Goal: Information Seeking & Learning: Learn about a topic

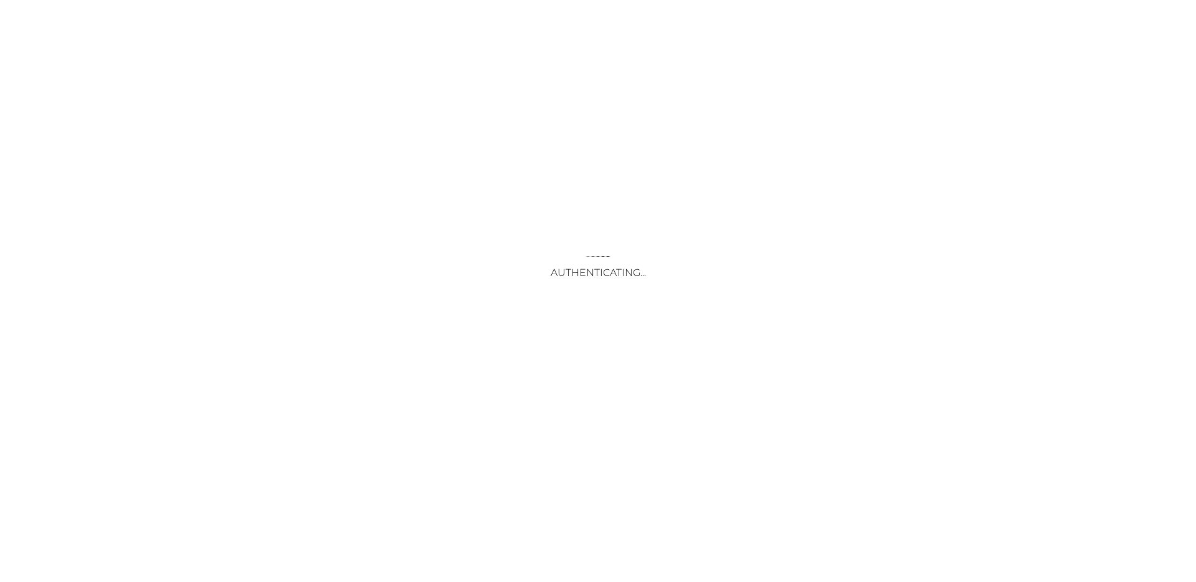
click at [568, 392] on div "Authenticating..." at bounding box center [598, 291] width 1196 height 582
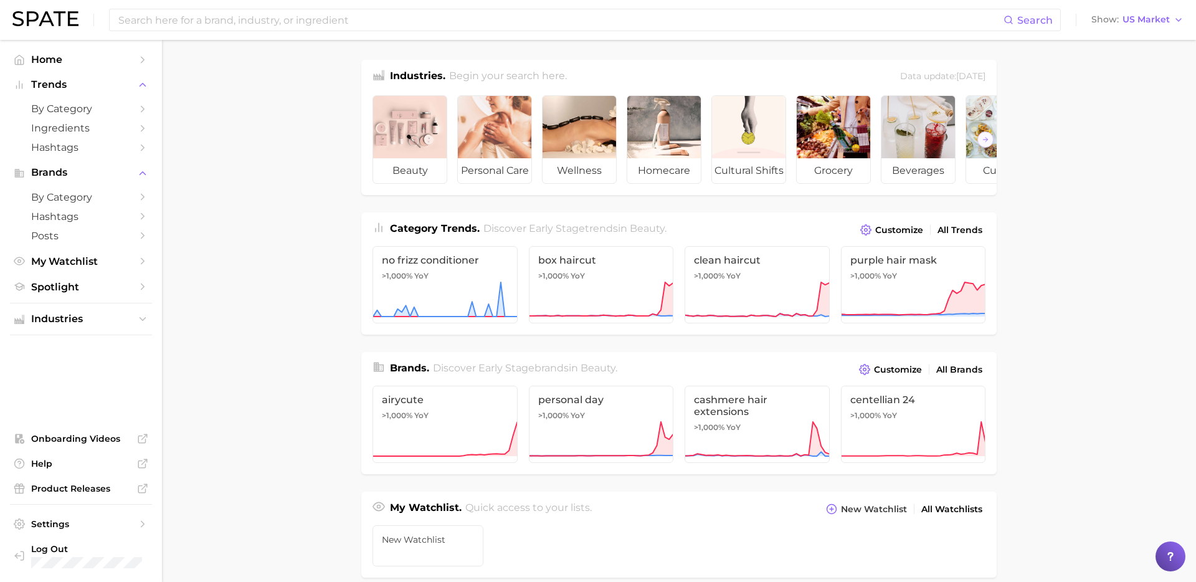
click at [227, 255] on main "Industries. Begin your search here. Data update: [DATE] beauty personal care we…" at bounding box center [679, 526] width 1034 height 973
click at [110, 108] on span "by Category" at bounding box center [81, 109] width 100 height 12
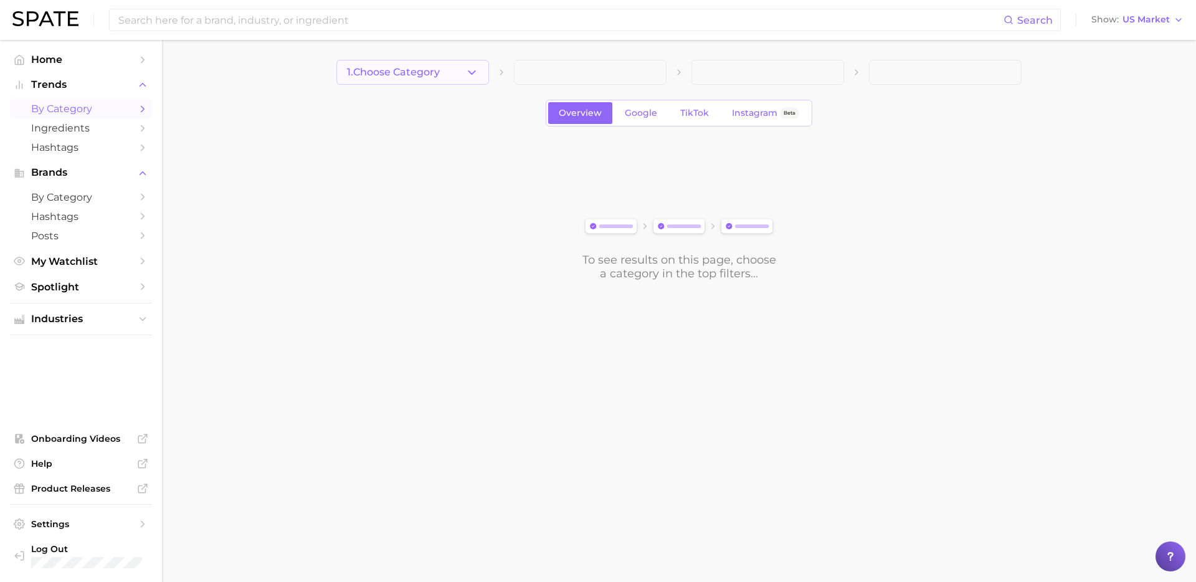
click at [463, 77] on button "1. Choose Category" at bounding box center [413, 72] width 153 height 25
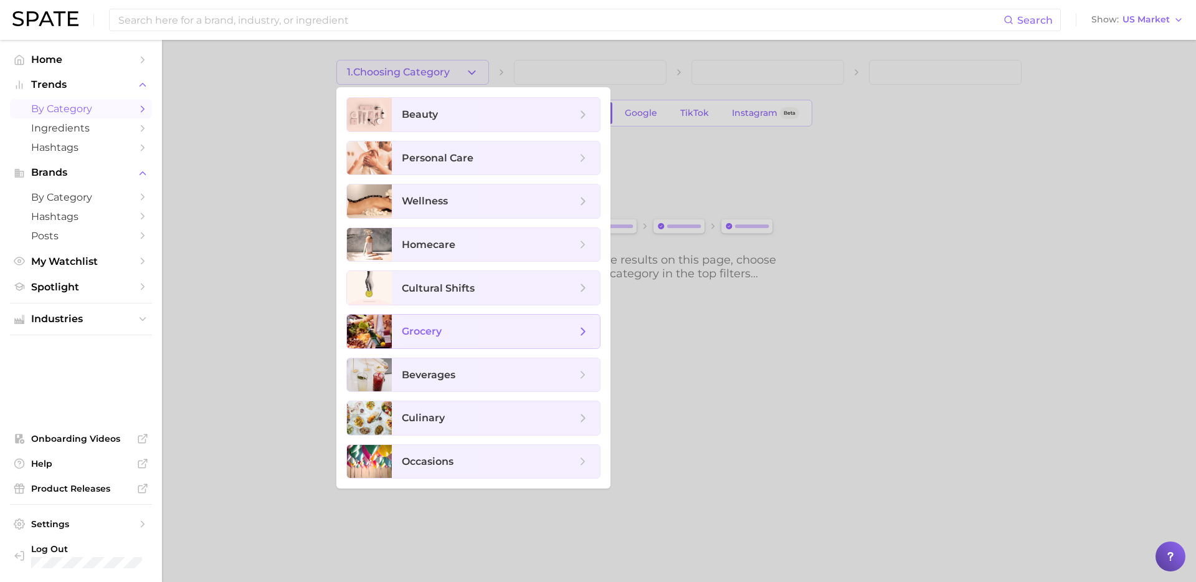
click at [504, 328] on span "grocery" at bounding box center [489, 332] width 174 height 14
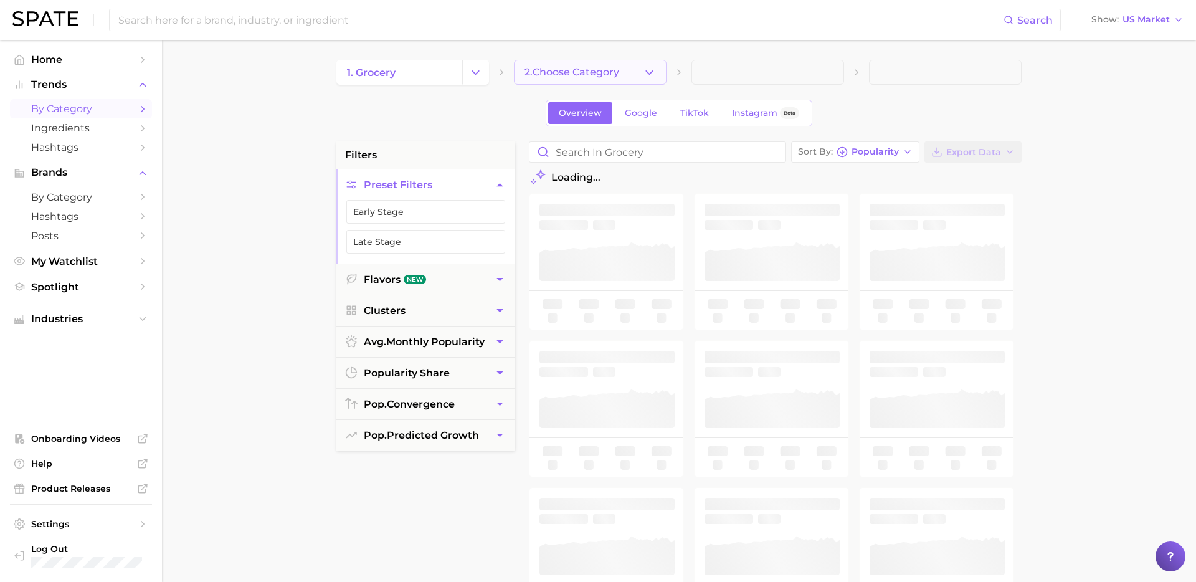
click at [661, 63] on button "2. Choose Category" at bounding box center [590, 72] width 153 height 25
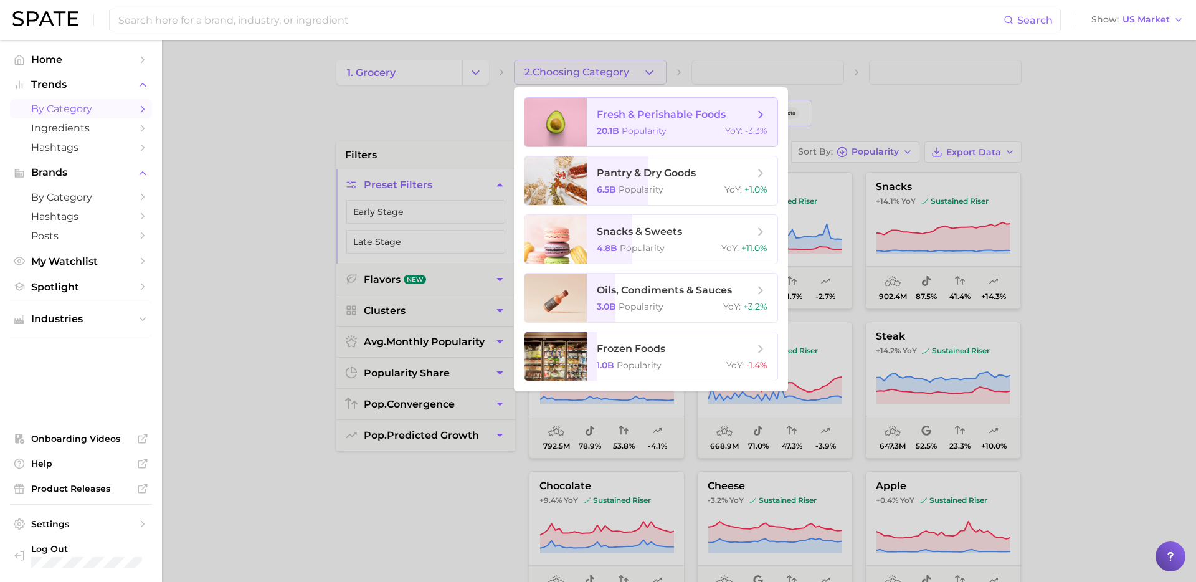
click at [685, 136] on span "fresh & perishable foods 20.1b Popularity YoY : -3.3%" at bounding box center [682, 122] width 191 height 49
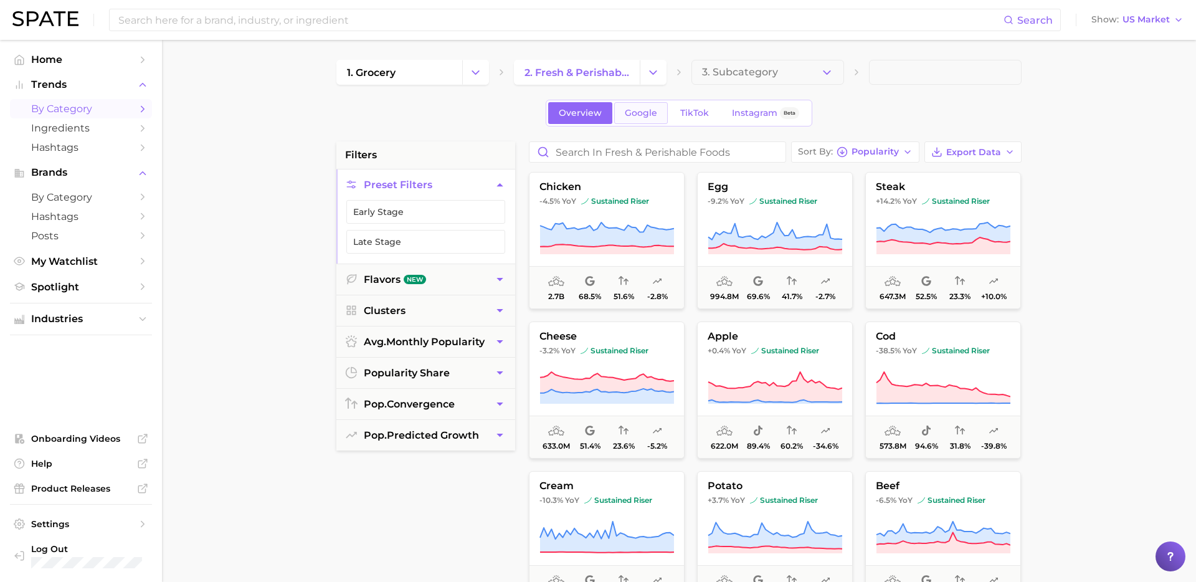
click at [649, 115] on span "Google" at bounding box center [641, 113] width 32 height 11
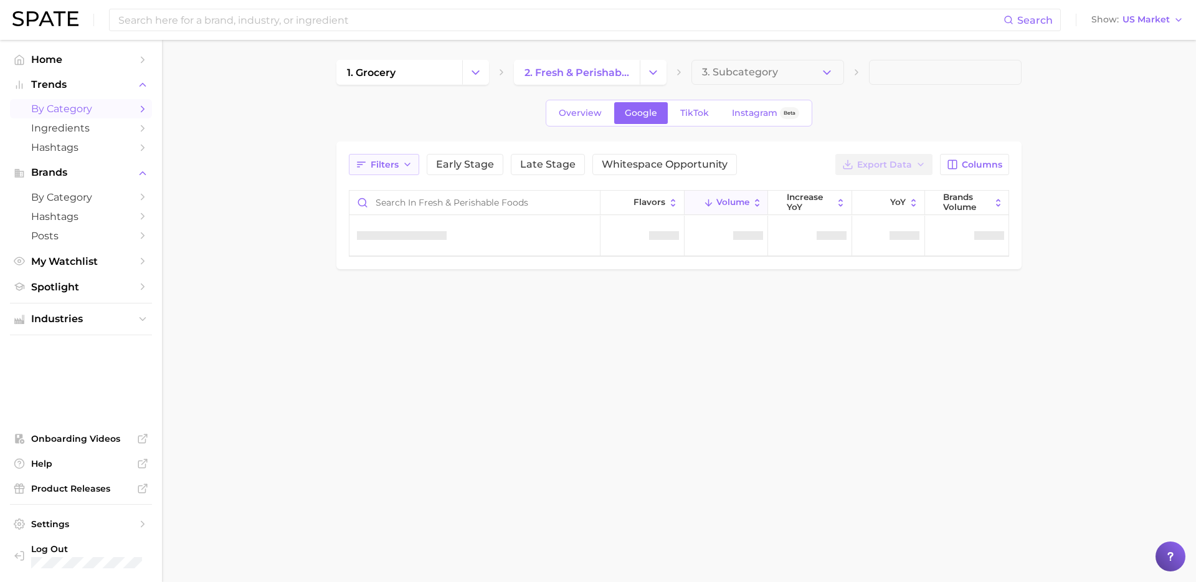
click at [404, 163] on icon "button" at bounding box center [408, 165] width 10 height 10
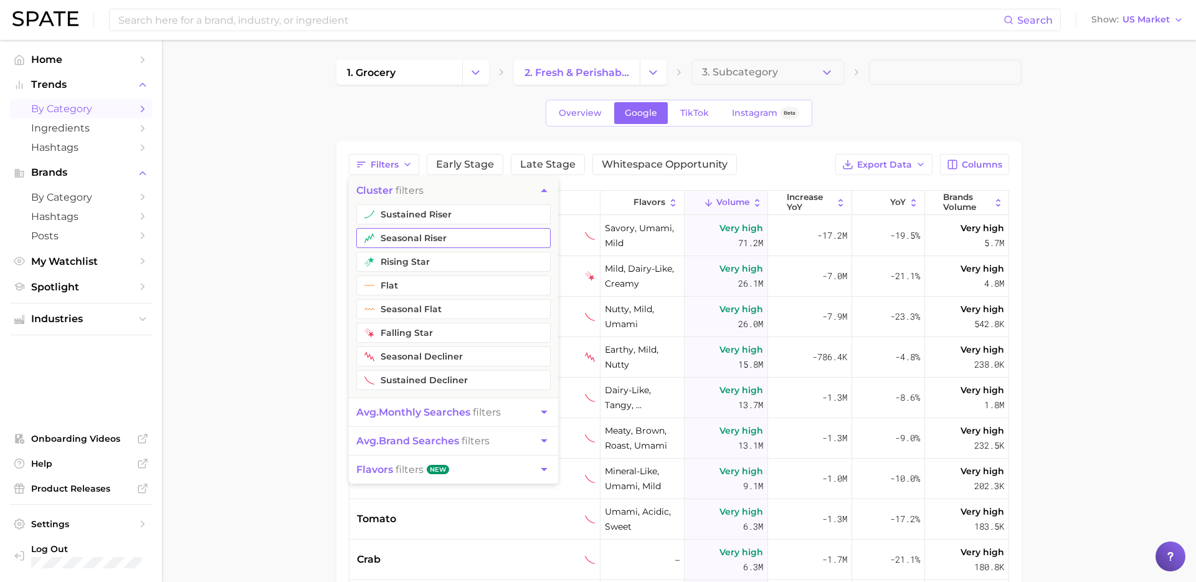
click at [424, 236] on button "seasonal riser" at bounding box center [453, 238] width 194 height 20
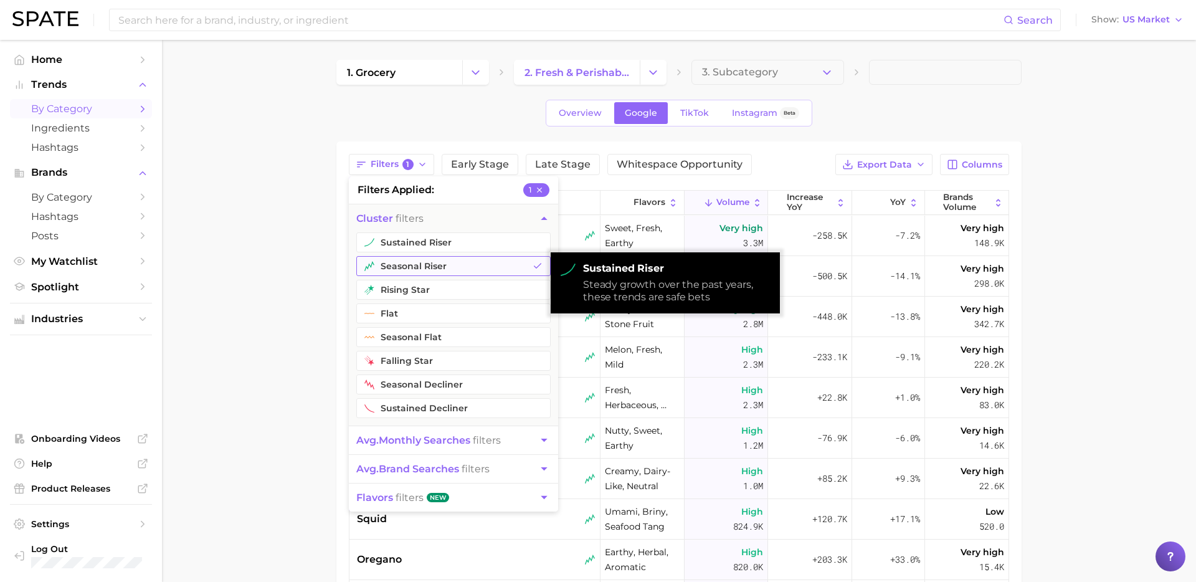
click at [432, 263] on button "seasonal riser" at bounding box center [453, 266] width 194 height 20
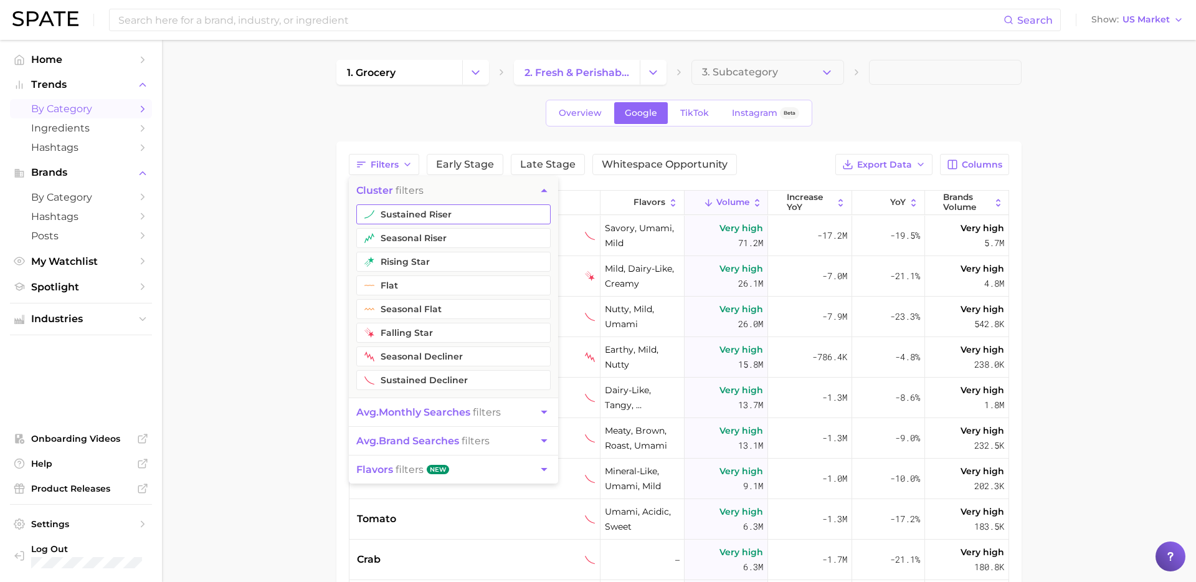
click at [442, 217] on button "sustained riser" at bounding box center [453, 214] width 194 height 20
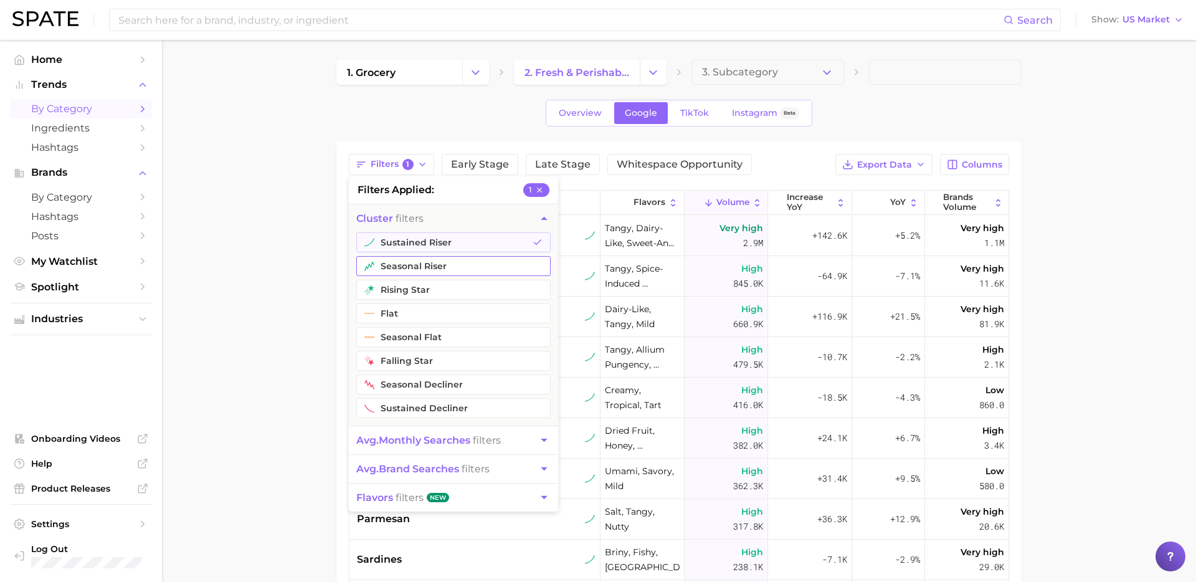
click at [432, 258] on button "seasonal riser" at bounding box center [453, 266] width 194 height 20
click at [426, 288] on button "rising star" at bounding box center [453, 290] width 194 height 20
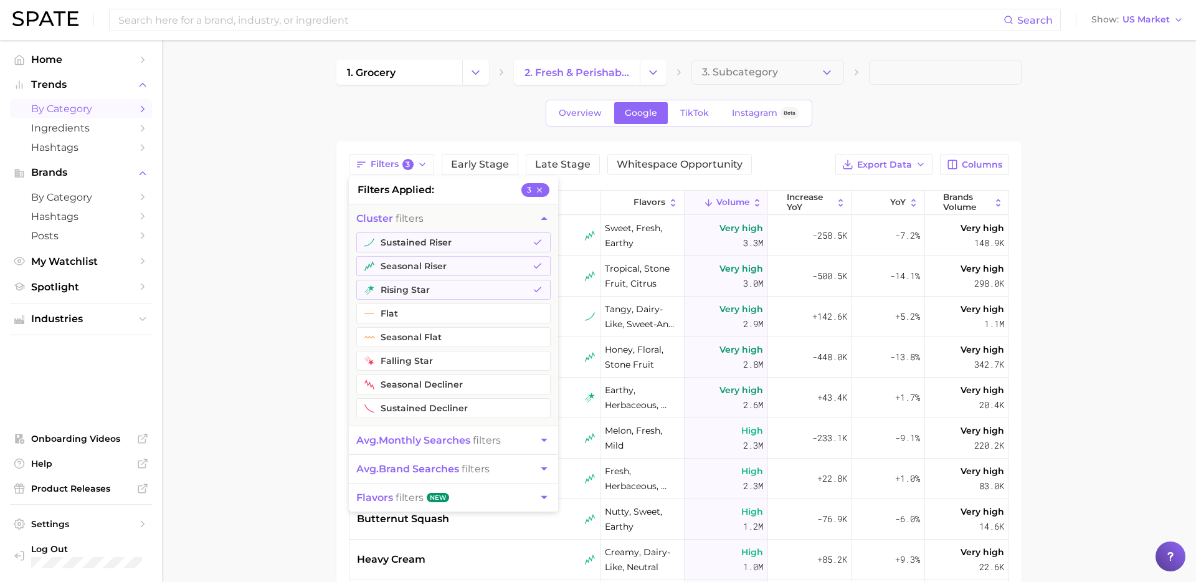
click at [518, 445] on button "avg. monthly searches filters" at bounding box center [453, 440] width 209 height 28
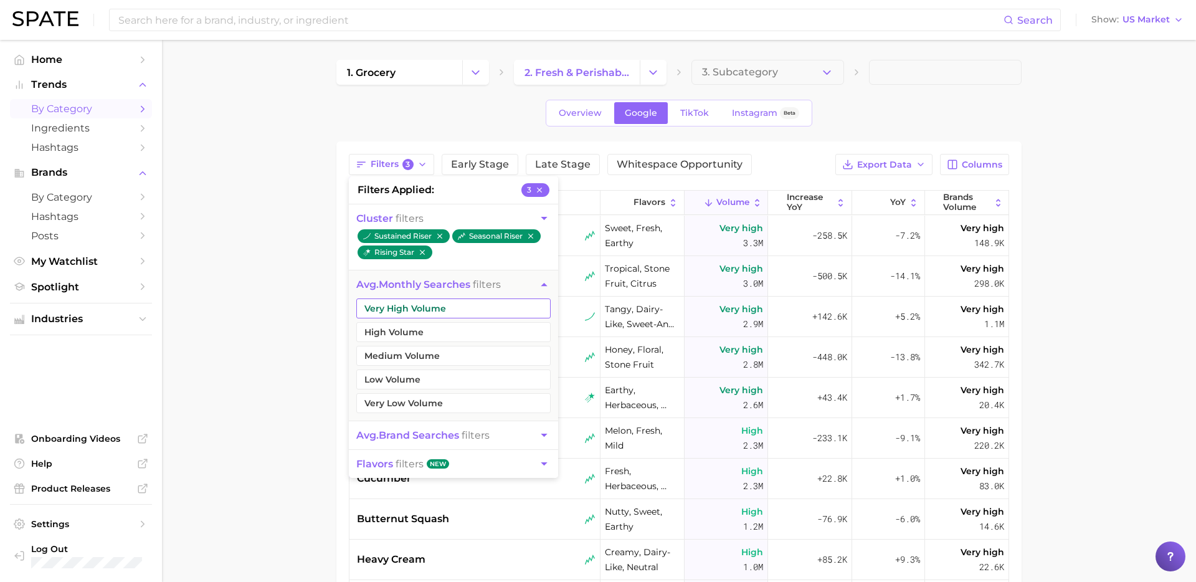
click at [418, 313] on button "Very High Volume" at bounding box center [453, 308] width 194 height 20
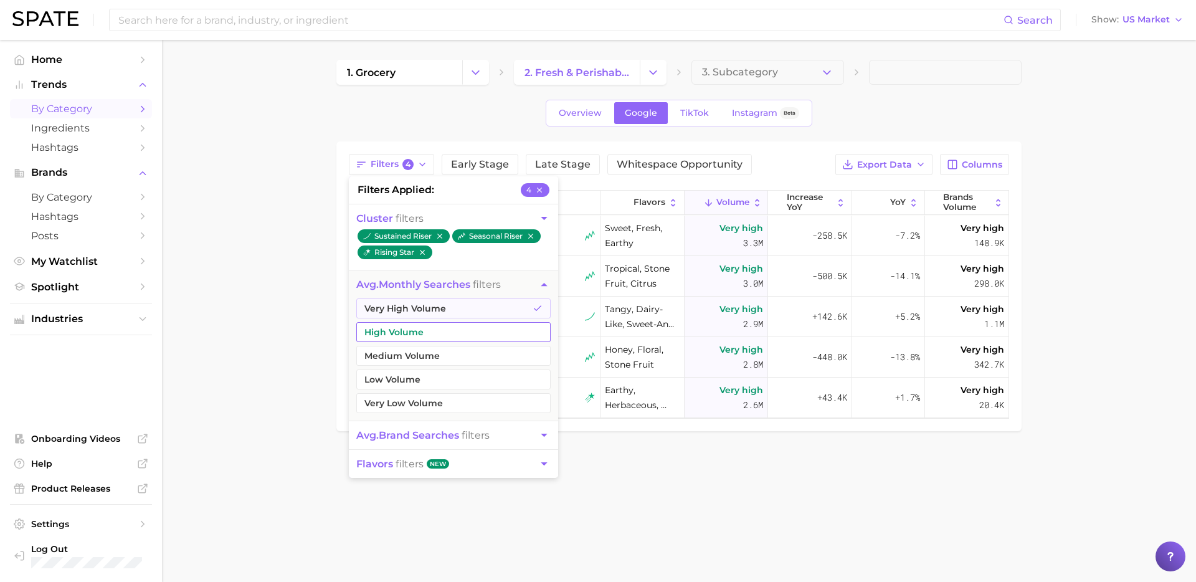
click at [409, 331] on button "High Volume" at bounding box center [453, 332] width 194 height 20
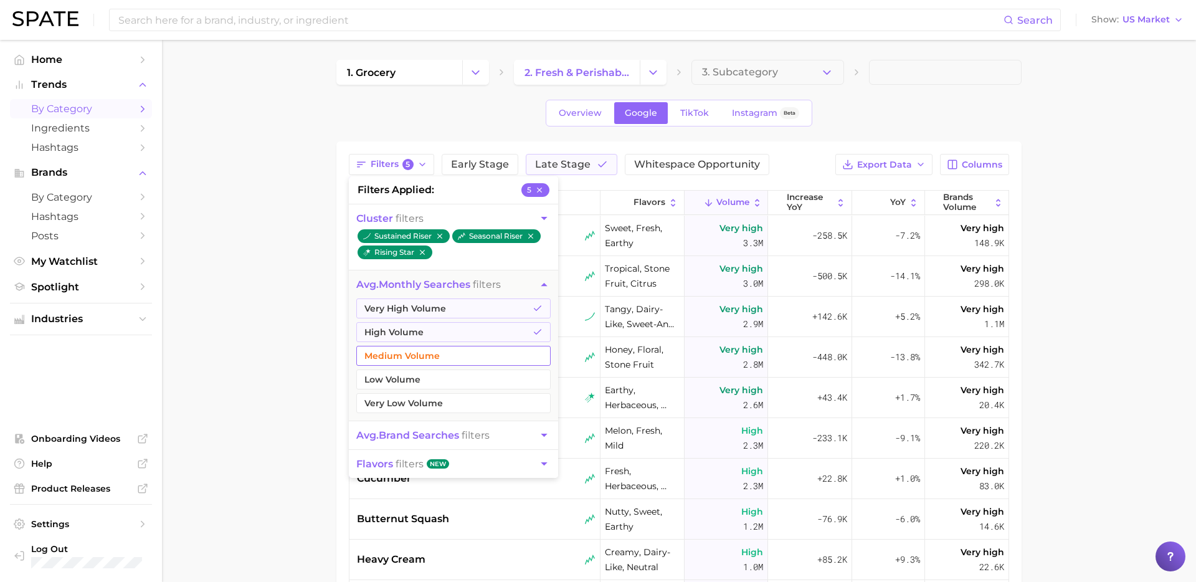
click at [408, 351] on button "Medium Volume" at bounding box center [453, 356] width 194 height 20
click at [504, 436] on button "avg. brand searches filters" at bounding box center [453, 435] width 209 height 28
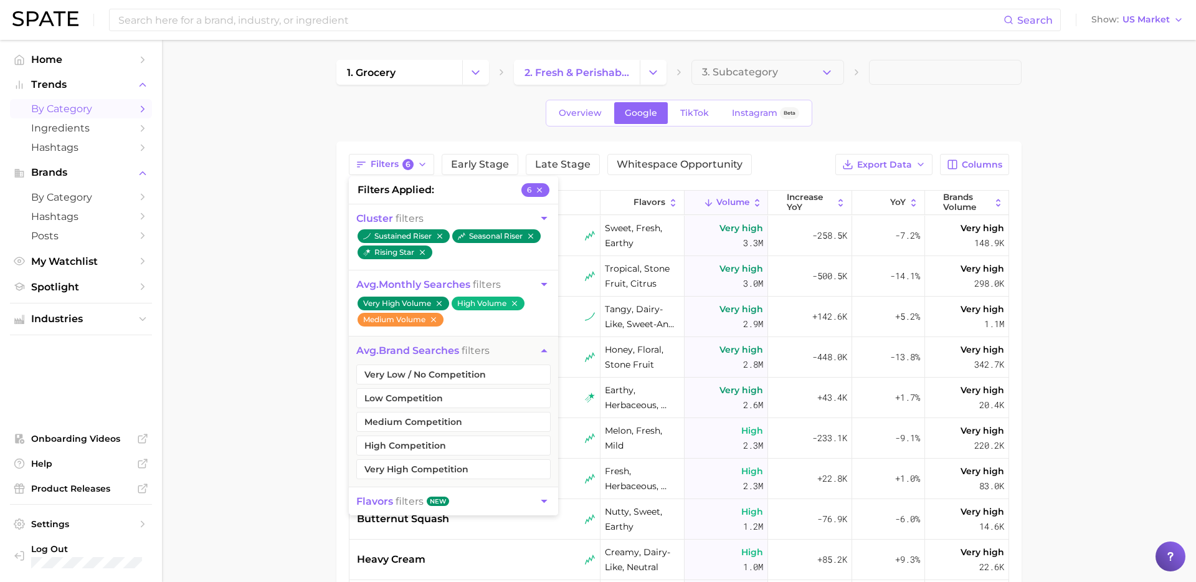
click at [247, 414] on main "1. grocery 2. fresh & perishable foods 3. Subcategory Overview Google TikTok In…" at bounding box center [679, 443] width 1034 height 807
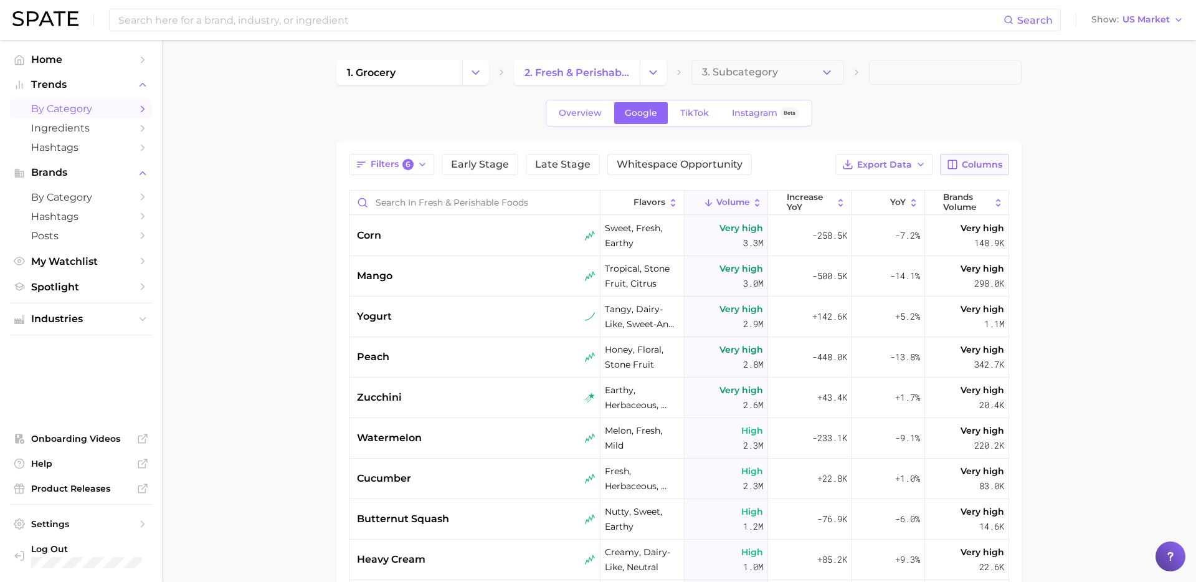
click at [988, 166] on span "Columns" at bounding box center [982, 165] width 41 height 11
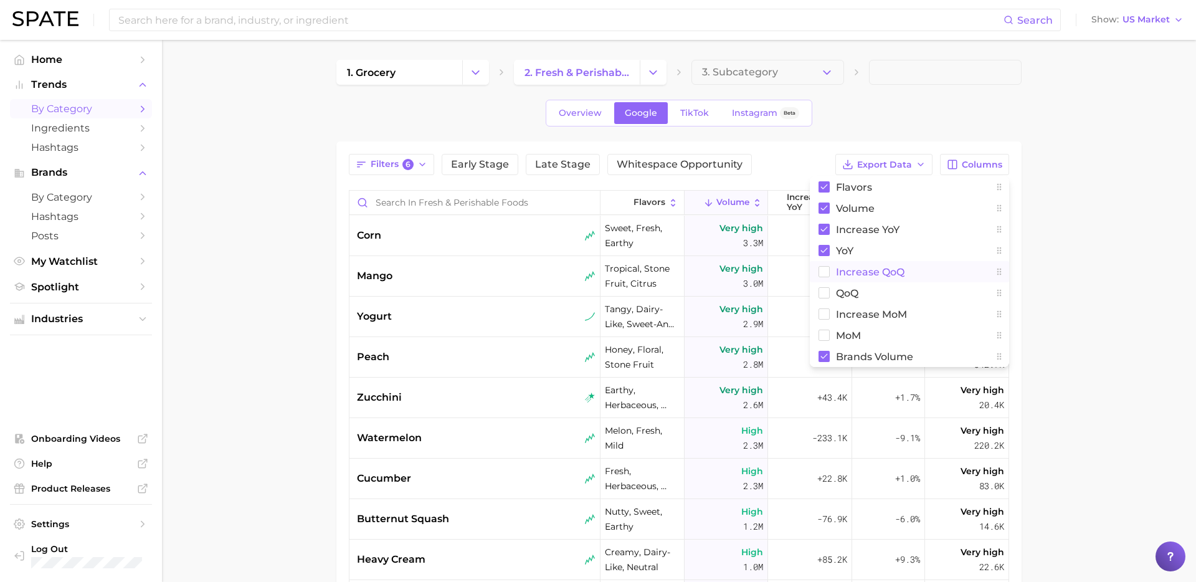
click at [853, 274] on span "increase QoQ" at bounding box center [870, 272] width 69 height 11
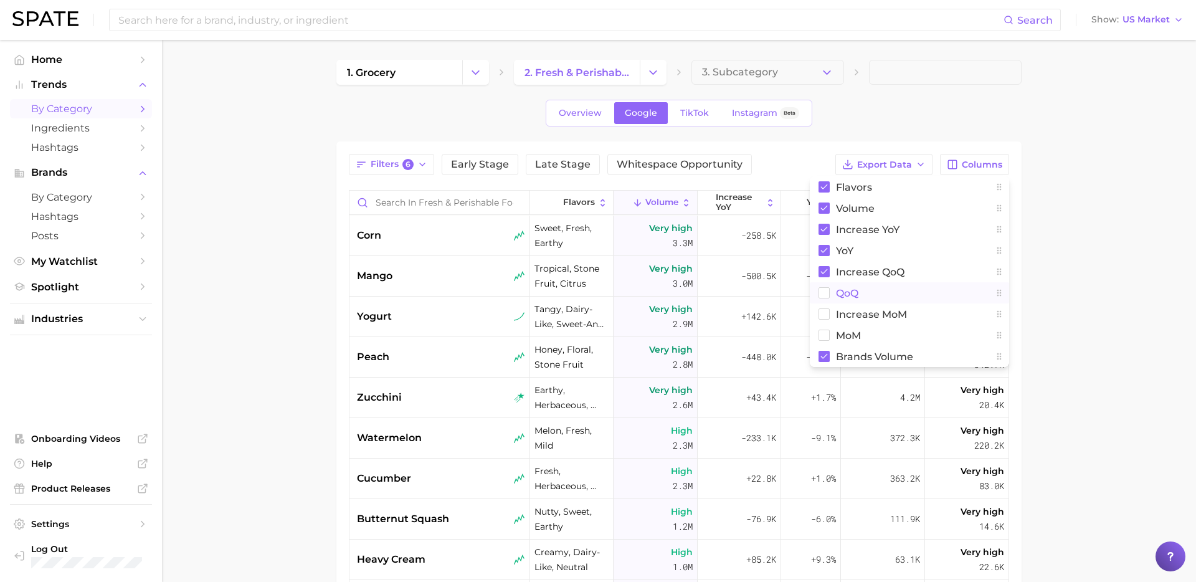
click at [843, 289] on span "QoQ" at bounding box center [847, 293] width 22 height 11
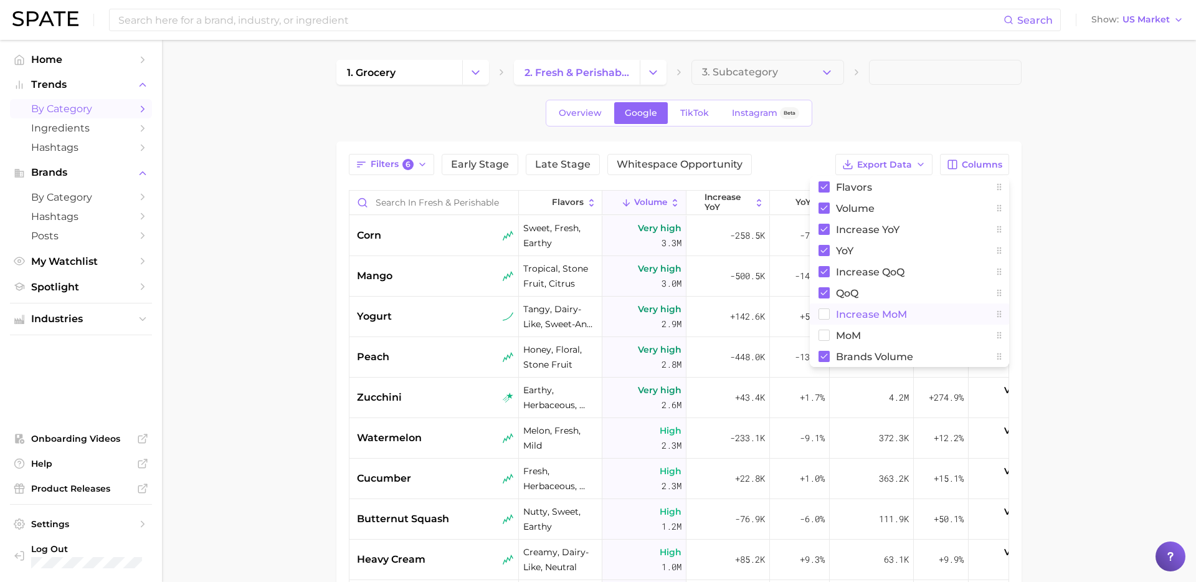
click at [846, 312] on span "increase MoM" at bounding box center [871, 314] width 71 height 11
click at [828, 336] on rect at bounding box center [824, 335] width 11 height 11
click at [1121, 245] on main "1. grocery 2. fresh & perishable foods 3. Subcategory Overview Google TikTok In…" at bounding box center [679, 443] width 1034 height 807
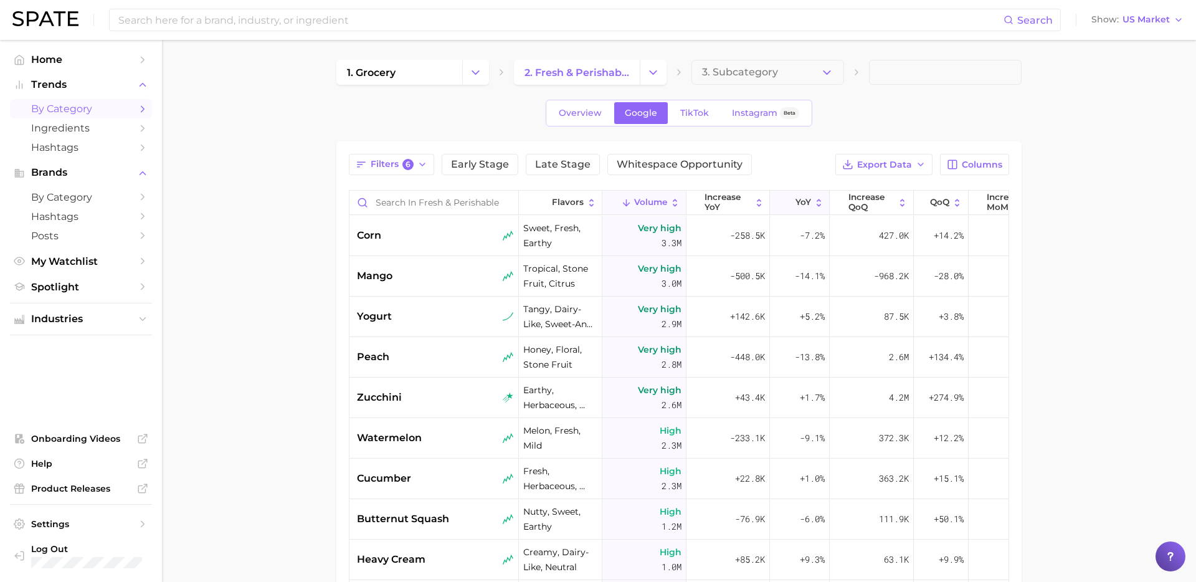
click at [800, 200] on span "YoY" at bounding box center [804, 203] width 16 height 10
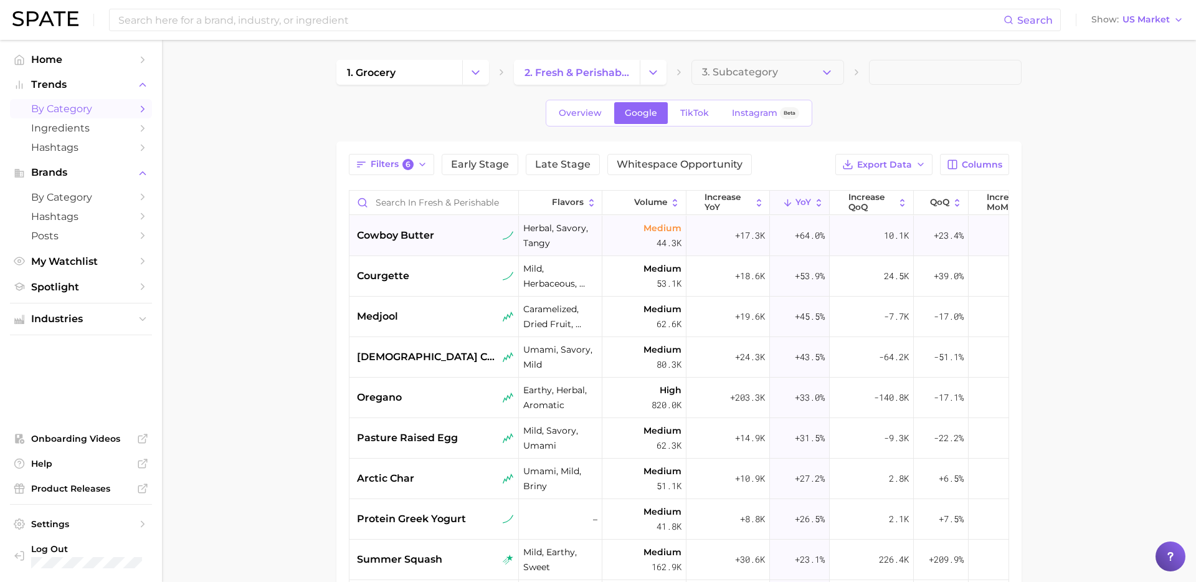
click at [409, 244] on div "cowboy butter" at bounding box center [435, 236] width 170 height 41
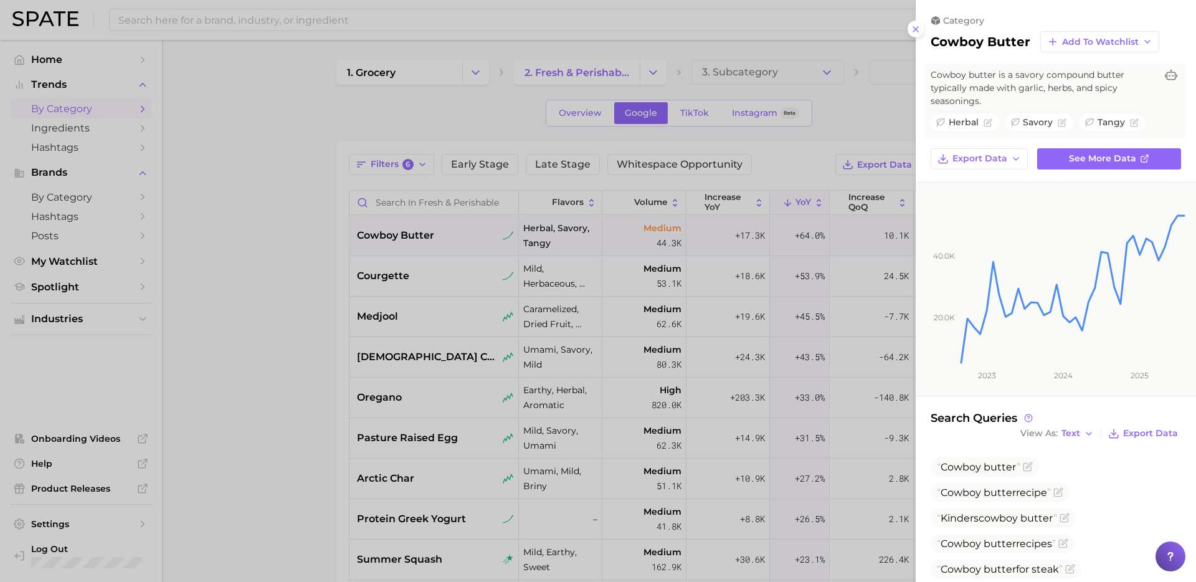
click at [310, 275] on div at bounding box center [598, 291] width 1196 height 582
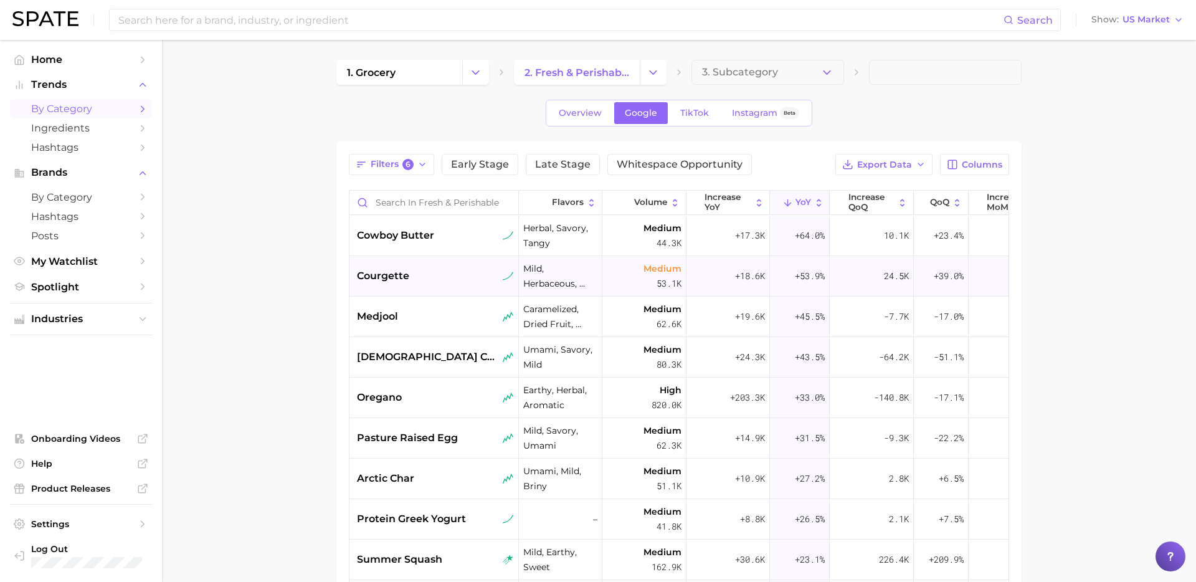
click at [459, 269] on div "courgette" at bounding box center [435, 276] width 157 height 15
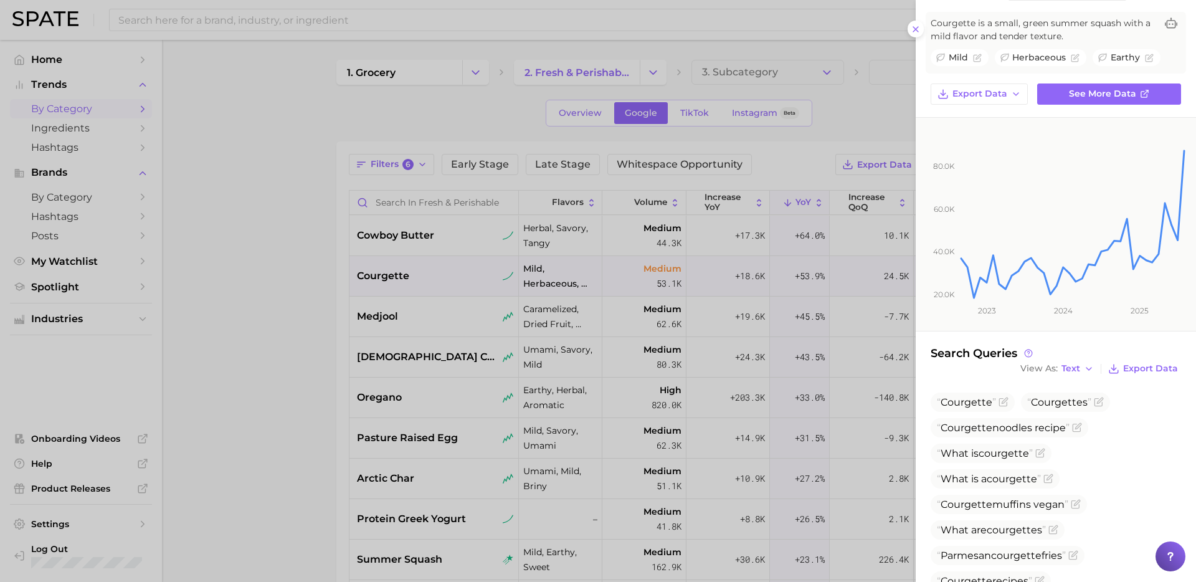
scroll to position [132, 0]
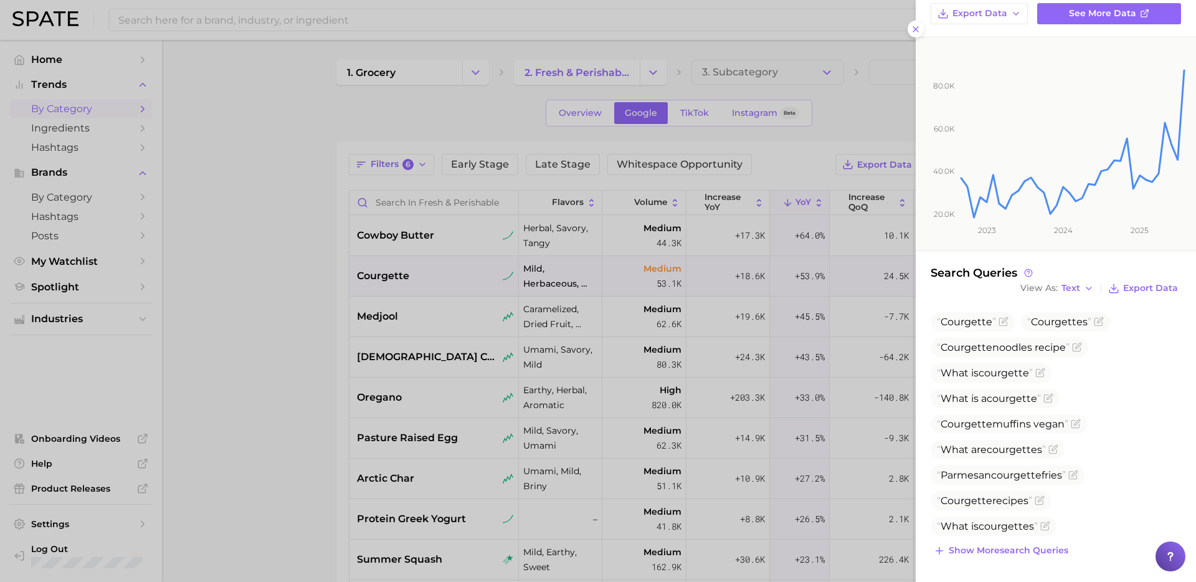
click at [381, 299] on div at bounding box center [598, 291] width 1196 height 582
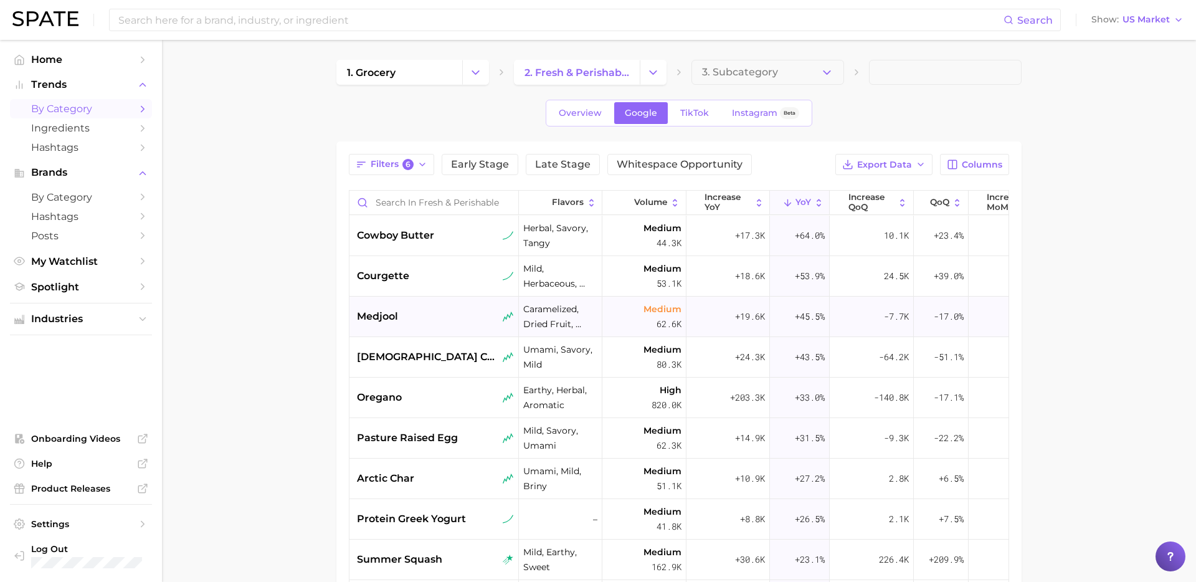
click at [424, 315] on div "medjool" at bounding box center [435, 316] width 157 height 15
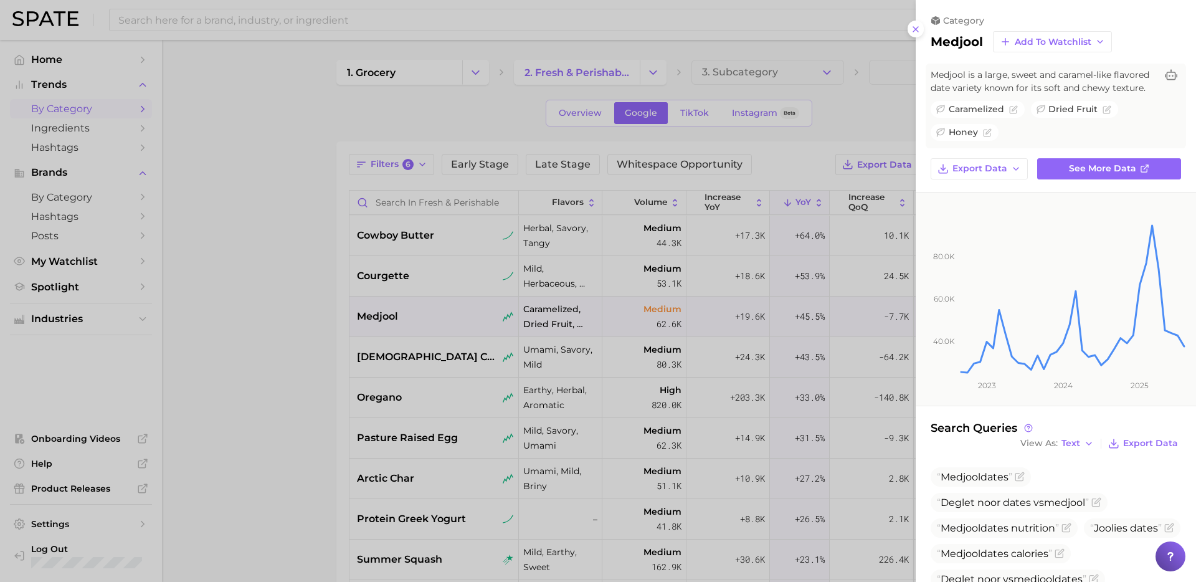
click at [446, 371] on div at bounding box center [598, 291] width 1196 height 582
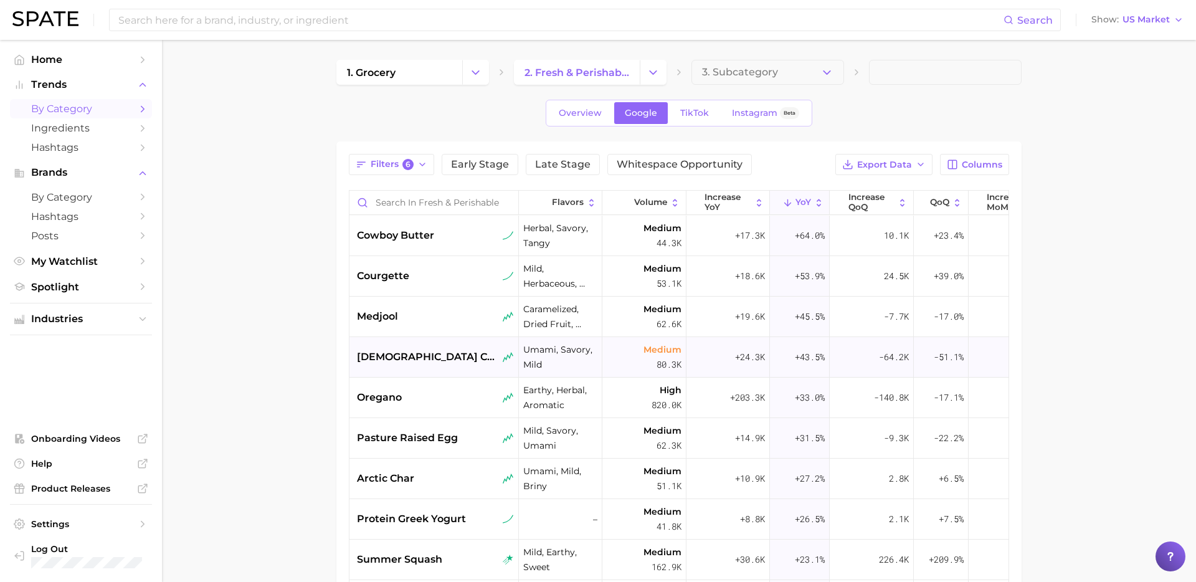
click at [452, 361] on div "brahma chicken" at bounding box center [435, 357] width 157 height 15
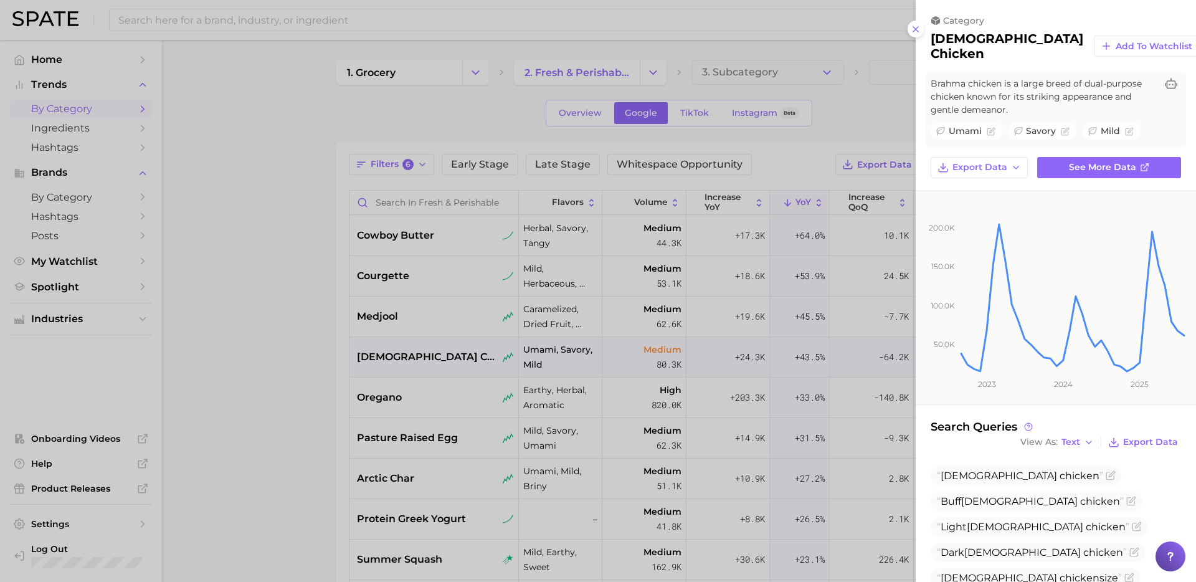
click at [416, 392] on div at bounding box center [598, 291] width 1196 height 582
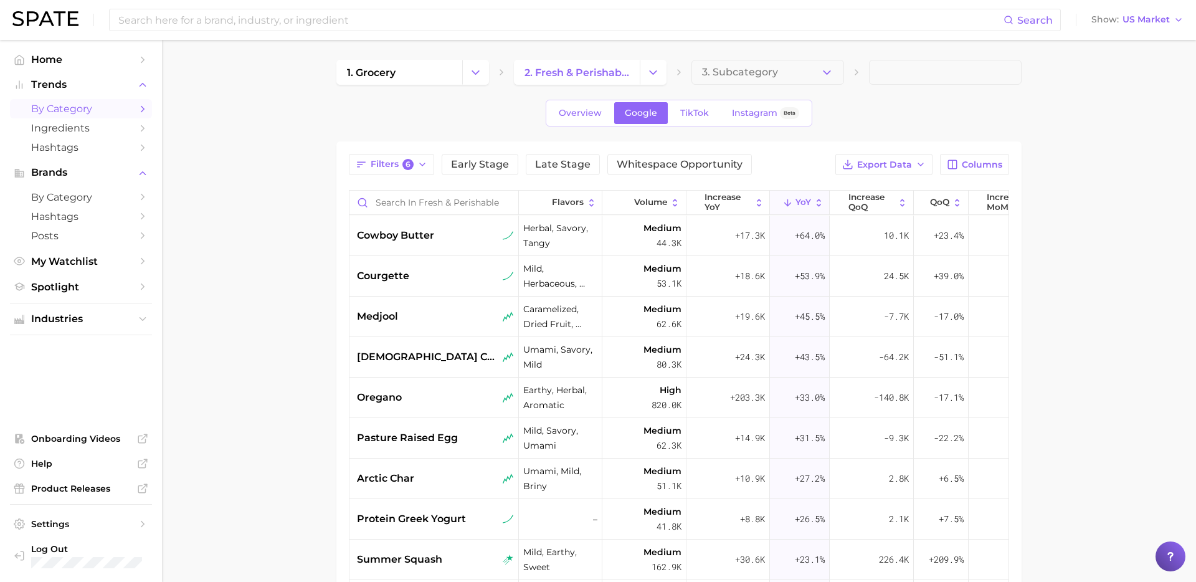
click at [441, 399] on div "oregano" at bounding box center [435, 397] width 157 height 15
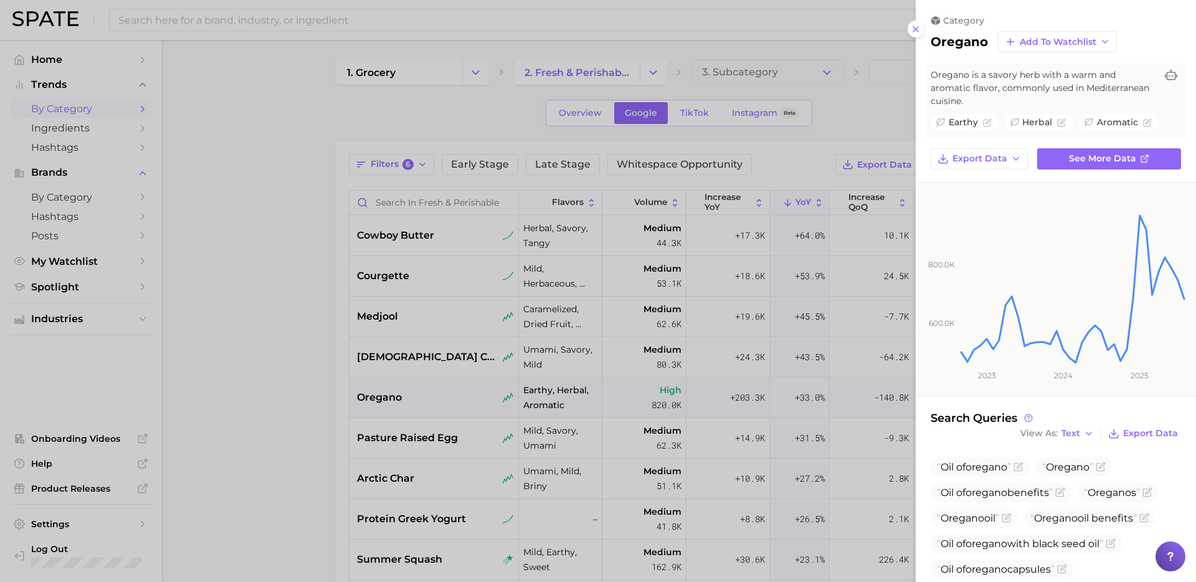
click at [440, 436] on div at bounding box center [598, 291] width 1196 height 582
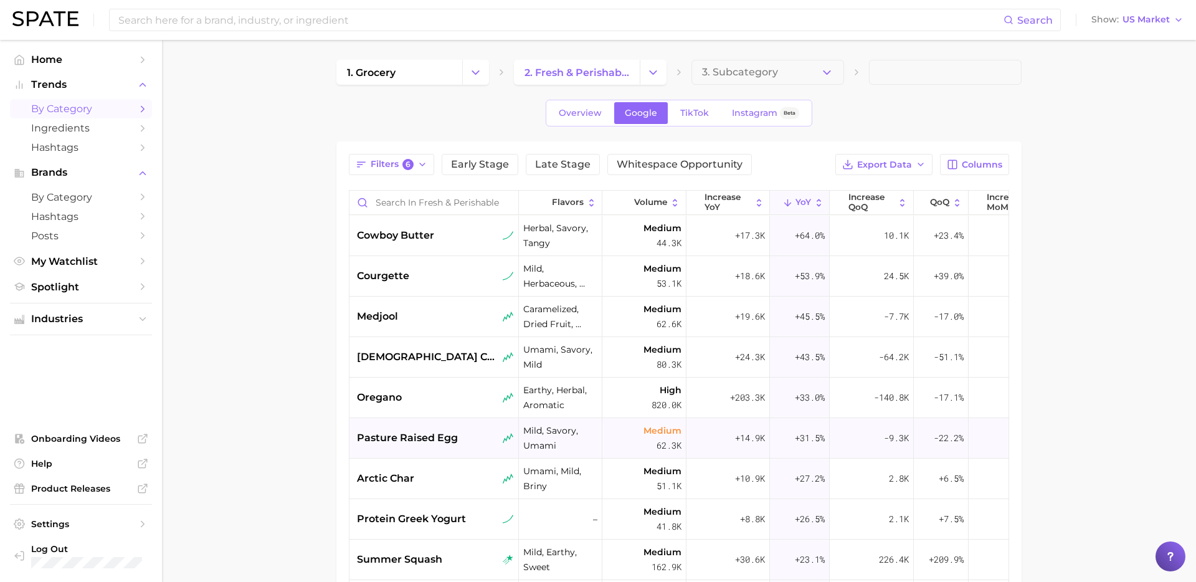
click at [450, 439] on span "pasture raised egg" at bounding box center [407, 438] width 101 height 15
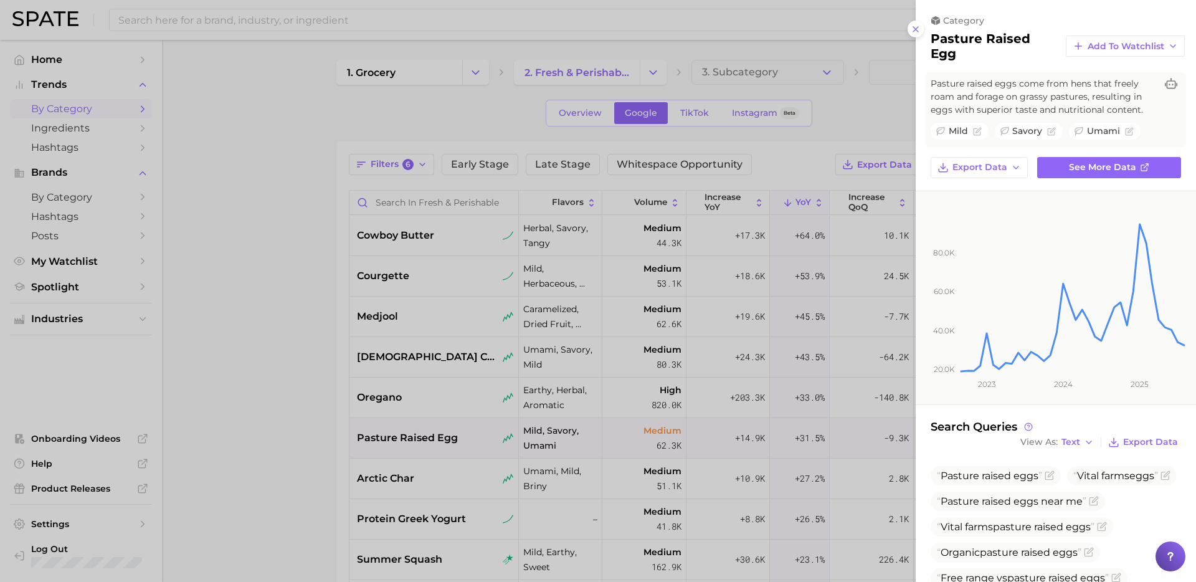
click at [446, 476] on div at bounding box center [598, 291] width 1196 height 582
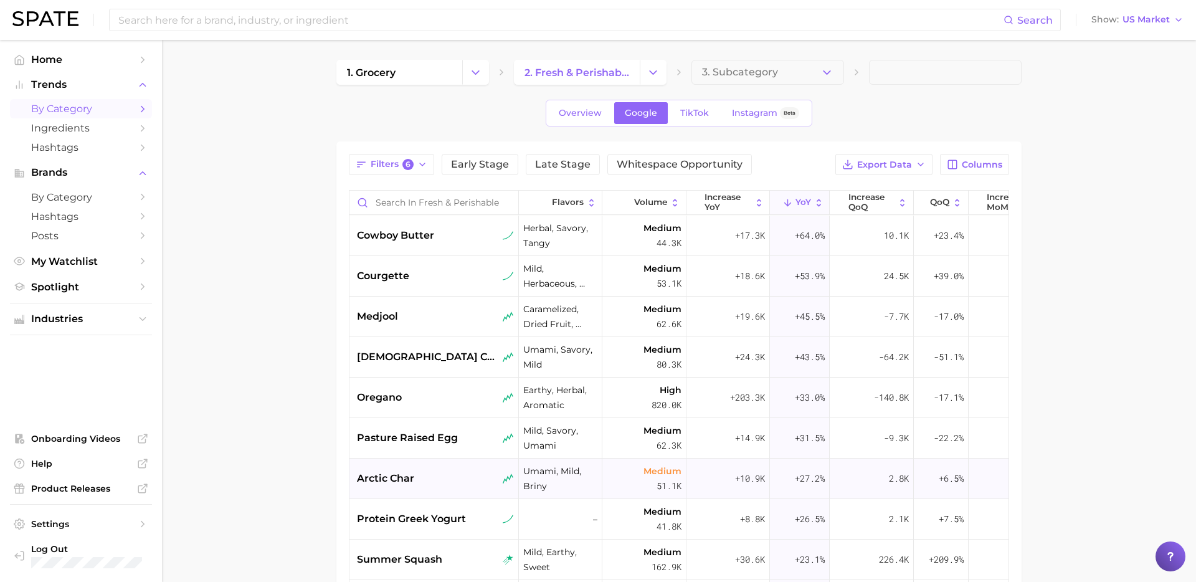
click at [440, 479] on div "arctic char" at bounding box center [435, 478] width 157 height 15
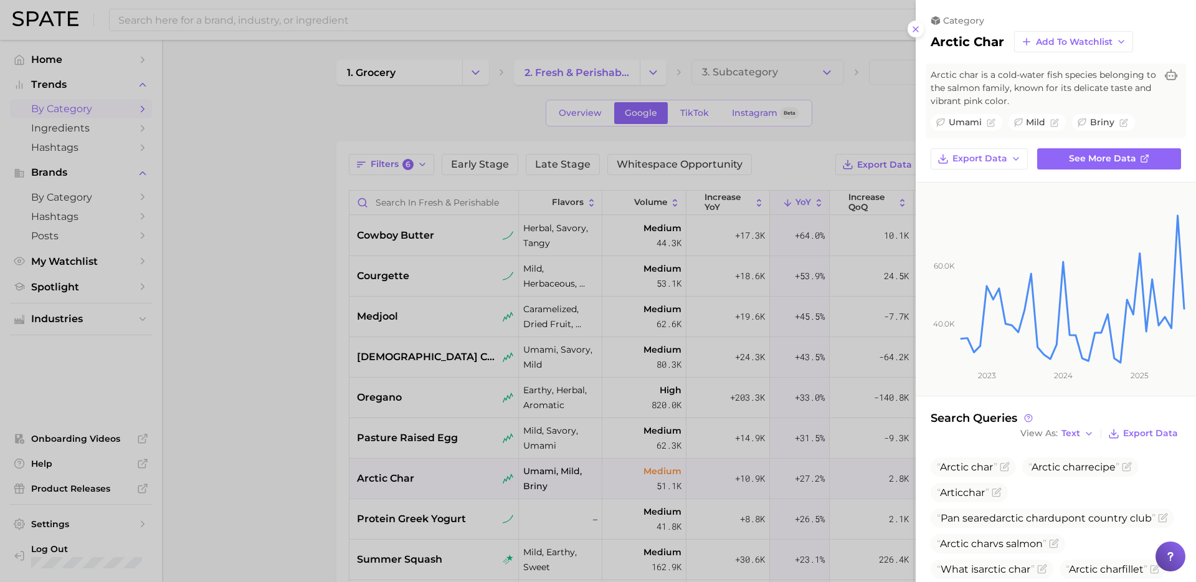
click at [391, 158] on div at bounding box center [598, 291] width 1196 height 582
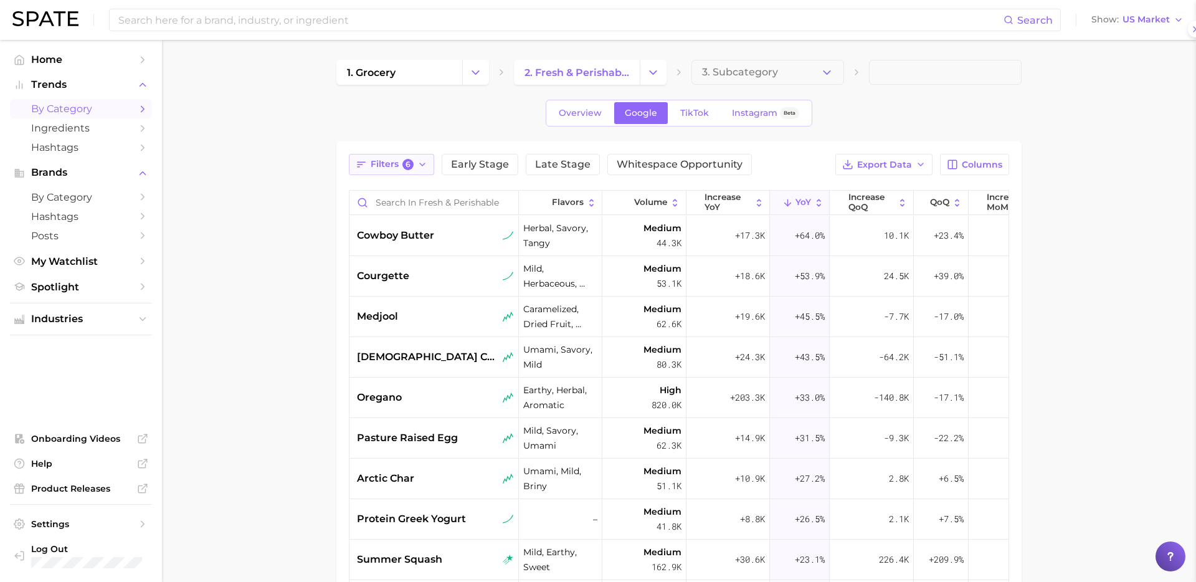
click at [388, 166] on span "Filters 6" at bounding box center [392, 164] width 43 height 11
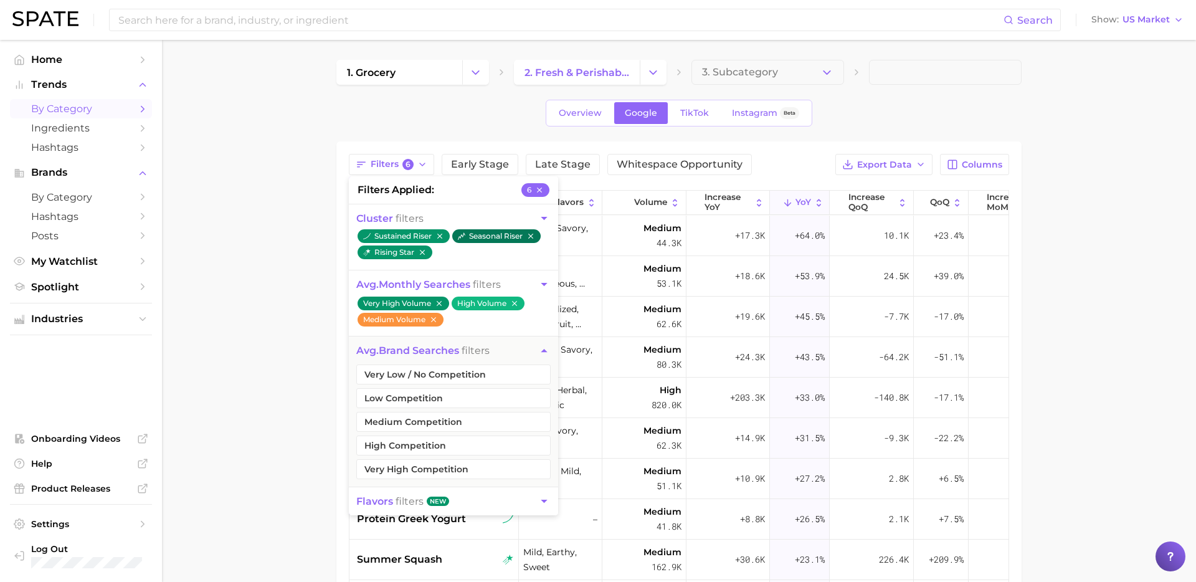
click at [533, 235] on icon "button" at bounding box center [530, 236] width 5 height 5
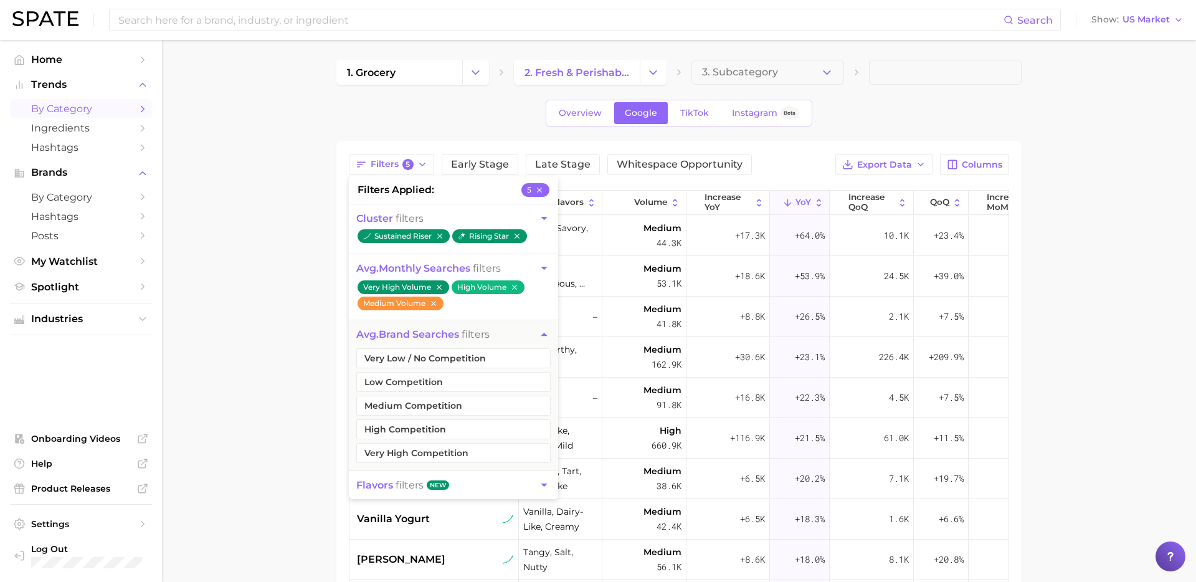
click at [289, 331] on main "1. grocery 2. fresh & perishable foods 3. Subcategory Overview Google TikTok In…" at bounding box center [679, 443] width 1034 height 807
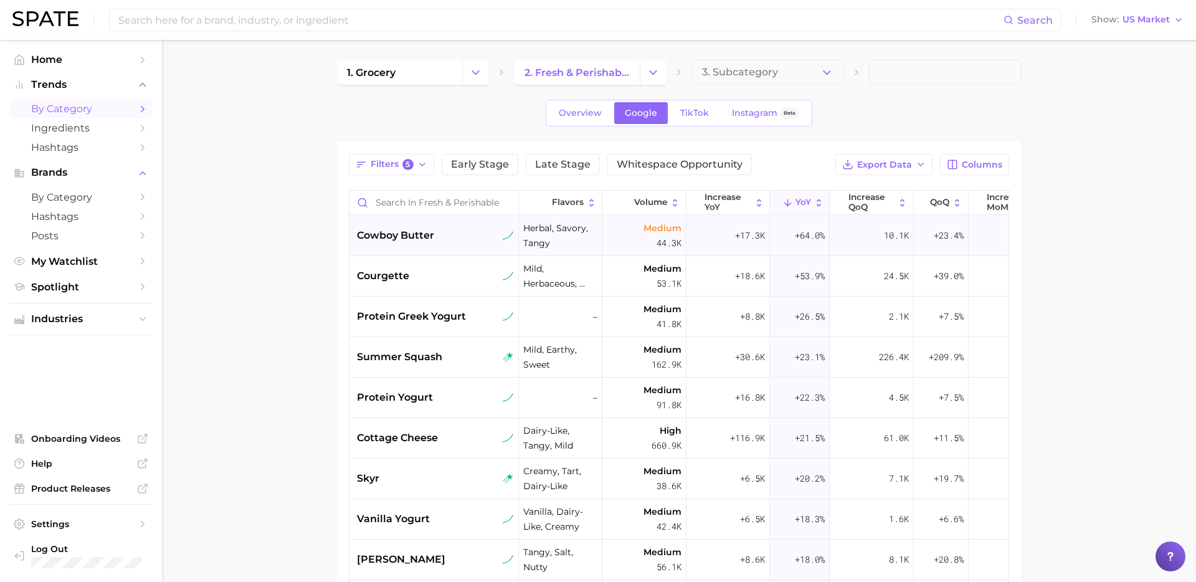
click at [451, 247] on div "cowboy butter" at bounding box center [435, 236] width 170 height 41
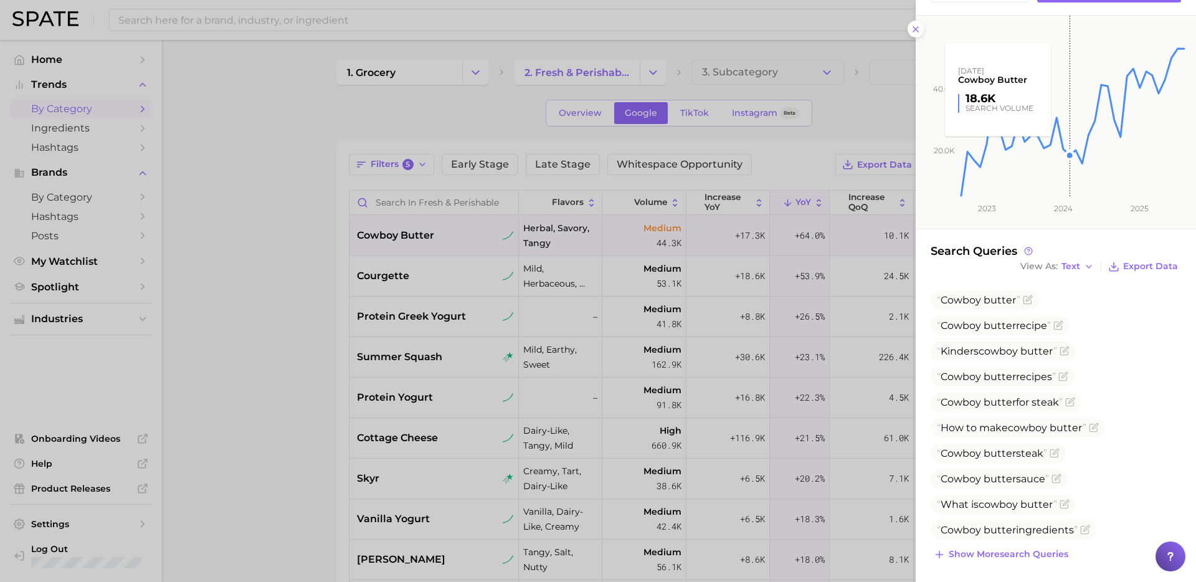
scroll to position [171, 0]
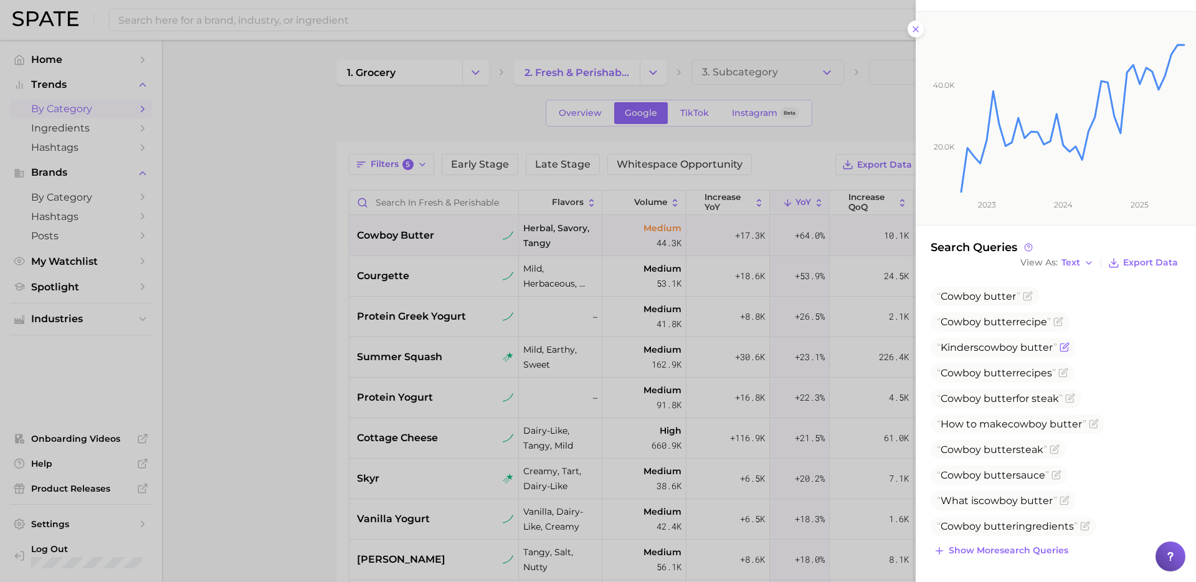
click at [1001, 351] on span "cowboy" at bounding box center [998, 347] width 39 height 12
copy span "Kinders cowboy butter"
click at [340, 420] on div at bounding box center [598, 291] width 1196 height 582
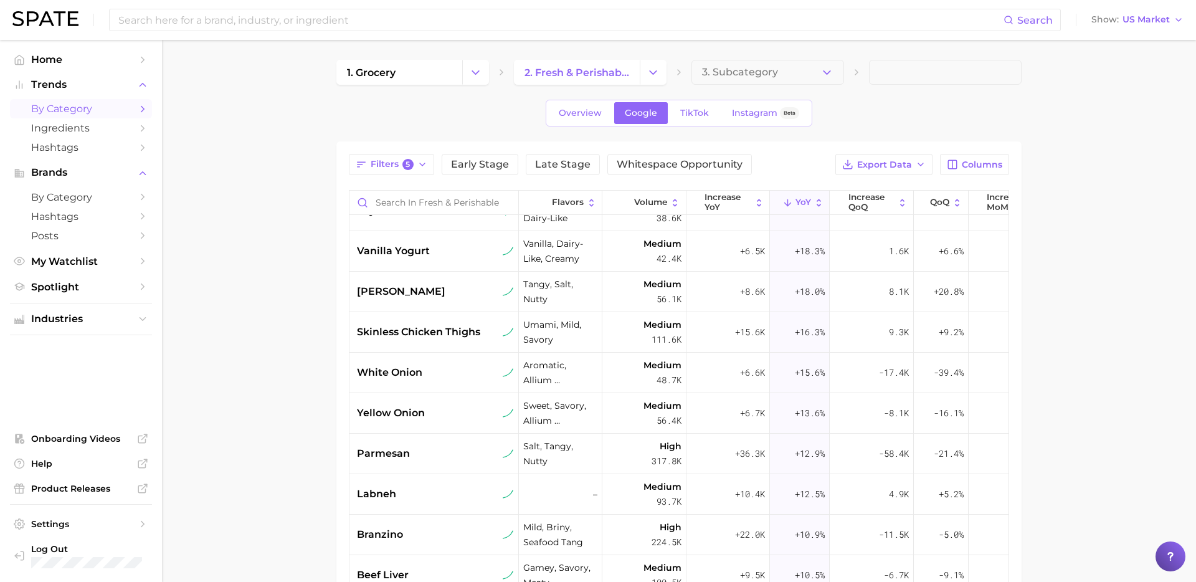
scroll to position [270, 0]
click at [394, 165] on span "Filters 5" at bounding box center [392, 164] width 43 height 11
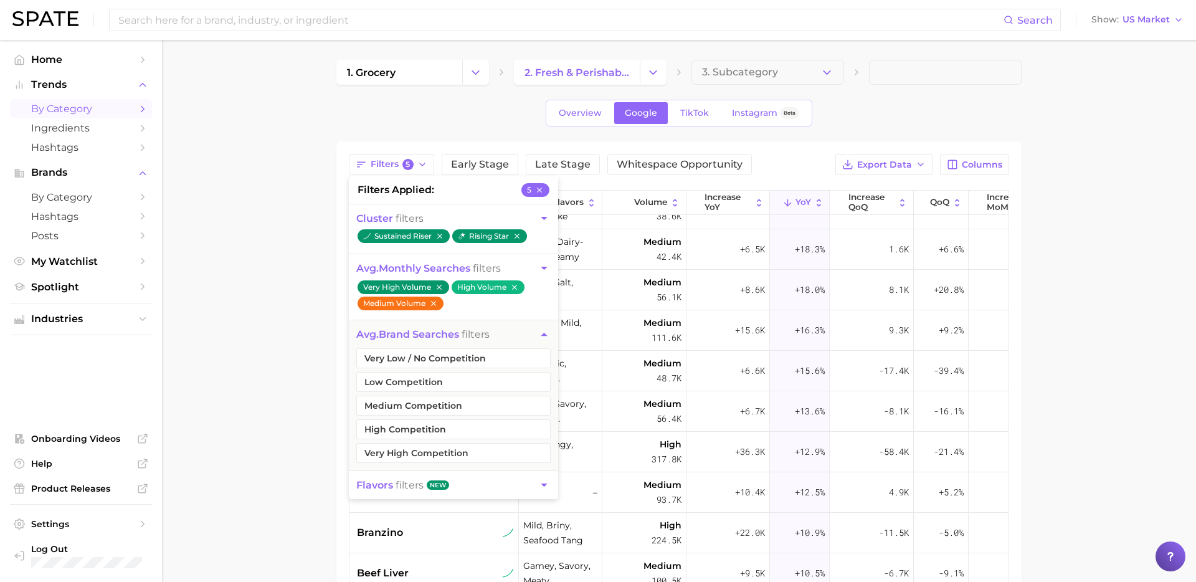
click at [435, 304] on icon "button" at bounding box center [433, 303] width 5 height 5
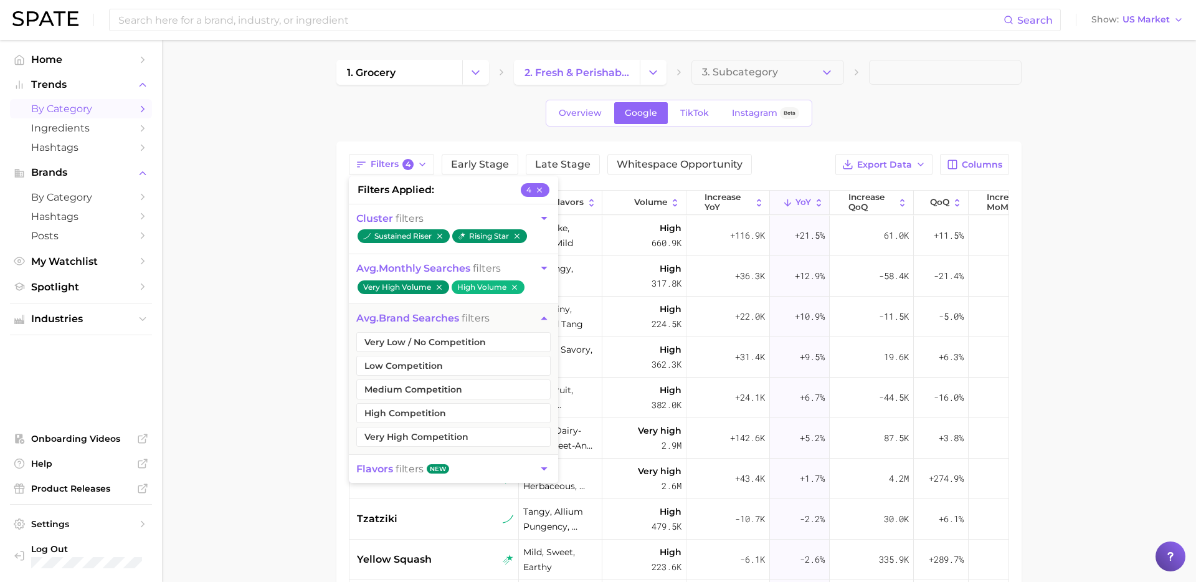
click at [302, 330] on main "1. grocery 2. fresh & perishable foods 3. Subcategory Overview Google TikTok In…" at bounding box center [679, 408] width 1034 height 737
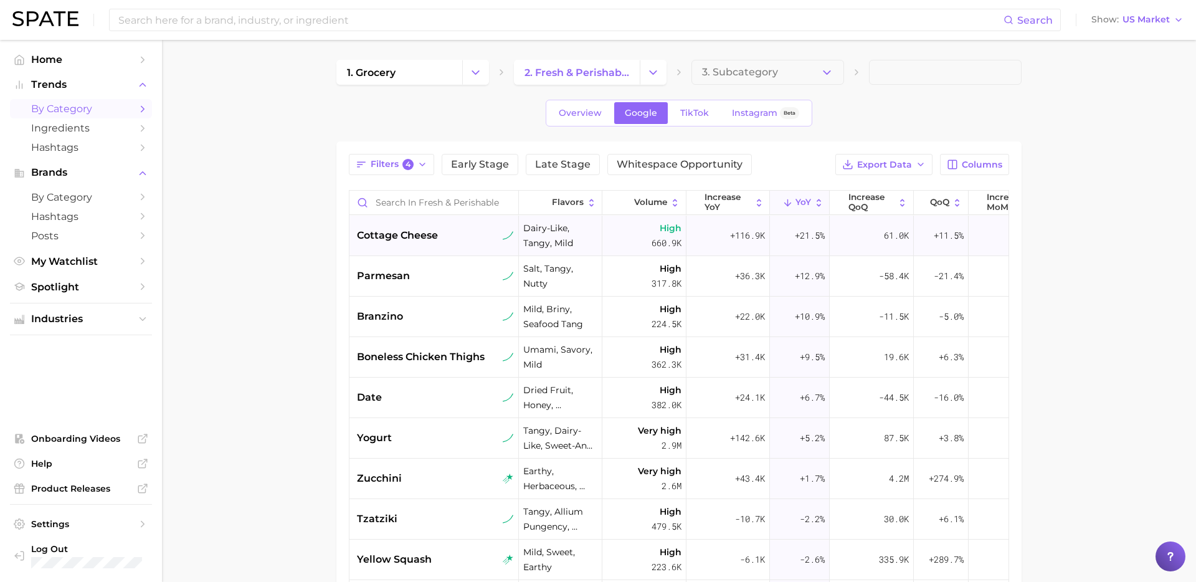
click at [467, 230] on div "cottage cheese" at bounding box center [435, 235] width 157 height 15
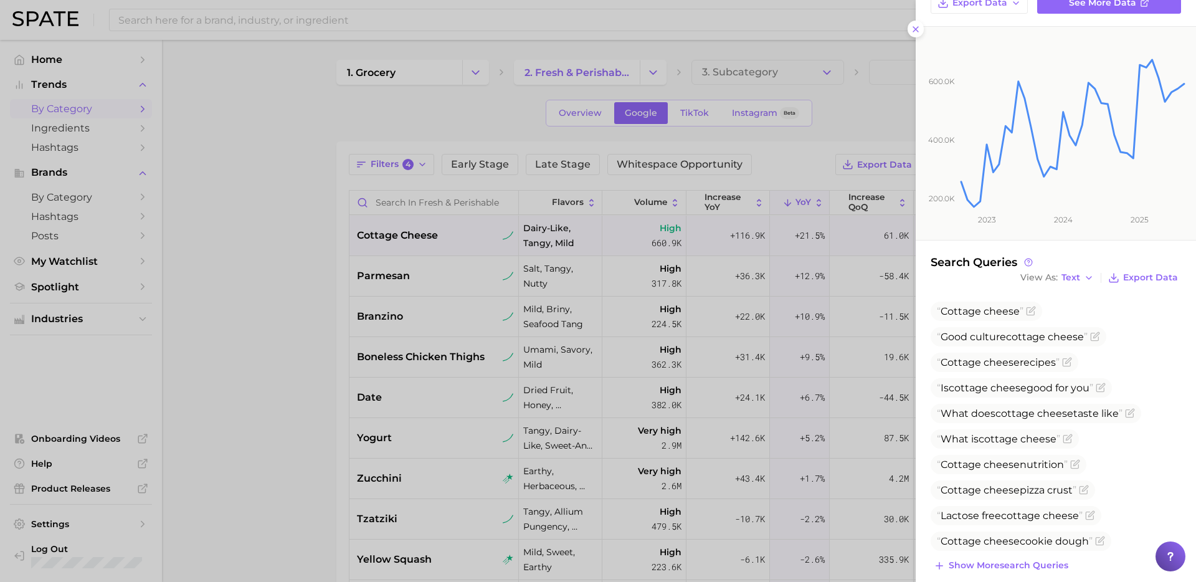
scroll to position [171, 0]
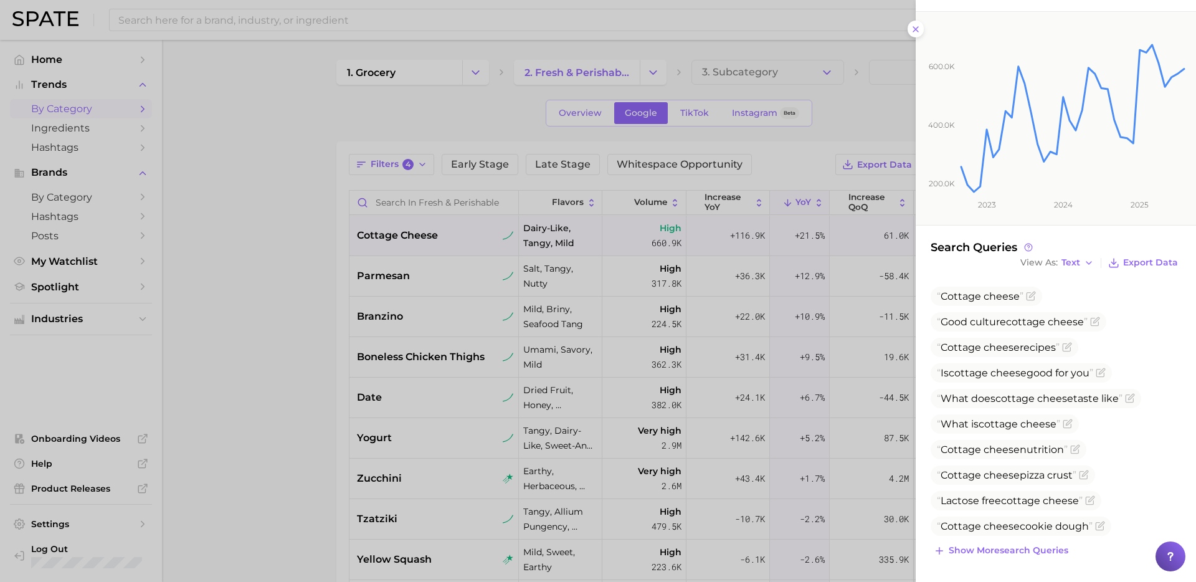
click at [851, 285] on div at bounding box center [598, 291] width 1196 height 582
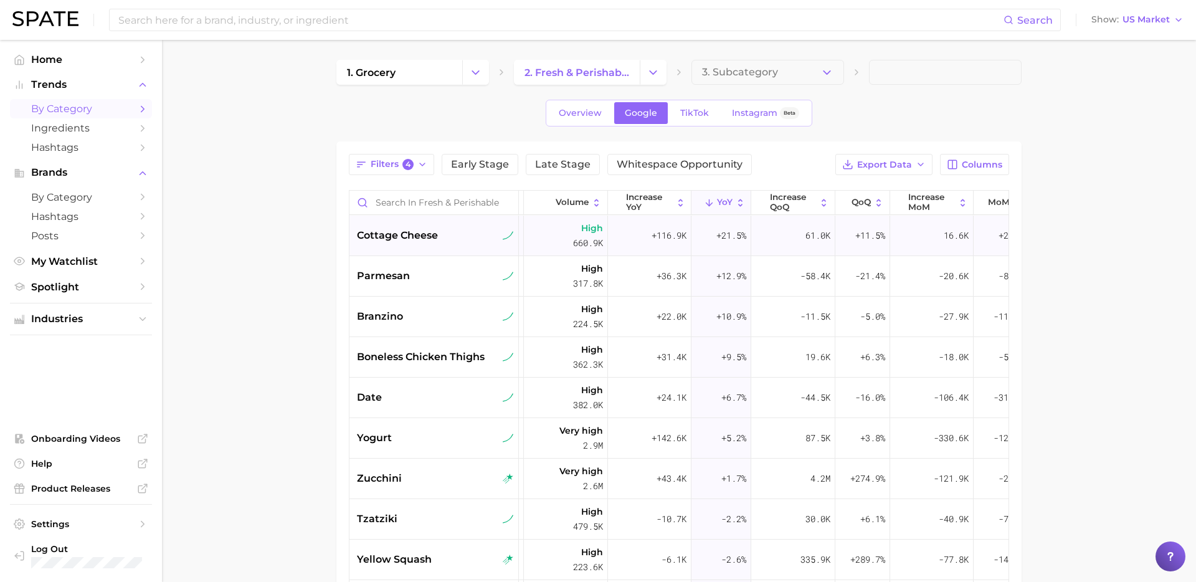
scroll to position [0, 182]
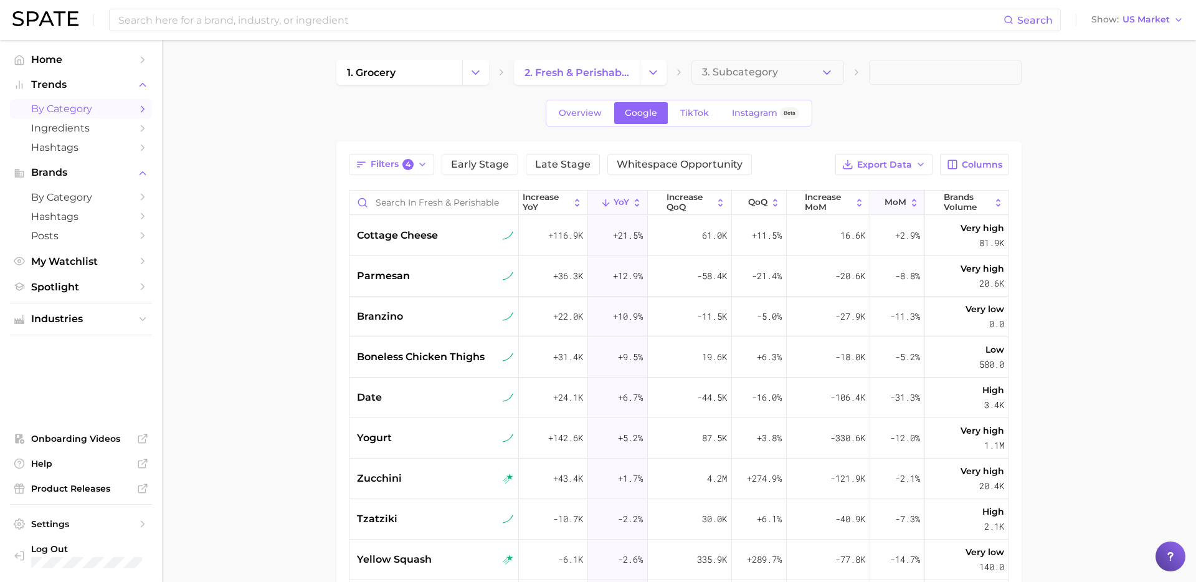
click at [901, 198] on span "MoM" at bounding box center [896, 203] width 22 height 10
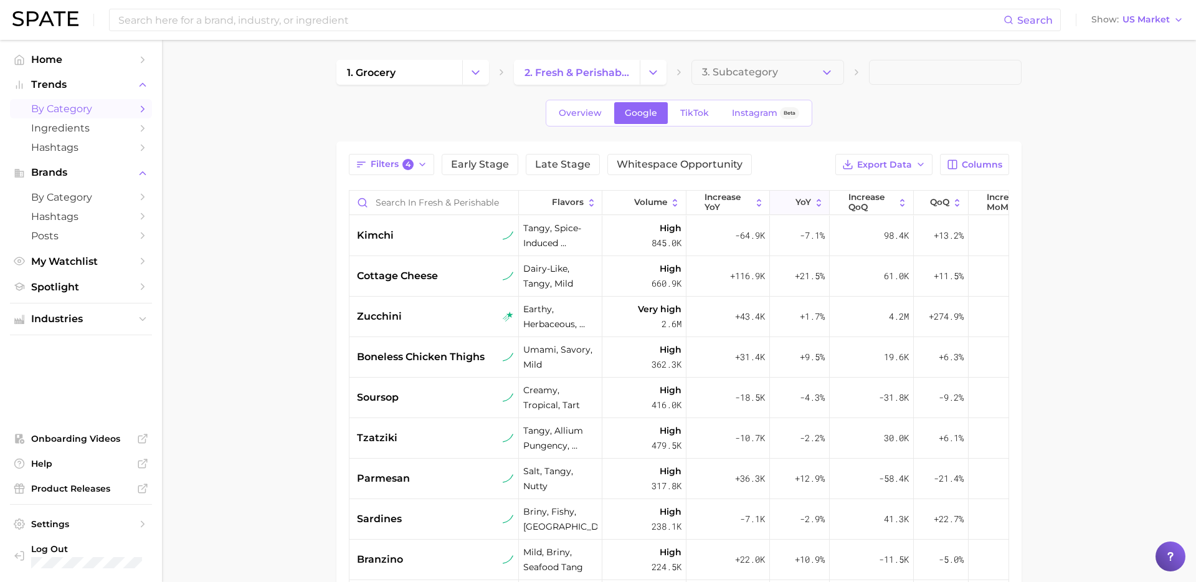
click at [803, 200] on span "YoY" at bounding box center [804, 203] width 16 height 10
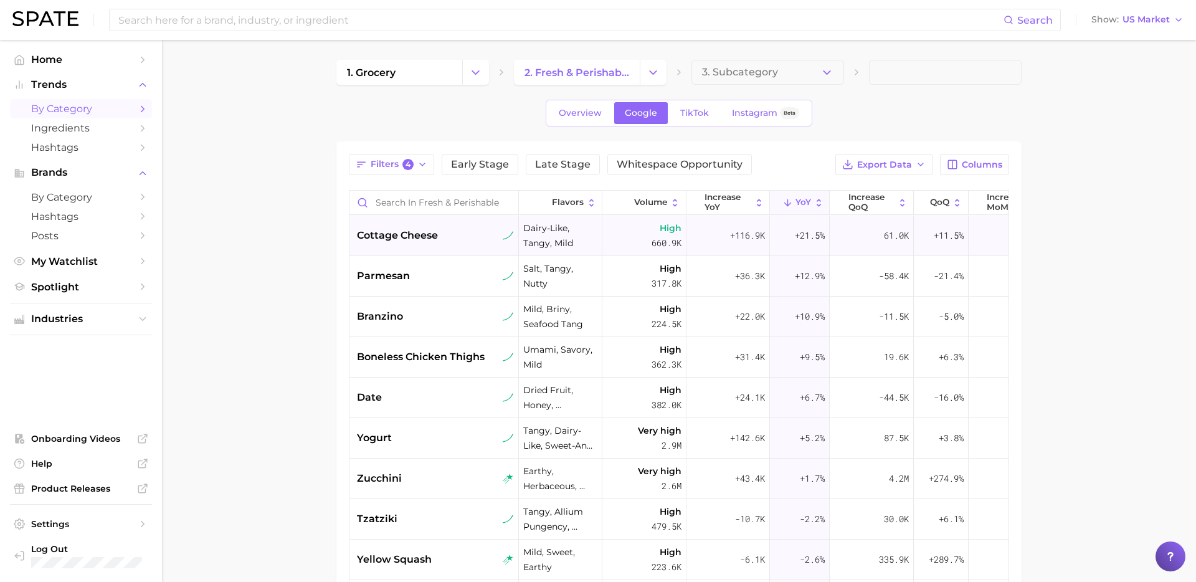
click at [445, 234] on div "cottage cheese" at bounding box center [435, 235] width 157 height 15
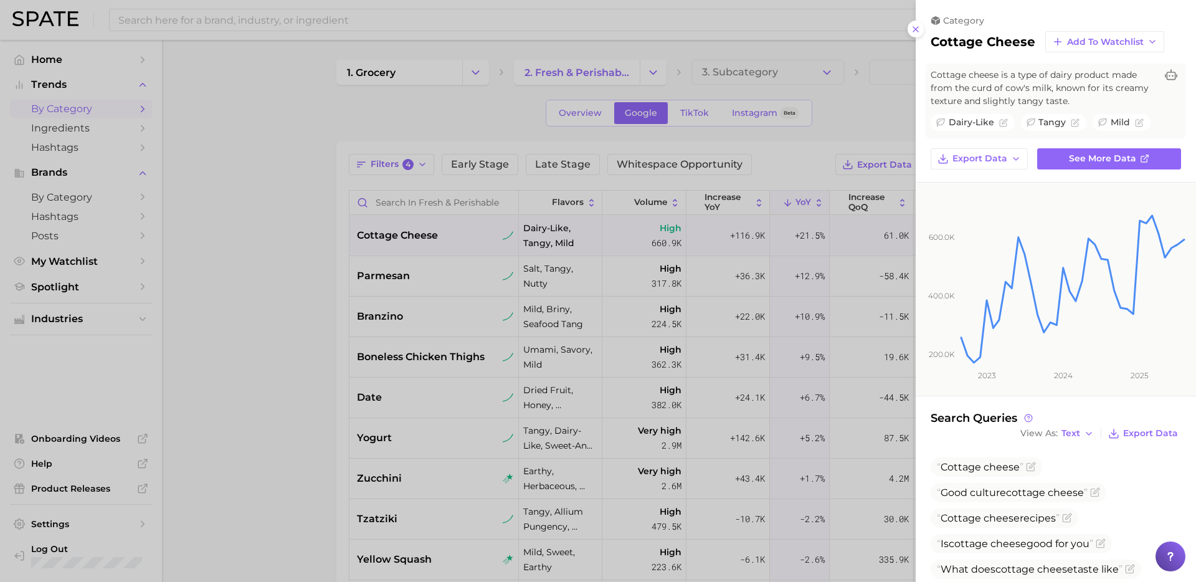
click at [407, 270] on div at bounding box center [598, 291] width 1196 height 582
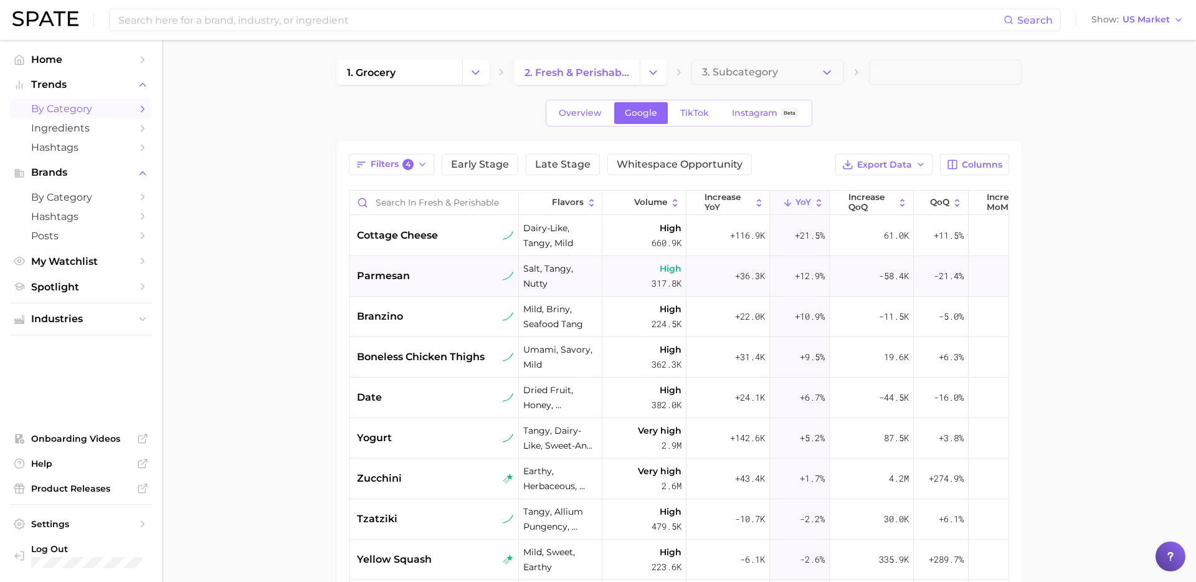
click at [431, 279] on div "parmesan" at bounding box center [435, 276] width 157 height 15
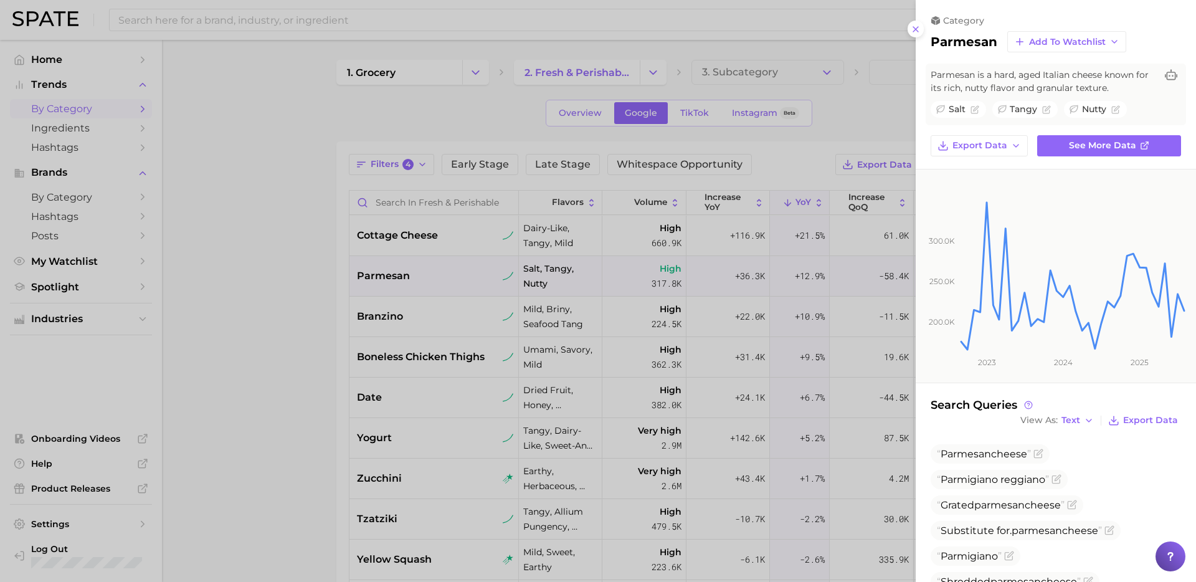
click at [298, 321] on div at bounding box center [598, 291] width 1196 height 582
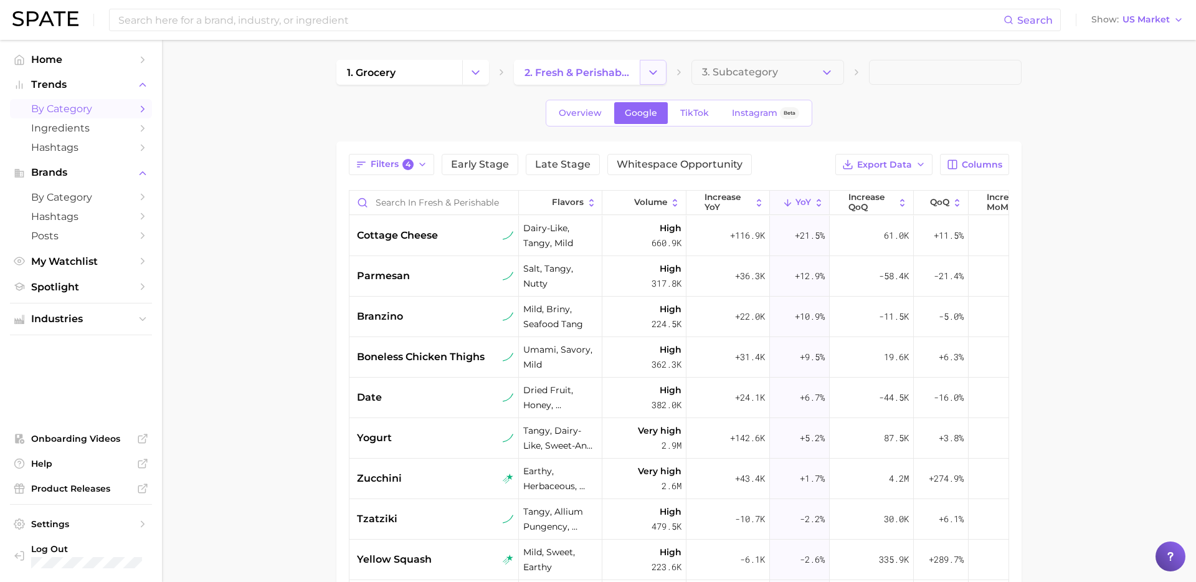
click at [658, 69] on icon "Change Category" at bounding box center [653, 72] width 13 height 13
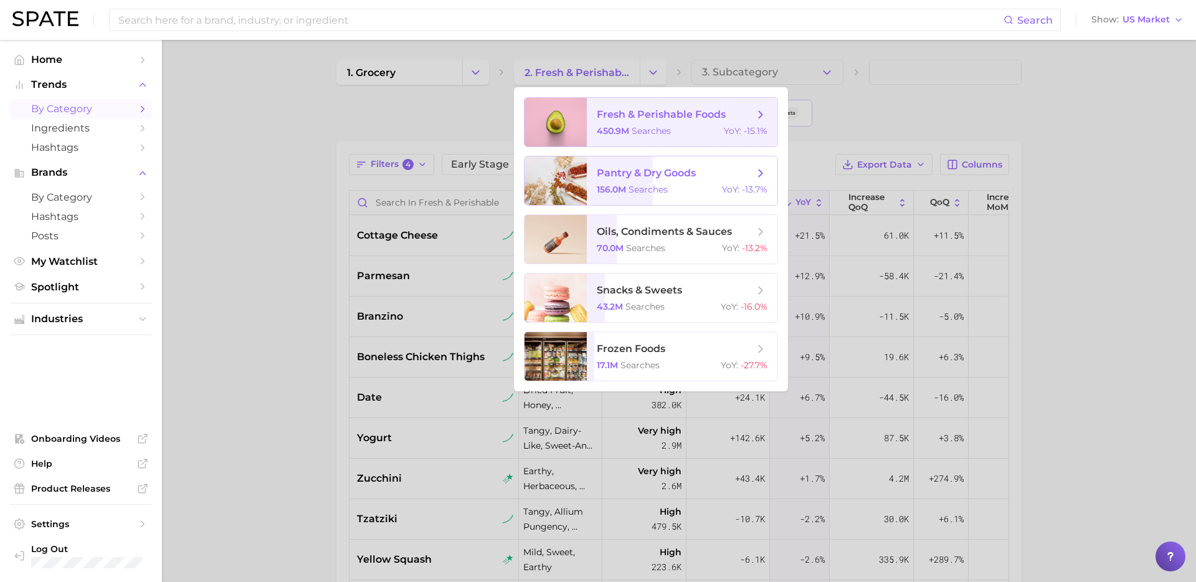
click at [661, 194] on span "searches" at bounding box center [648, 189] width 39 height 11
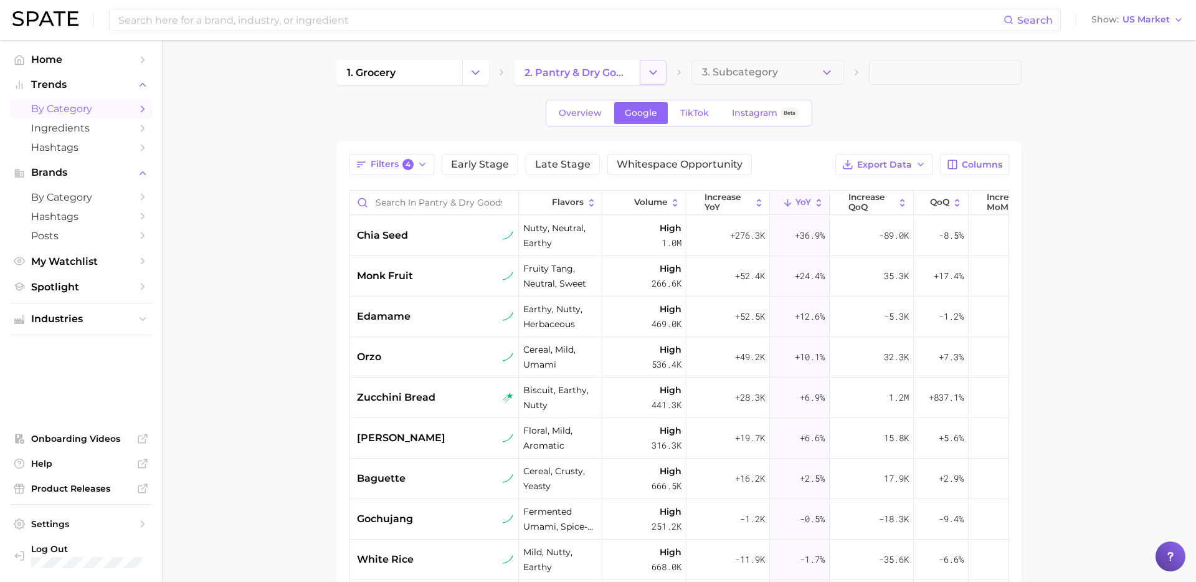
click at [652, 69] on icon "Change Category" at bounding box center [653, 72] width 13 height 13
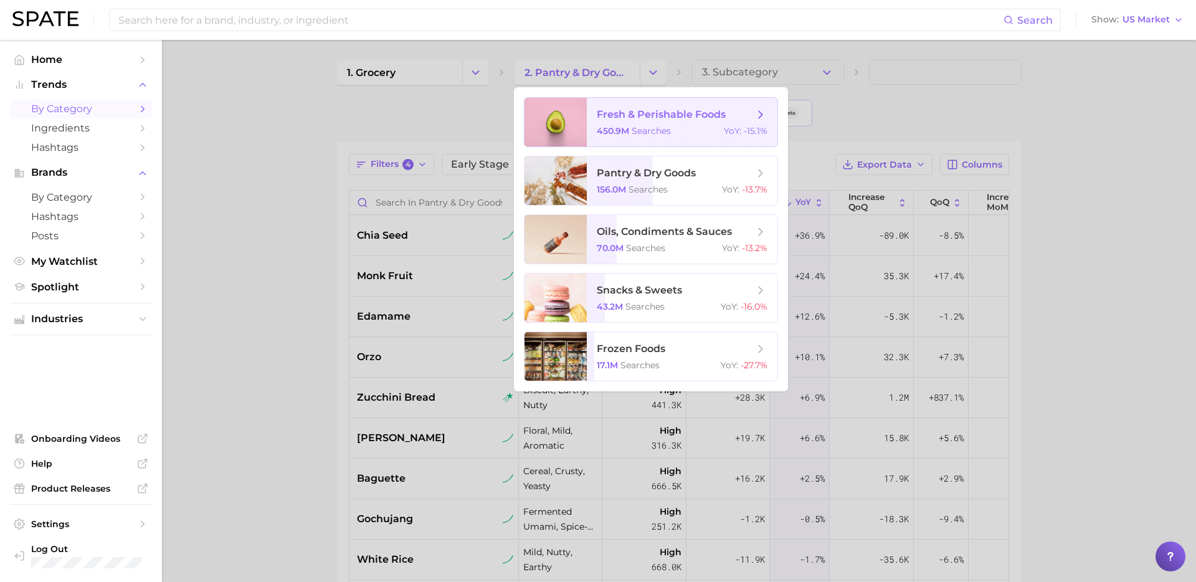
click at [689, 112] on span "fresh & perishable foods" at bounding box center [661, 114] width 129 height 12
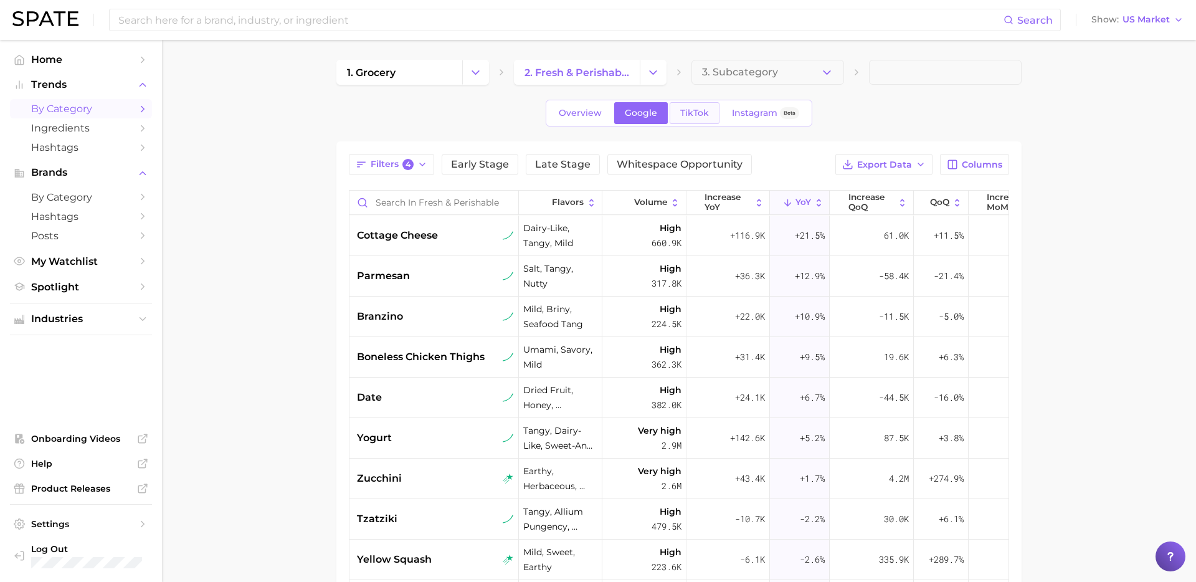
click at [705, 123] on link "TikTok" at bounding box center [695, 113] width 50 height 22
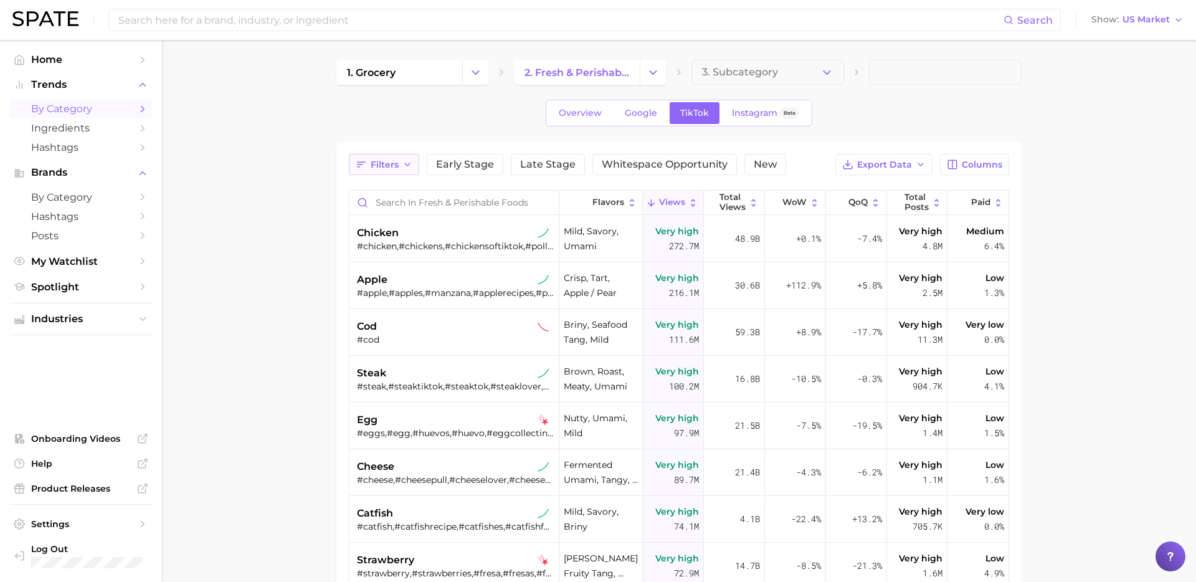
click at [398, 174] on button "Filters" at bounding box center [384, 164] width 70 height 21
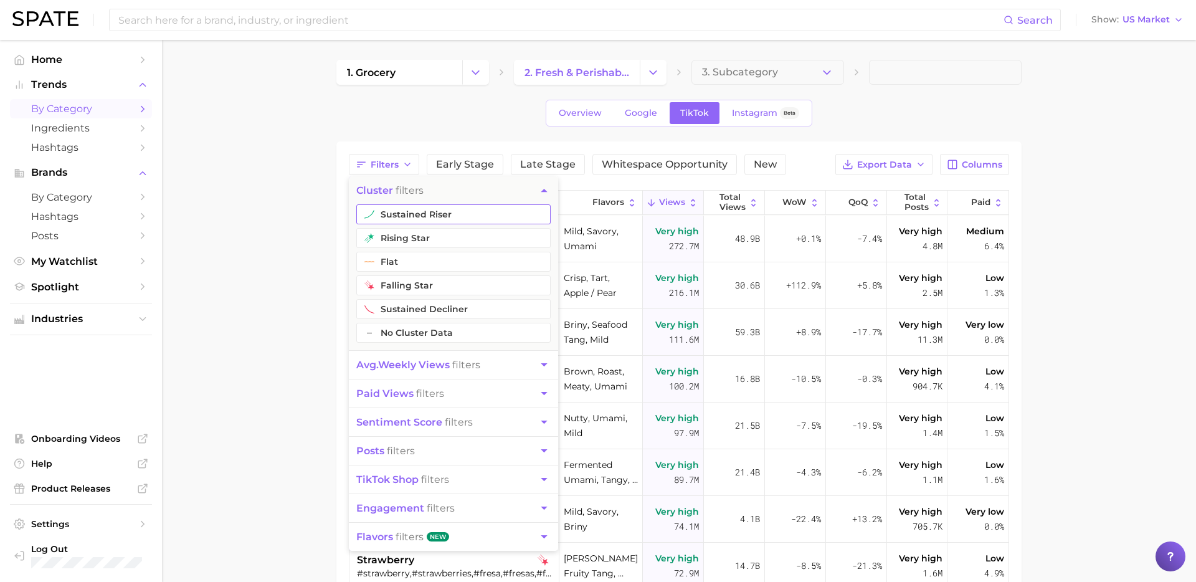
click at [432, 212] on button "sustained riser" at bounding box center [453, 214] width 194 height 20
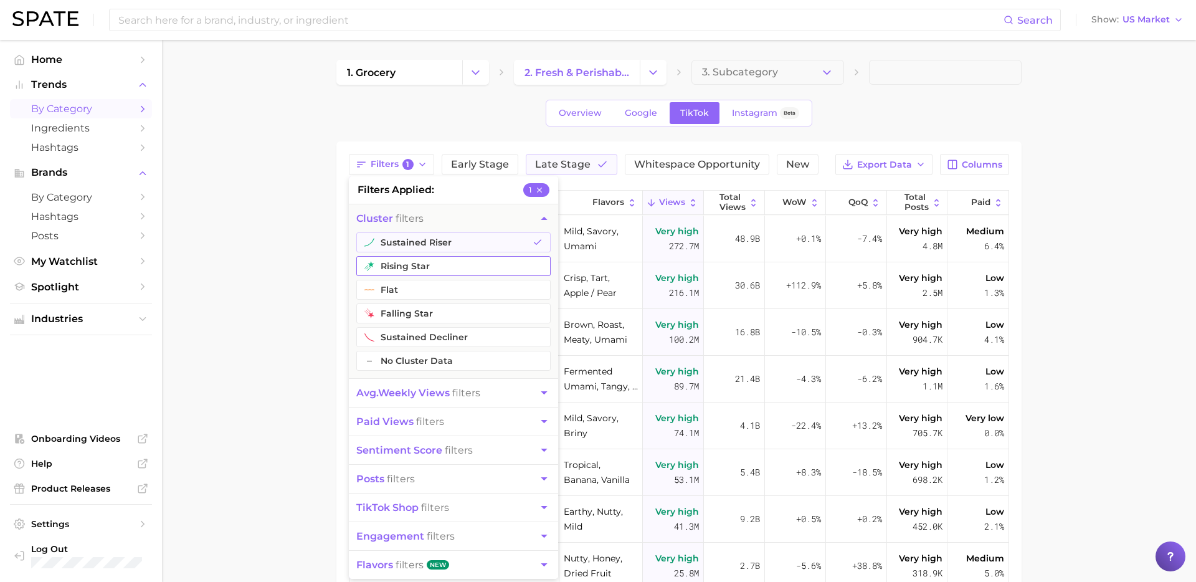
click at [411, 262] on button "rising star" at bounding box center [453, 266] width 194 height 20
click at [424, 398] on span "avg. weekly views" at bounding box center [402, 393] width 93 height 12
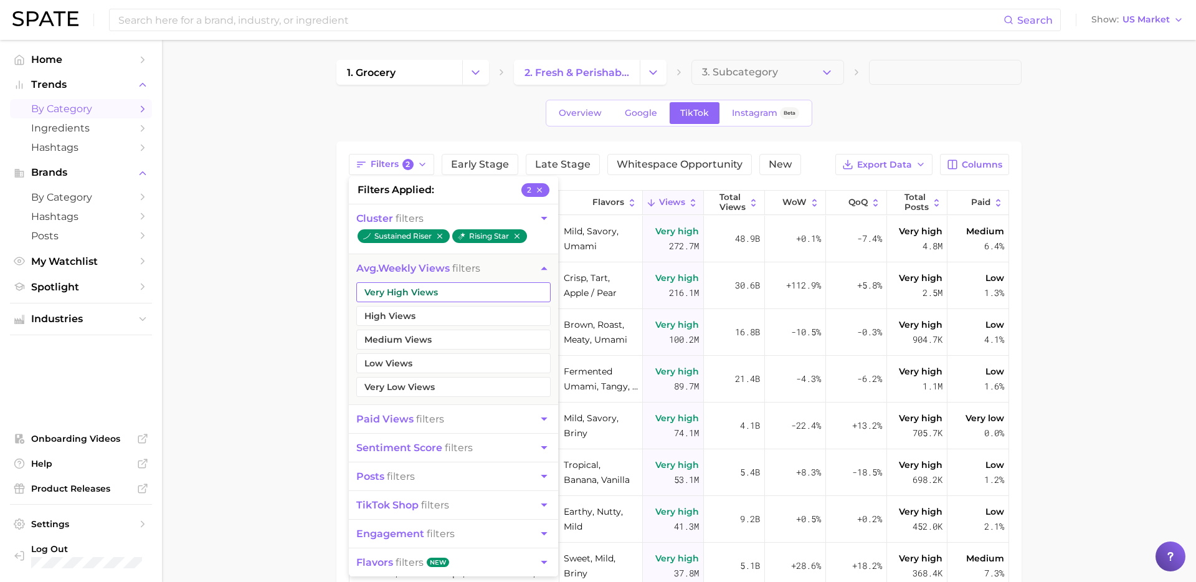
click at [469, 292] on button "Very High Views" at bounding box center [453, 292] width 194 height 20
click at [449, 320] on button "High Views" at bounding box center [453, 316] width 194 height 20
click at [263, 368] on main "1. grocery 2. fresh & perishable foods 3. Subcategory Overview Google TikTok In…" at bounding box center [679, 443] width 1034 height 807
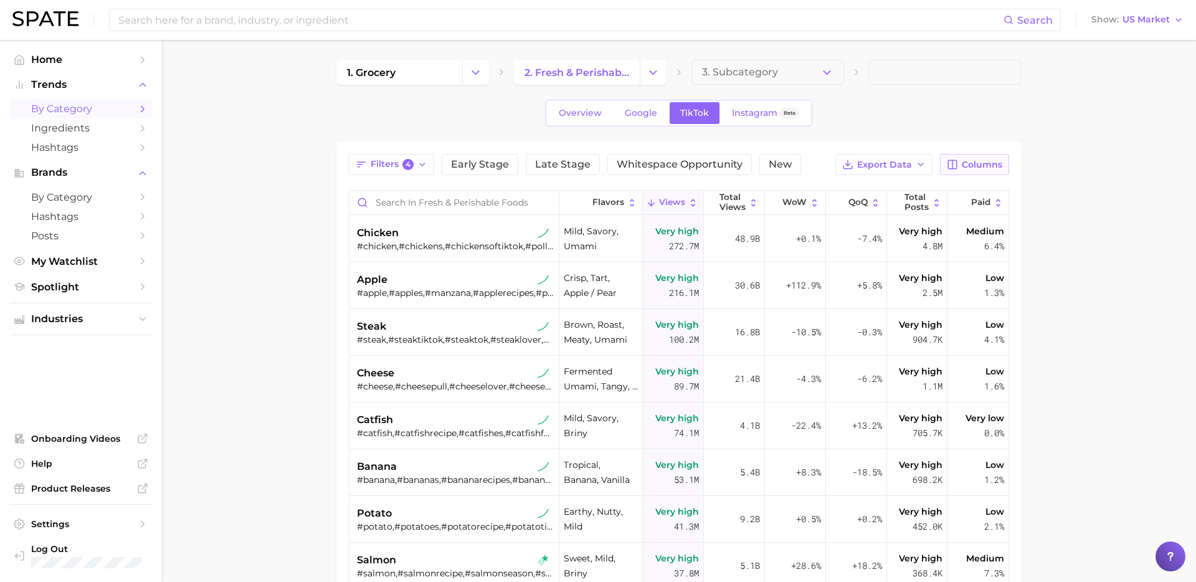
click at [985, 168] on span "Columns" at bounding box center [982, 165] width 41 height 11
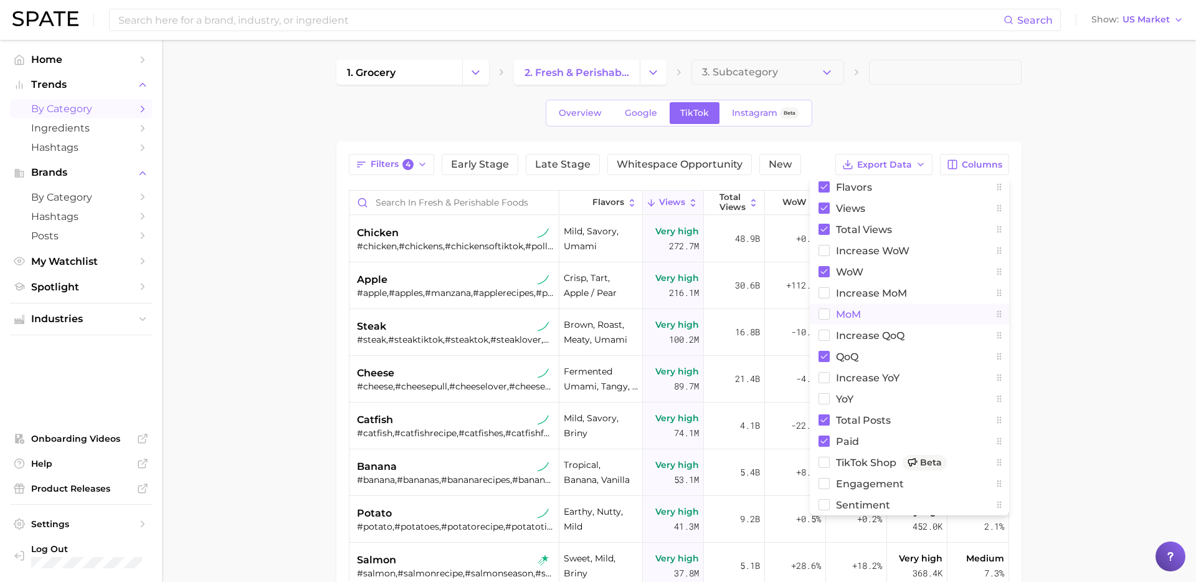
click at [848, 314] on span "MoM" at bounding box center [848, 314] width 25 height 11
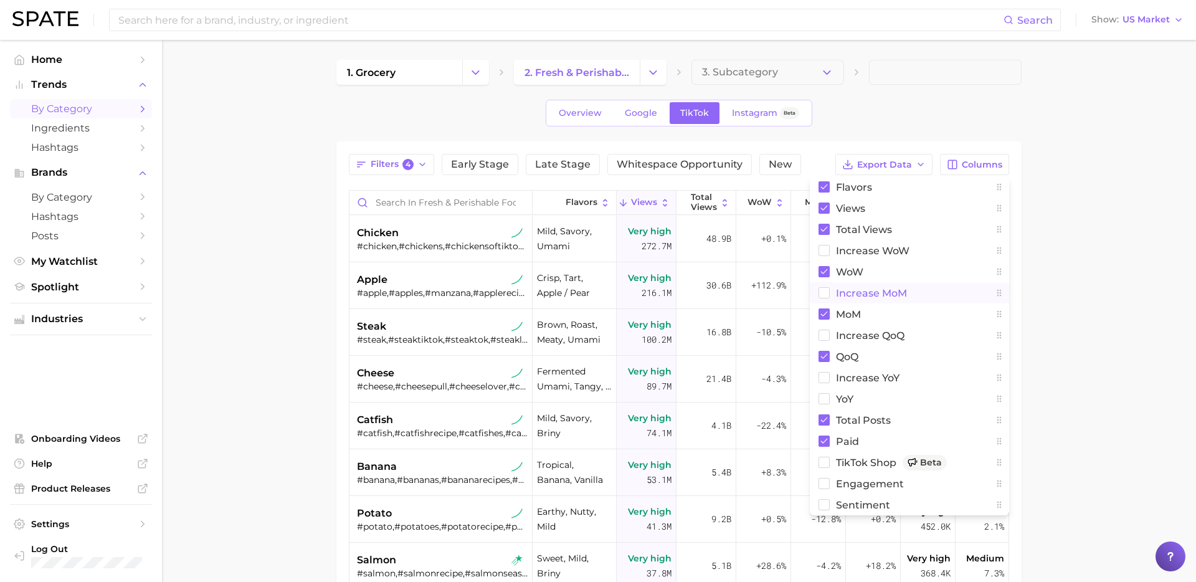
click at [848, 296] on span "increase MoM" at bounding box center [871, 293] width 71 height 11
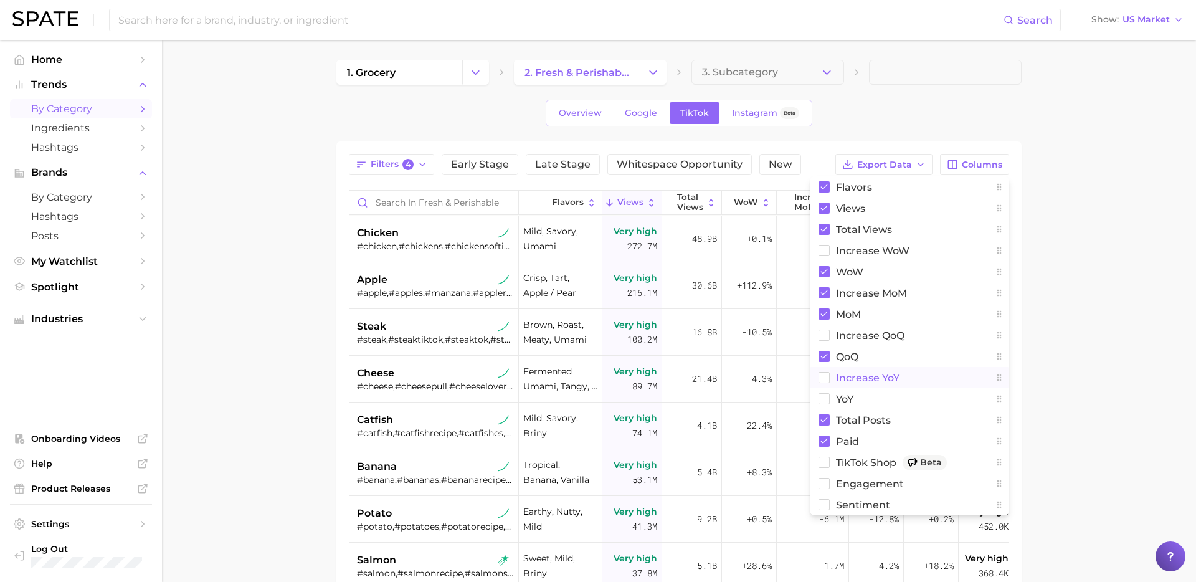
click at [847, 376] on span "increase YoY" at bounding box center [868, 378] width 64 height 11
click at [835, 402] on button "YoY" at bounding box center [909, 398] width 199 height 21
click at [1152, 287] on main "1. grocery 2. fresh & perishable foods 3. Subcategory Overview Google TikTok In…" at bounding box center [679, 443] width 1034 height 807
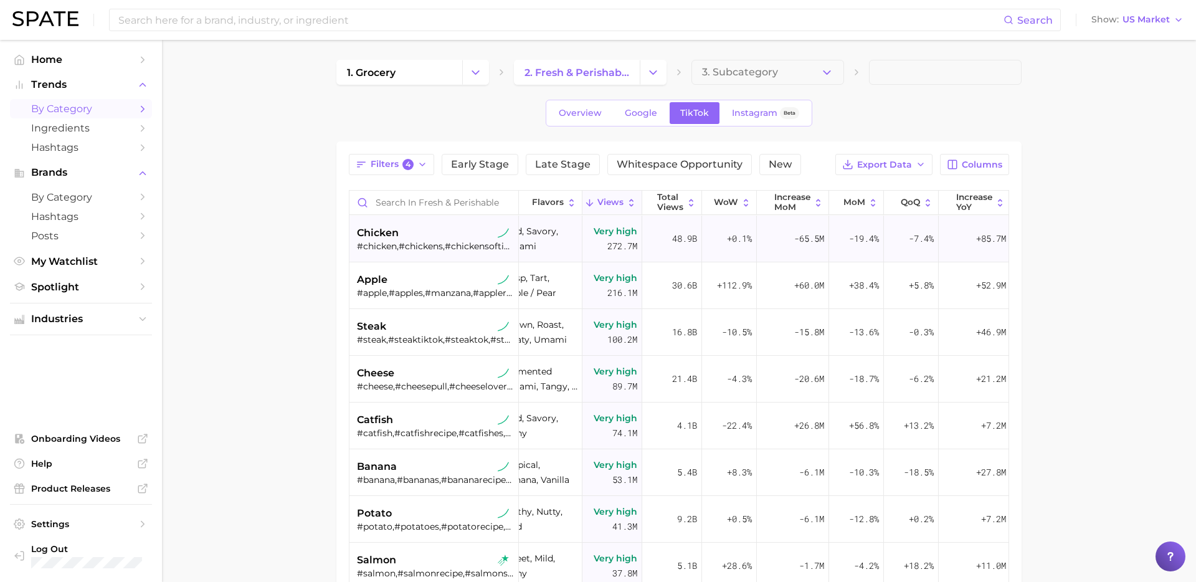
scroll to position [0, 35]
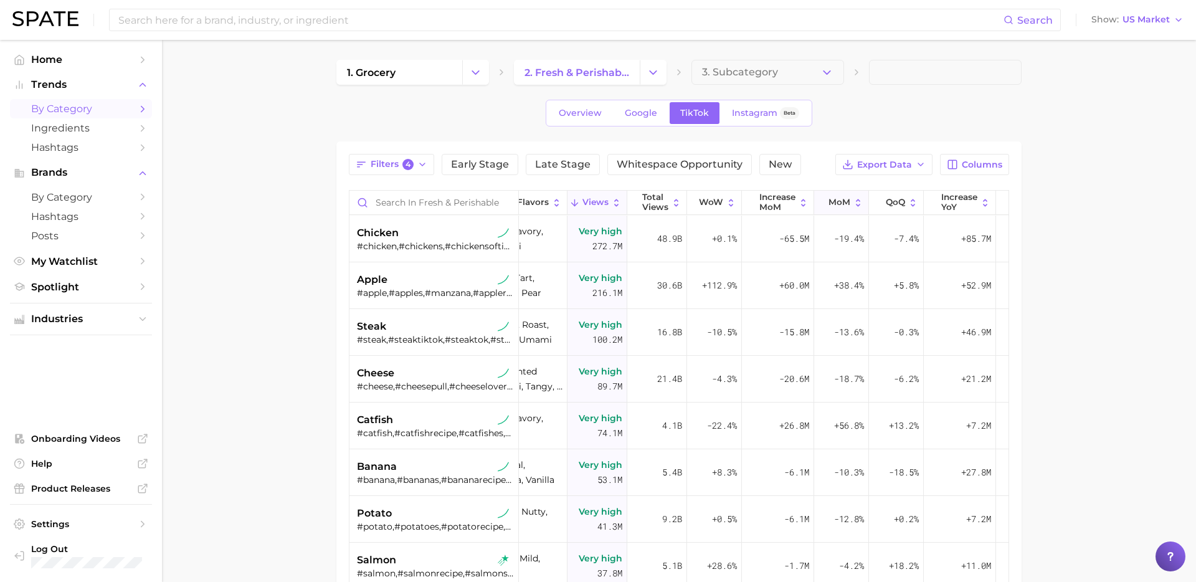
click at [838, 205] on span "MoM" at bounding box center [840, 203] width 22 height 10
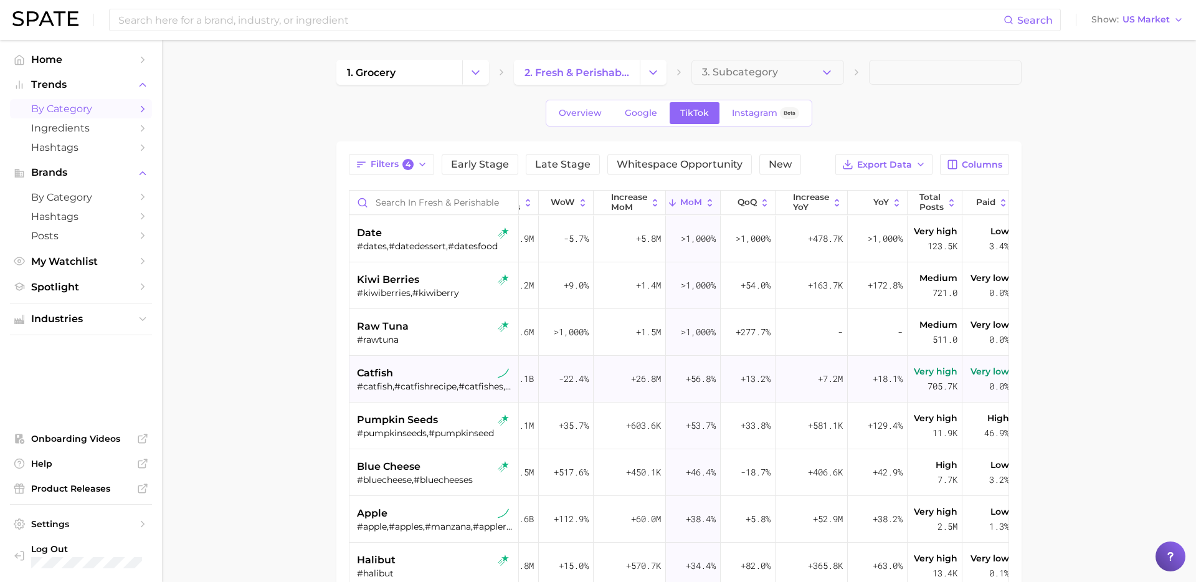
scroll to position [0, 188]
click at [874, 199] on span "YoY" at bounding box center [877, 203] width 16 height 10
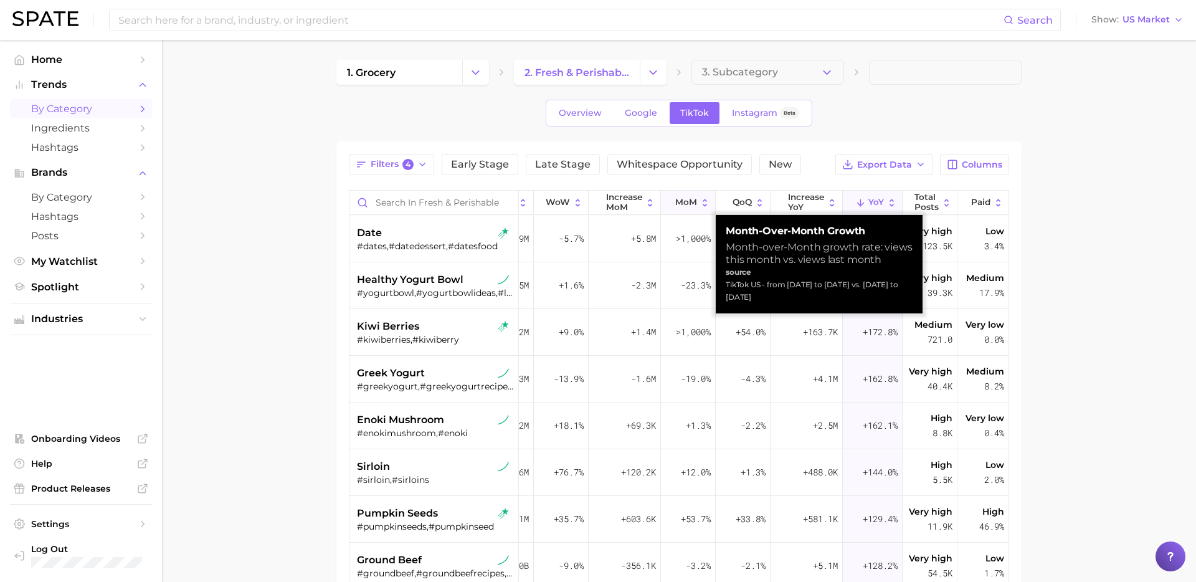
click at [692, 198] on span "MoM" at bounding box center [687, 203] width 22 height 10
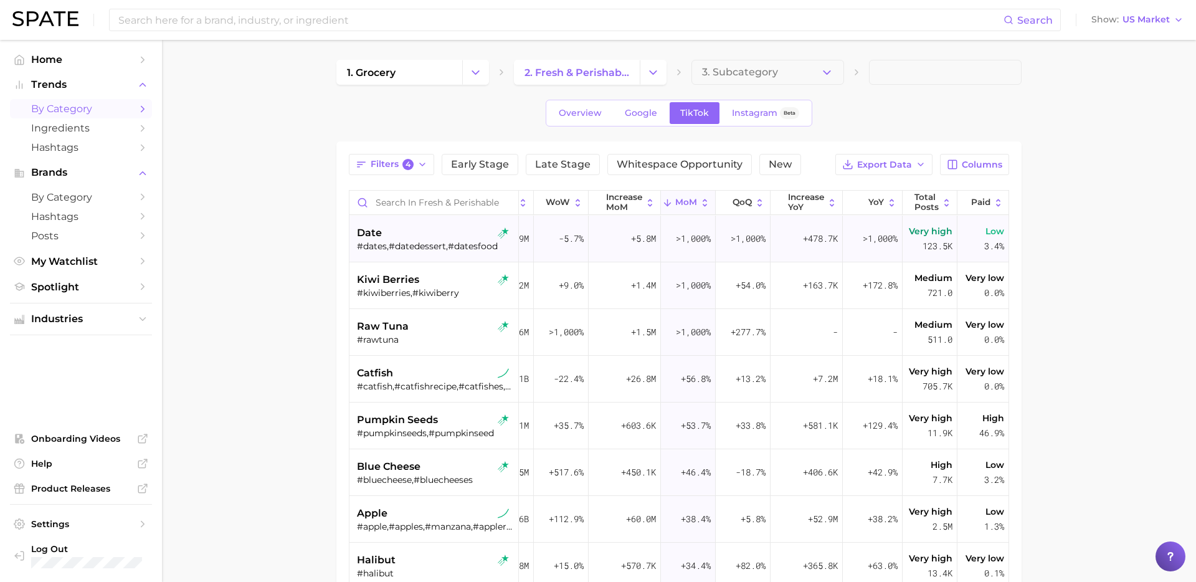
click at [454, 230] on div "date" at bounding box center [435, 233] width 157 height 15
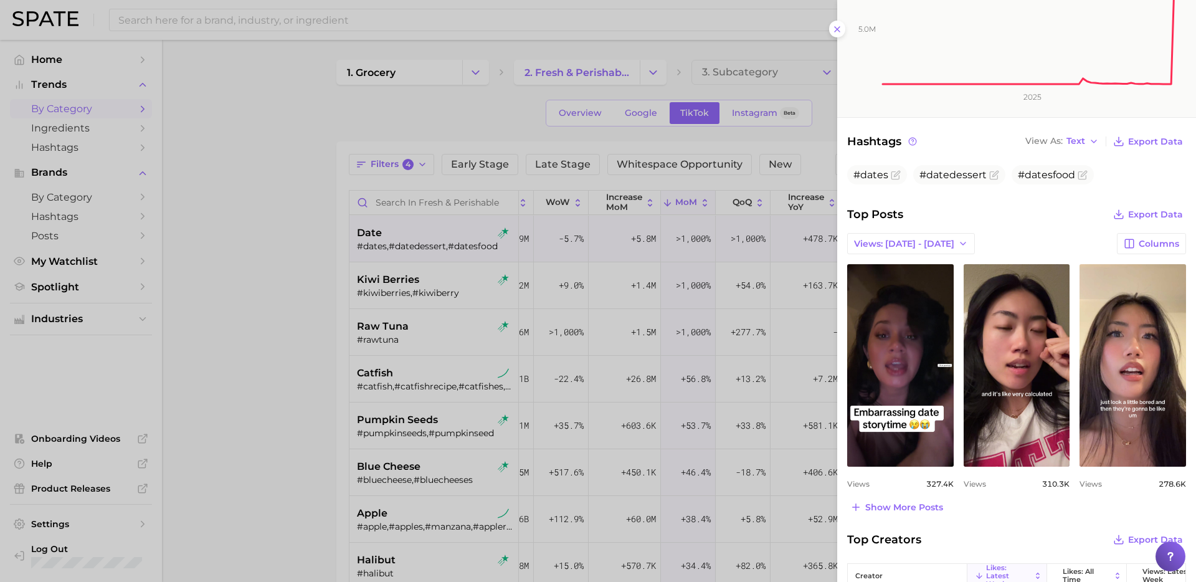
scroll to position [311, 0]
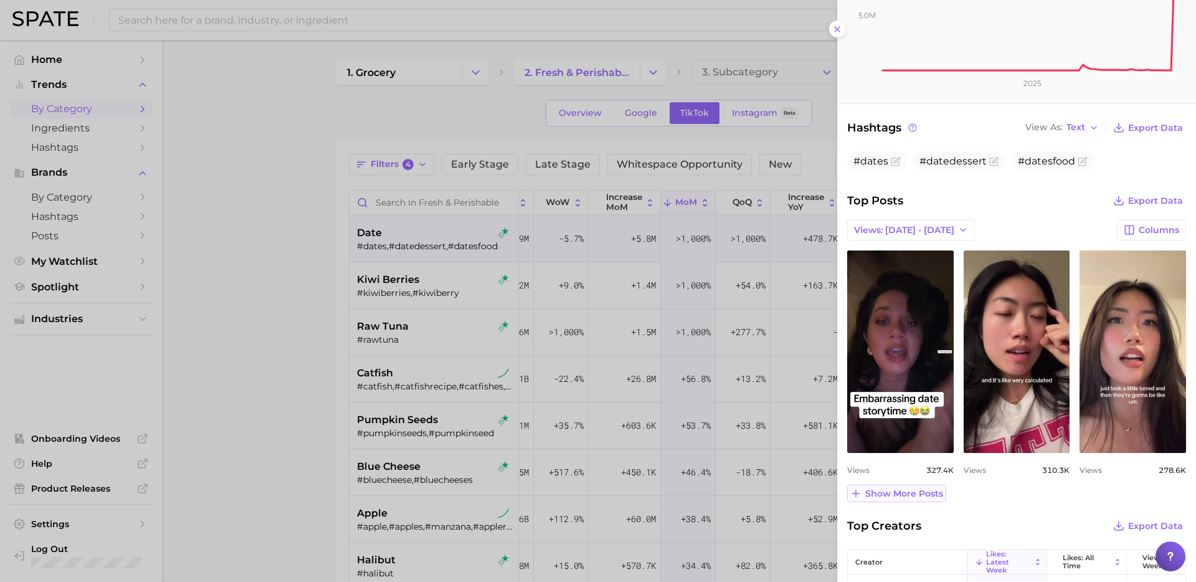
click at [908, 499] on button "Show more posts" at bounding box center [897, 493] width 99 height 17
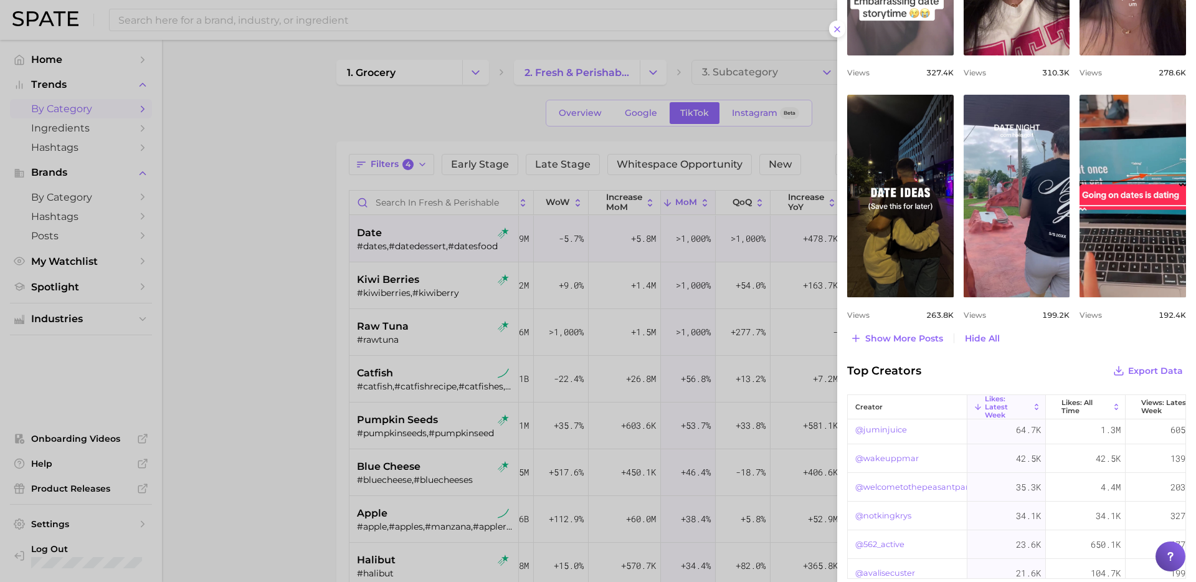
scroll to position [4, 2]
click at [422, 308] on div at bounding box center [598, 291] width 1196 height 582
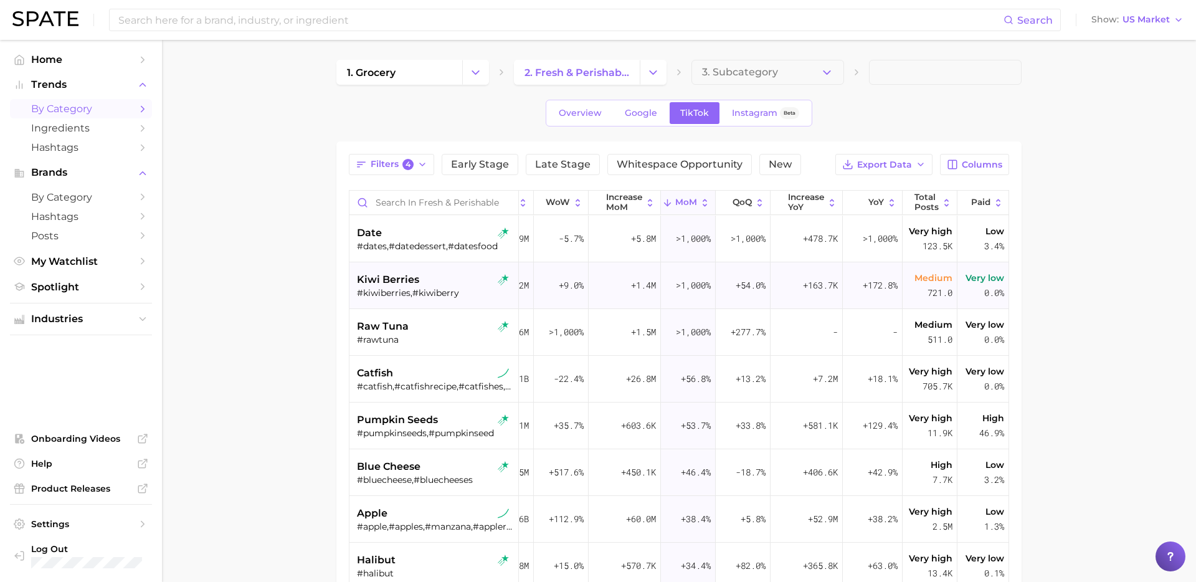
click at [446, 281] on div "kiwi berries" at bounding box center [435, 279] width 157 height 15
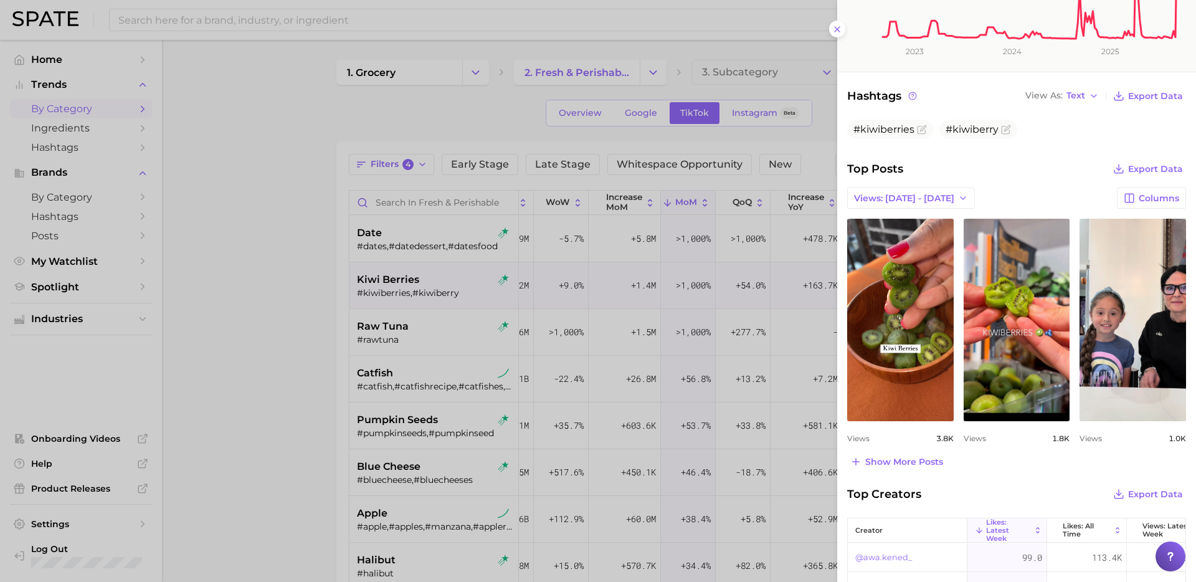
scroll to position [345, 0]
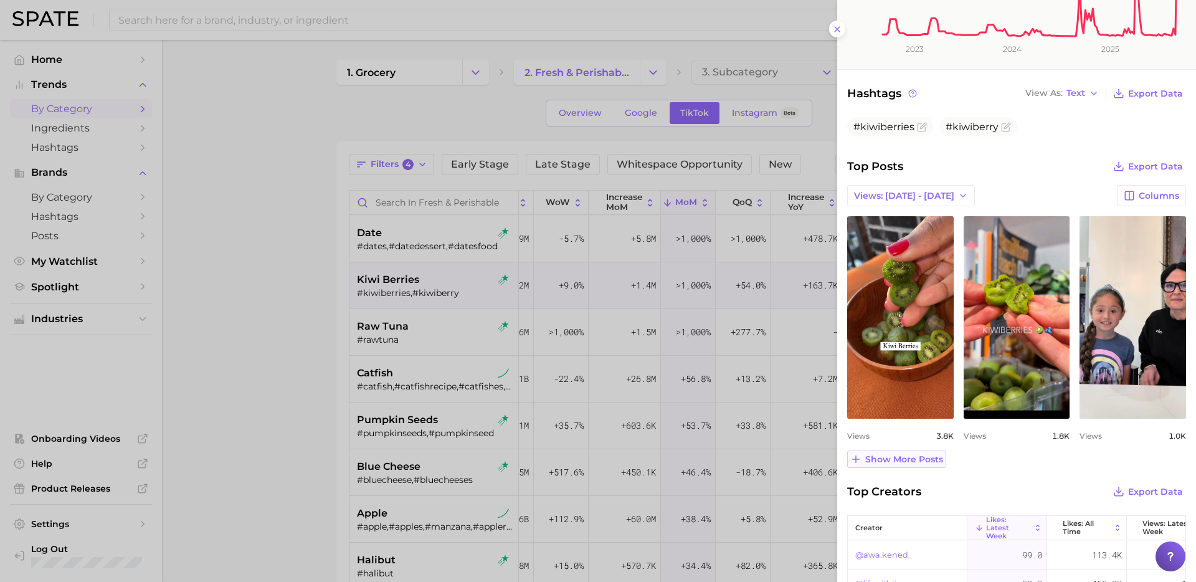
click at [921, 459] on span "Show more posts" at bounding box center [905, 459] width 78 height 11
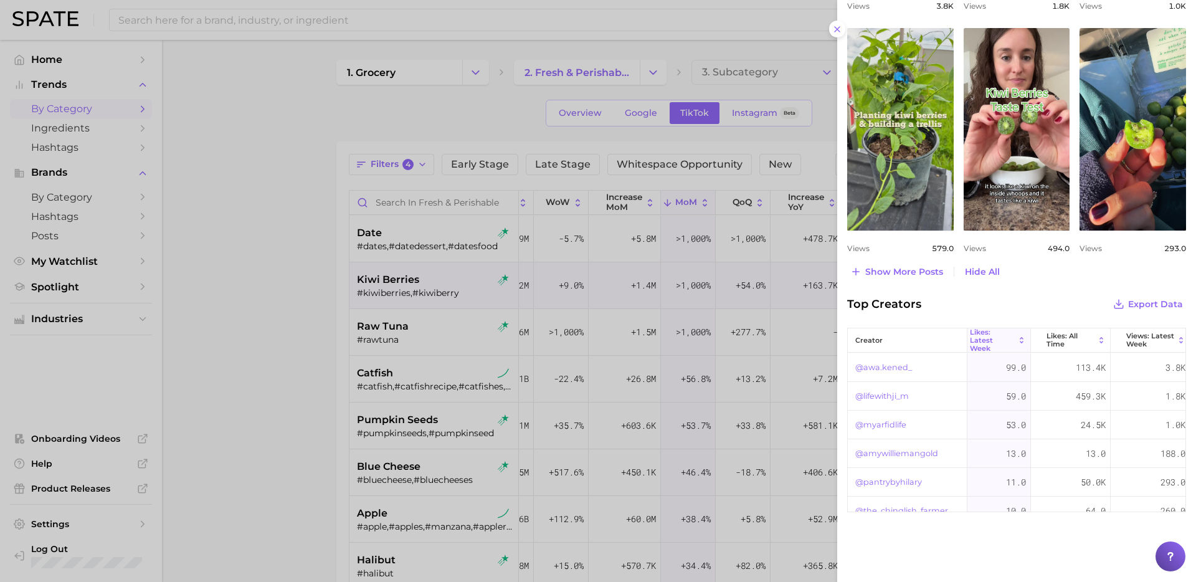
scroll to position [0, 0]
click at [1060, 346] on span "Views: Latest Week" at bounding box center [1066, 340] width 48 height 16
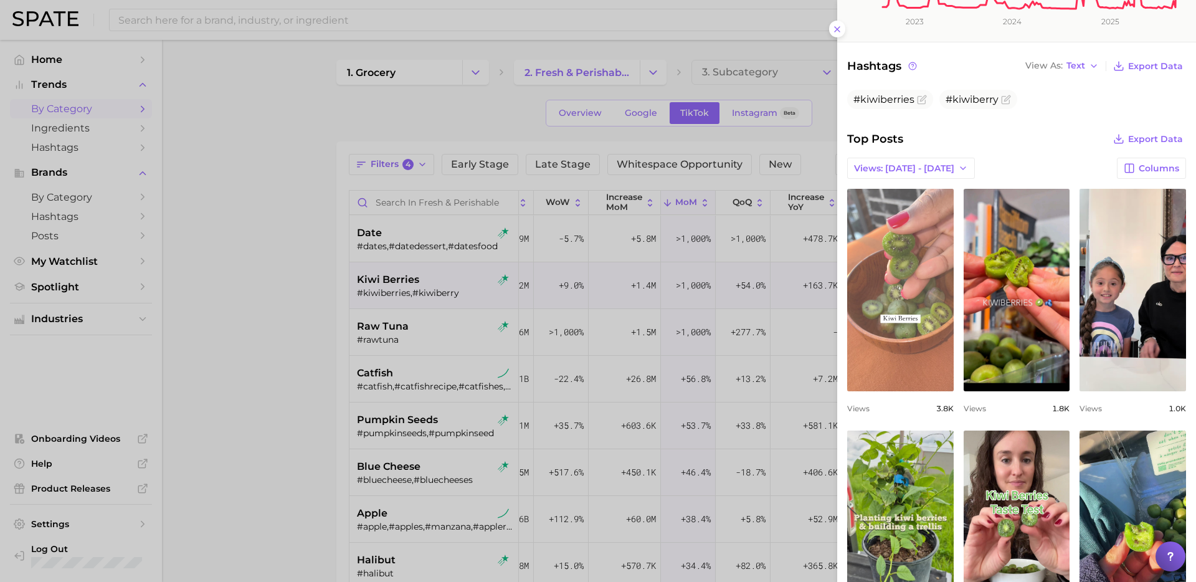
click at [919, 300] on link "view post on TikTok" at bounding box center [901, 290] width 107 height 203
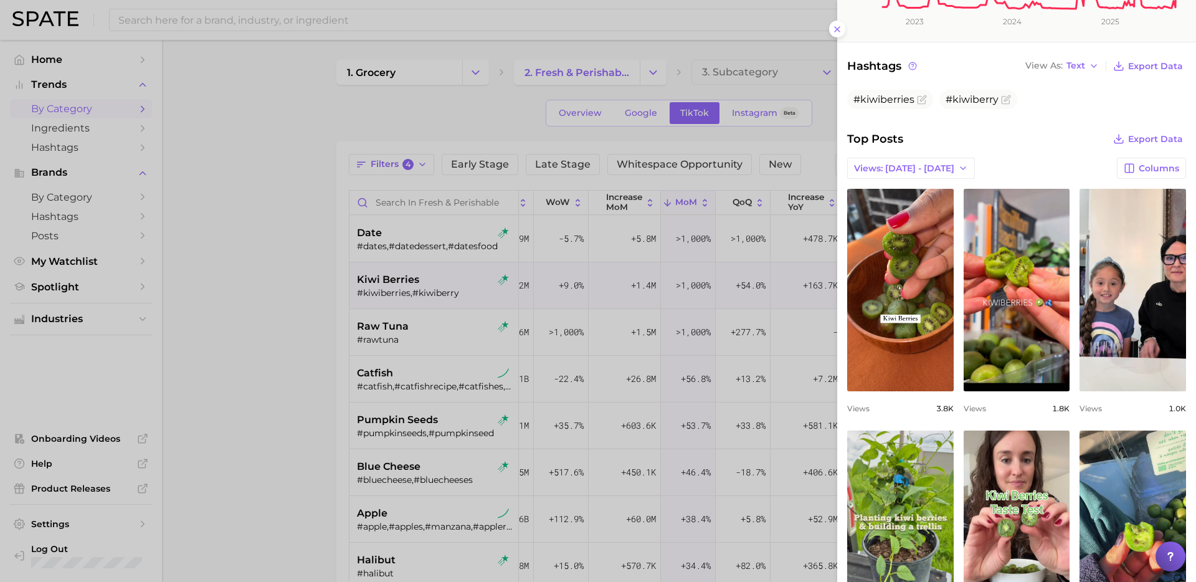
click at [457, 323] on div at bounding box center [598, 291] width 1196 height 582
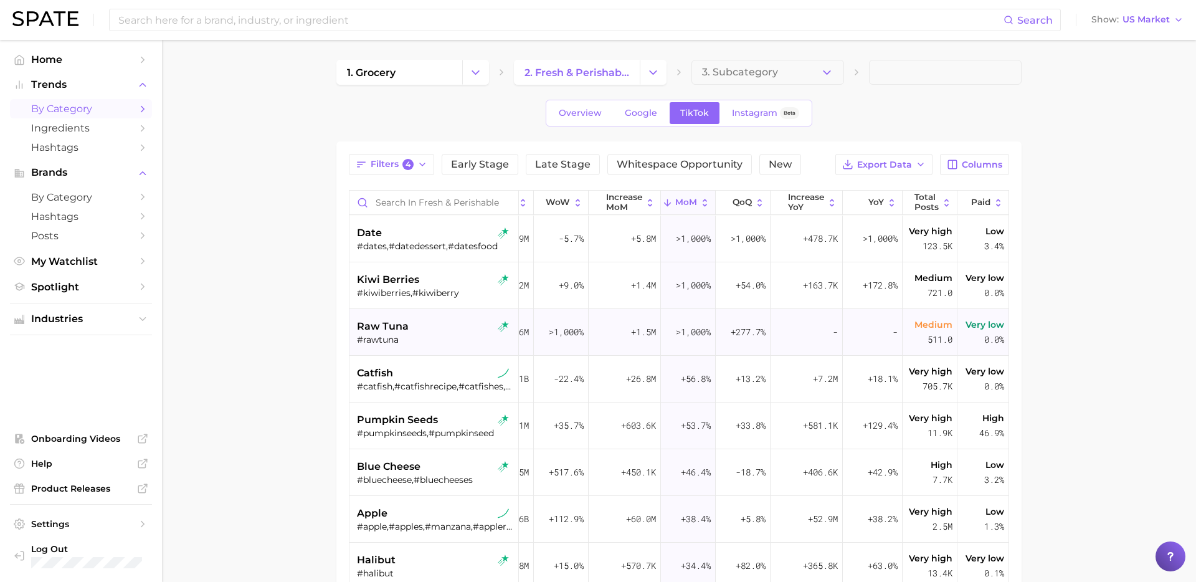
click at [427, 332] on div "raw tuna" at bounding box center [435, 326] width 157 height 15
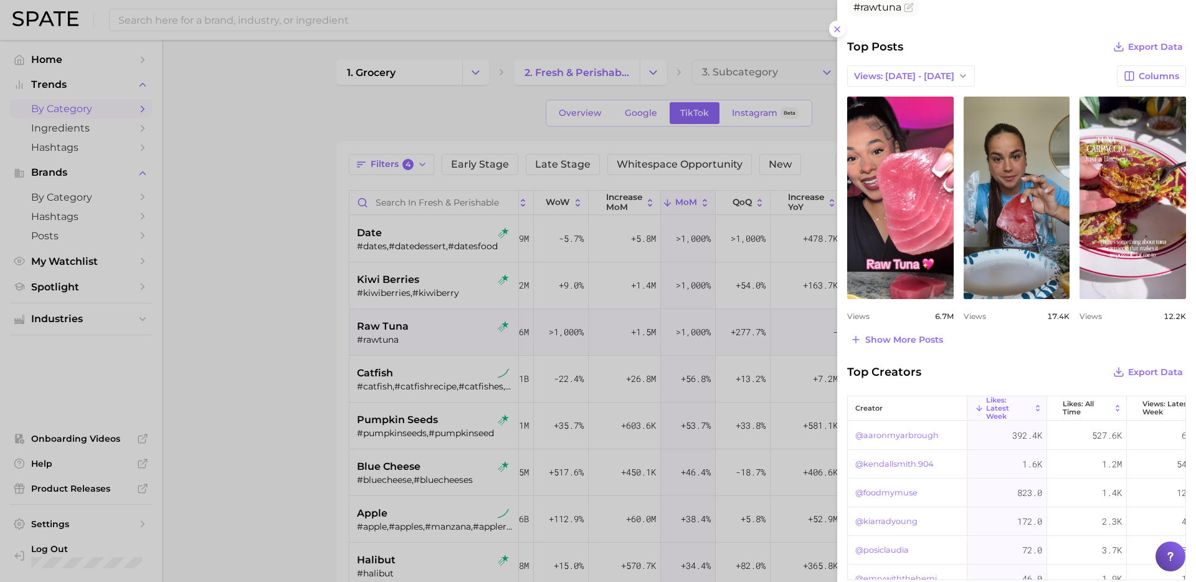
scroll to position [426, 0]
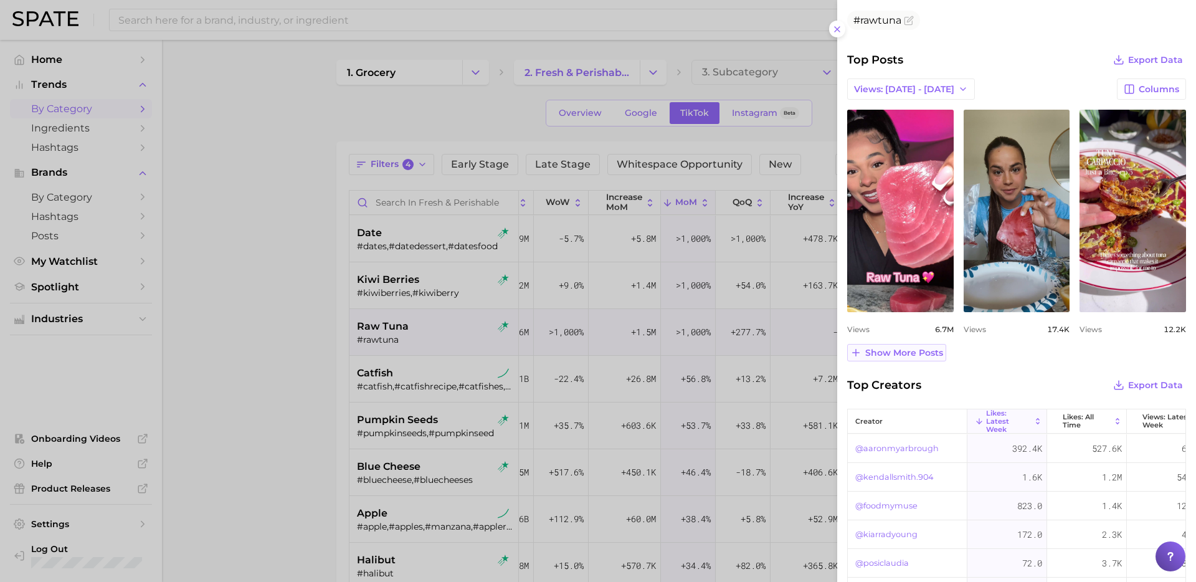
click at [924, 351] on span "Show more posts" at bounding box center [905, 353] width 78 height 11
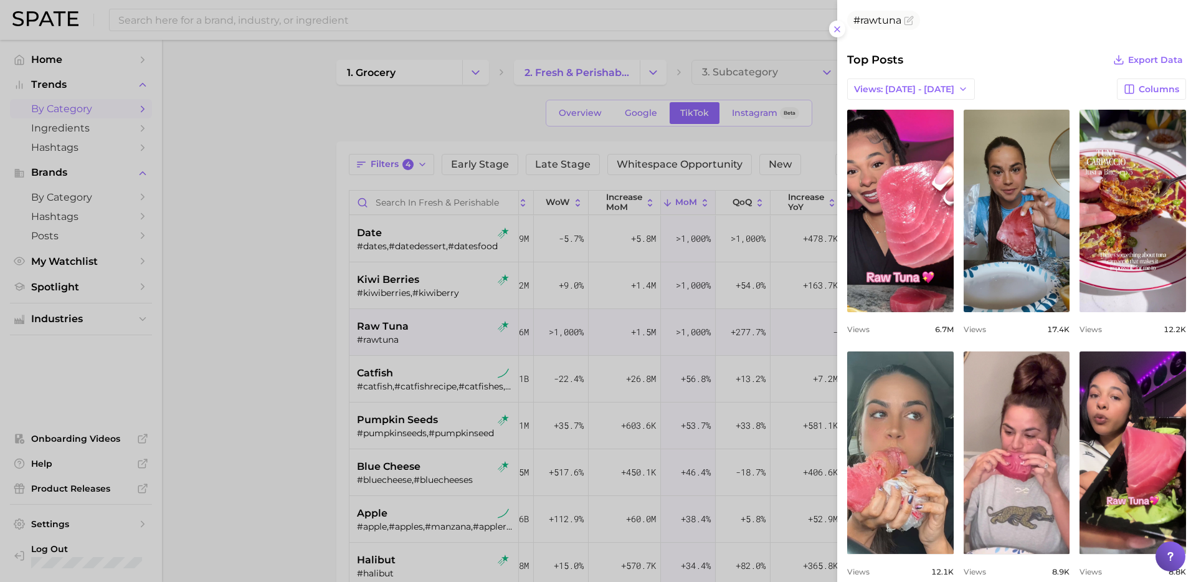
scroll to position [0, 0]
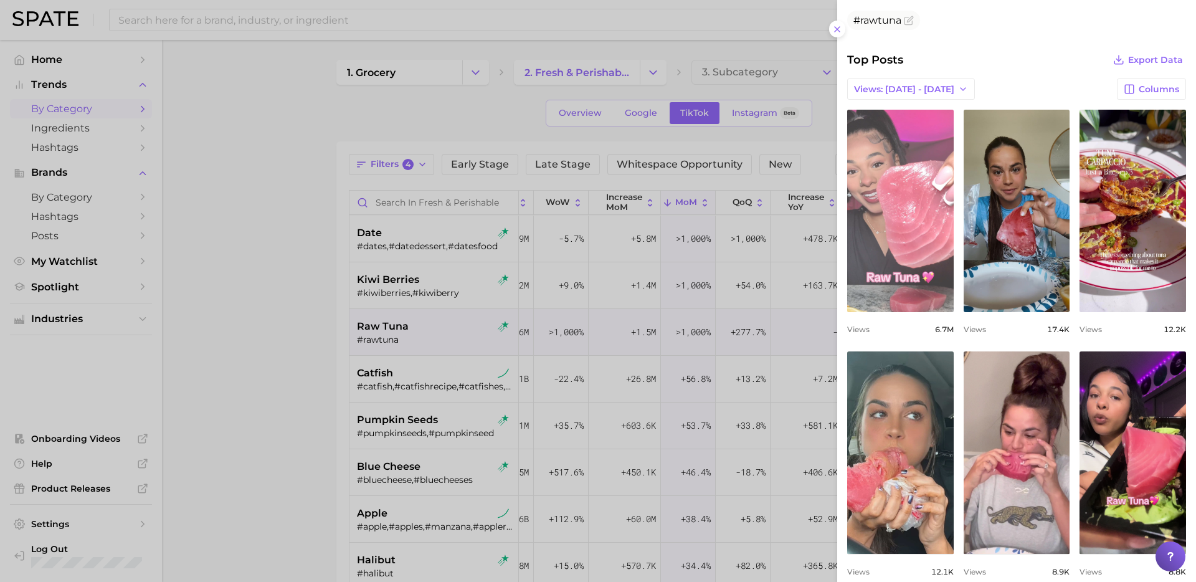
click at [912, 252] on link "view post on TikTok" at bounding box center [901, 211] width 107 height 203
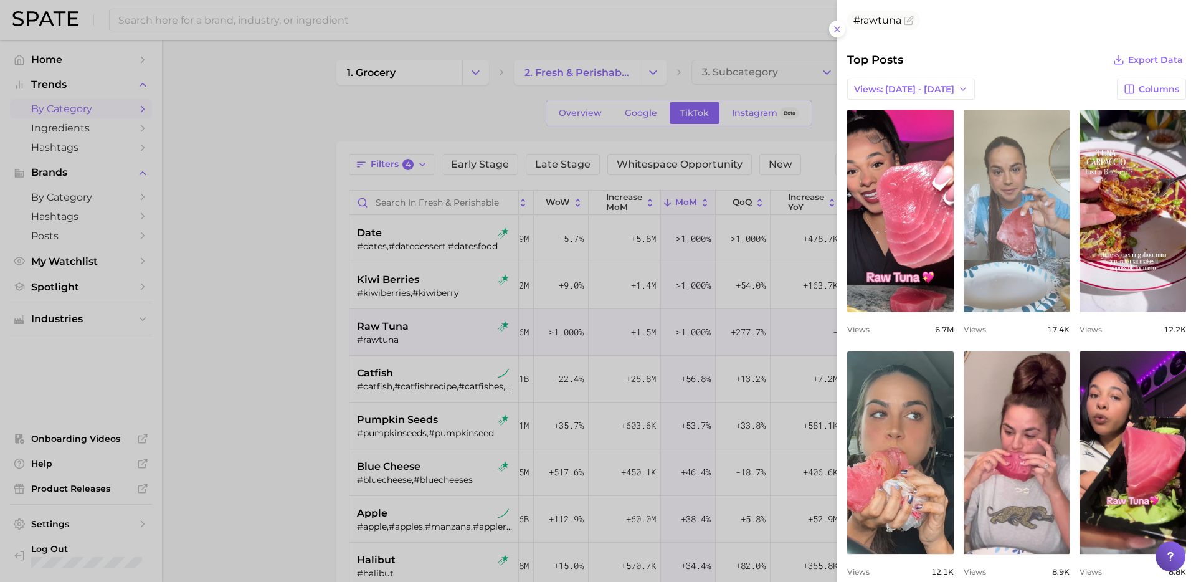
click at [1024, 226] on link "view post on TikTok" at bounding box center [1017, 211] width 107 height 203
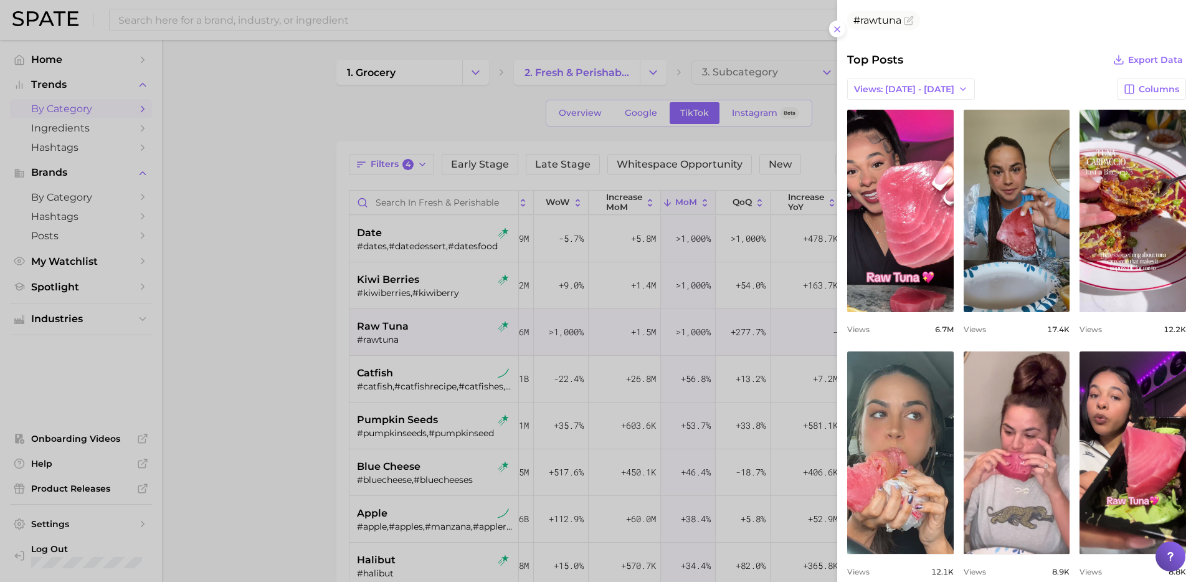
click at [283, 355] on div at bounding box center [598, 291] width 1196 height 582
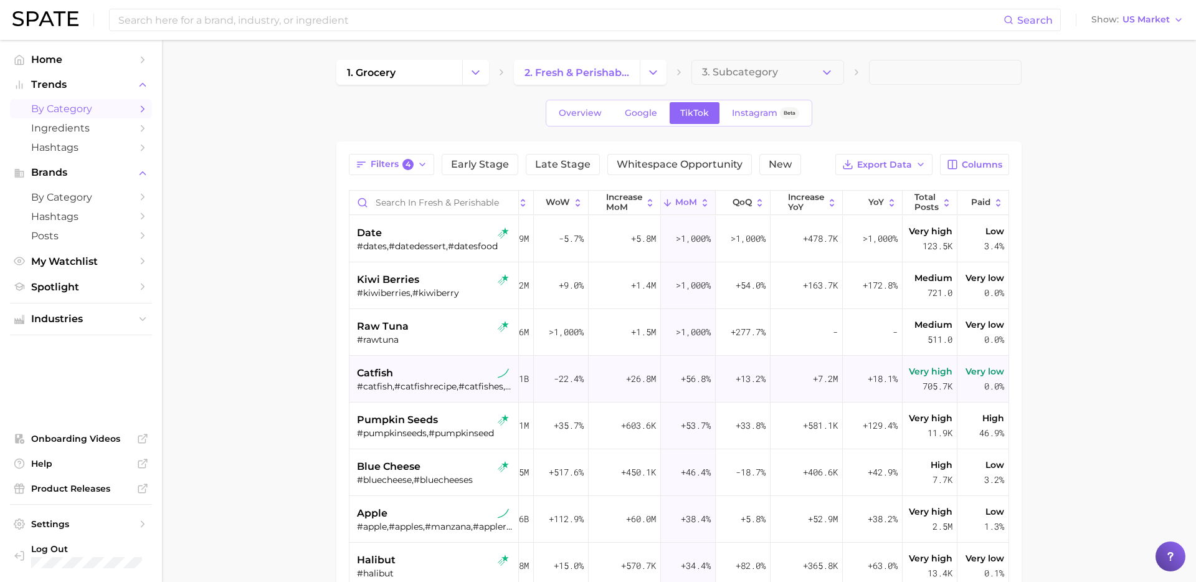
click at [441, 366] on div "catfish" at bounding box center [435, 373] width 157 height 15
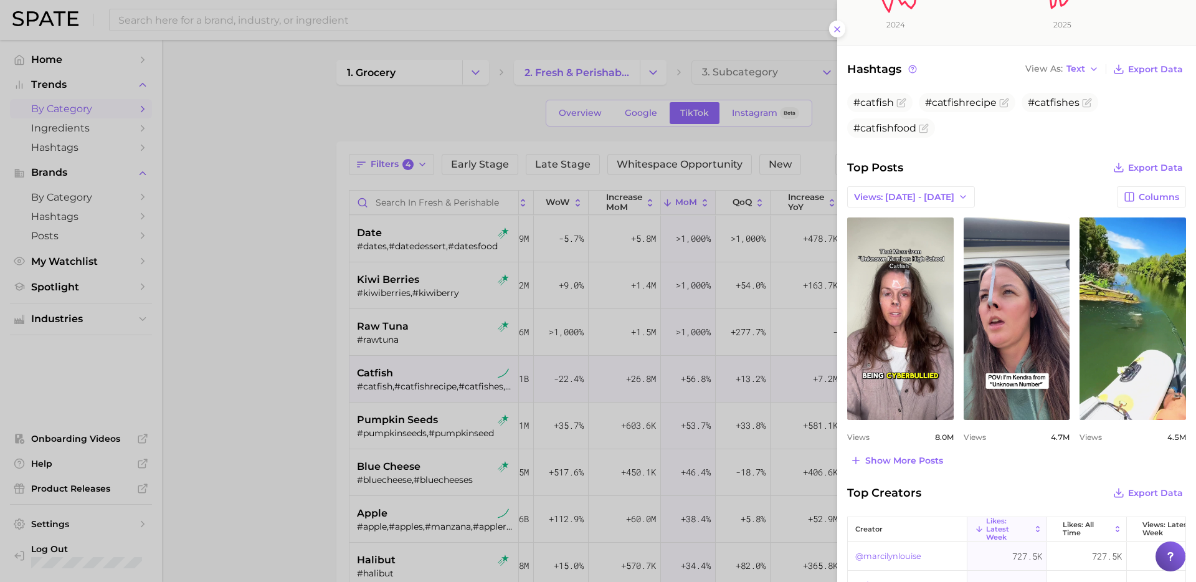
scroll to position [384, 0]
click at [341, 446] on div at bounding box center [598, 291] width 1196 height 582
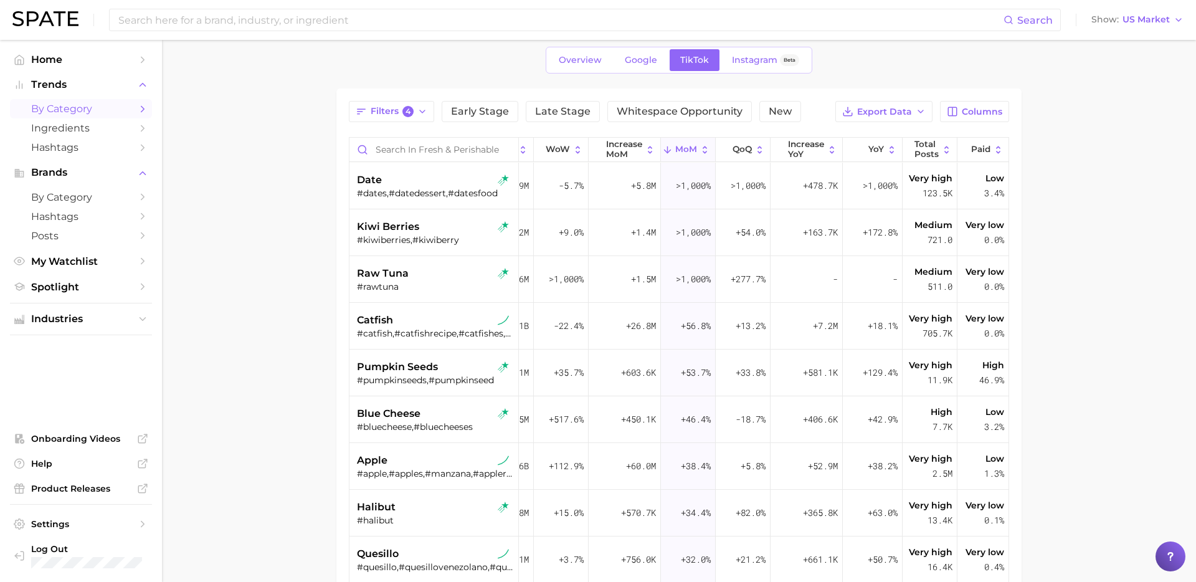
scroll to position [66, 0]
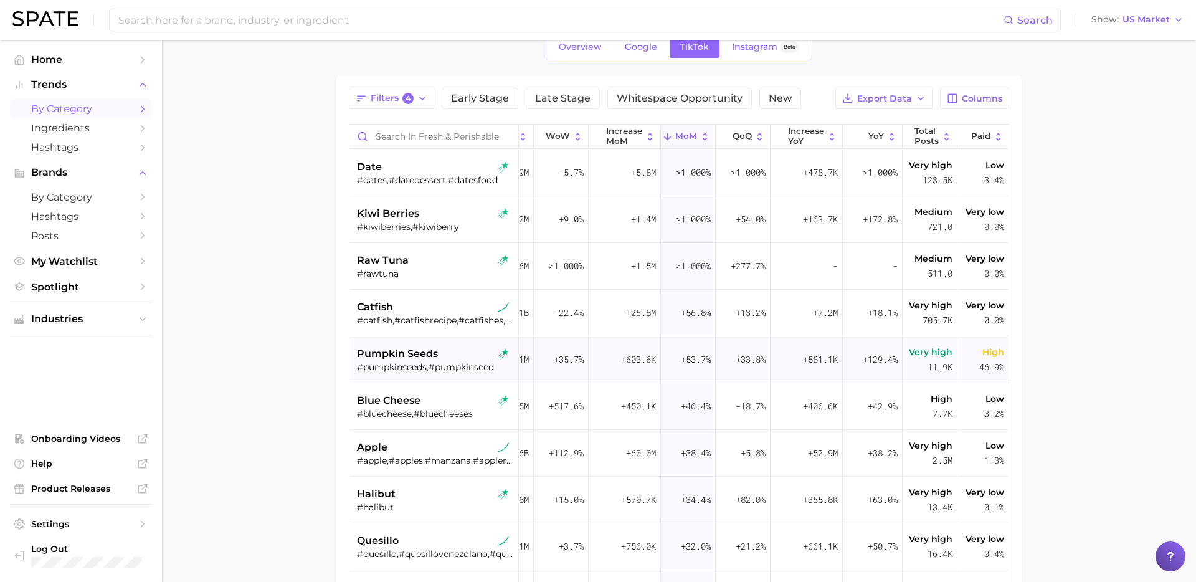
click at [444, 365] on div "#pumpkinseeds,#pumpkinseed" at bounding box center [435, 366] width 157 height 11
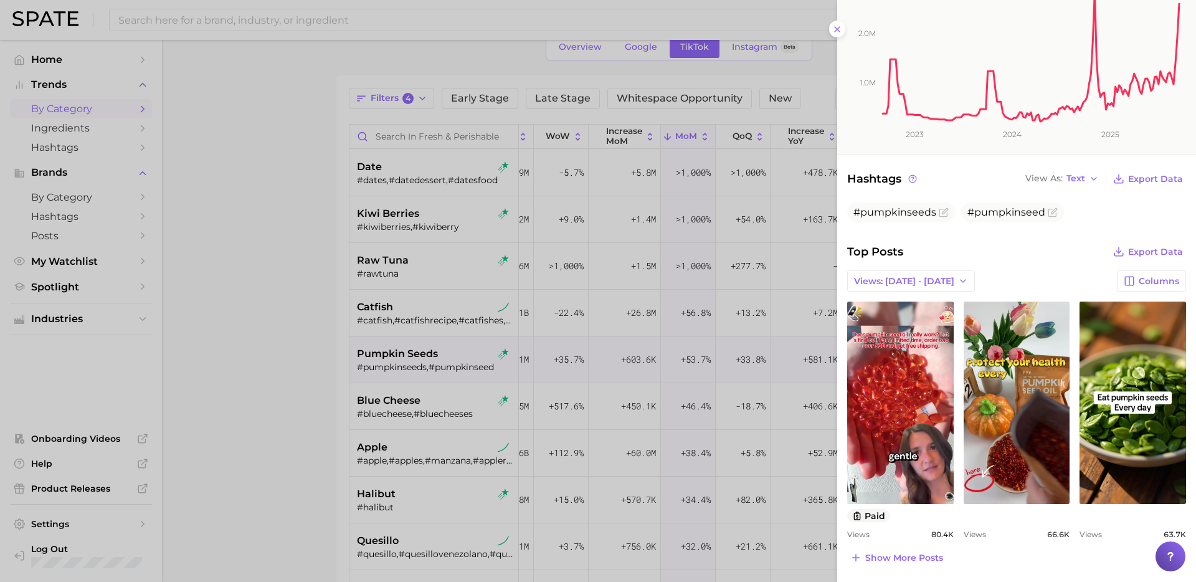
scroll to position [302, 0]
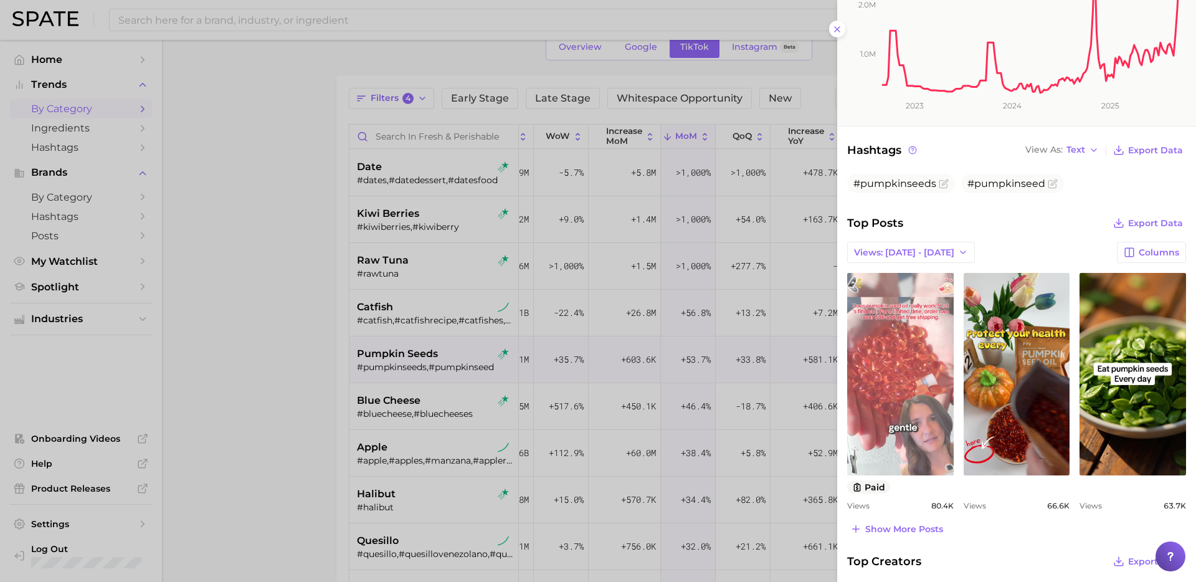
click at [885, 419] on link "view post on TikTok" at bounding box center [901, 374] width 107 height 203
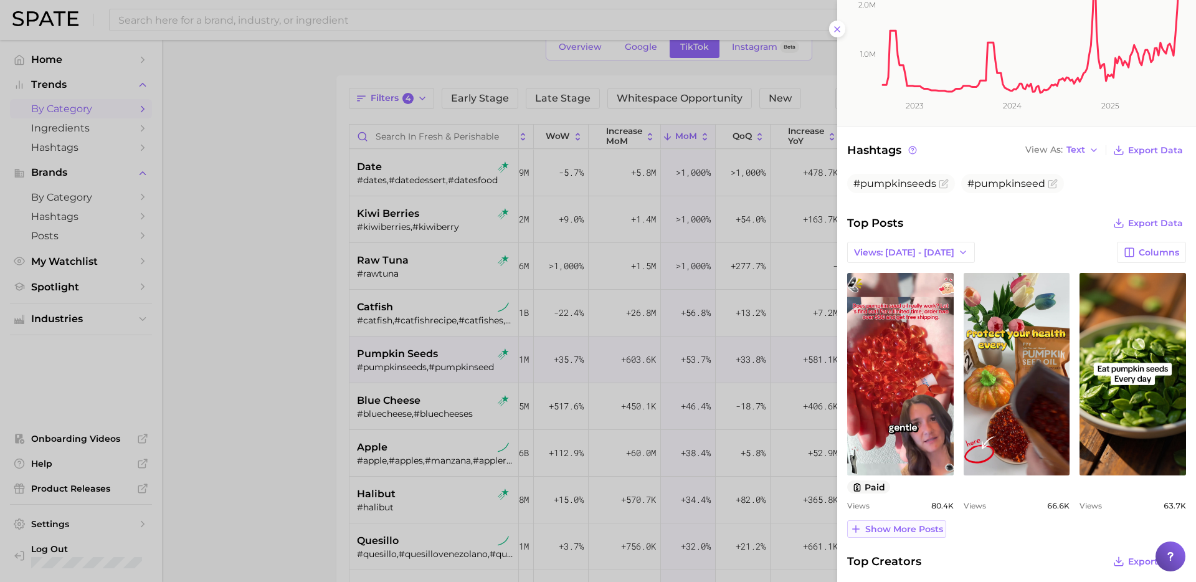
click at [913, 532] on span "Show more posts" at bounding box center [905, 529] width 78 height 11
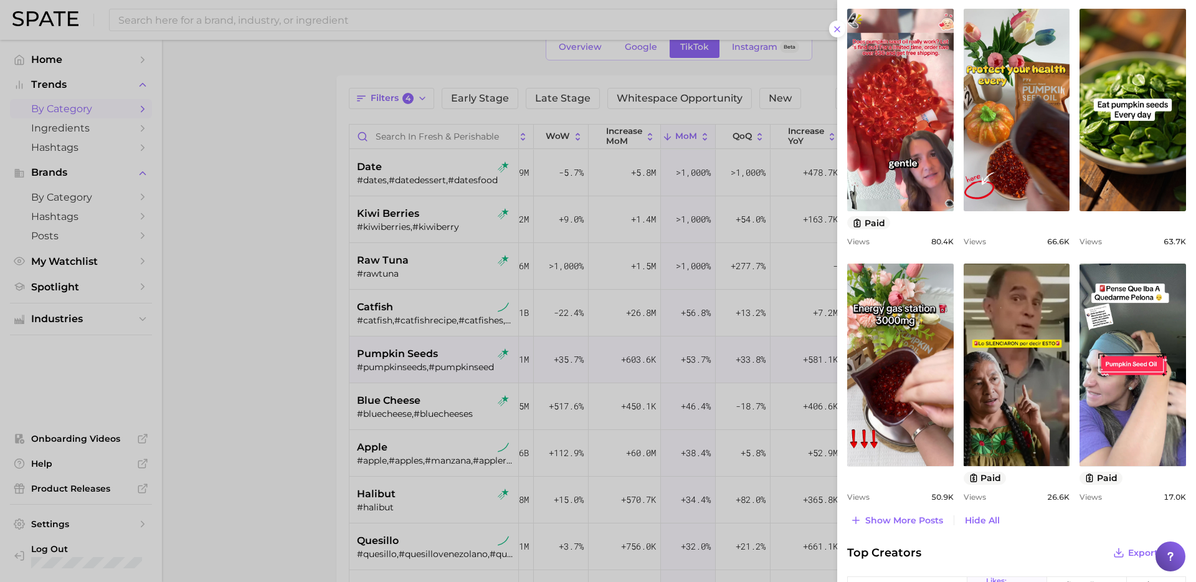
scroll to position [587, 0]
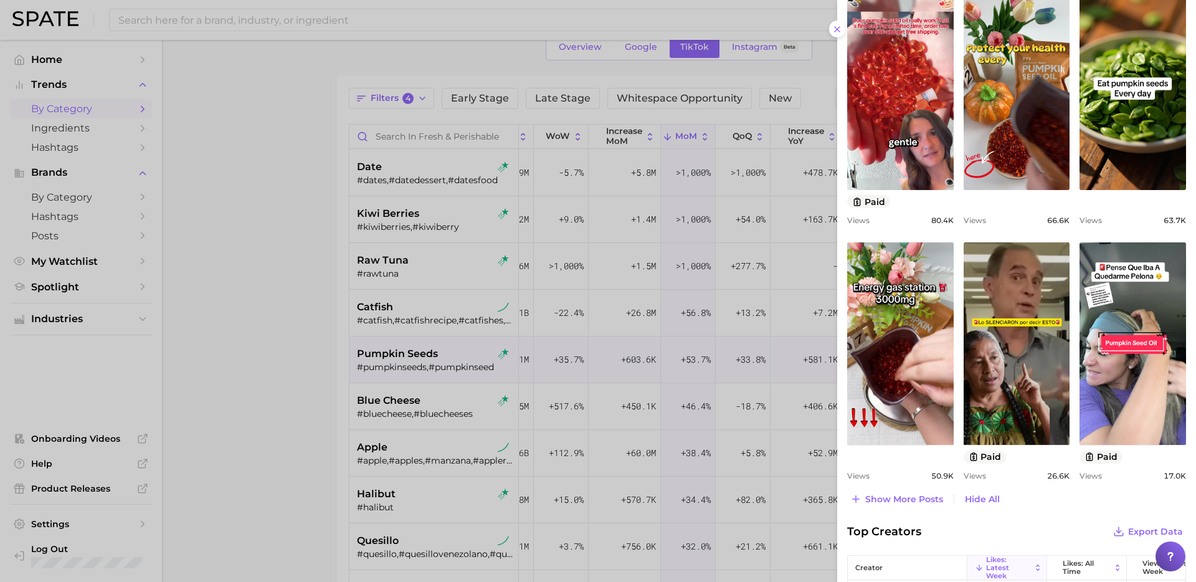
click at [500, 378] on div at bounding box center [598, 291] width 1196 height 582
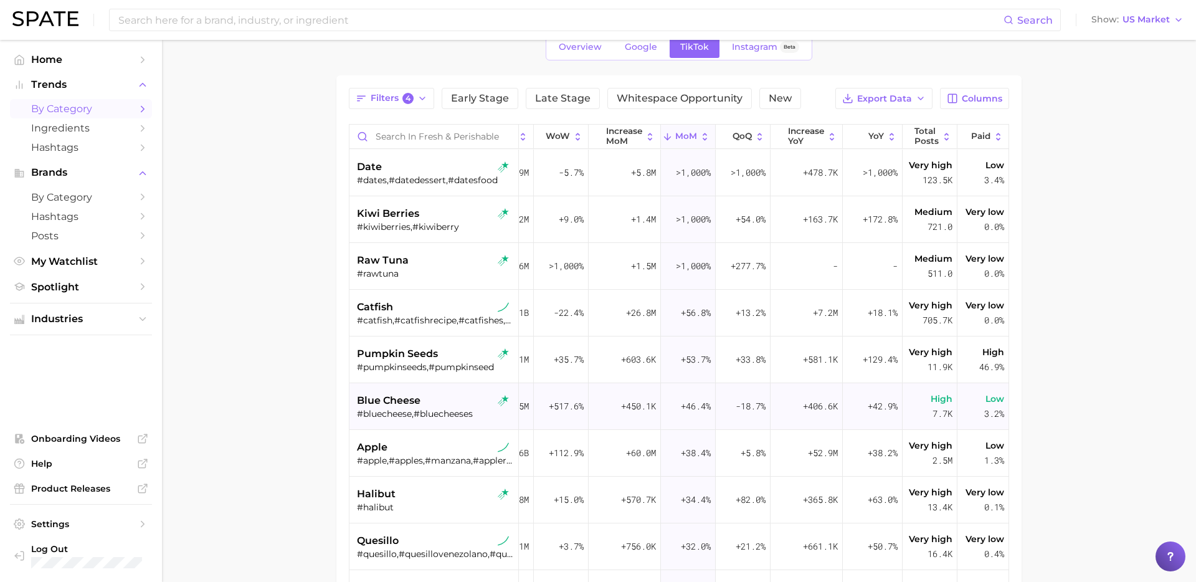
click at [456, 408] on div "#bluecheese,#bluecheeses" at bounding box center [435, 413] width 157 height 11
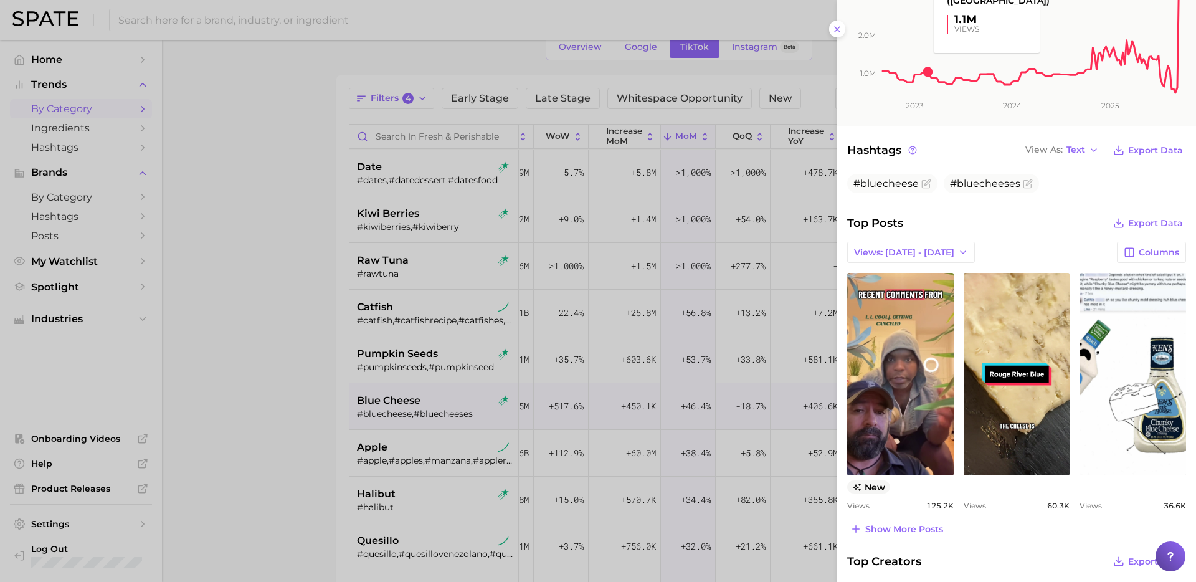
scroll to position [424, 0]
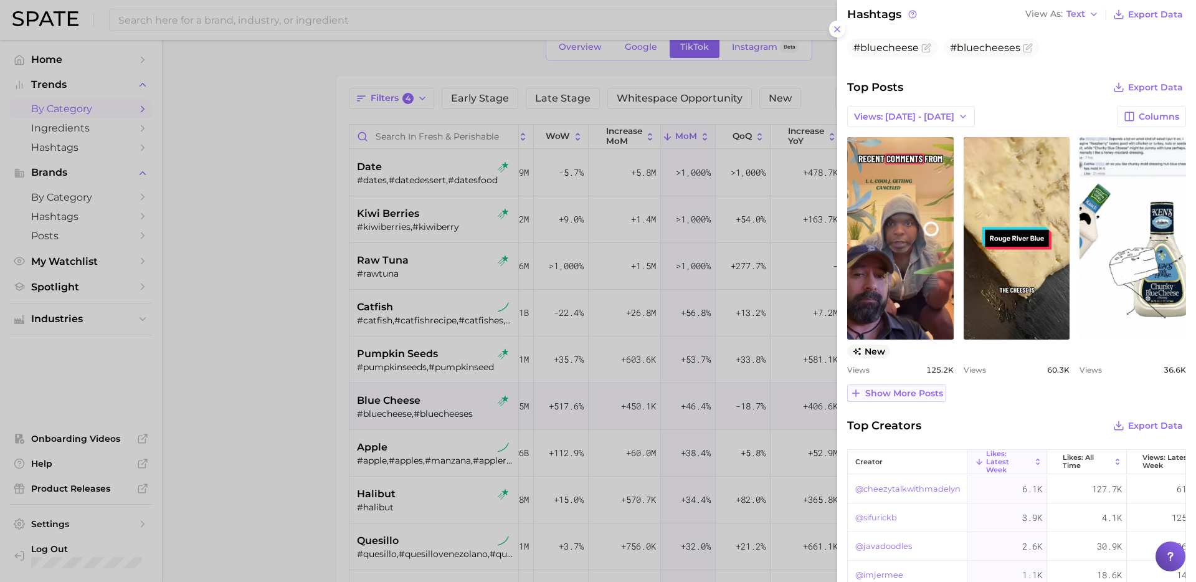
click at [929, 396] on span "Show more posts" at bounding box center [905, 393] width 78 height 11
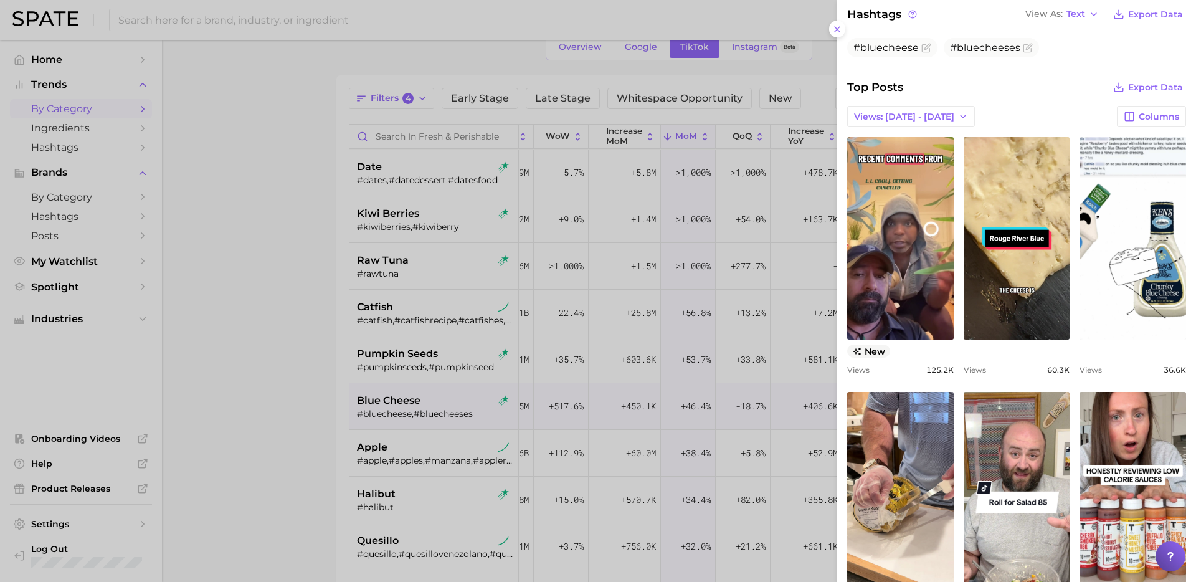
scroll to position [0, 0]
click at [287, 434] on div at bounding box center [598, 291] width 1196 height 582
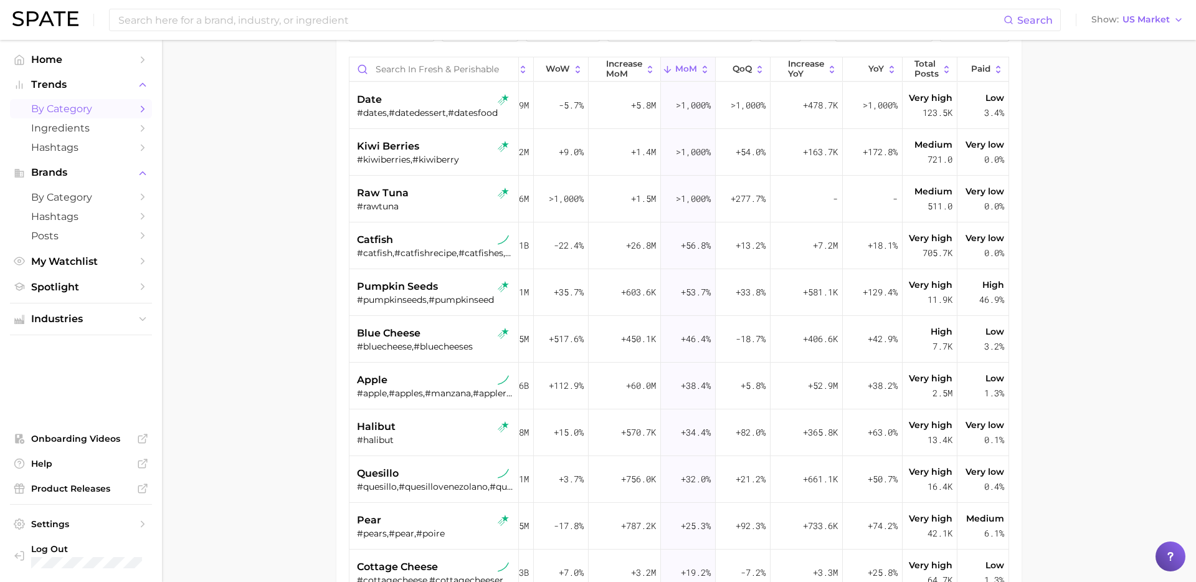
scroll to position [135, 0]
click at [438, 390] on div "#apple,#apples,#manzana,#applerecipes,#pomme,#applefruit" at bounding box center [435, 391] width 157 height 11
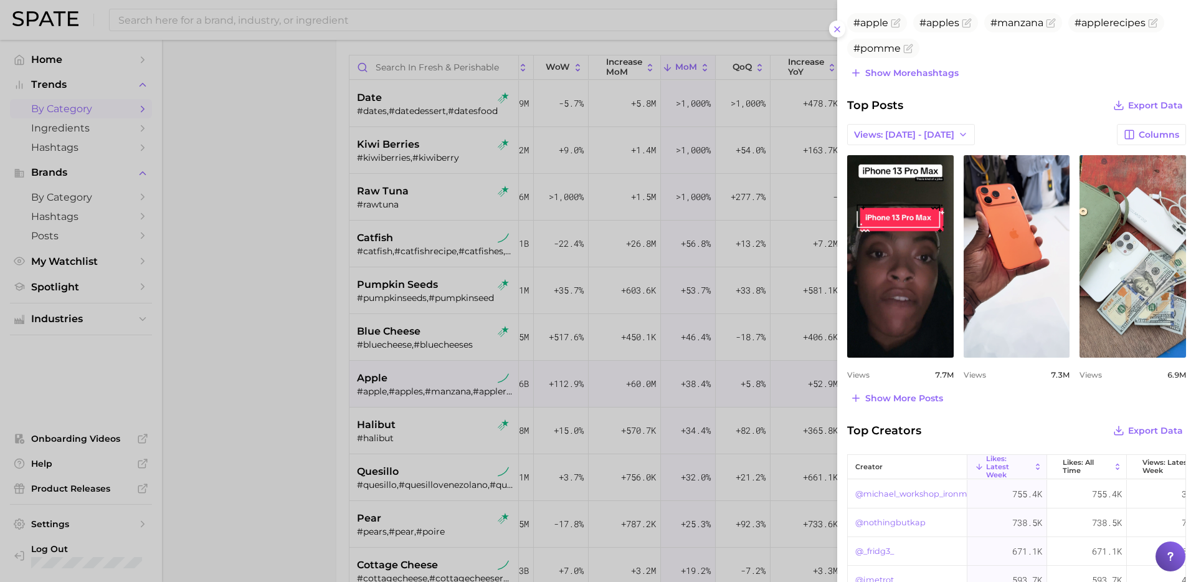
scroll to position [451, 0]
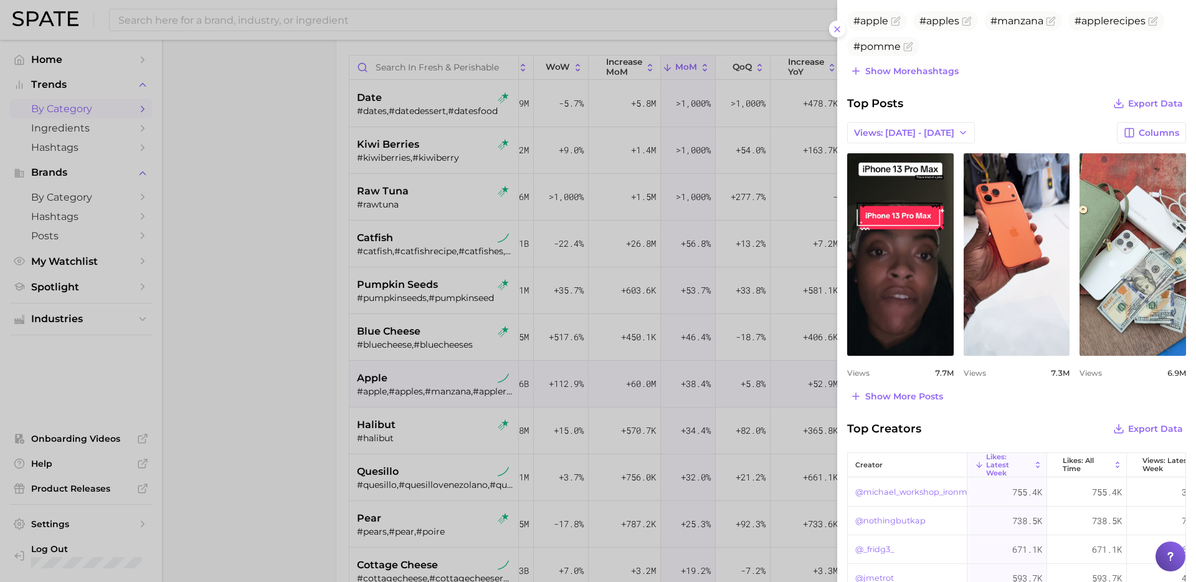
click at [275, 442] on div at bounding box center [598, 291] width 1196 height 582
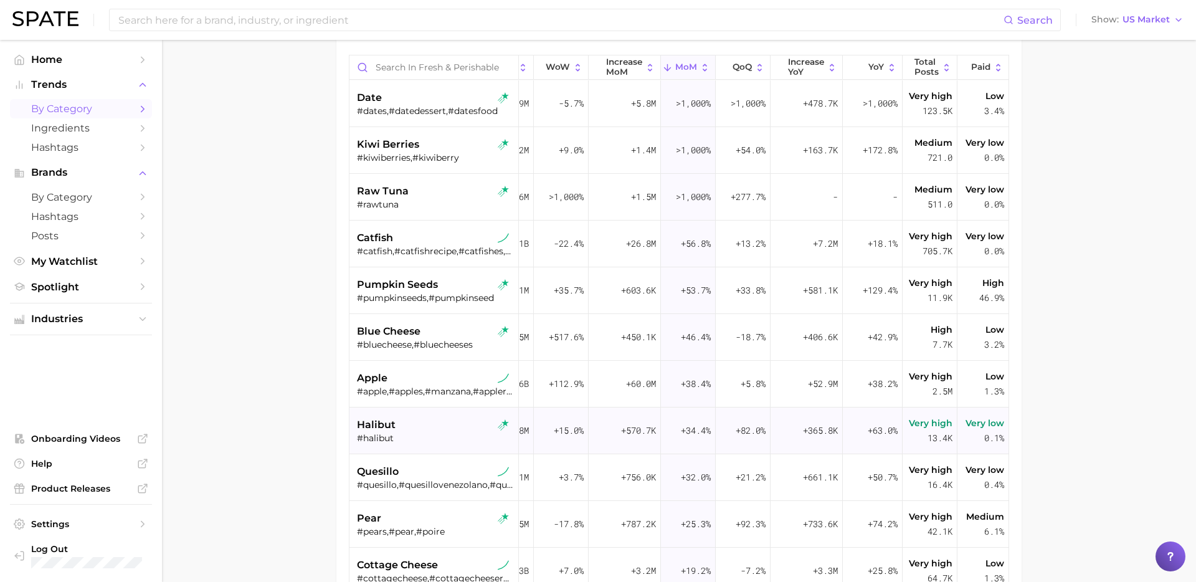
click at [436, 430] on div "halibut" at bounding box center [435, 425] width 157 height 15
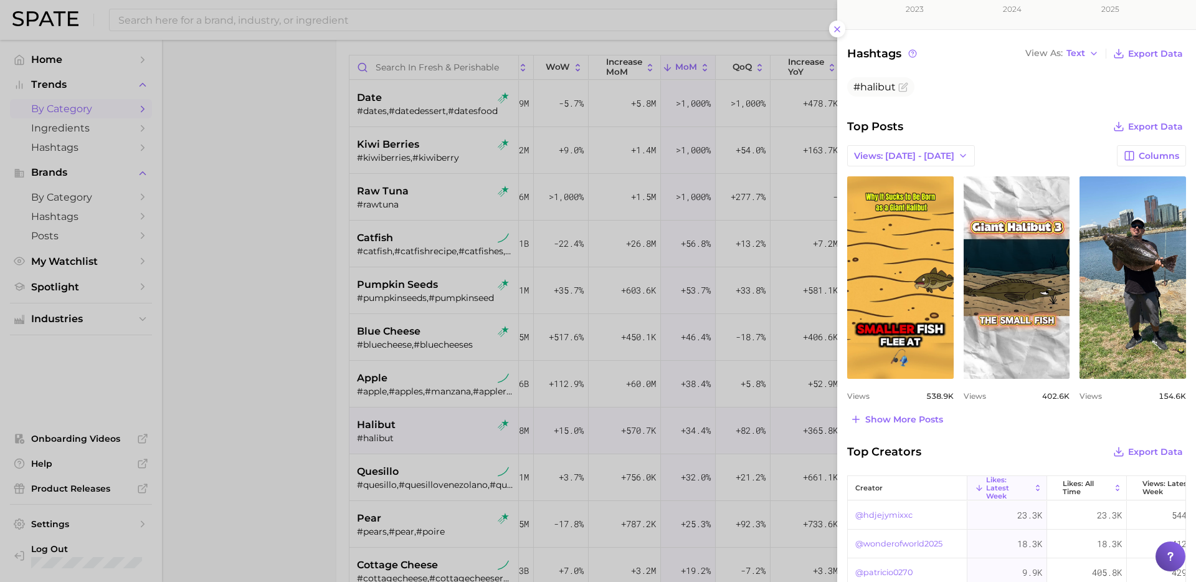
scroll to position [389, 0]
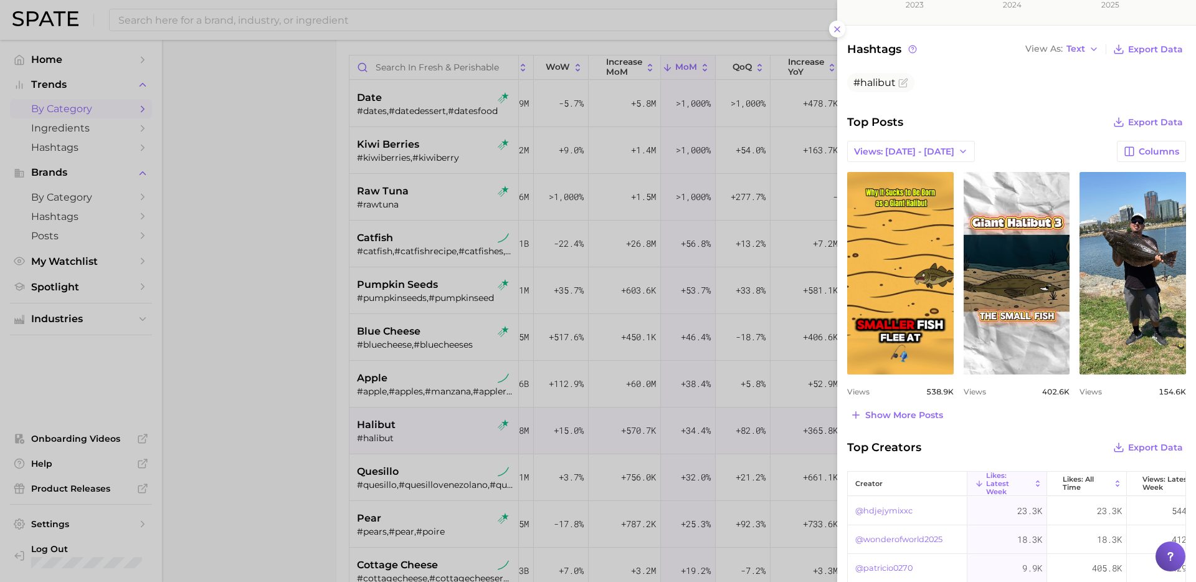
click at [338, 479] on div at bounding box center [598, 291] width 1196 height 582
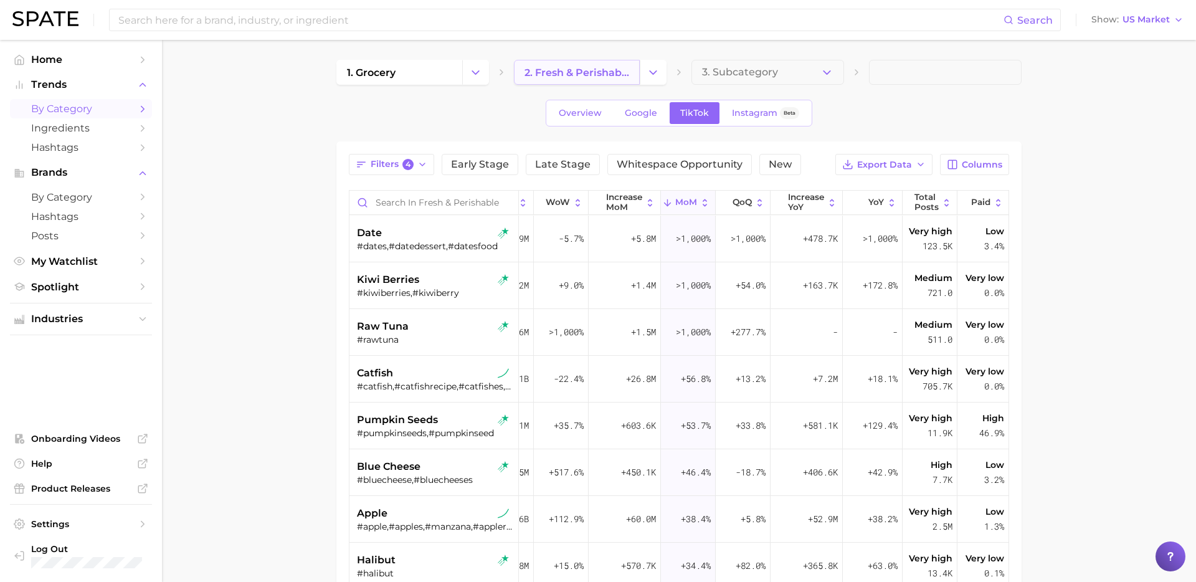
click at [598, 82] on link "2. fresh & perishable foods" at bounding box center [577, 72] width 126 height 25
click at [454, 78] on link "1. grocery" at bounding box center [400, 72] width 126 height 25
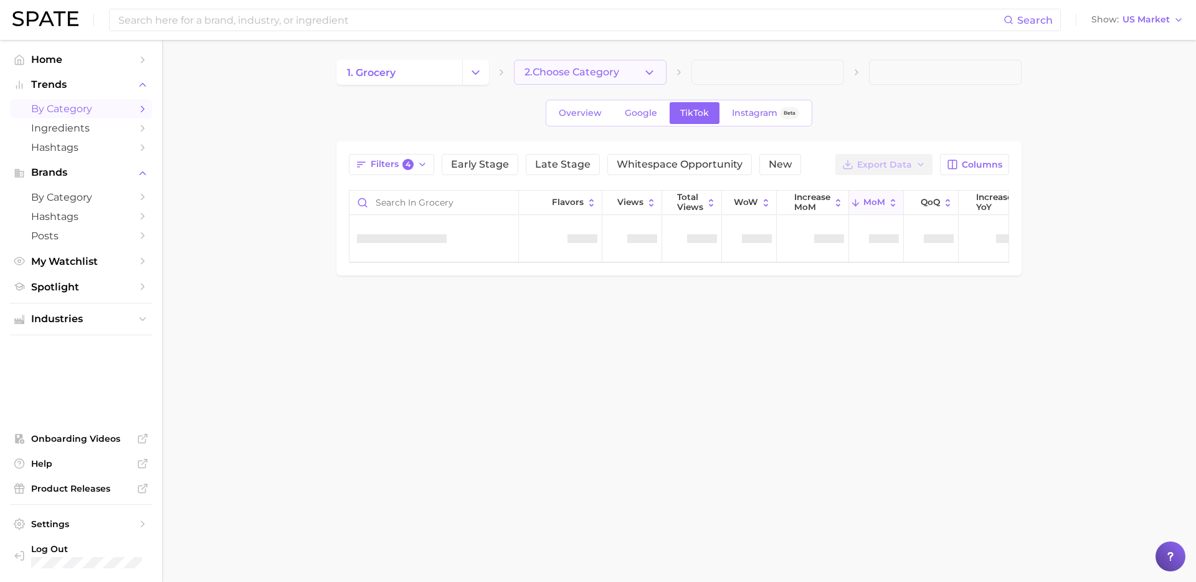
click at [603, 69] on span "2. Choose Category" at bounding box center [572, 72] width 95 height 11
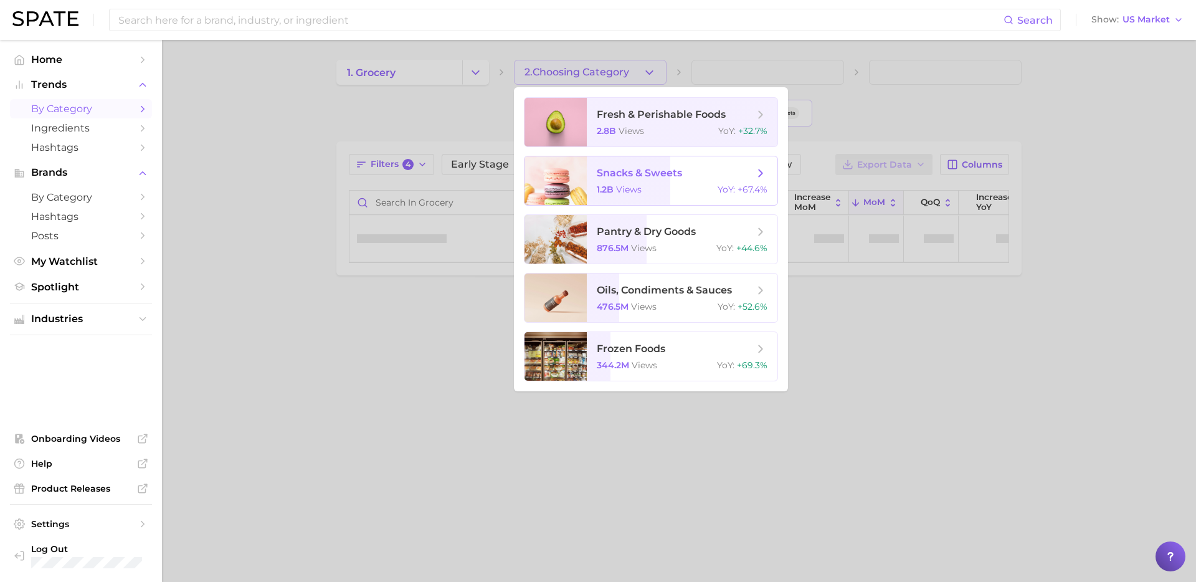
click at [651, 185] on div "1.2b views YoY : +67.4%" at bounding box center [682, 189] width 171 height 11
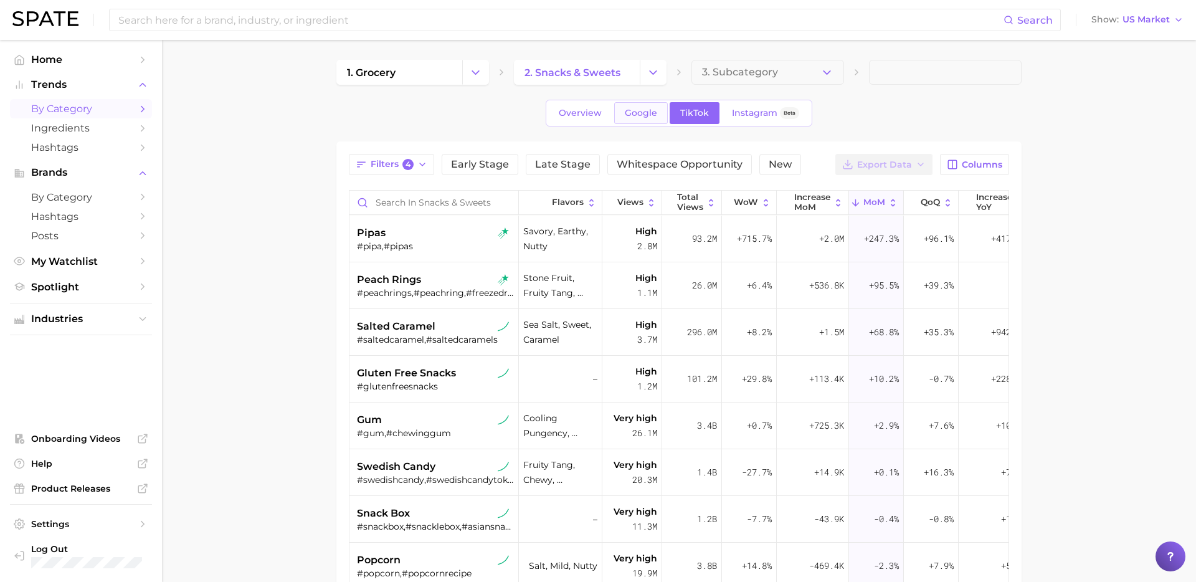
click at [648, 116] on span "Google" at bounding box center [641, 113] width 32 height 11
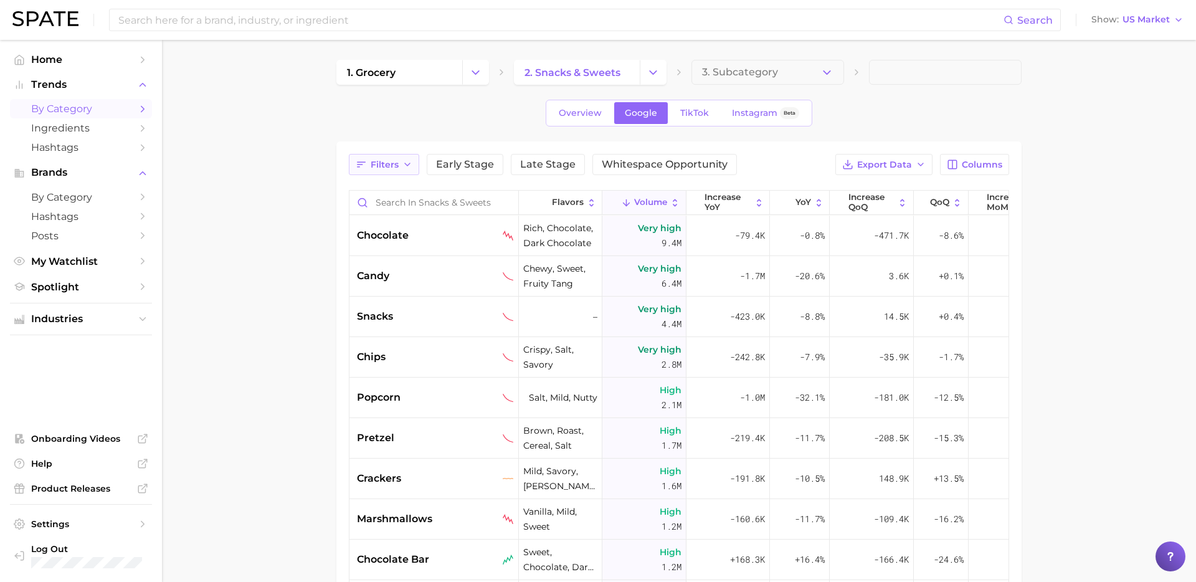
click at [389, 170] on button "Filters" at bounding box center [384, 164] width 70 height 21
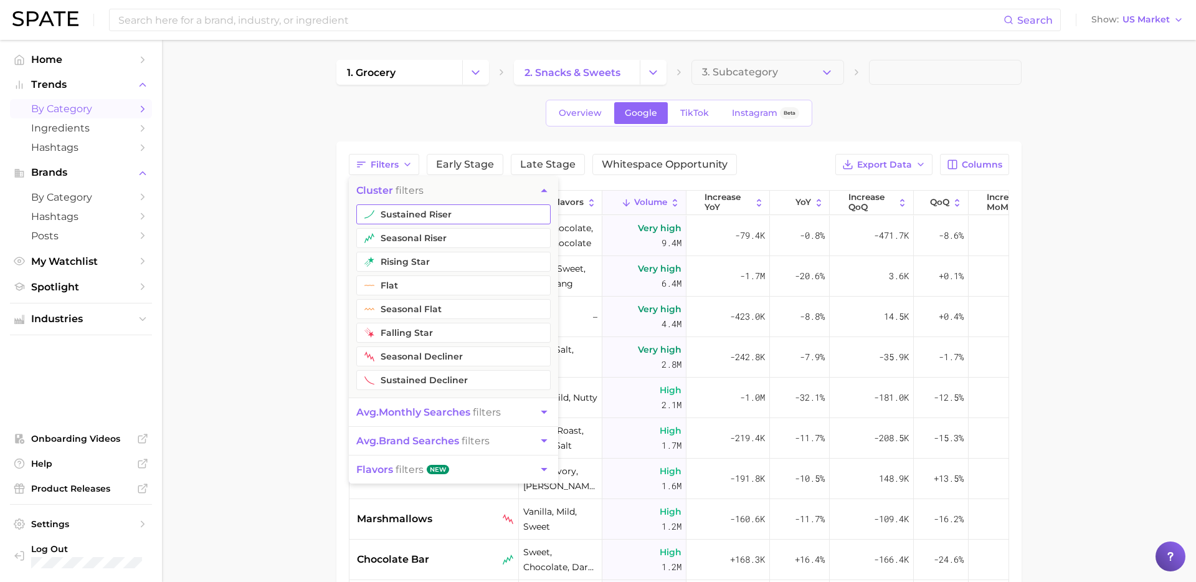
click at [412, 219] on button "sustained riser" at bounding box center [453, 214] width 194 height 20
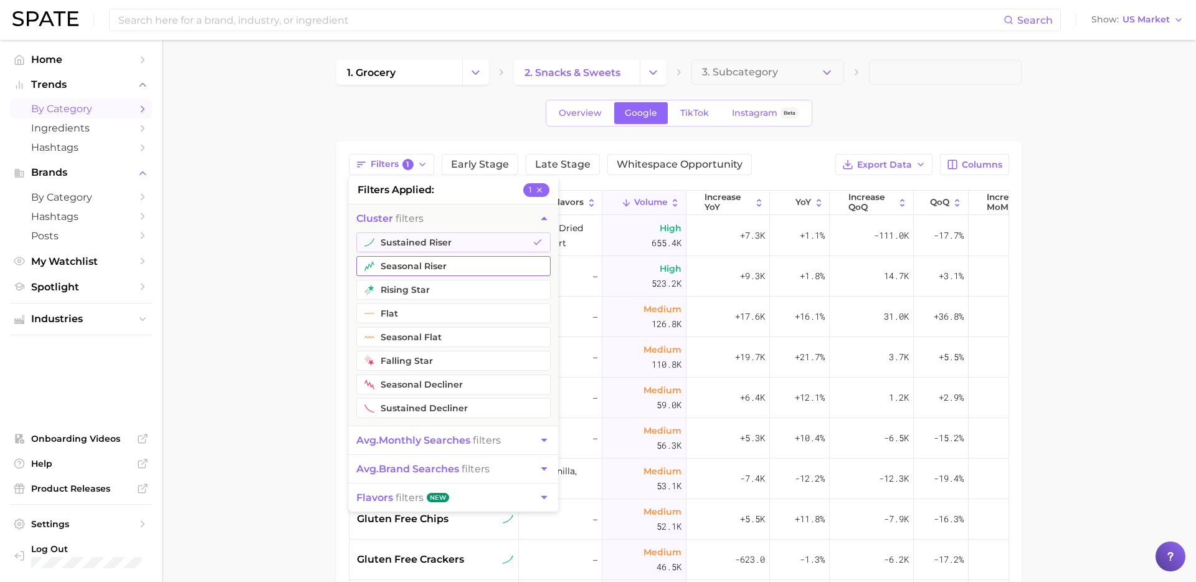
click at [407, 272] on button "seasonal riser" at bounding box center [453, 266] width 194 height 20
click at [406, 289] on button "rising star" at bounding box center [453, 290] width 194 height 20
click at [401, 449] on button "avg. monthly searches filters" at bounding box center [453, 440] width 209 height 28
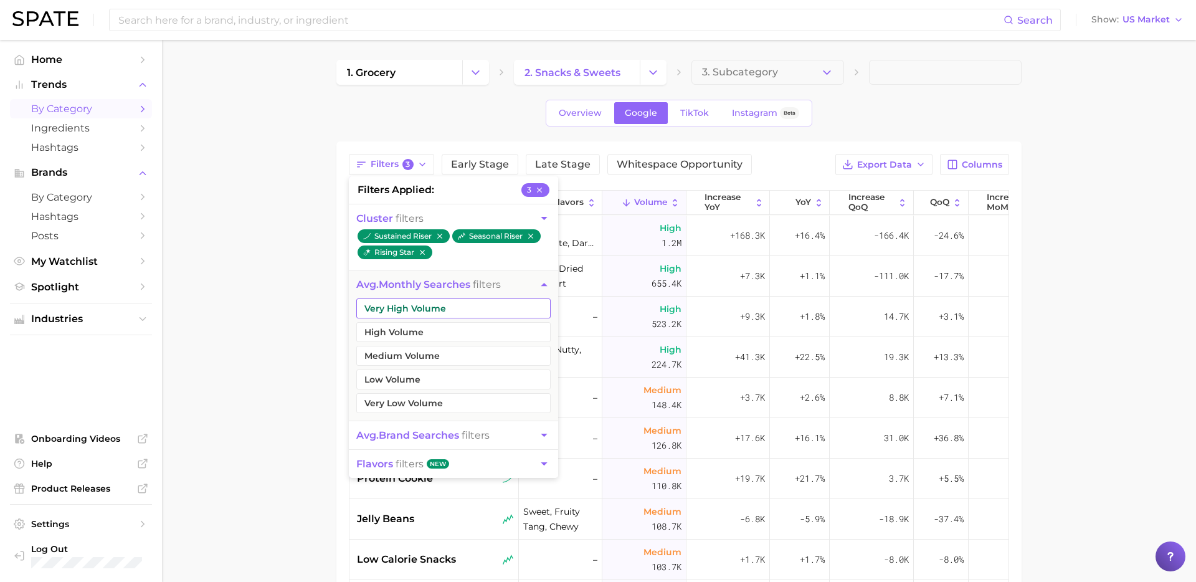
click at [446, 308] on button "Very High Volume" at bounding box center [453, 308] width 194 height 20
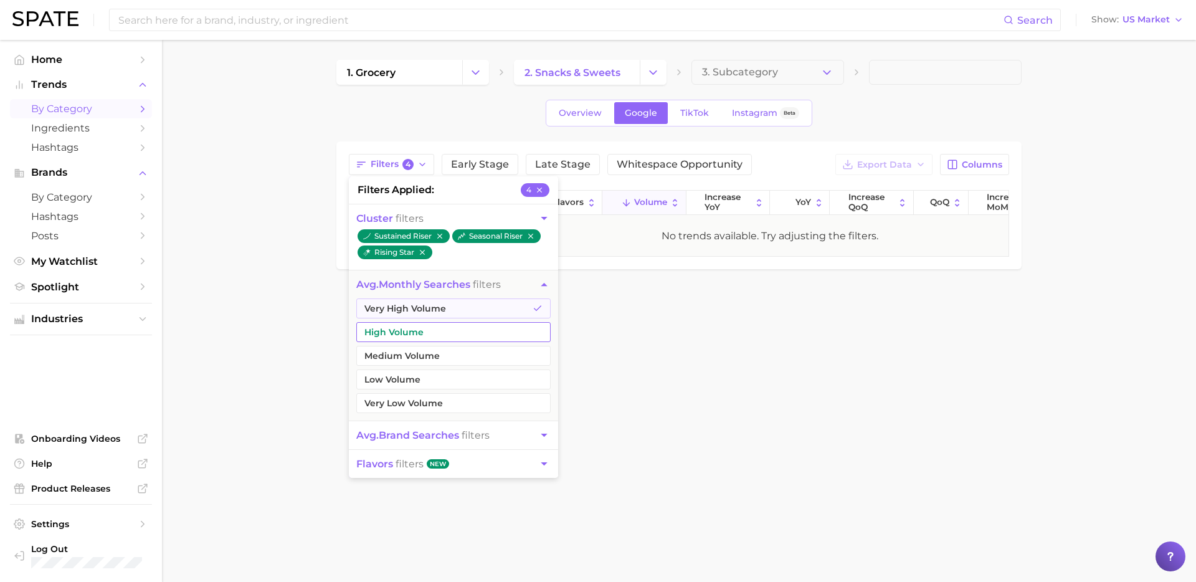
click at [431, 335] on button "High Volume" at bounding box center [453, 332] width 194 height 20
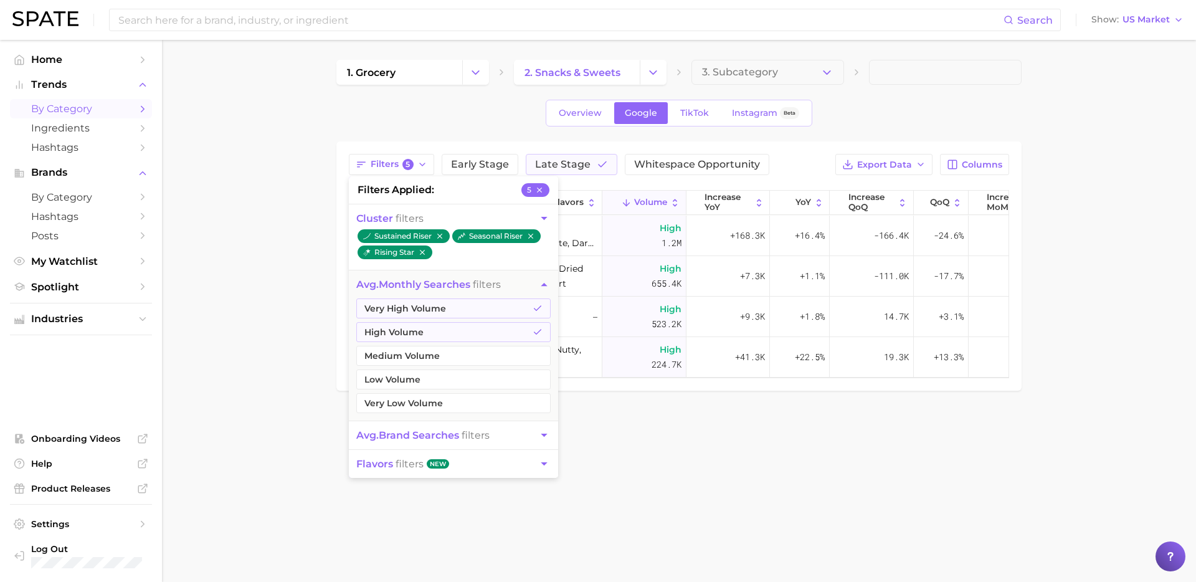
click at [284, 384] on main "1. grocery 2. snacks & sweets 3. Subcategory Overview Google TikTok Instagram B…" at bounding box center [679, 246] width 1034 height 413
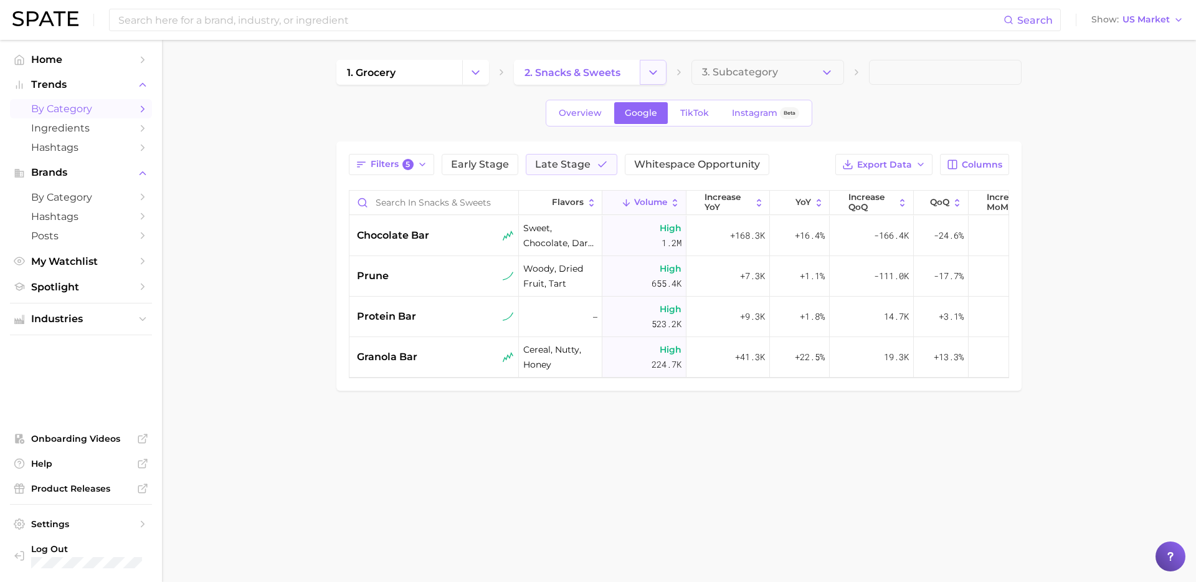
click at [652, 65] on button "Change Category" at bounding box center [653, 72] width 27 height 25
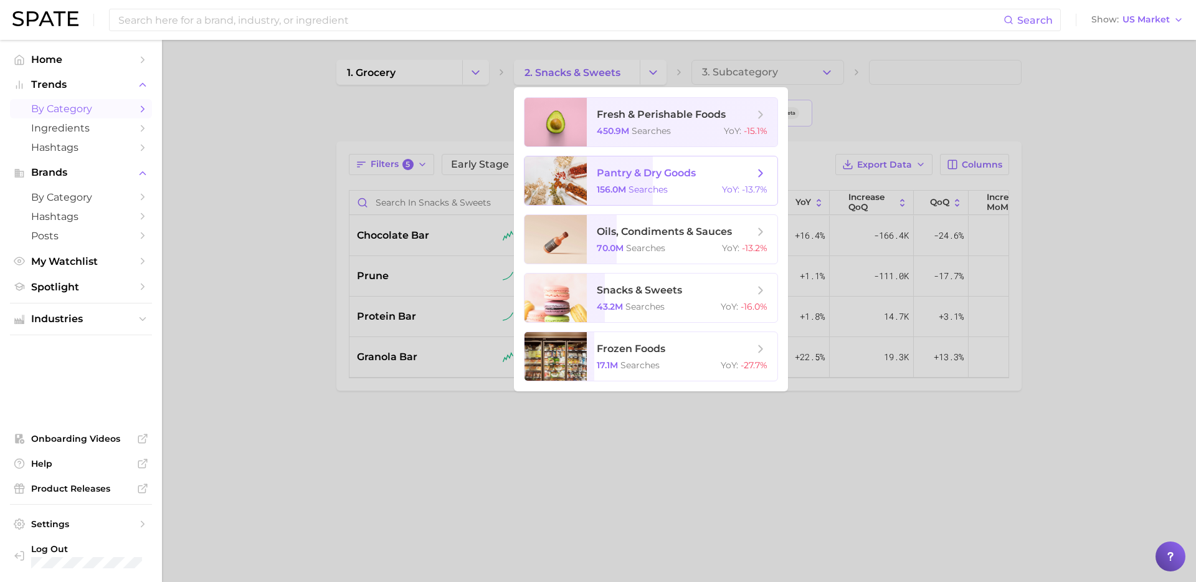
click at [671, 180] on span "pantry & dry goods 156.0m searches YoY : -13.7%" at bounding box center [682, 180] width 191 height 49
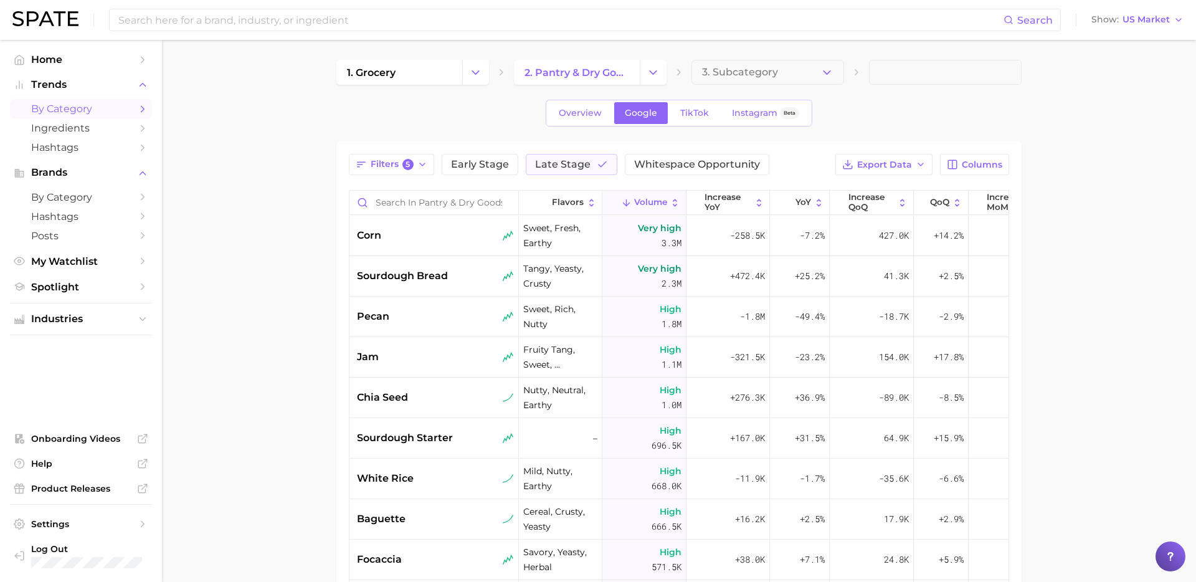
click at [297, 333] on main "1. grocery 2. pantry & dry goods 3. Subcategory Overview Google TikTok Instagra…" at bounding box center [679, 443] width 1034 height 807
click at [545, 155] on button "Late Stage" at bounding box center [572, 164] width 92 height 21
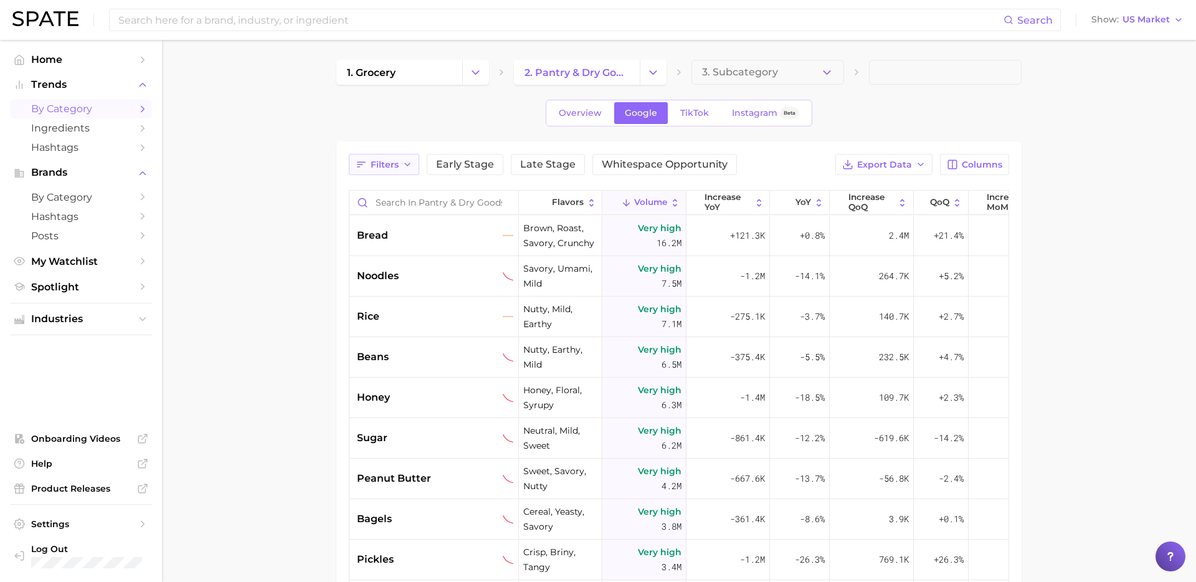
click at [387, 160] on span "Filters" at bounding box center [385, 165] width 28 height 11
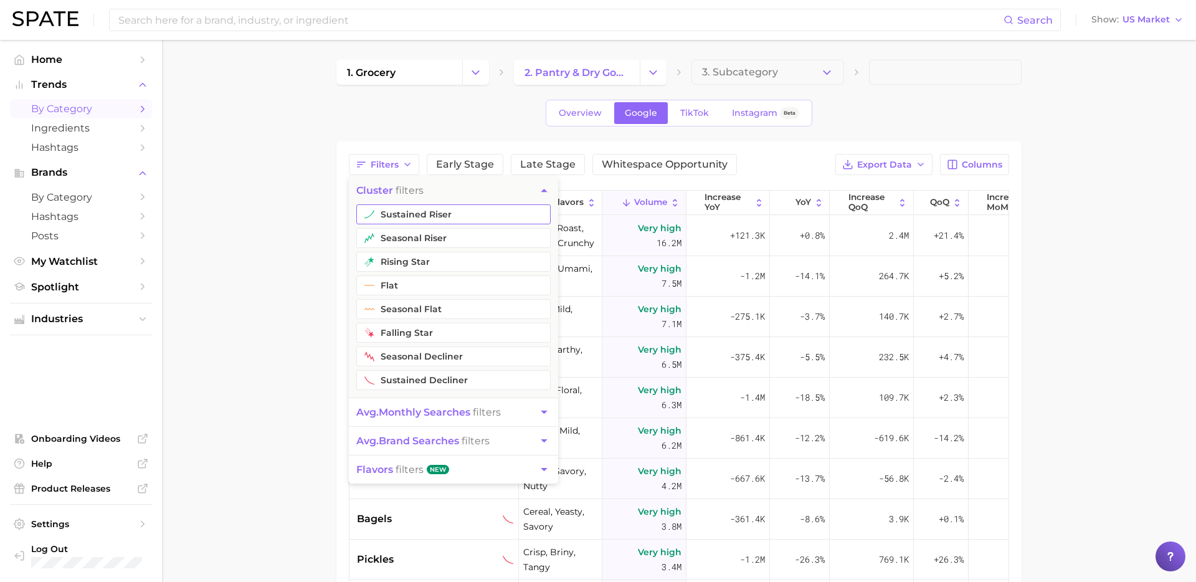
click at [414, 212] on button "sustained riser" at bounding box center [453, 214] width 194 height 20
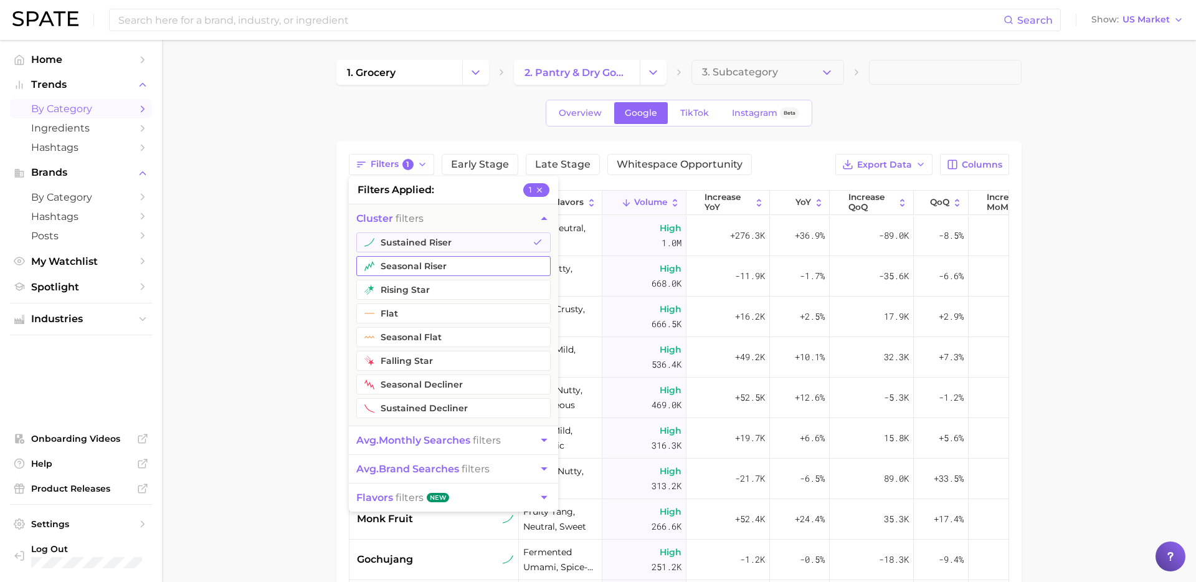
click at [399, 267] on button "seasonal riser" at bounding box center [453, 266] width 194 height 20
click at [409, 290] on button "rising star" at bounding box center [453, 290] width 194 height 20
click at [444, 441] on span "avg. monthly searches" at bounding box center [413, 440] width 114 height 12
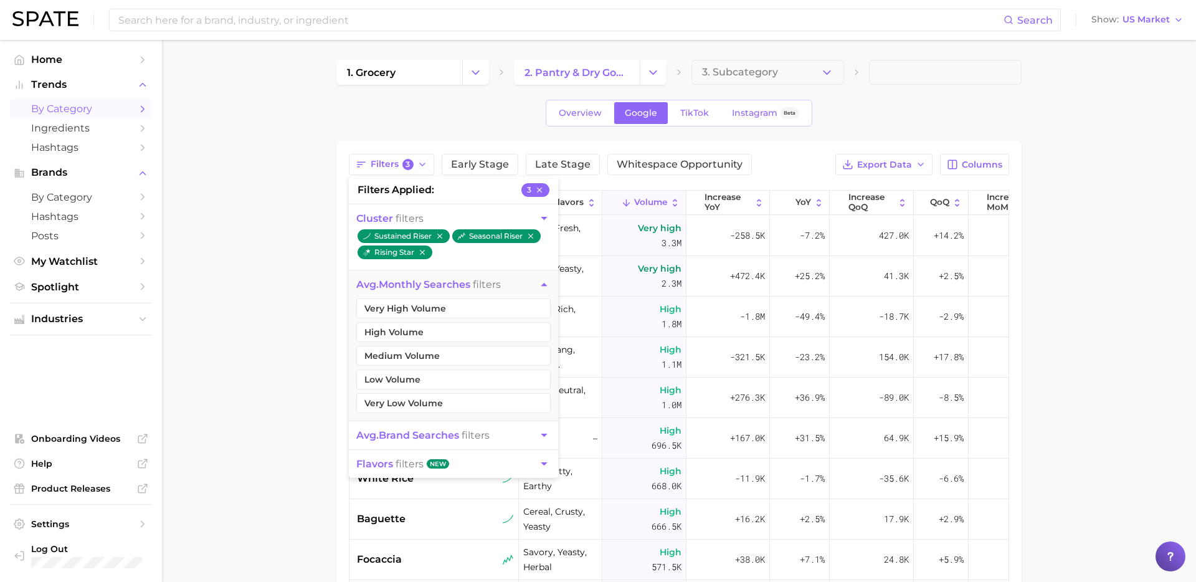
click at [444, 297] on button "avg. monthly searches filters" at bounding box center [453, 284] width 209 height 28
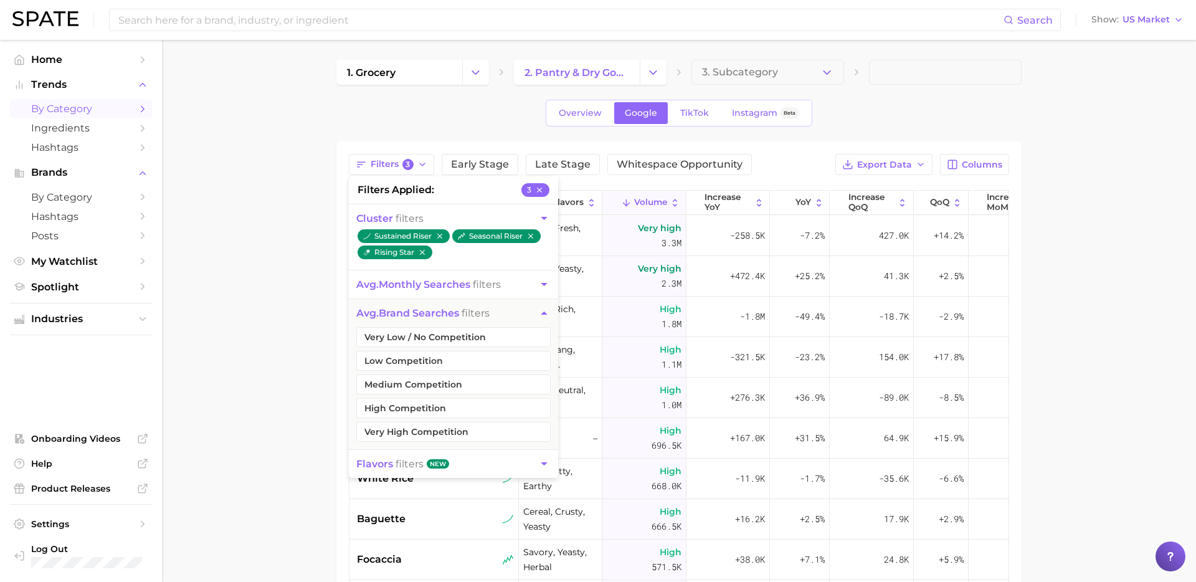
click at [456, 279] on span "avg. monthly searches" at bounding box center [413, 285] width 114 height 12
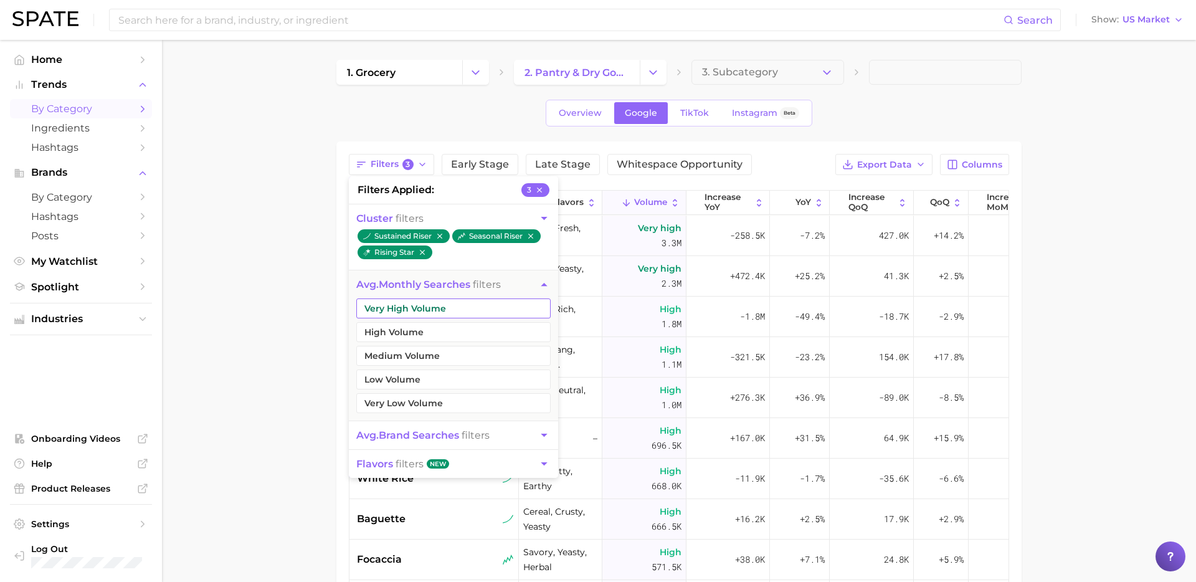
click at [442, 305] on button "Very High Volume" at bounding box center [453, 308] width 194 height 20
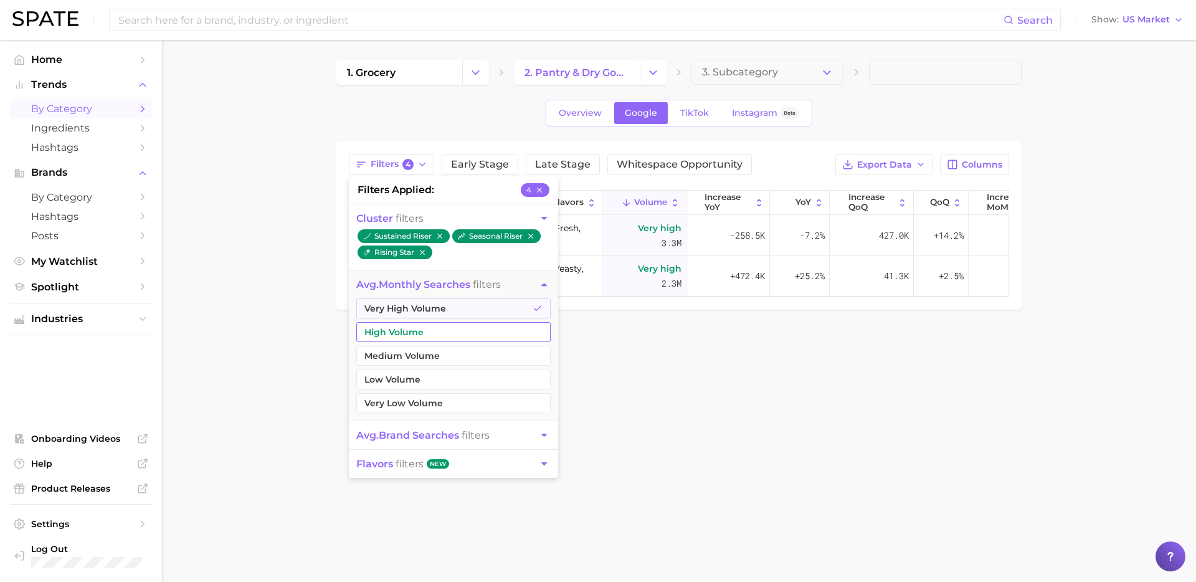
click at [433, 332] on button "High Volume" at bounding box center [453, 332] width 194 height 20
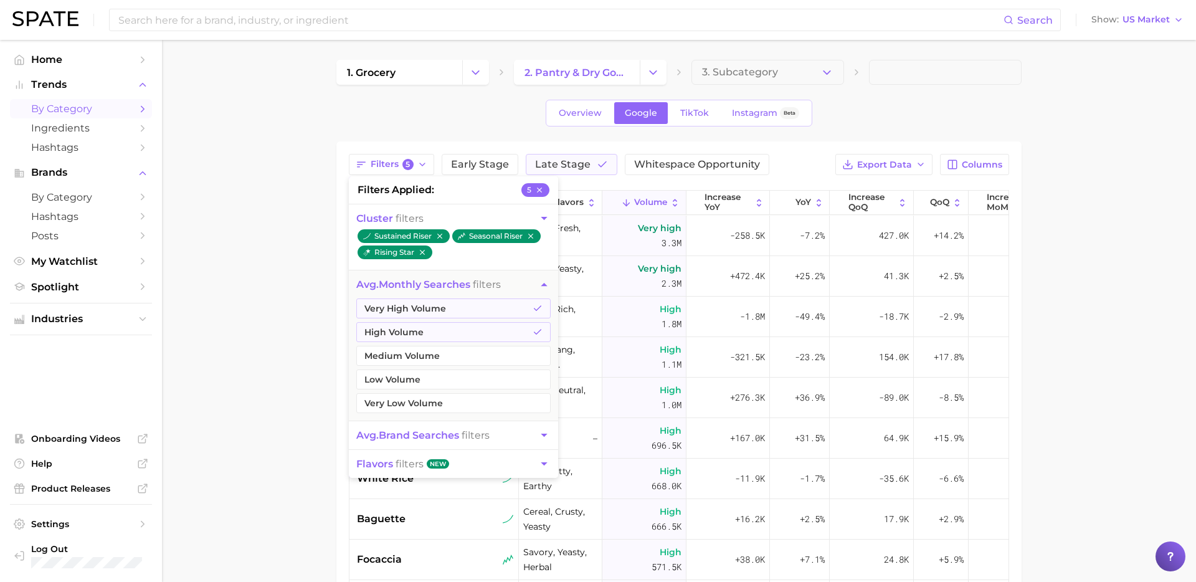
click at [251, 419] on main "1. grocery 2. pantry & dry goods 3. Subcategory Overview Google TikTok Instagra…" at bounding box center [679, 443] width 1034 height 807
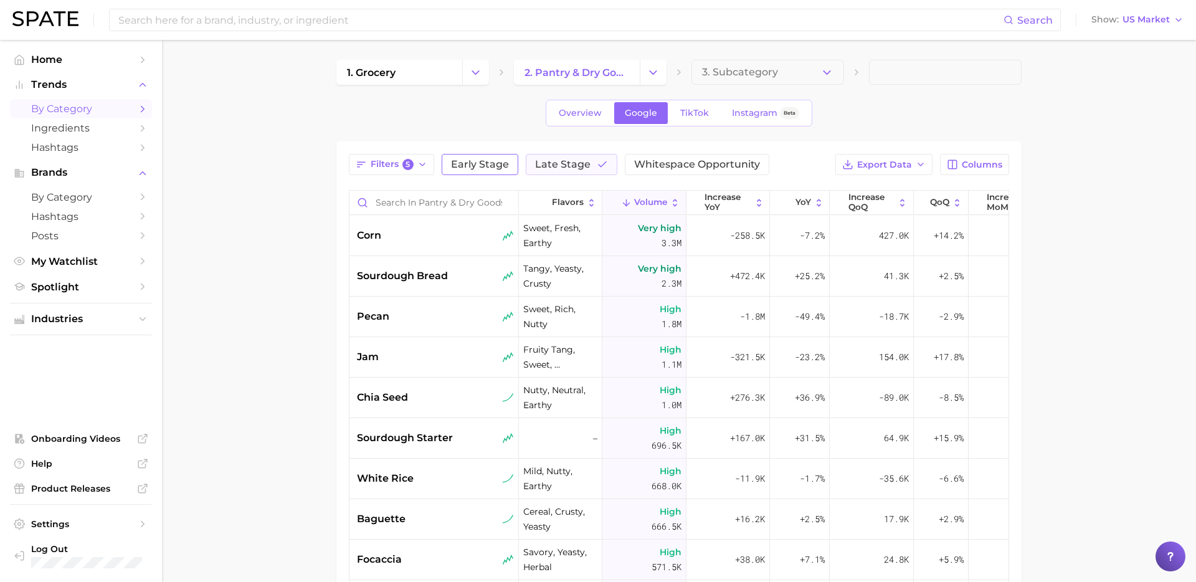
click at [500, 160] on span "Early Stage" at bounding box center [480, 165] width 58 height 10
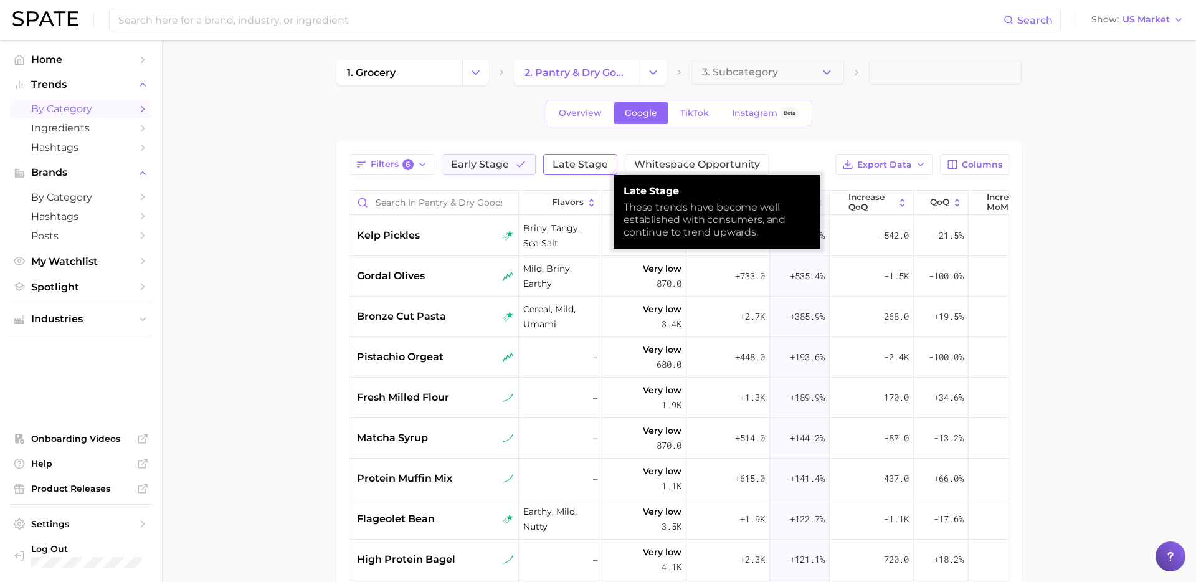
click at [582, 162] on span "Late Stage" at bounding box center [580, 165] width 55 height 10
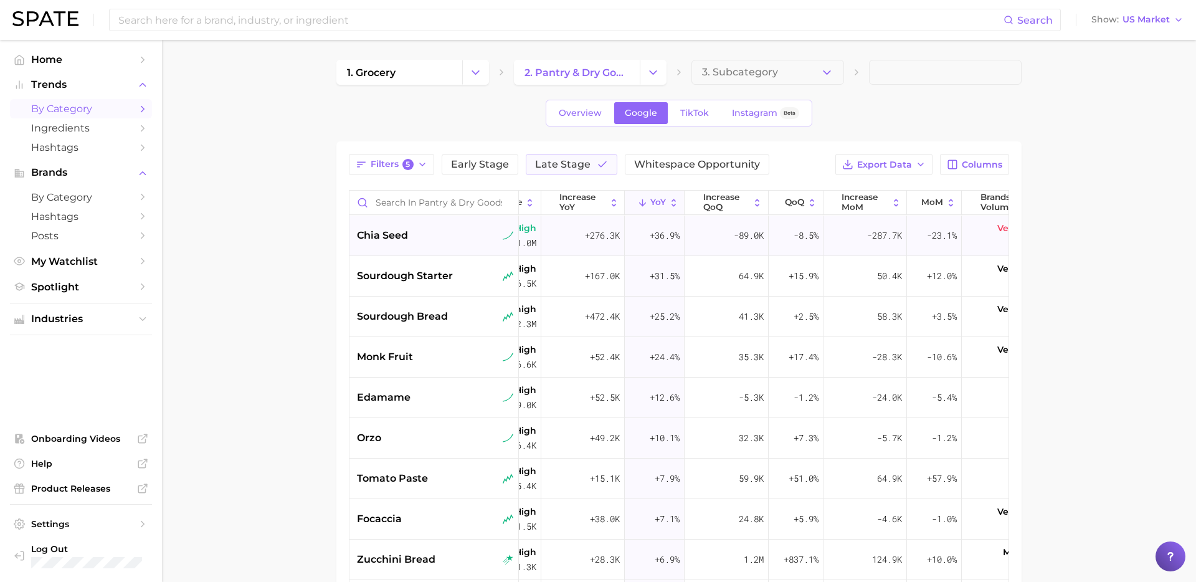
scroll to position [0, 182]
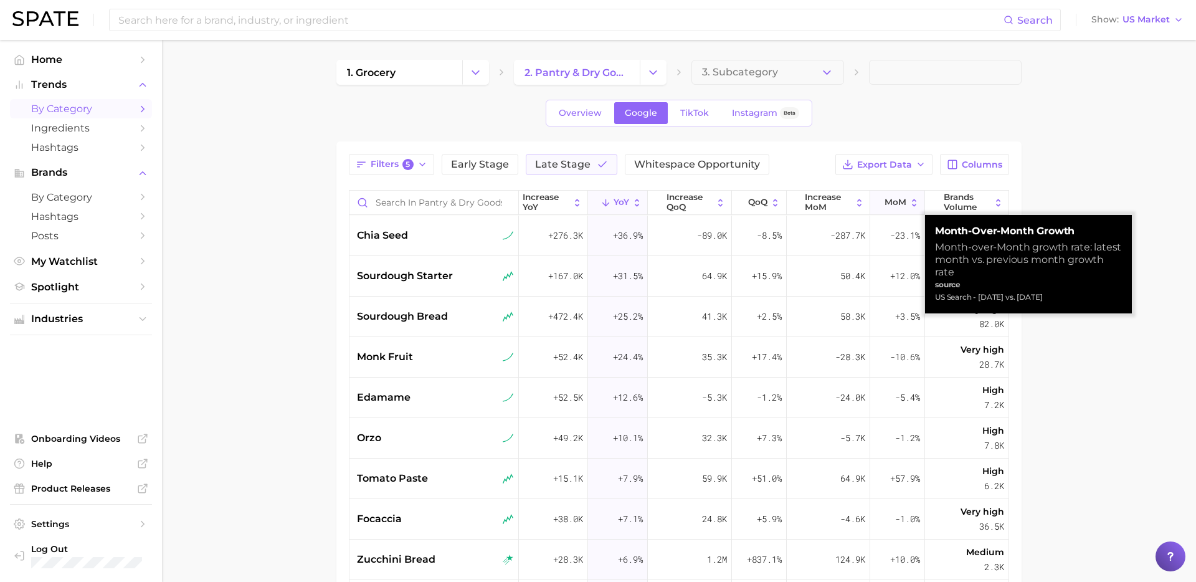
click at [887, 204] on span "MoM" at bounding box center [896, 203] width 22 height 10
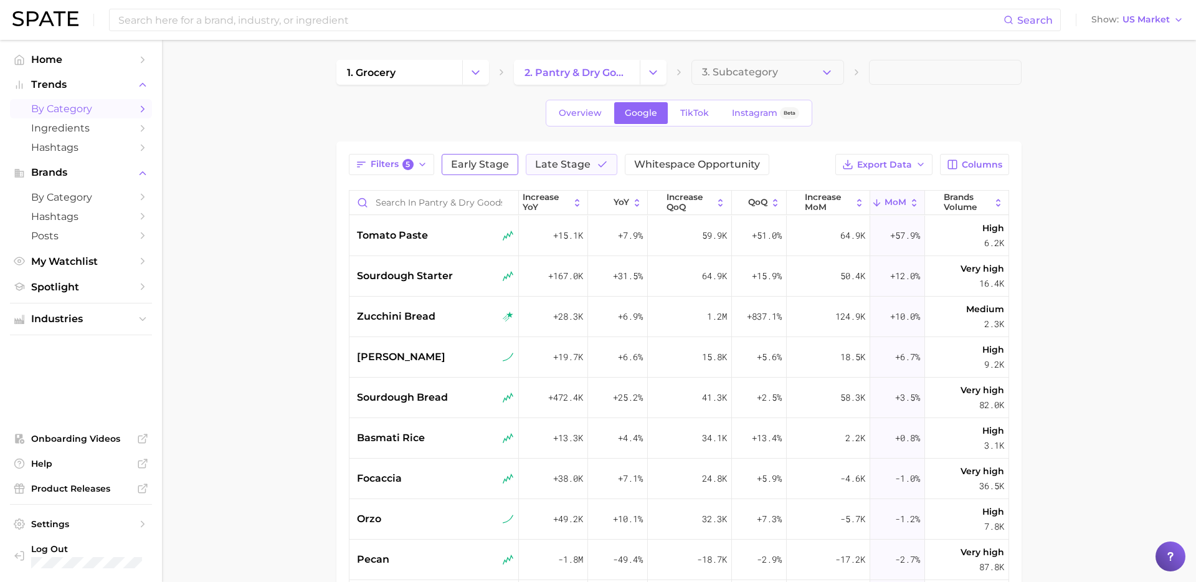
click at [477, 168] on span "Early Stage" at bounding box center [480, 165] width 58 height 10
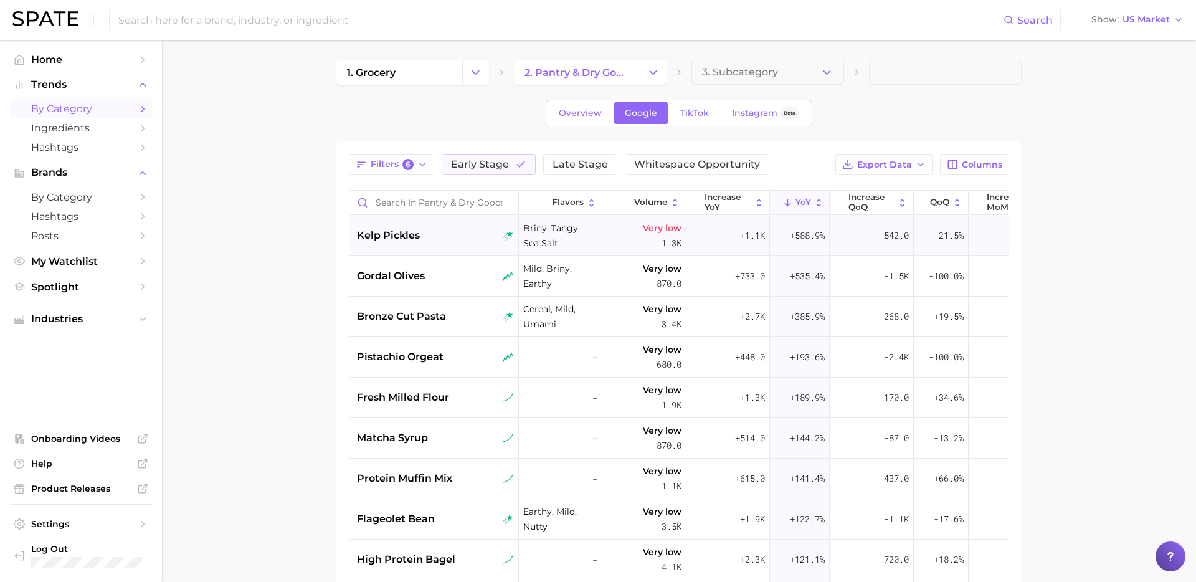
click at [447, 242] on div "kelp pickles" at bounding box center [435, 235] width 157 height 15
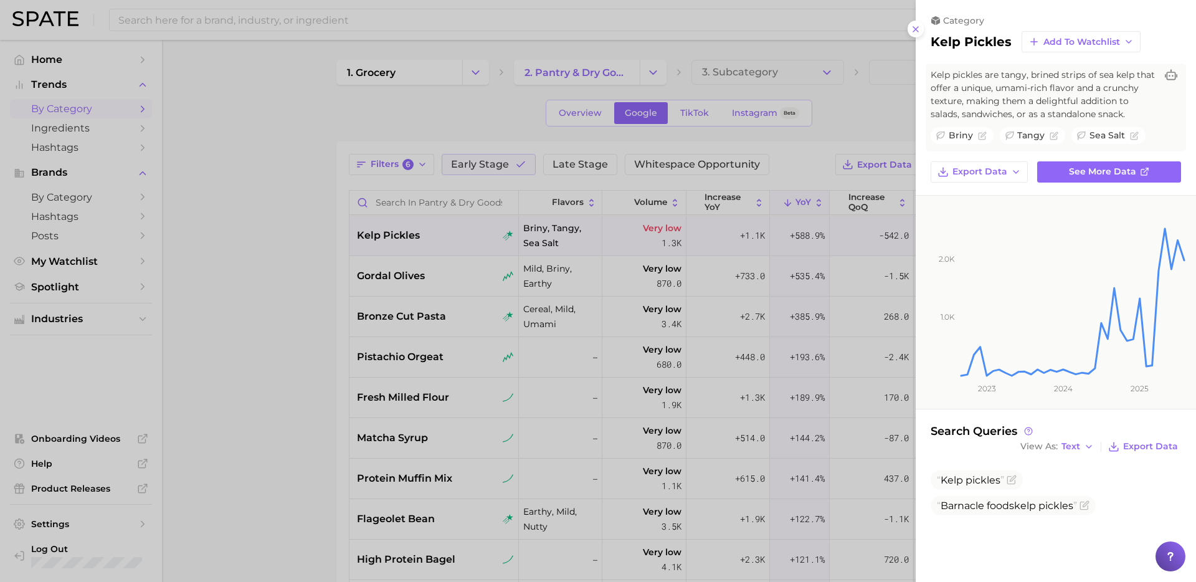
click at [381, 294] on div at bounding box center [598, 291] width 1196 height 582
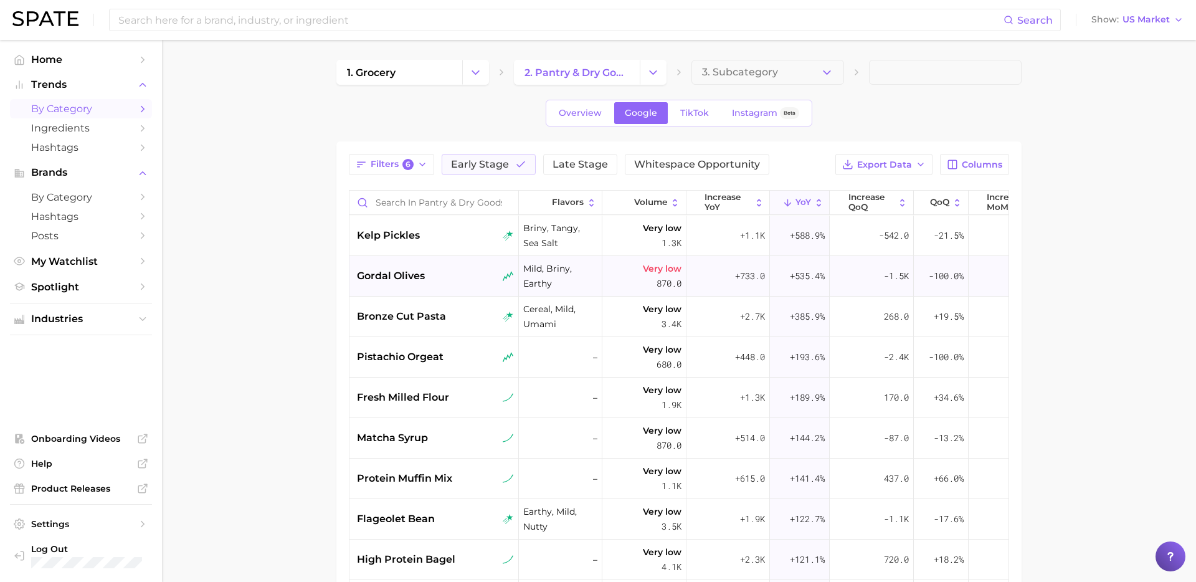
click at [456, 283] on div "gordal olives" at bounding box center [435, 276] width 157 height 15
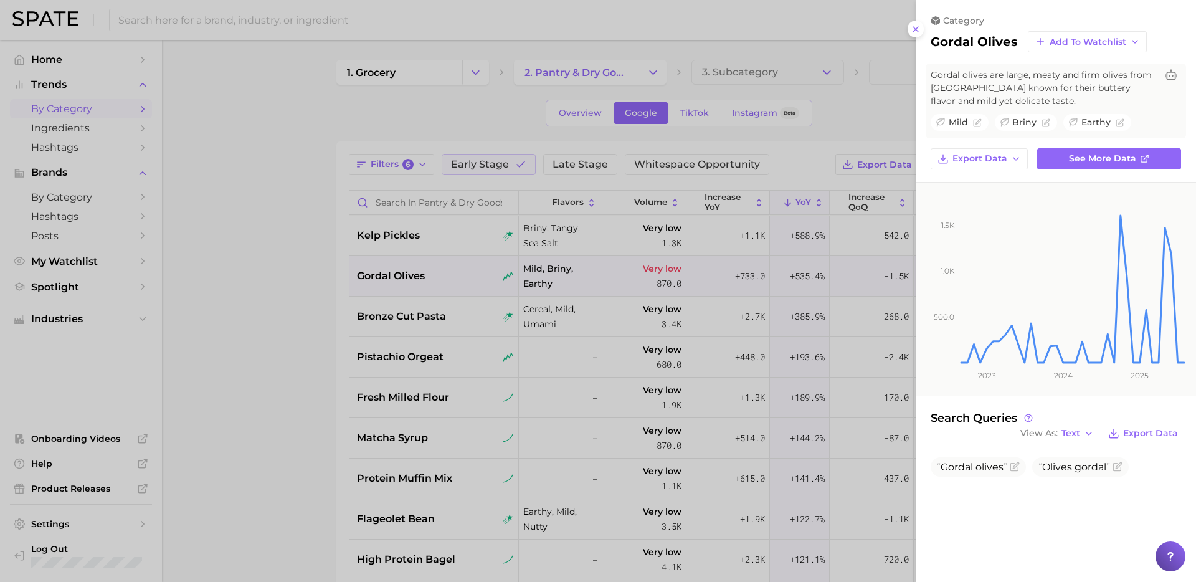
click at [471, 378] on div at bounding box center [598, 291] width 1196 height 582
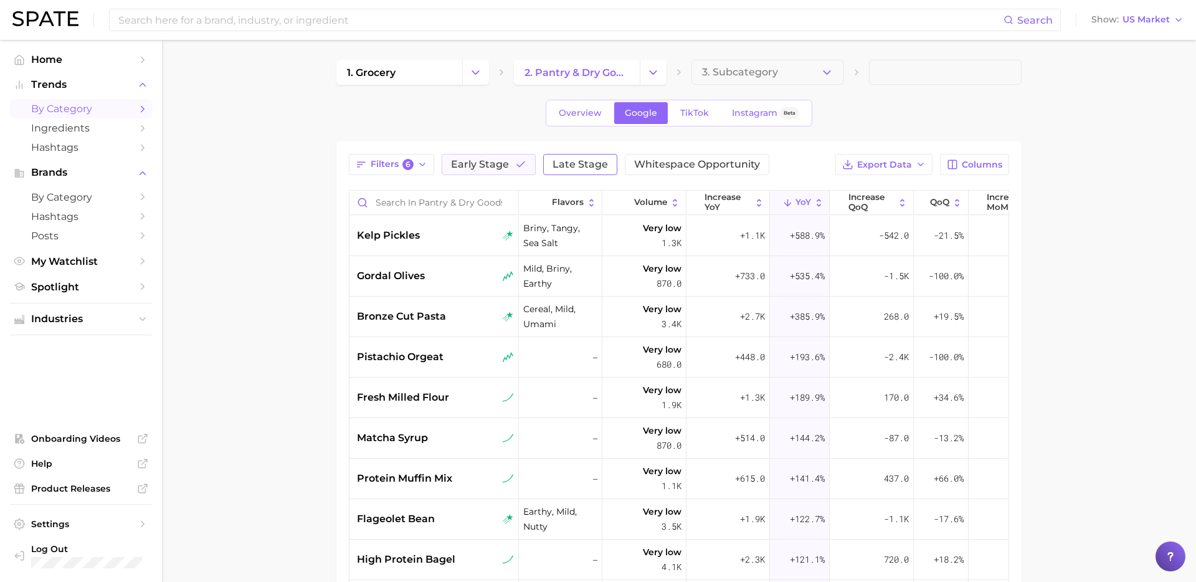
click at [585, 166] on span "Late Stage" at bounding box center [580, 165] width 55 height 10
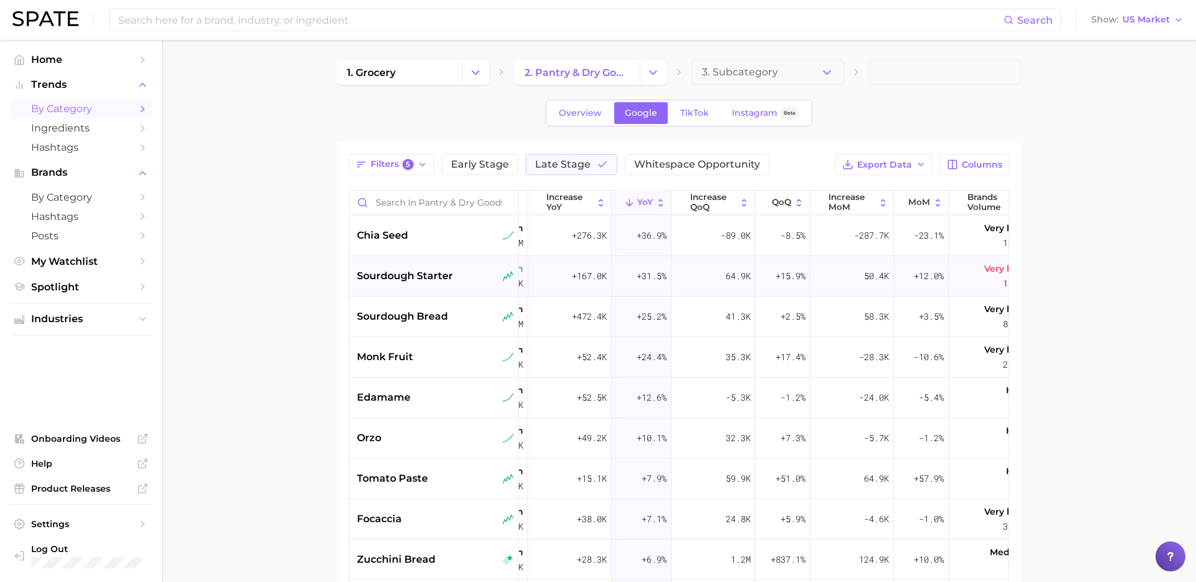
scroll to position [0, 182]
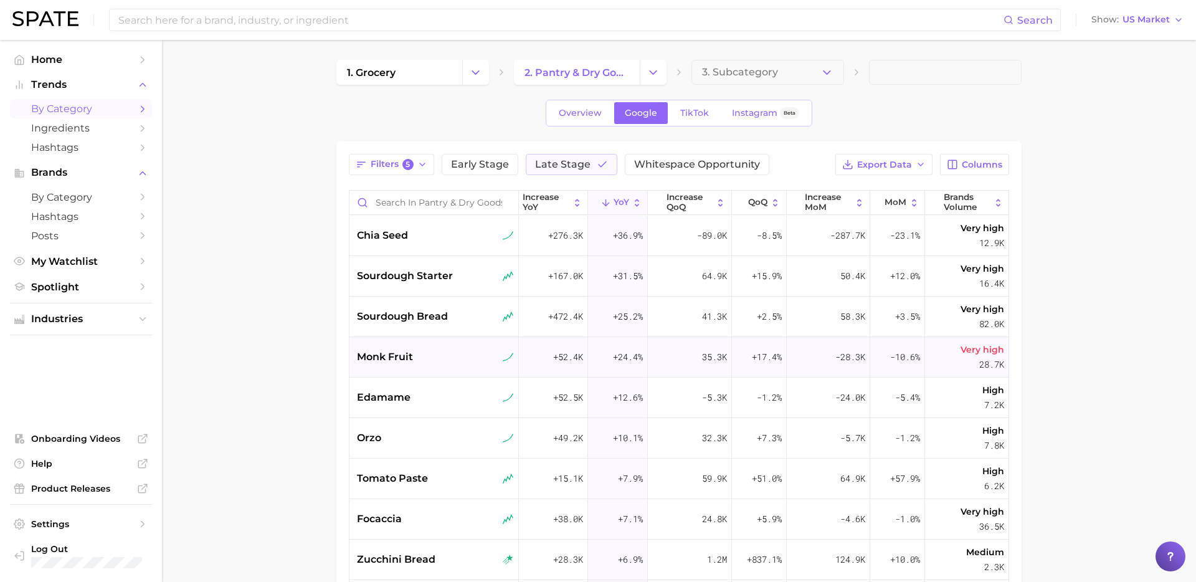
click at [418, 363] on div "monk fruit" at bounding box center [435, 357] width 157 height 15
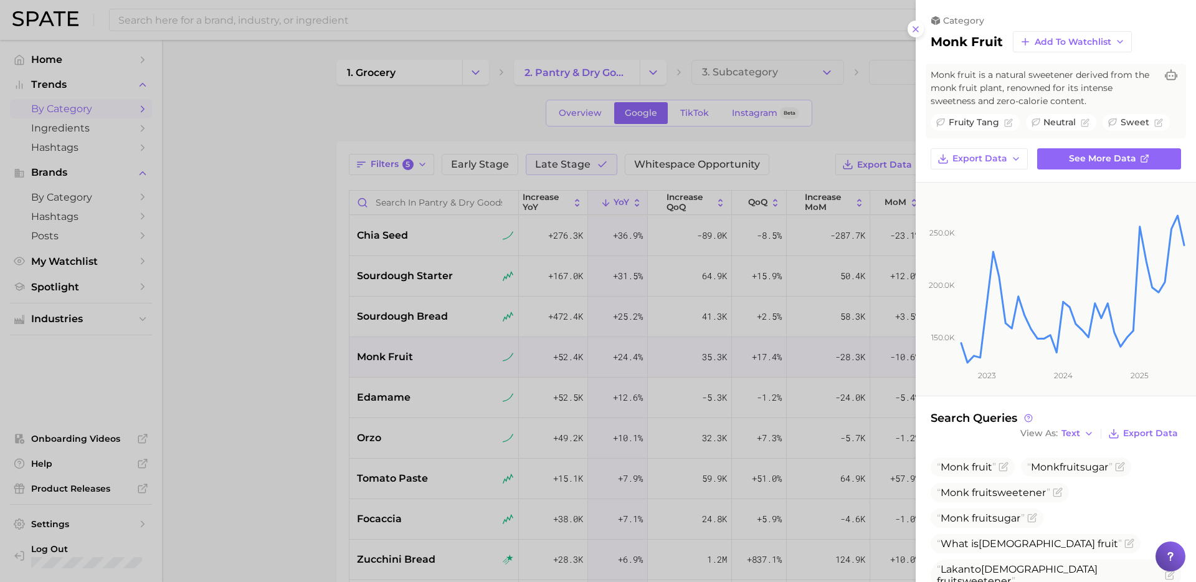
click at [393, 388] on div at bounding box center [598, 291] width 1196 height 582
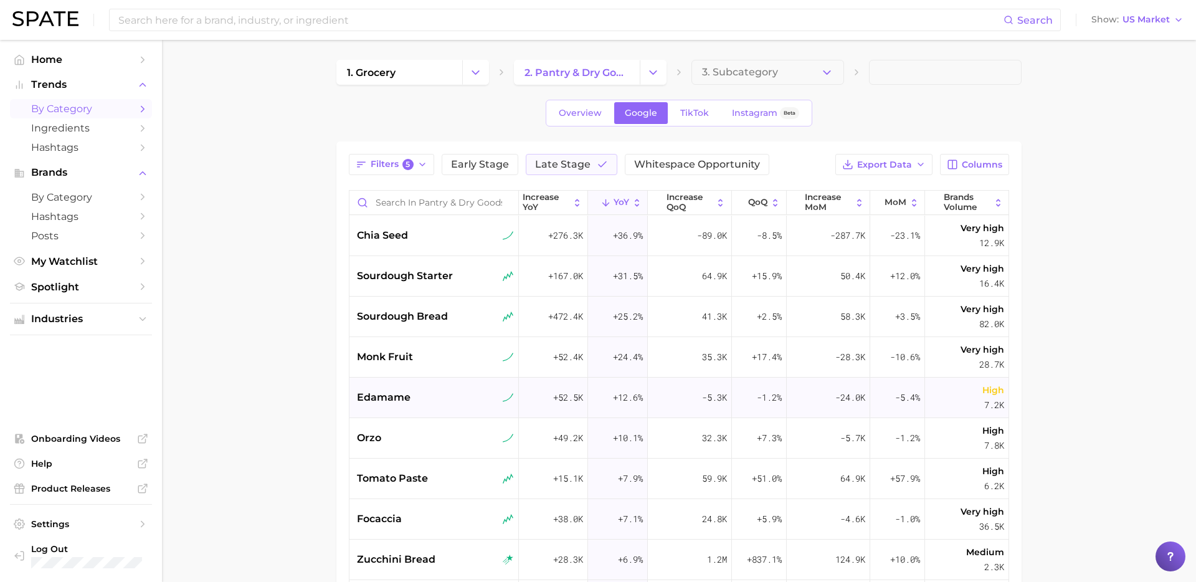
click at [431, 397] on div "edamame" at bounding box center [435, 397] width 157 height 15
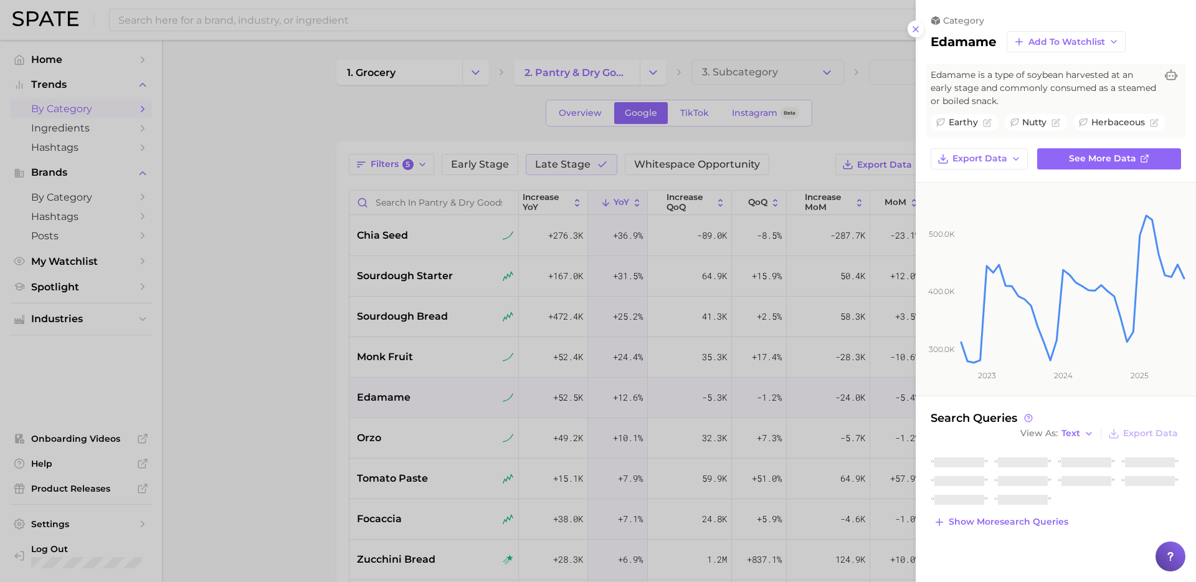
click at [306, 454] on div at bounding box center [598, 291] width 1196 height 582
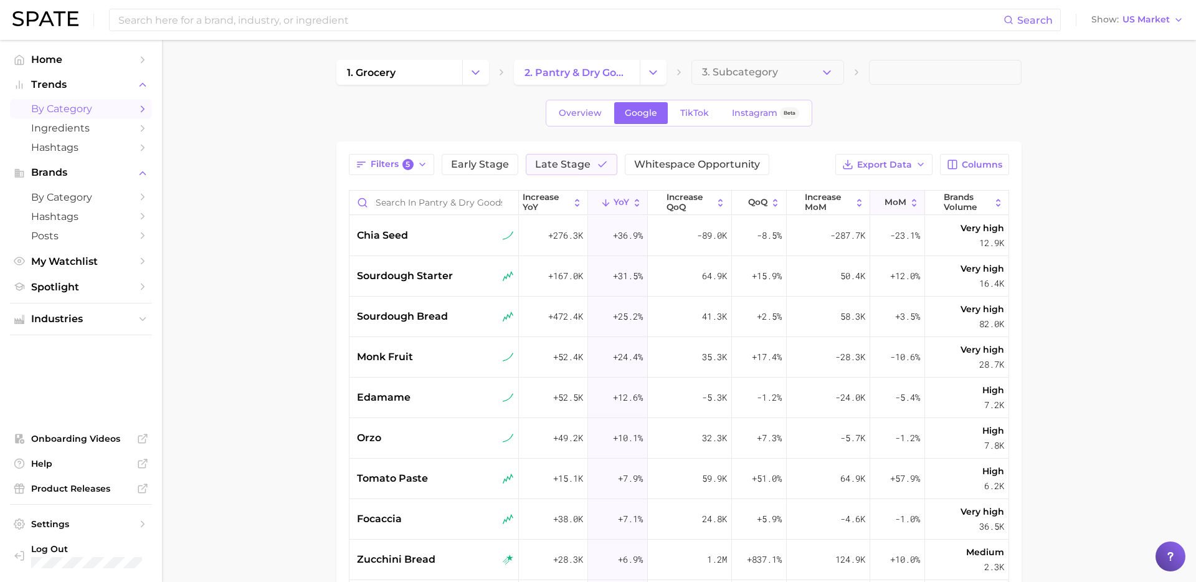
click at [891, 194] on button "MoM" at bounding box center [898, 203] width 55 height 24
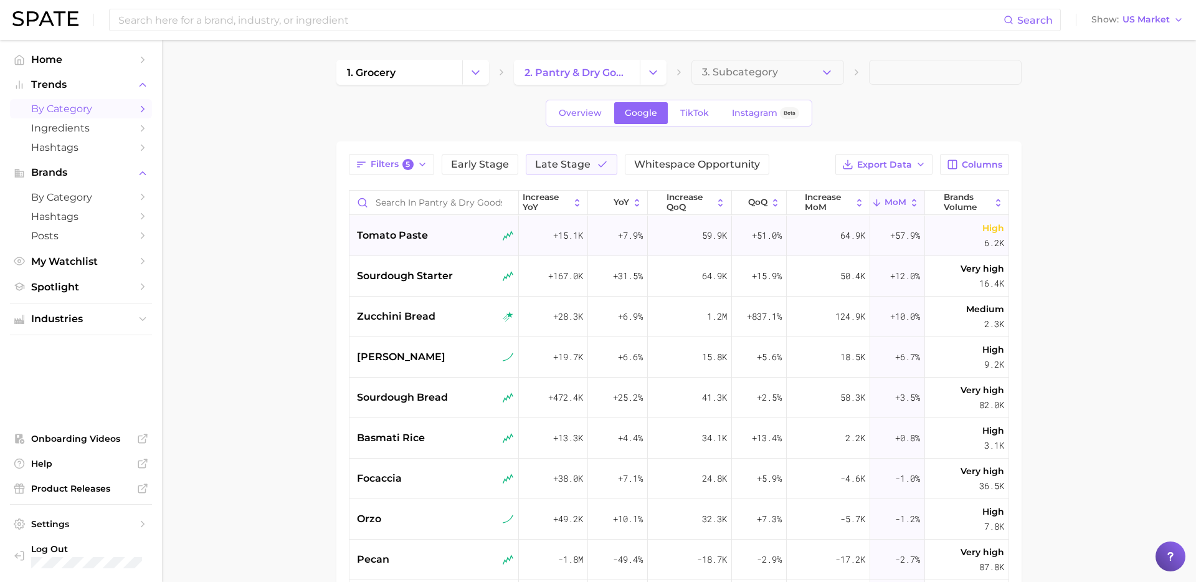
click at [455, 246] on div "tomato paste" at bounding box center [435, 236] width 170 height 41
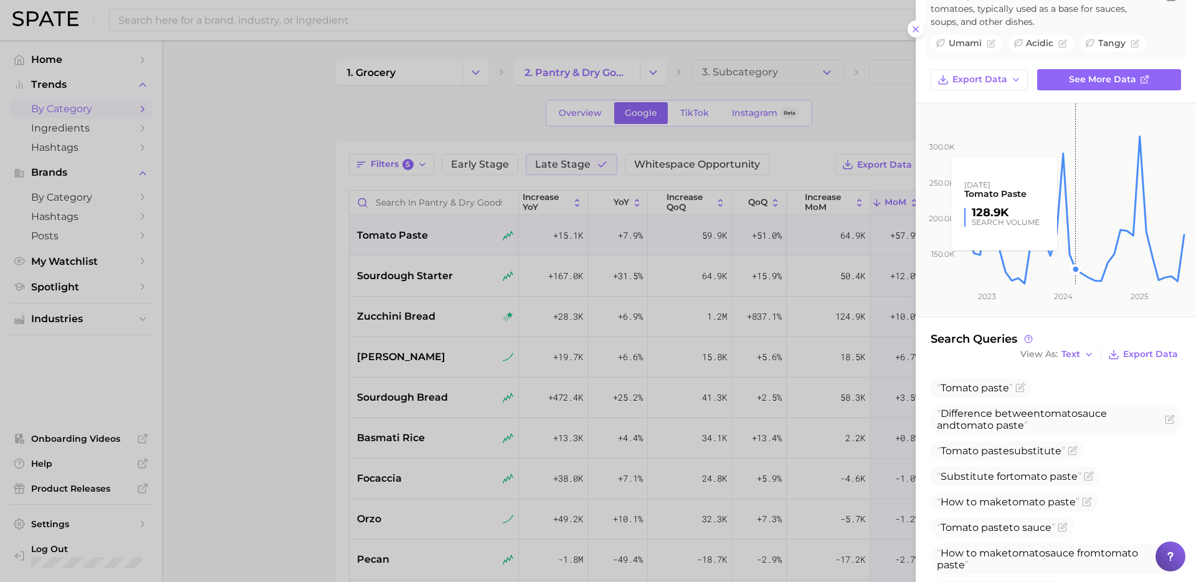
scroll to position [98, 0]
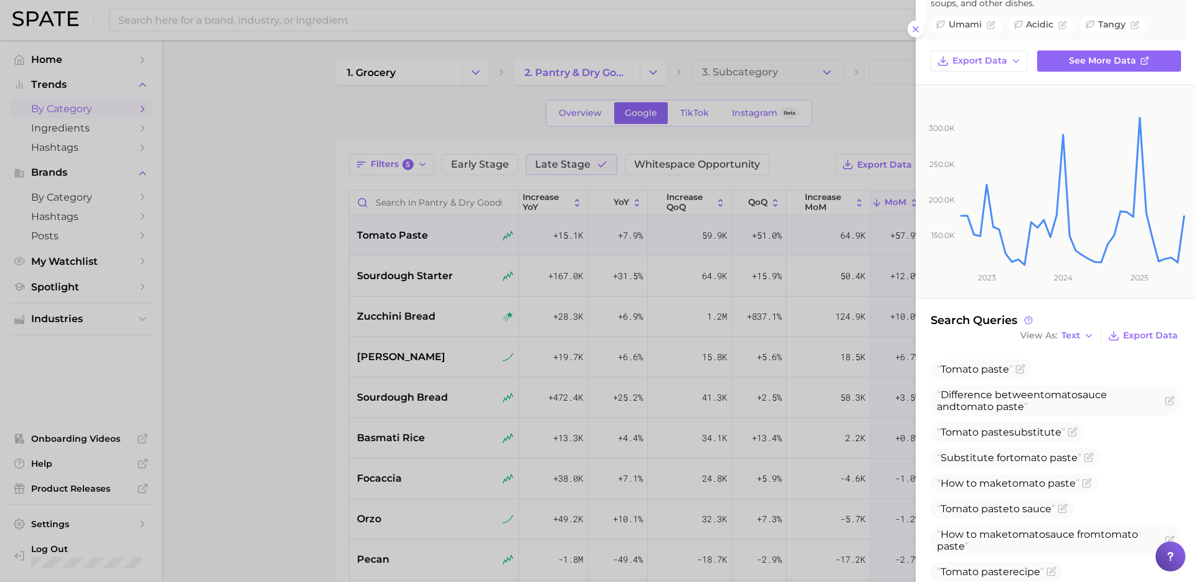
click at [487, 299] on div at bounding box center [598, 291] width 1196 height 582
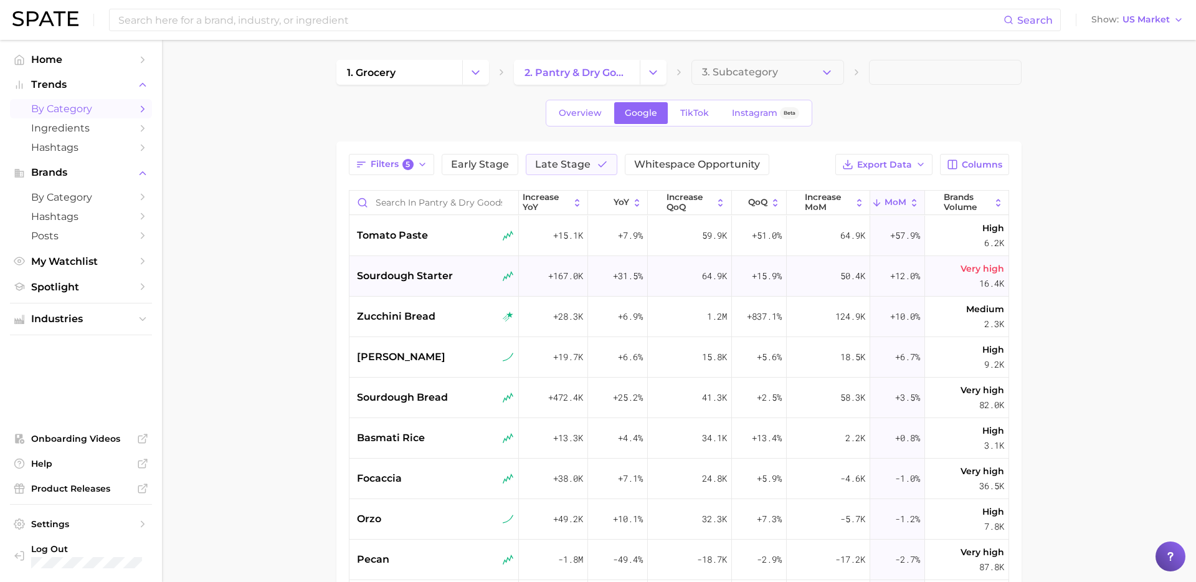
click at [454, 277] on div "sourdough starter" at bounding box center [435, 276] width 157 height 15
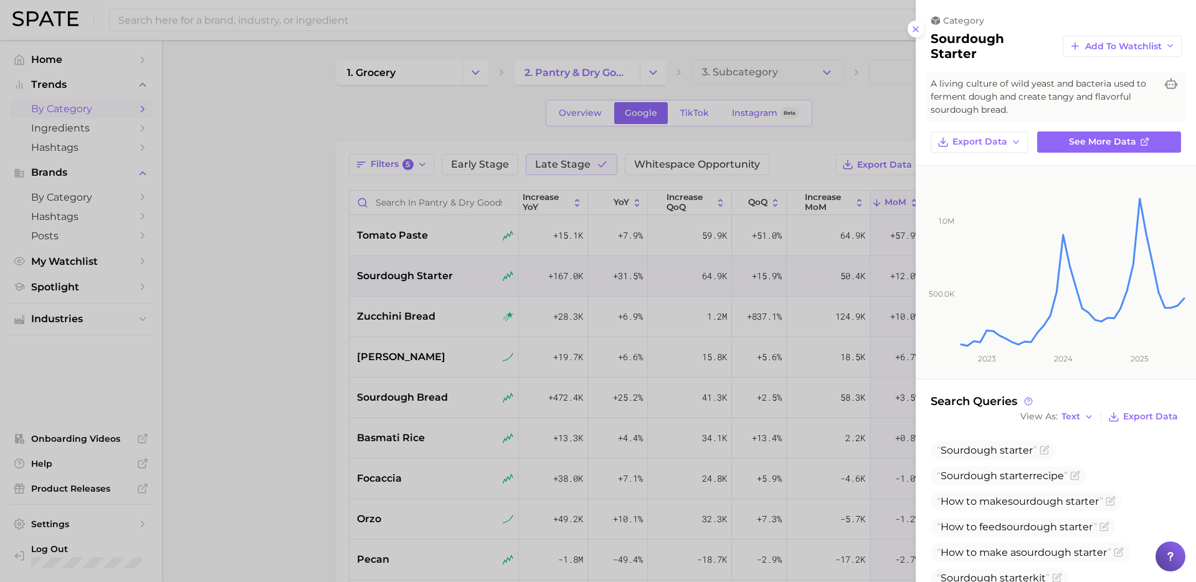
click at [466, 351] on div at bounding box center [598, 291] width 1196 height 582
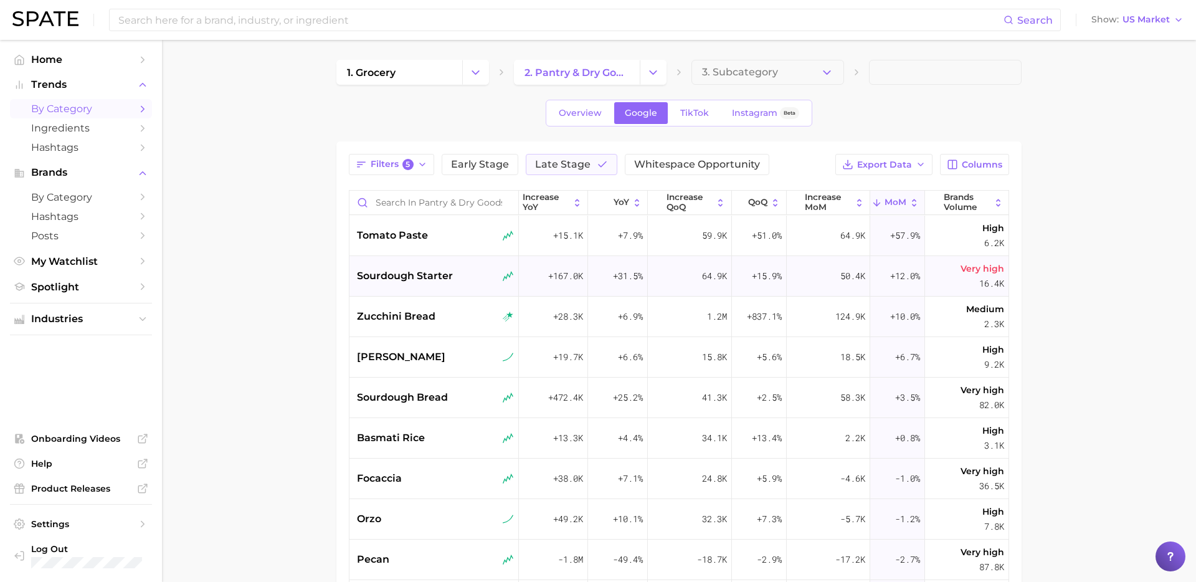
click at [448, 295] on div "sourdough starter" at bounding box center [435, 276] width 170 height 41
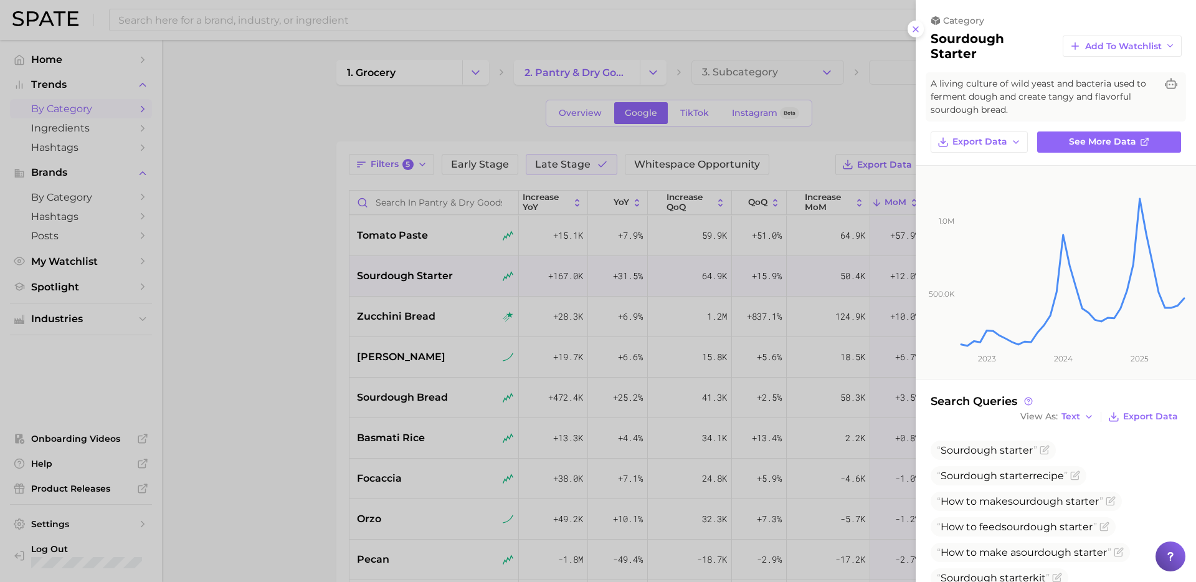
click at [443, 318] on div at bounding box center [598, 291] width 1196 height 582
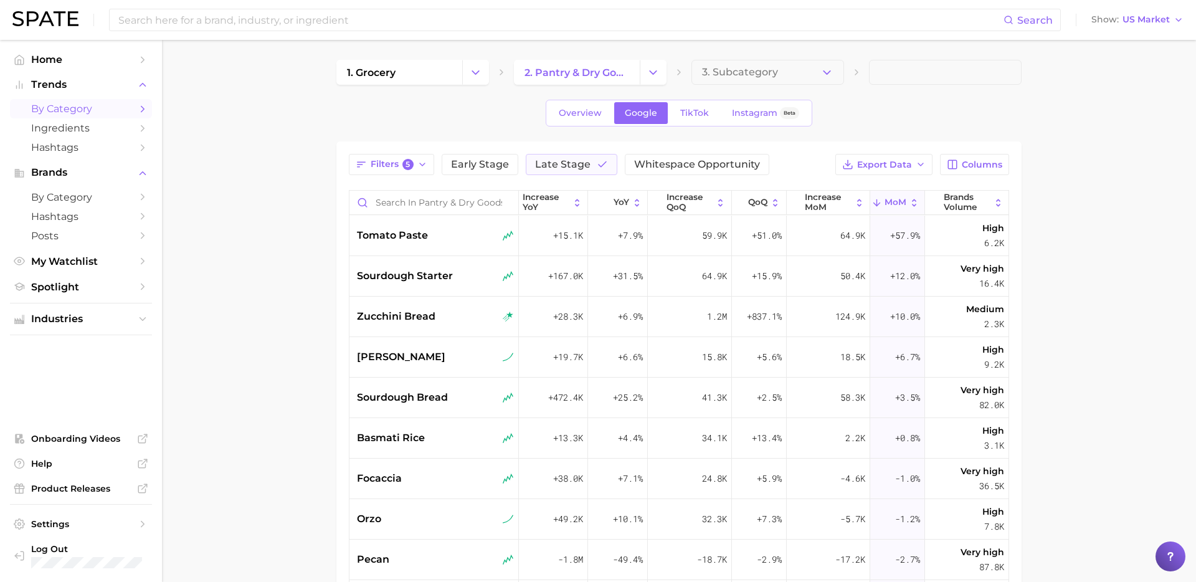
click at [443, 318] on div "zucchini bread" at bounding box center [435, 316] width 157 height 15
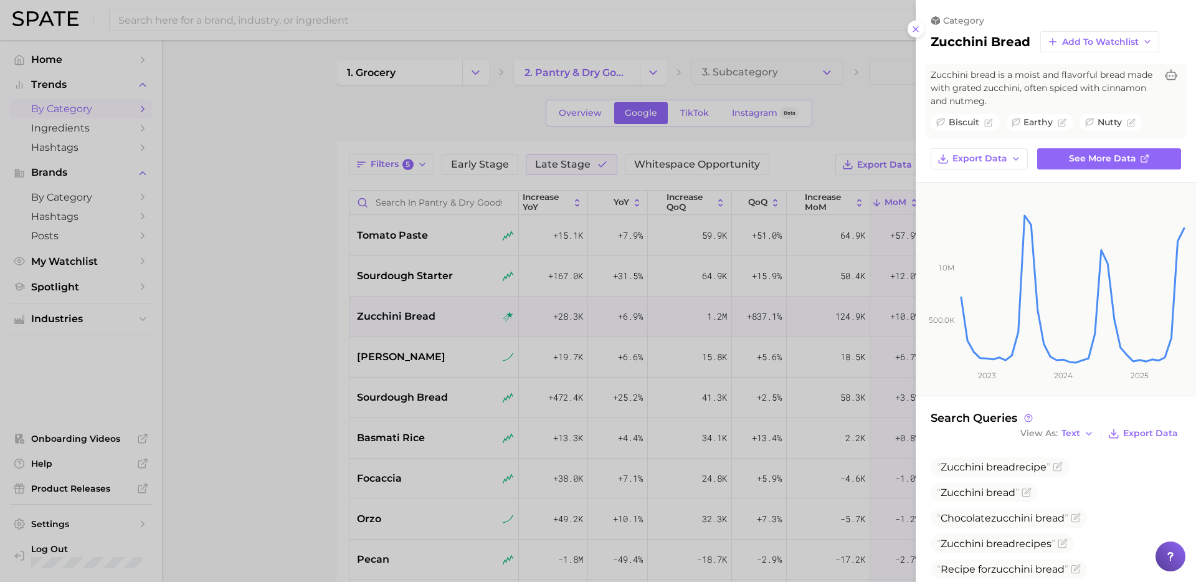
click at [972, 40] on h2 "zucchini bread" at bounding box center [981, 41] width 100 height 15
copy div "zucchini bread Add to Watchlist"
click at [323, 386] on div at bounding box center [598, 291] width 1196 height 582
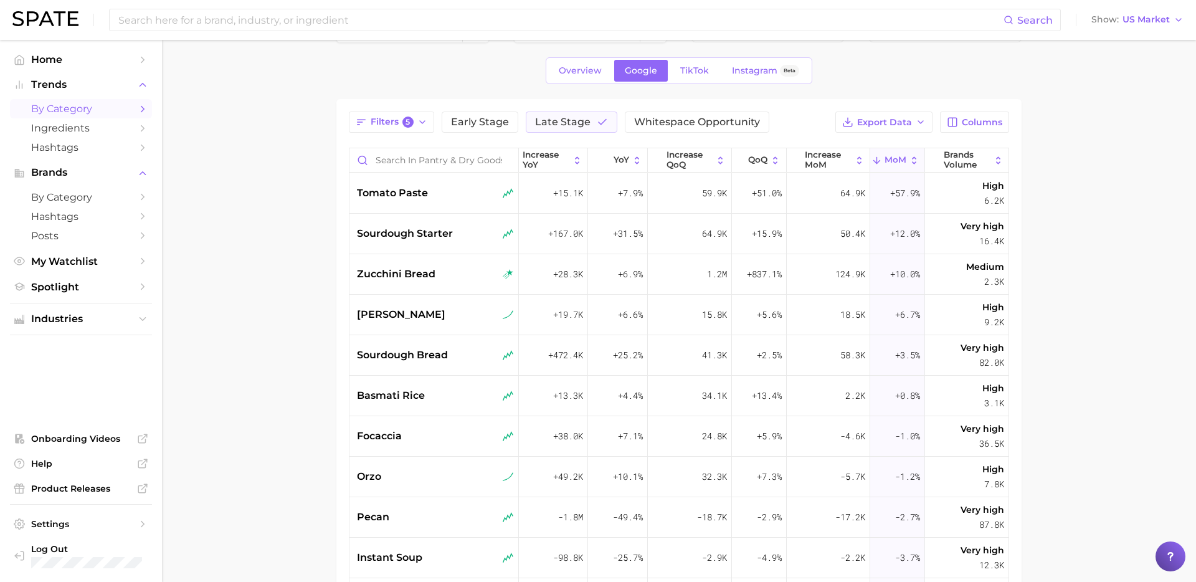
scroll to position [0, 0]
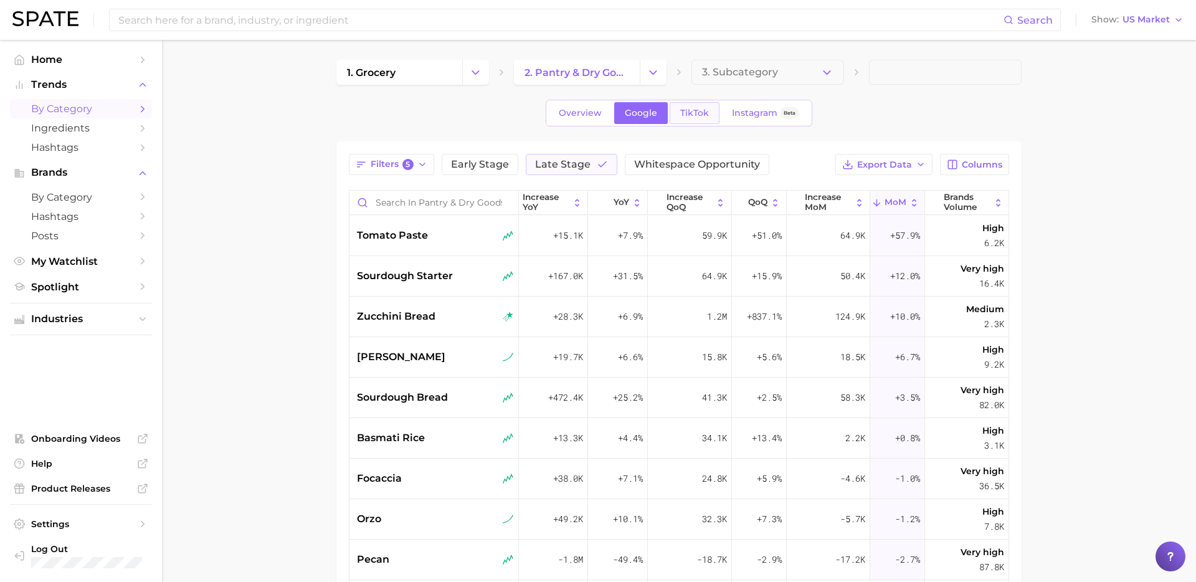
click at [689, 113] on span "TikTok" at bounding box center [694, 113] width 29 height 11
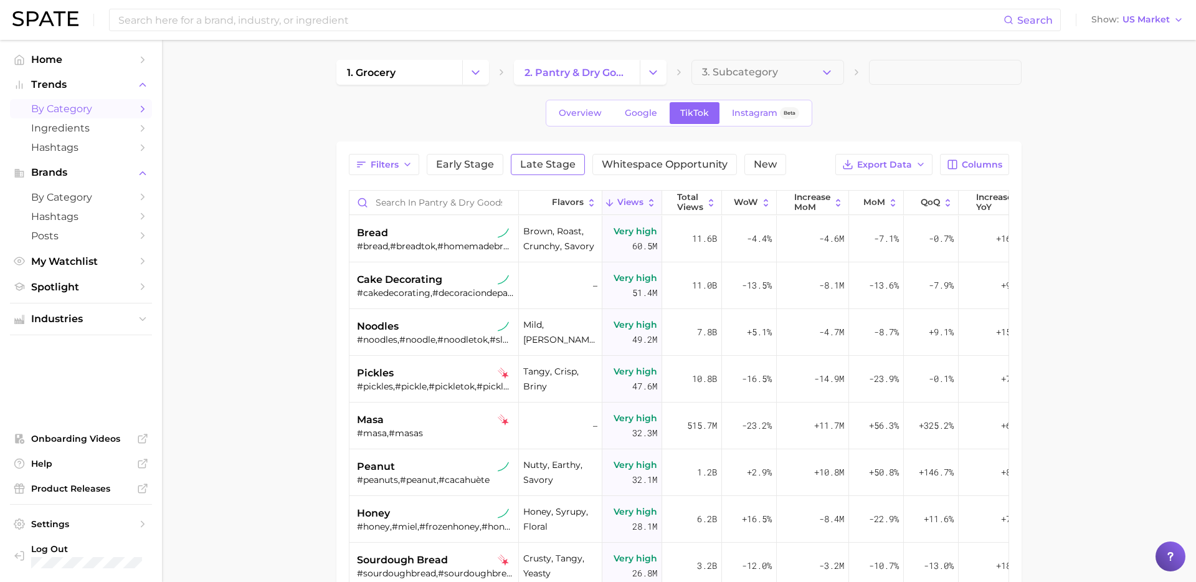
click at [533, 162] on span "Late Stage" at bounding box center [547, 165] width 55 height 10
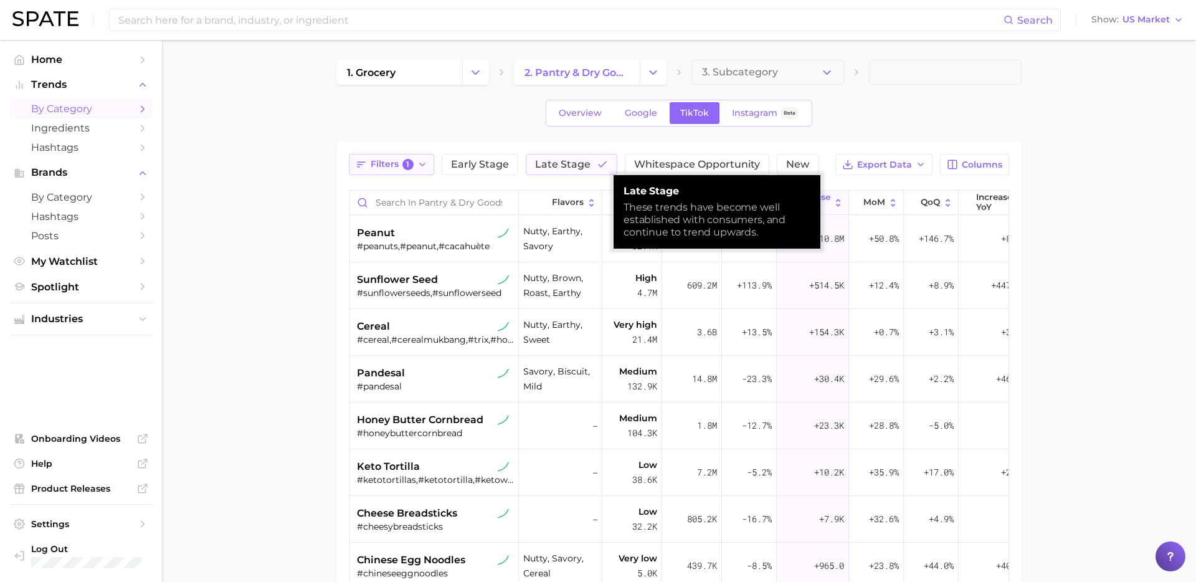
click at [389, 167] on span "Filters 1" at bounding box center [392, 164] width 43 height 11
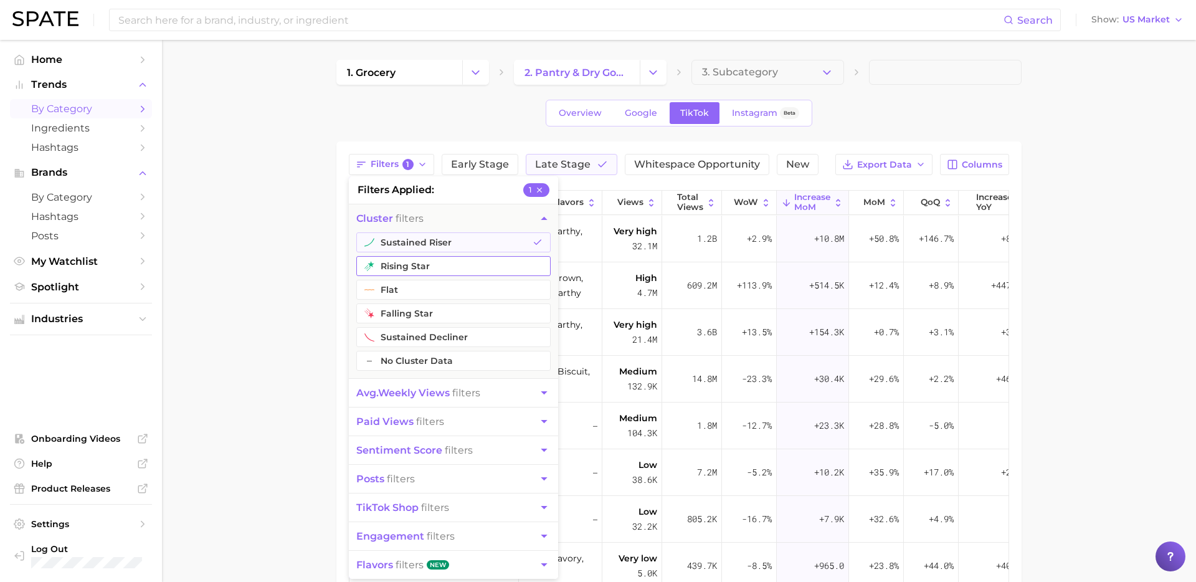
click at [403, 267] on button "rising star" at bounding box center [453, 266] width 194 height 20
click at [442, 392] on span "avg. weekly views" at bounding box center [402, 393] width 93 height 12
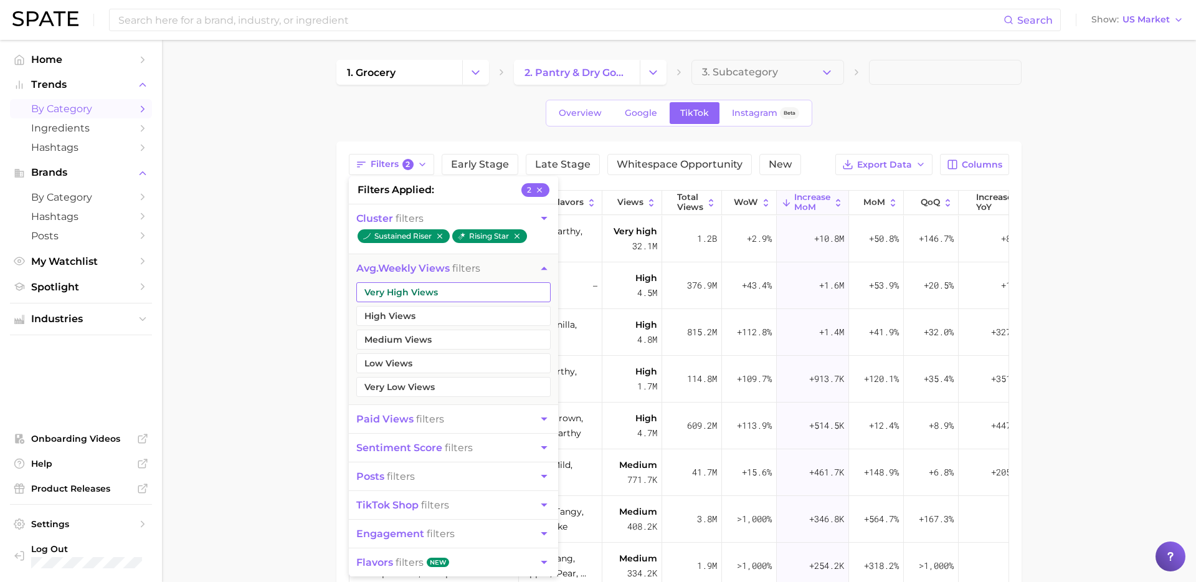
click at [439, 292] on button "Very High Views" at bounding box center [453, 292] width 194 height 20
click at [427, 314] on button "High Views" at bounding box center [453, 316] width 194 height 20
click at [275, 363] on main "1. grocery 2. pantry & dry goods 3. Subcategory Overview Google TikTok Instagra…" at bounding box center [679, 443] width 1034 height 807
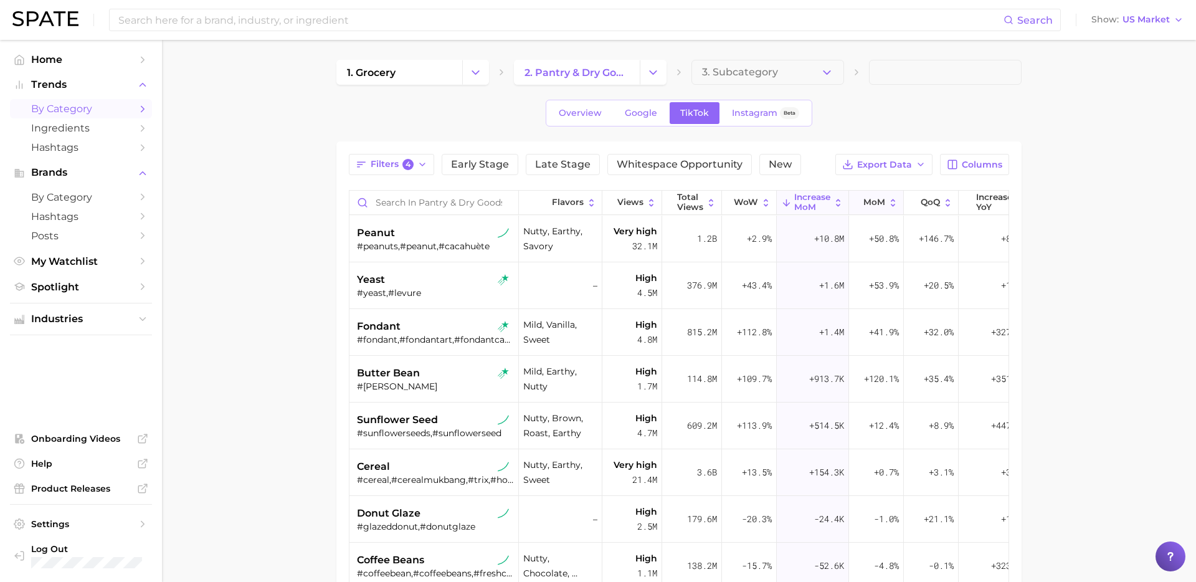
click at [878, 204] on span "MoM" at bounding box center [875, 203] width 22 height 10
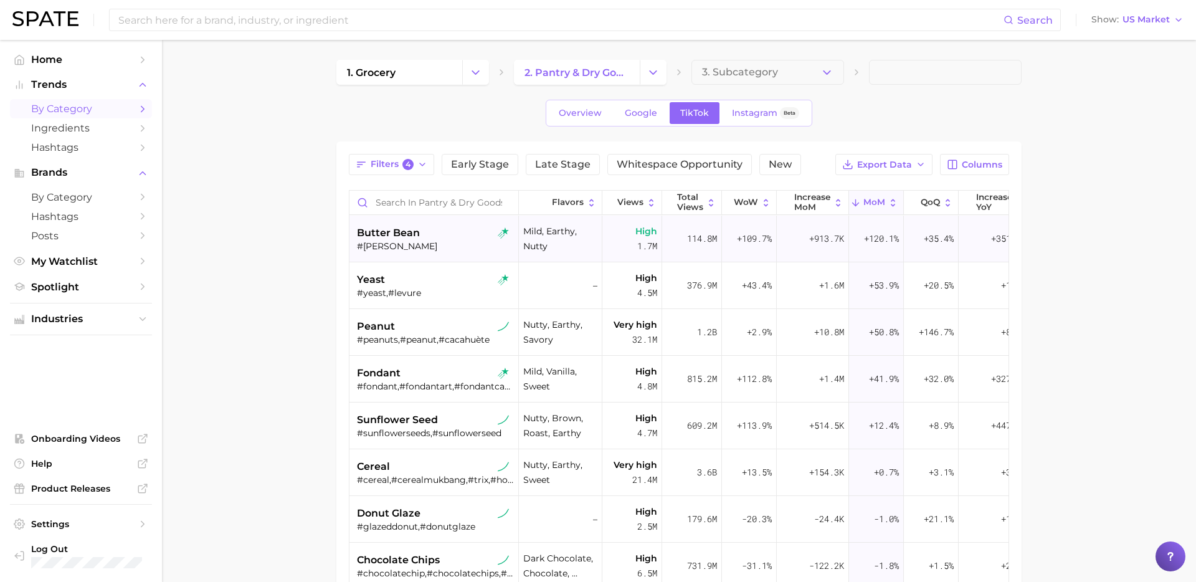
click at [436, 243] on div "#butterbean" at bounding box center [435, 246] width 157 height 11
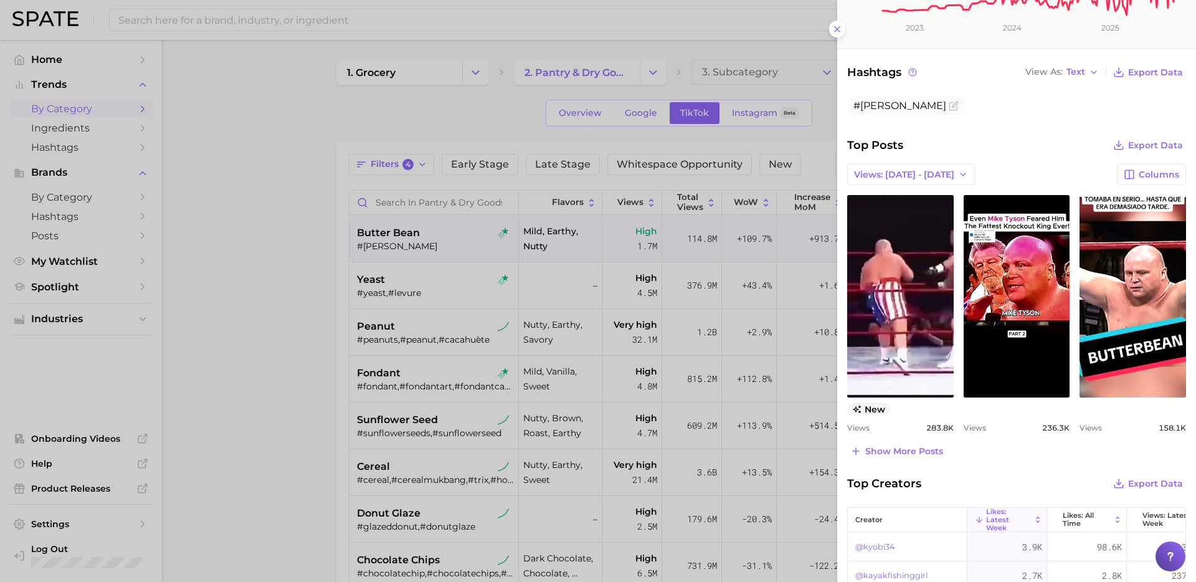
scroll to position [346, 0]
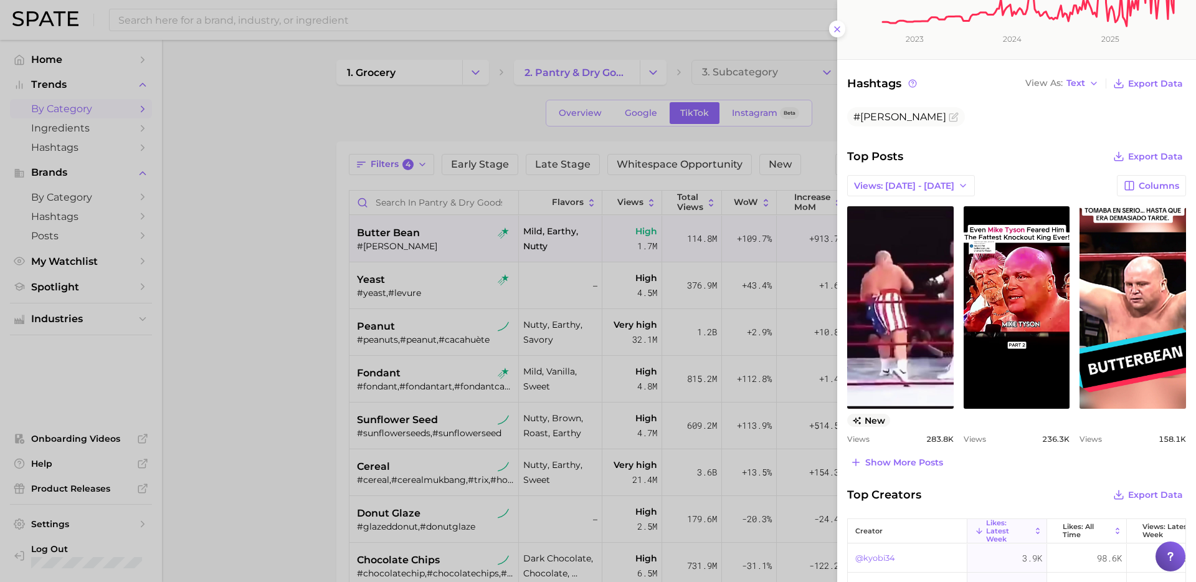
click at [464, 287] on div at bounding box center [598, 291] width 1196 height 582
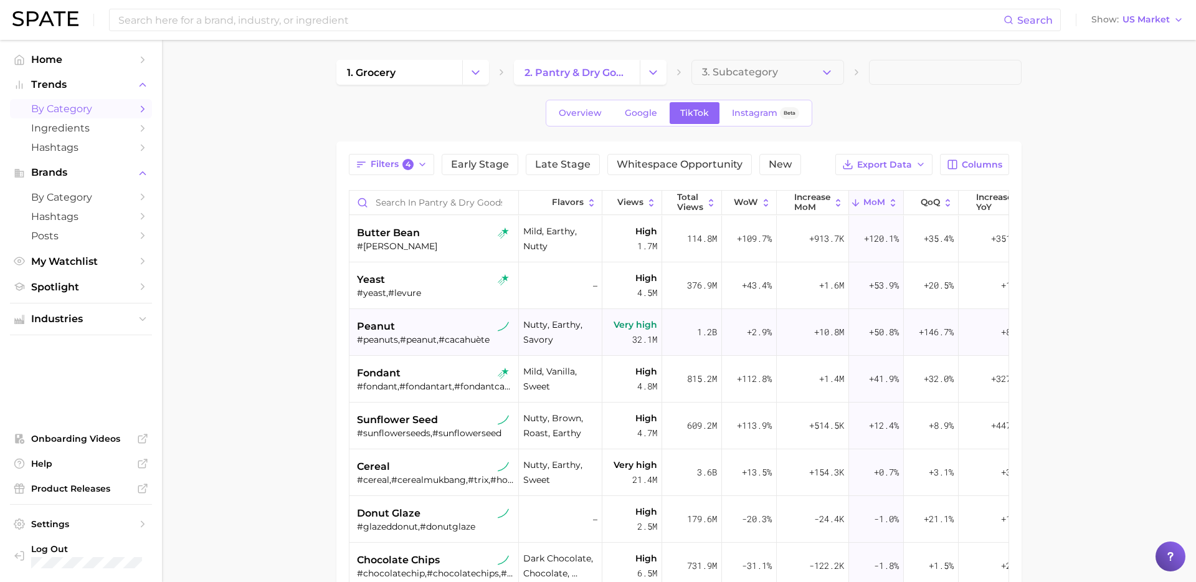
click at [434, 329] on div "peanut" at bounding box center [435, 326] width 157 height 15
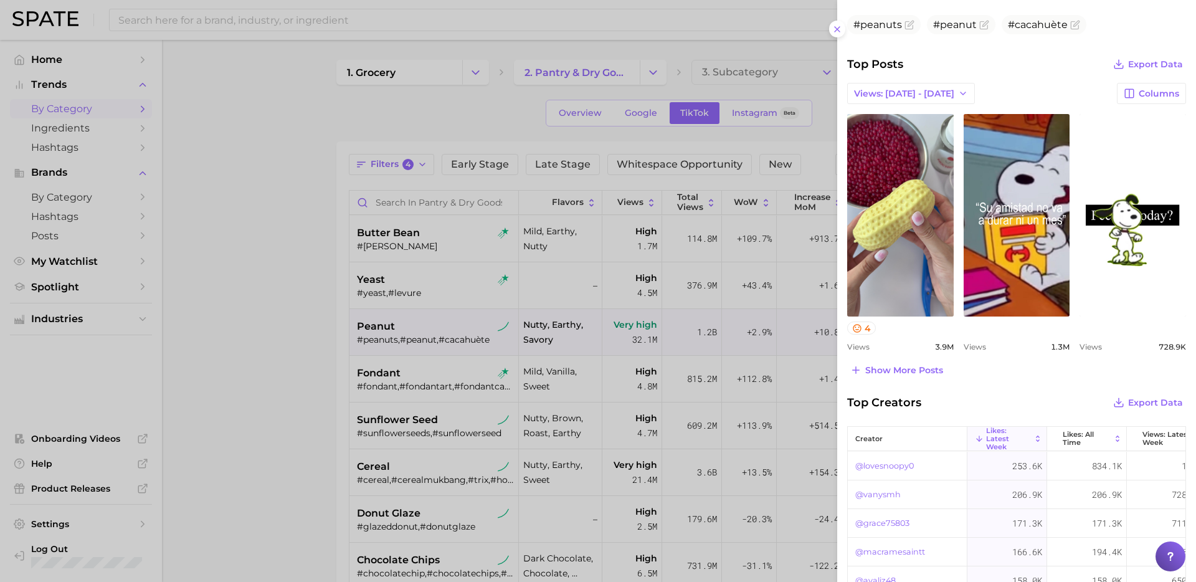
scroll to position [456, 0]
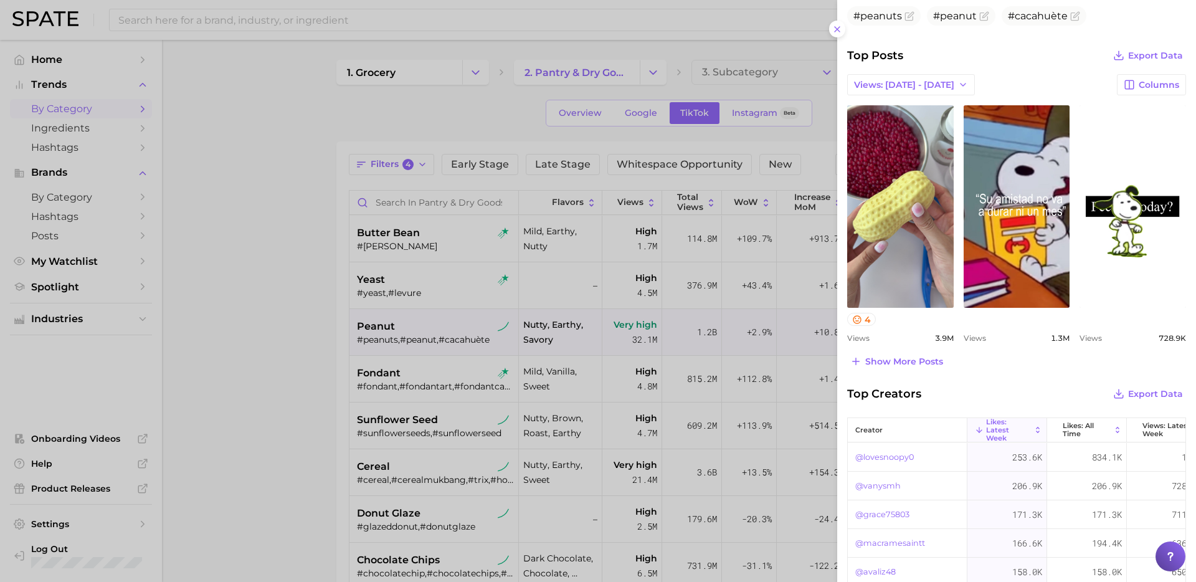
click at [470, 332] on div at bounding box center [598, 291] width 1196 height 582
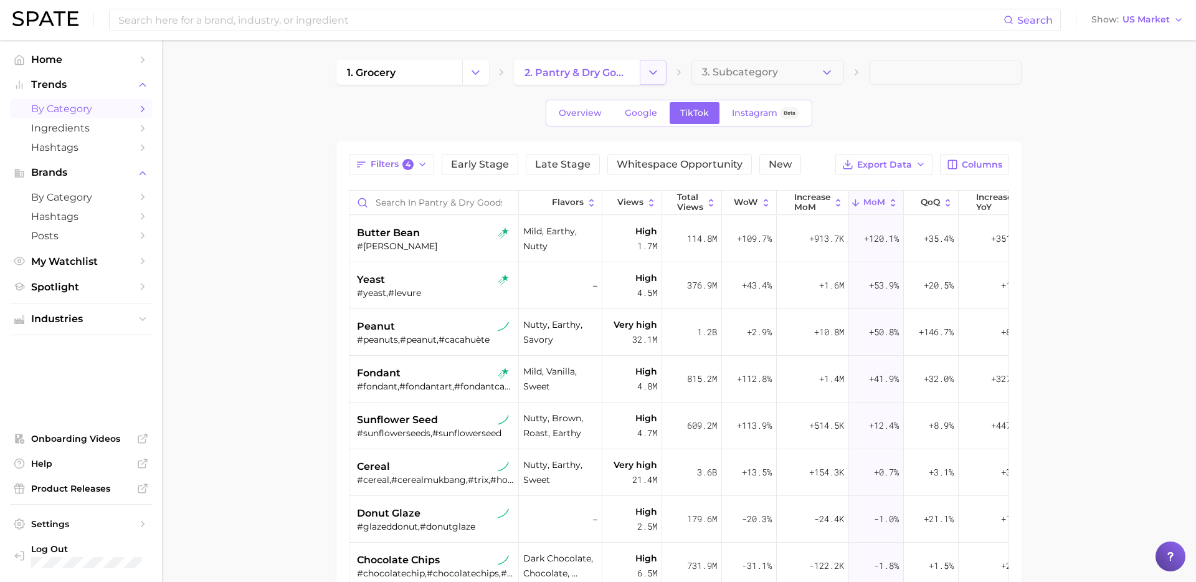
click at [655, 74] on icon "Change Category" at bounding box center [653, 72] width 13 height 13
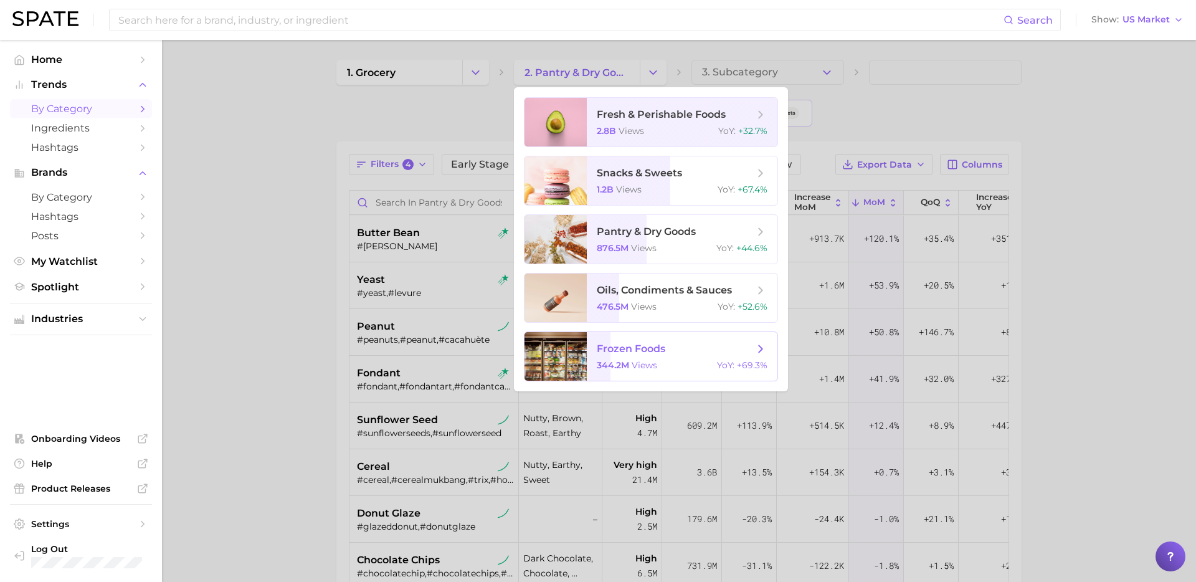
click at [641, 366] on span "views" at bounding box center [645, 365] width 26 height 11
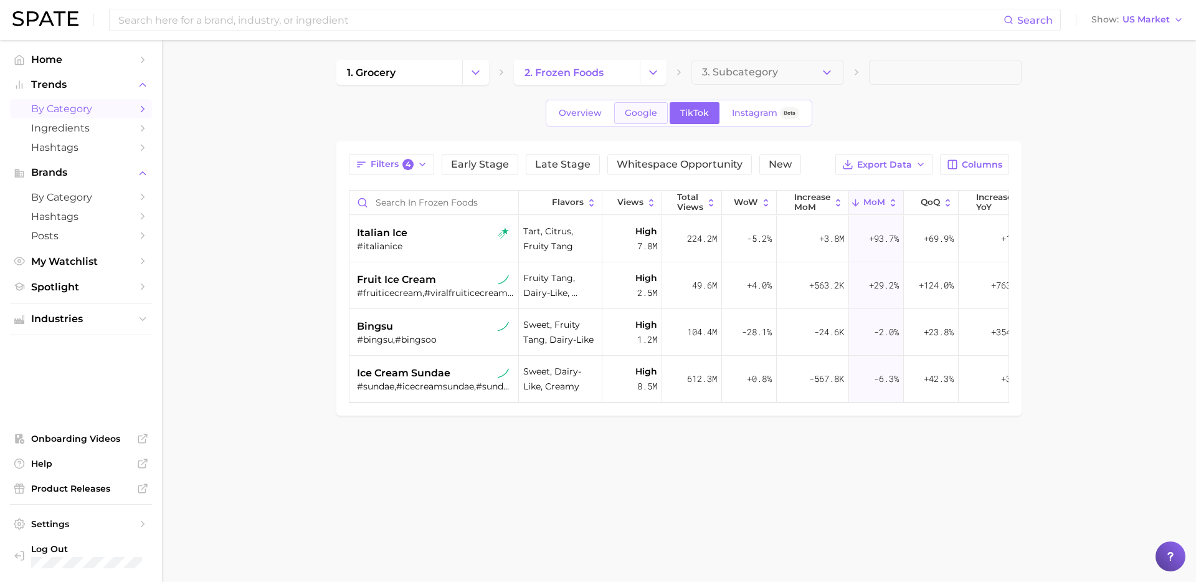
click at [651, 110] on span "Google" at bounding box center [641, 113] width 32 height 11
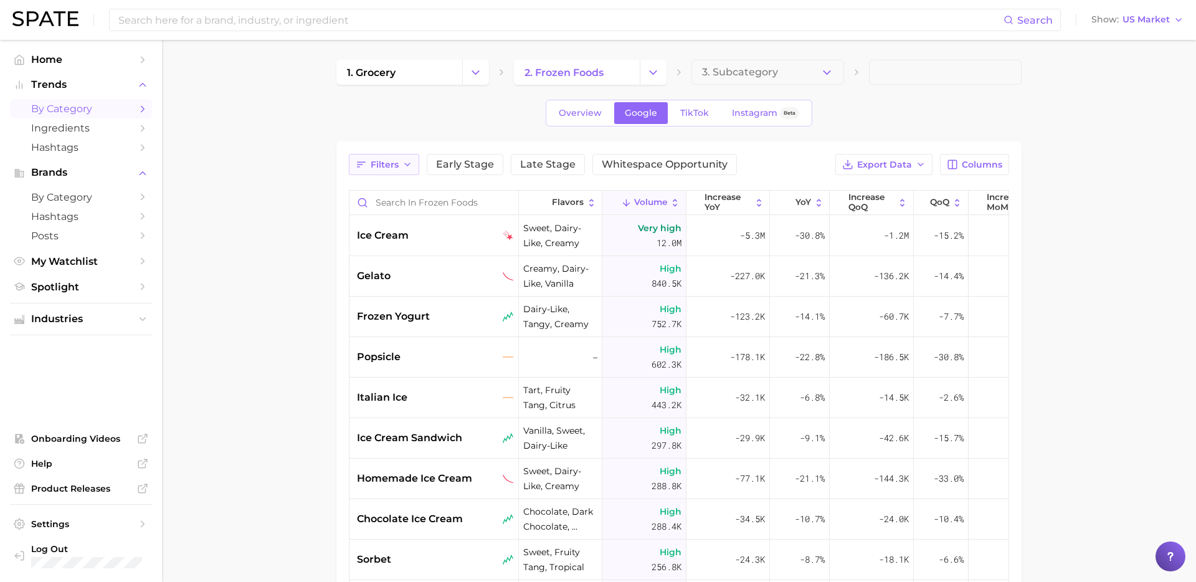
click at [394, 156] on button "Filters" at bounding box center [384, 164] width 70 height 21
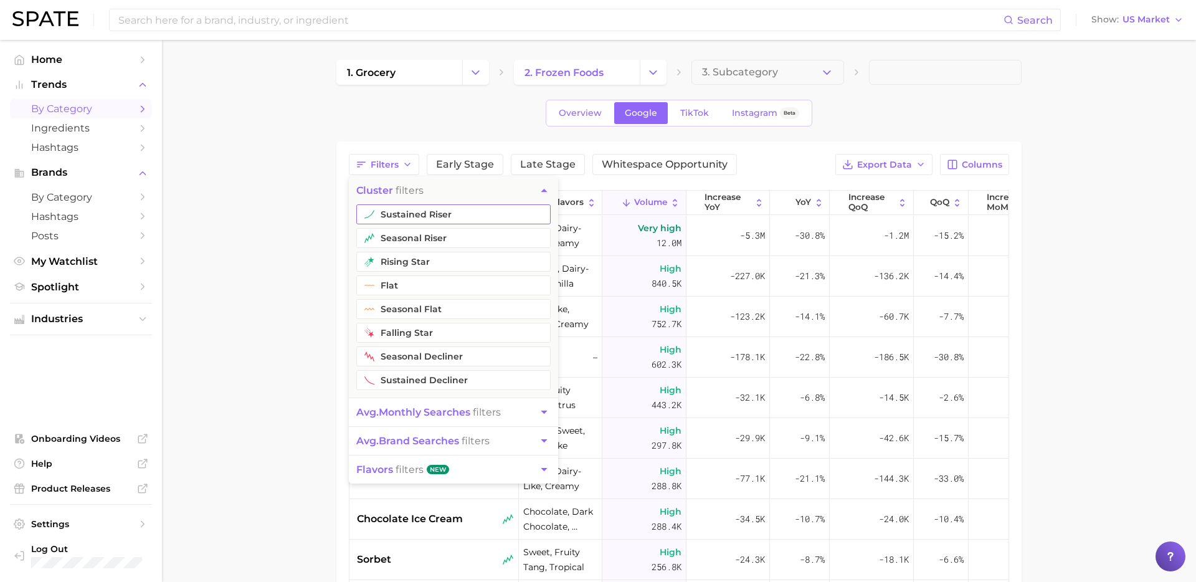
click at [396, 209] on button "sustained riser" at bounding box center [453, 214] width 194 height 20
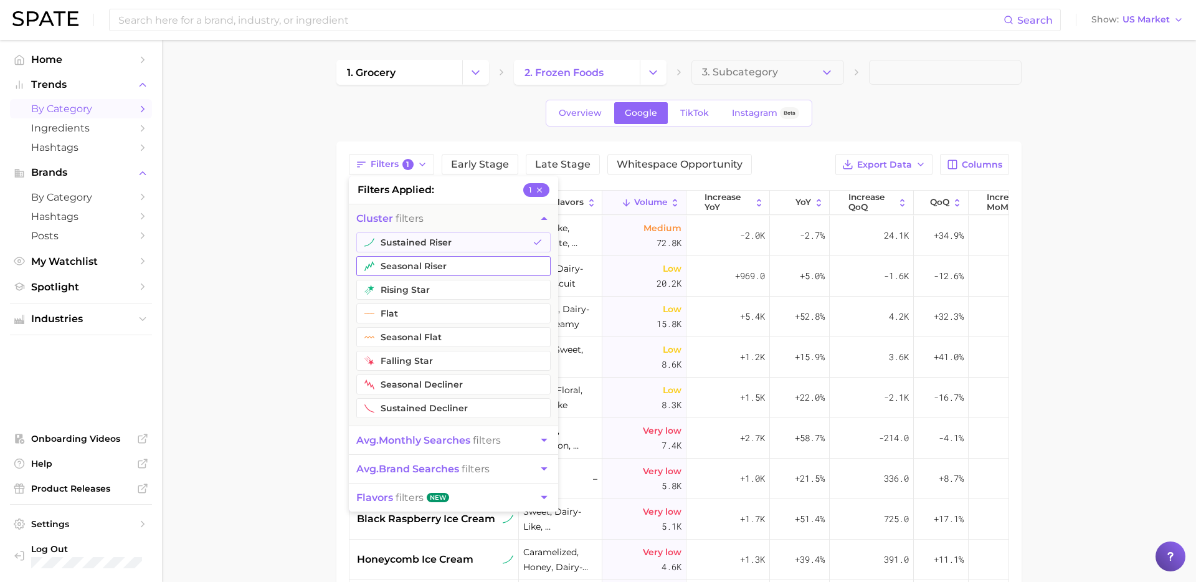
click at [384, 269] on button "seasonal riser" at bounding box center [453, 266] width 194 height 20
click at [381, 290] on button "rising star" at bounding box center [453, 290] width 194 height 20
click at [430, 439] on span "avg. monthly searches" at bounding box center [413, 440] width 114 height 12
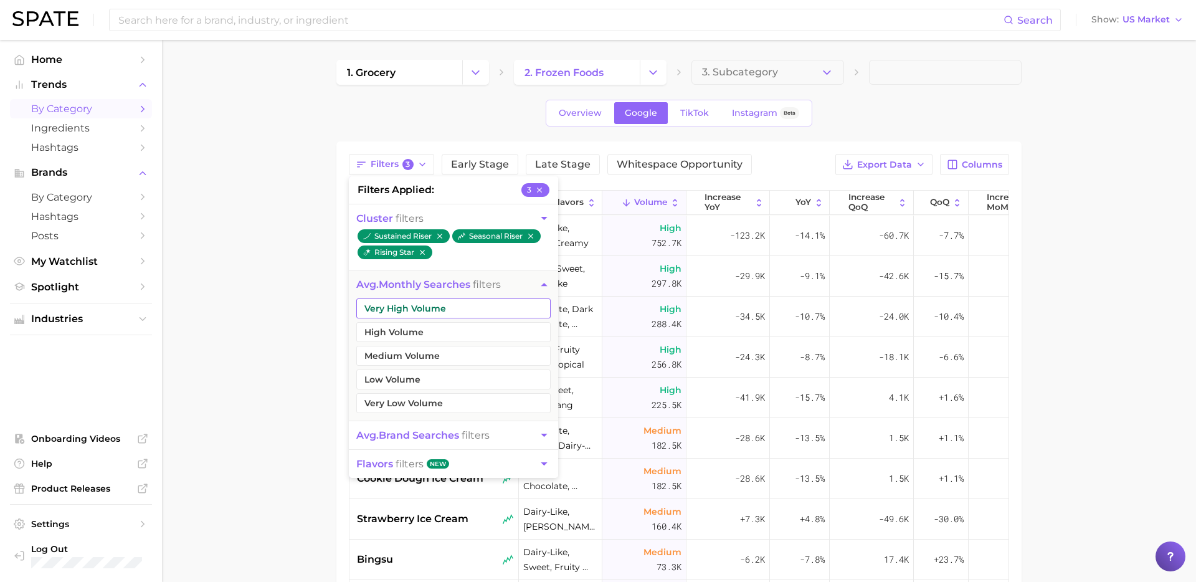
click at [427, 316] on button "Very High Volume" at bounding box center [453, 308] width 194 height 20
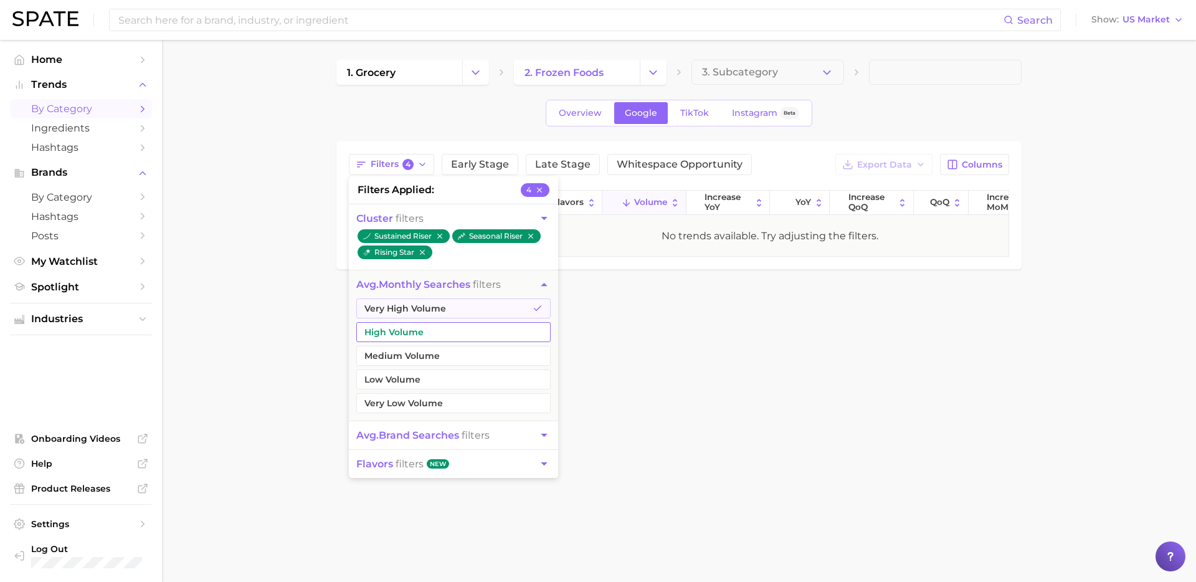
click at [419, 336] on button "High Volume" at bounding box center [453, 332] width 194 height 20
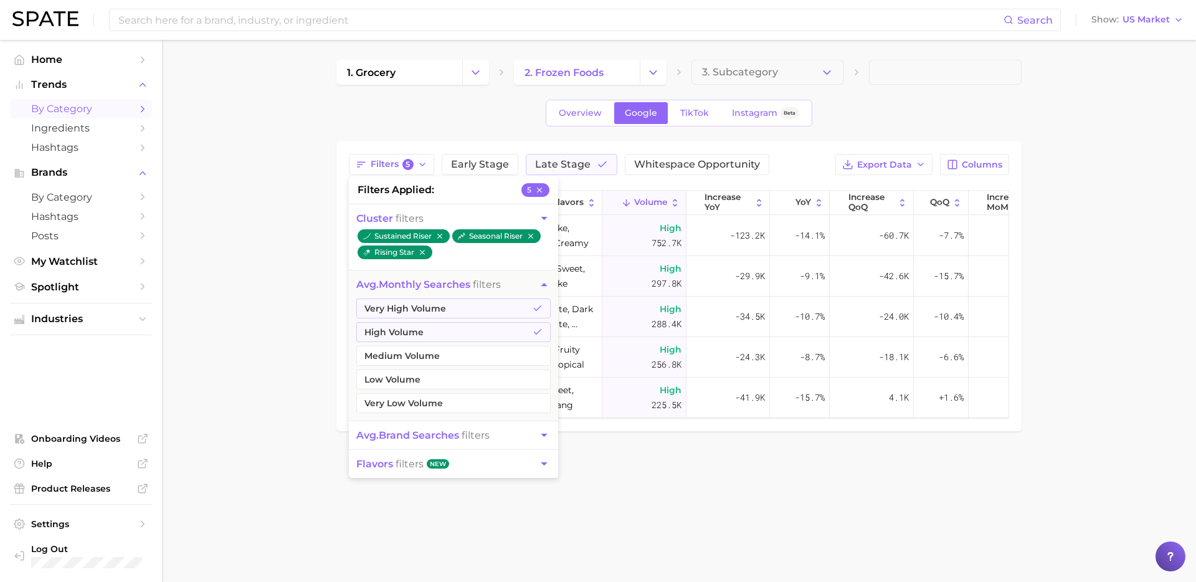
click at [213, 441] on main "1. grocery 2. frozen foods 3. Subcategory Overview Google TikTok Instagram Beta…" at bounding box center [679, 267] width 1034 height 454
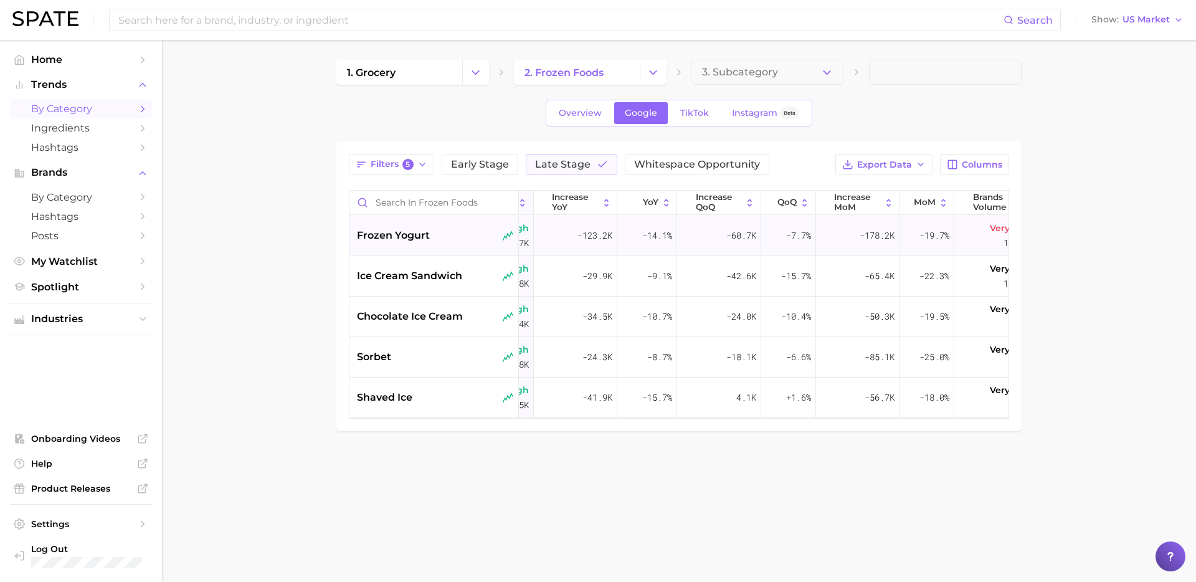
scroll to position [0, 171]
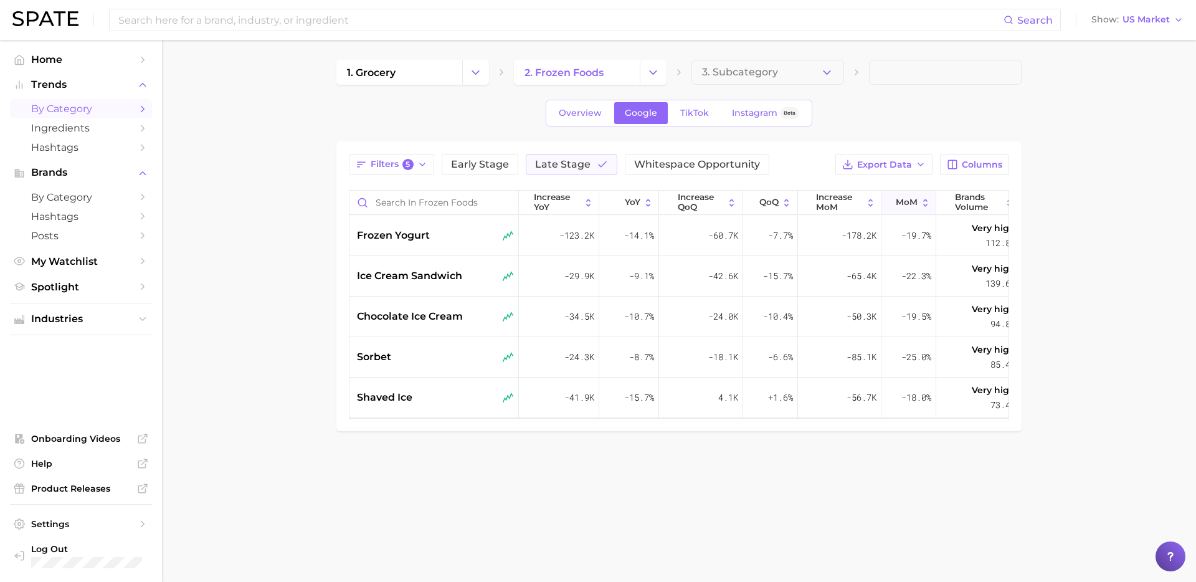
click at [899, 207] on span "MoM" at bounding box center [907, 203] width 22 height 10
click at [472, 75] on icon "Change Category" at bounding box center [475, 72] width 13 height 13
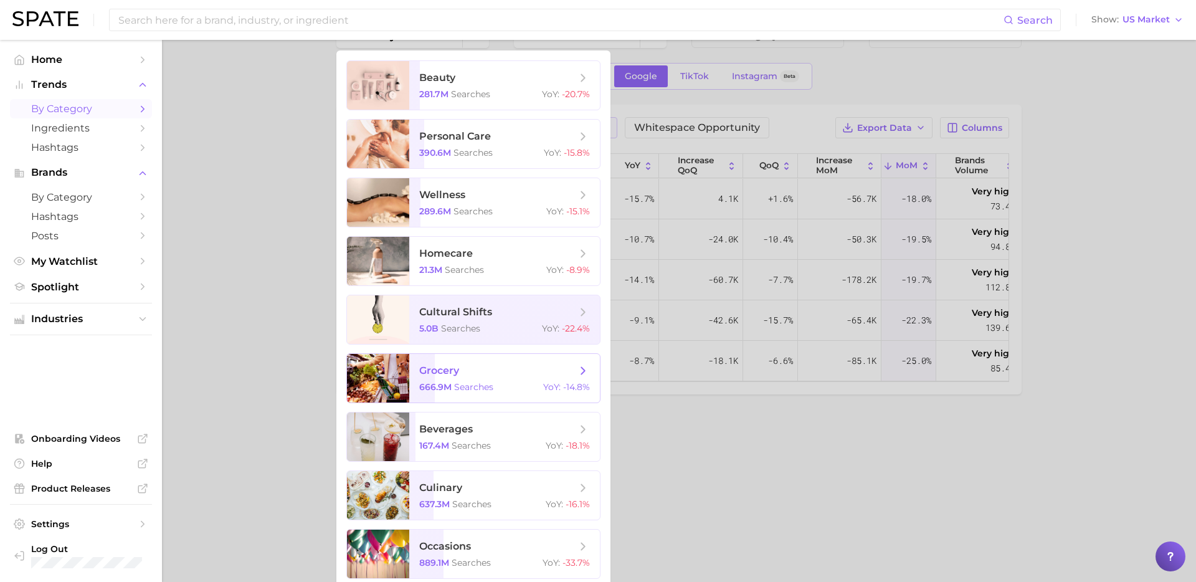
scroll to position [44, 0]
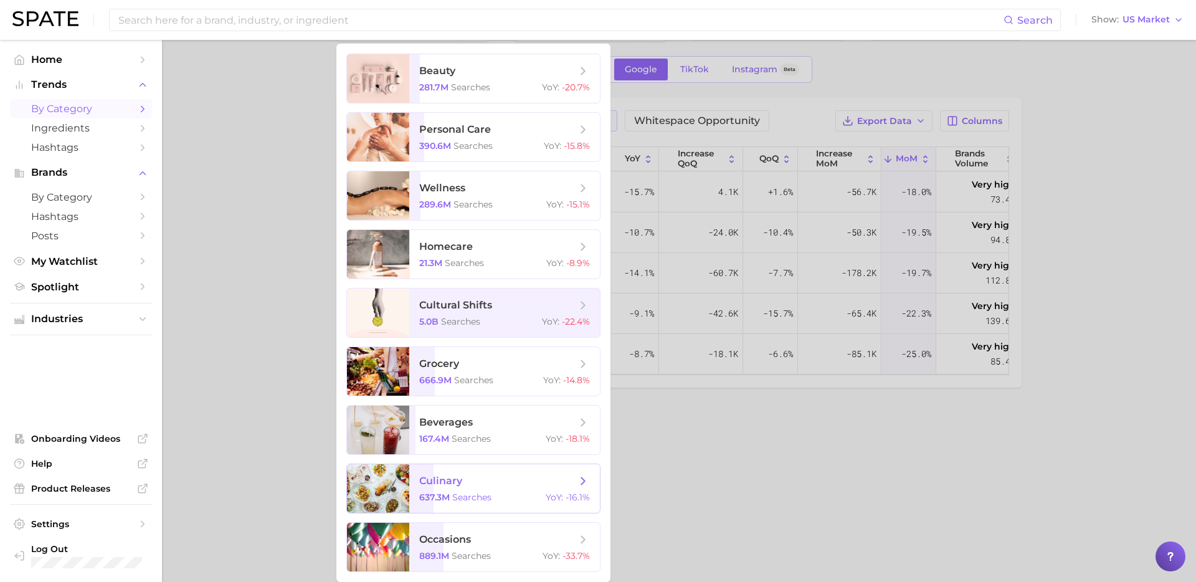
click at [493, 492] on div "637.3m searches YoY : -16.1%" at bounding box center [504, 497] width 171 height 11
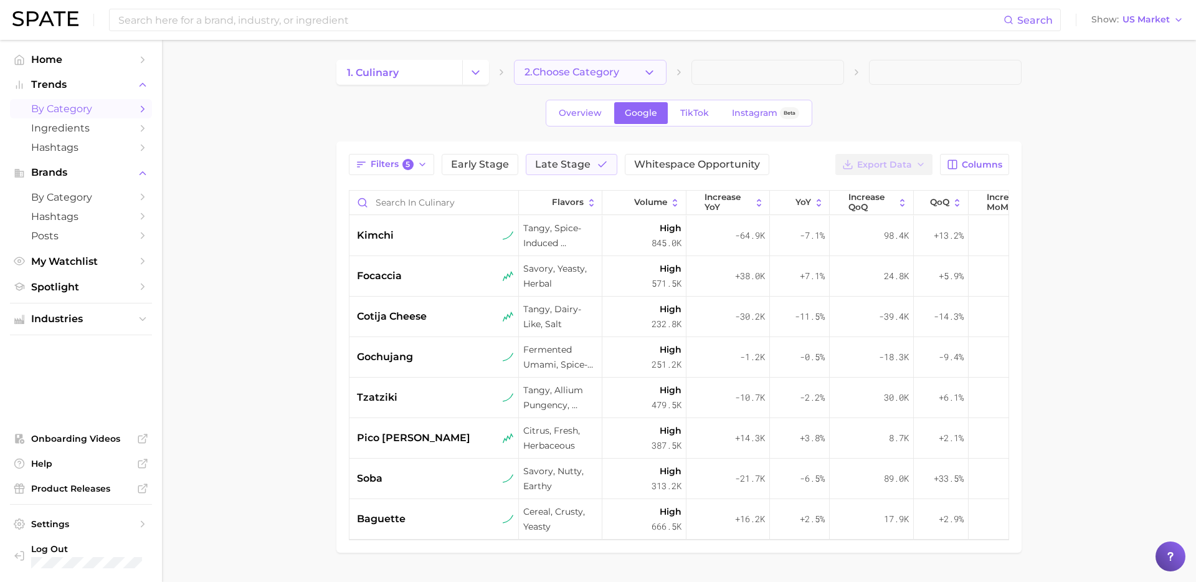
click at [626, 77] on button "2. Choose Category" at bounding box center [590, 72] width 153 height 25
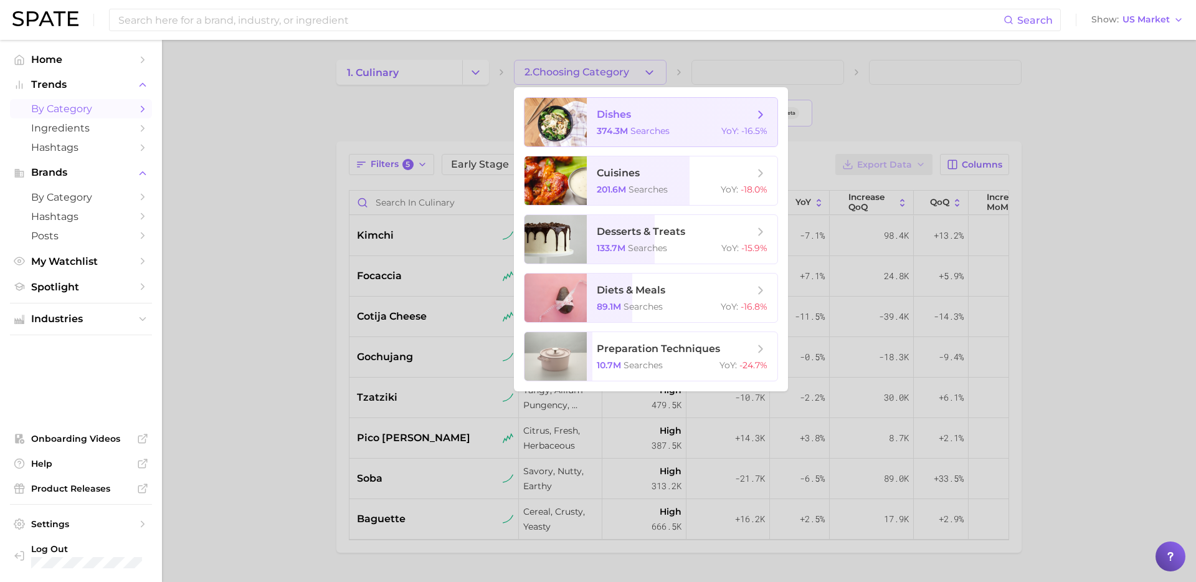
click at [669, 125] on span "searches" at bounding box center [650, 130] width 39 height 11
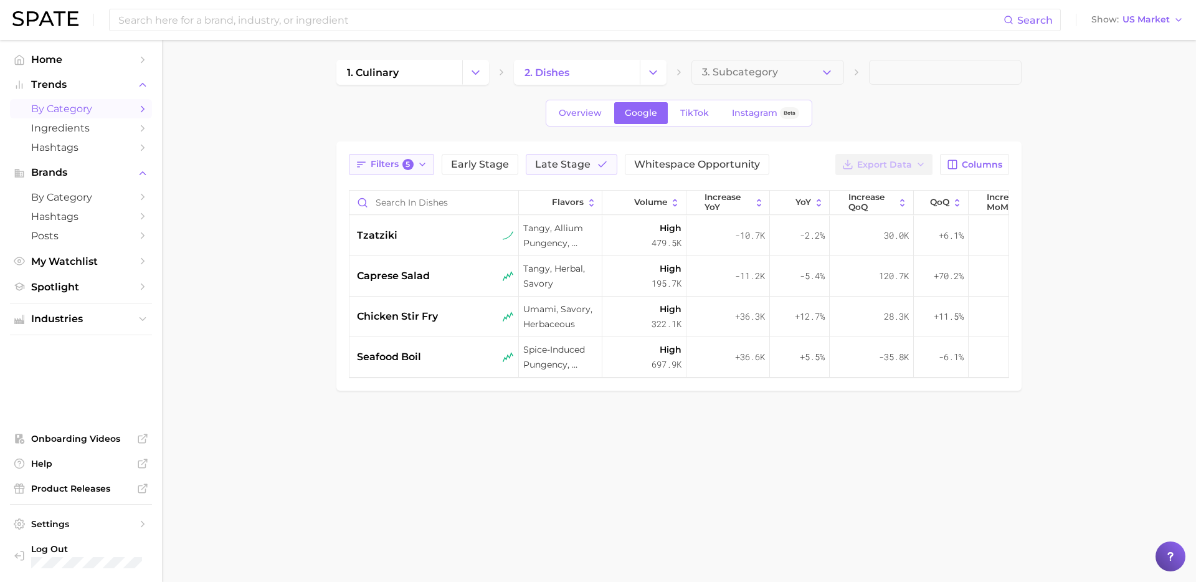
click at [414, 162] on button "Filters 5" at bounding box center [391, 164] width 85 height 21
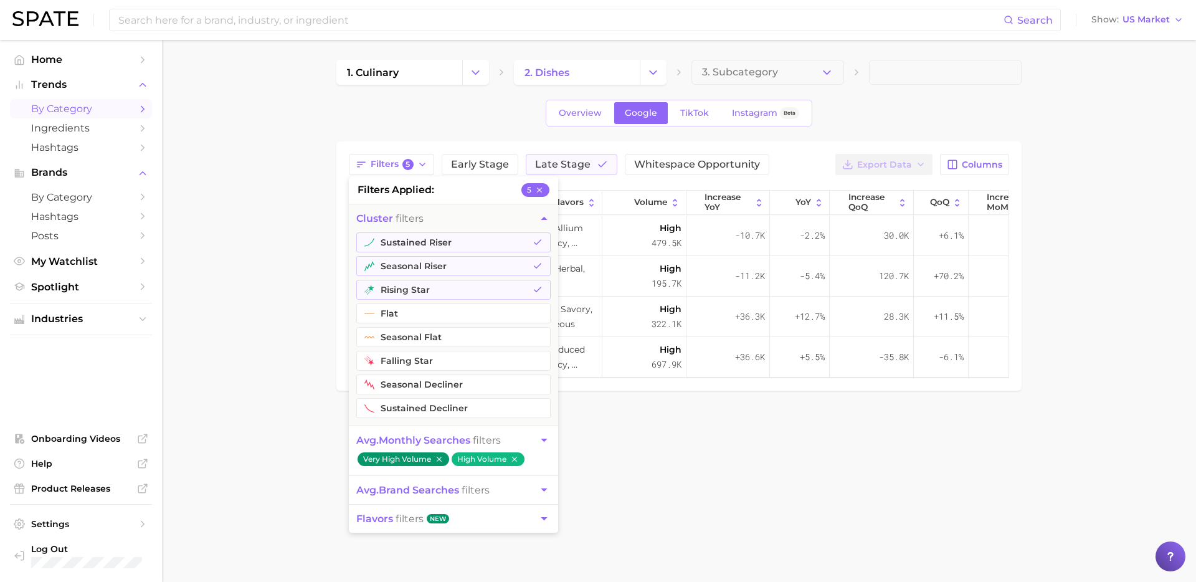
click at [293, 337] on main "1. culinary 2. dishes 3. Subcategory Overview Google TikTok Instagram Beta Filt…" at bounding box center [679, 246] width 1034 height 413
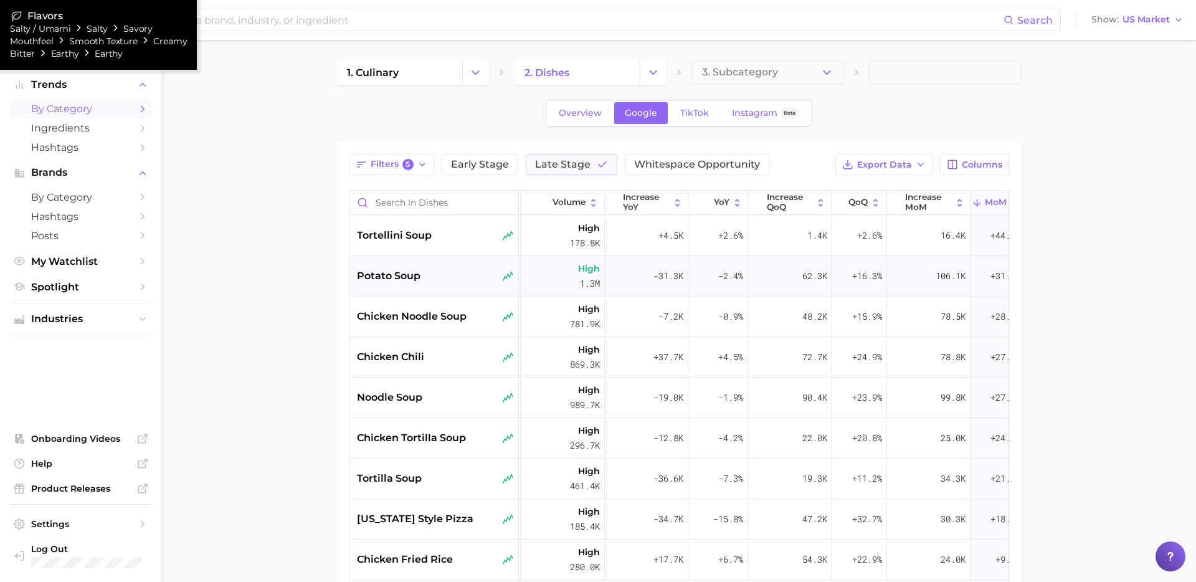
scroll to position [0, 182]
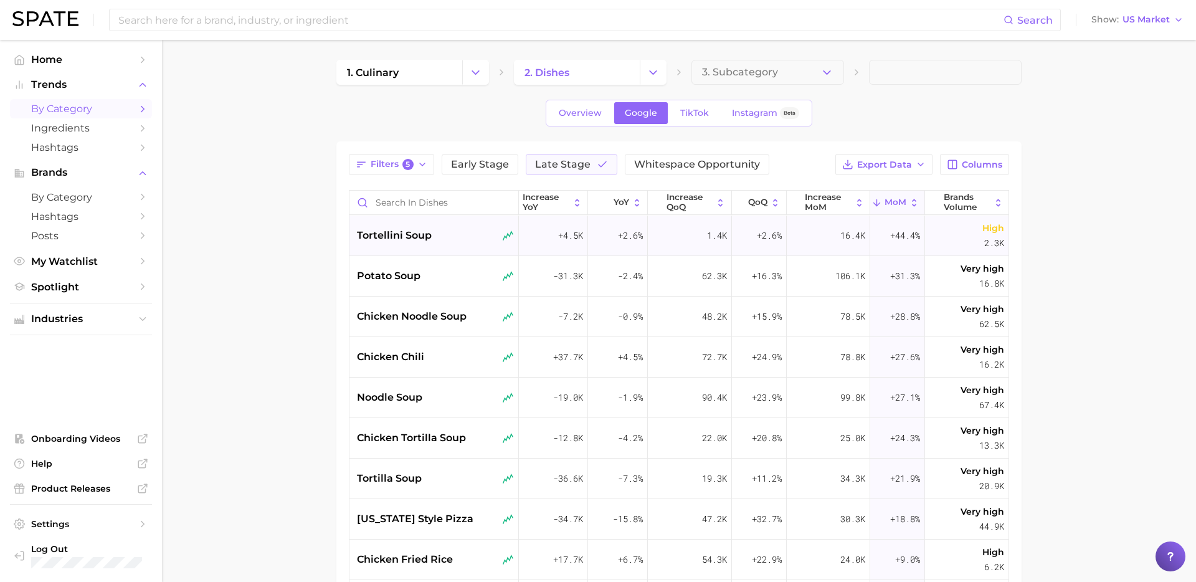
click at [459, 242] on div "tortellini soup" at bounding box center [435, 235] width 157 height 15
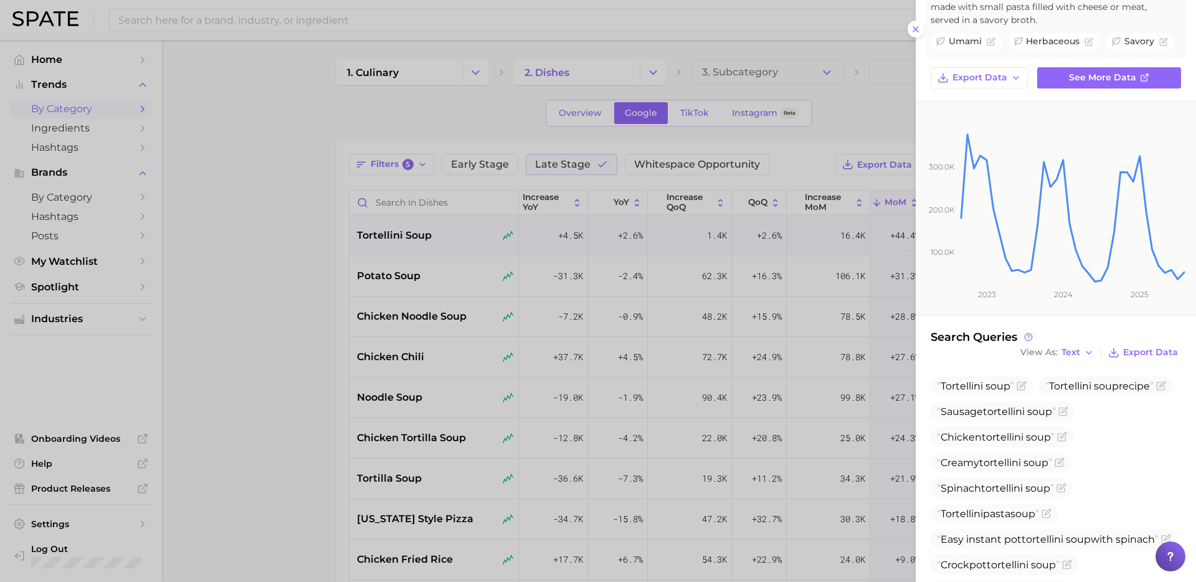
scroll to position [0, 0]
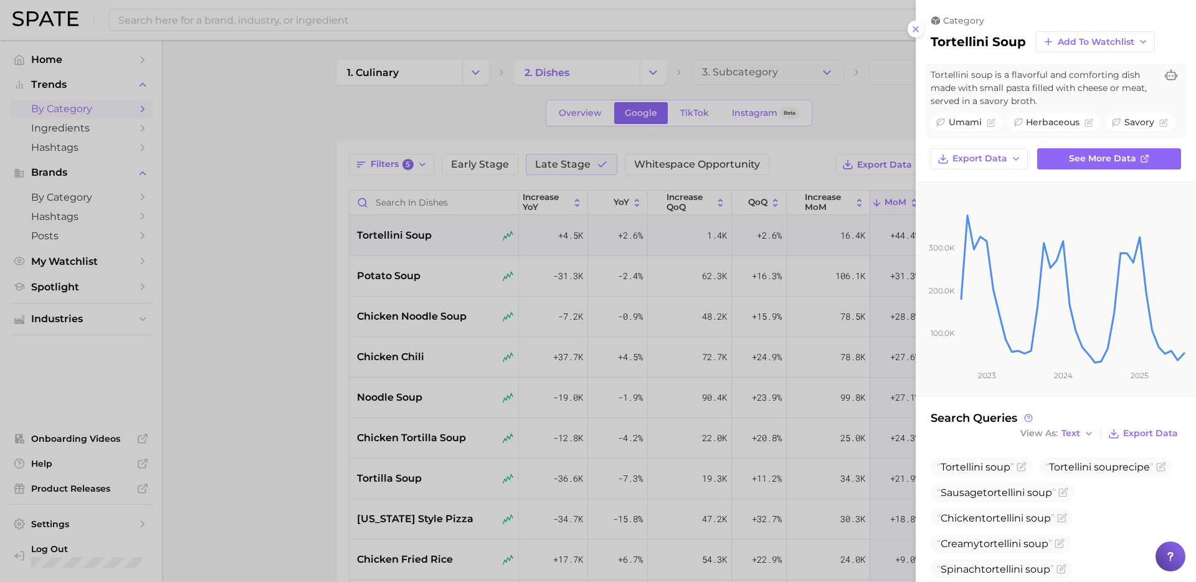
click at [989, 47] on h2 "tortellini soup" at bounding box center [978, 41] width 95 height 15
copy div "tortellini soup Add to Watchlist"
click at [281, 367] on div at bounding box center [598, 291] width 1196 height 582
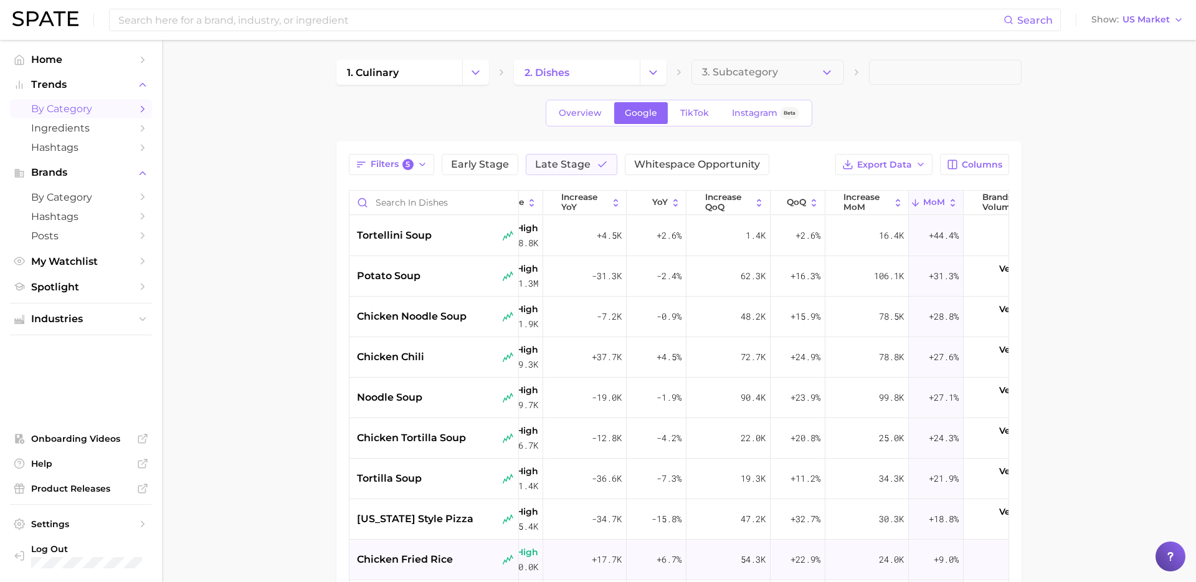
scroll to position [0, 182]
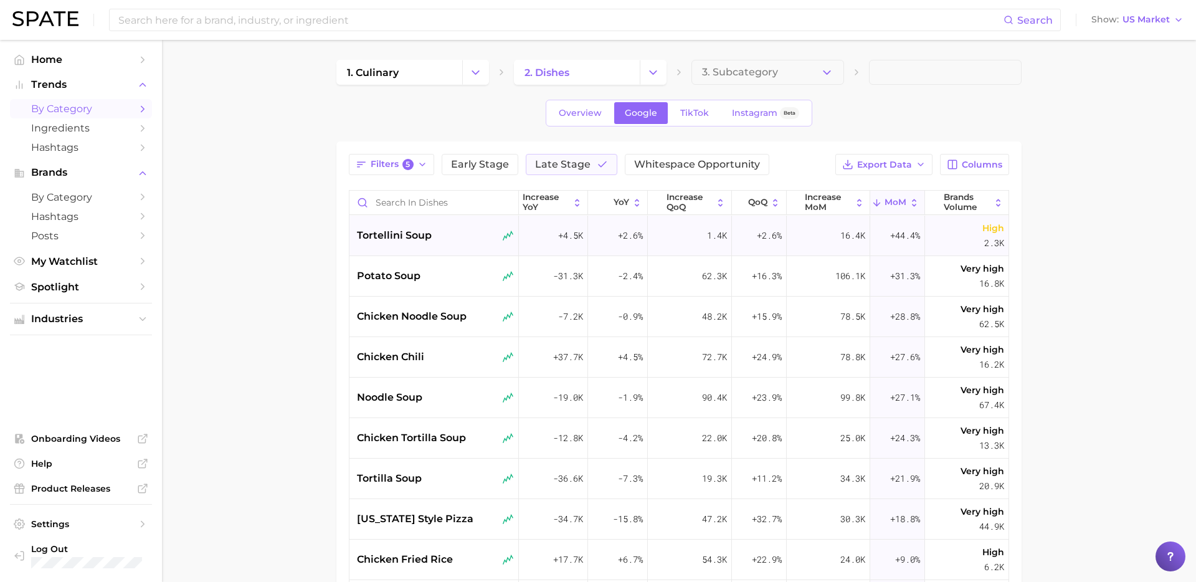
click at [451, 242] on div "tortellini soup" at bounding box center [435, 235] width 157 height 15
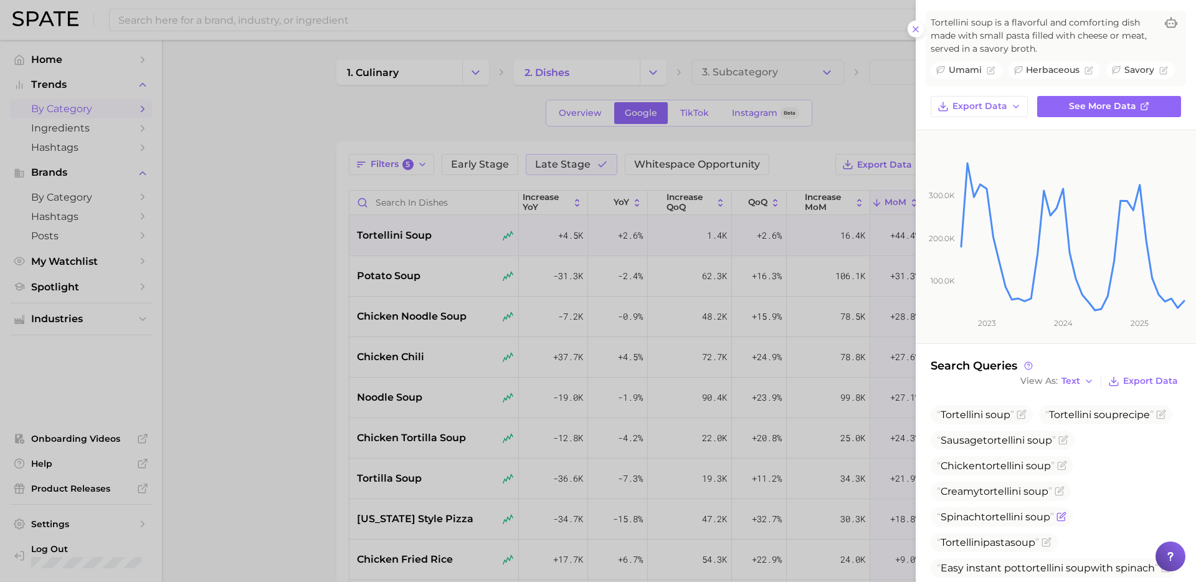
scroll to position [145, 0]
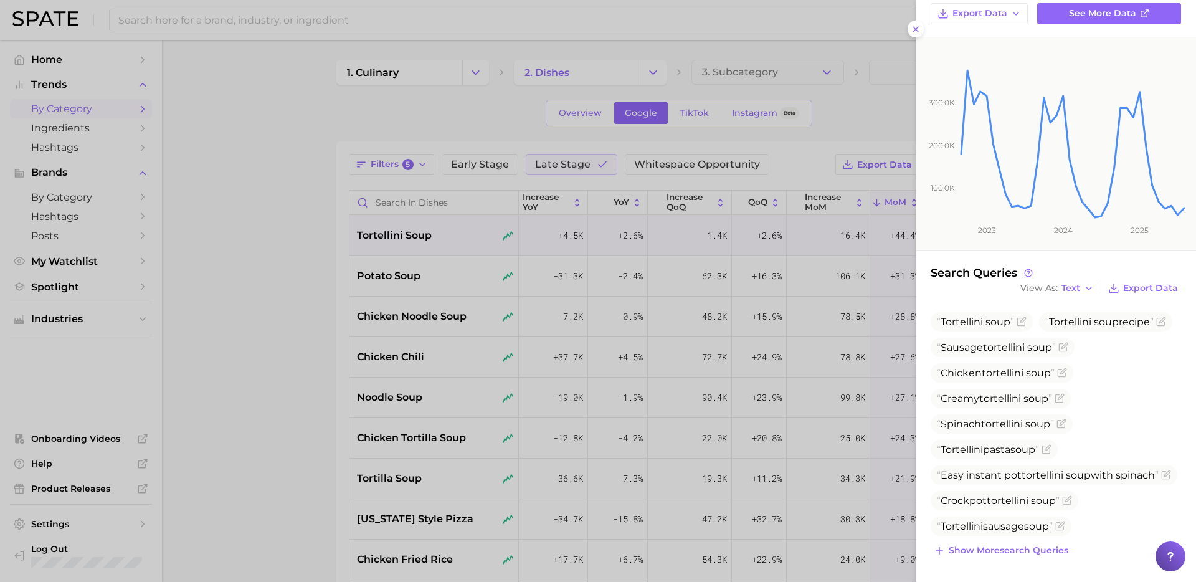
click at [289, 371] on div at bounding box center [598, 291] width 1196 height 582
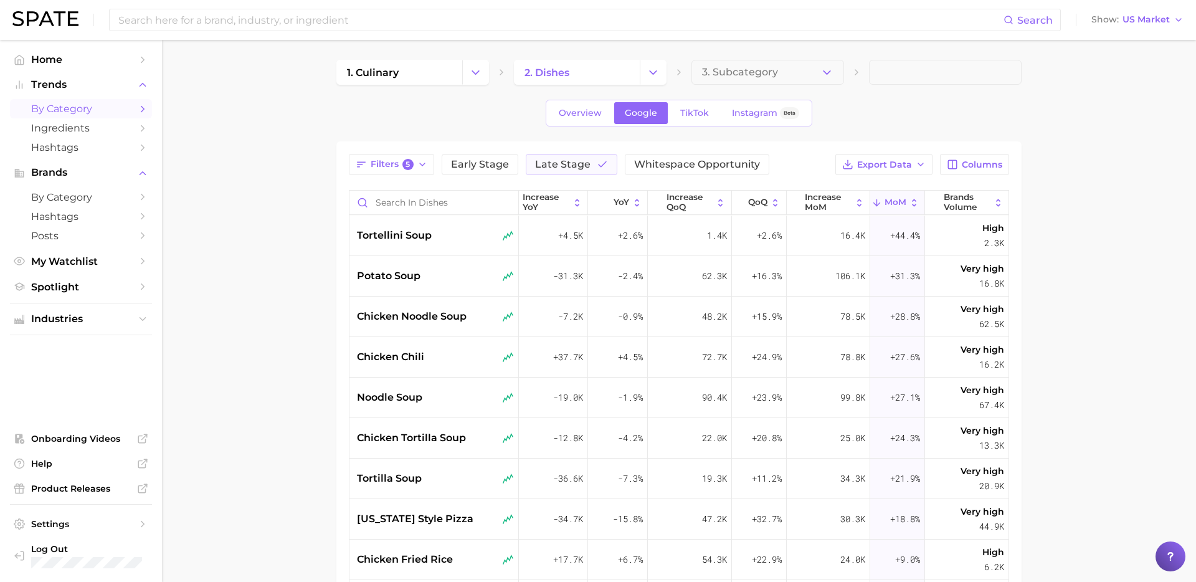
click at [1043, 355] on main "1. culinary 2. dishes 3. Subcategory Overview Google TikTok Instagram Beta Filt…" at bounding box center [679, 443] width 1034 height 807
click at [451, 270] on div "potato soup" at bounding box center [435, 276] width 157 height 15
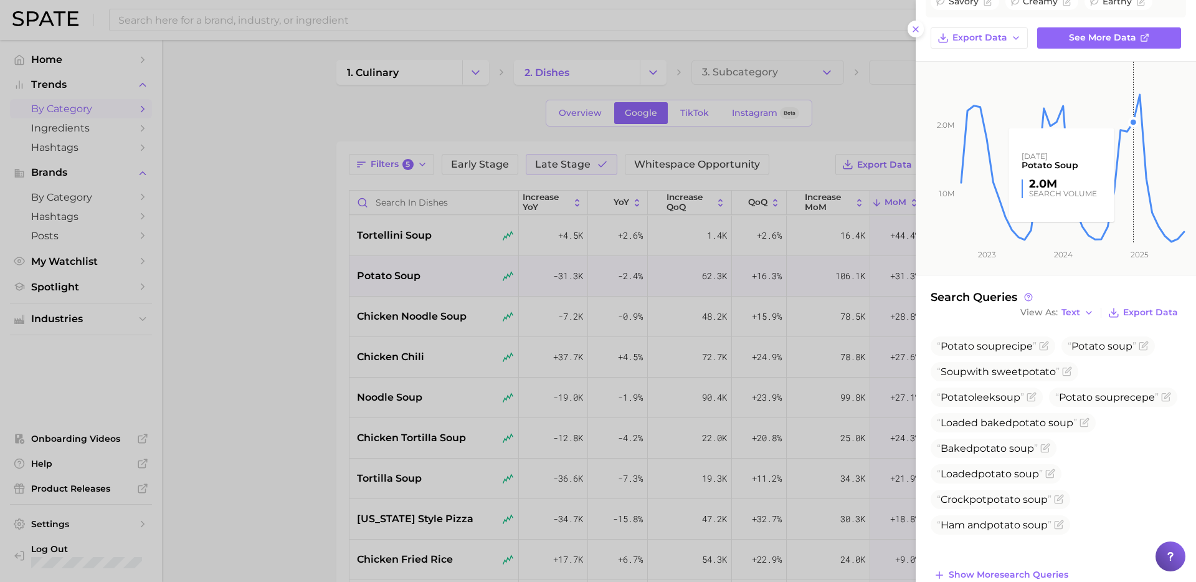
scroll to position [132, 0]
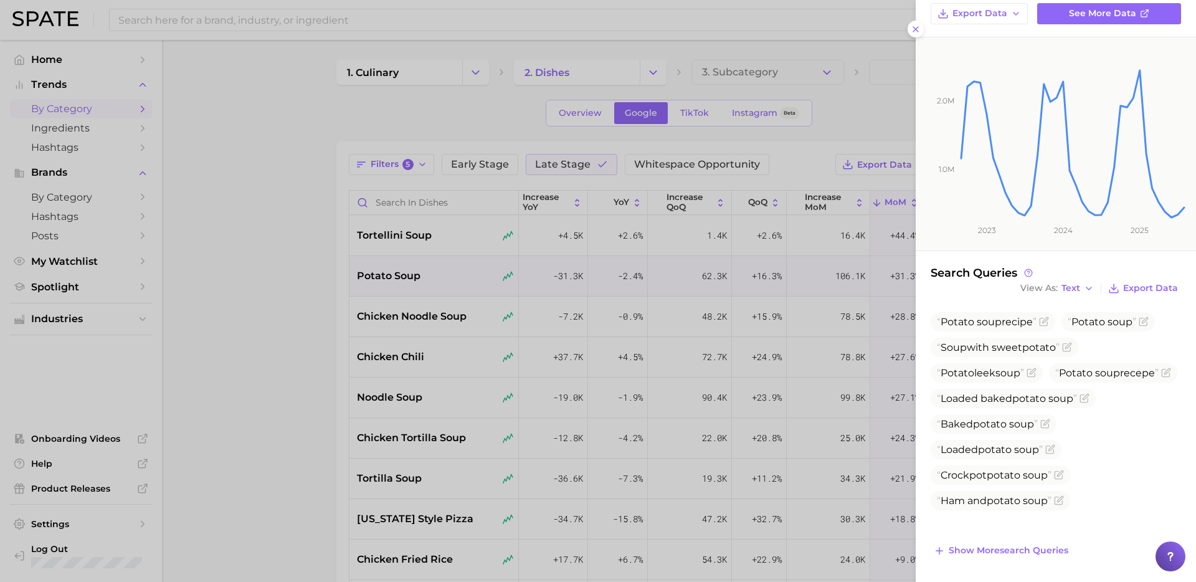
click at [602, 317] on div at bounding box center [598, 291] width 1196 height 582
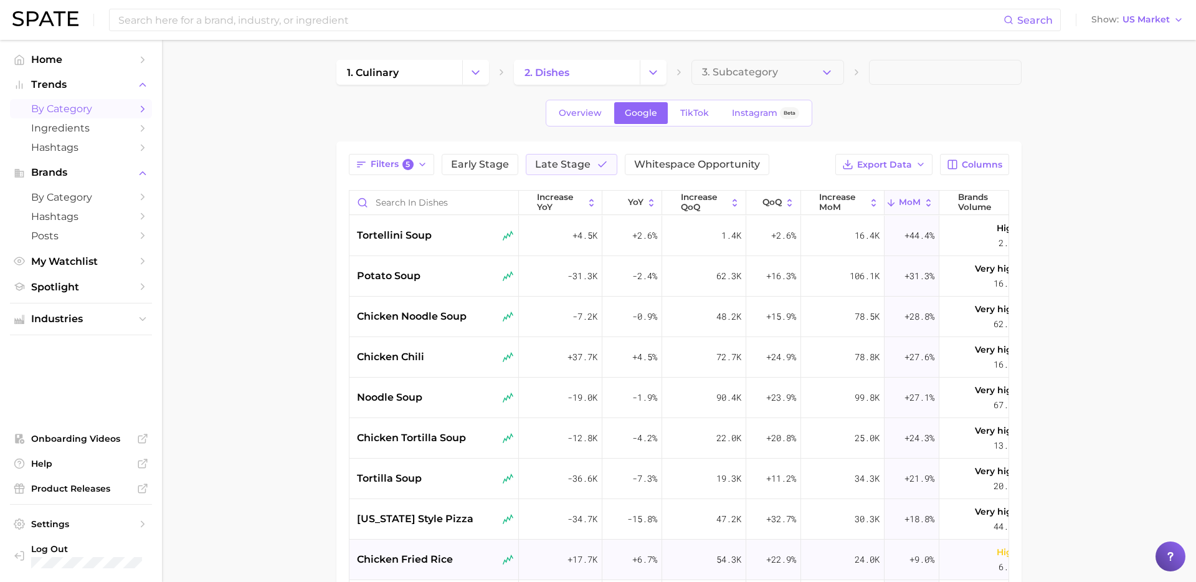
scroll to position [0, 182]
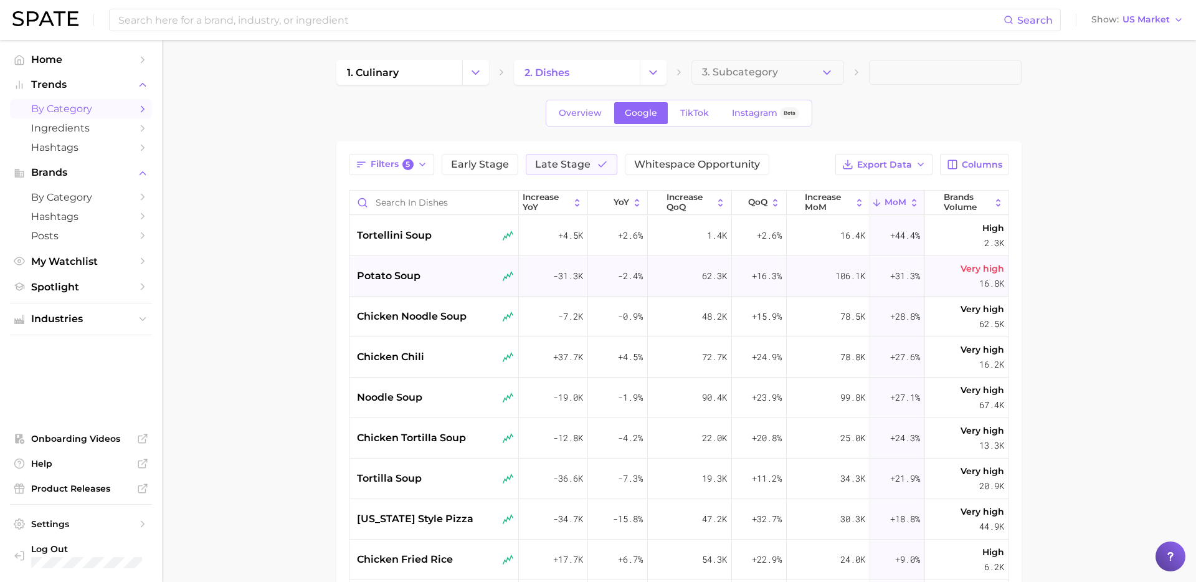
click at [416, 284] on div "potato soup" at bounding box center [435, 276] width 170 height 41
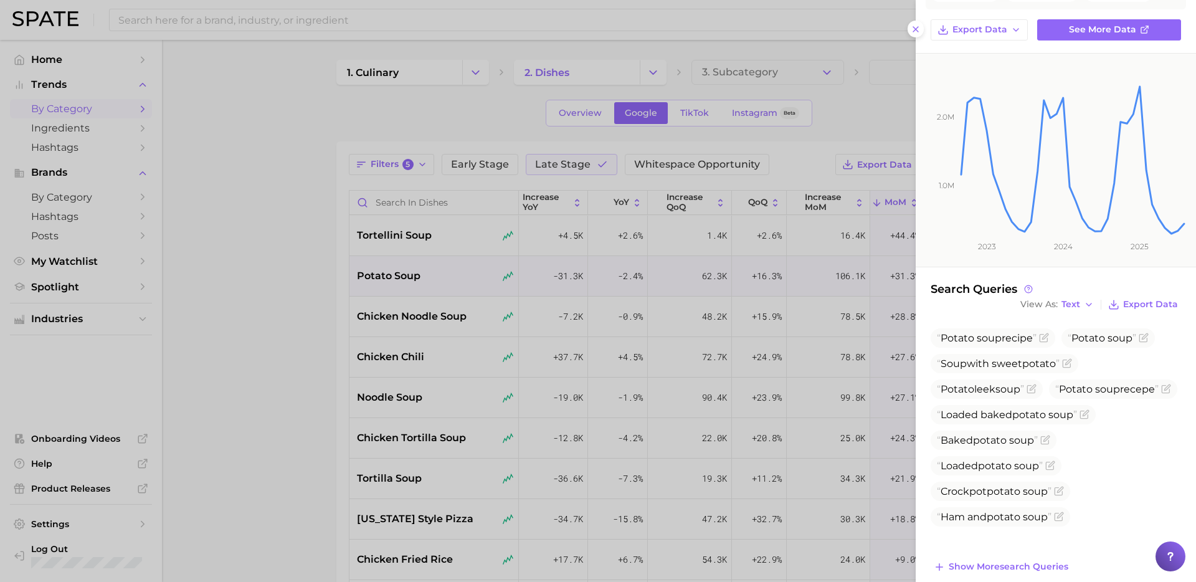
scroll to position [132, 0]
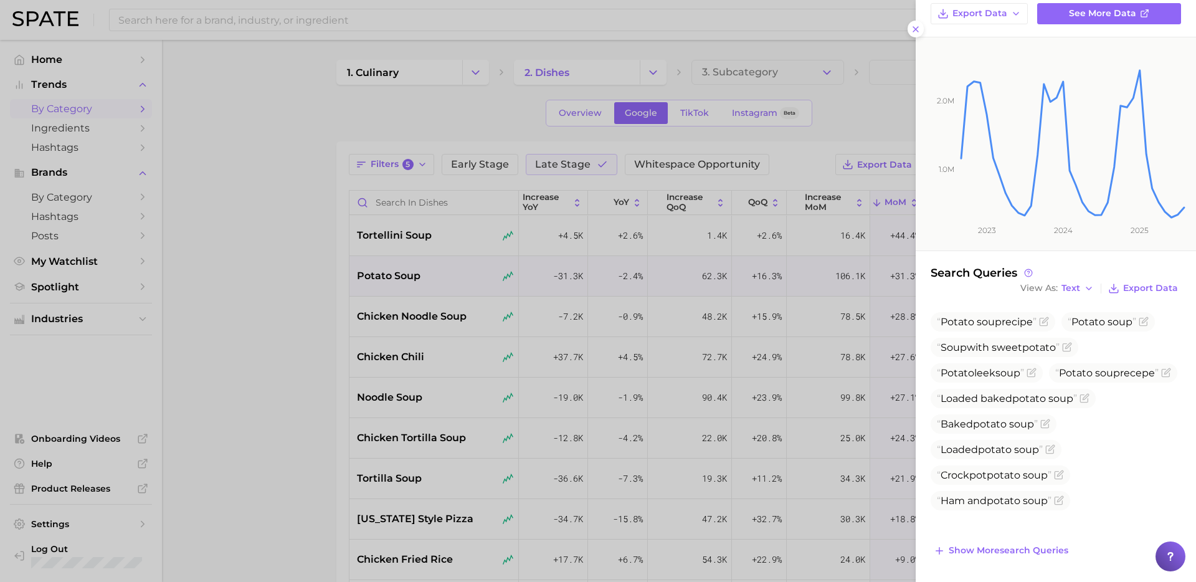
click at [431, 318] on div at bounding box center [598, 291] width 1196 height 582
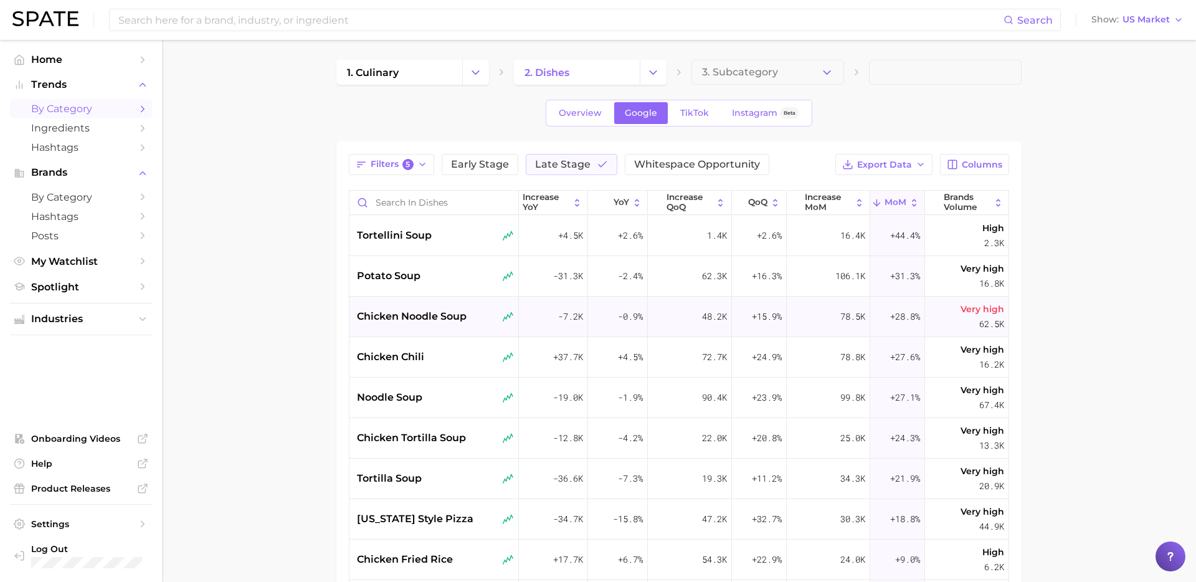
click at [432, 326] on div "chicken noodle soup" at bounding box center [435, 317] width 170 height 41
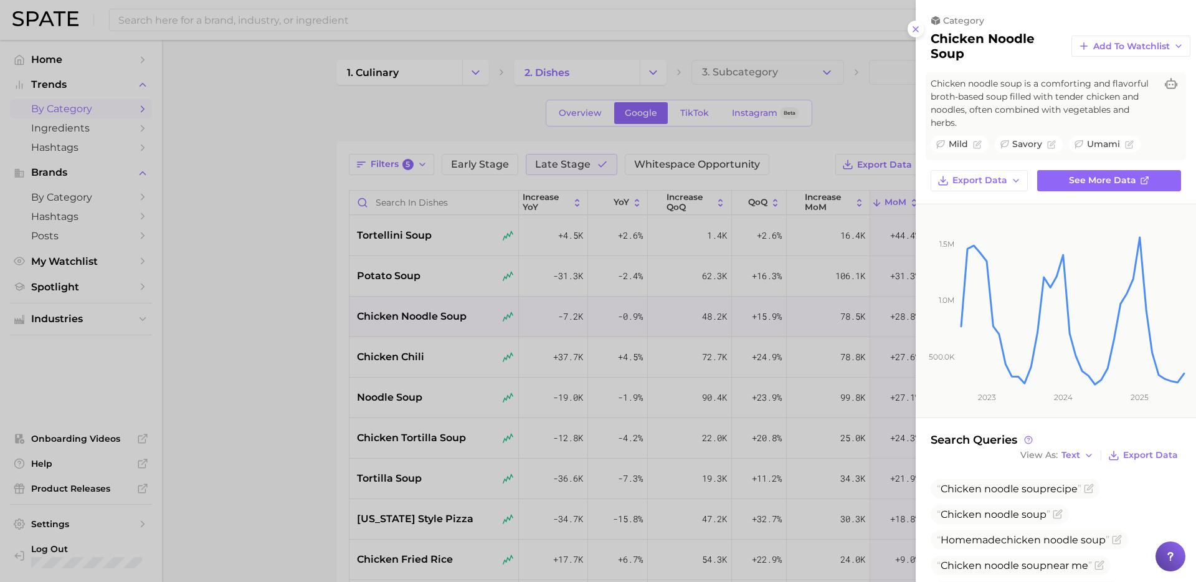
click at [712, 371] on div at bounding box center [598, 291] width 1196 height 582
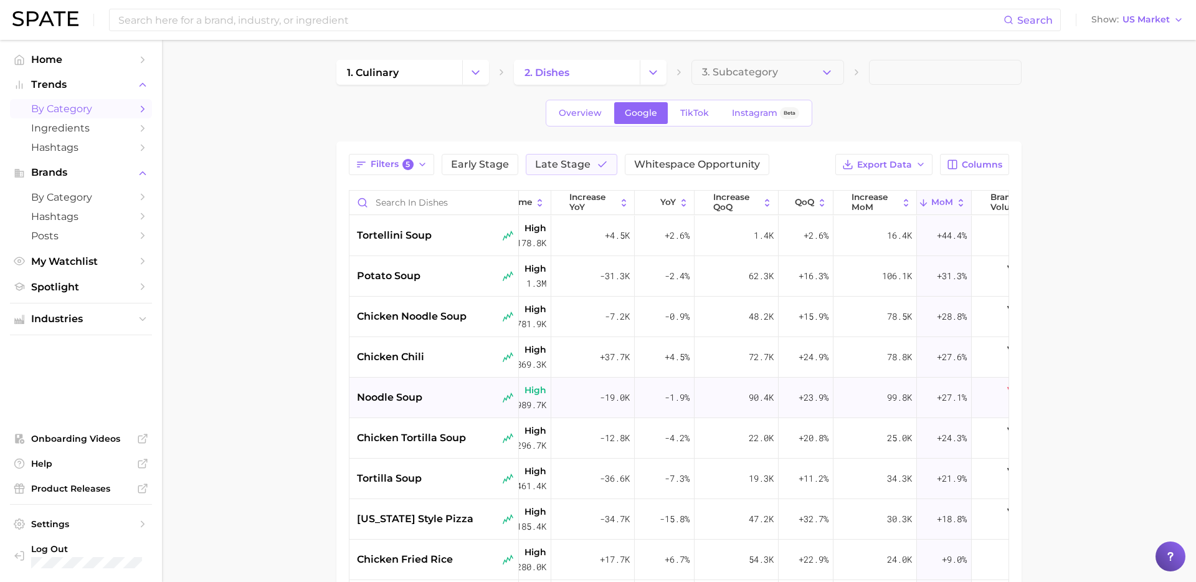
scroll to position [0, 0]
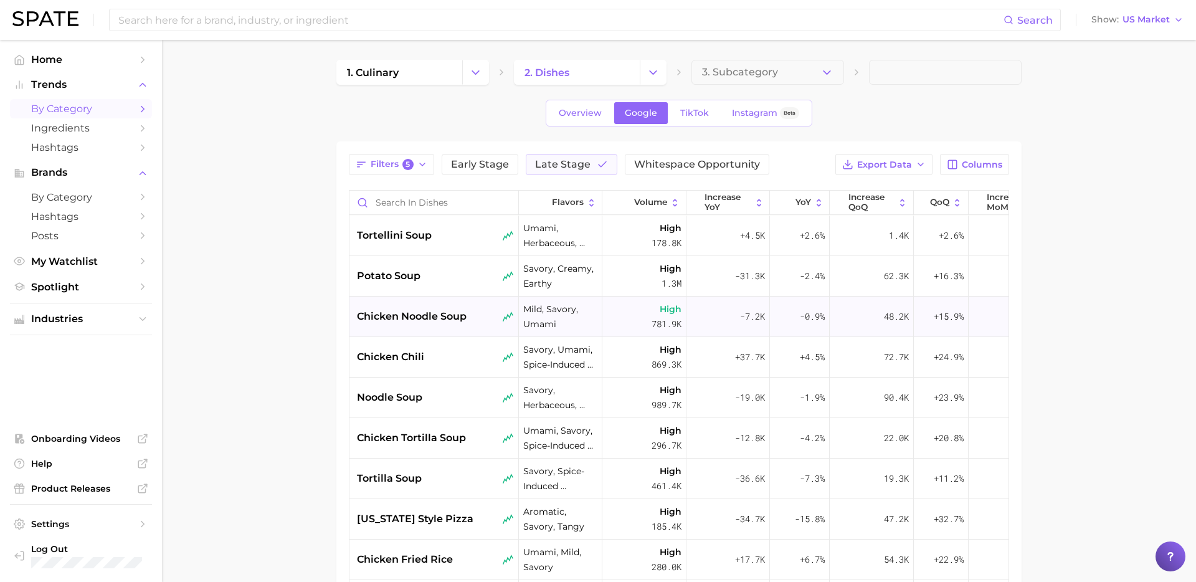
click at [431, 325] on div "chicken noodle soup" at bounding box center [435, 317] width 170 height 41
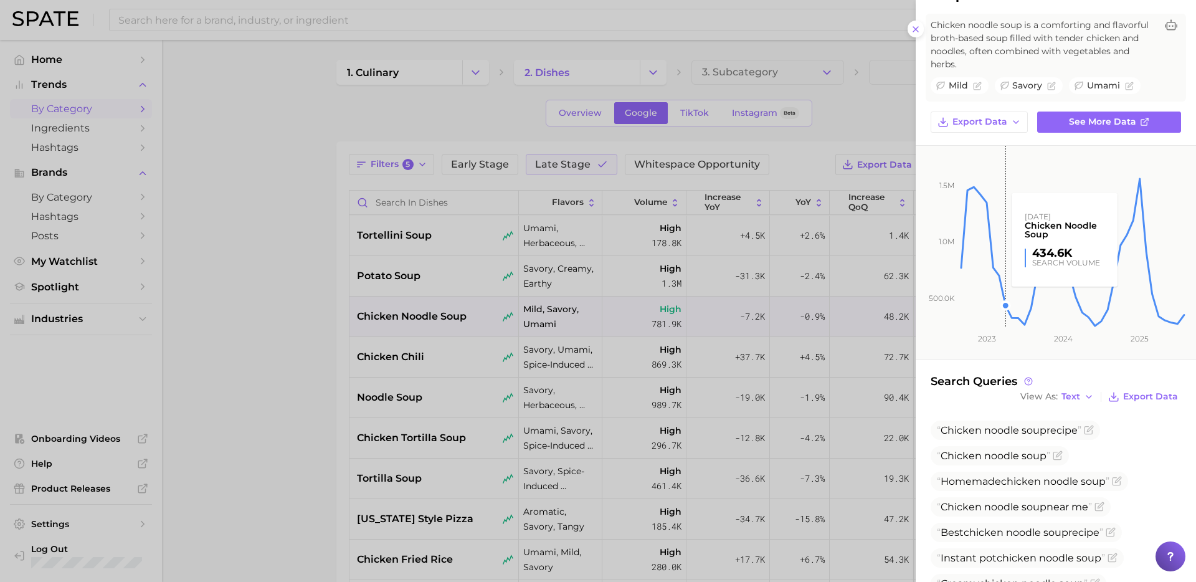
scroll to position [63, 0]
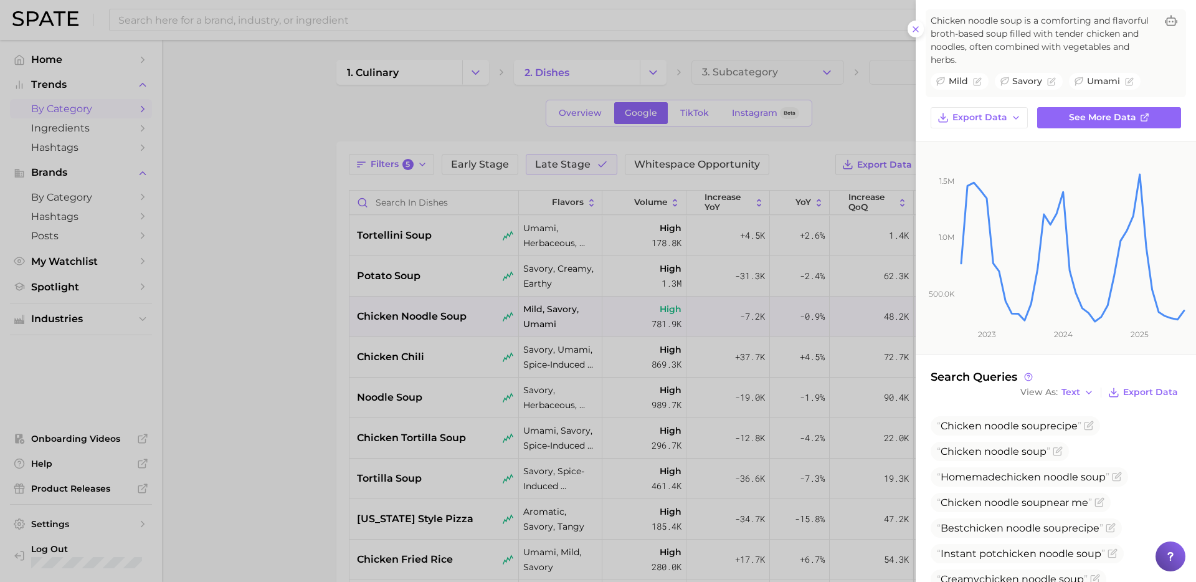
click at [268, 411] on div at bounding box center [598, 291] width 1196 height 582
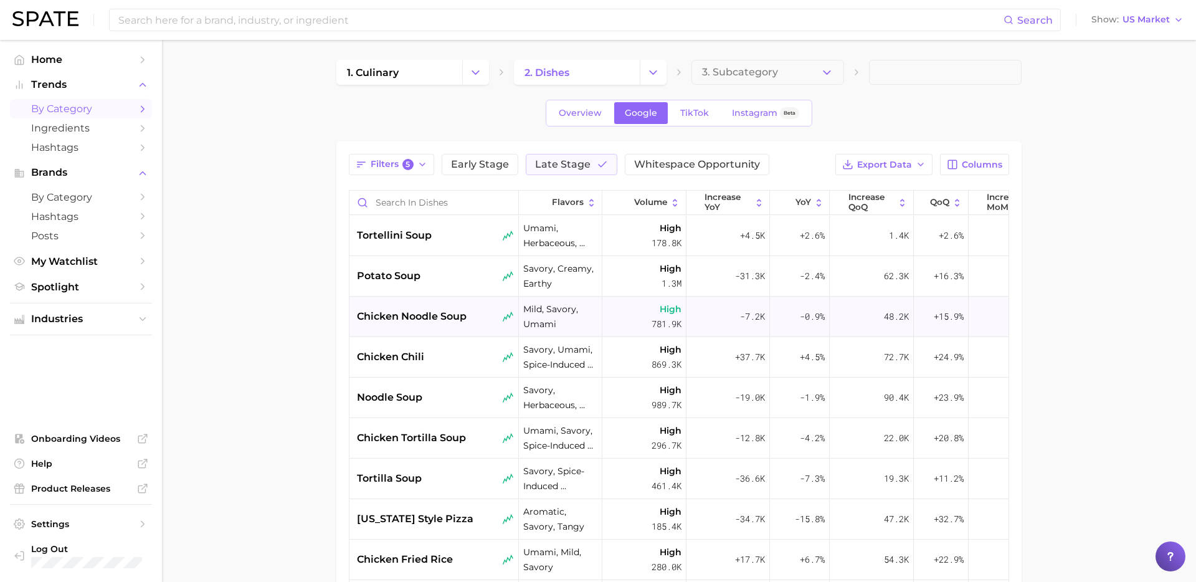
click at [428, 318] on span "chicken noodle soup" at bounding box center [412, 316] width 110 height 15
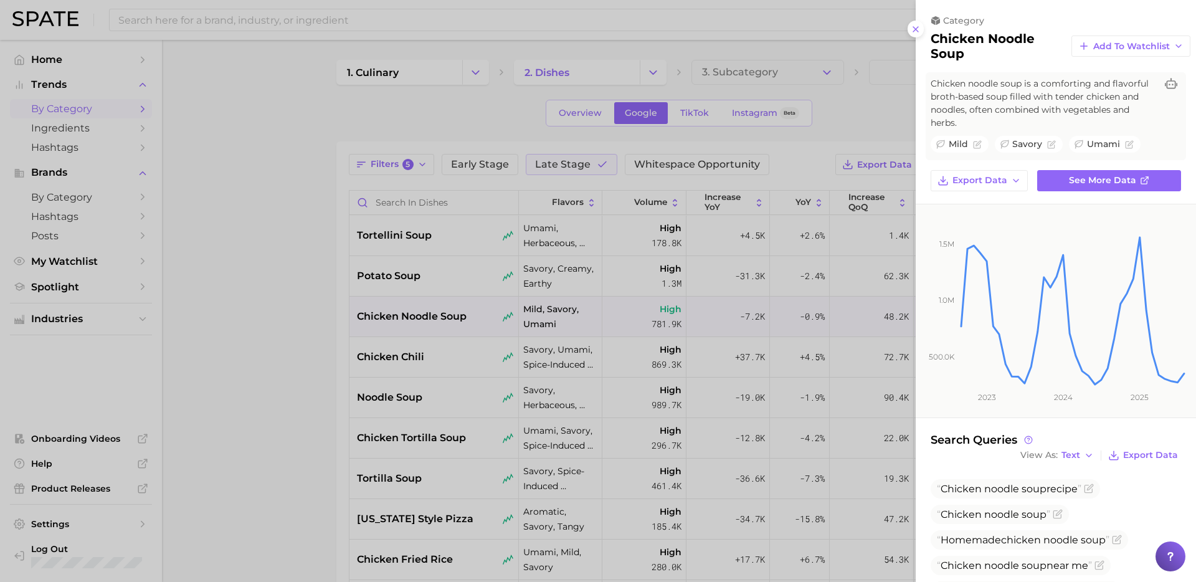
click at [436, 368] on div at bounding box center [598, 291] width 1196 height 582
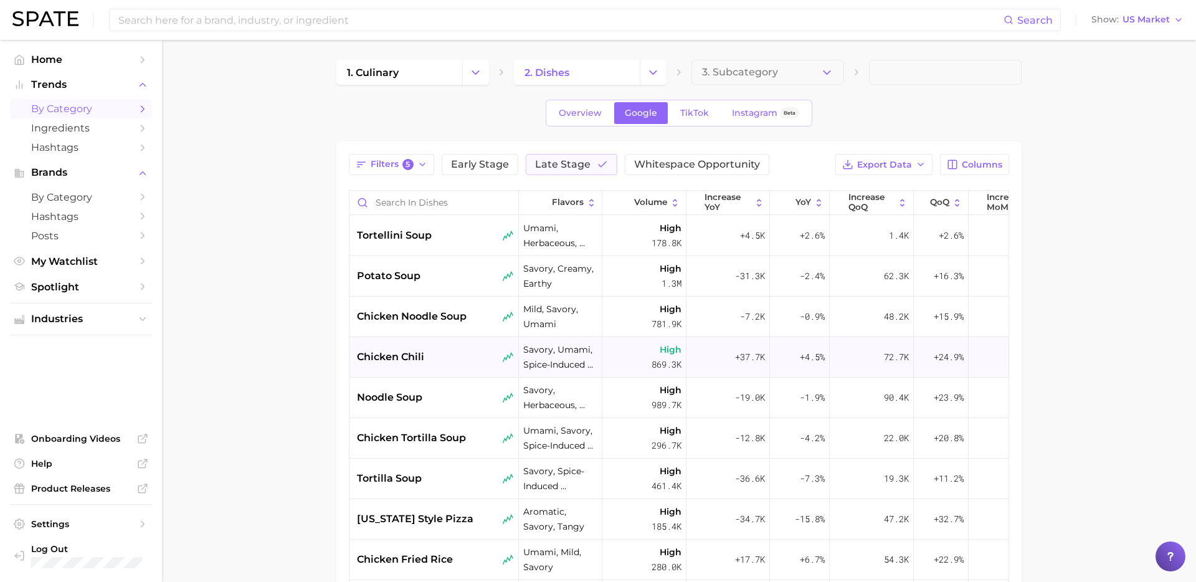
click at [450, 358] on div "chicken chili" at bounding box center [435, 357] width 157 height 15
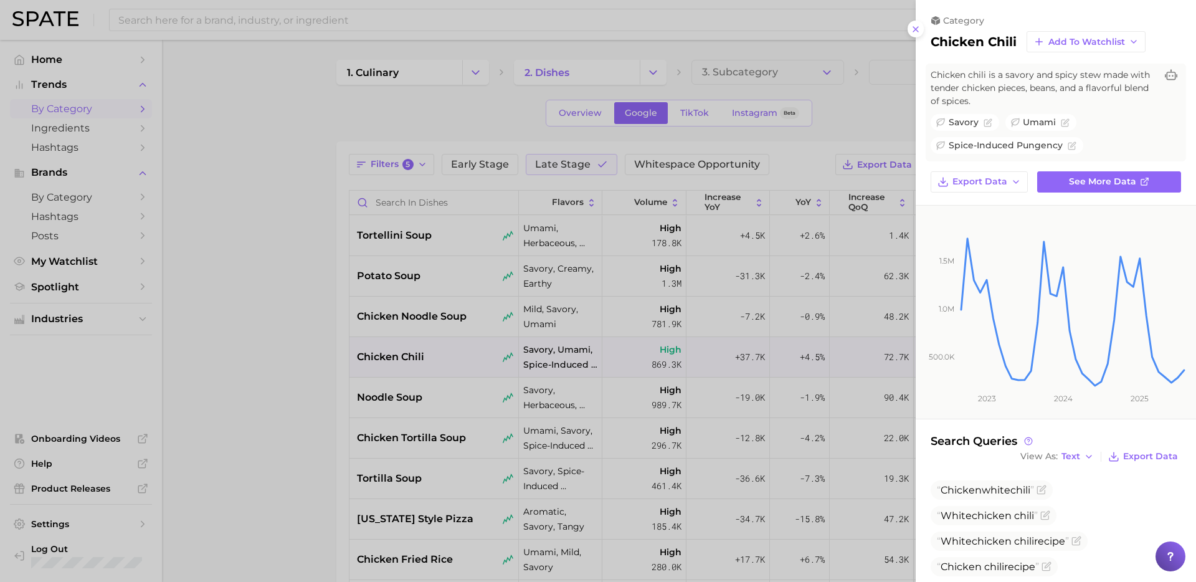
click at [519, 330] on div at bounding box center [598, 291] width 1196 height 582
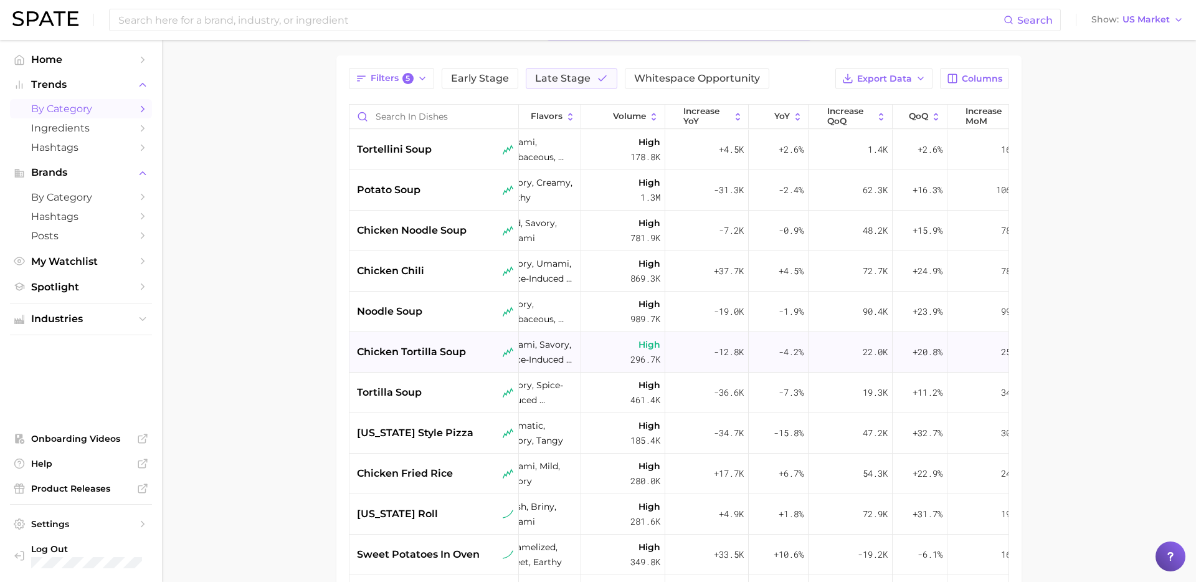
scroll to position [0, 25]
click at [974, 83] on span "Columns" at bounding box center [982, 79] width 41 height 11
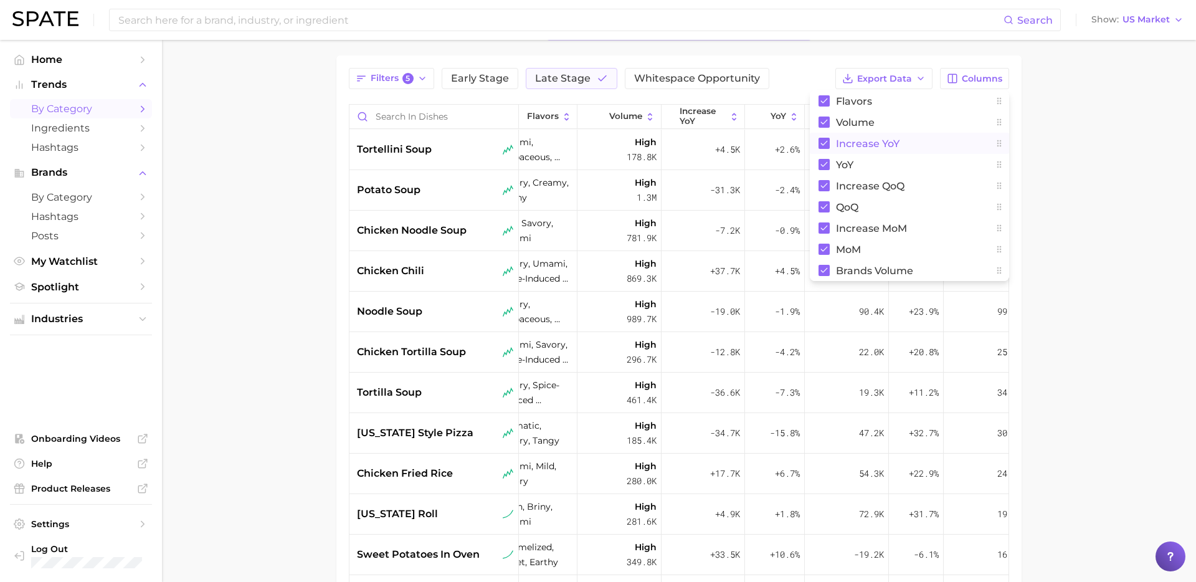
click at [869, 145] on span "increase YoY" at bounding box center [868, 143] width 64 height 11
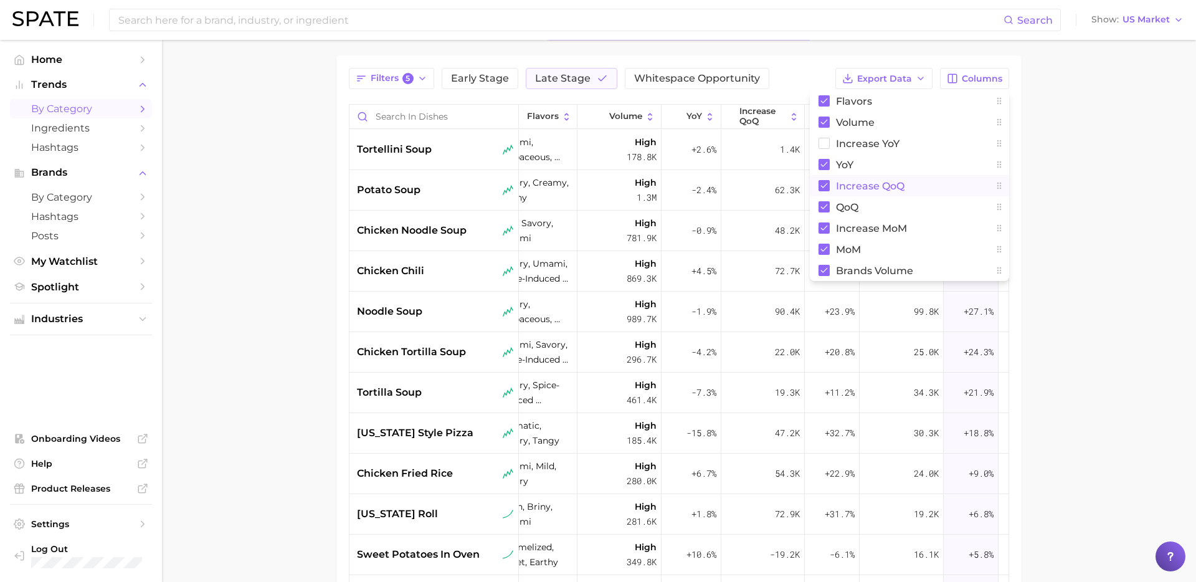
click at [846, 178] on button "increase QoQ" at bounding box center [909, 185] width 199 height 21
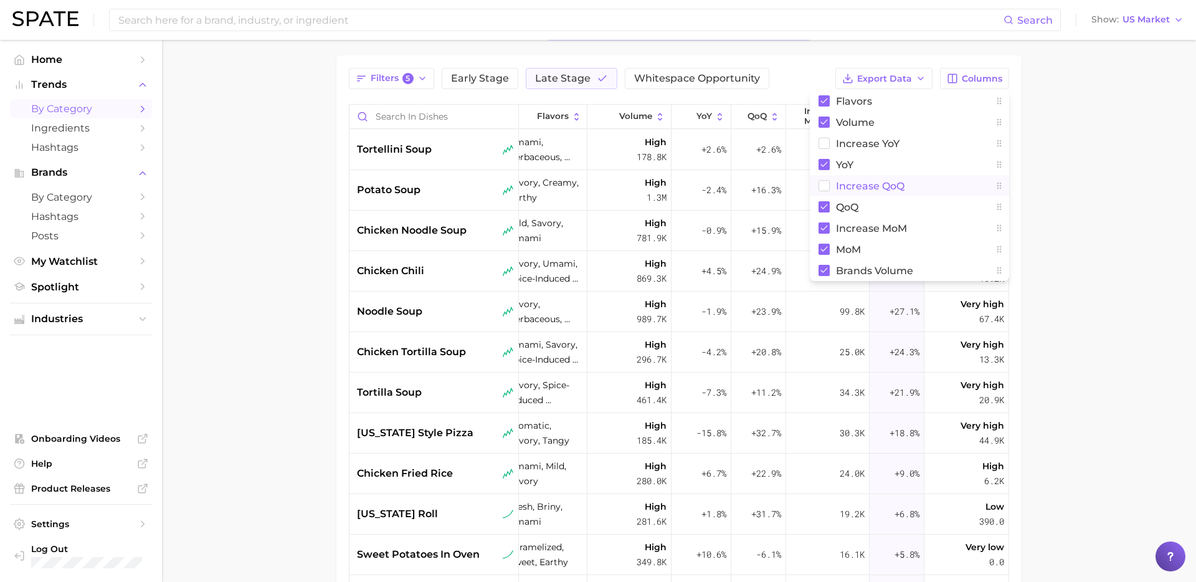
scroll to position [0, 15]
click at [844, 169] on span "YoY" at bounding box center [844, 165] width 17 height 11
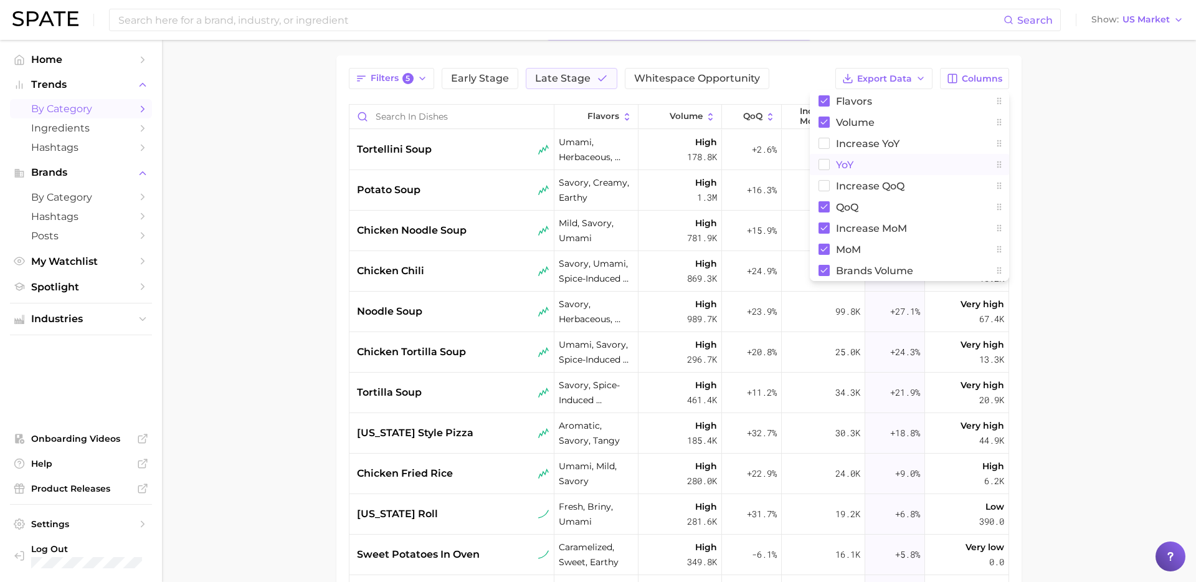
scroll to position [0, 0]
click at [1038, 222] on main "1. culinary 2. dishes 3. Subcategory Overview Google TikTok Instagram Beta Filt…" at bounding box center [679, 357] width 1034 height 807
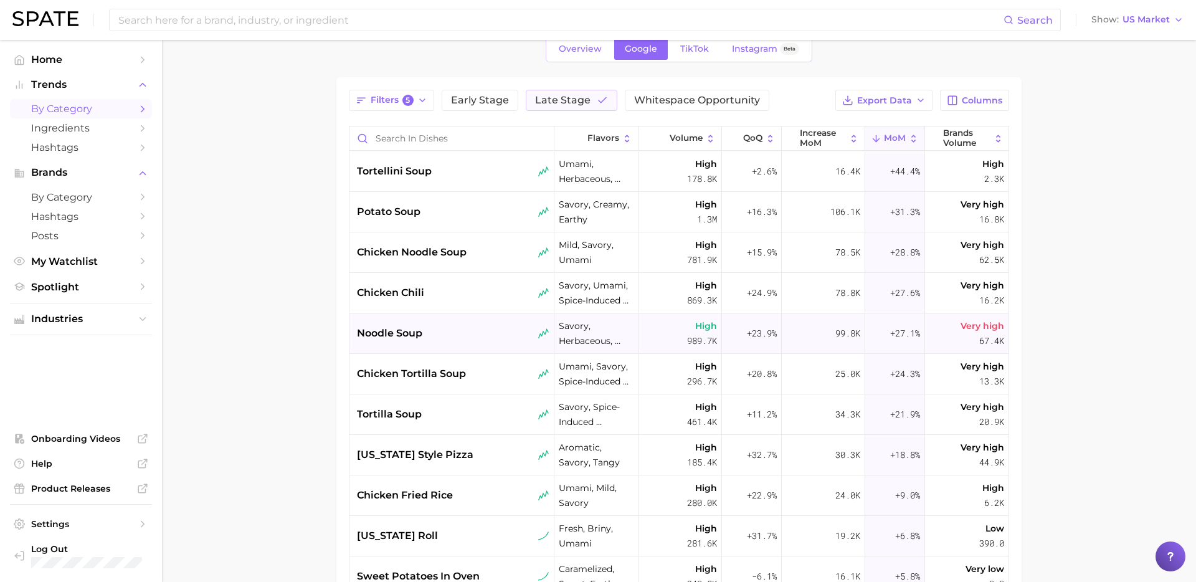
scroll to position [63, 0]
click at [467, 248] on span "chicken noodle soup" at bounding box center [412, 253] width 110 height 15
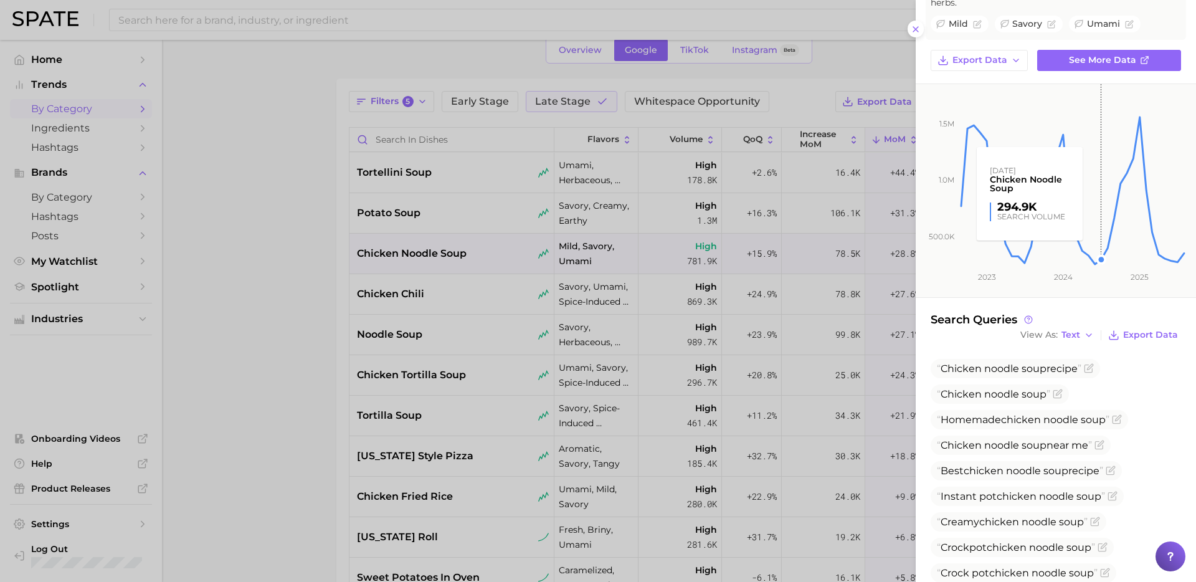
scroll to position [193, 0]
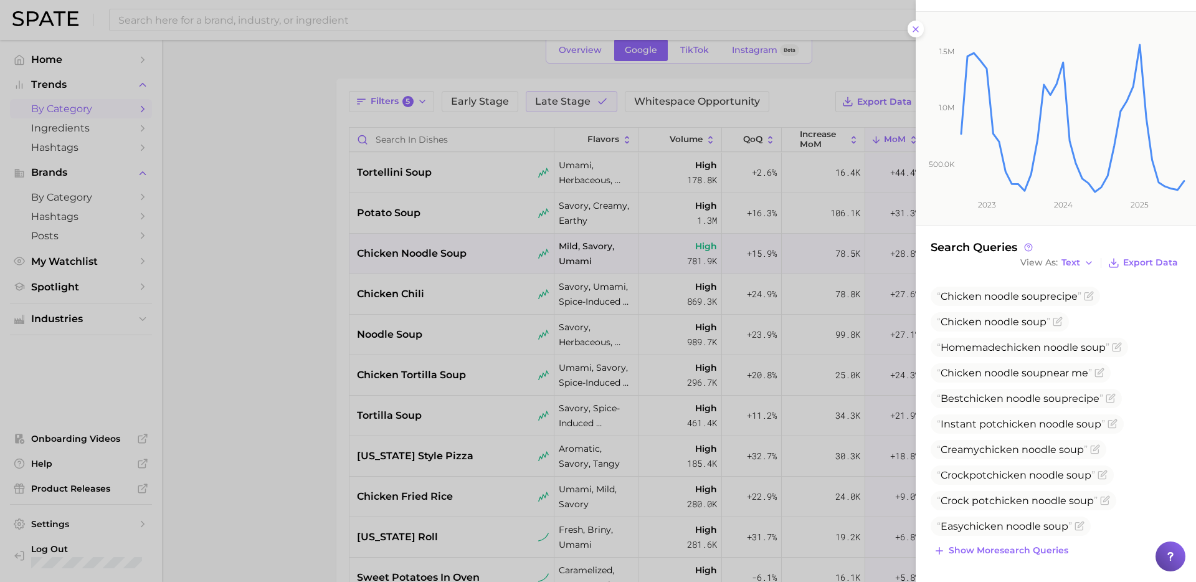
click at [439, 298] on div at bounding box center [598, 291] width 1196 height 582
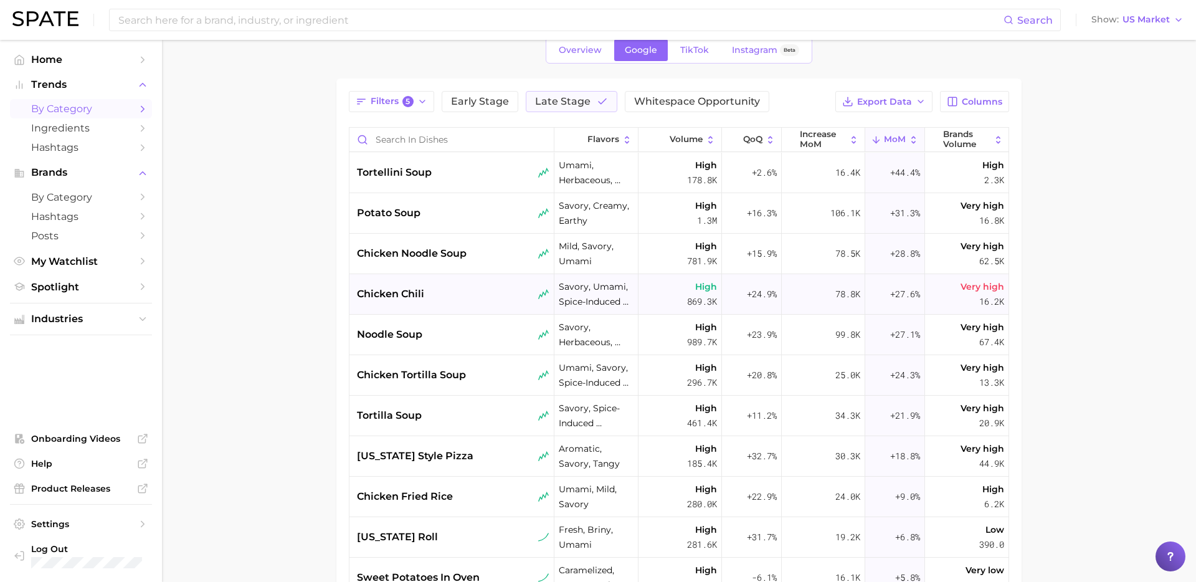
click at [418, 298] on span "chicken chili" at bounding box center [390, 294] width 67 height 15
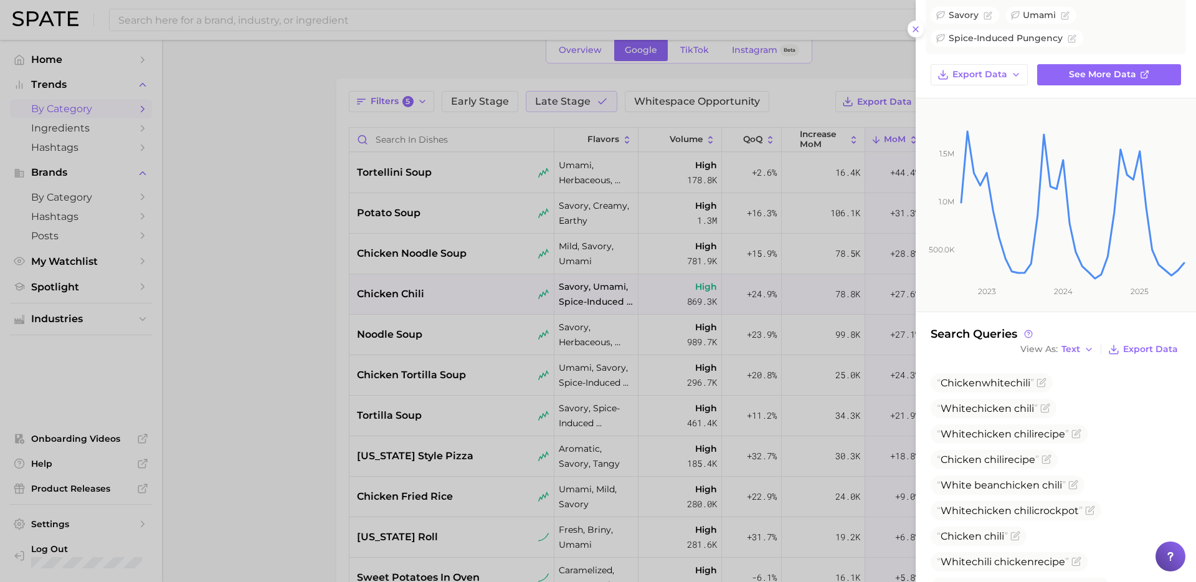
scroll to position [194, 0]
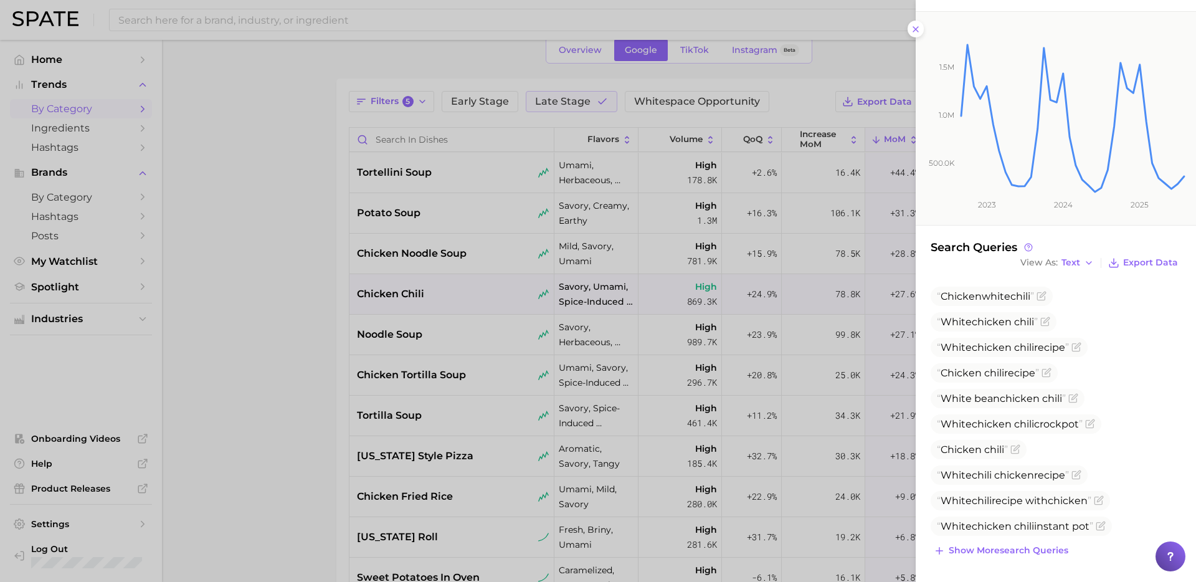
click at [461, 371] on div at bounding box center [598, 291] width 1196 height 582
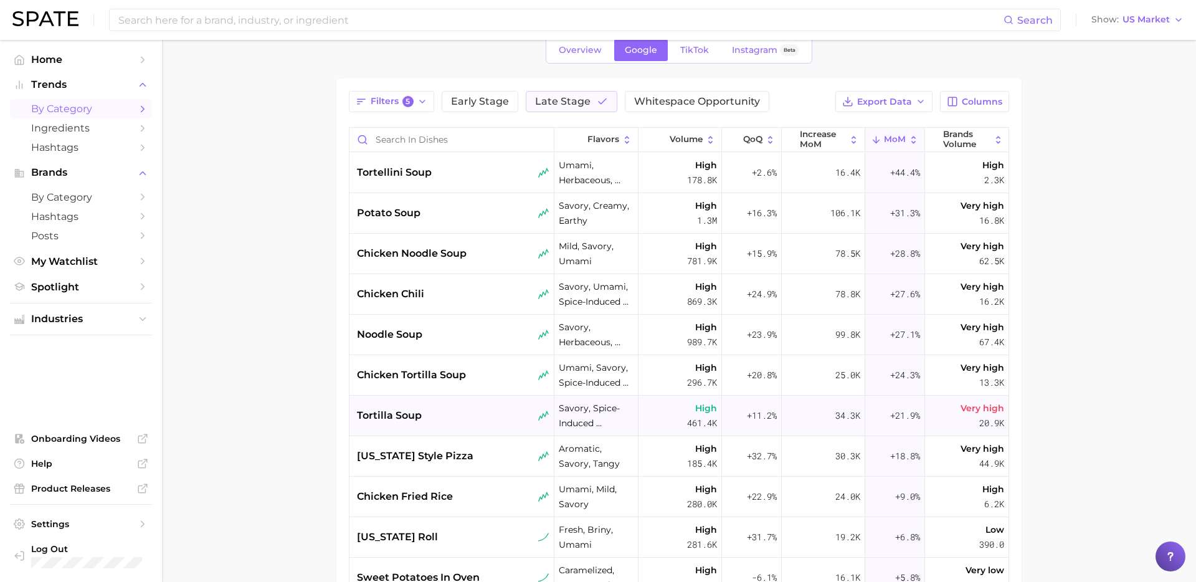
click at [461, 413] on div "tortilla soup" at bounding box center [453, 415] width 193 height 15
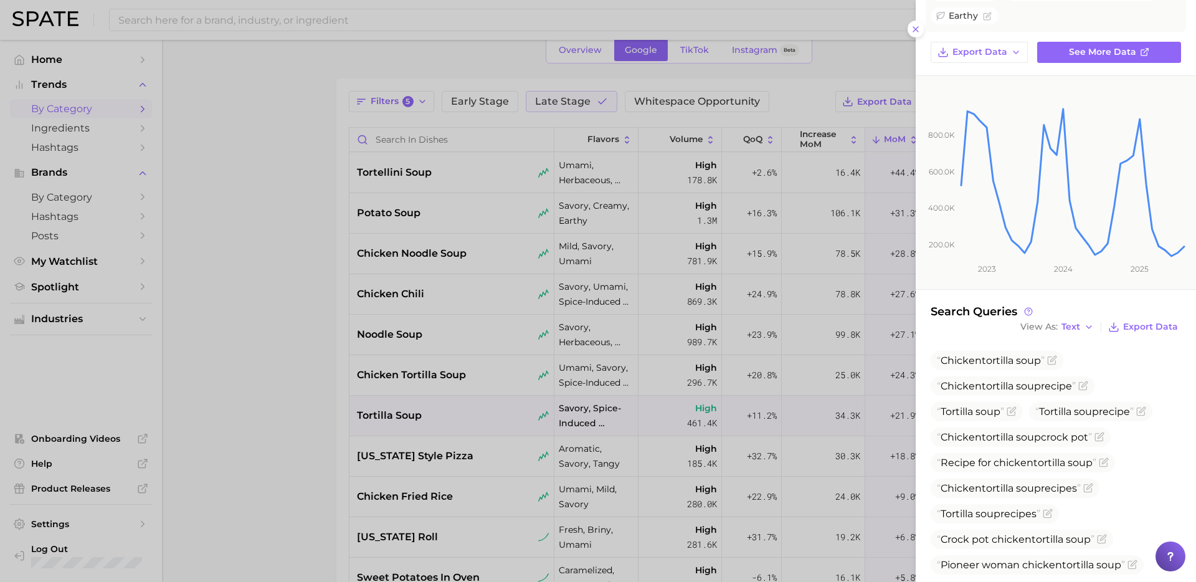
scroll to position [194, 0]
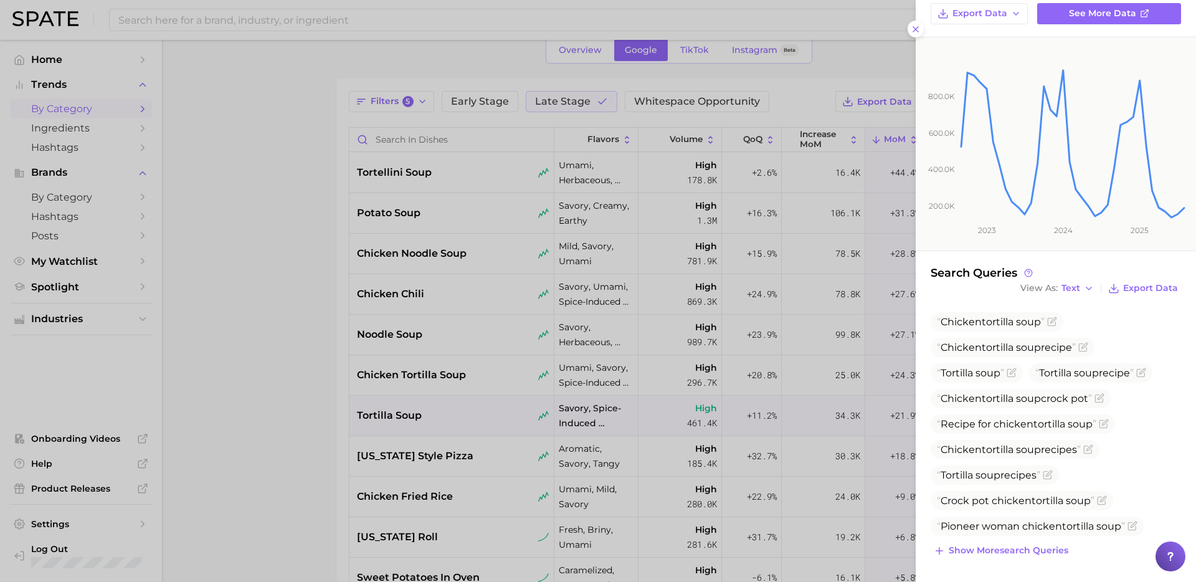
click at [394, 425] on div at bounding box center [598, 291] width 1196 height 582
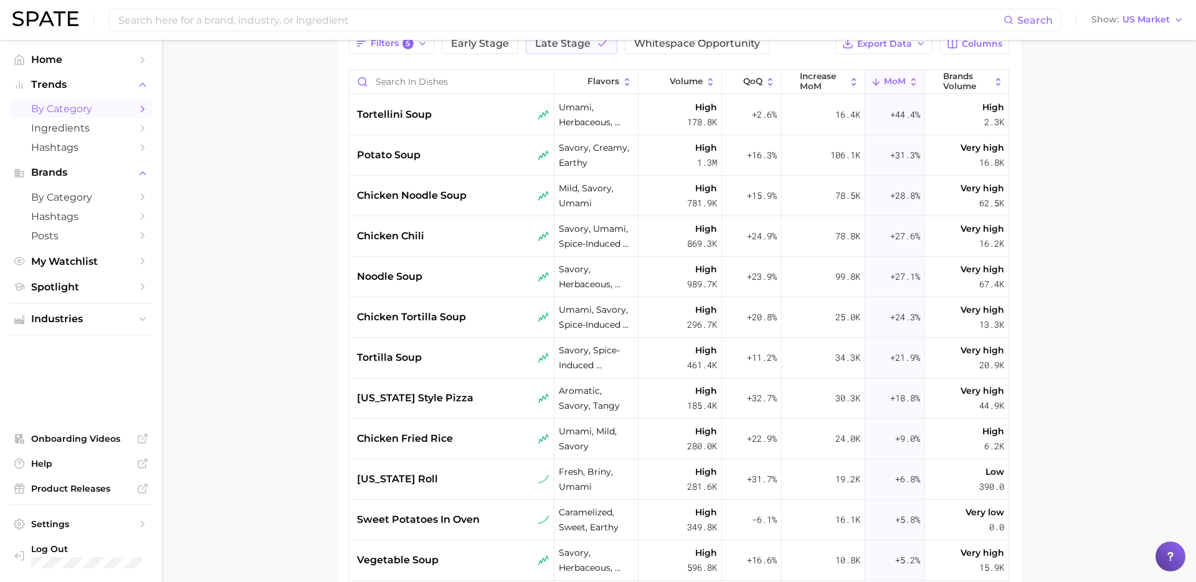
scroll to position [0, 0]
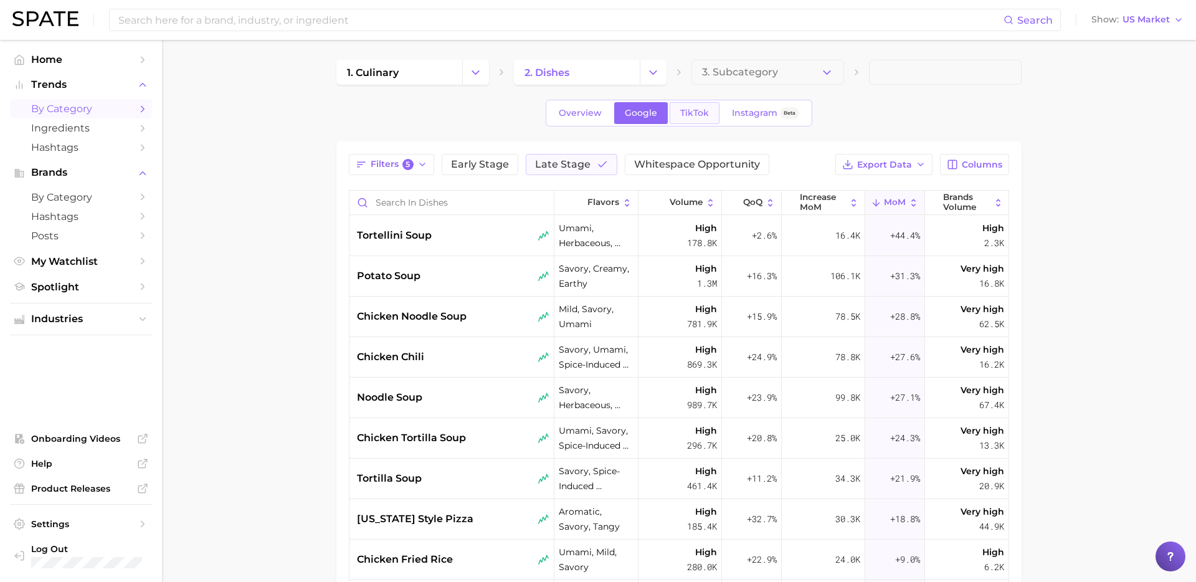
click at [699, 120] on link "TikTok" at bounding box center [695, 113] width 50 height 22
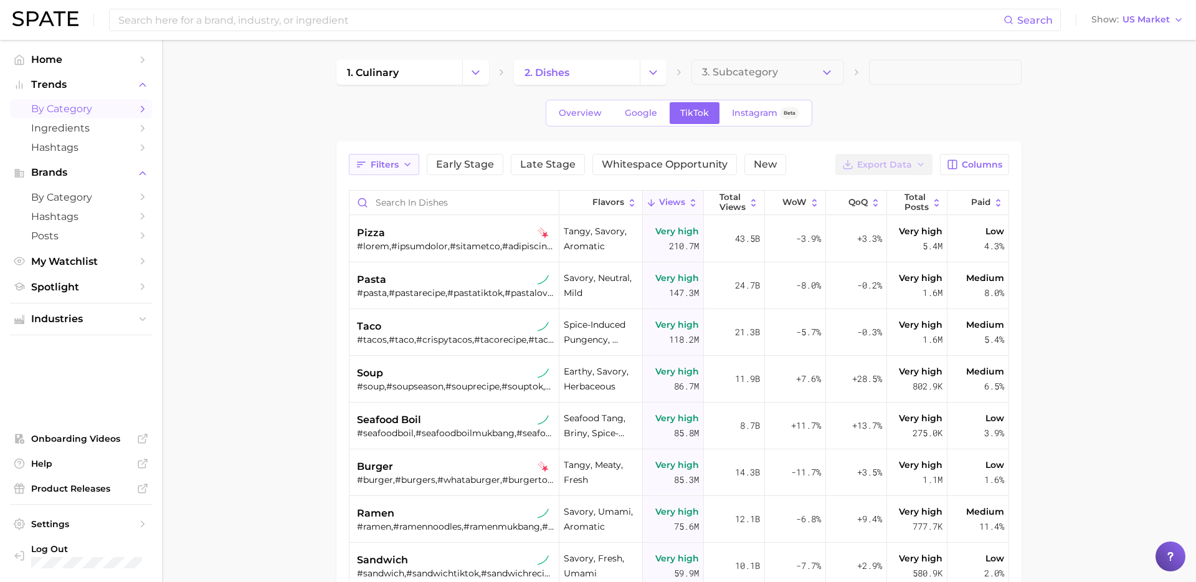
click at [398, 164] on span "Filters" at bounding box center [385, 165] width 28 height 11
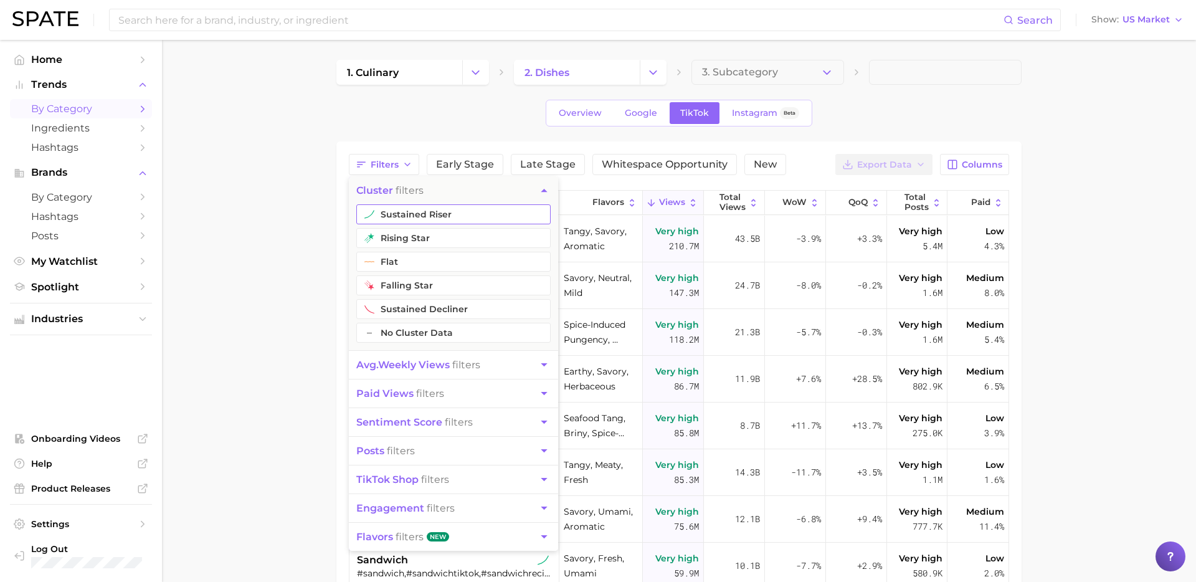
click at [418, 220] on button "sustained riser" at bounding box center [453, 214] width 194 height 20
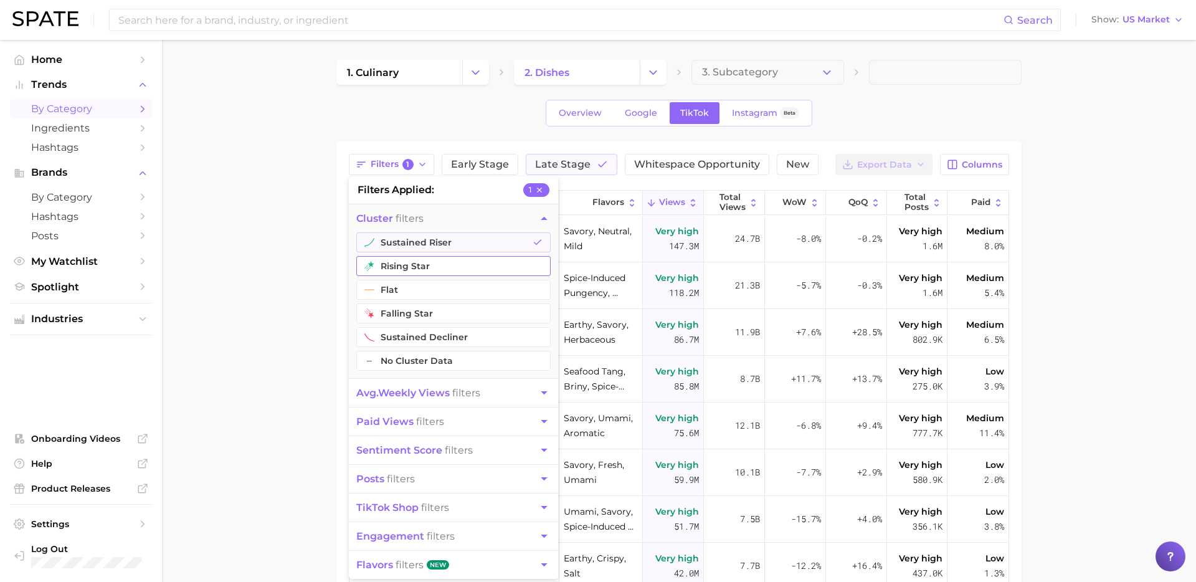
click at [409, 269] on button "rising star" at bounding box center [453, 266] width 194 height 20
click at [421, 402] on button "avg. weekly views filters" at bounding box center [453, 393] width 209 height 28
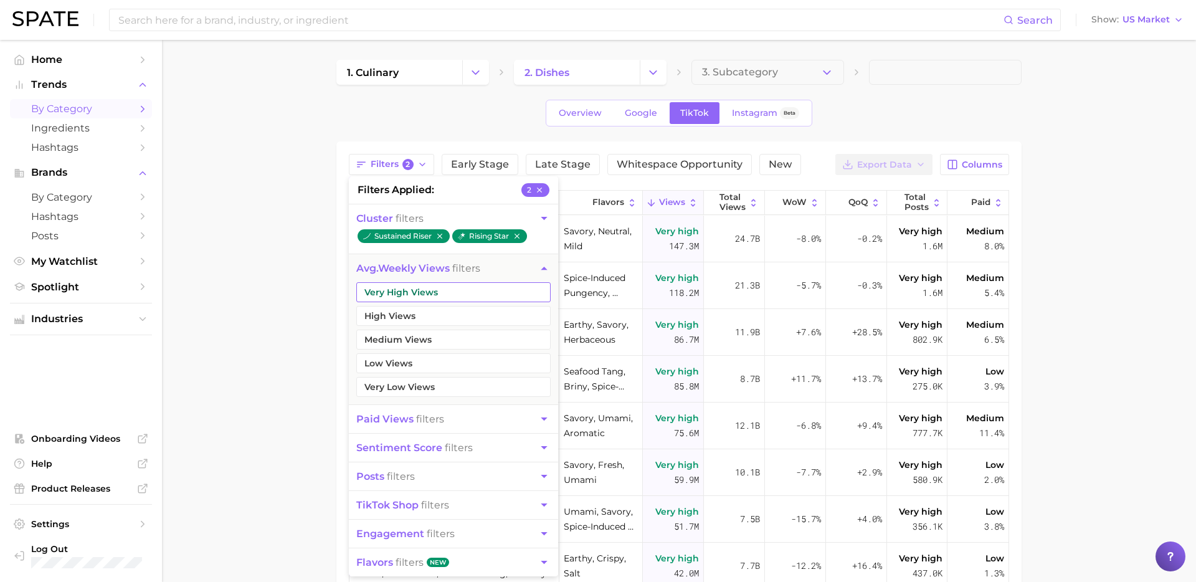
click at [473, 290] on button "Very High Views" at bounding box center [453, 292] width 194 height 20
click at [461, 313] on button "High Views" at bounding box center [453, 316] width 194 height 20
click at [452, 342] on button "Medium Views" at bounding box center [453, 340] width 194 height 20
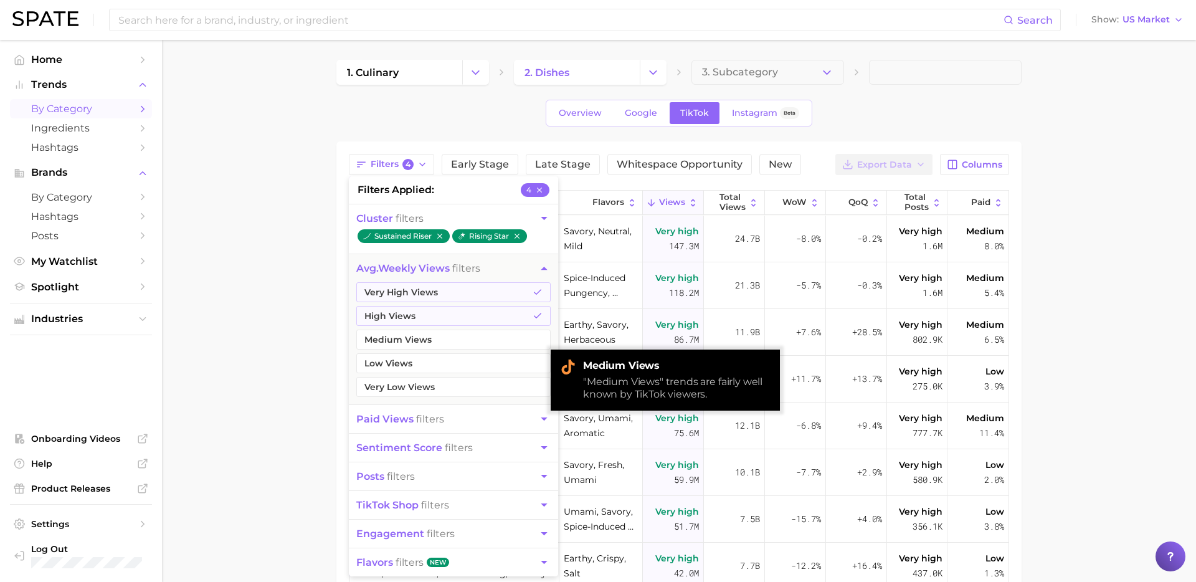
click at [287, 384] on main "1. culinary 2. dishes 3. Subcategory Overview Google TikTok Instagram Beta Filt…" at bounding box center [679, 443] width 1034 height 807
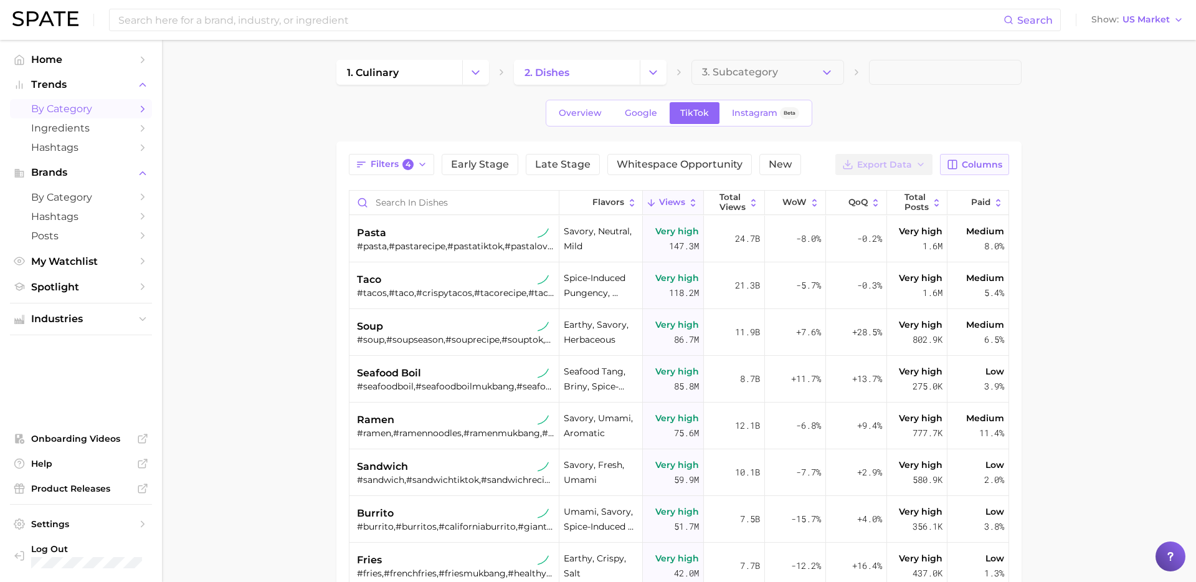
click at [971, 168] on span "Columns" at bounding box center [982, 165] width 41 height 11
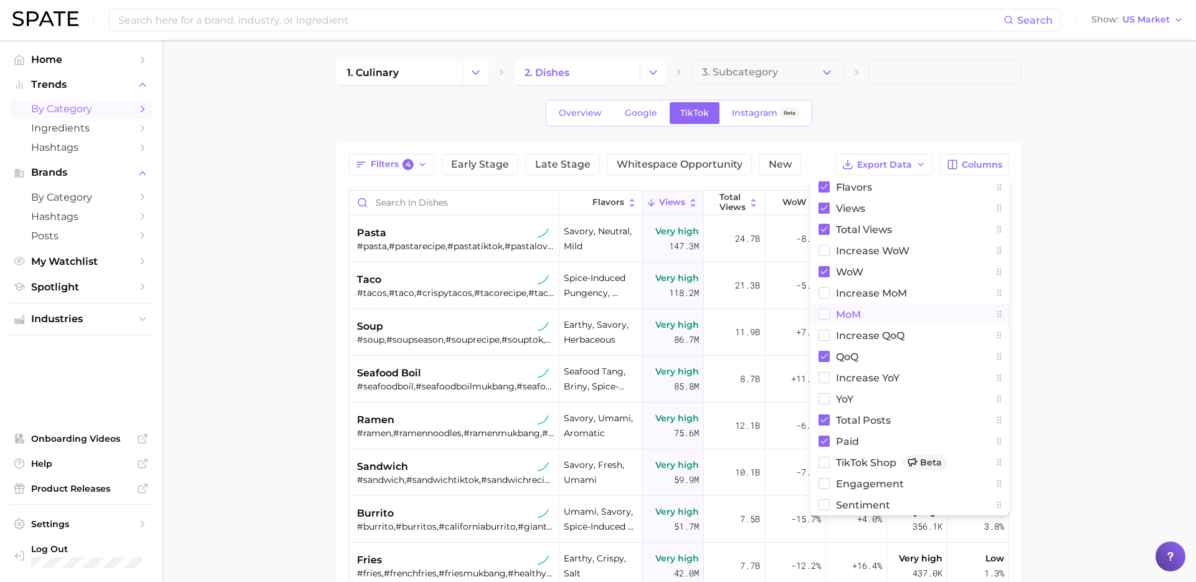
click at [829, 317] on rect at bounding box center [824, 314] width 11 height 11
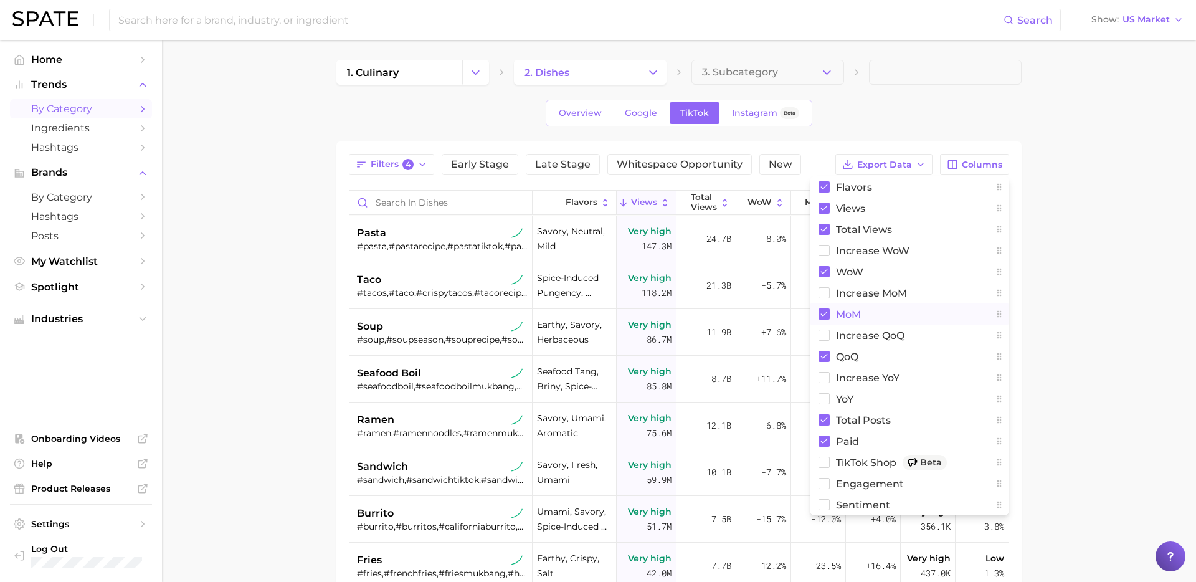
click at [1070, 279] on main "1. culinary 2. dishes 3. Subcategory Overview Google TikTok Instagram Beta Filt…" at bounding box center [679, 443] width 1034 height 807
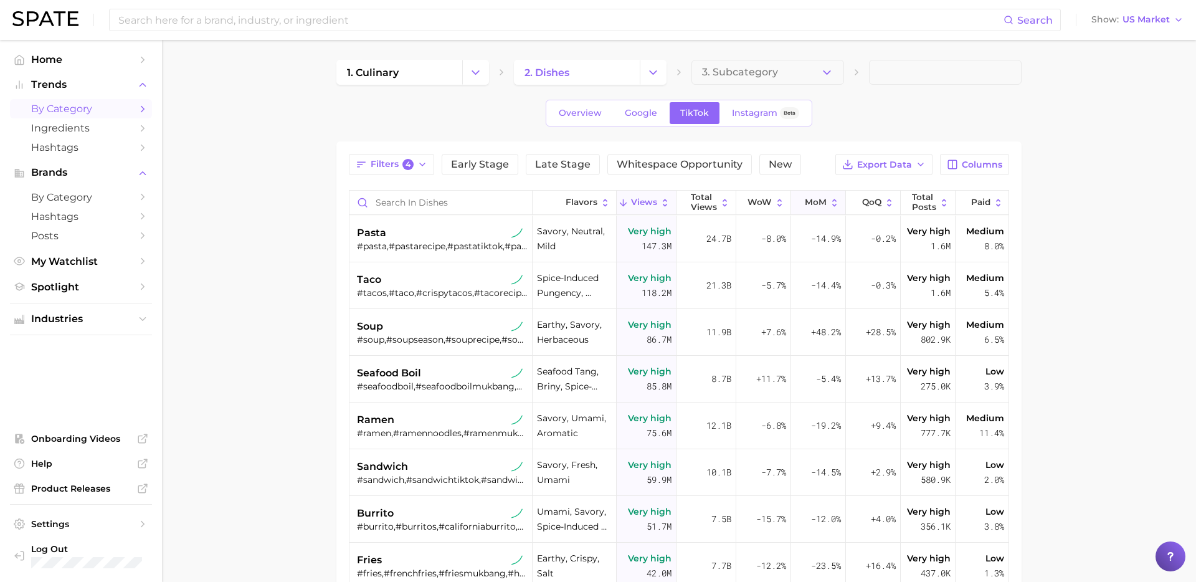
click at [819, 198] on span "MoM" at bounding box center [816, 203] width 22 height 10
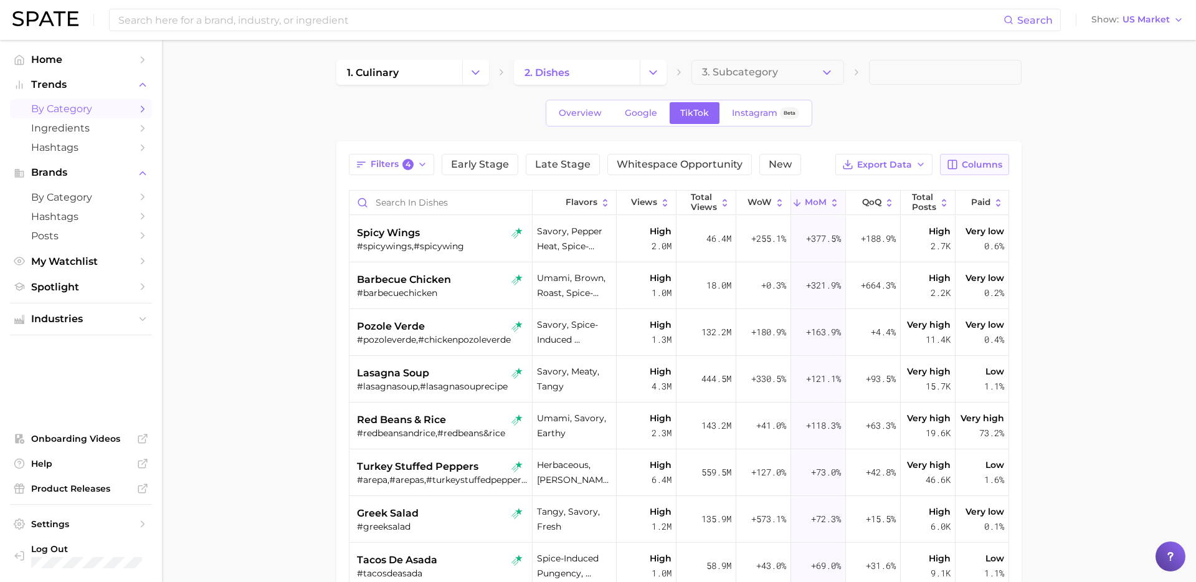
click at [978, 167] on span "Columns" at bounding box center [982, 165] width 41 height 11
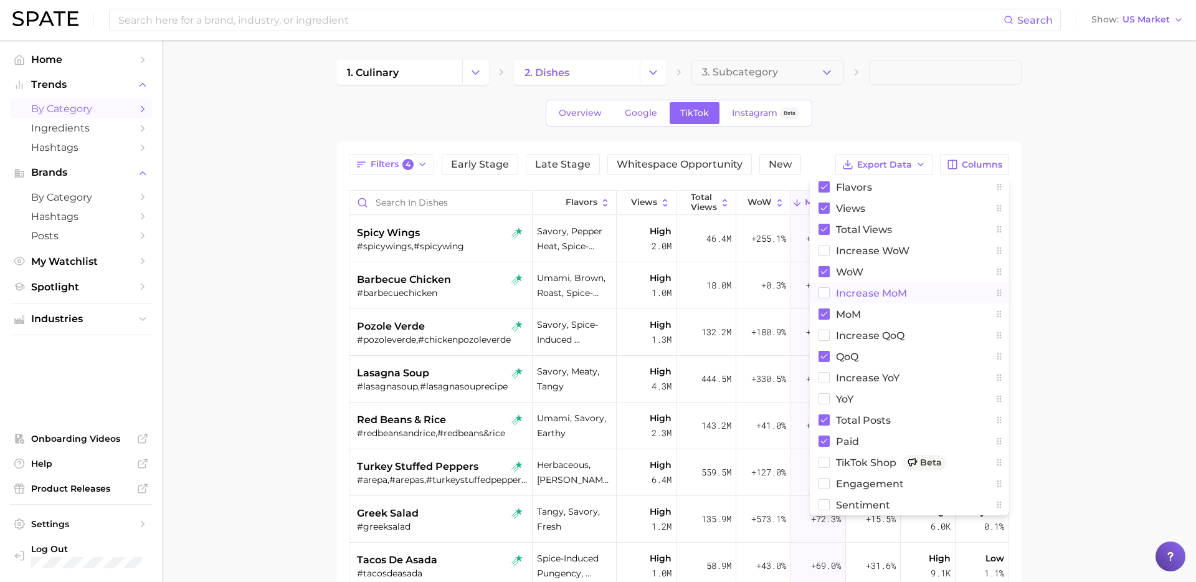
click at [850, 294] on span "increase MoM" at bounding box center [871, 293] width 71 height 11
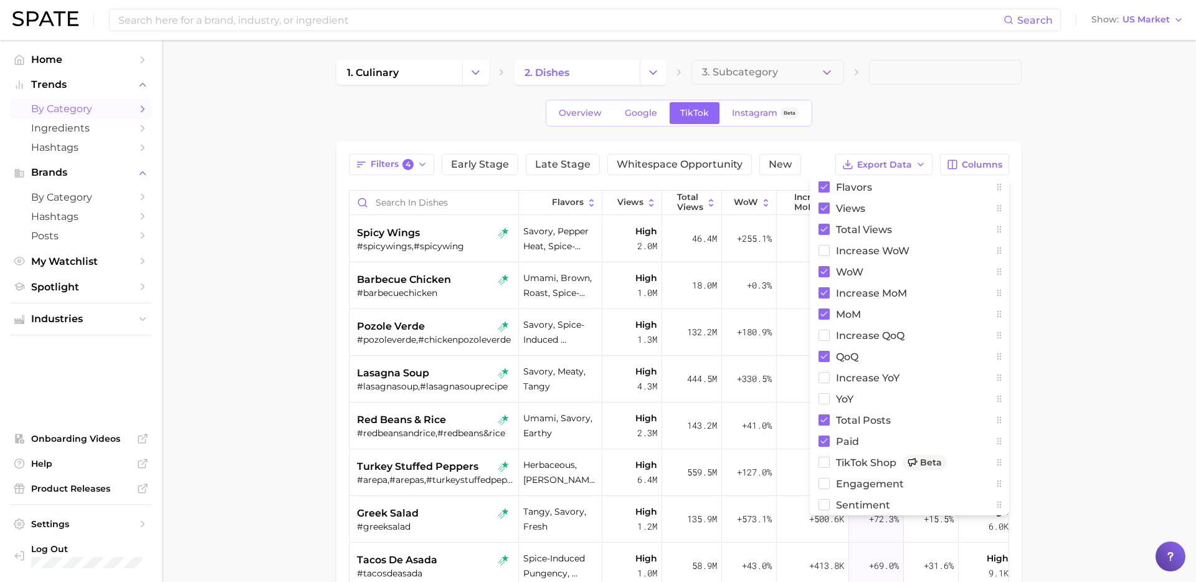
click at [1059, 257] on main "1. culinary 2. dishes 3. Subcategory Overview Google TikTok Instagram Beta Filt…" at bounding box center [679, 443] width 1034 height 807
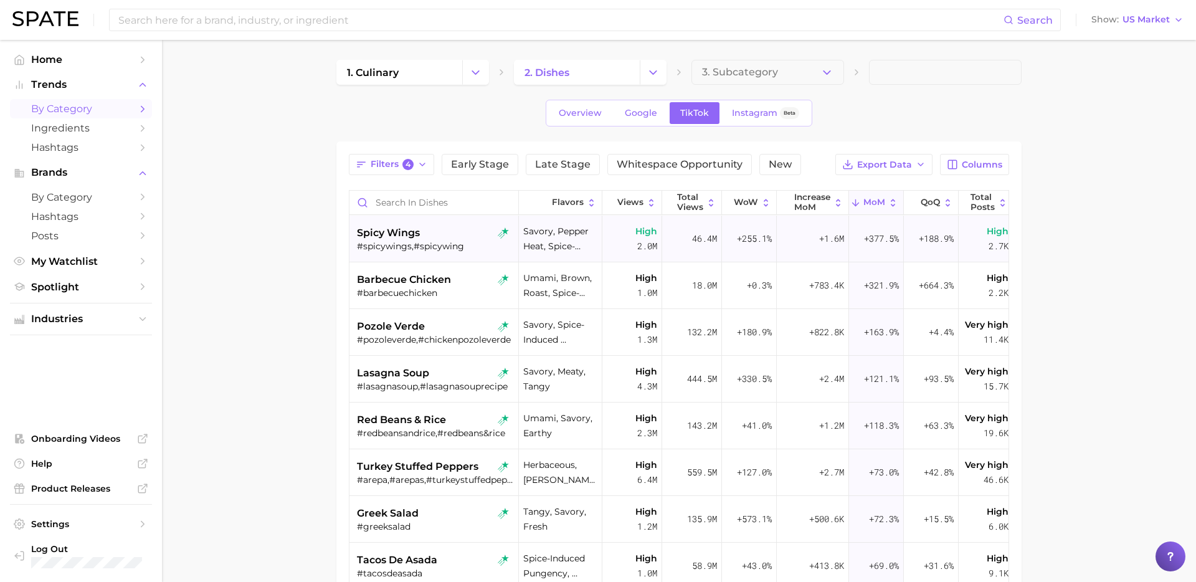
click at [445, 229] on div "spicy wings" at bounding box center [435, 233] width 157 height 15
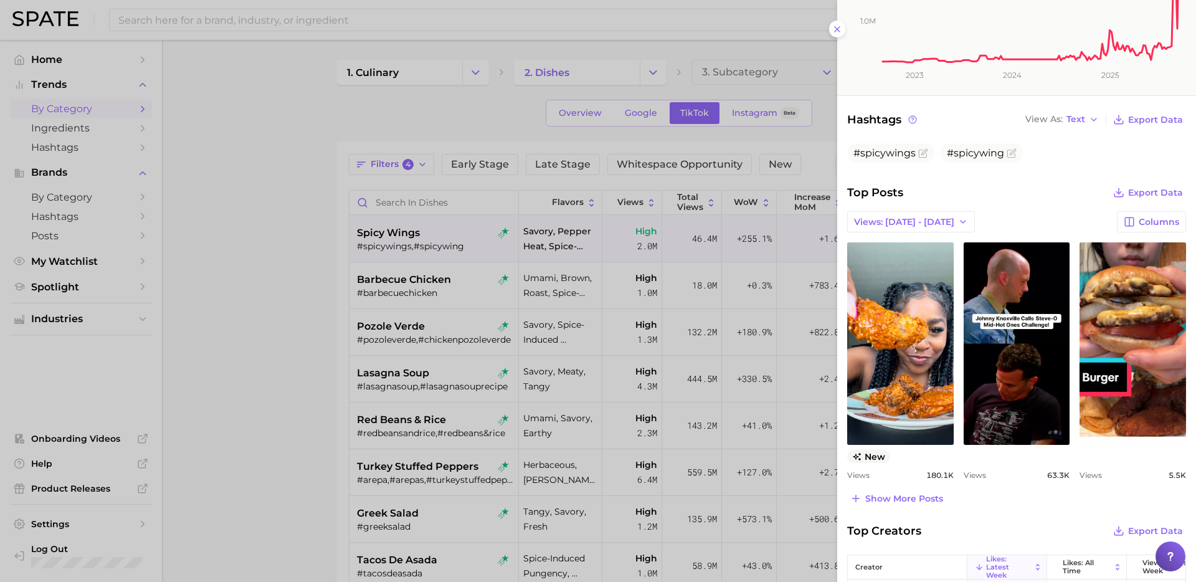
scroll to position [326, 0]
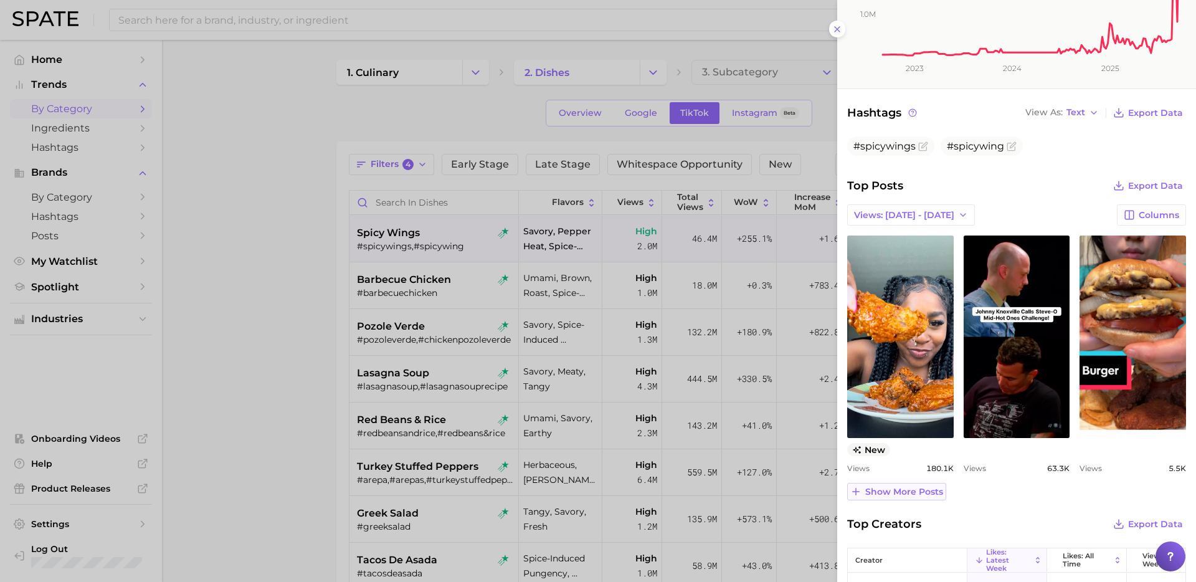
click at [905, 491] on span "Show more posts" at bounding box center [905, 492] width 78 height 11
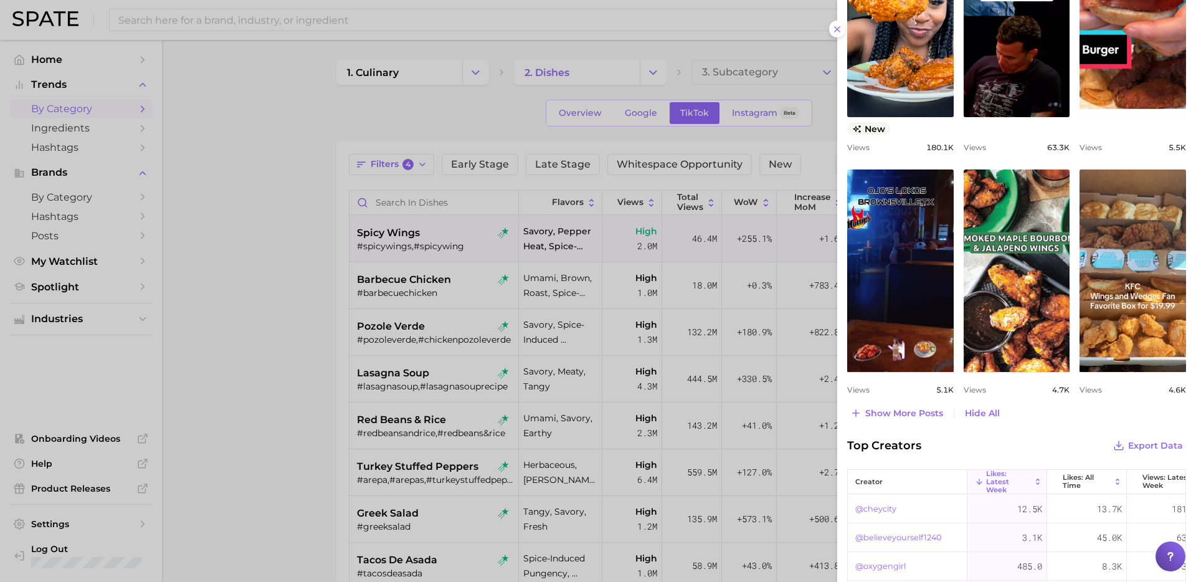
scroll to position [639, 0]
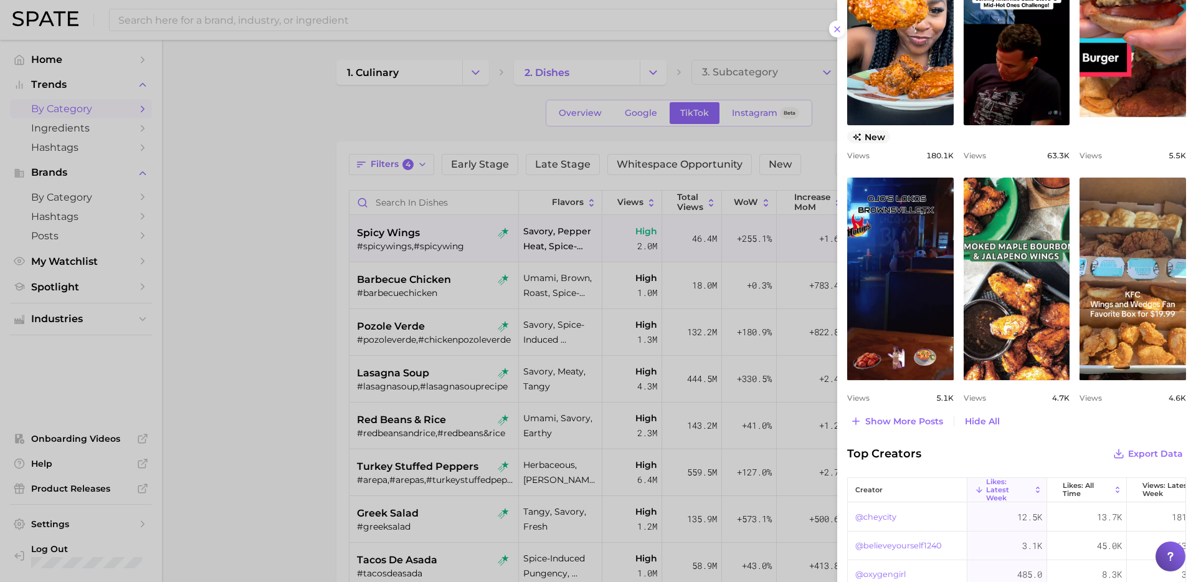
click at [306, 417] on div at bounding box center [598, 291] width 1196 height 582
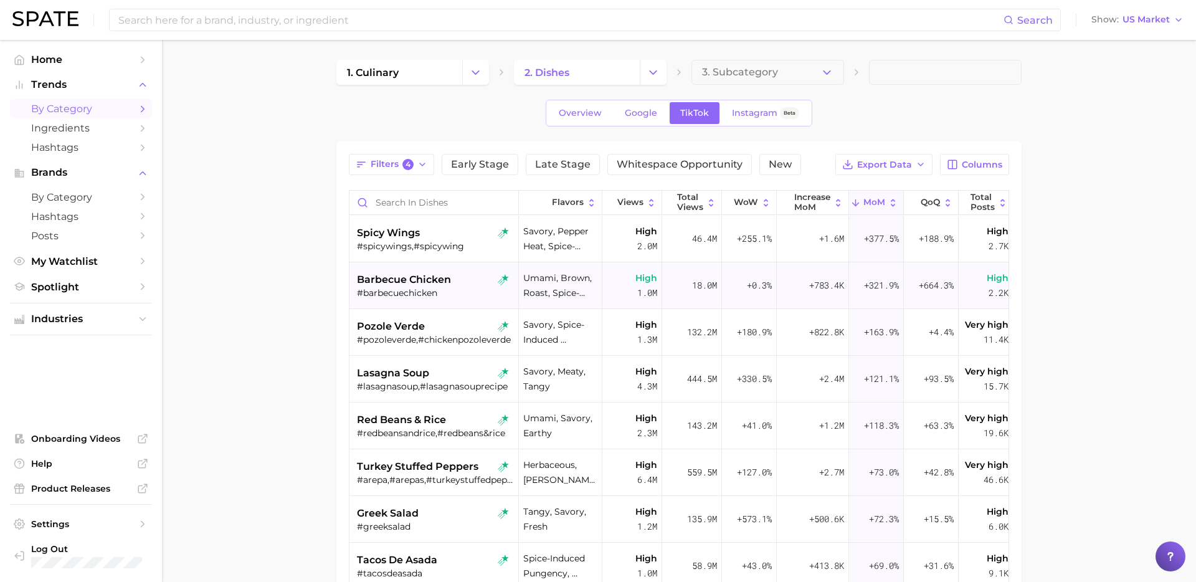
click at [389, 292] on div "#barbecuechicken" at bounding box center [435, 292] width 157 height 11
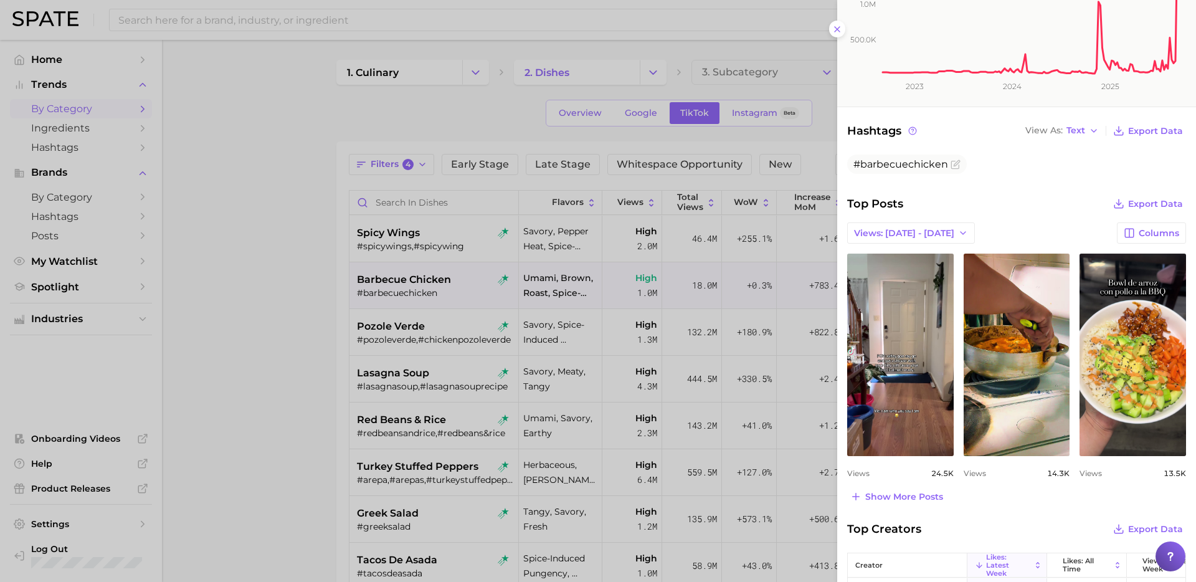
scroll to position [310, 0]
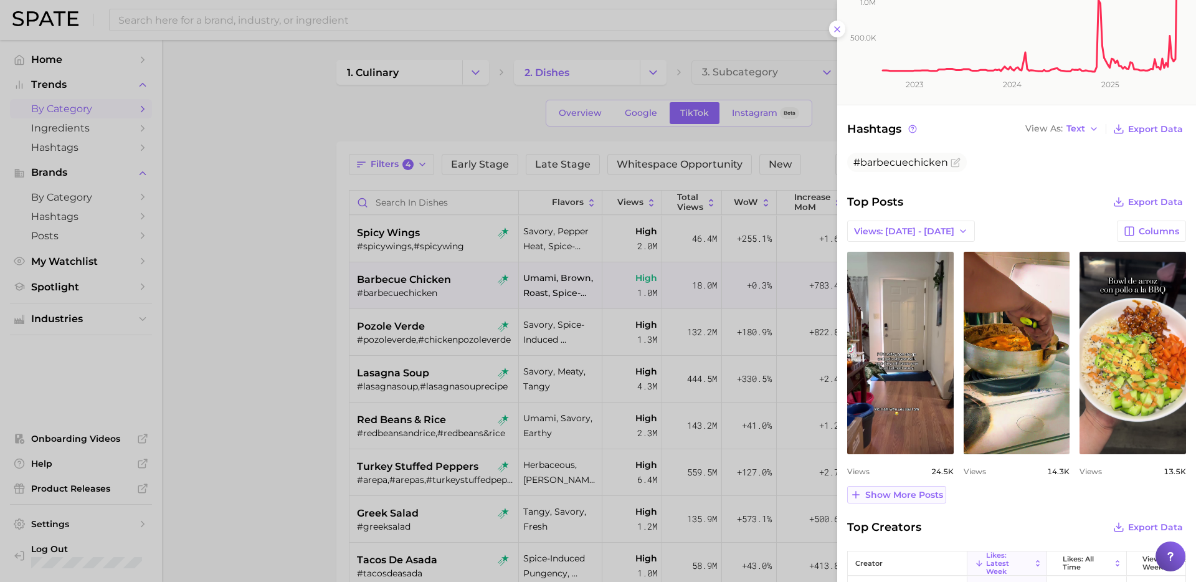
click at [923, 494] on span "Show more posts" at bounding box center [905, 495] width 78 height 11
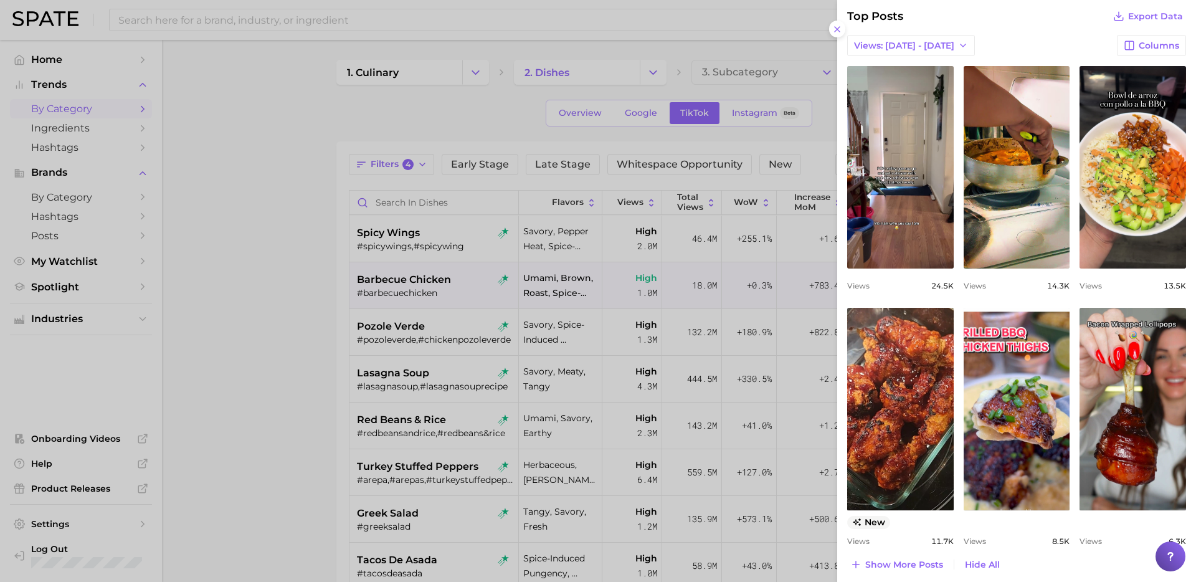
scroll to position [500, 0]
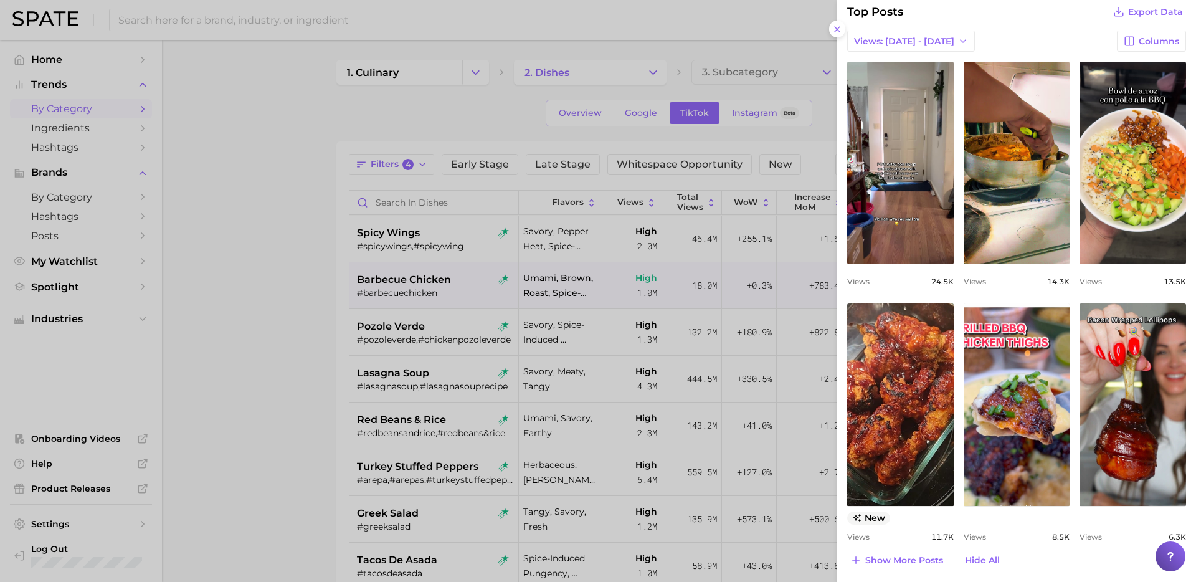
click at [436, 245] on div at bounding box center [598, 291] width 1196 height 582
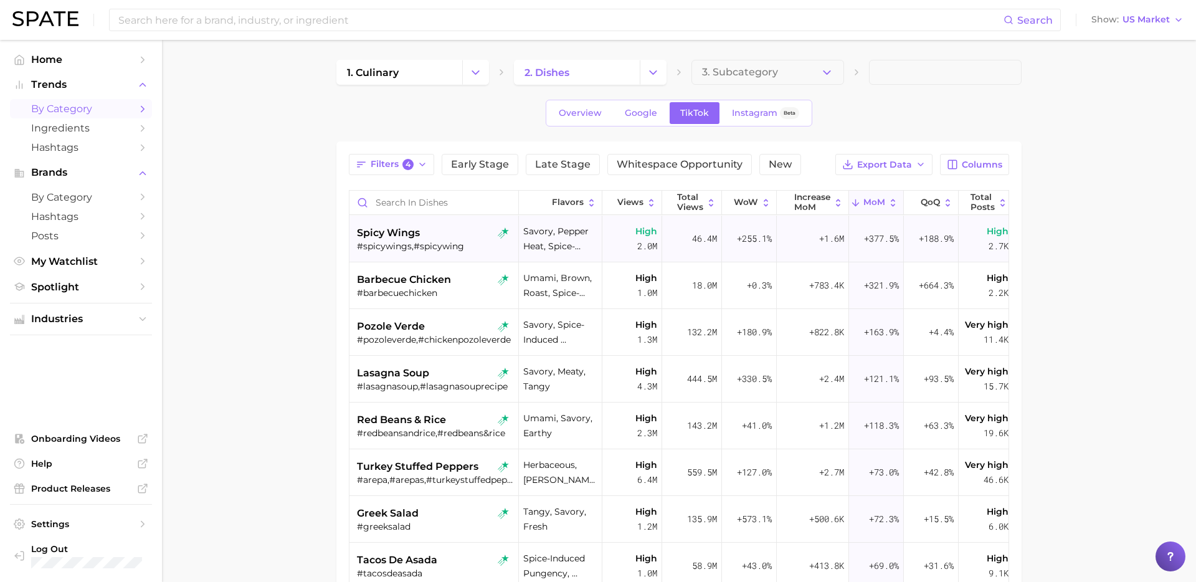
click at [419, 242] on div "#spicywings,#spicywing" at bounding box center [435, 246] width 157 height 11
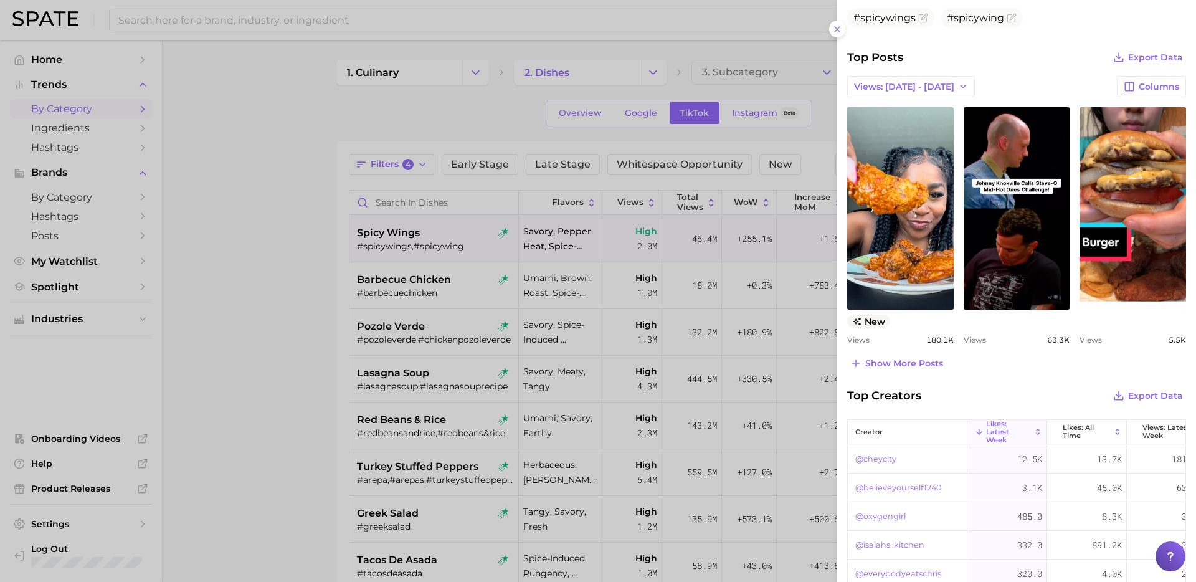
scroll to position [442, 0]
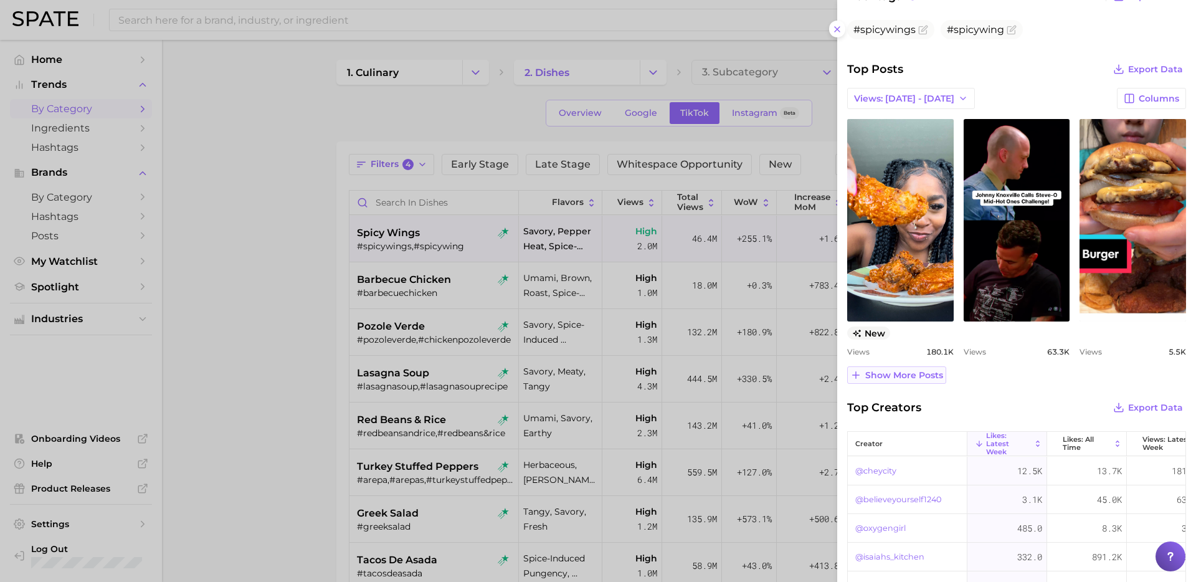
click at [925, 375] on span "Show more posts" at bounding box center [905, 375] width 78 height 11
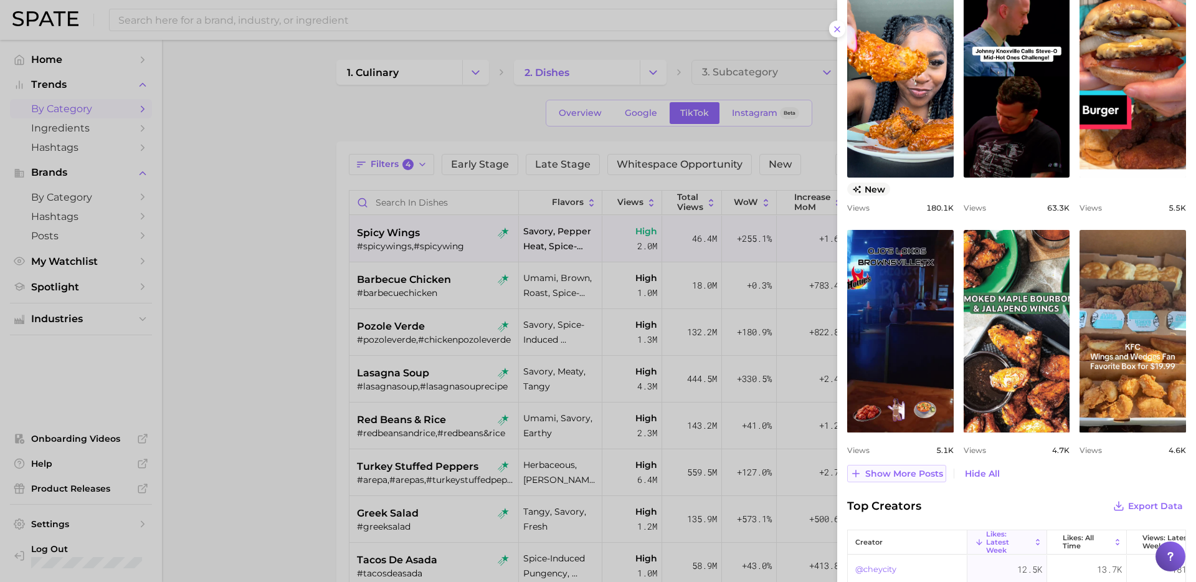
scroll to position [591, 0]
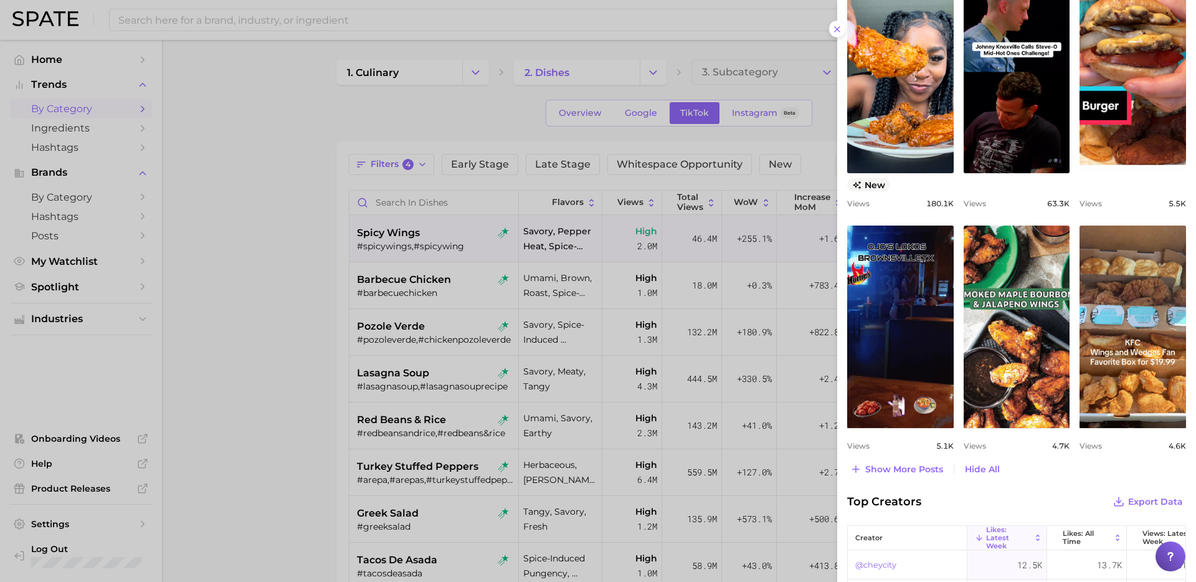
click at [479, 295] on div at bounding box center [598, 291] width 1196 height 582
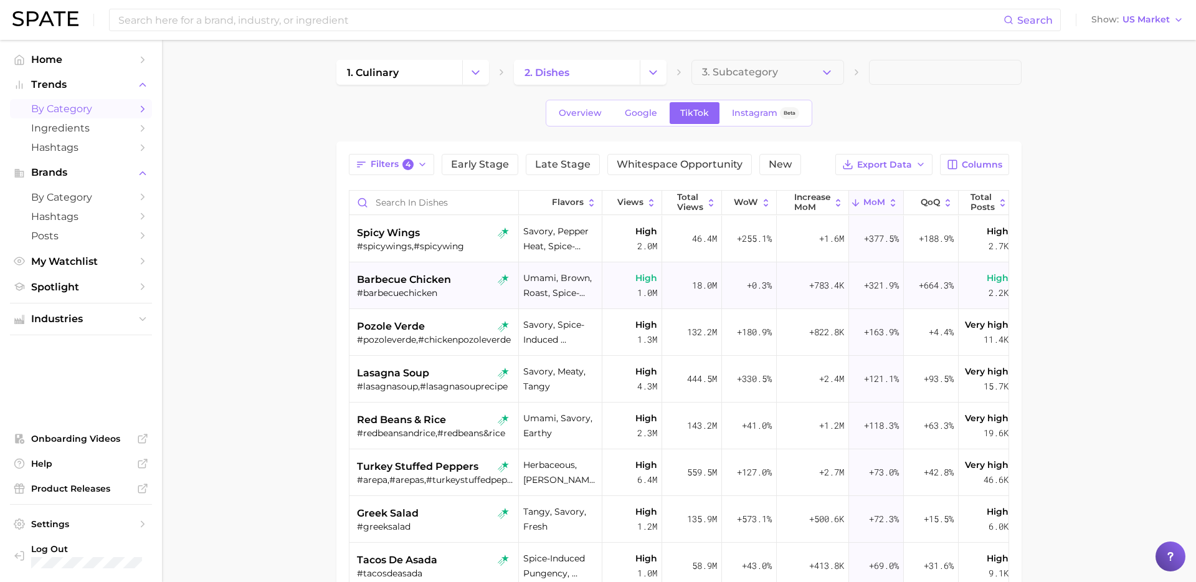
click at [449, 289] on div "#barbecuechicken" at bounding box center [435, 292] width 157 height 11
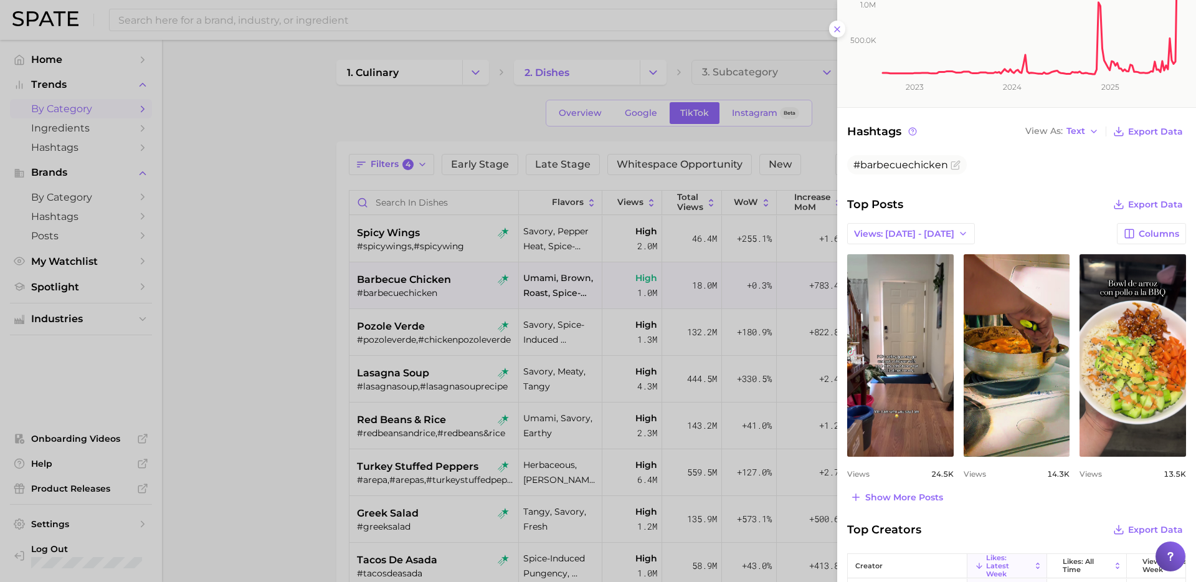
scroll to position [325, 0]
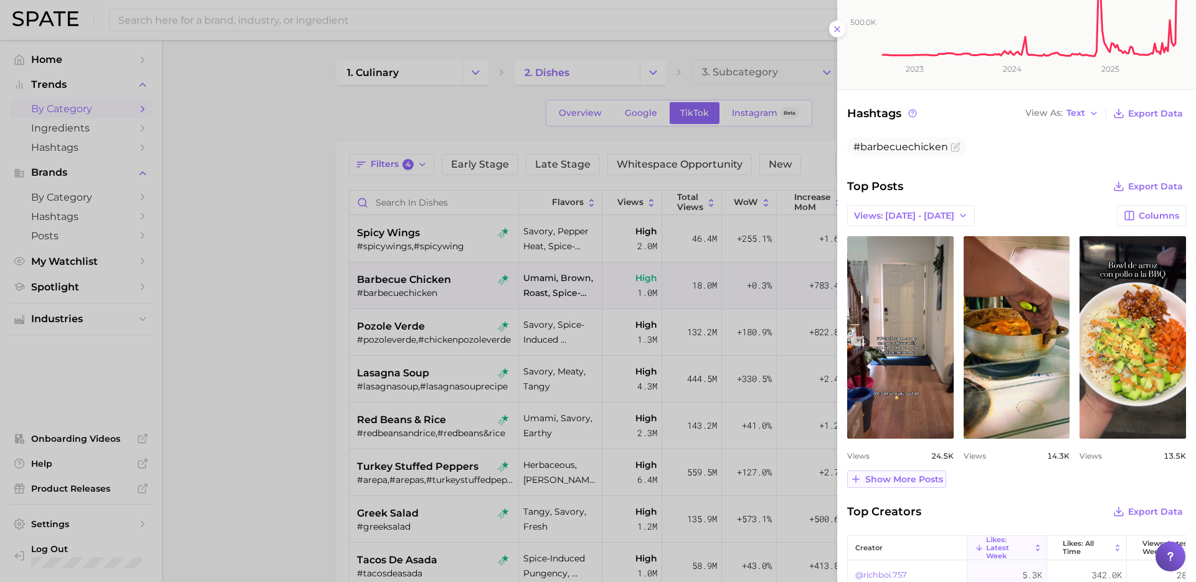
click at [914, 477] on span "Show more posts" at bounding box center [905, 479] width 78 height 11
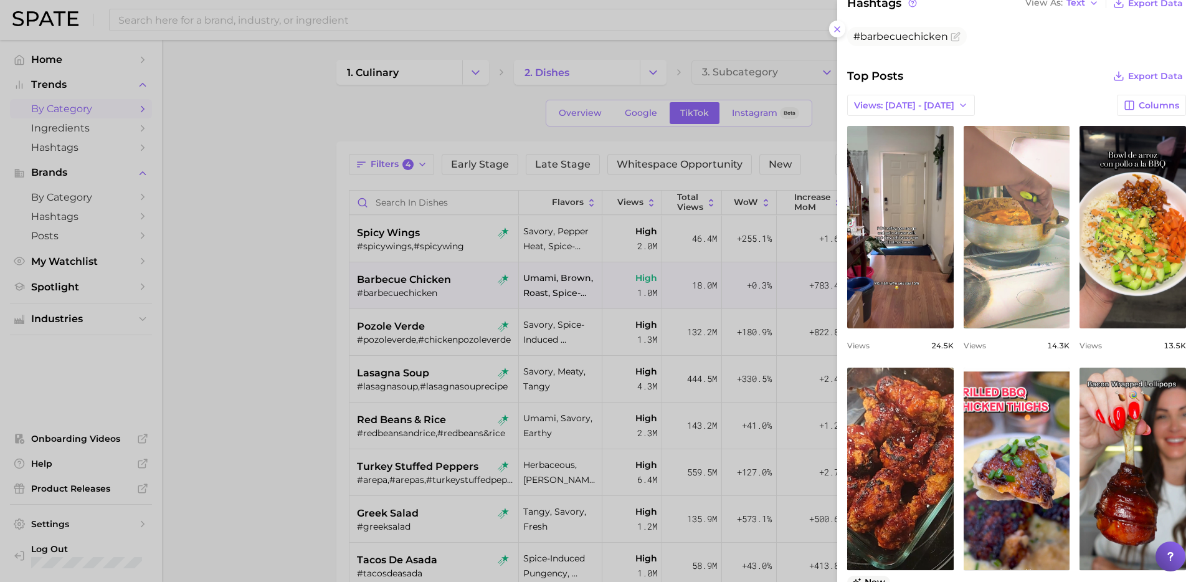
scroll to position [424, 0]
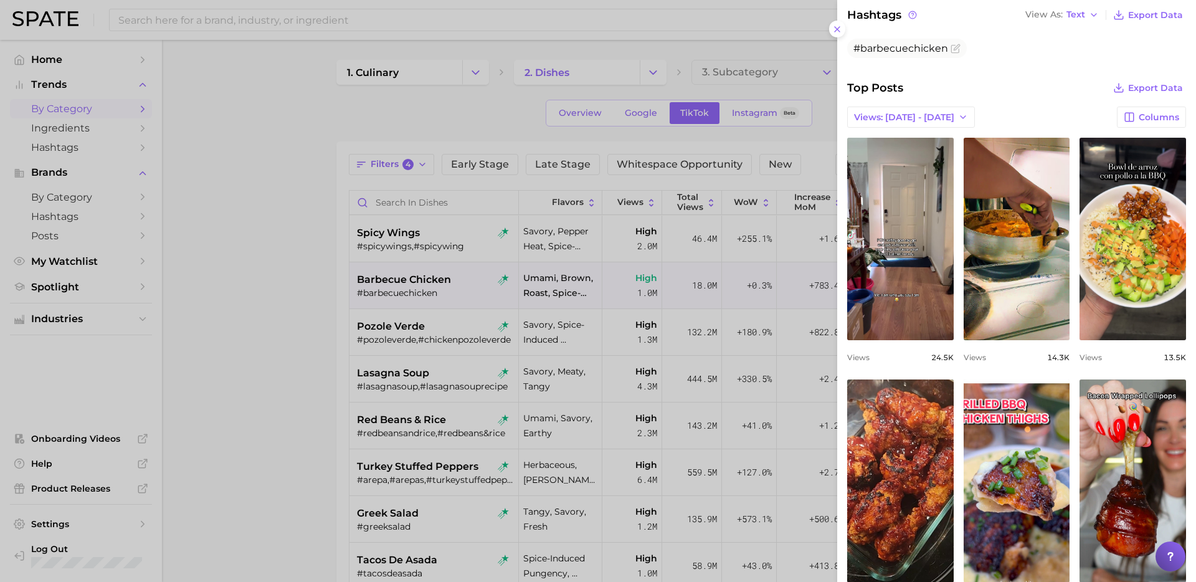
click at [346, 375] on div at bounding box center [598, 291] width 1196 height 582
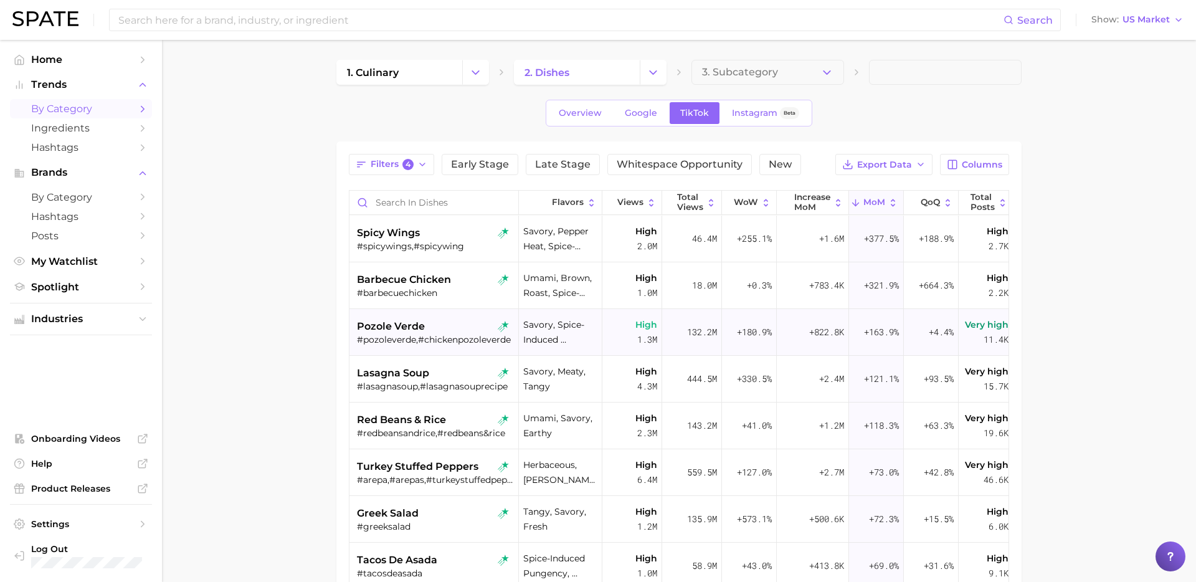
click at [443, 328] on div "pozole verde" at bounding box center [435, 326] width 157 height 15
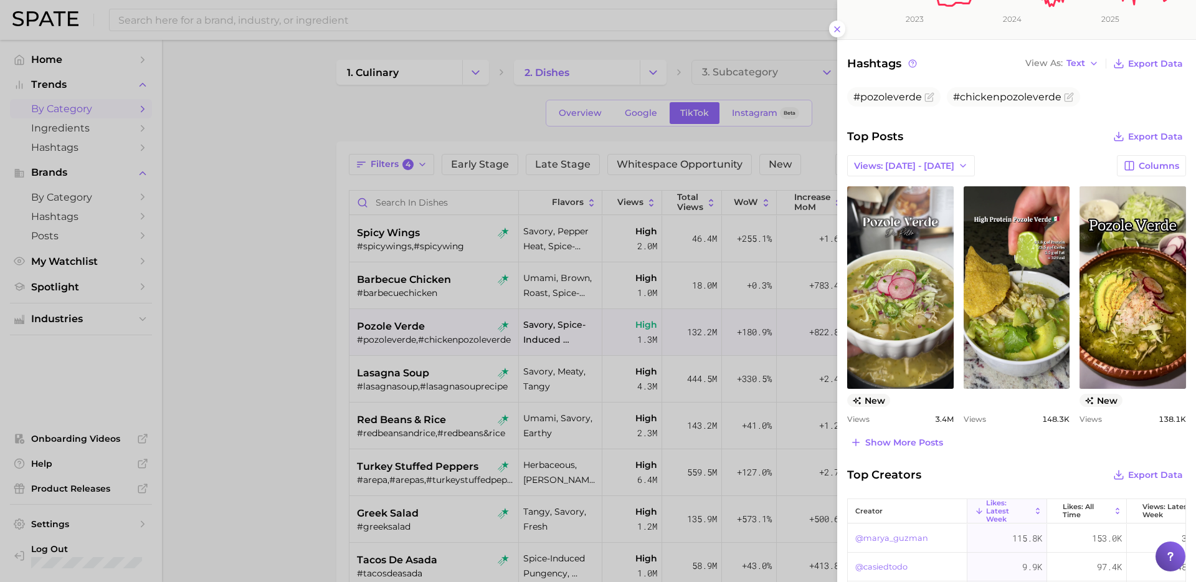
scroll to position [379, 0]
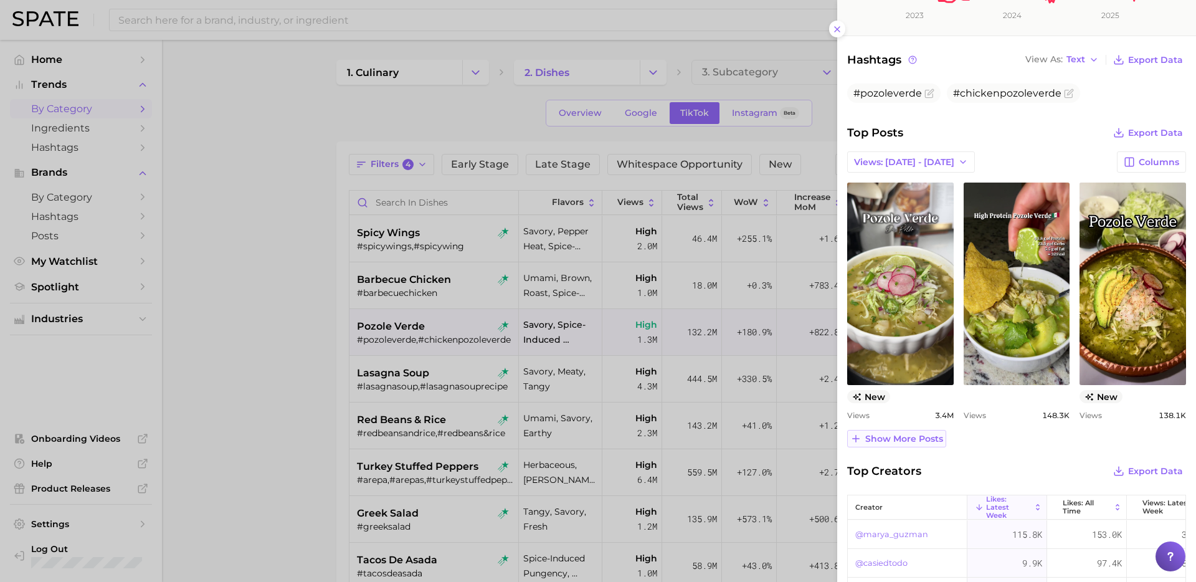
click at [916, 439] on span "Show more posts" at bounding box center [905, 439] width 78 height 11
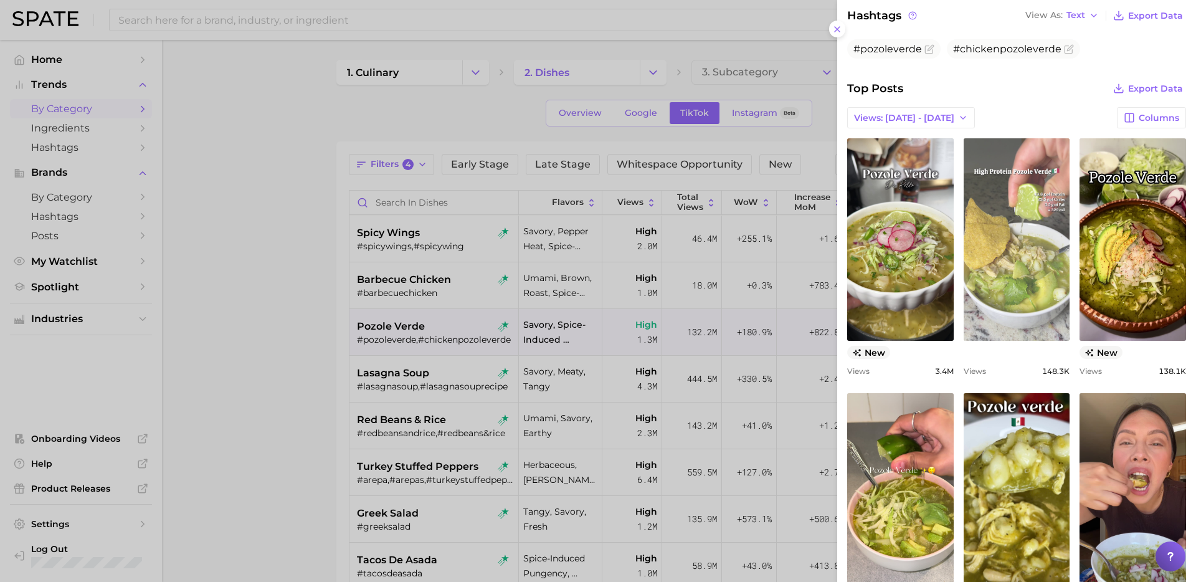
scroll to position [393, 0]
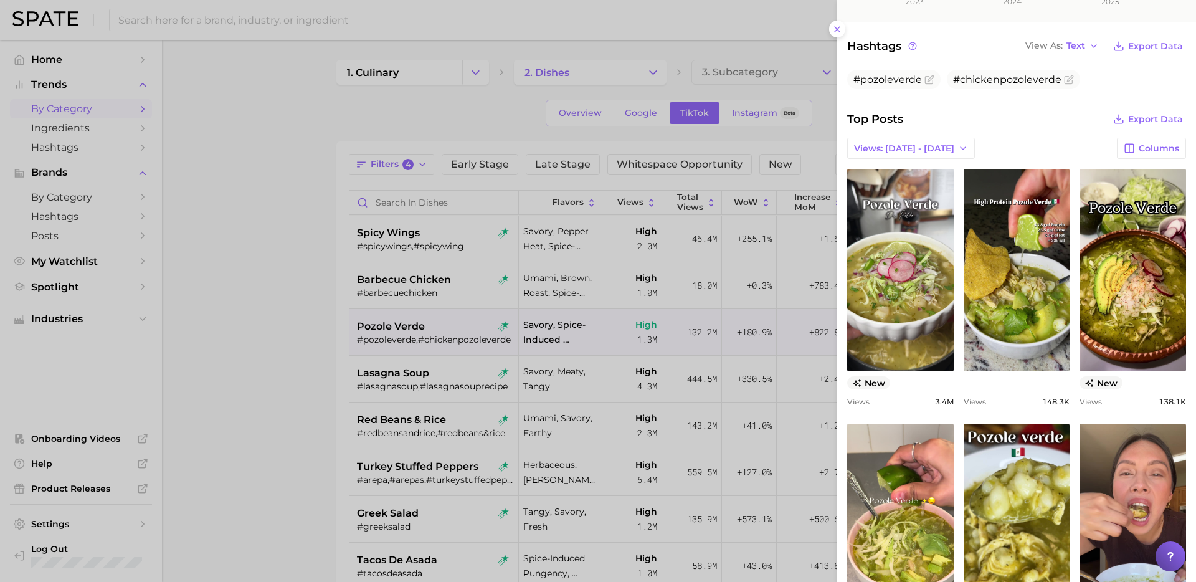
click at [447, 340] on div at bounding box center [598, 291] width 1196 height 582
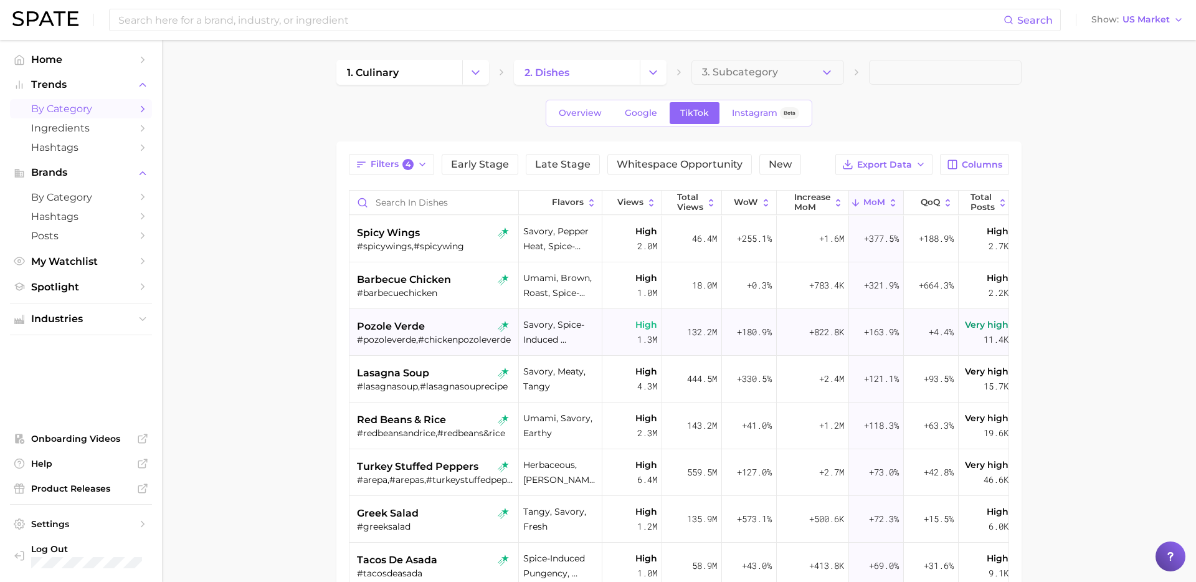
click at [449, 334] on div "#pozoleverde,#chickenpozoleverde" at bounding box center [435, 339] width 157 height 11
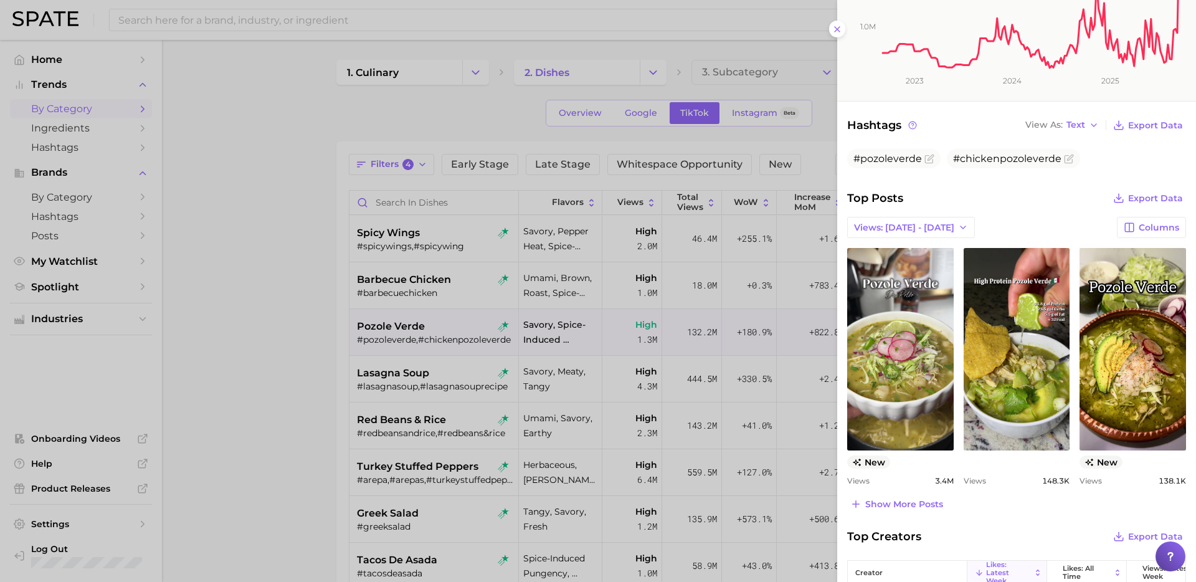
scroll to position [324, 0]
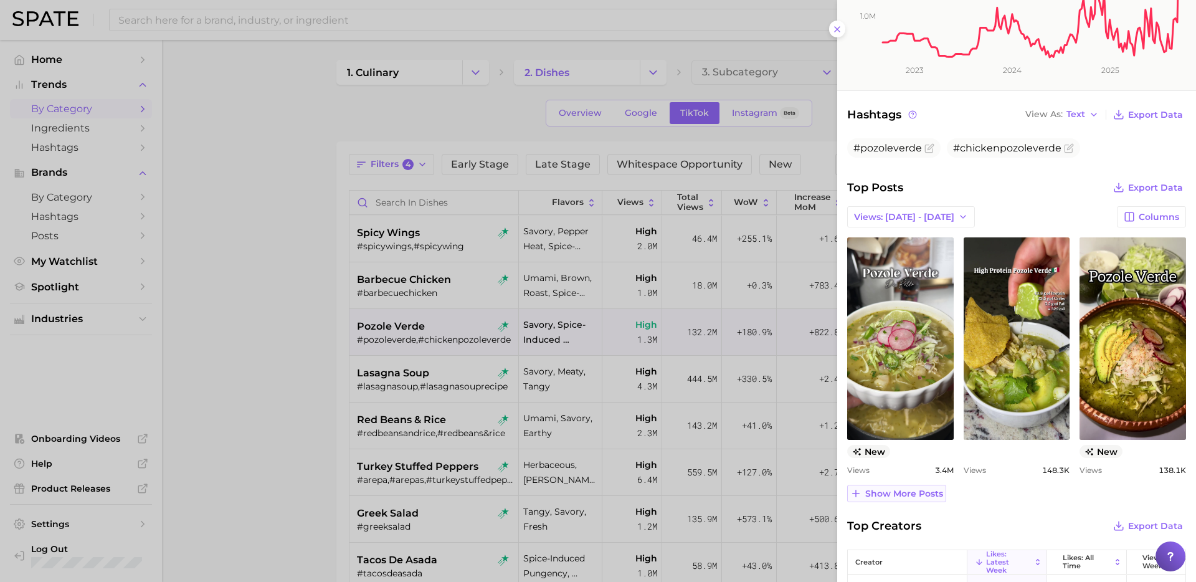
click at [910, 498] on span "Show more posts" at bounding box center [905, 494] width 78 height 11
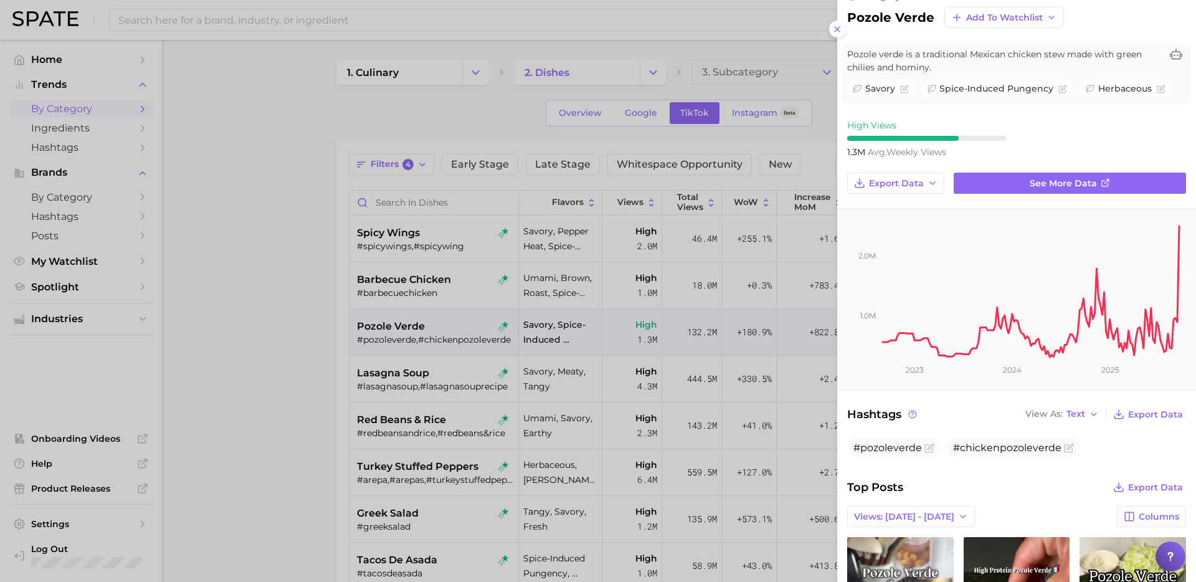
scroll to position [0, 0]
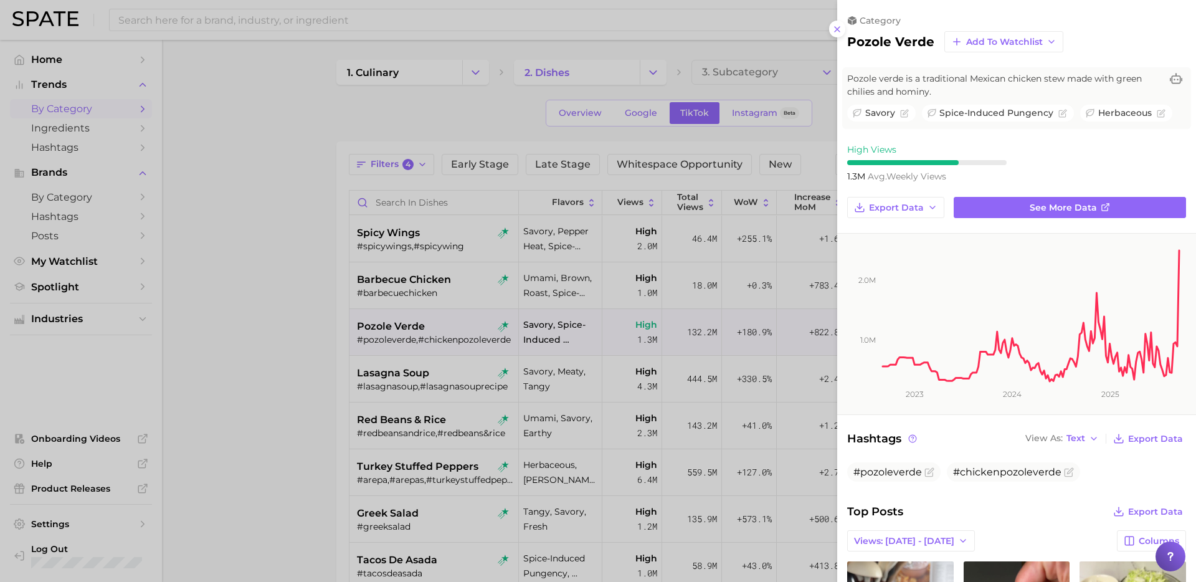
click at [834, 331] on div at bounding box center [598, 291] width 1196 height 582
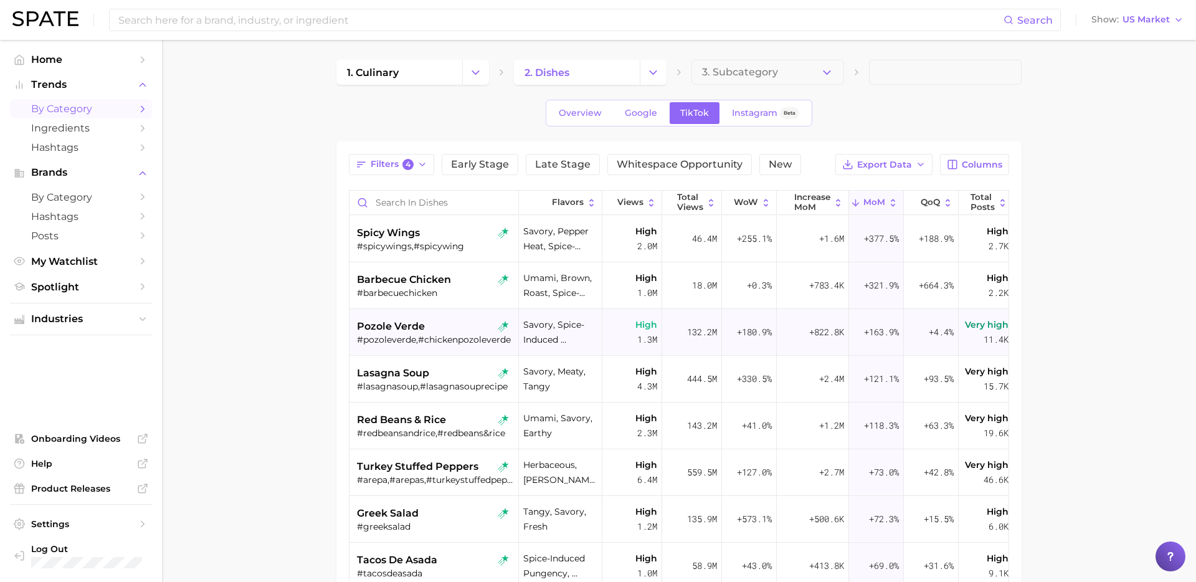
click at [433, 327] on div "pozole verde" at bounding box center [435, 326] width 157 height 15
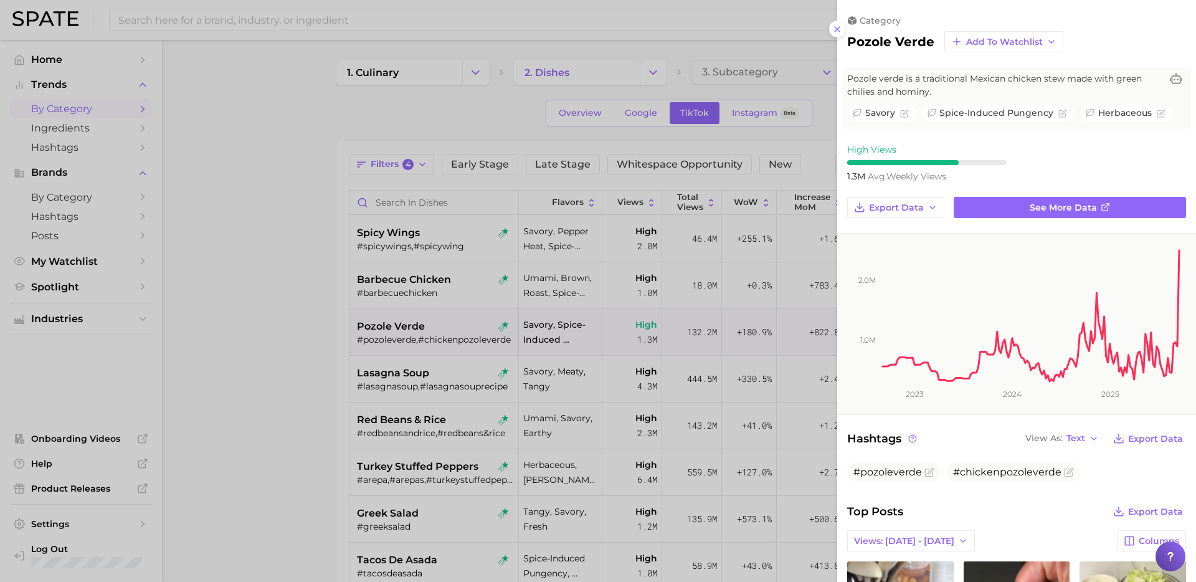
scroll to position [478, 0]
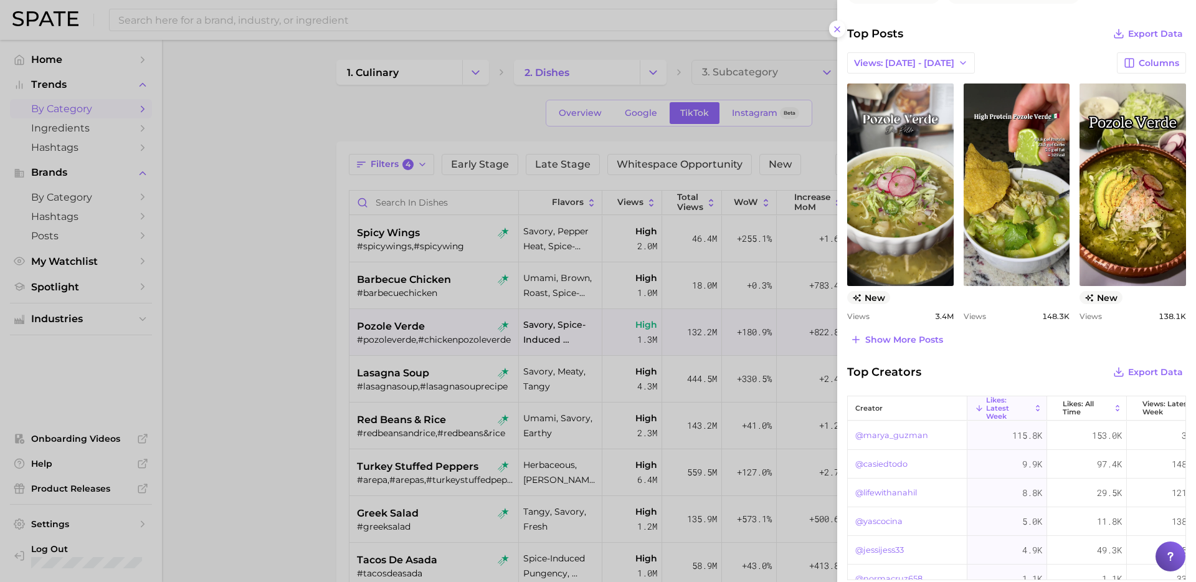
click at [317, 393] on div at bounding box center [598, 291] width 1196 height 582
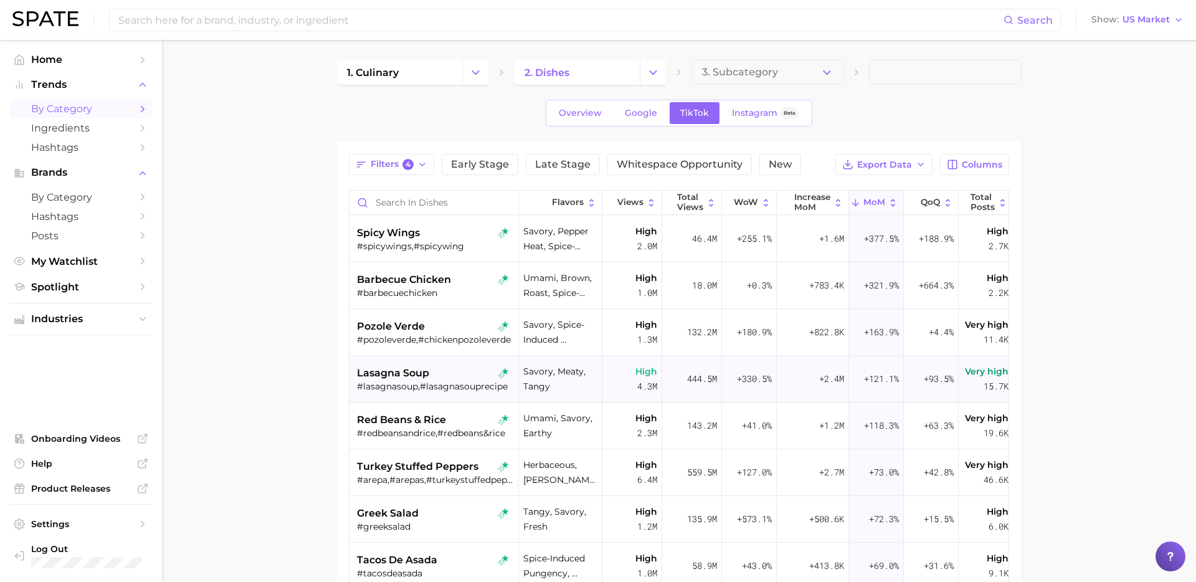
click at [457, 378] on div "lasagna soup" at bounding box center [435, 373] width 157 height 15
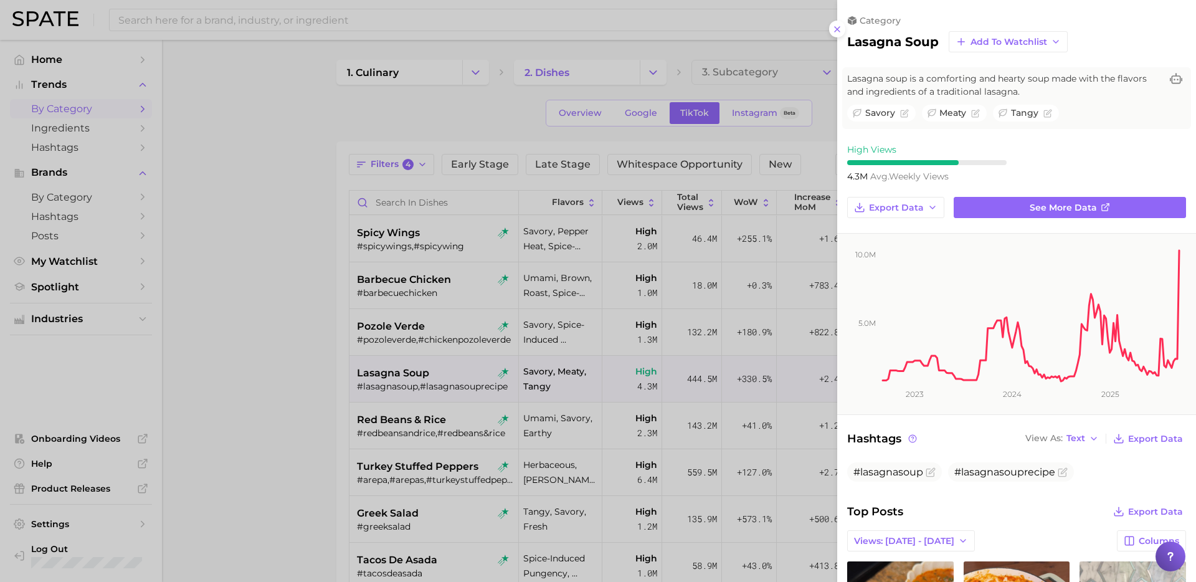
scroll to position [0, 0]
click at [1036, 284] on rect at bounding box center [1031, 309] width 300 height 150
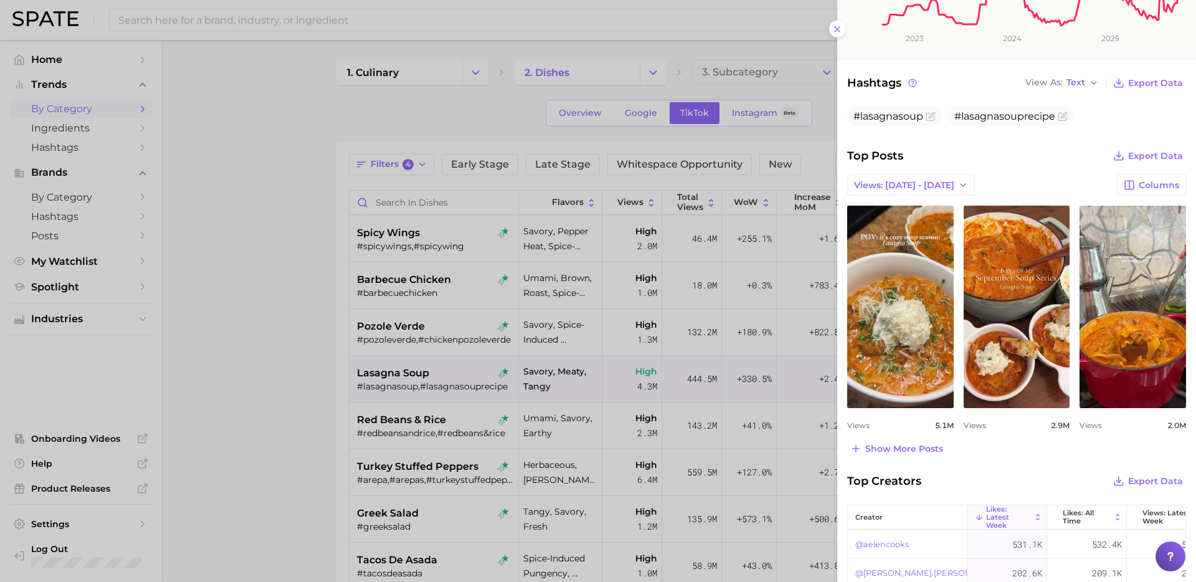
scroll to position [361, 0]
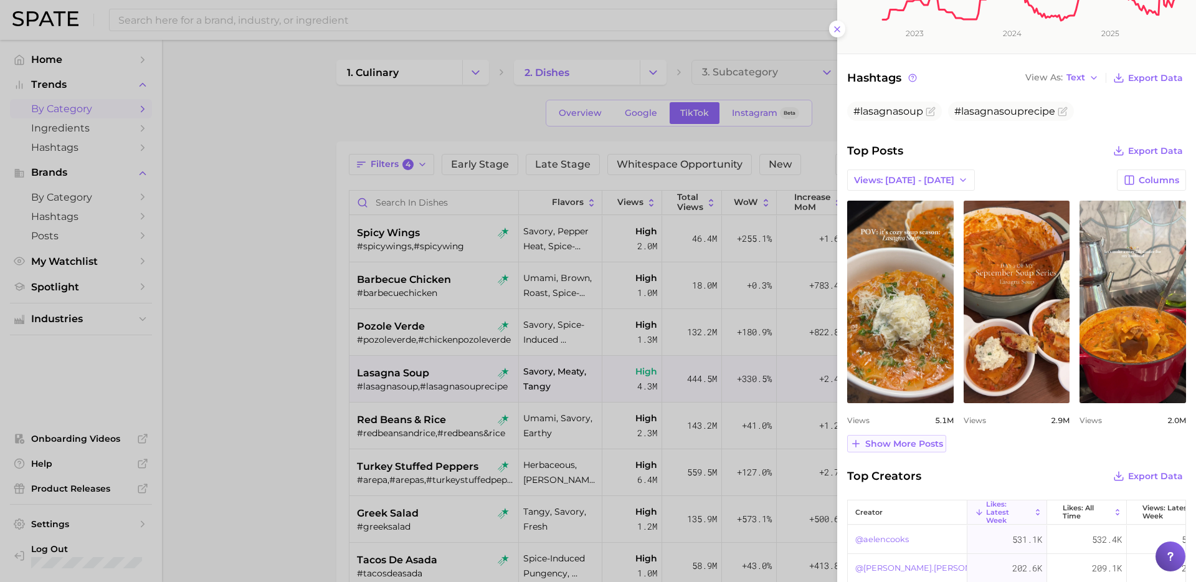
click at [904, 443] on span "Show more posts" at bounding box center [905, 444] width 78 height 11
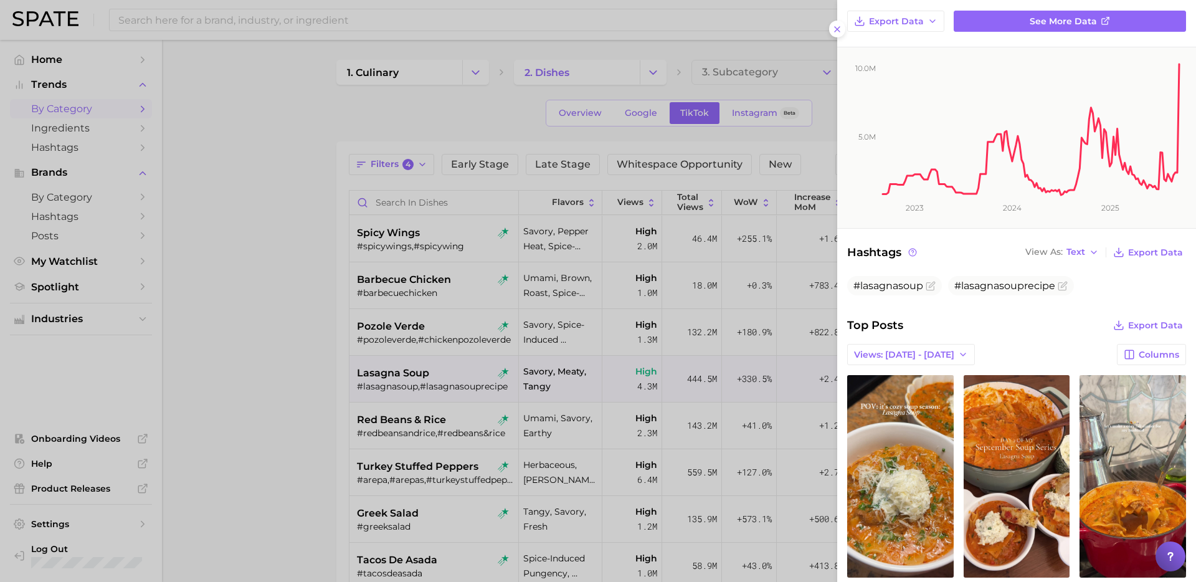
scroll to position [394, 0]
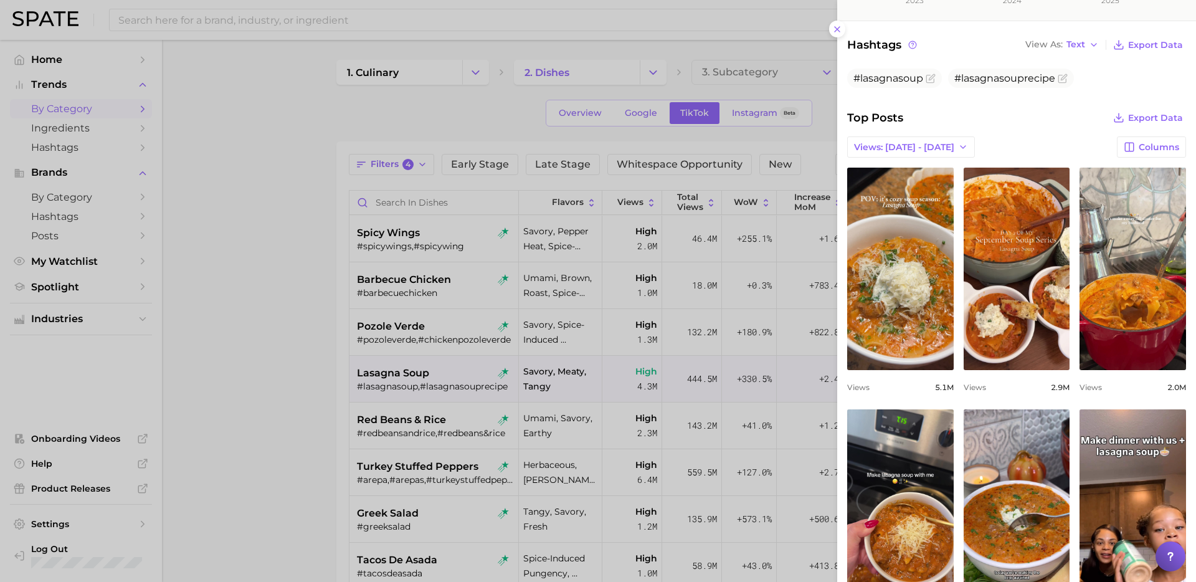
click at [318, 445] on div at bounding box center [598, 291] width 1196 height 582
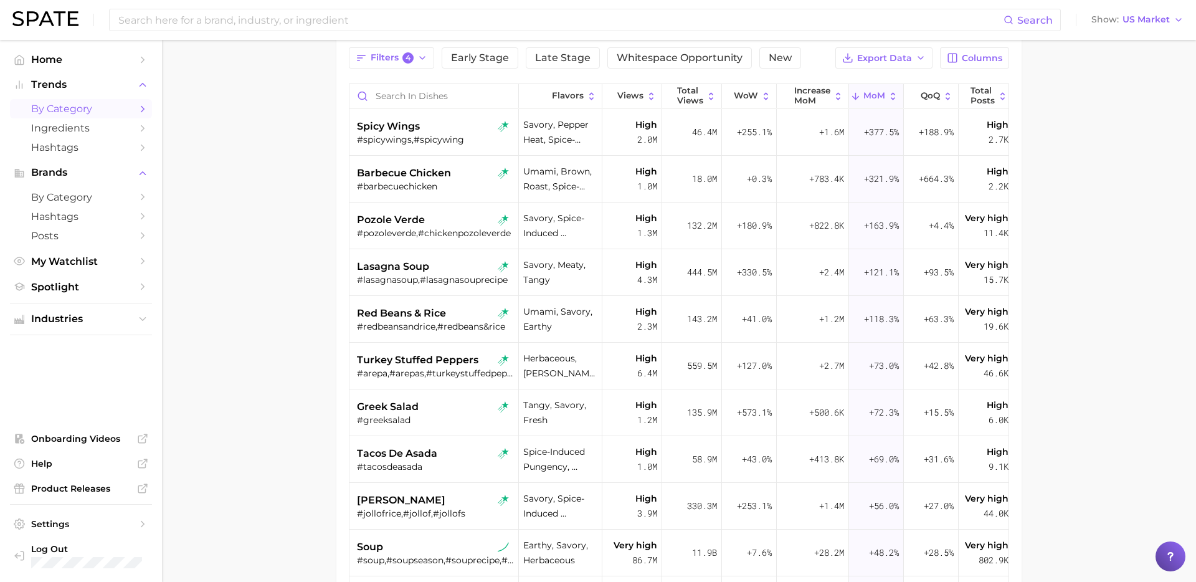
scroll to position [143, 0]
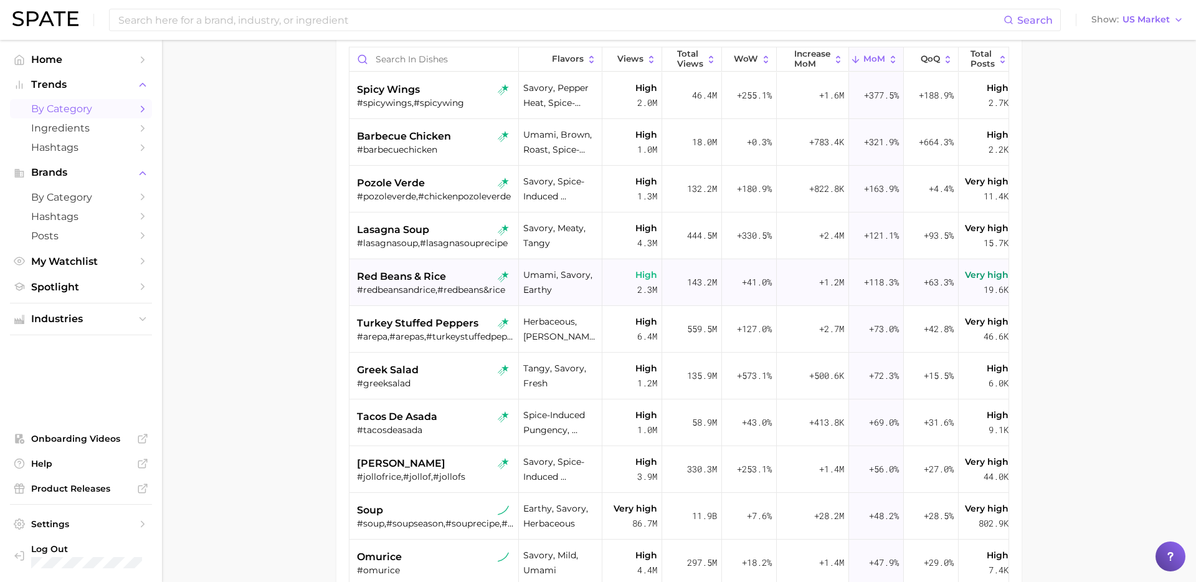
click at [457, 279] on div "red beans & rice" at bounding box center [435, 276] width 157 height 15
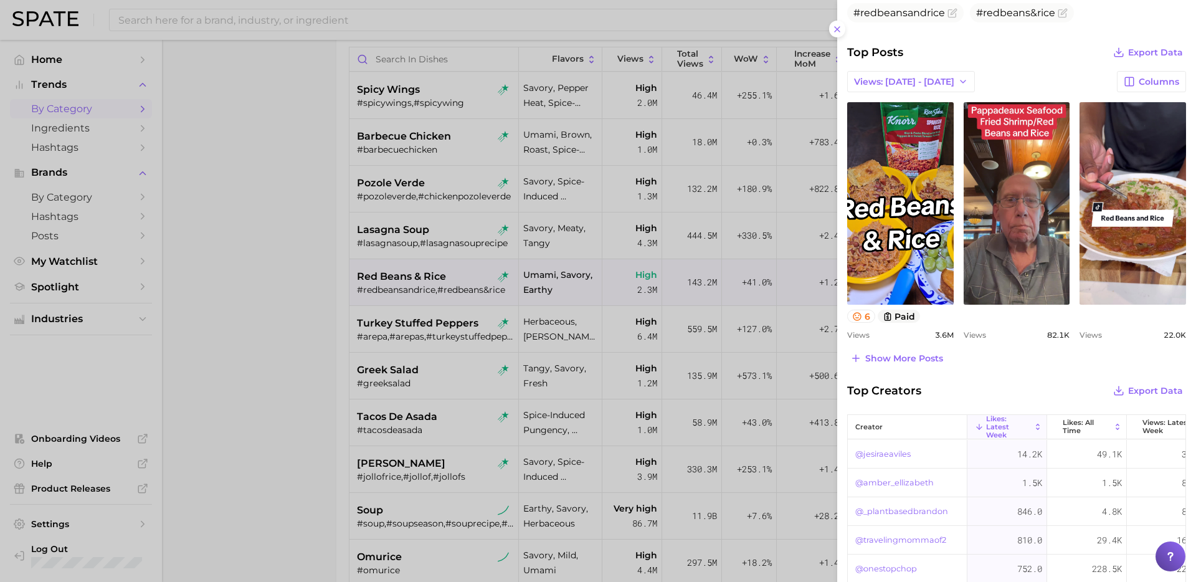
scroll to position [461, 0]
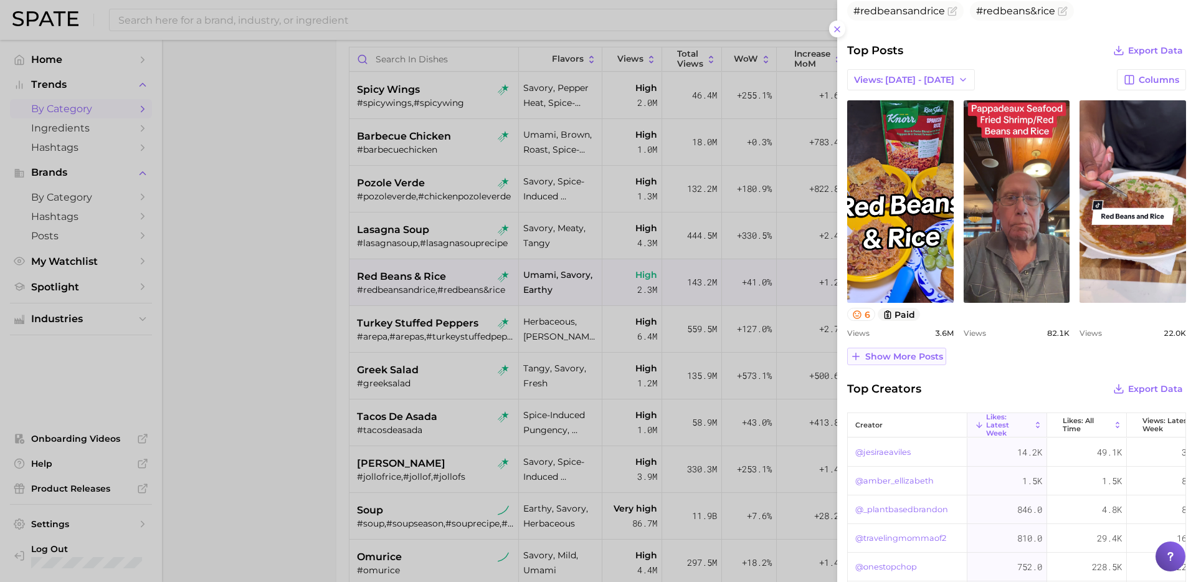
click at [909, 357] on span "Show more posts" at bounding box center [905, 356] width 78 height 11
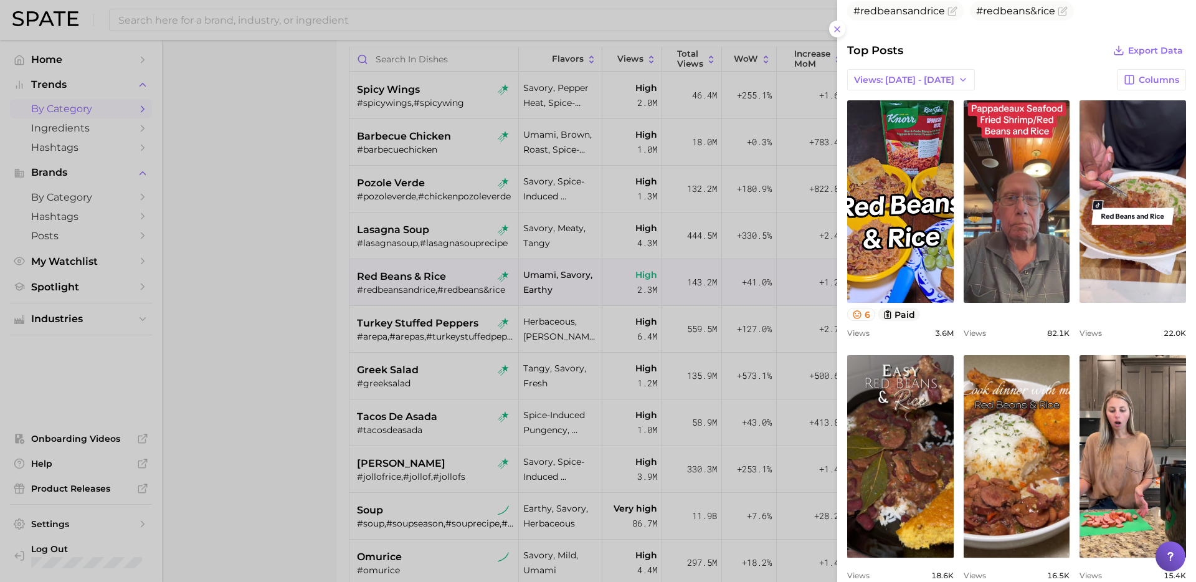
scroll to position [0, 0]
click at [326, 351] on div at bounding box center [598, 291] width 1196 height 582
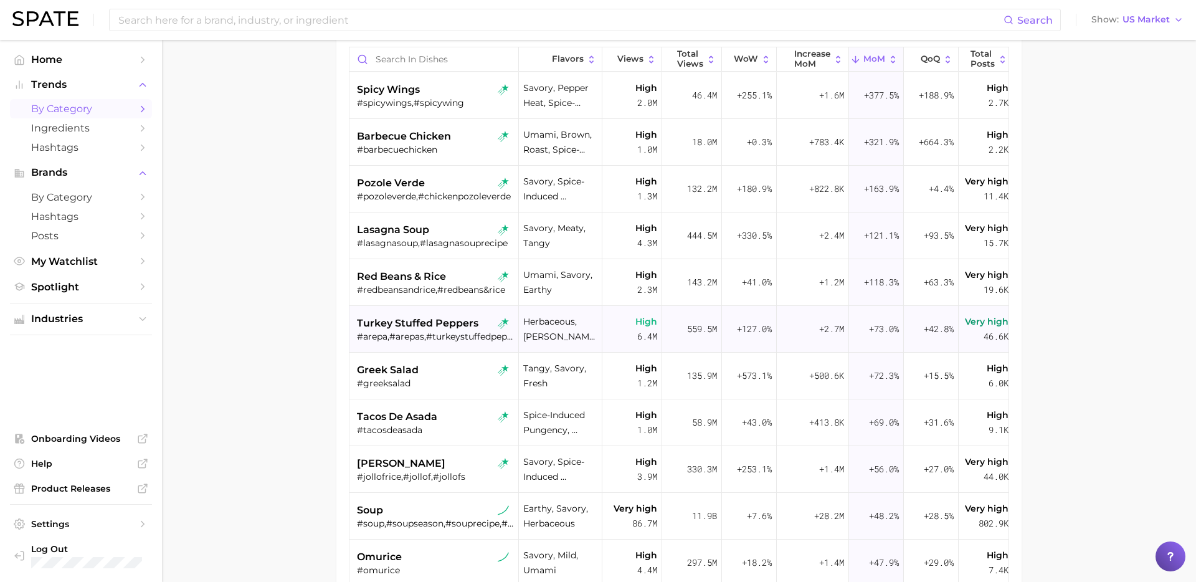
click at [438, 328] on span "turkey stuffed peppers" at bounding box center [418, 323] width 122 height 15
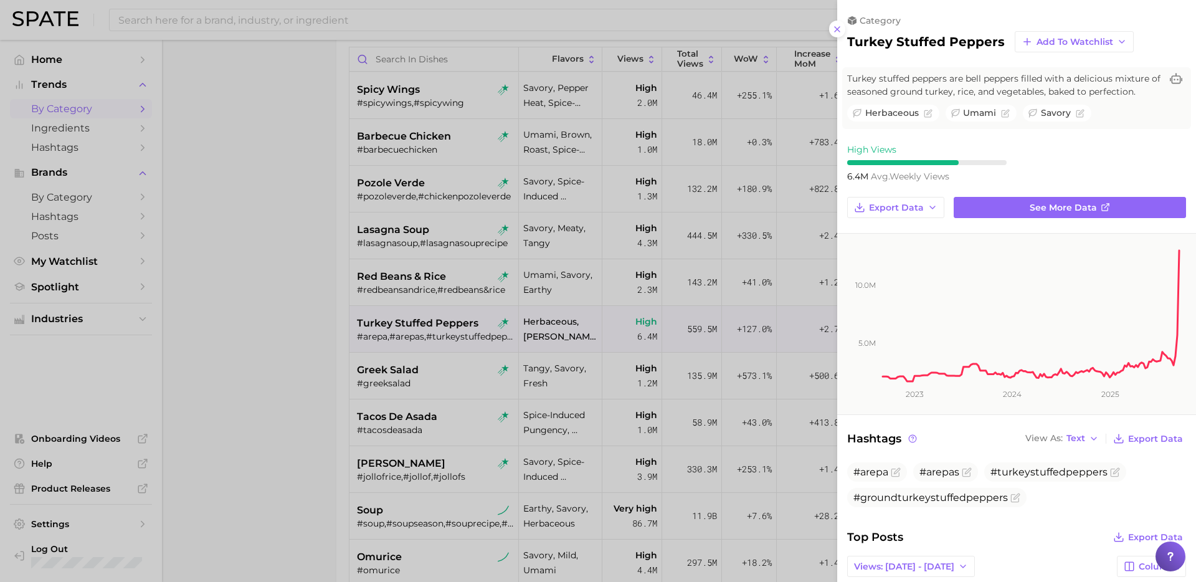
click at [457, 265] on div at bounding box center [598, 291] width 1196 height 582
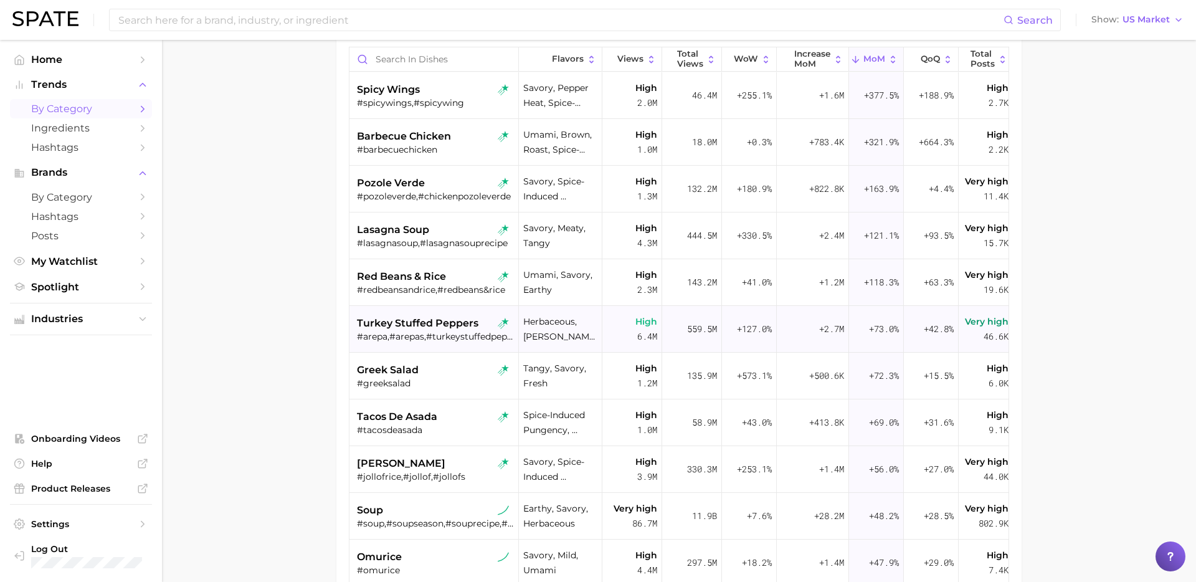
click at [431, 324] on span "turkey stuffed peppers" at bounding box center [418, 323] width 122 height 15
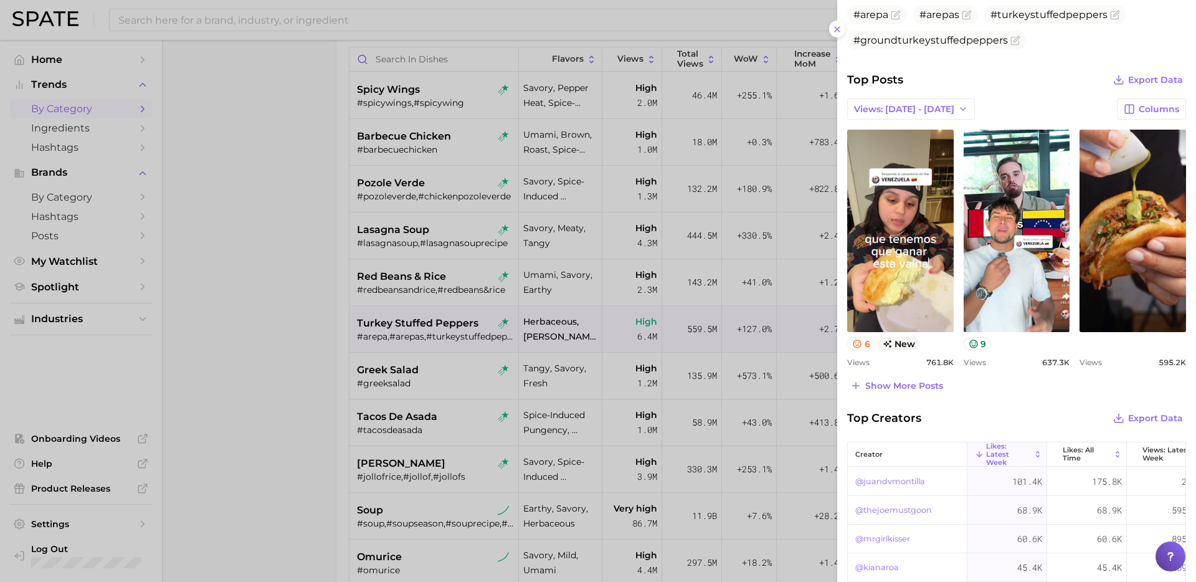
scroll to position [462, 0]
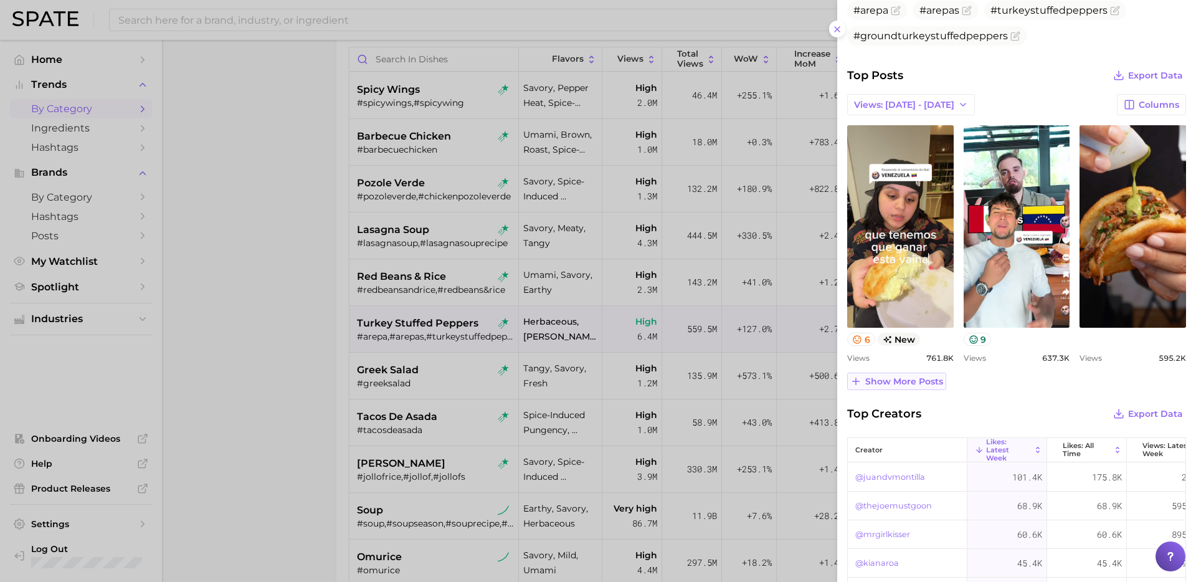
click at [902, 382] on span "Show more posts" at bounding box center [905, 381] width 78 height 11
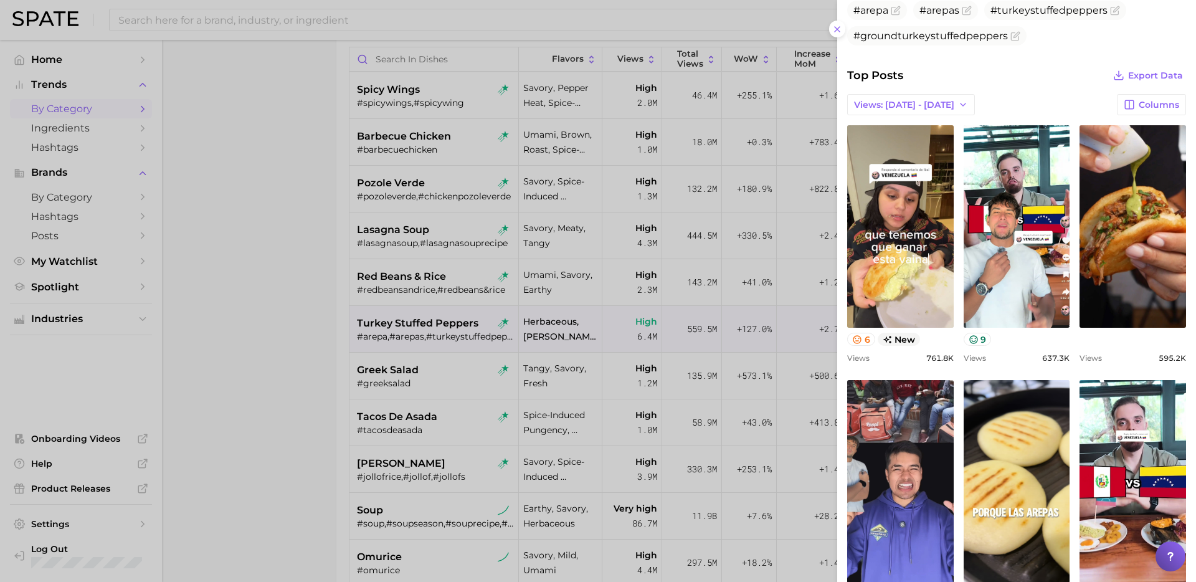
scroll to position [0, 0]
click at [447, 411] on div at bounding box center [598, 291] width 1196 height 582
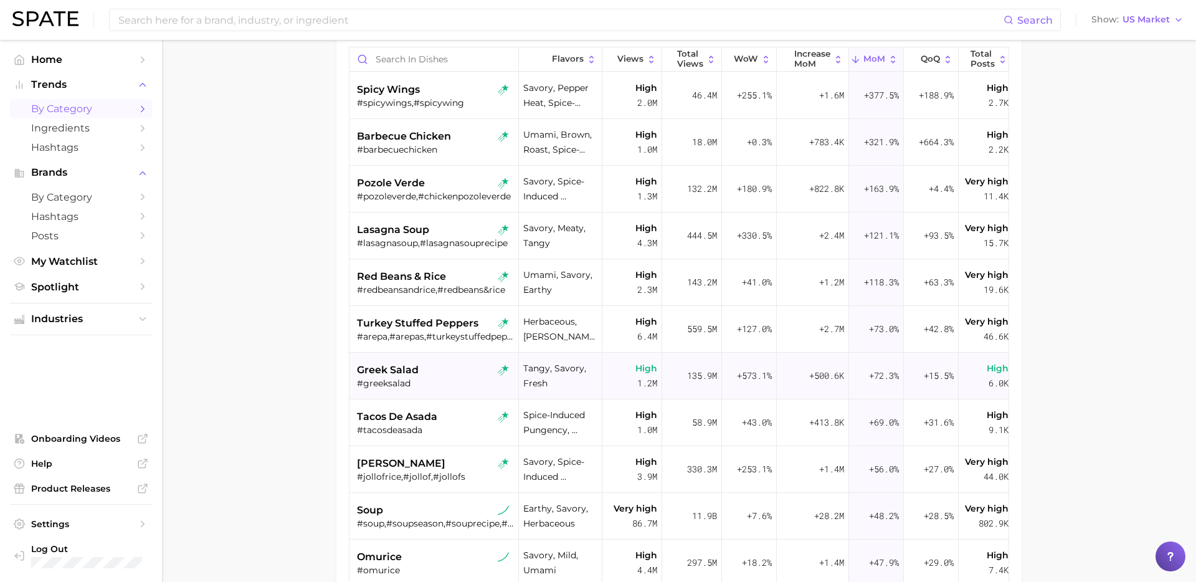
click at [436, 384] on div "#greeksalad" at bounding box center [435, 383] width 157 height 11
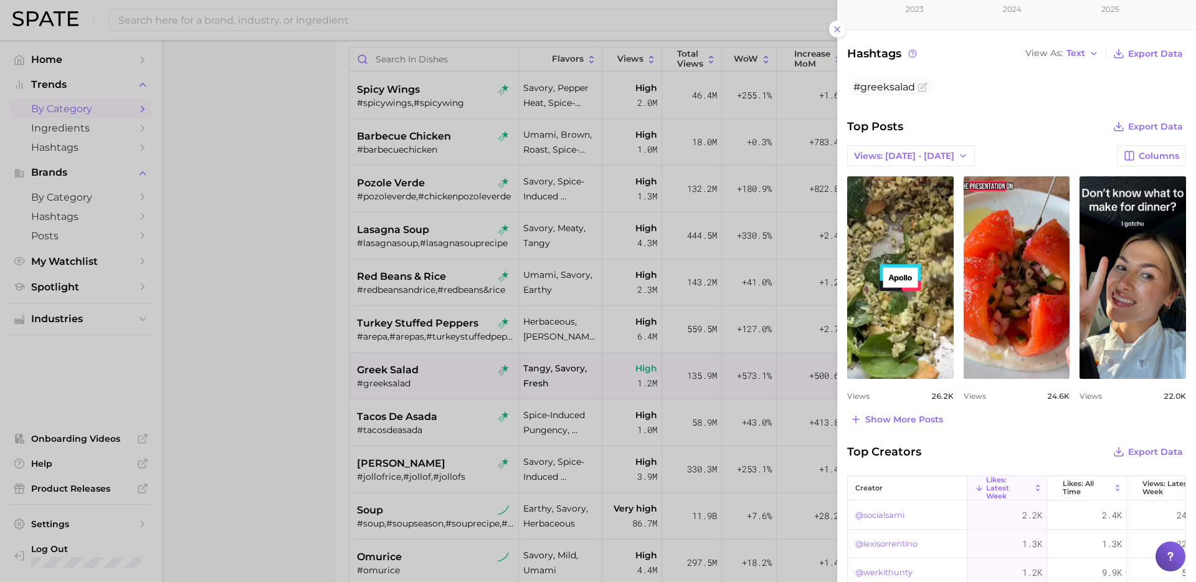
scroll to position [399, 0]
click at [912, 414] on span "Show more posts" at bounding box center [905, 419] width 78 height 11
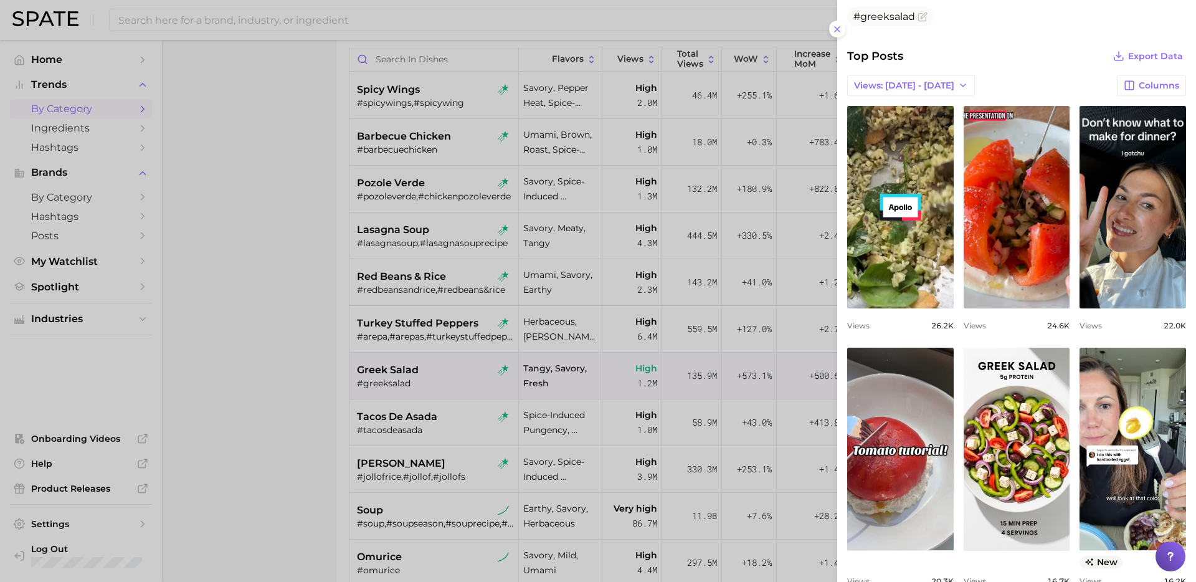
scroll to position [469, 0]
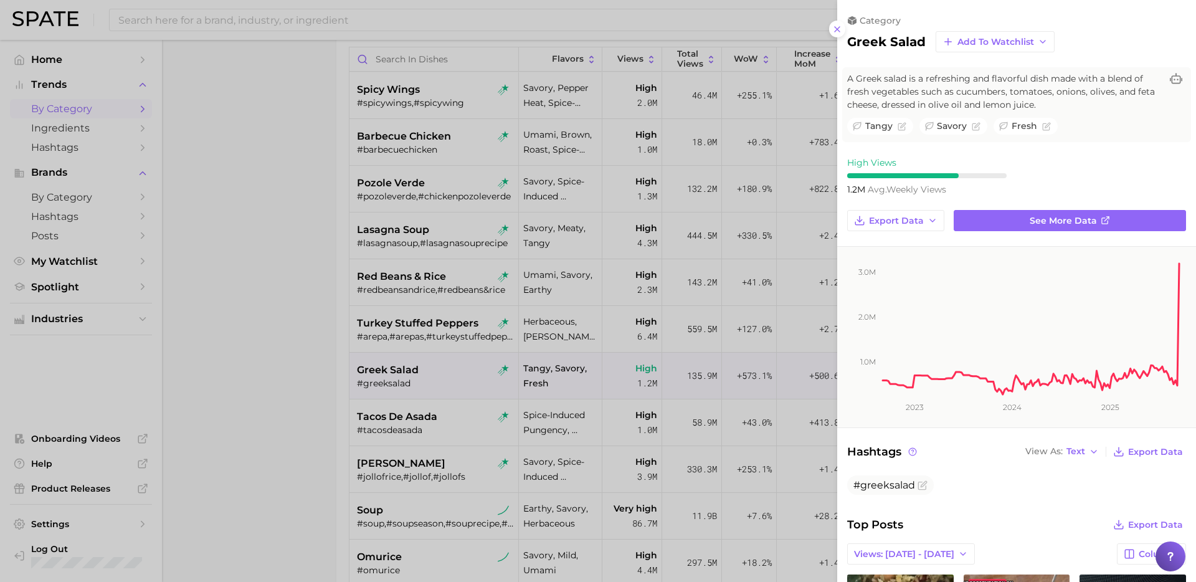
scroll to position [469, 0]
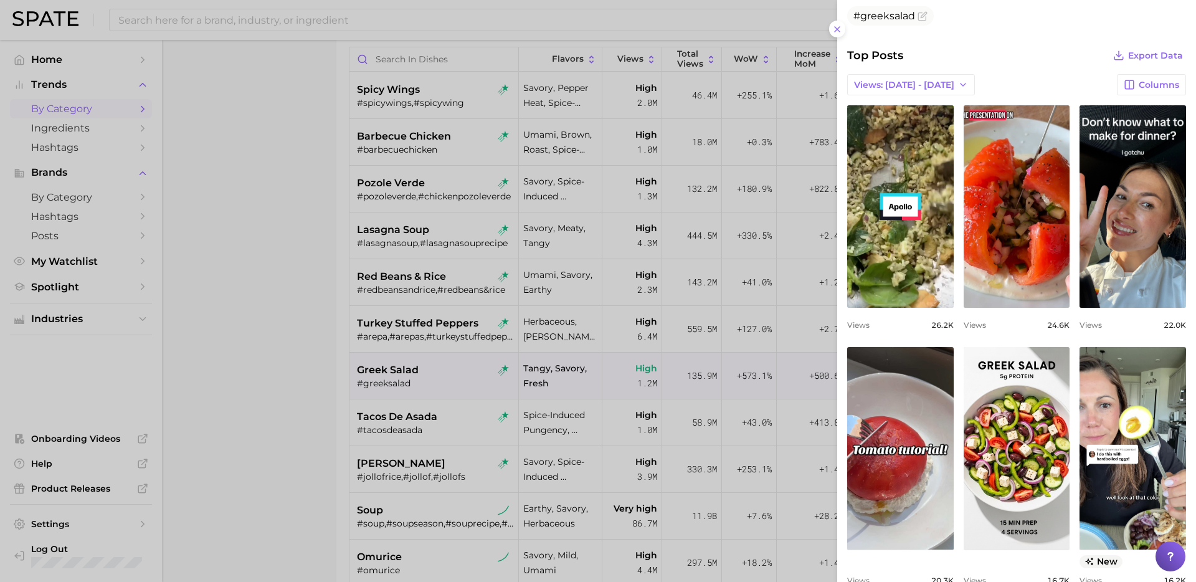
click at [439, 404] on div at bounding box center [598, 291] width 1196 height 582
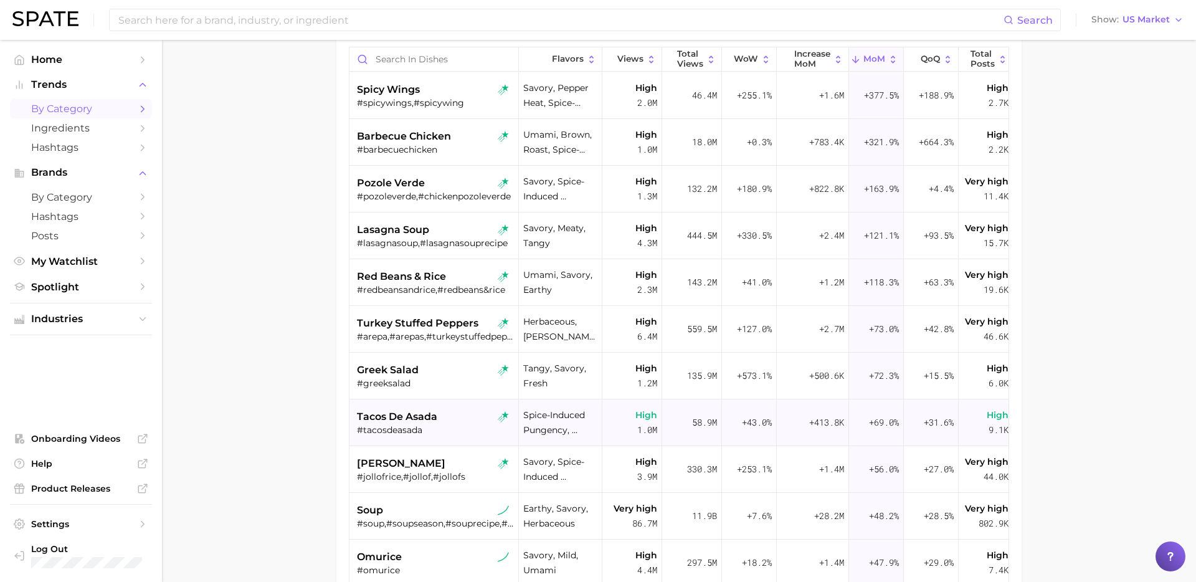
click at [444, 424] on div "#tacosdeasada" at bounding box center [435, 429] width 157 height 11
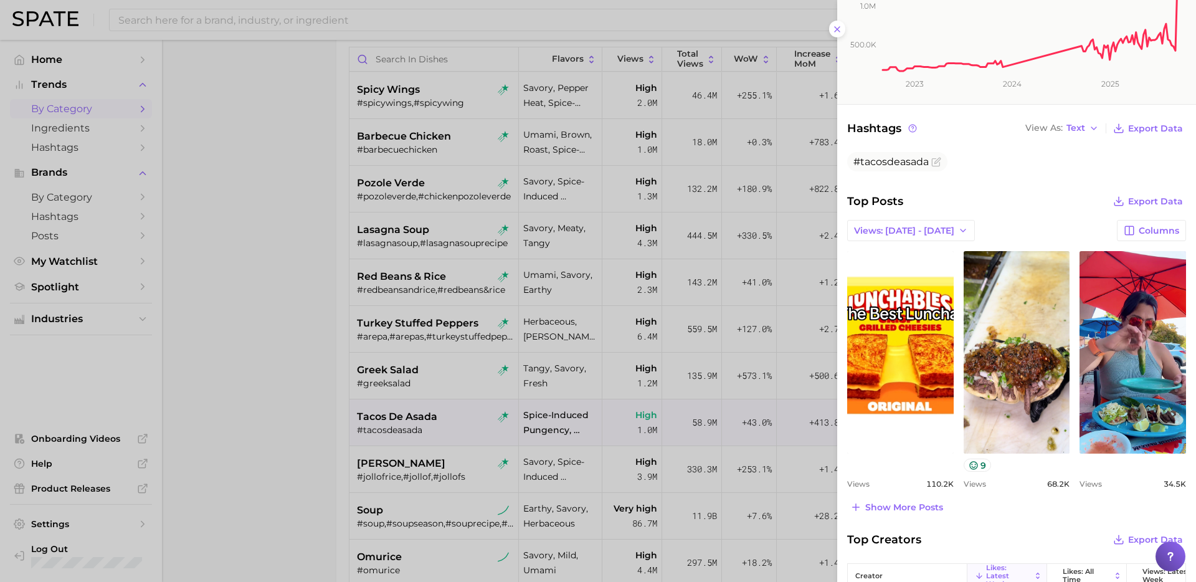
scroll to position [315, 0]
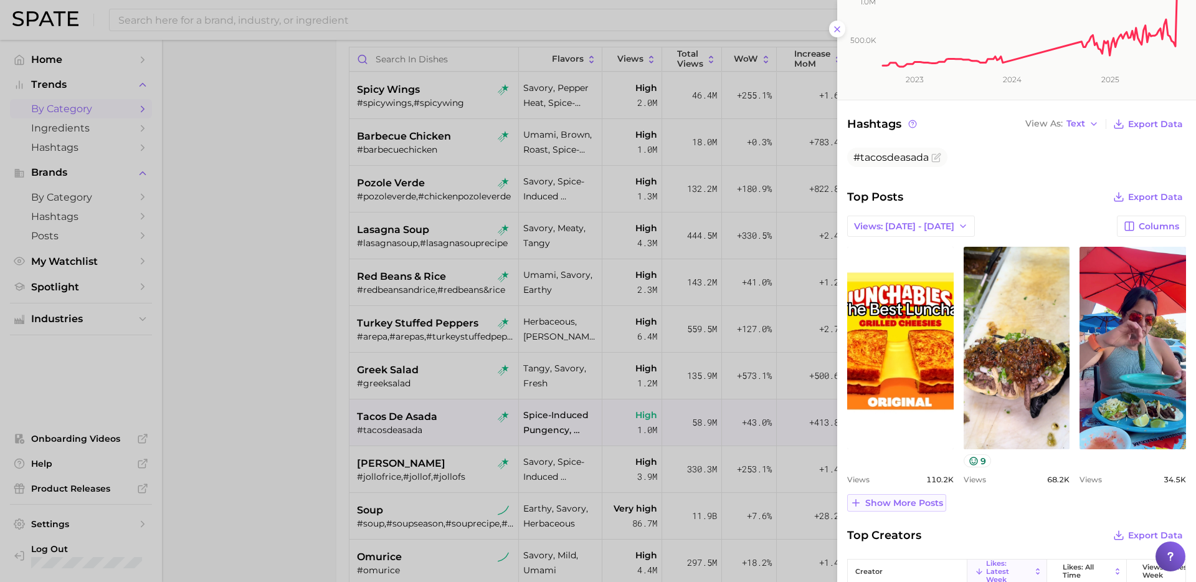
click at [918, 500] on span "Show more posts" at bounding box center [905, 503] width 78 height 11
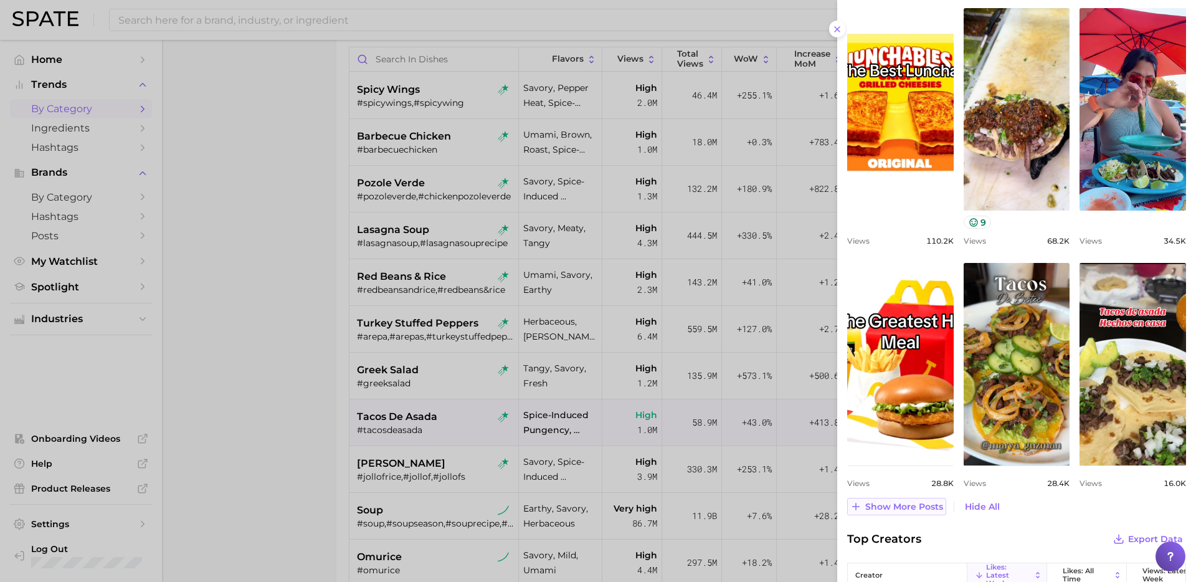
scroll to position [594, 0]
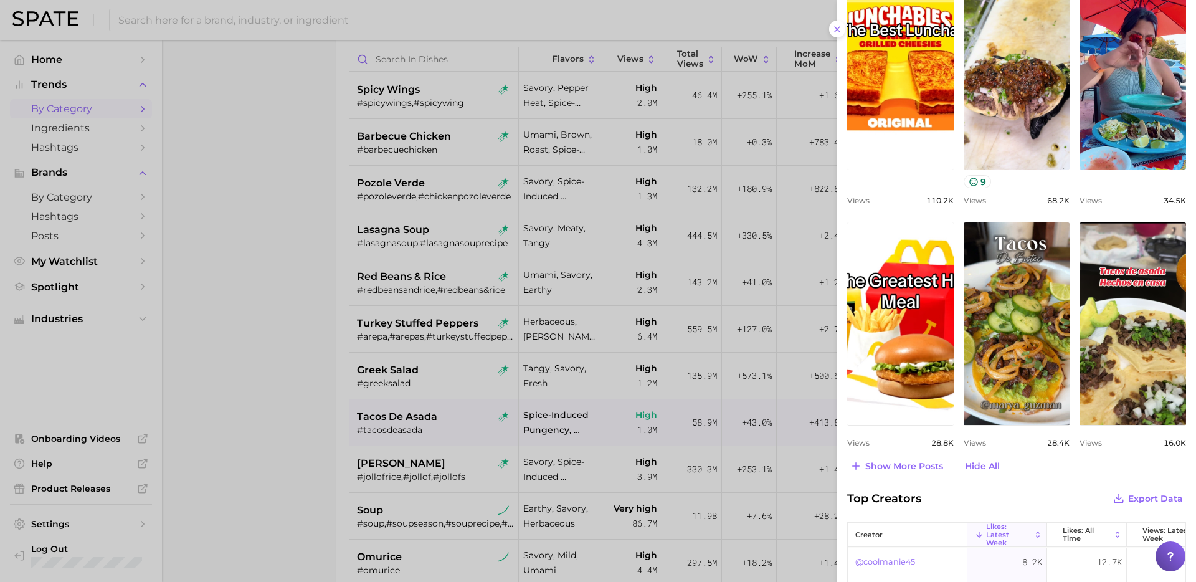
click at [436, 470] on div at bounding box center [598, 291] width 1196 height 582
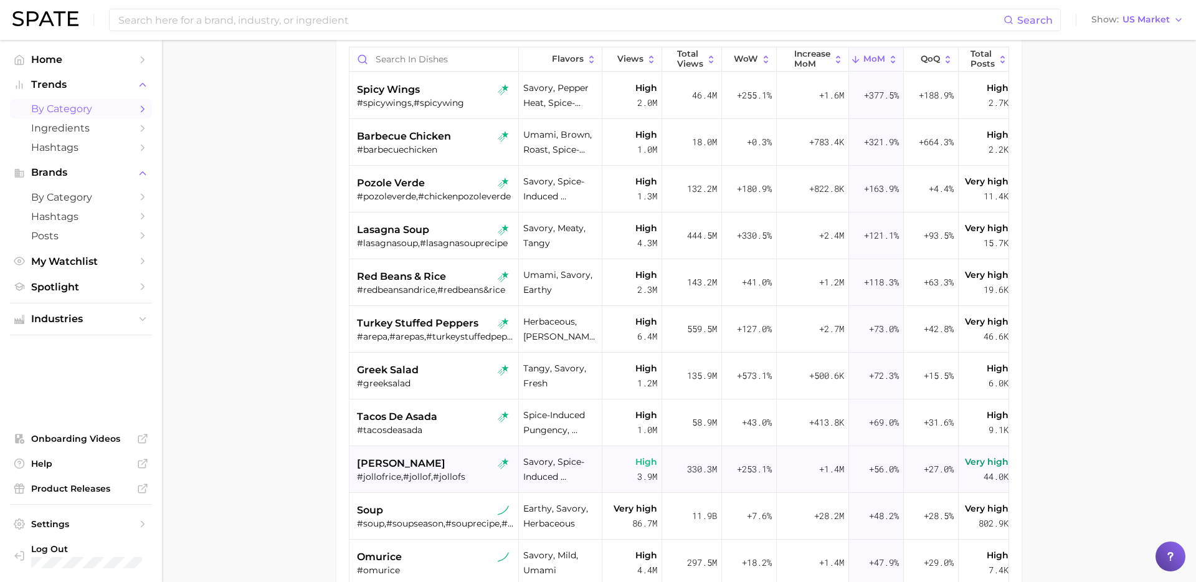
click at [447, 452] on div "[PERSON_NAME] #jollofrice,#jollof,#jollofs" at bounding box center [435, 469] width 157 height 47
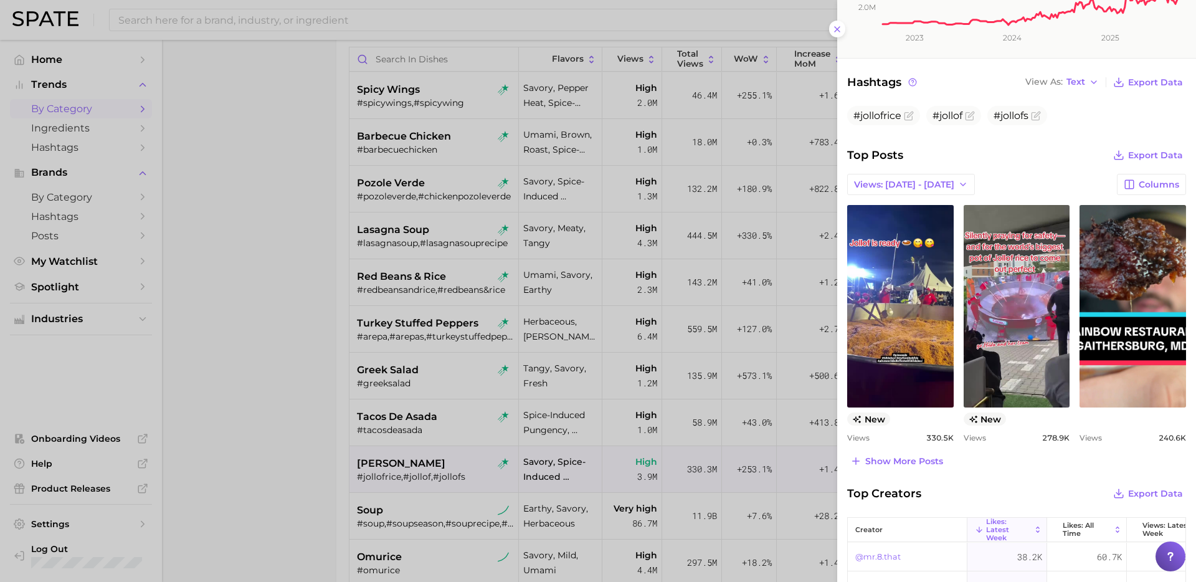
scroll to position [365, 0]
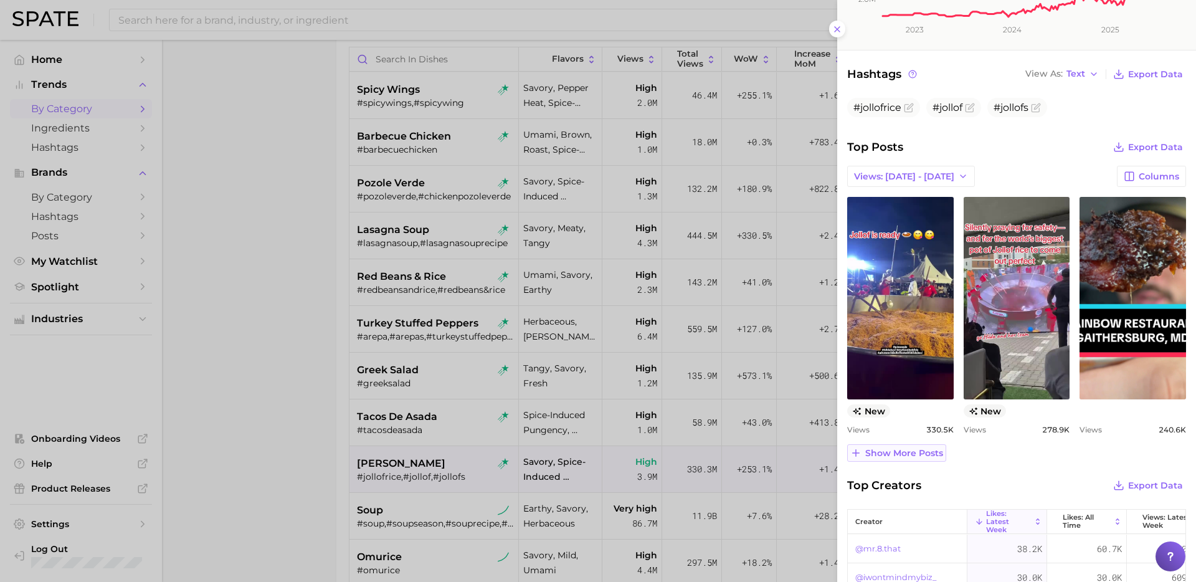
click at [904, 452] on span "Show more posts" at bounding box center [905, 453] width 78 height 11
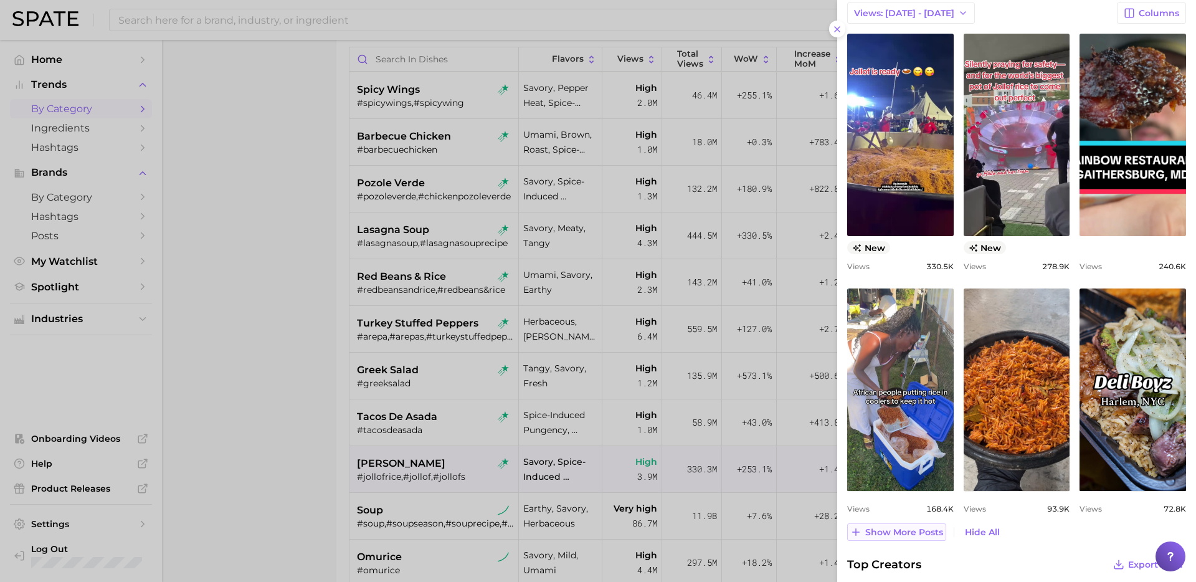
scroll to position [530, 0]
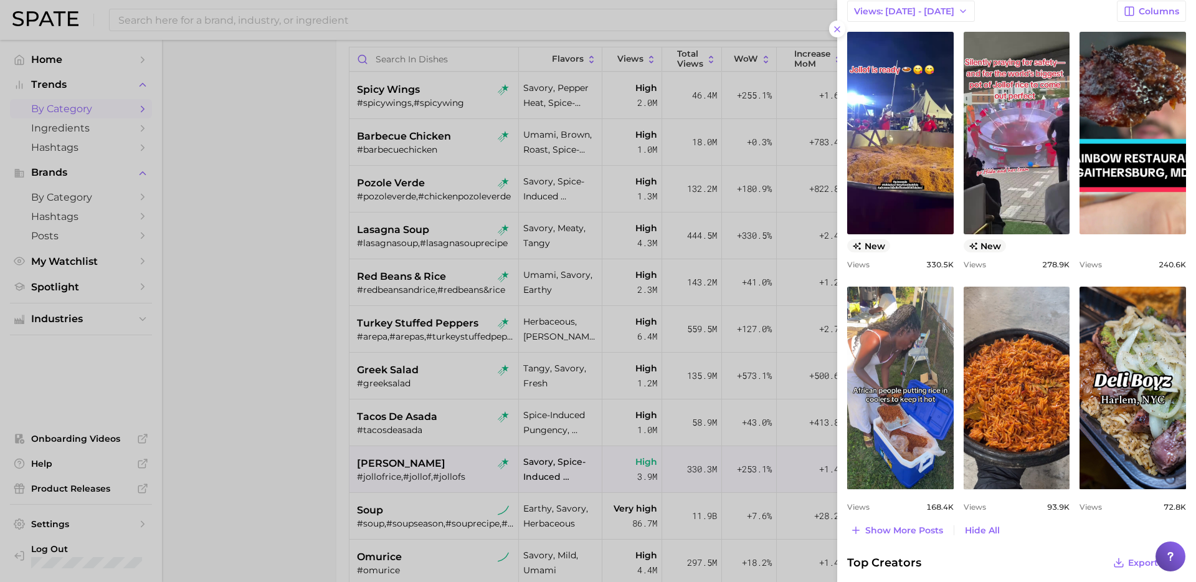
click at [469, 345] on div at bounding box center [598, 291] width 1196 height 582
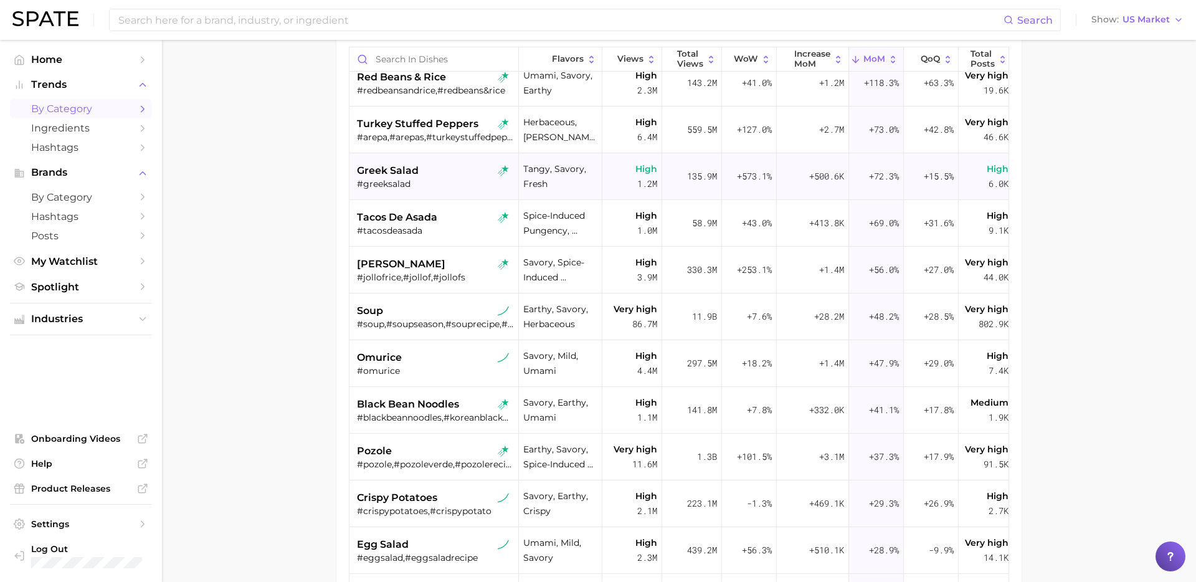
scroll to position [202, 0]
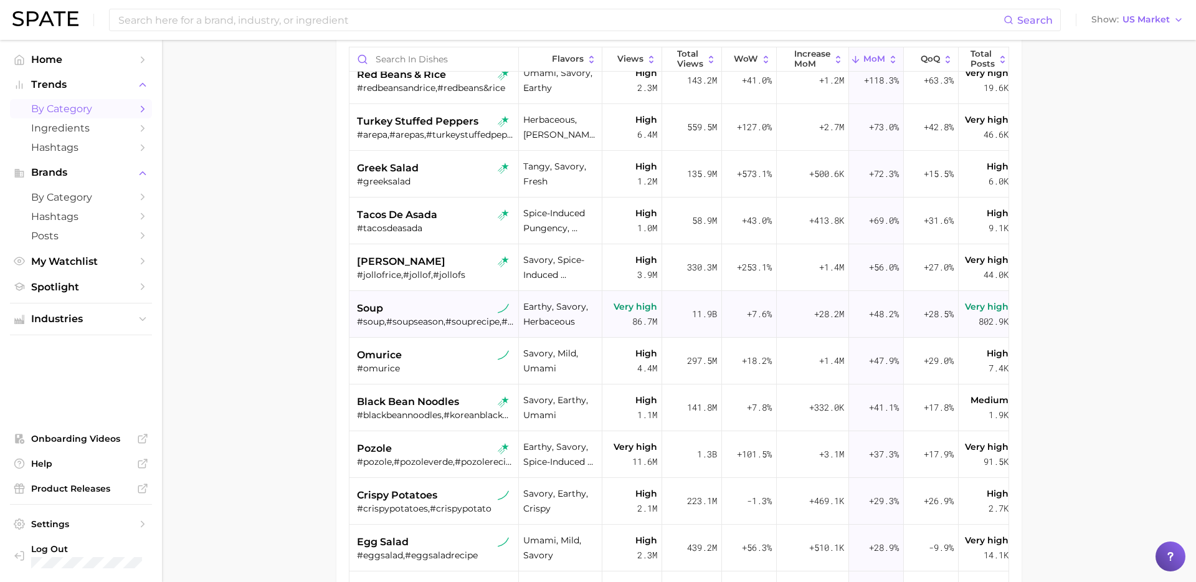
click at [454, 316] on div "#soup,#soupseason,#souprecipe,#souptok,#goodsoup,#souprecipes,#soupszn,#summers…" at bounding box center [435, 321] width 157 height 11
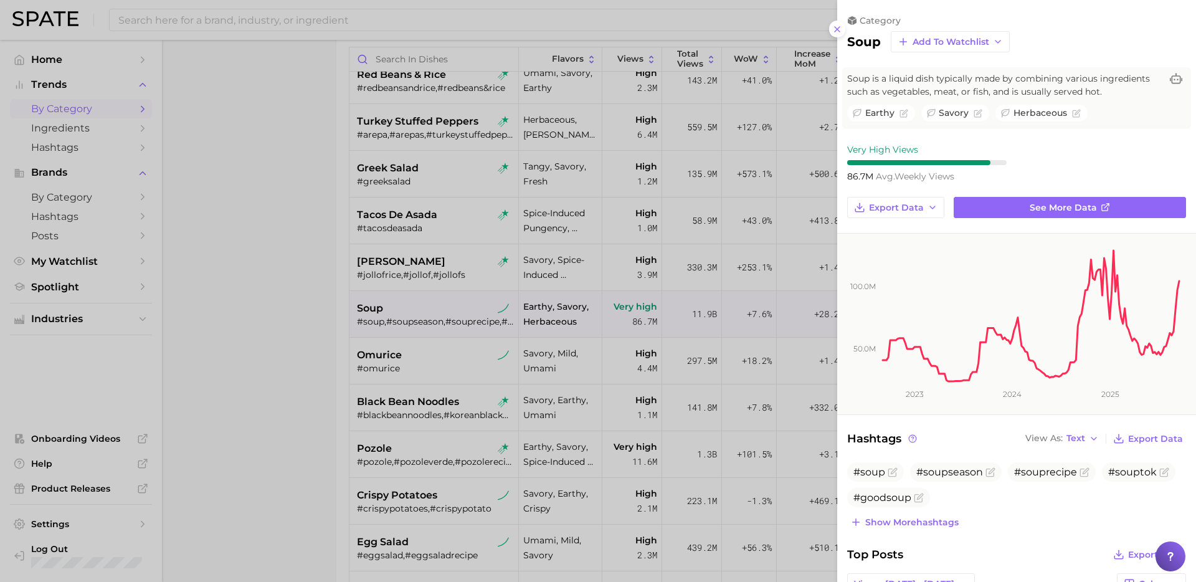
scroll to position [0, 0]
click at [466, 358] on div at bounding box center [598, 291] width 1196 height 582
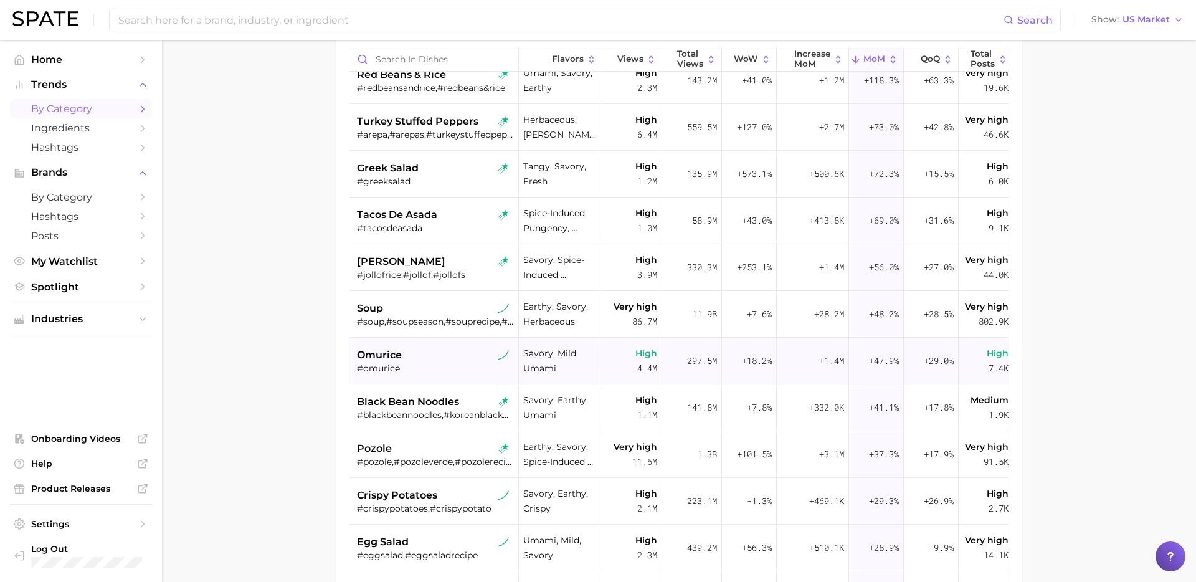
click at [457, 371] on div "#omurice" at bounding box center [435, 368] width 157 height 11
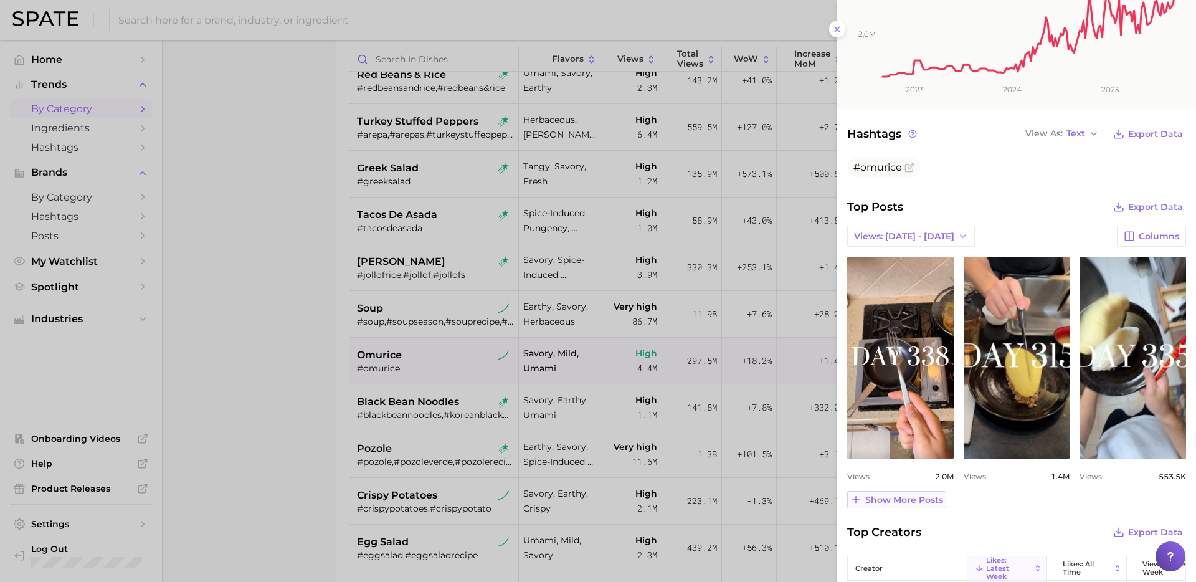
click at [931, 500] on span "Show more posts" at bounding box center [905, 500] width 78 height 11
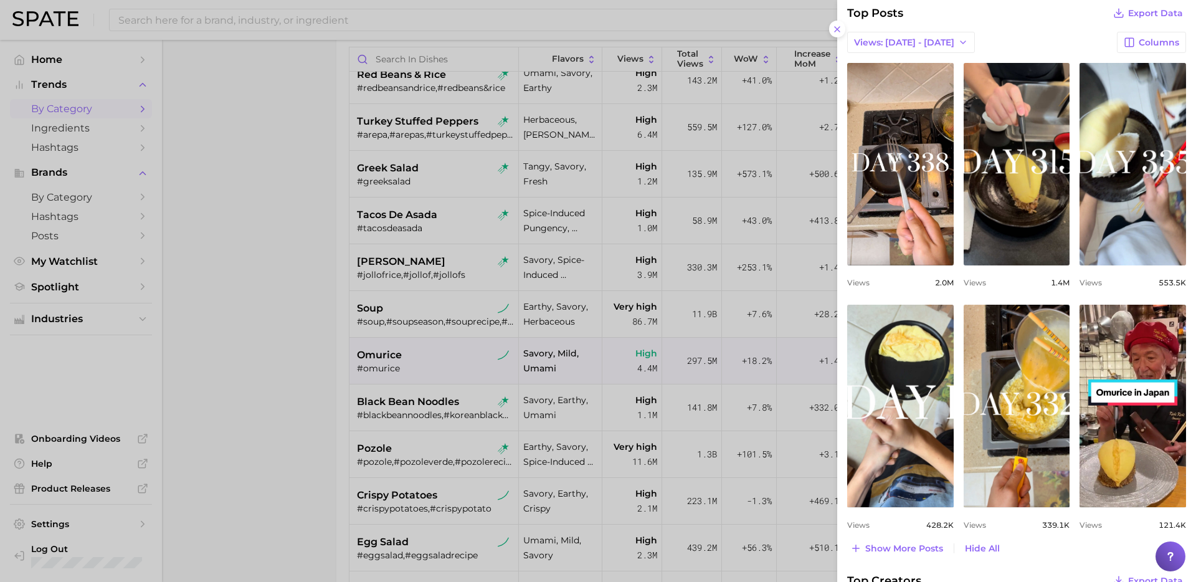
click at [246, 381] on div at bounding box center [598, 291] width 1196 height 582
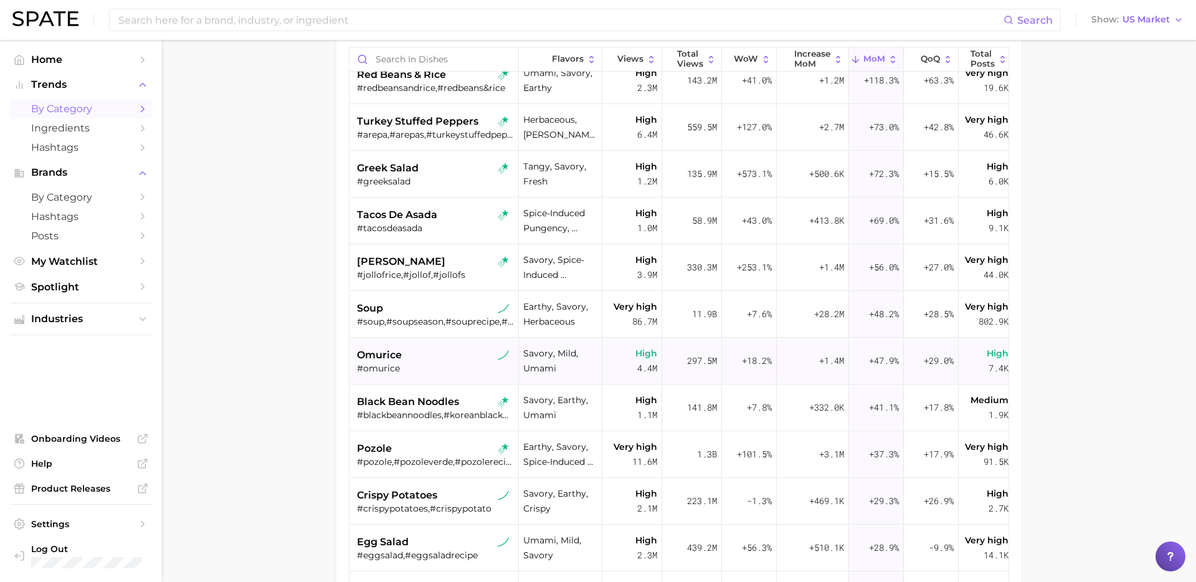
click at [450, 363] on div "#omurice" at bounding box center [435, 368] width 157 height 11
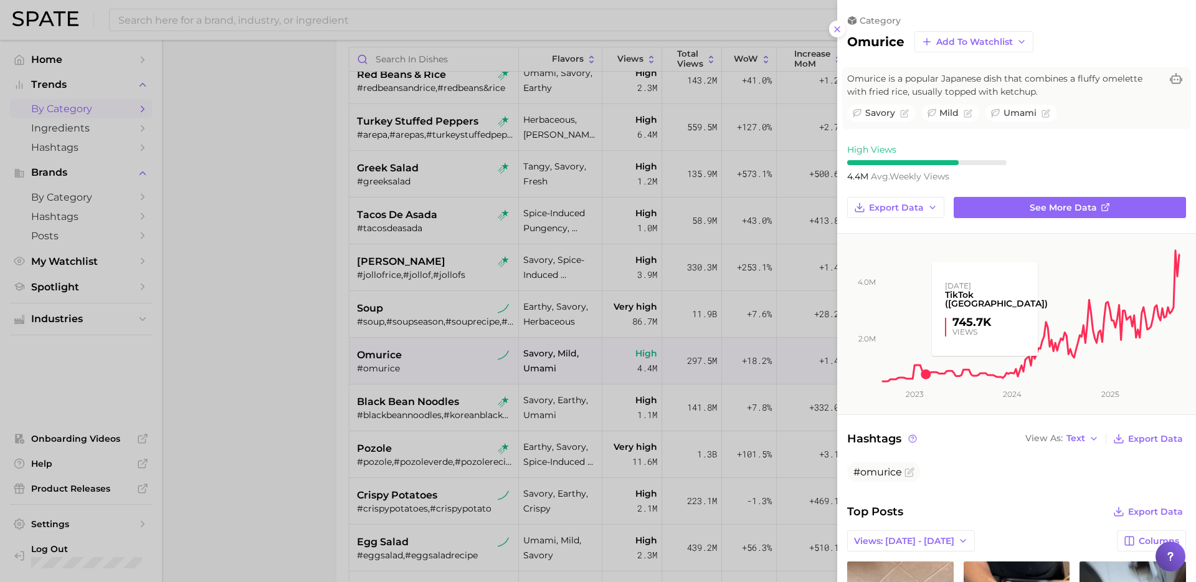
scroll to position [533, 0]
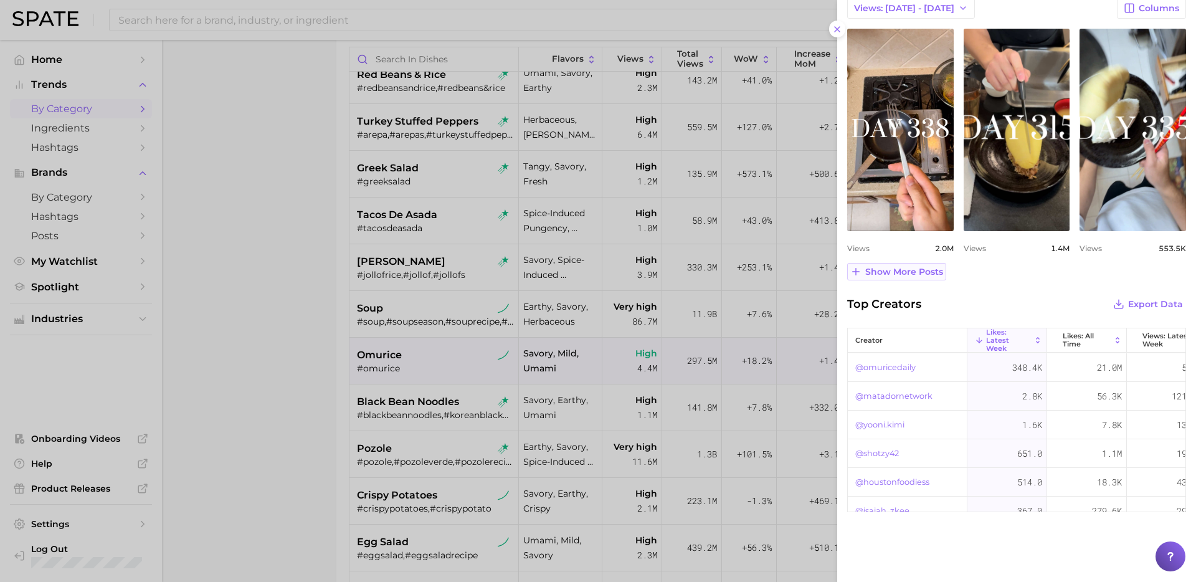
click at [909, 277] on span "Show more posts" at bounding box center [905, 272] width 78 height 11
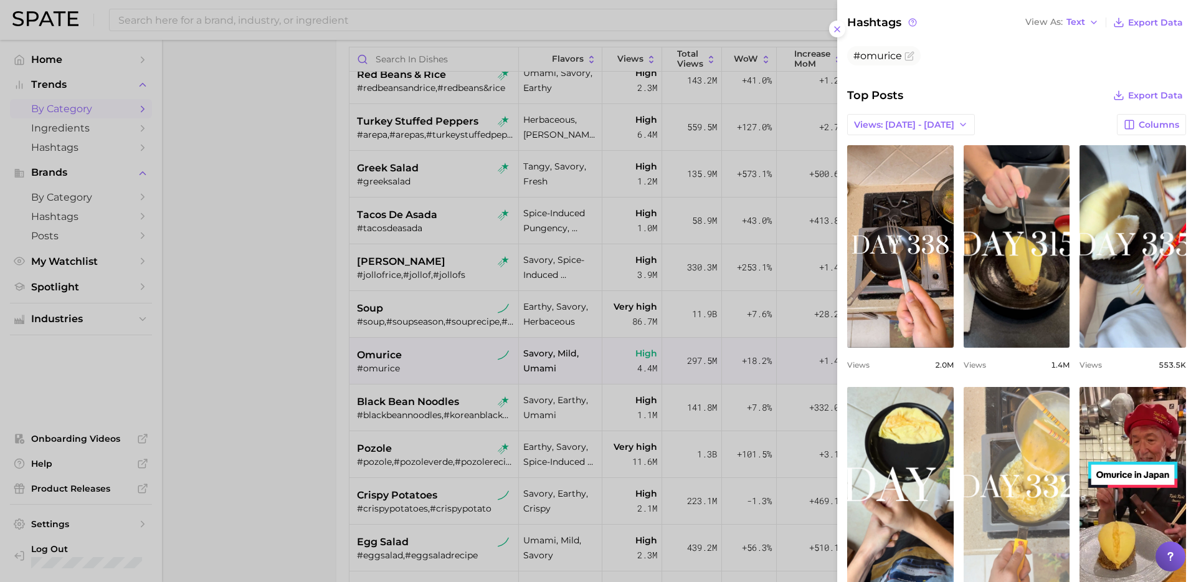
scroll to position [775, 0]
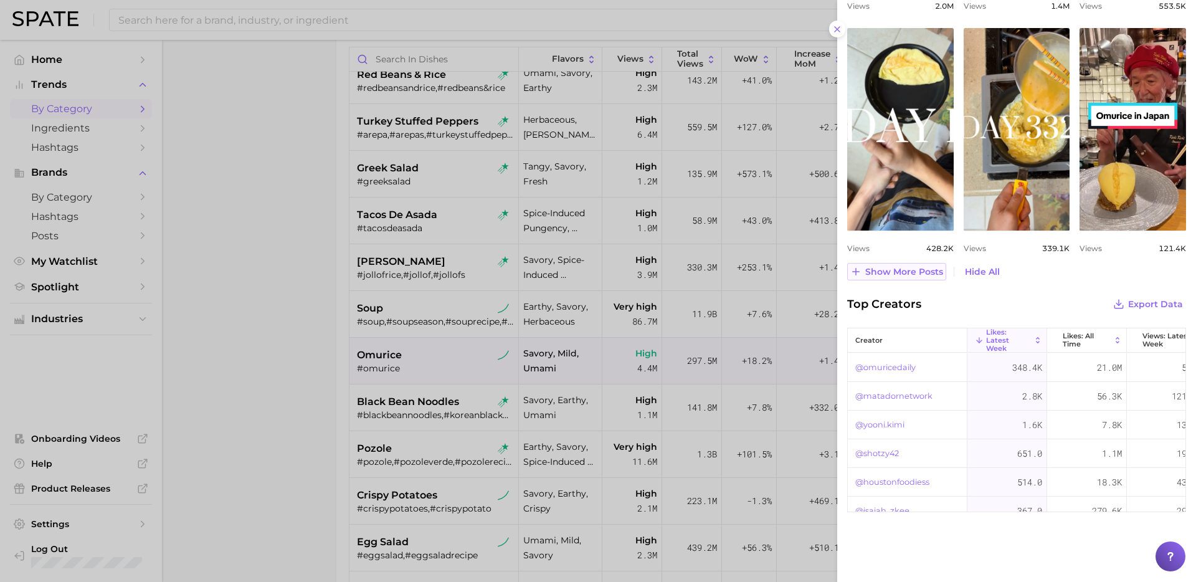
click at [887, 272] on span "Show more posts" at bounding box center [905, 272] width 78 height 11
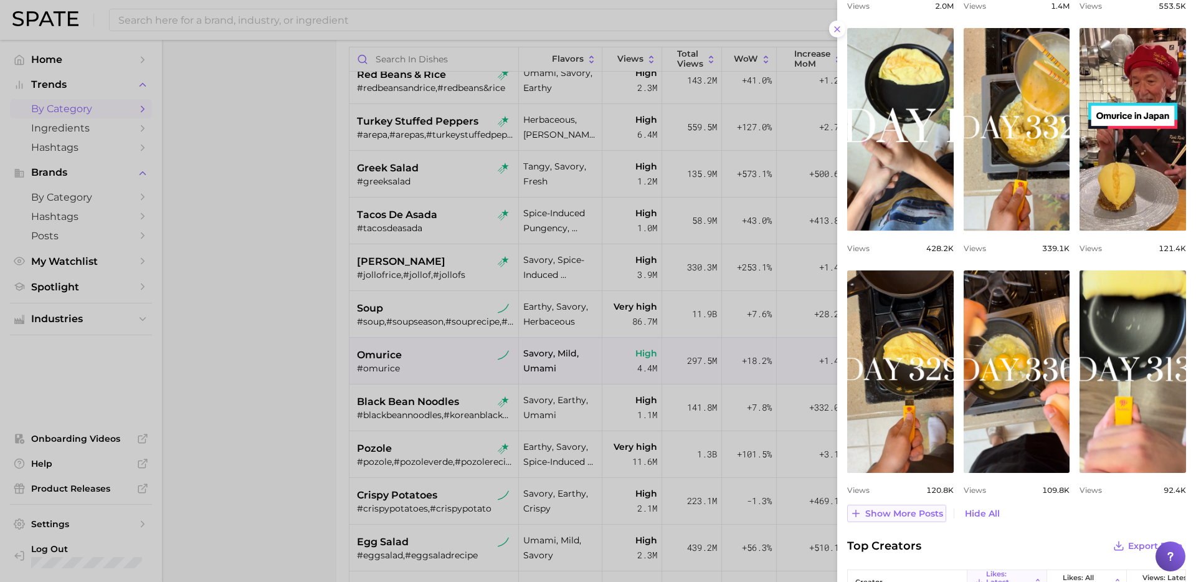
scroll to position [0, 0]
click at [254, 406] on div at bounding box center [598, 291] width 1196 height 582
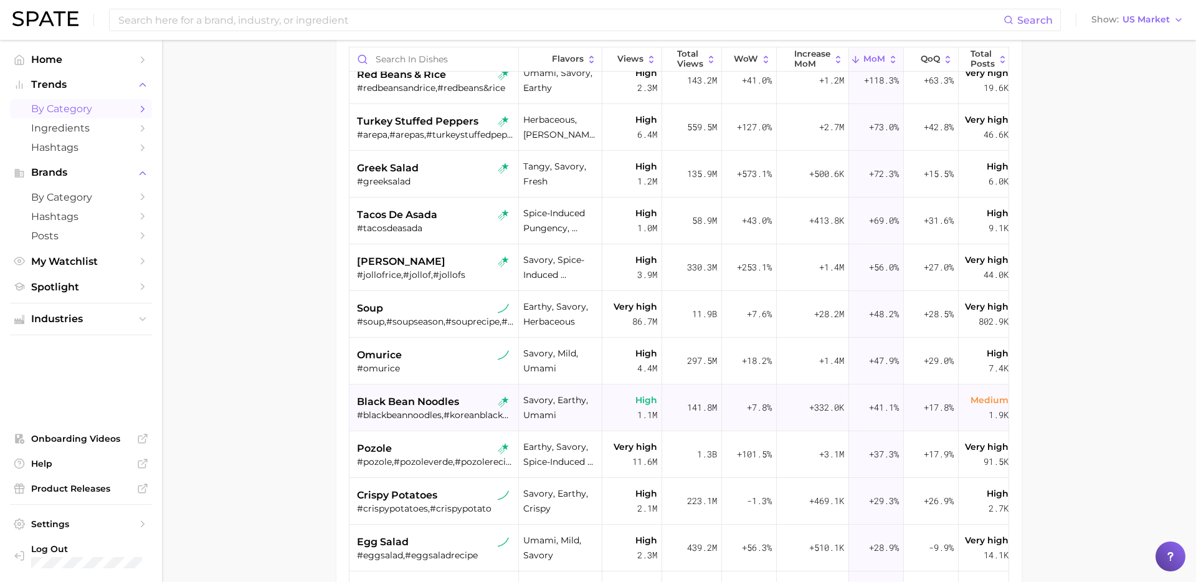
click at [452, 412] on div "#blackbeannoodles,#koreanblackbeannoodles,#blackbeannoodle" at bounding box center [435, 414] width 157 height 11
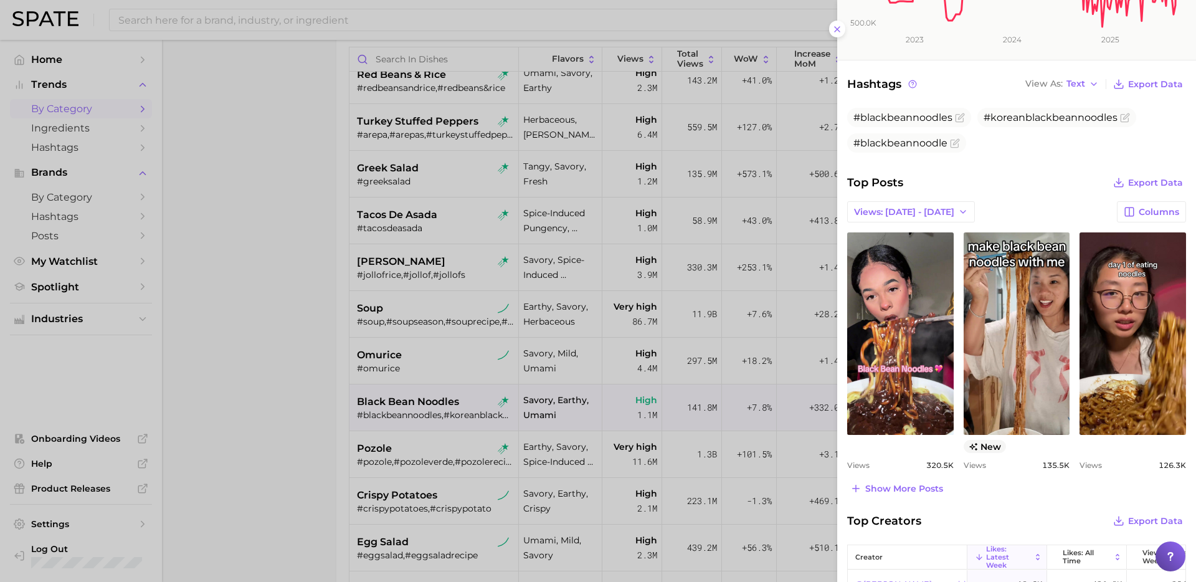
scroll to position [369, 0]
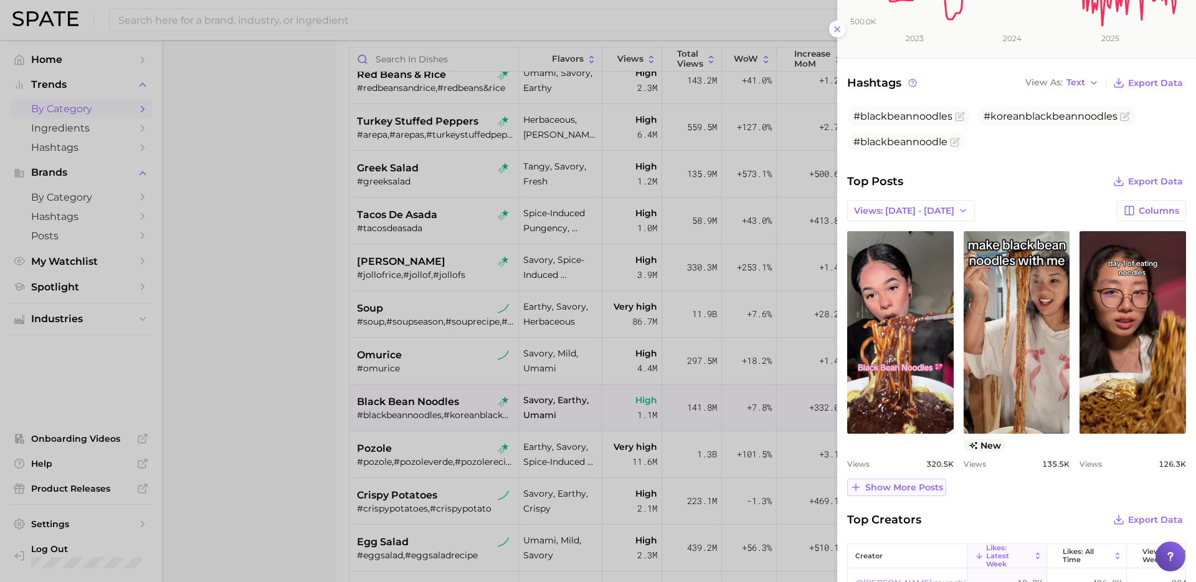
click at [919, 482] on span "Show more posts" at bounding box center [905, 487] width 78 height 11
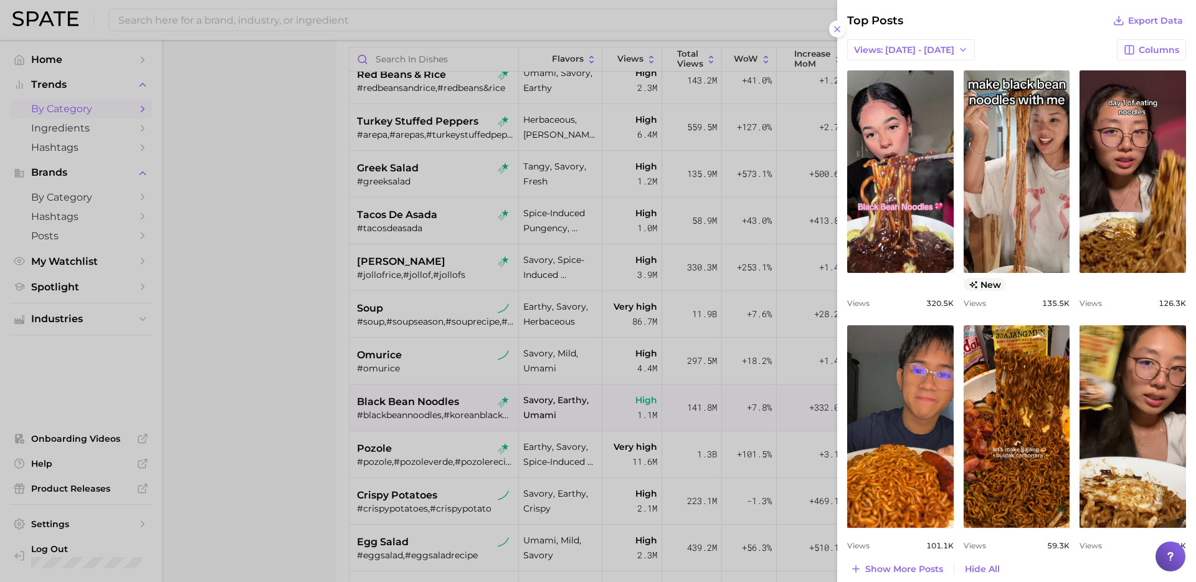
click at [438, 398] on div at bounding box center [598, 291] width 1196 height 582
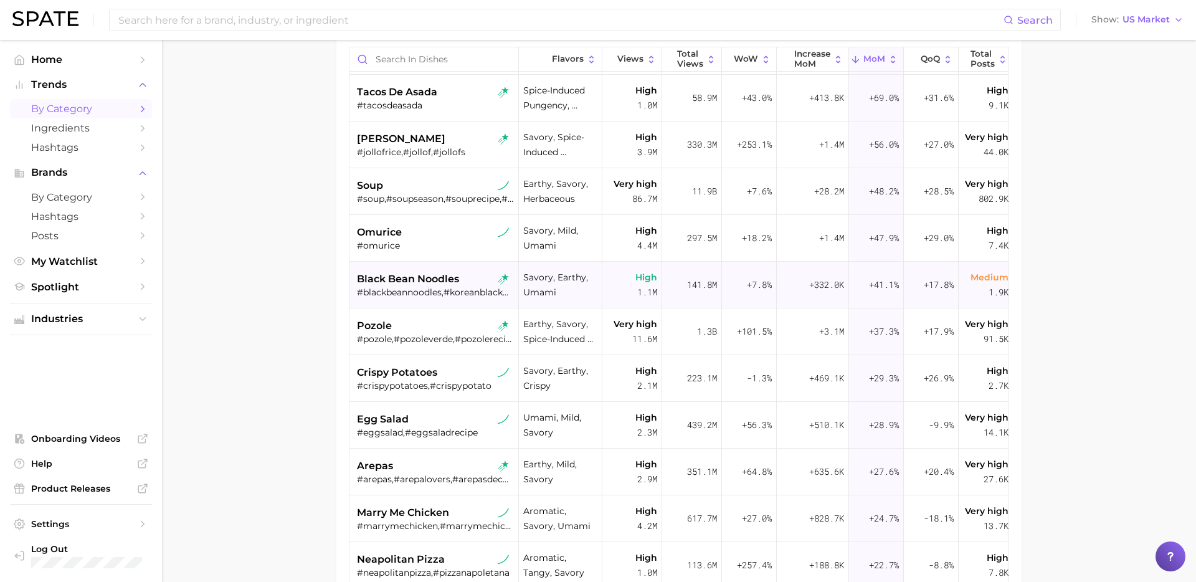
scroll to position [325, 0]
click at [432, 331] on div "pozole" at bounding box center [435, 325] width 157 height 15
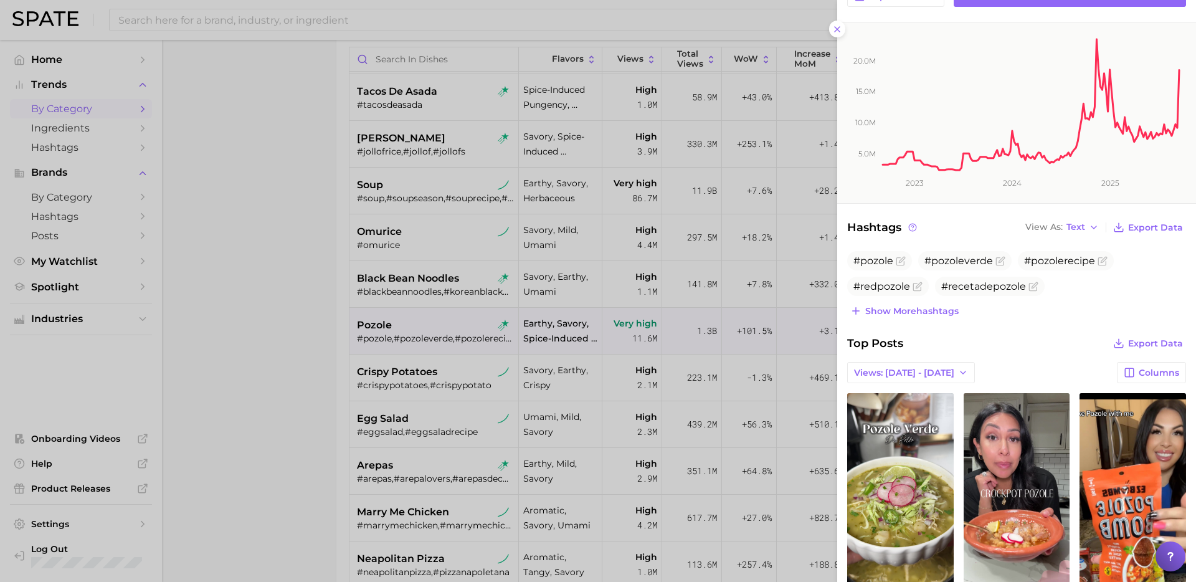
scroll to position [336, 0]
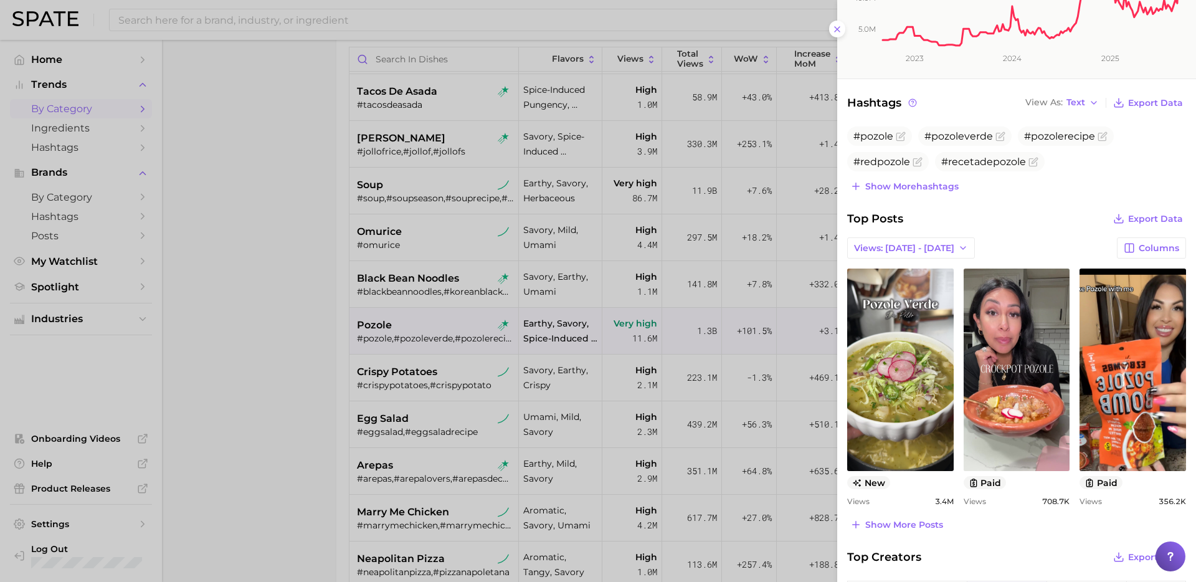
click at [374, 386] on div at bounding box center [598, 291] width 1196 height 582
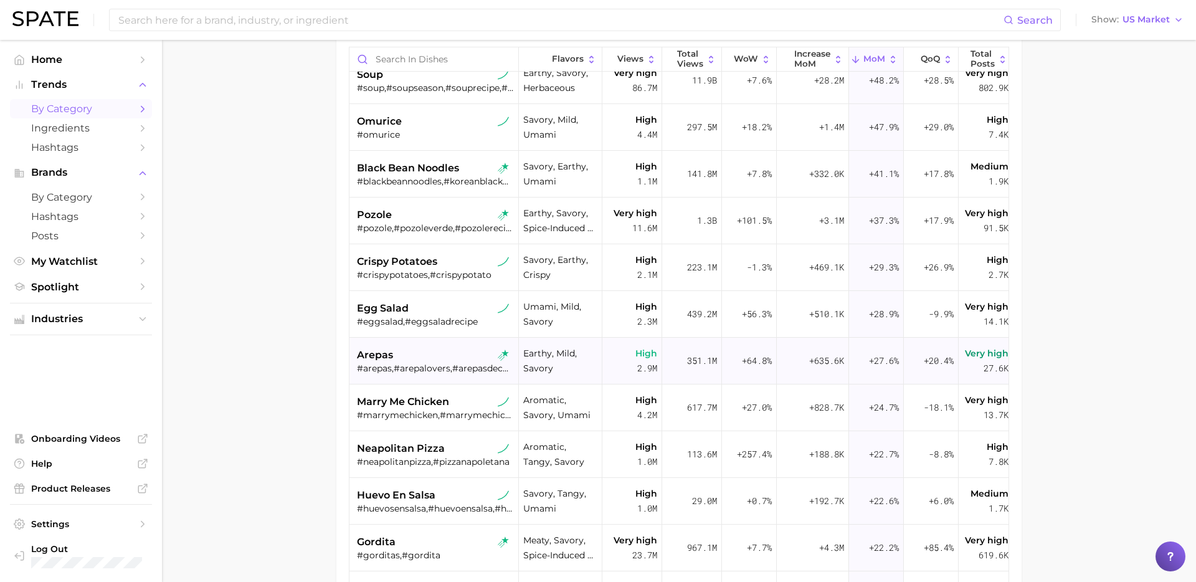
scroll to position [448, 0]
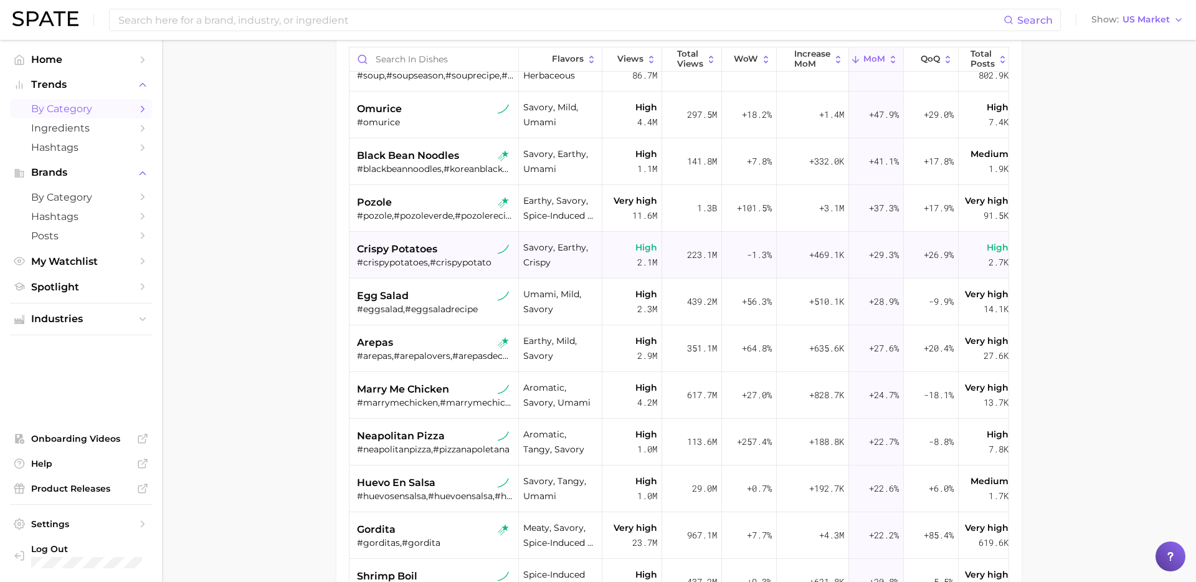
click at [425, 252] on span "crispy potatoes" at bounding box center [397, 249] width 80 height 15
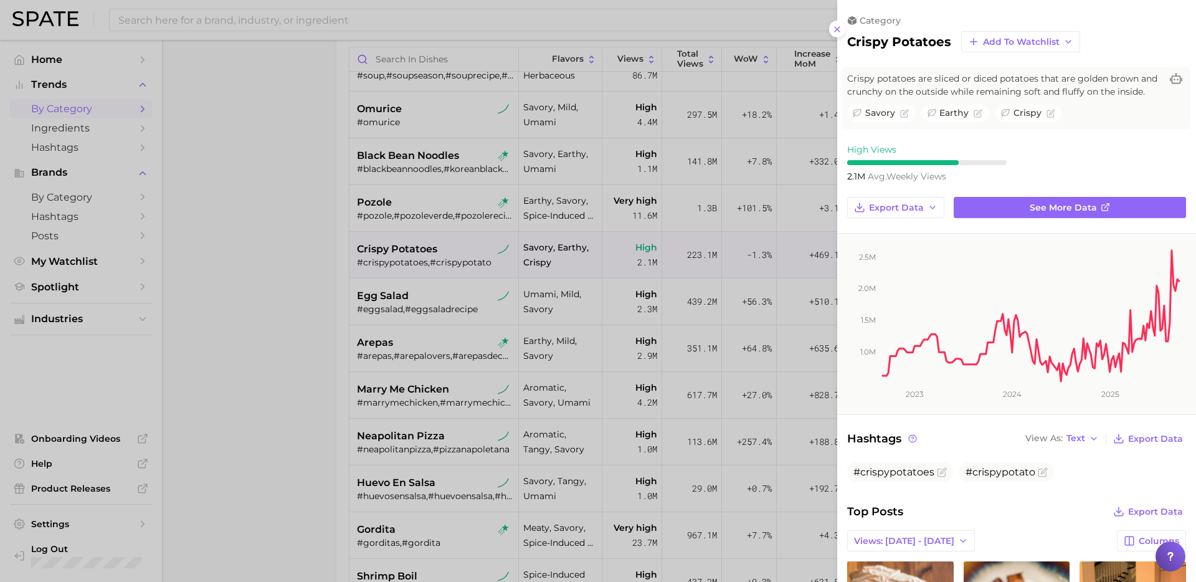
scroll to position [0, 0]
click at [436, 363] on div at bounding box center [598, 291] width 1196 height 582
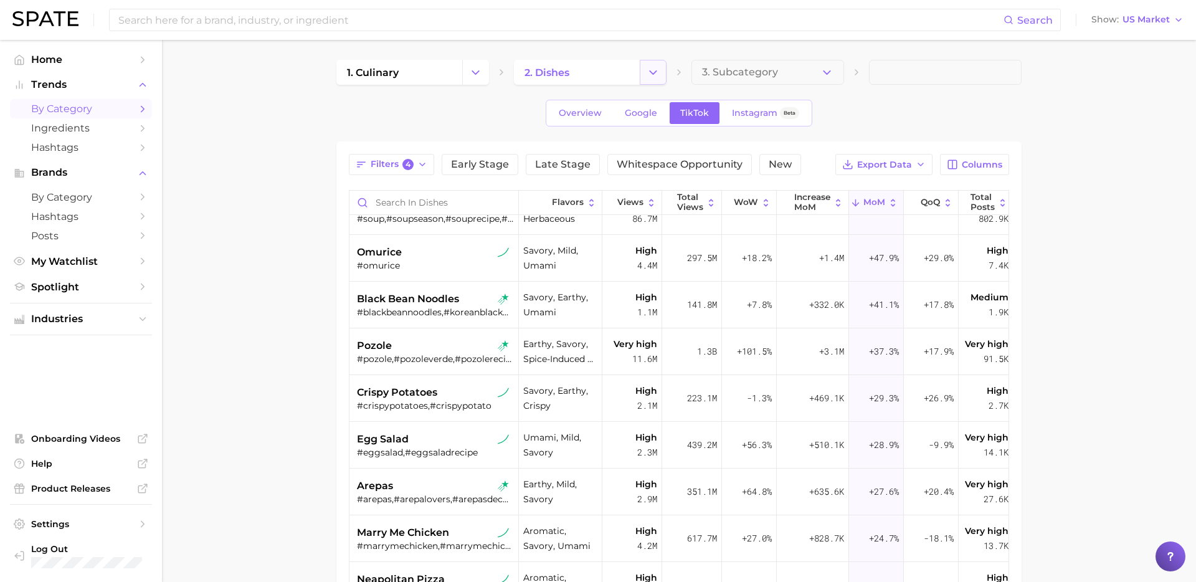
click at [657, 81] on button "Change Category" at bounding box center [653, 72] width 27 height 25
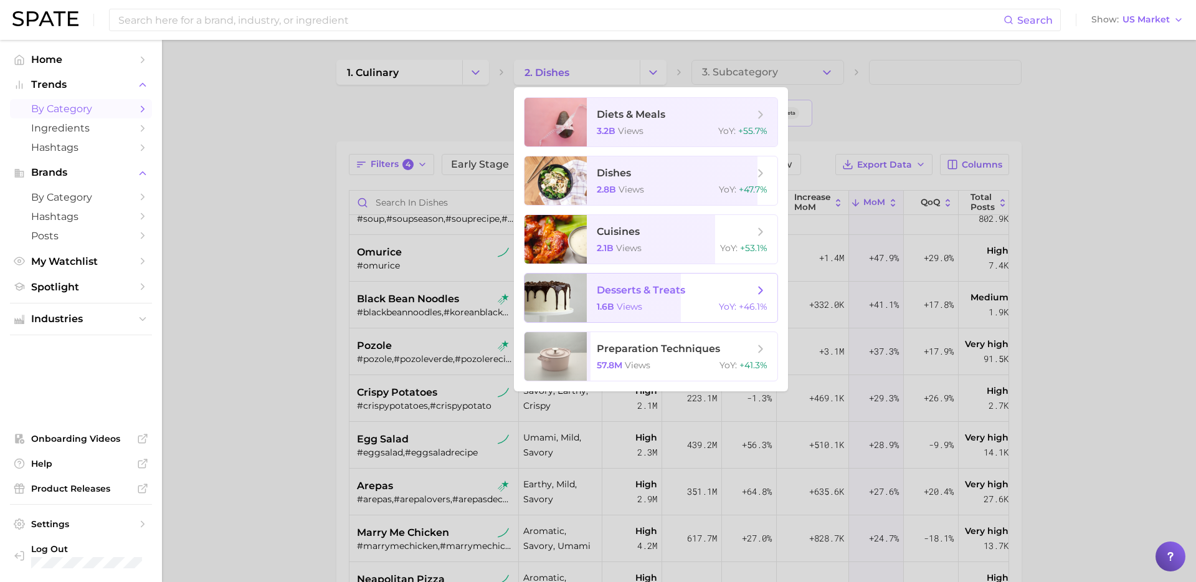
click at [580, 311] on div at bounding box center [556, 298] width 62 height 49
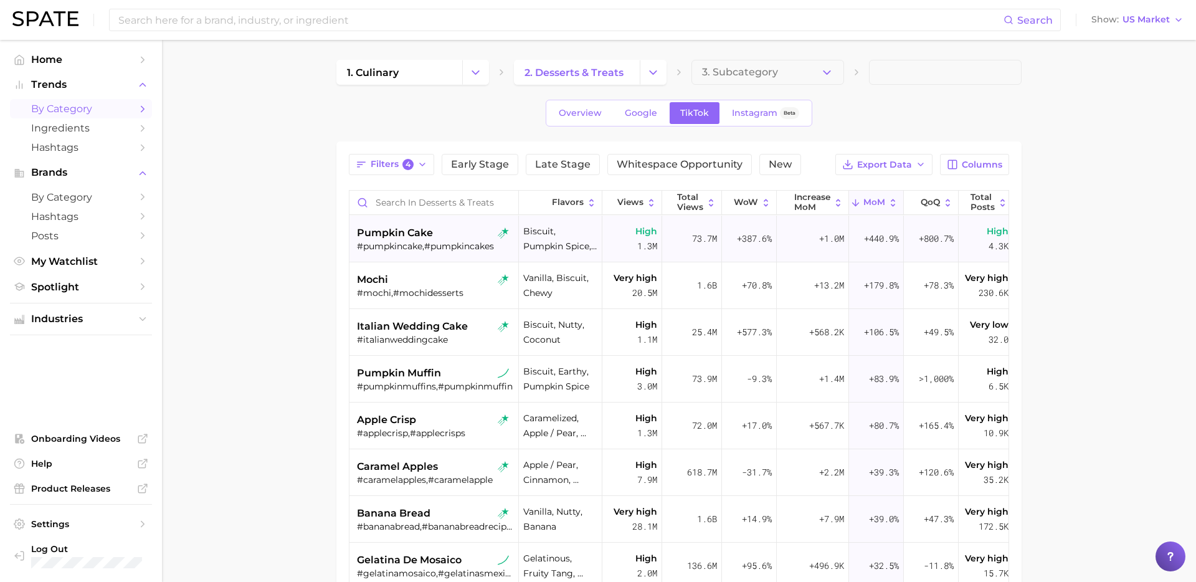
click at [427, 254] on div "pumpkin cake #pumpkincake,#pumpkincakes" at bounding box center [435, 239] width 157 height 47
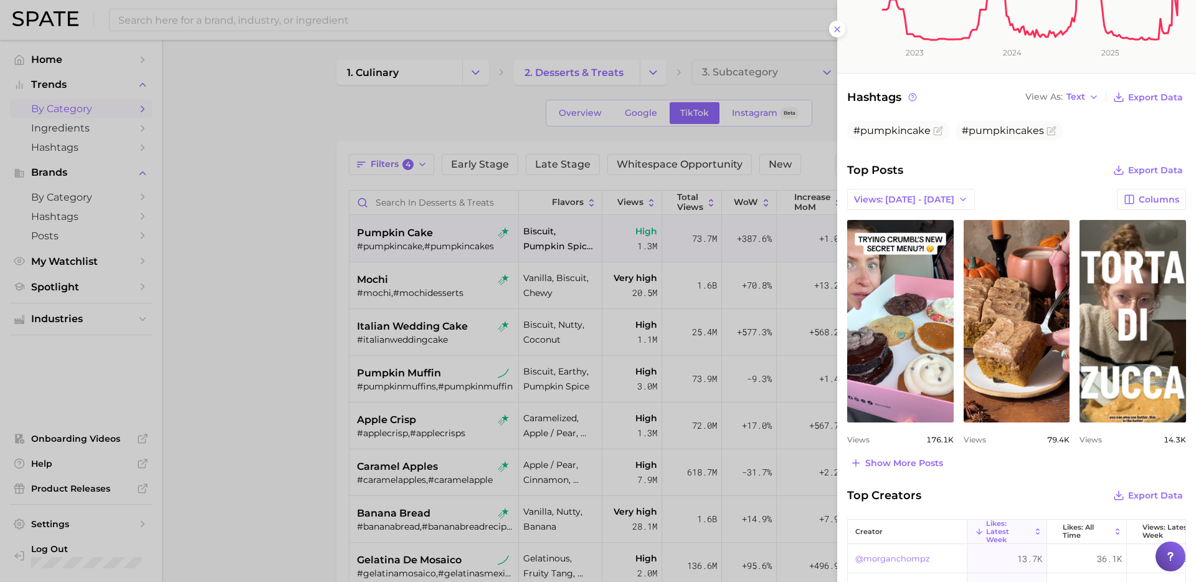
scroll to position [345, 0]
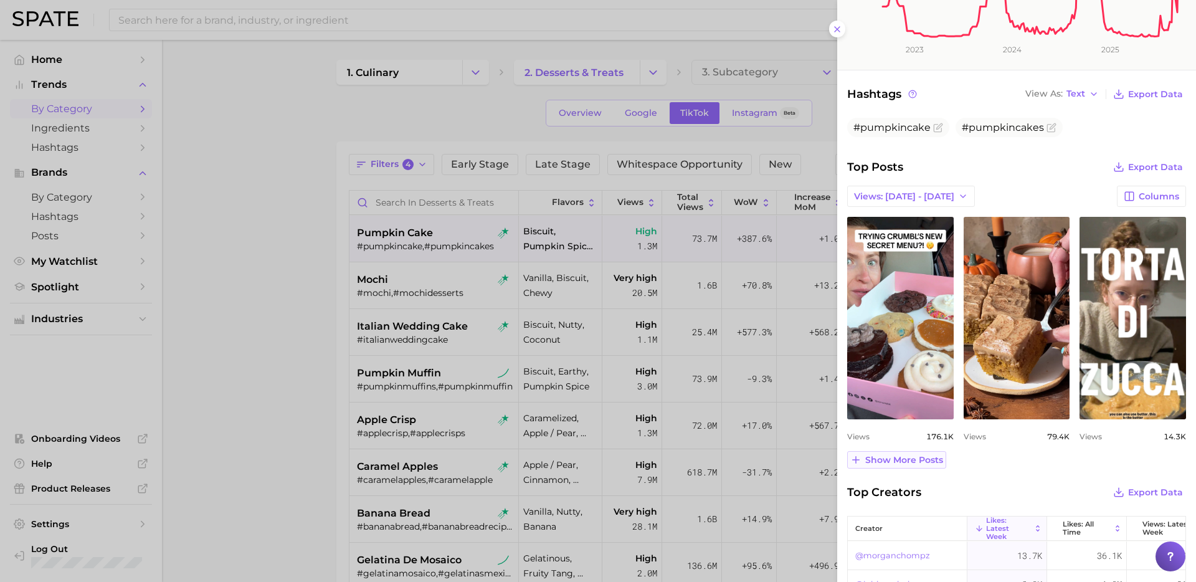
click at [917, 461] on span "Show more posts" at bounding box center [905, 460] width 78 height 11
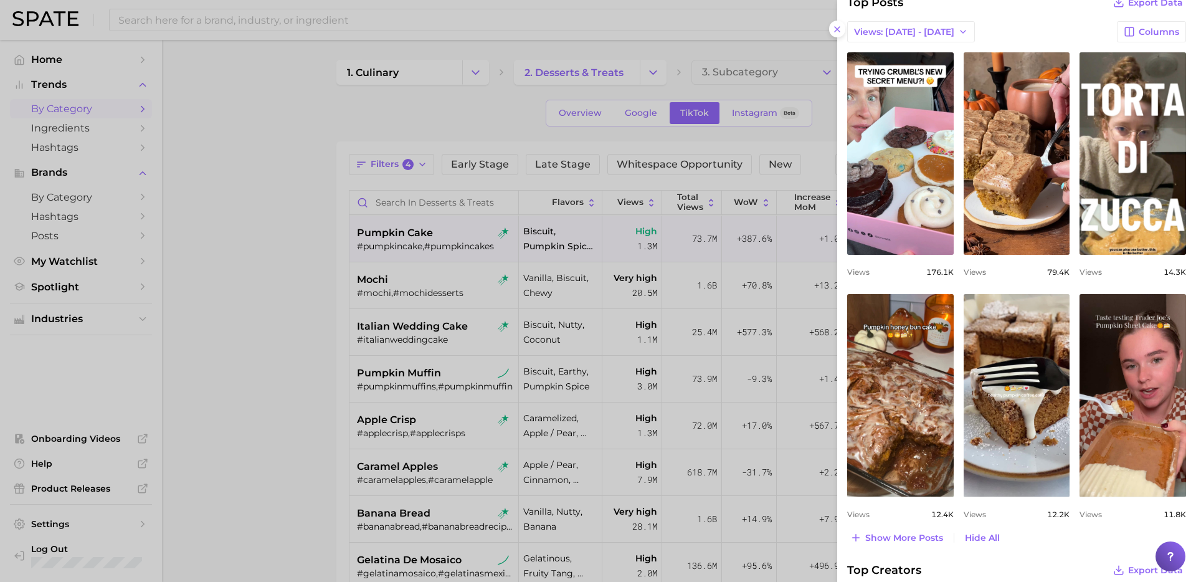
scroll to position [514, 0]
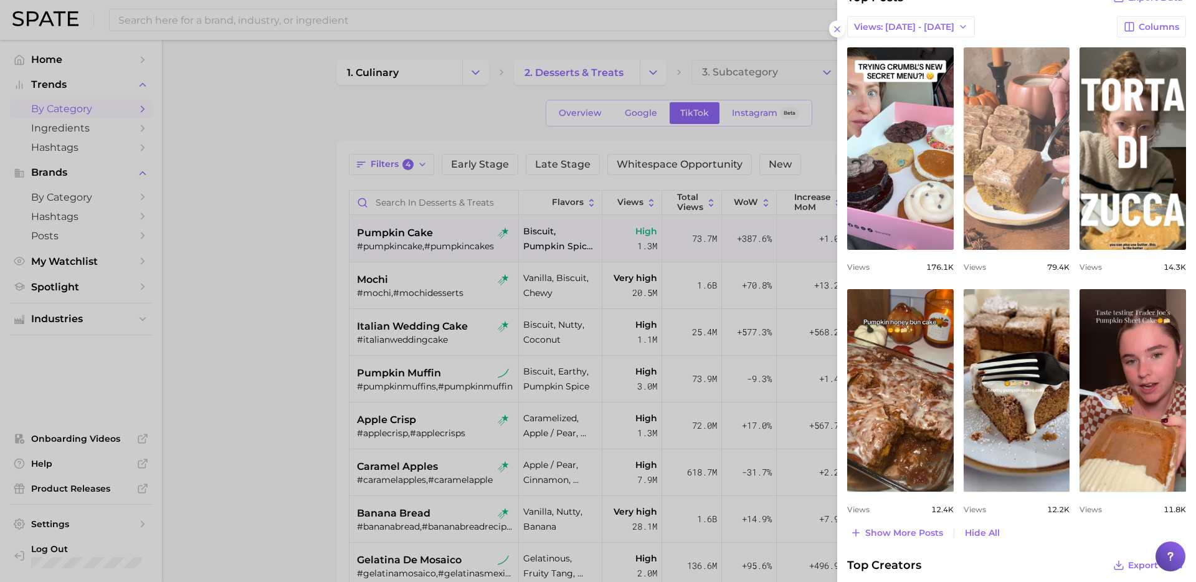
click at [1024, 180] on link "view post on TikTok" at bounding box center [1017, 148] width 107 height 203
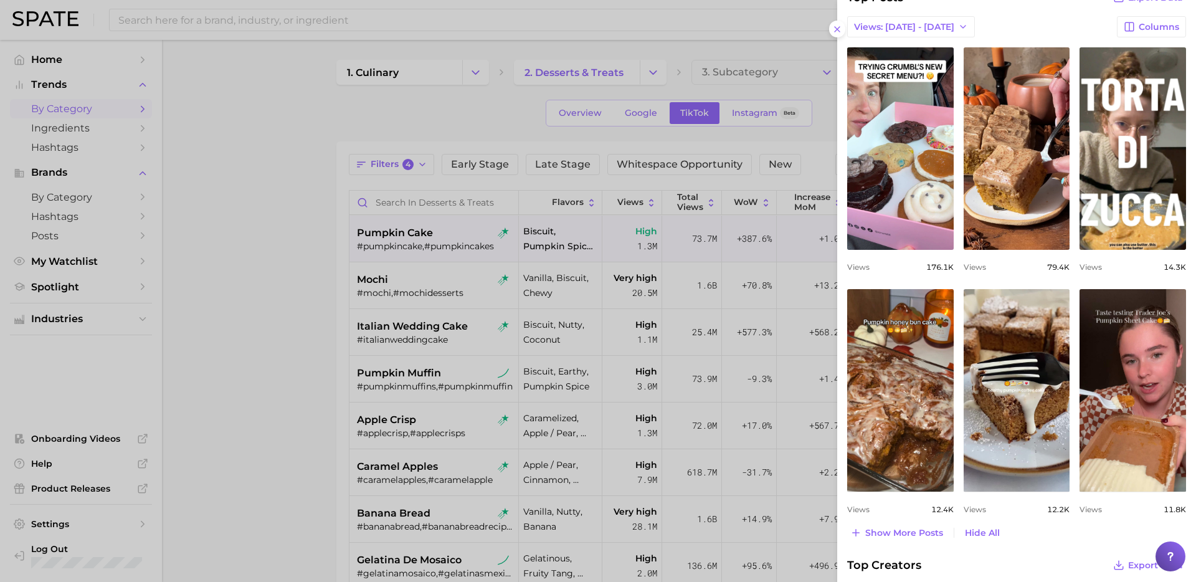
click at [796, 332] on div at bounding box center [598, 291] width 1196 height 582
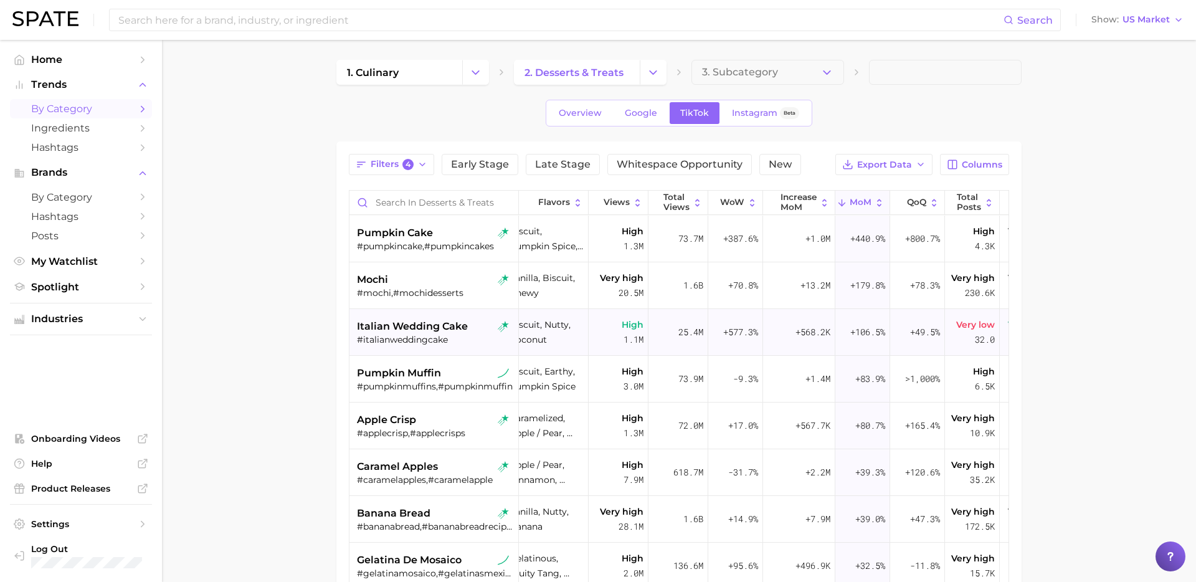
scroll to position [0, 14]
click at [434, 289] on div "#mochi,#mochidesserts" at bounding box center [435, 292] width 157 height 11
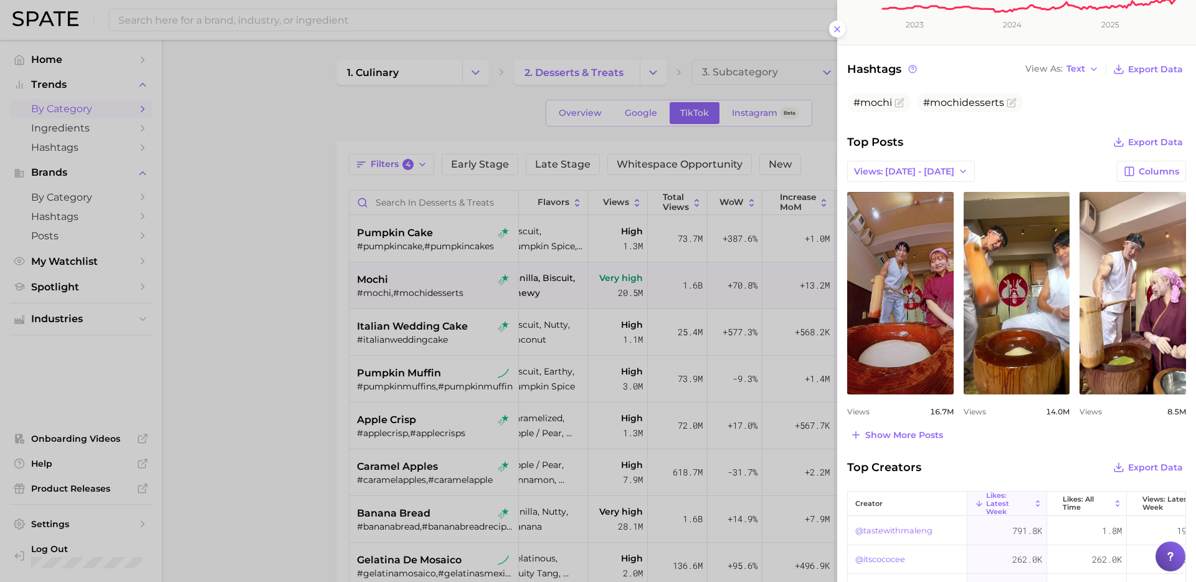
scroll to position [376, 0]
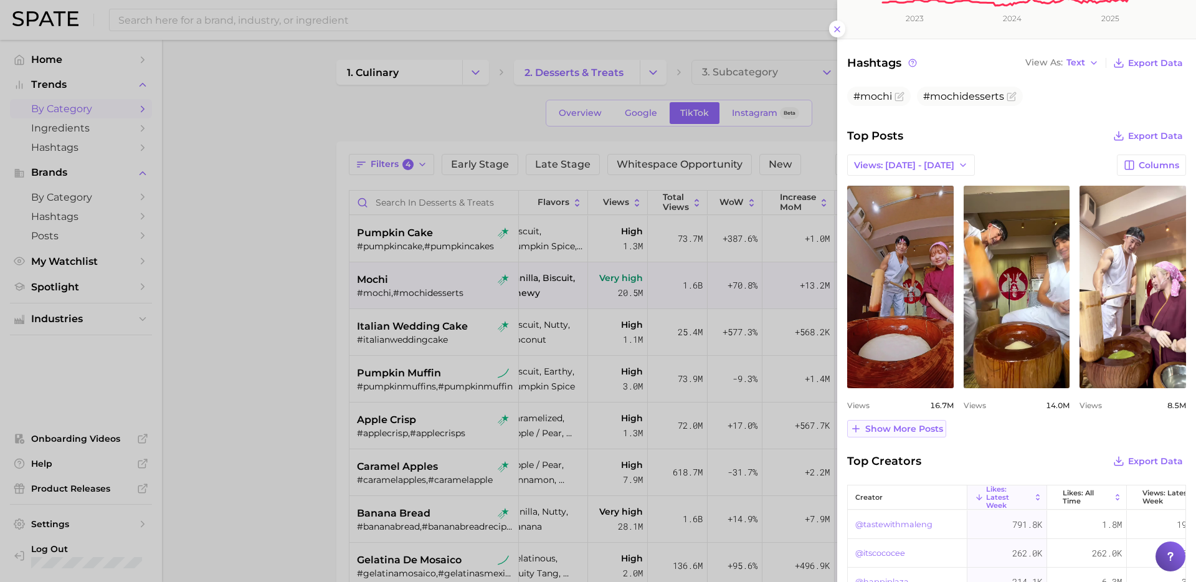
click at [913, 429] on span "Show more posts" at bounding box center [905, 429] width 78 height 11
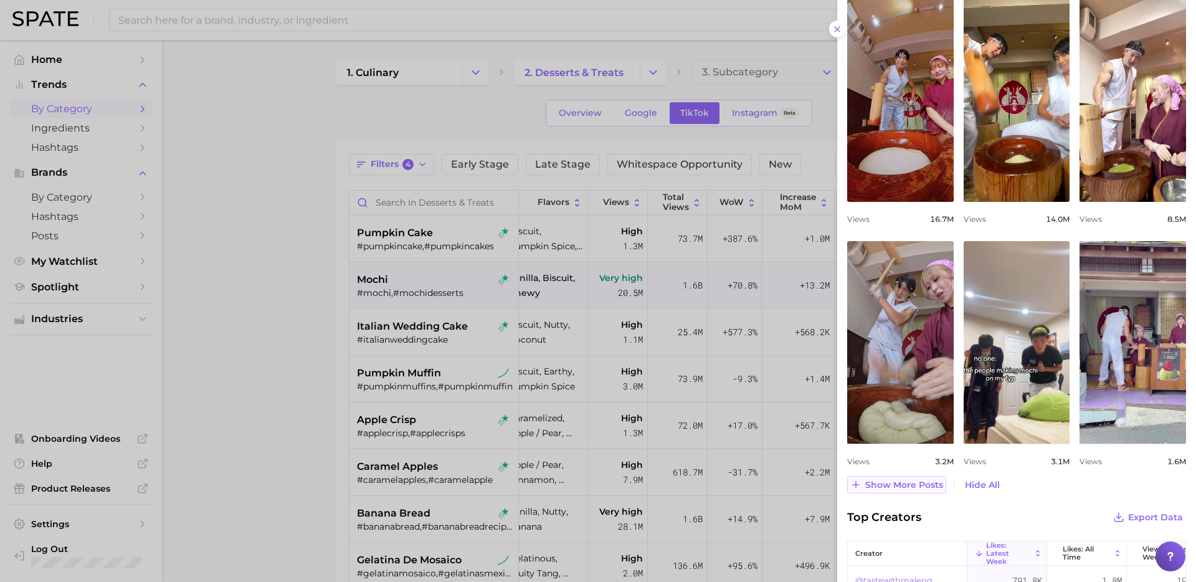
scroll to position [567, 0]
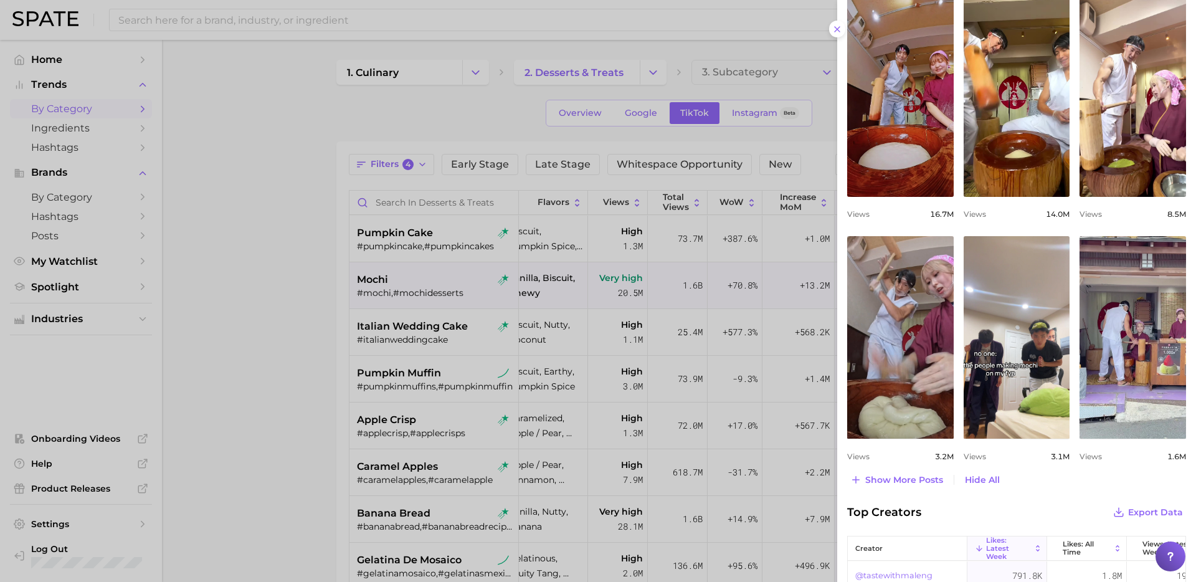
click at [434, 338] on div at bounding box center [598, 291] width 1196 height 582
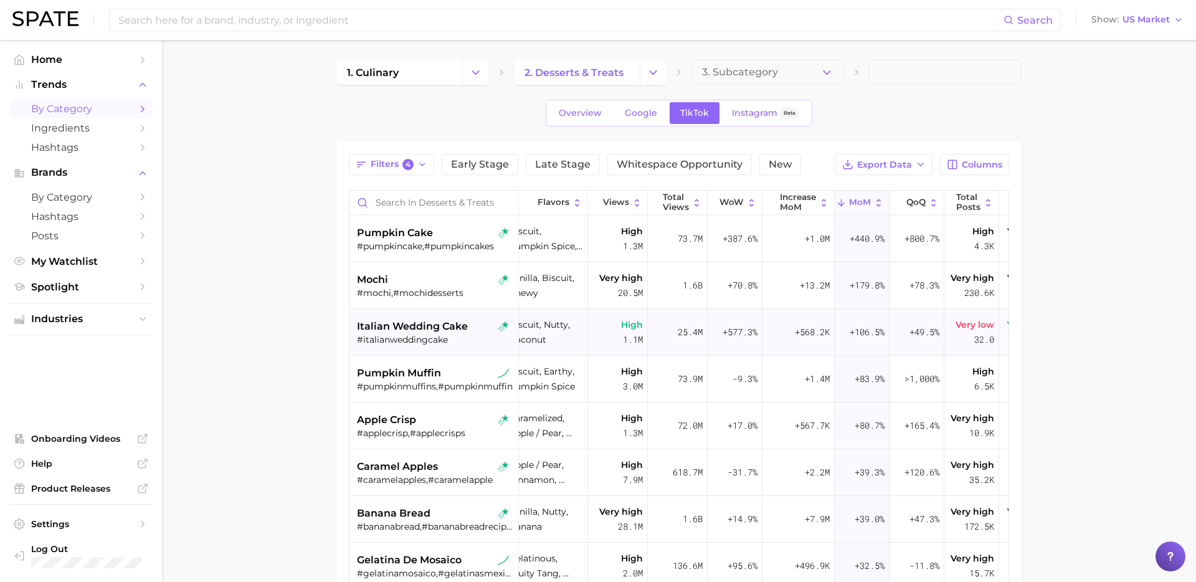
click at [467, 335] on div "#italianweddingcake" at bounding box center [435, 339] width 157 height 11
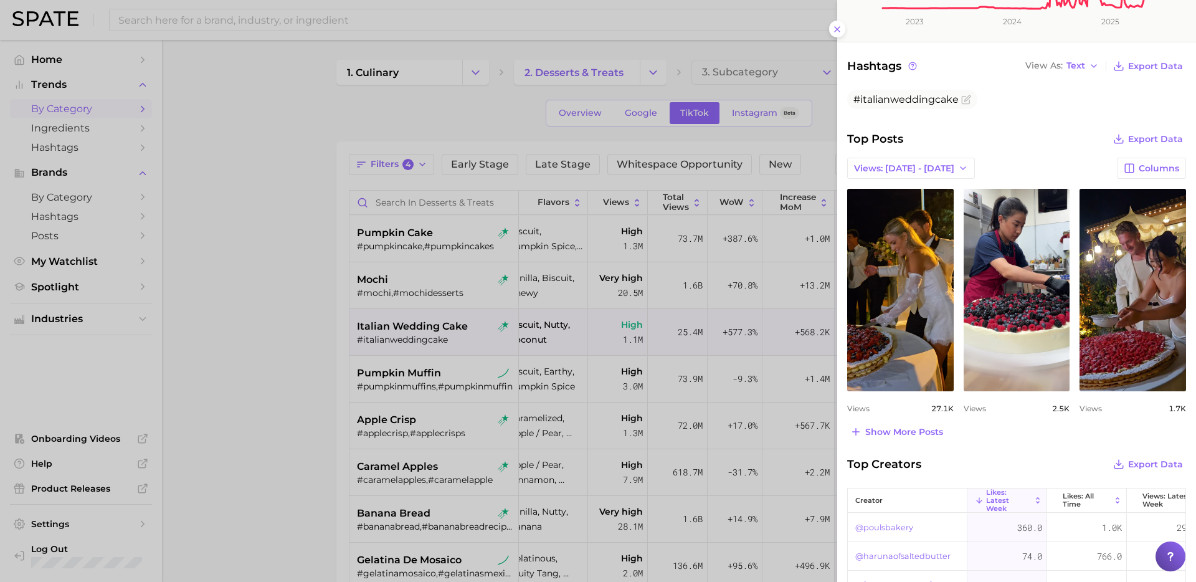
scroll to position [384, 0]
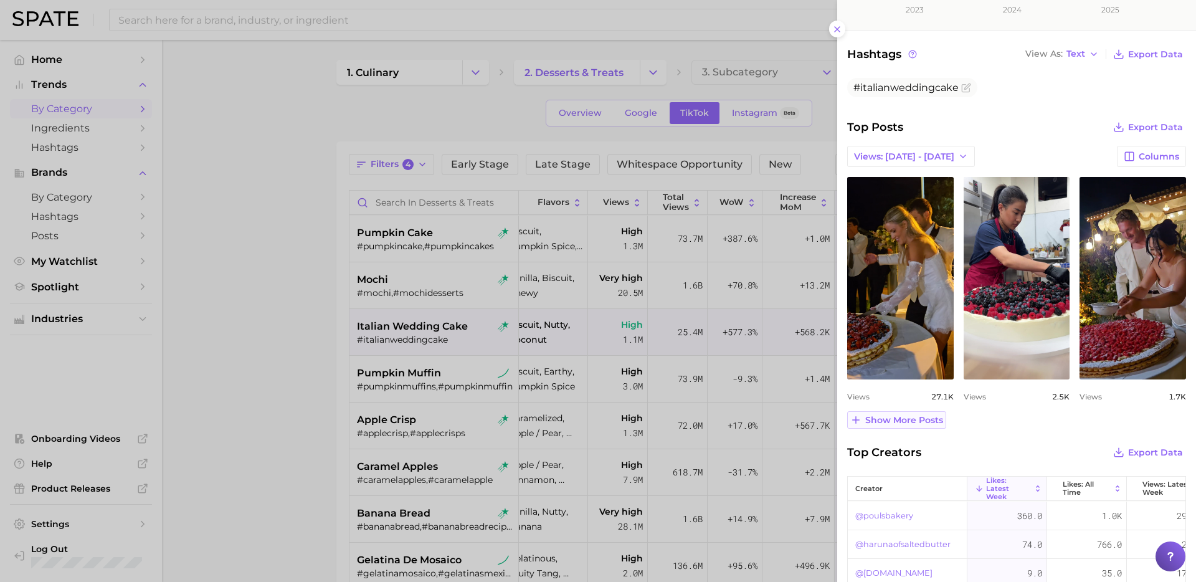
click at [899, 420] on span "Show more posts" at bounding box center [905, 420] width 78 height 11
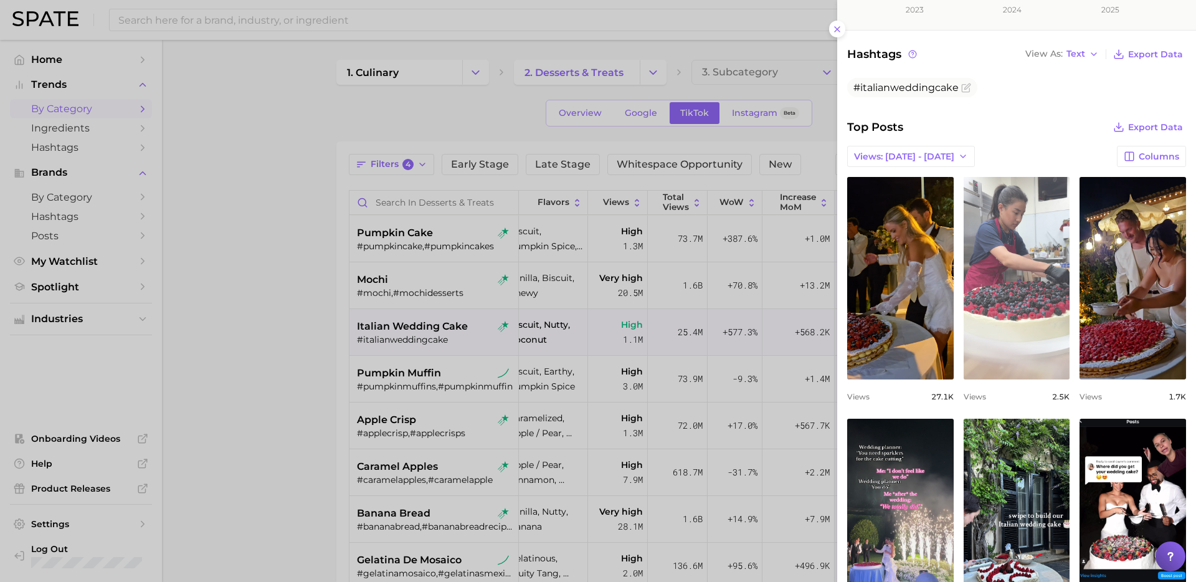
scroll to position [455, 0]
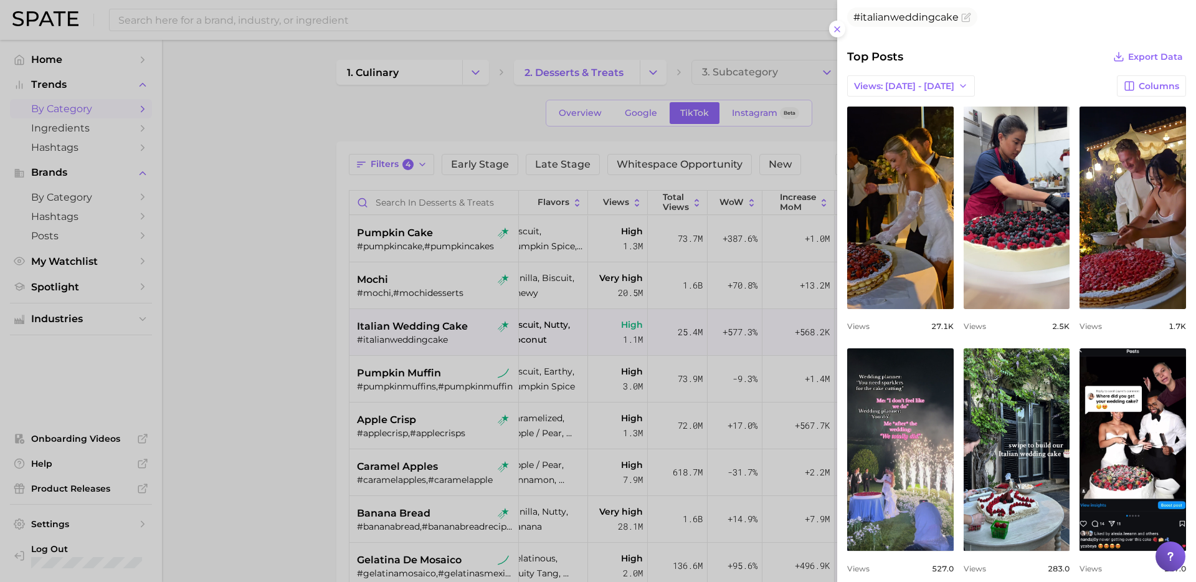
click at [429, 382] on div at bounding box center [598, 291] width 1196 height 582
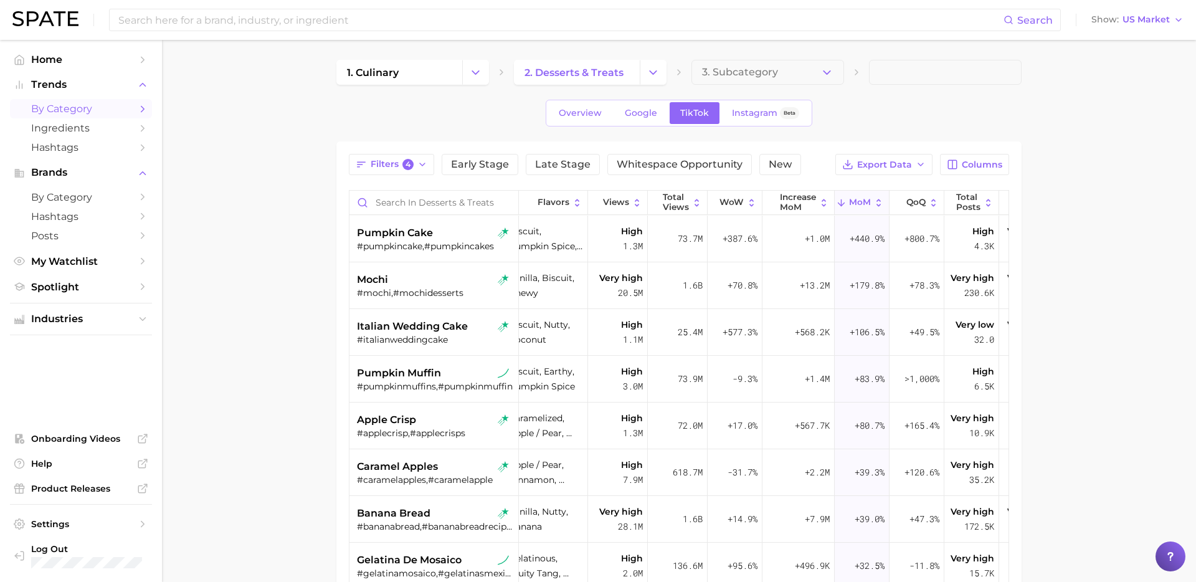
click at [449, 383] on div "#pumpkinmuffins,#pumpkinmuffin" at bounding box center [435, 386] width 157 height 11
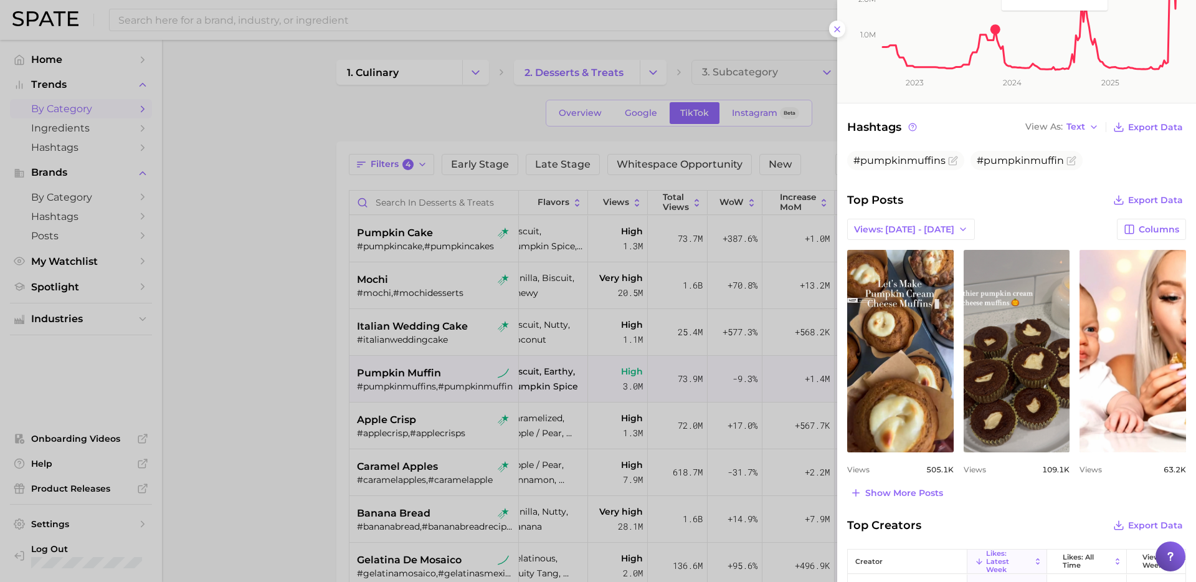
scroll to position [329, 0]
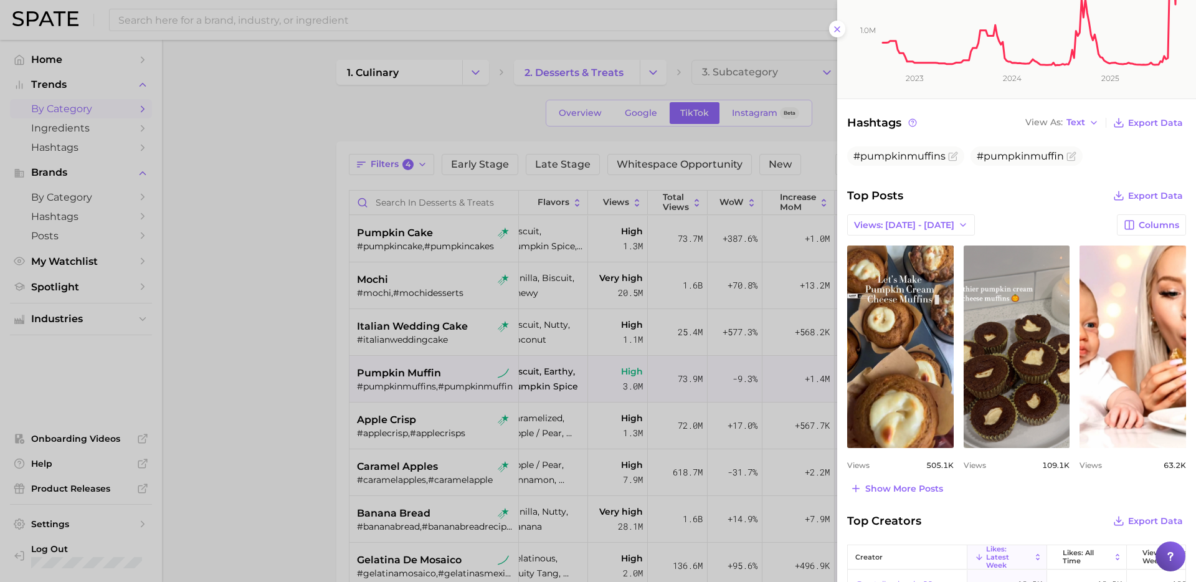
click at [742, 394] on div at bounding box center [598, 291] width 1196 height 582
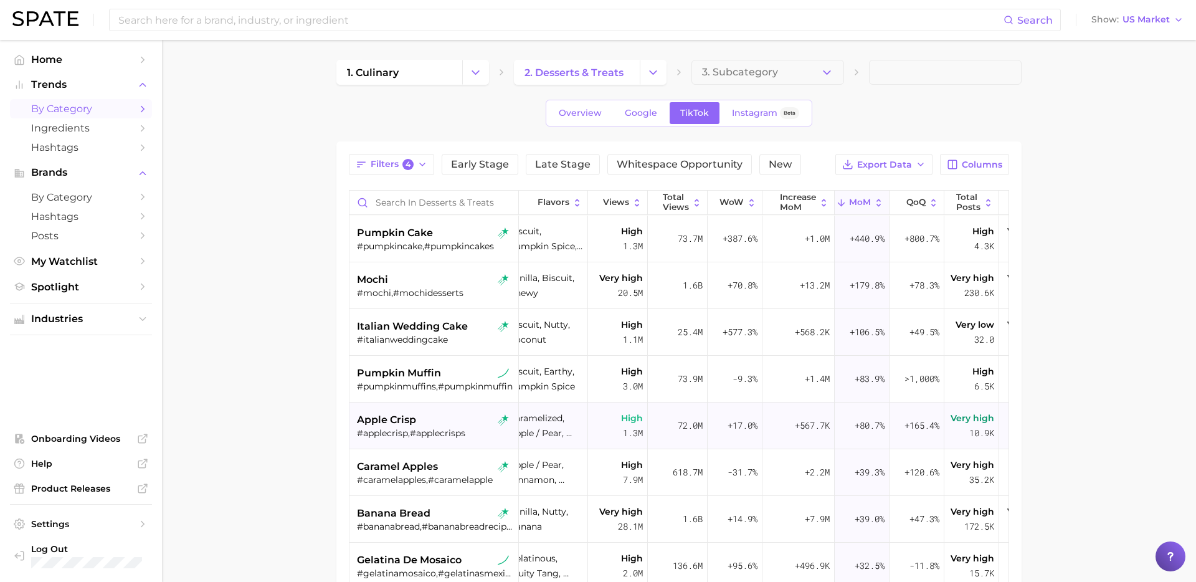
click at [446, 424] on div "apple crisp" at bounding box center [435, 420] width 157 height 15
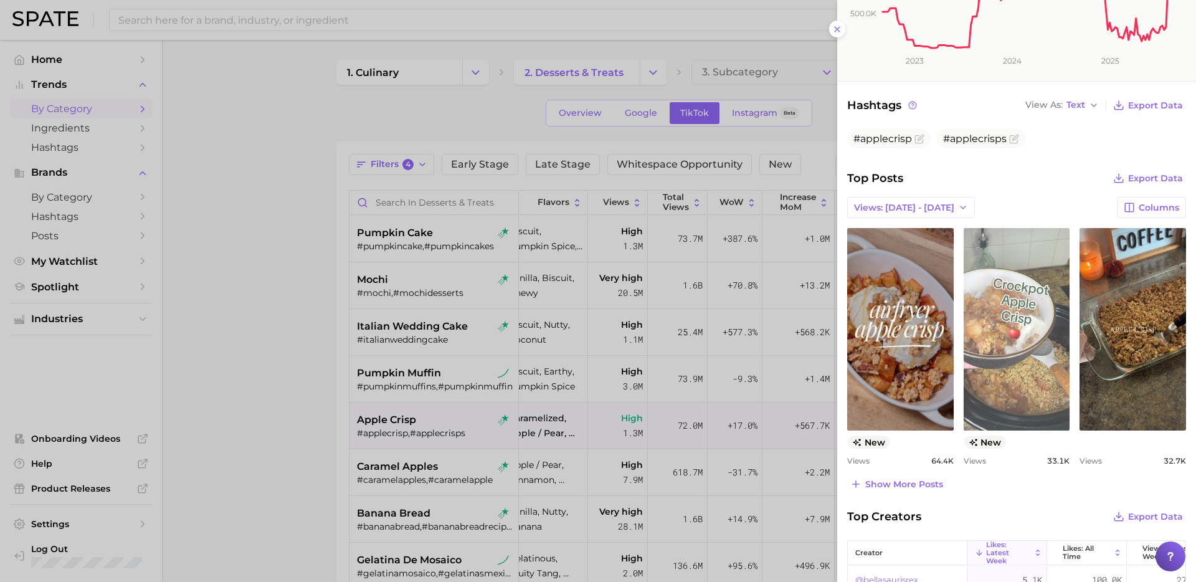
scroll to position [351, 0]
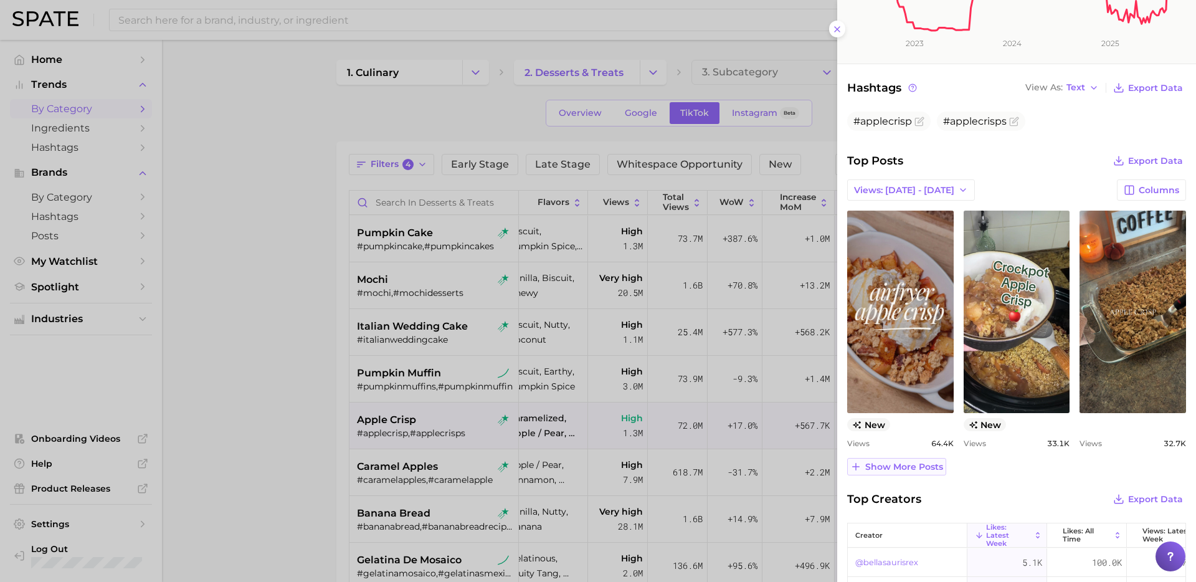
click at [899, 465] on span "Show more posts" at bounding box center [905, 467] width 78 height 11
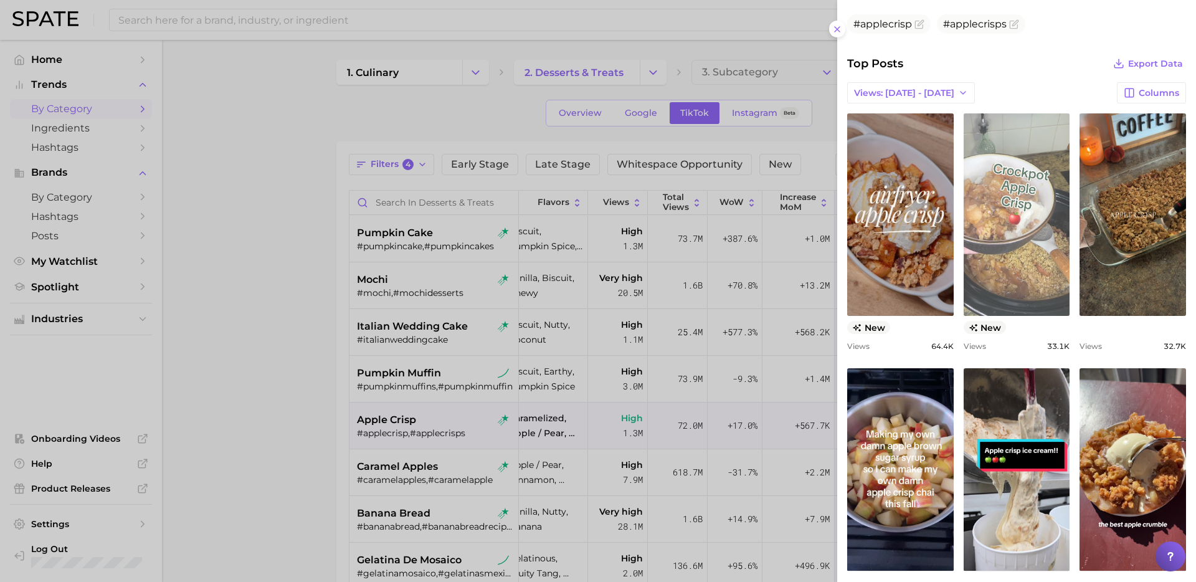
scroll to position [451, 0]
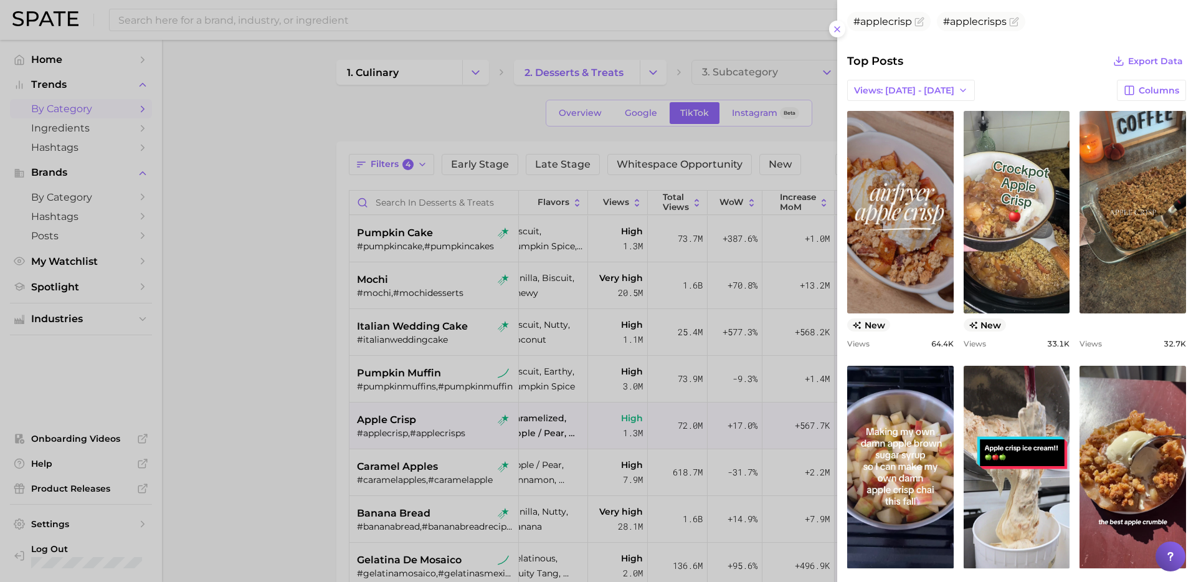
click at [432, 466] on div at bounding box center [598, 291] width 1196 height 582
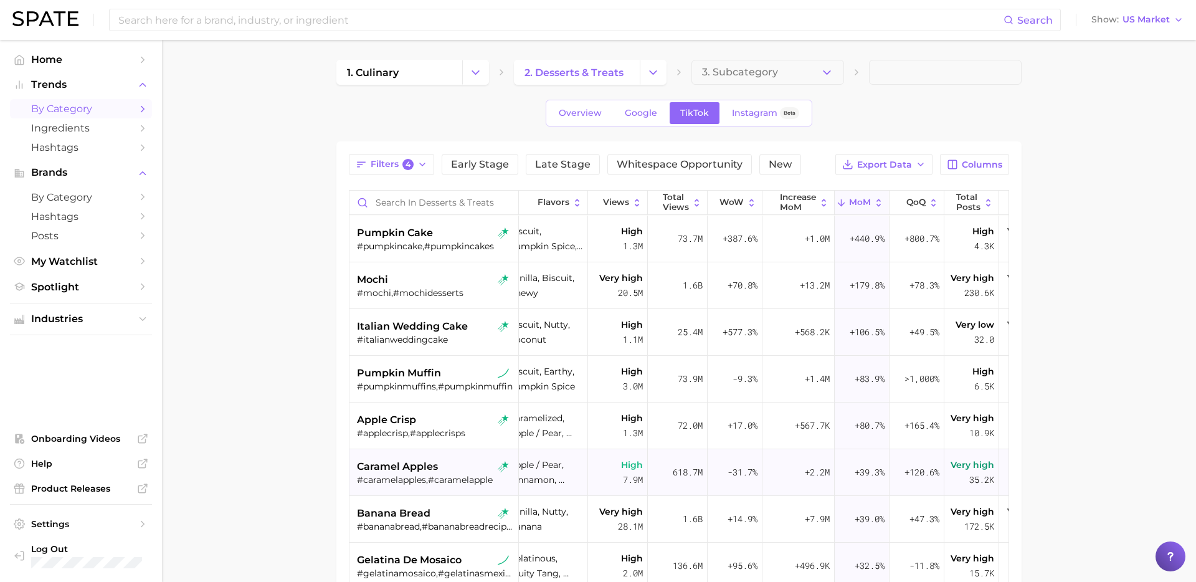
click at [470, 477] on div "#caramelapples,#caramelapple" at bounding box center [435, 479] width 157 height 11
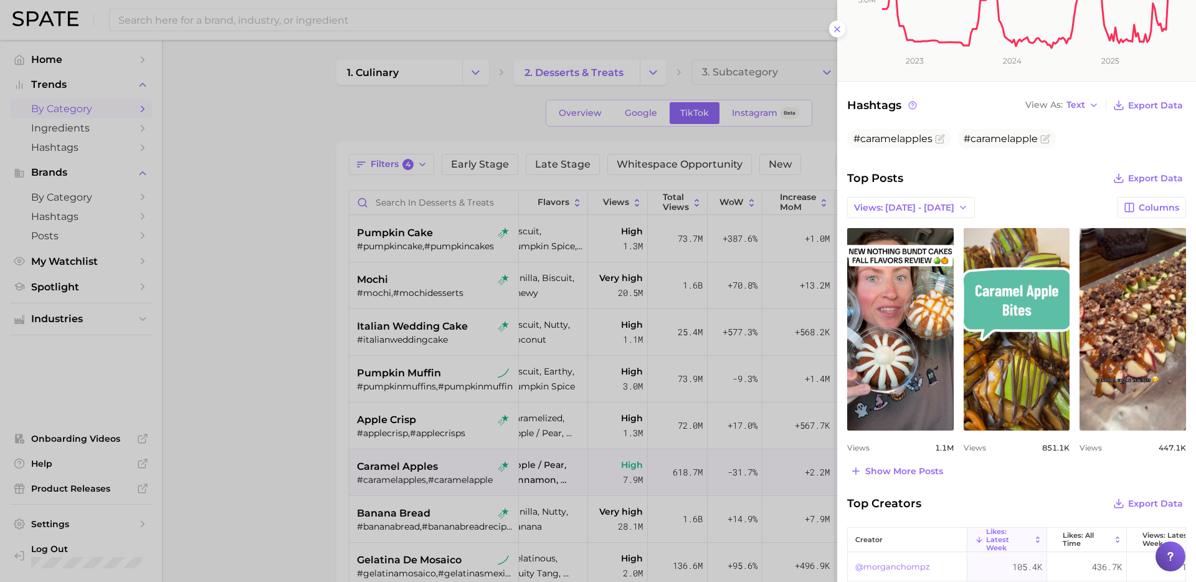
scroll to position [328, 0]
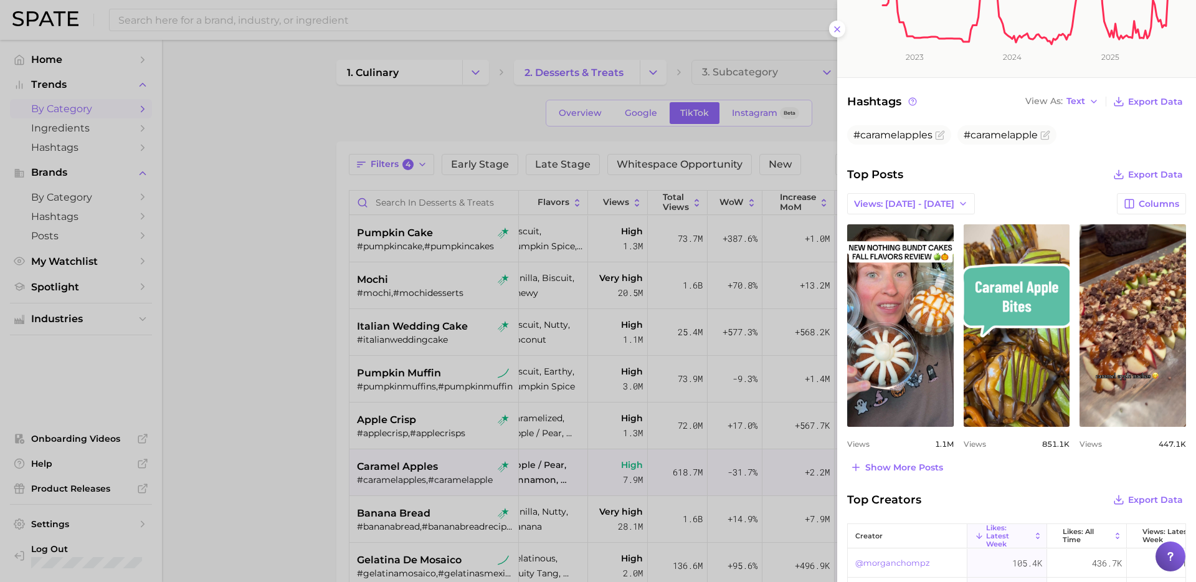
click at [418, 505] on div at bounding box center [598, 291] width 1196 height 582
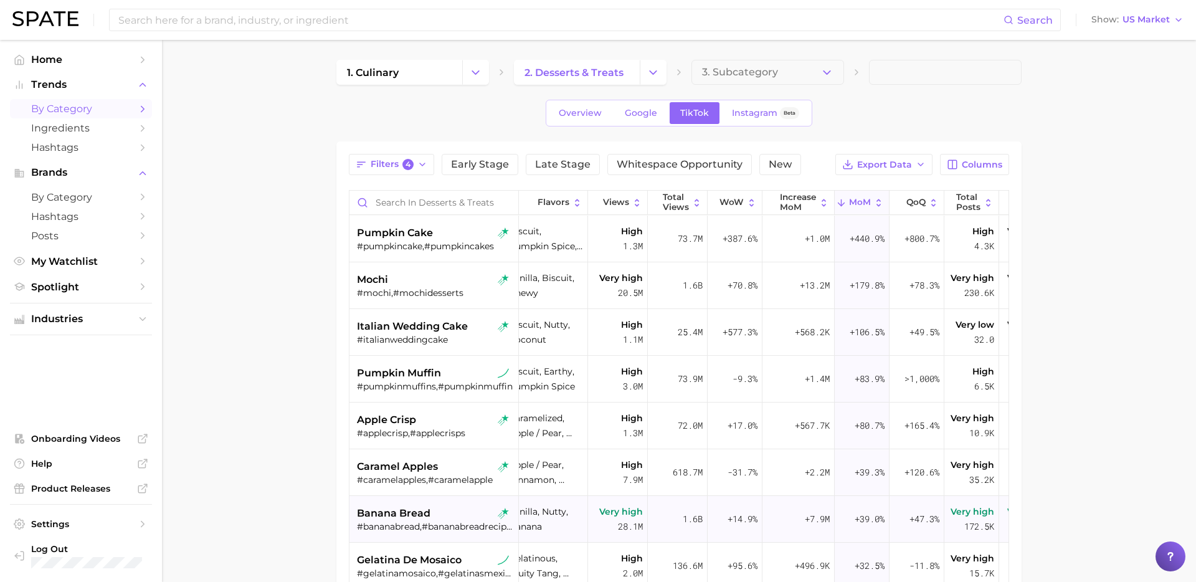
click at [405, 521] on div "#bananabread,#bananabreadrecipe,#pandeplatano,#moistbananabread,#pandebanana,#e…" at bounding box center [435, 526] width 157 height 11
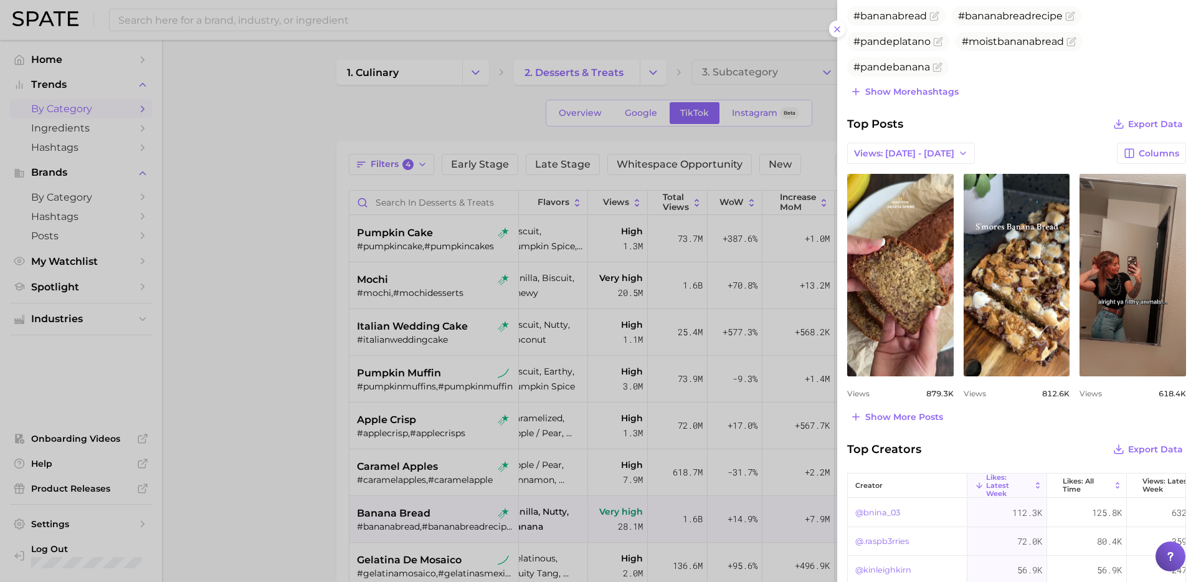
scroll to position [487, 0]
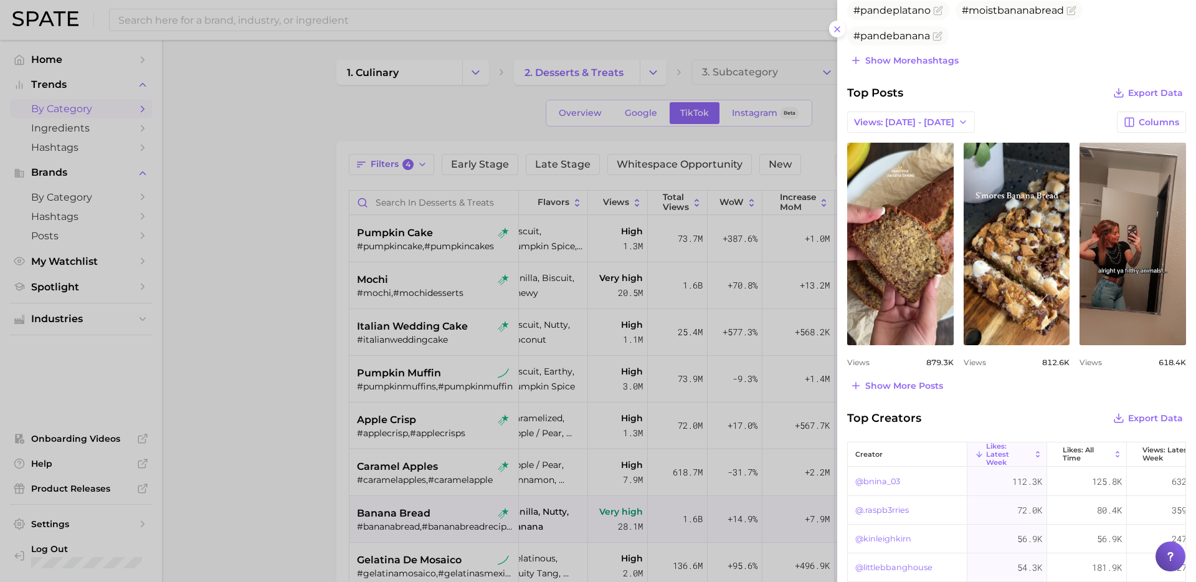
click at [411, 413] on div at bounding box center [598, 291] width 1196 height 582
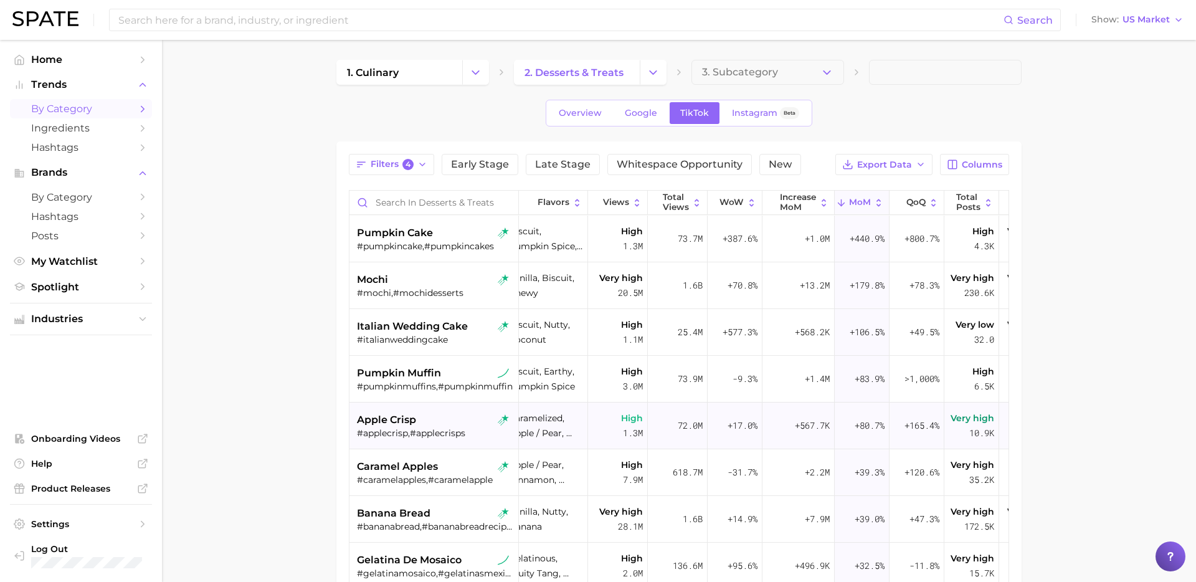
click at [407, 432] on div "#applecrisp,#applecrisps" at bounding box center [435, 432] width 157 height 11
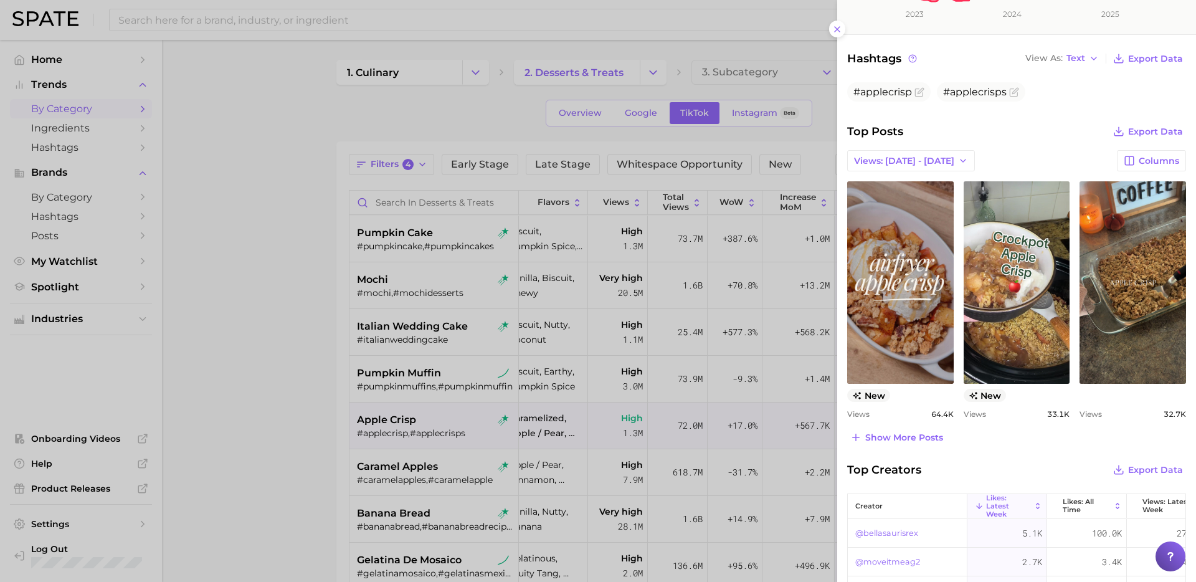
scroll to position [383, 0]
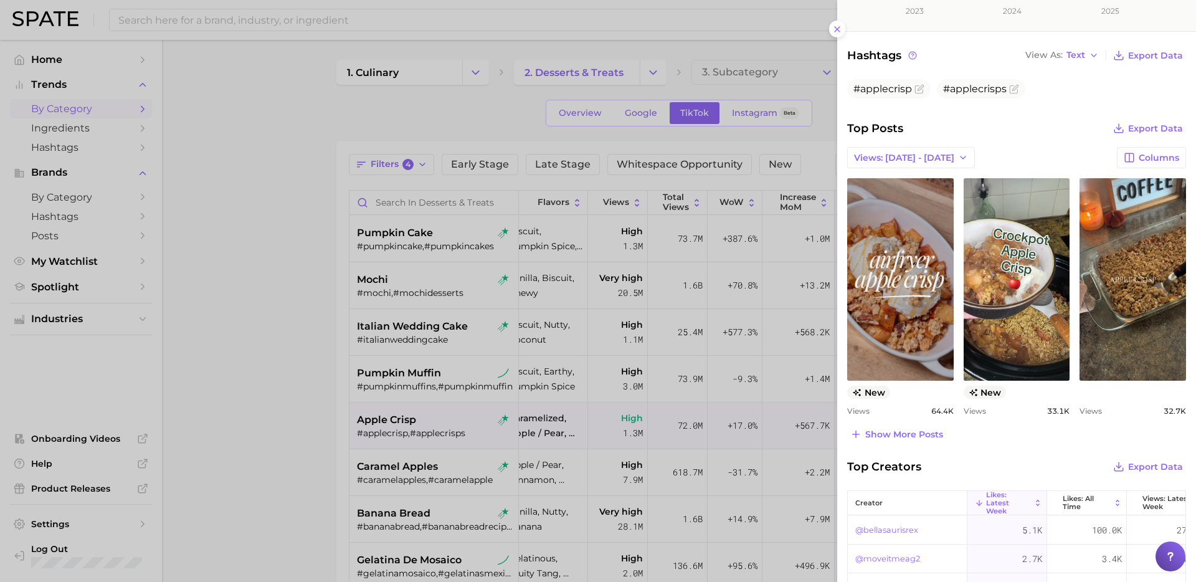
click at [529, 517] on div at bounding box center [598, 291] width 1196 height 582
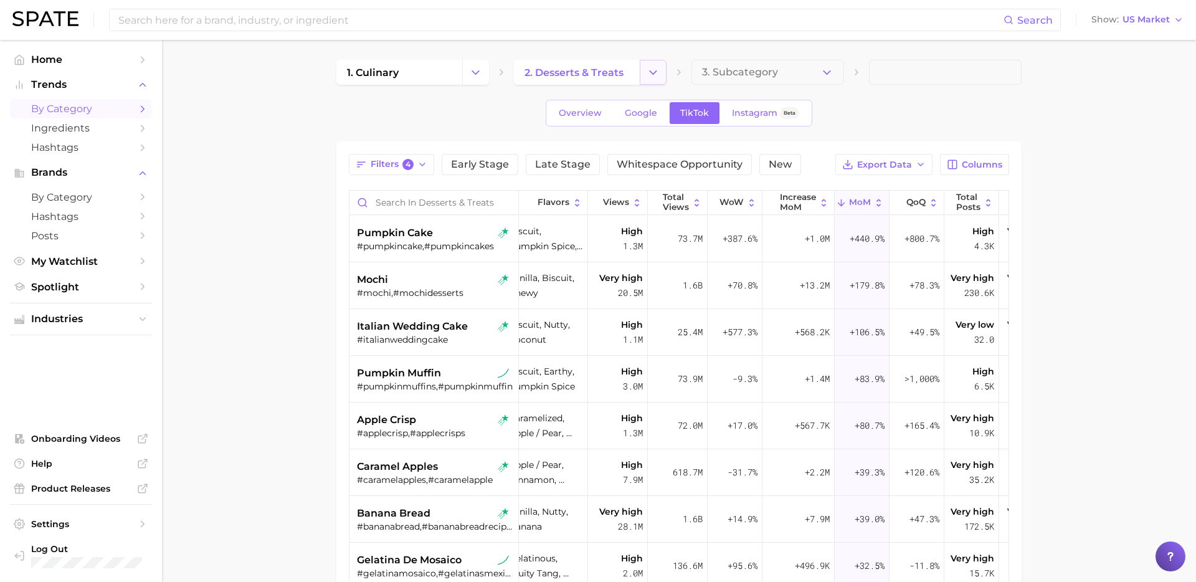
click at [654, 72] on polyline "Change Category" at bounding box center [653, 71] width 7 height 3
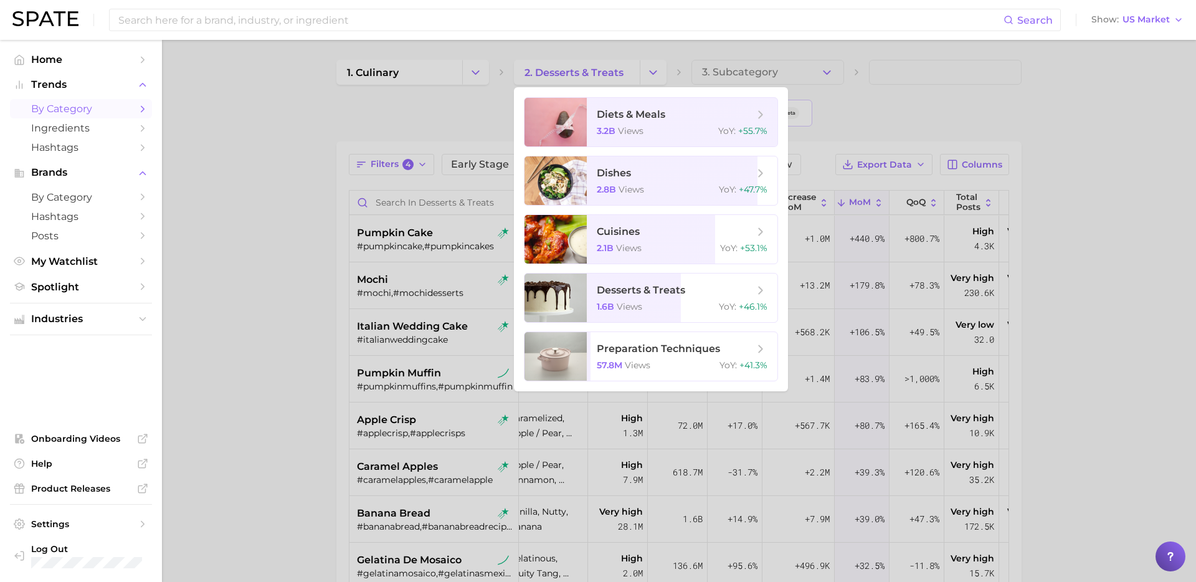
click at [474, 70] on div at bounding box center [598, 291] width 1196 height 582
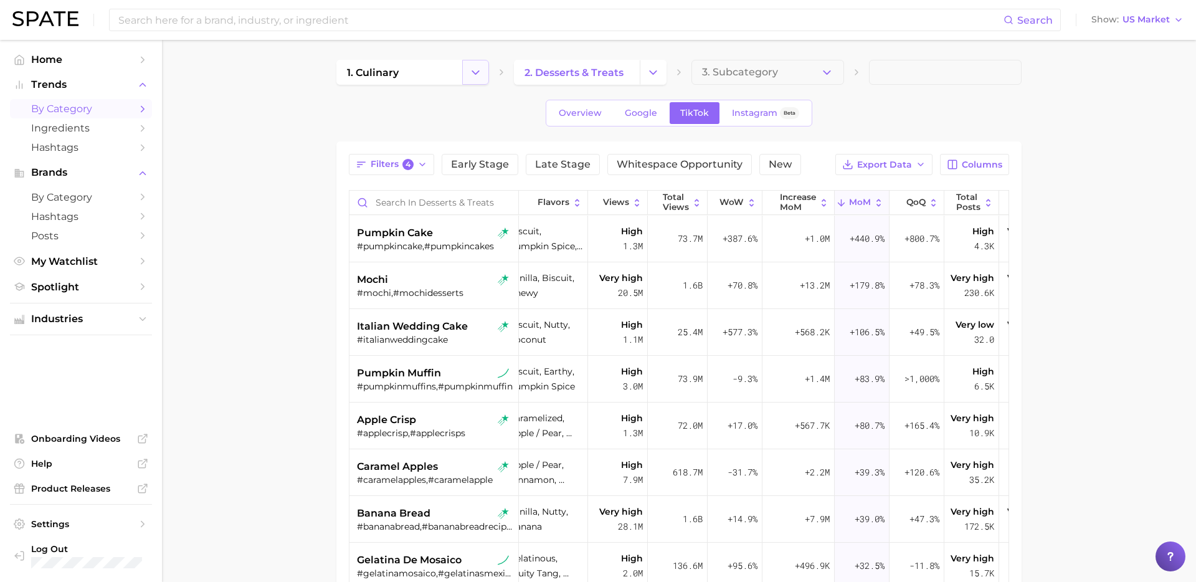
click at [478, 82] on button "Change Category" at bounding box center [475, 72] width 27 height 25
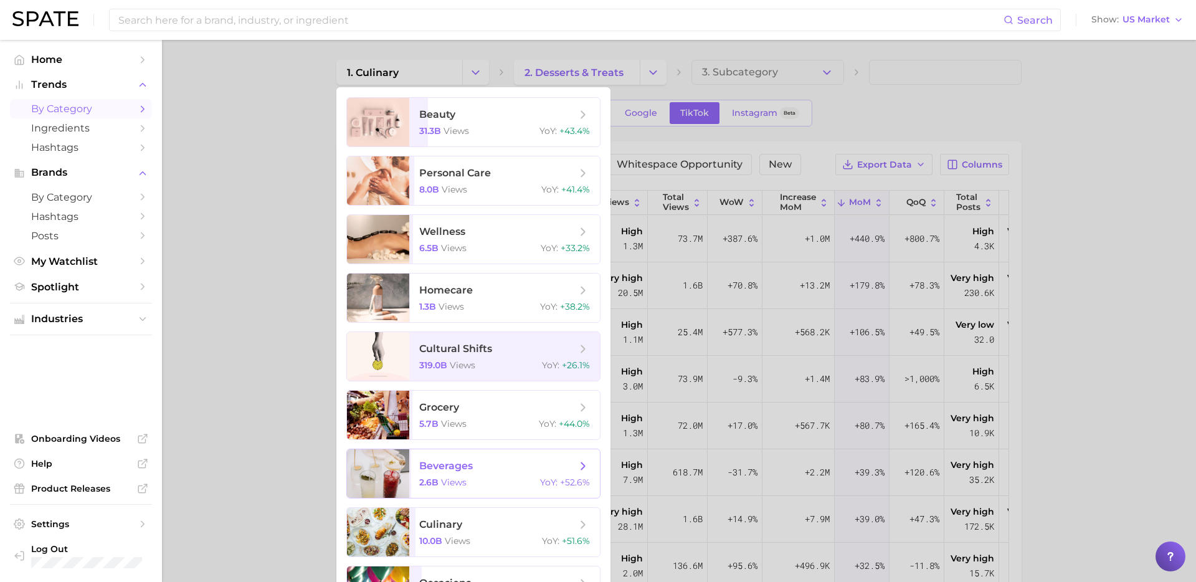
click at [479, 484] on div "2.6b views YoY : +52.6%" at bounding box center [504, 482] width 171 height 11
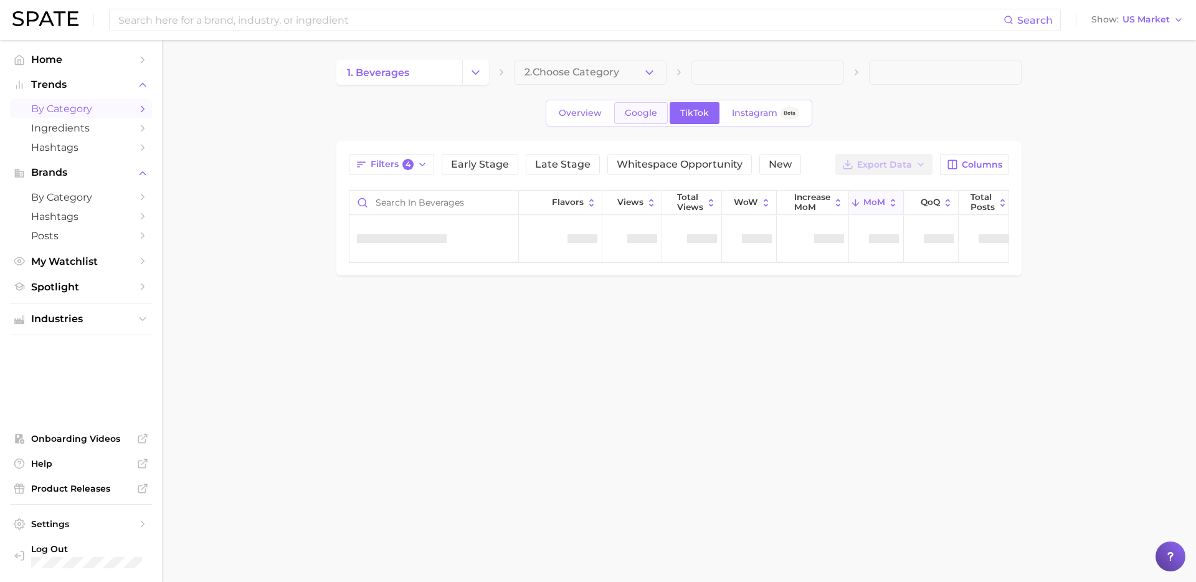
click at [633, 108] on span "Google" at bounding box center [641, 113] width 32 height 11
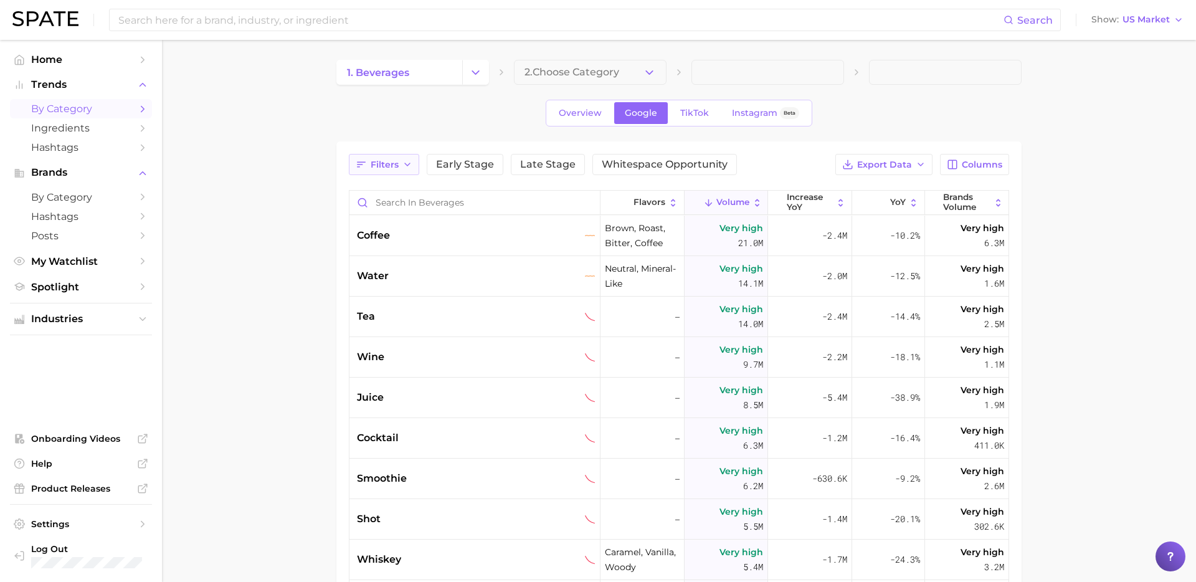
click at [396, 164] on span "Filters" at bounding box center [385, 165] width 28 height 11
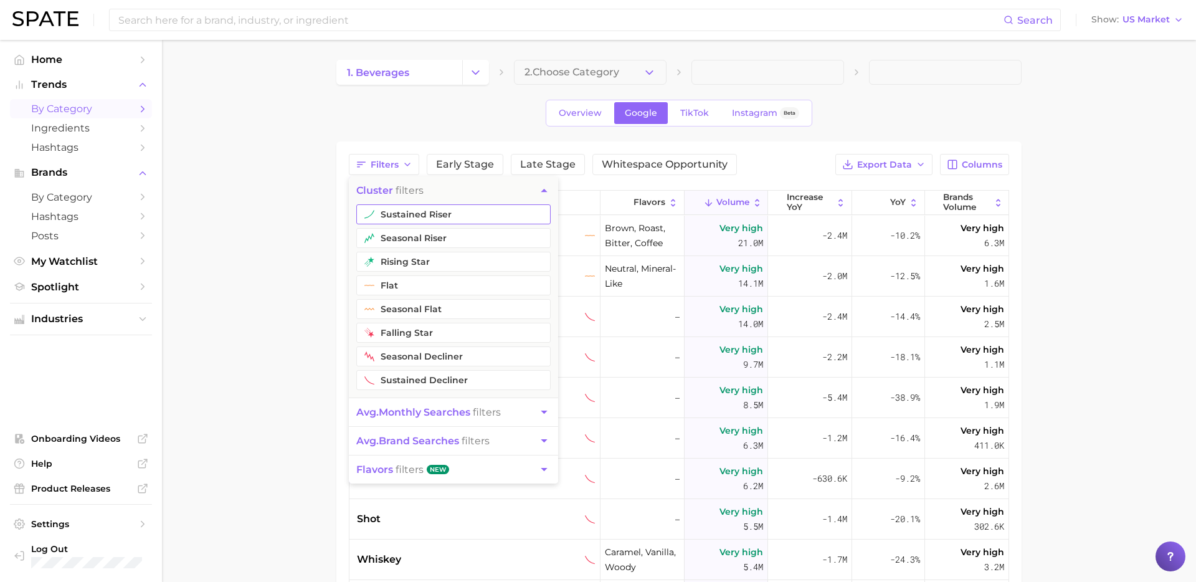
click at [422, 222] on button "sustained riser" at bounding box center [453, 214] width 194 height 20
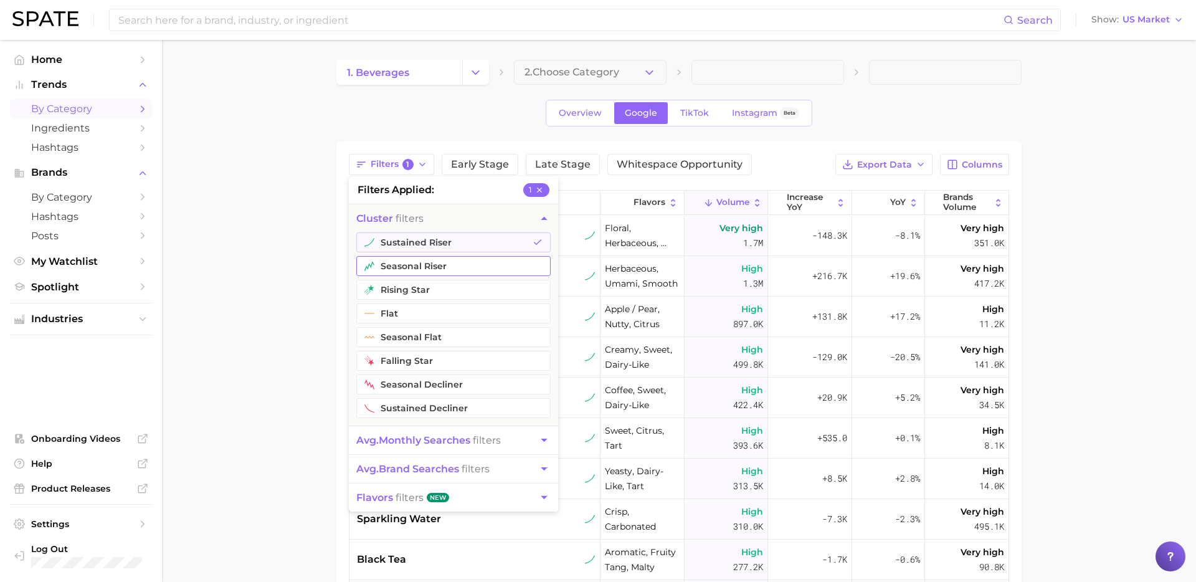
click at [414, 258] on button "seasonal riser" at bounding box center [453, 266] width 194 height 20
click at [412, 293] on button "rising star" at bounding box center [453, 290] width 194 height 20
click at [429, 441] on span "avg. monthly searches" at bounding box center [413, 440] width 114 height 12
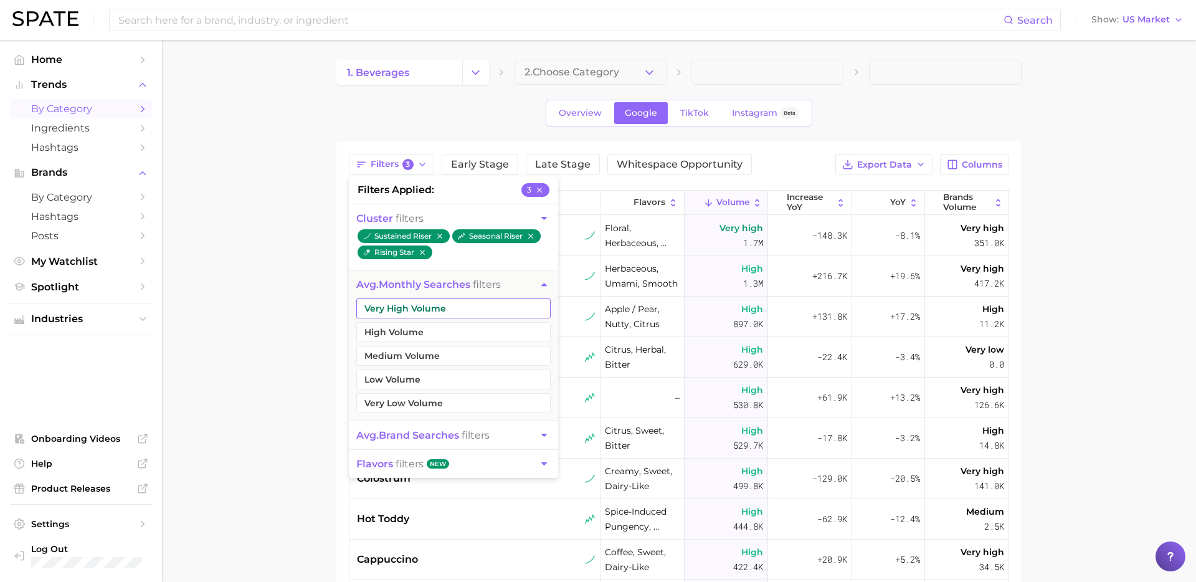
click at [429, 301] on button "Very High Volume" at bounding box center [453, 308] width 194 height 20
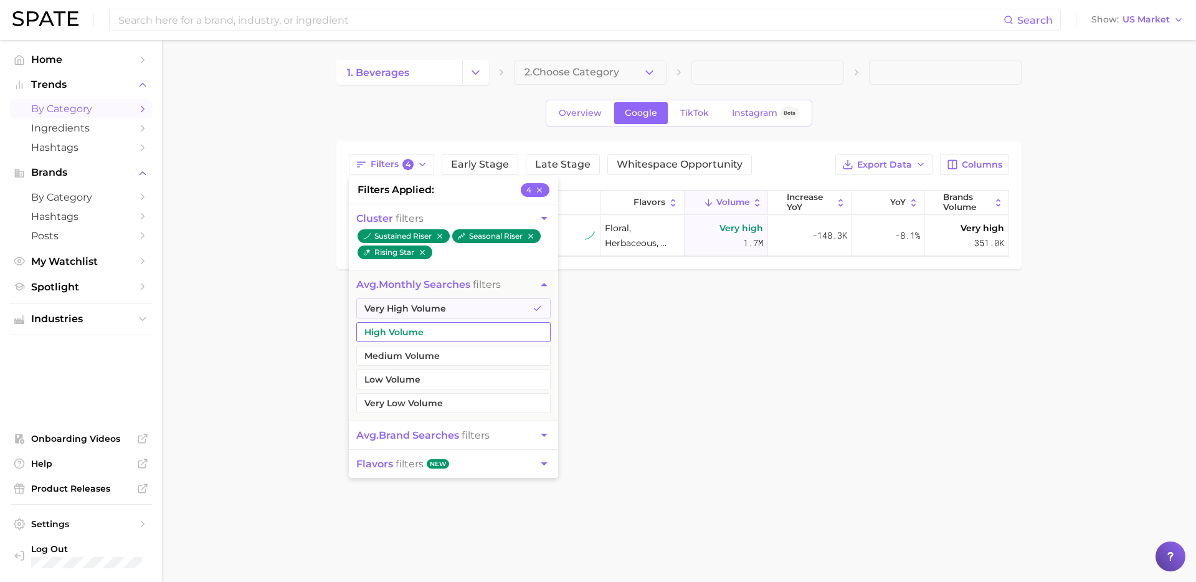
click at [418, 334] on button "High Volume" at bounding box center [453, 332] width 194 height 20
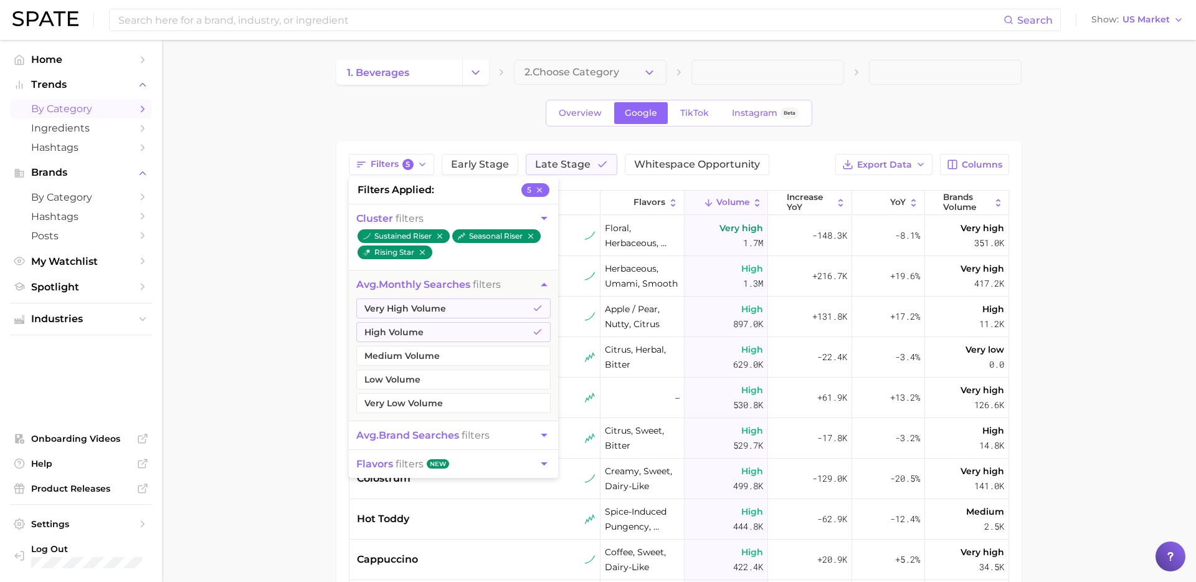
click at [345, 370] on div "Filters 5 filters applied 5 cluster filters sustained riser seasonal riser risi…" at bounding box center [679, 462] width 685 height 643
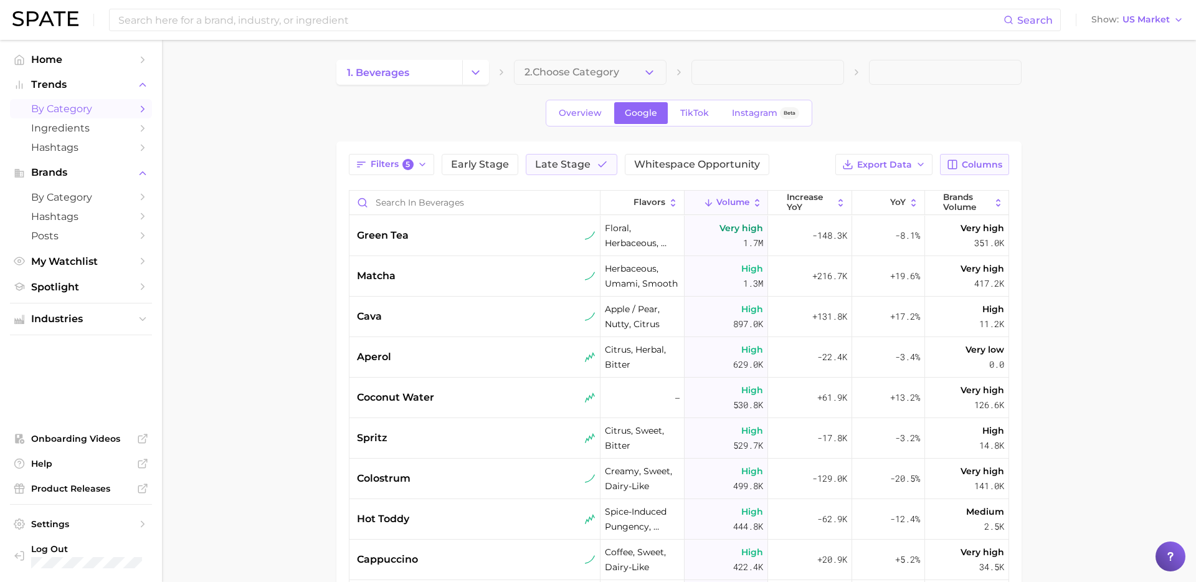
click at [964, 161] on span "Columns" at bounding box center [982, 165] width 41 height 11
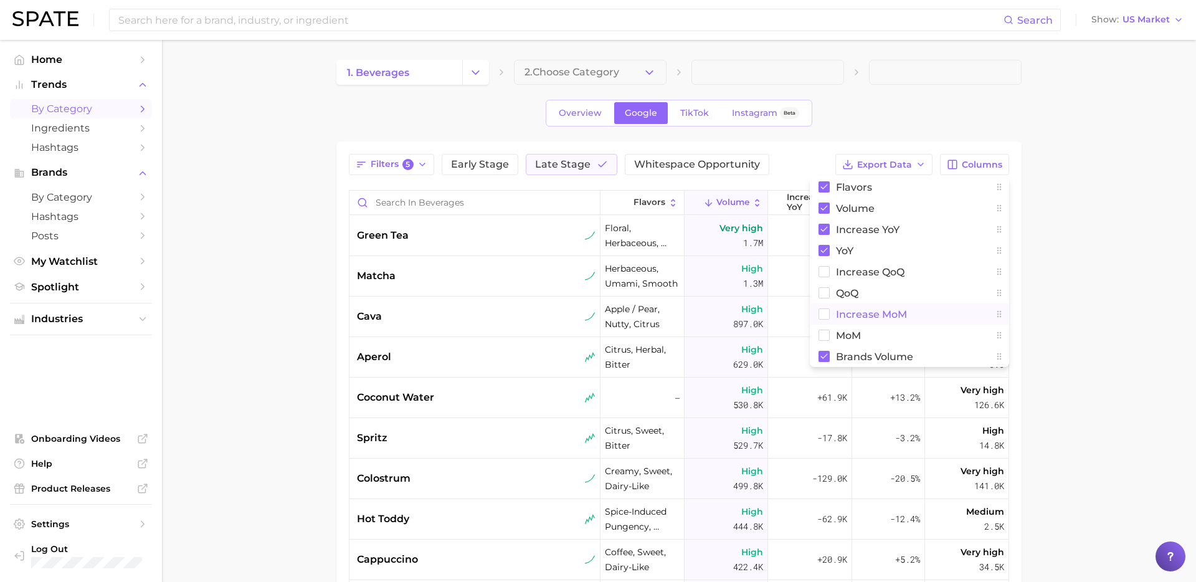
click at [836, 320] on button "increase MoM" at bounding box center [909, 313] width 199 height 21
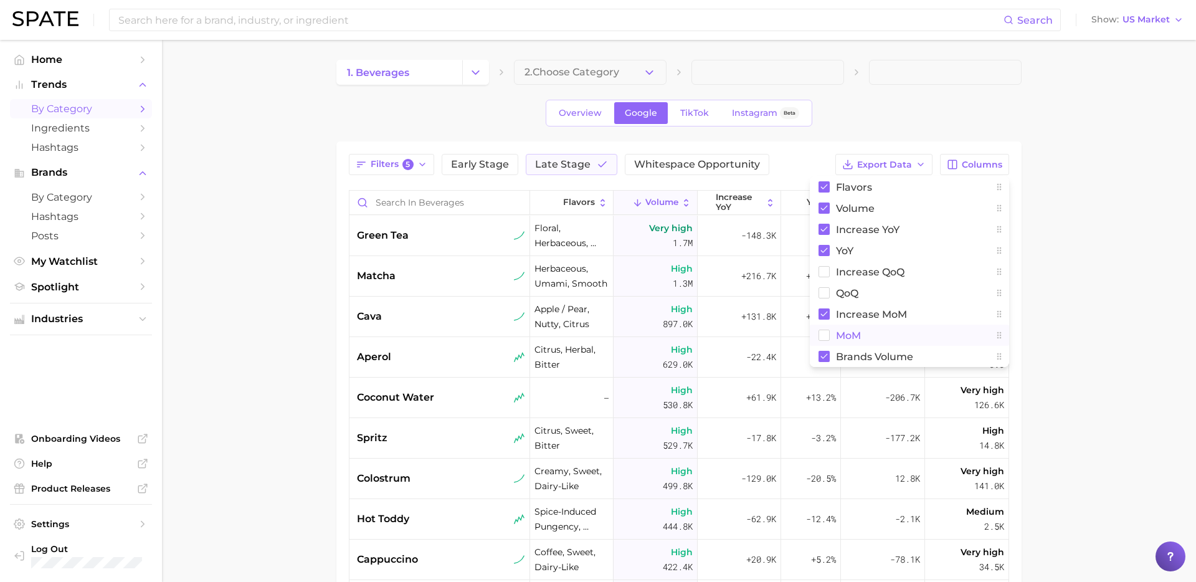
click at [833, 332] on button "MoM" at bounding box center [909, 335] width 199 height 21
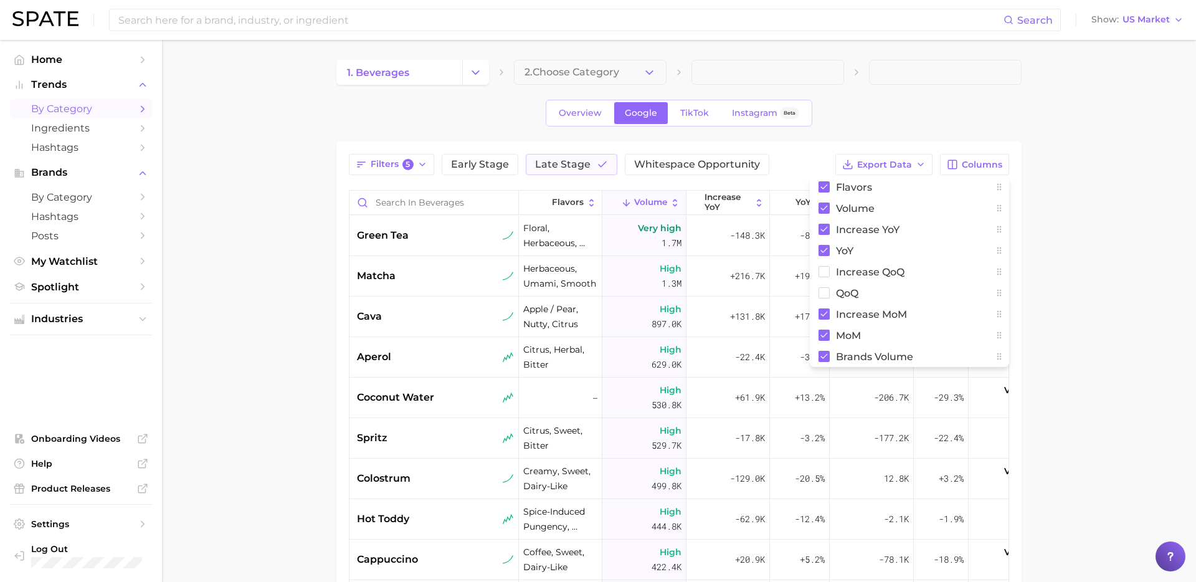
click at [1082, 263] on main "1. beverages 2. Choose Category Overview Google TikTok Instagram Beta Filters 5…" at bounding box center [679, 443] width 1034 height 807
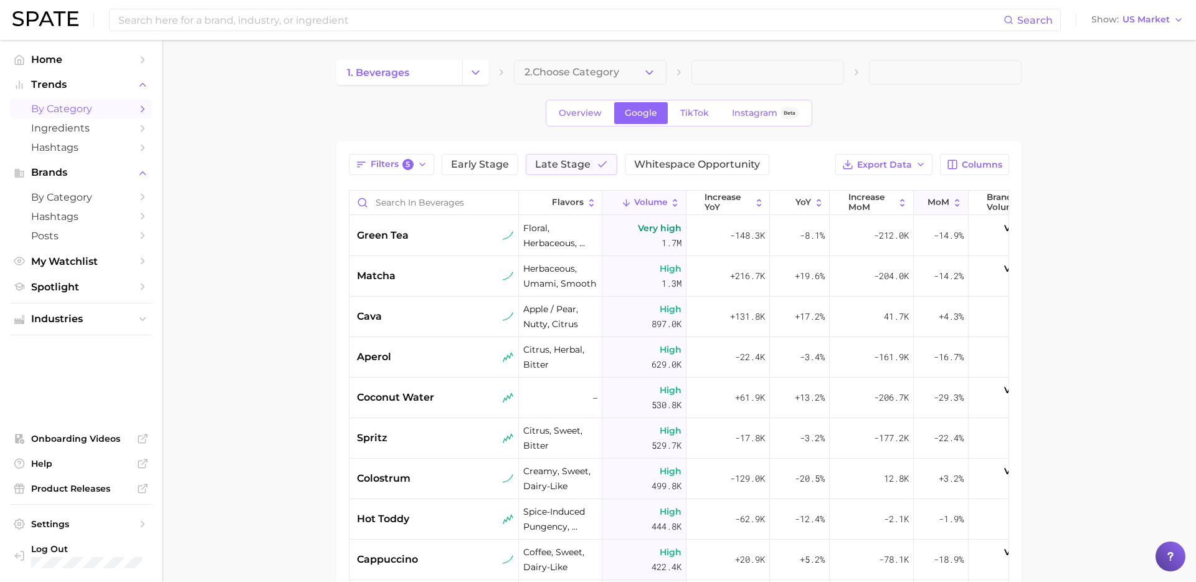
click at [934, 199] on span "MoM" at bounding box center [939, 203] width 22 height 10
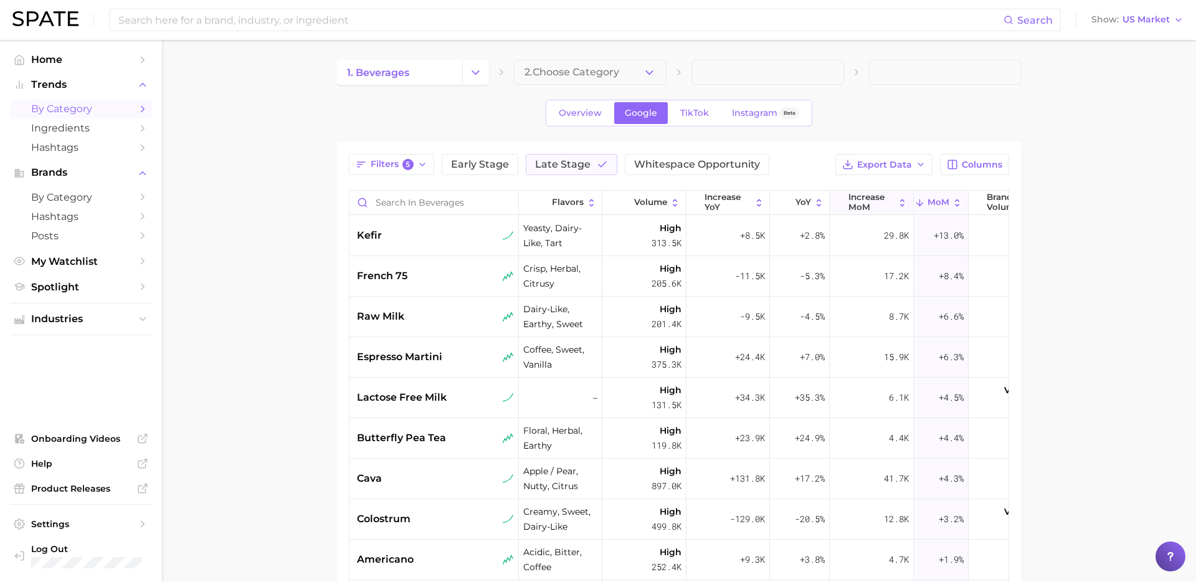
click at [889, 203] on span "increase MoM" at bounding box center [872, 202] width 46 height 19
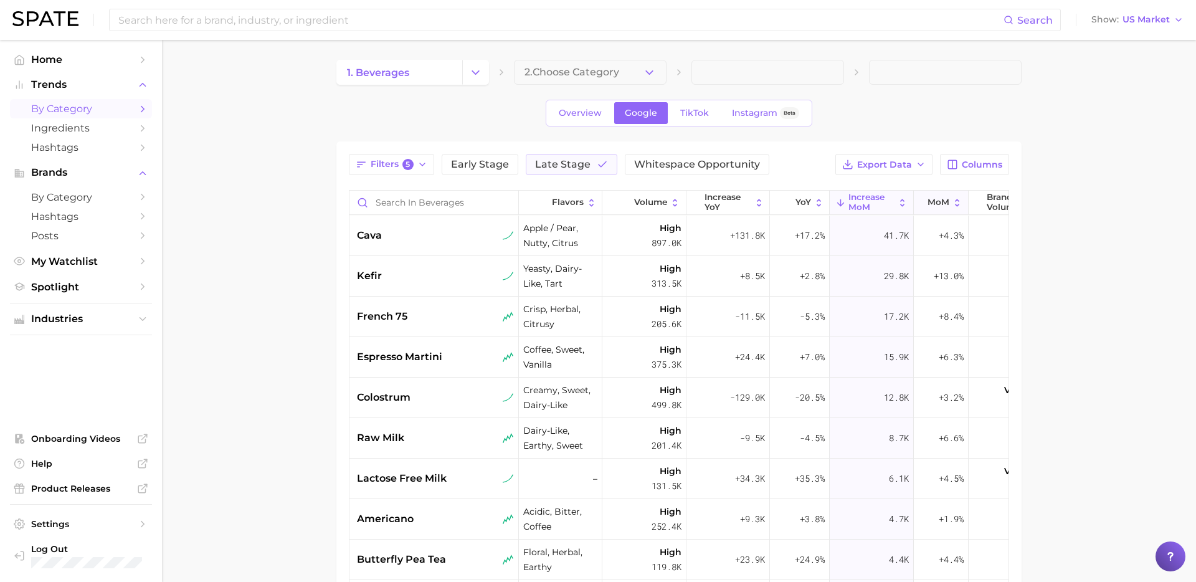
click at [940, 208] on button "MoM" at bounding box center [941, 203] width 55 height 24
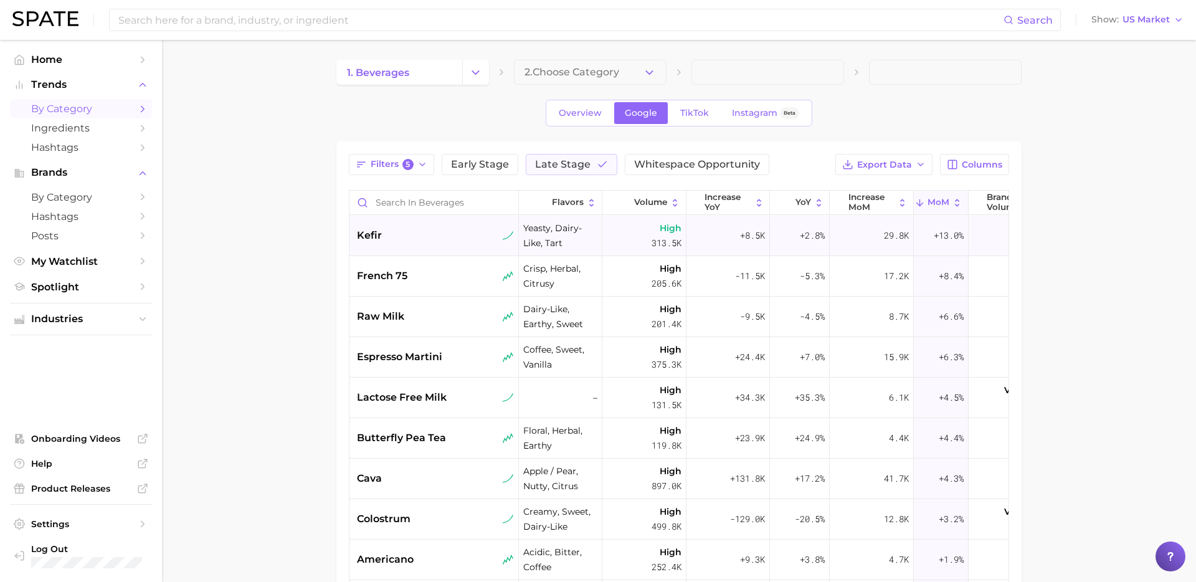
click at [420, 241] on div "kefir" at bounding box center [435, 235] width 157 height 15
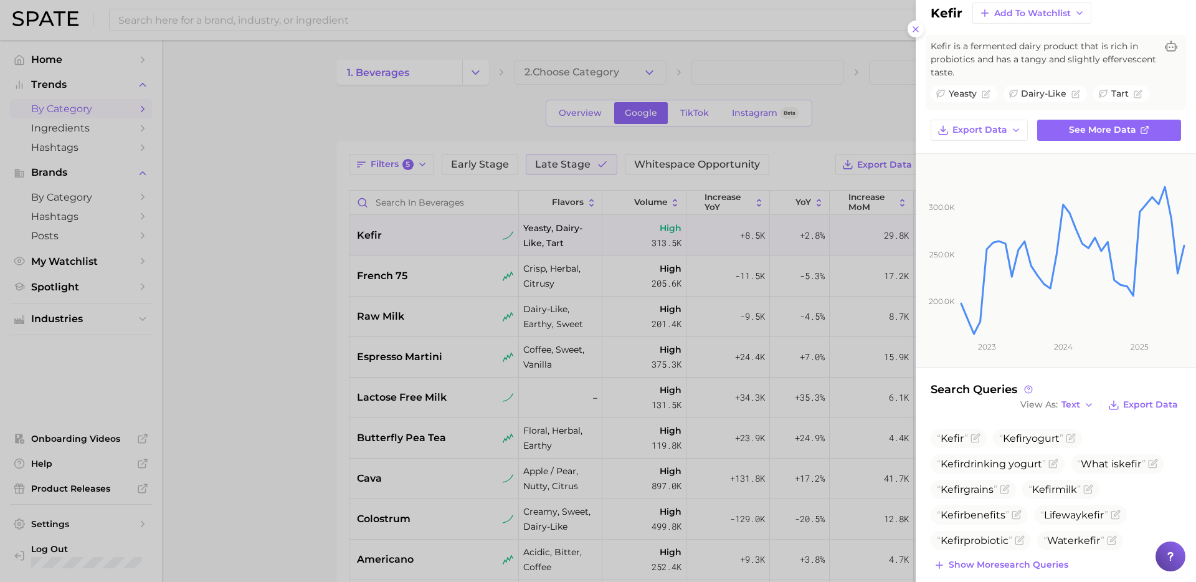
scroll to position [43, 0]
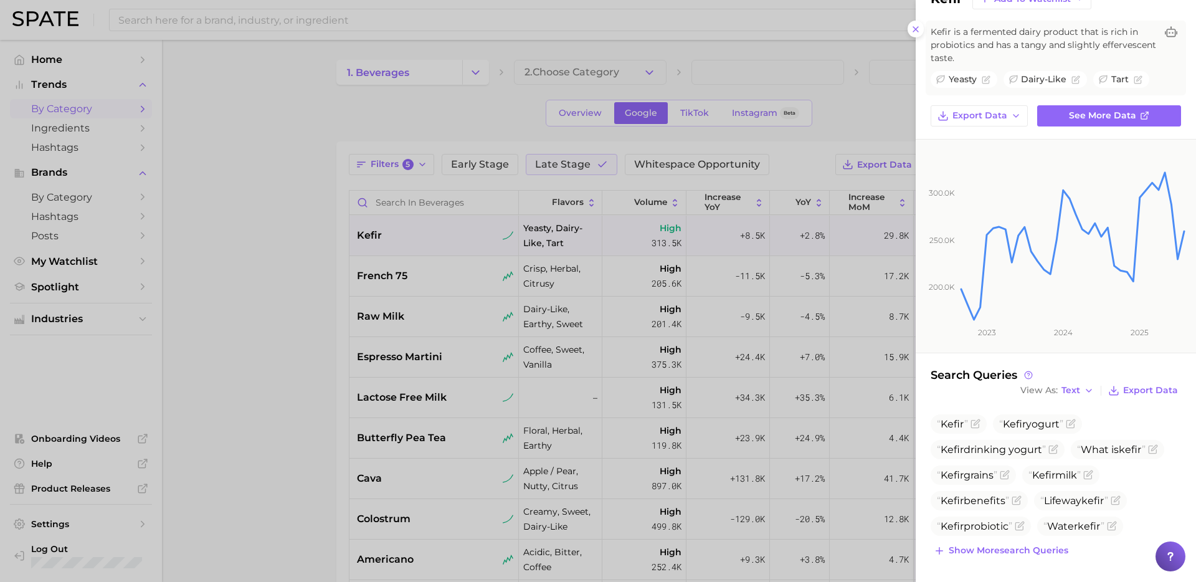
click at [416, 277] on div at bounding box center [598, 291] width 1196 height 582
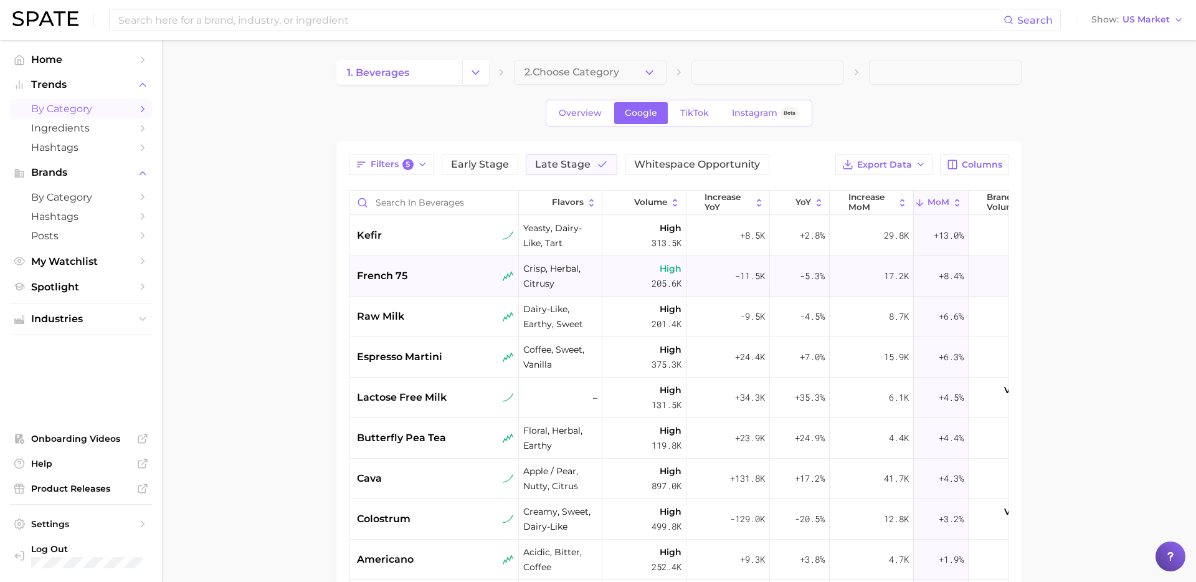
click at [442, 279] on div "french 75" at bounding box center [435, 276] width 157 height 15
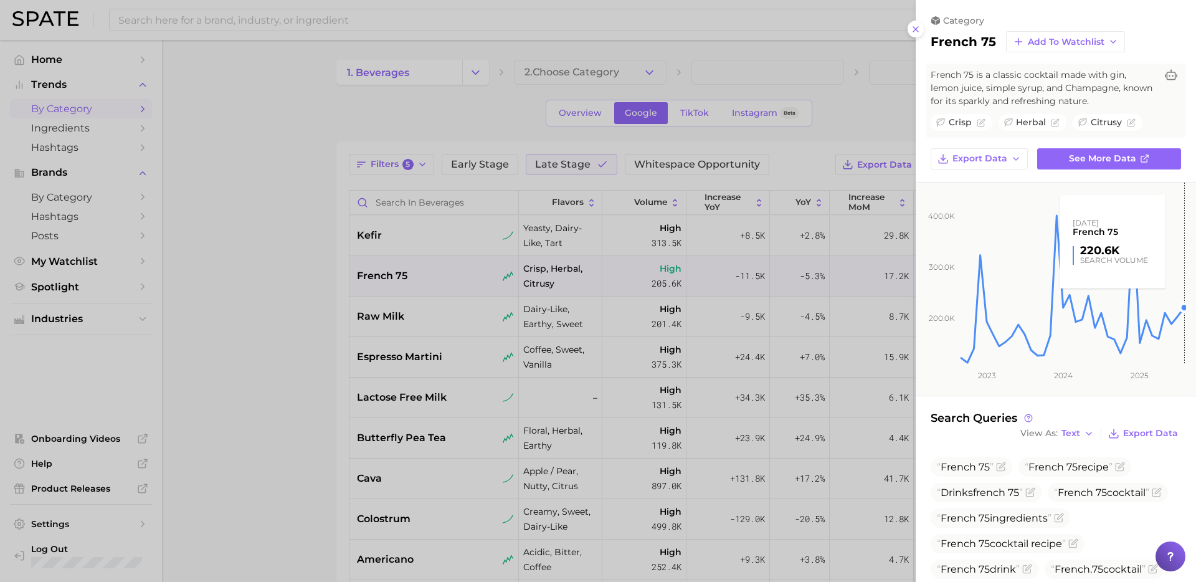
scroll to position [94, 0]
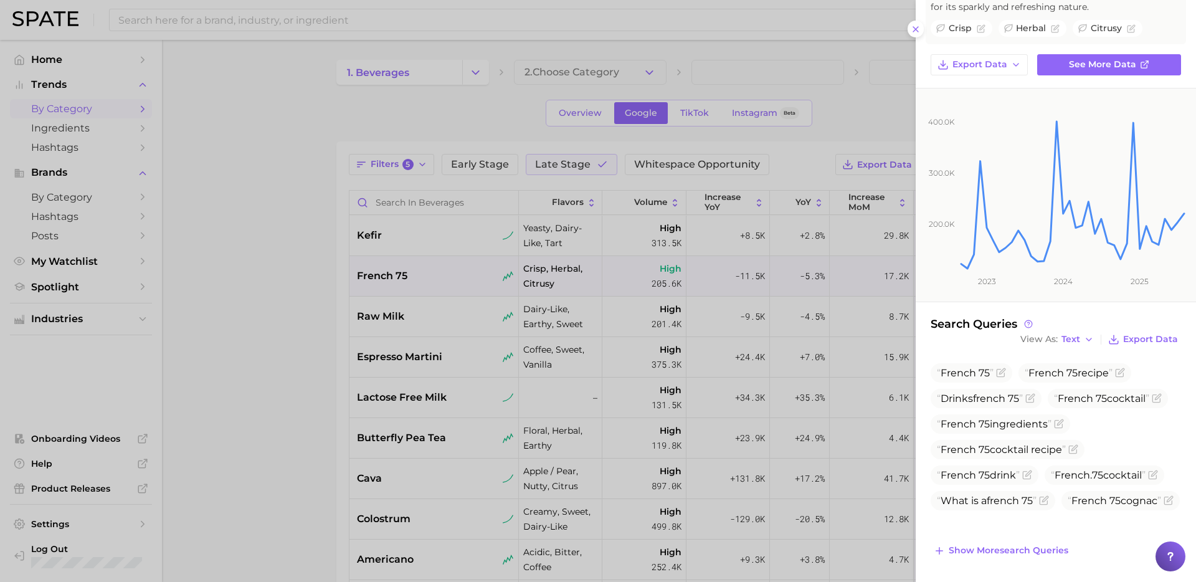
click at [659, 385] on div at bounding box center [598, 291] width 1196 height 582
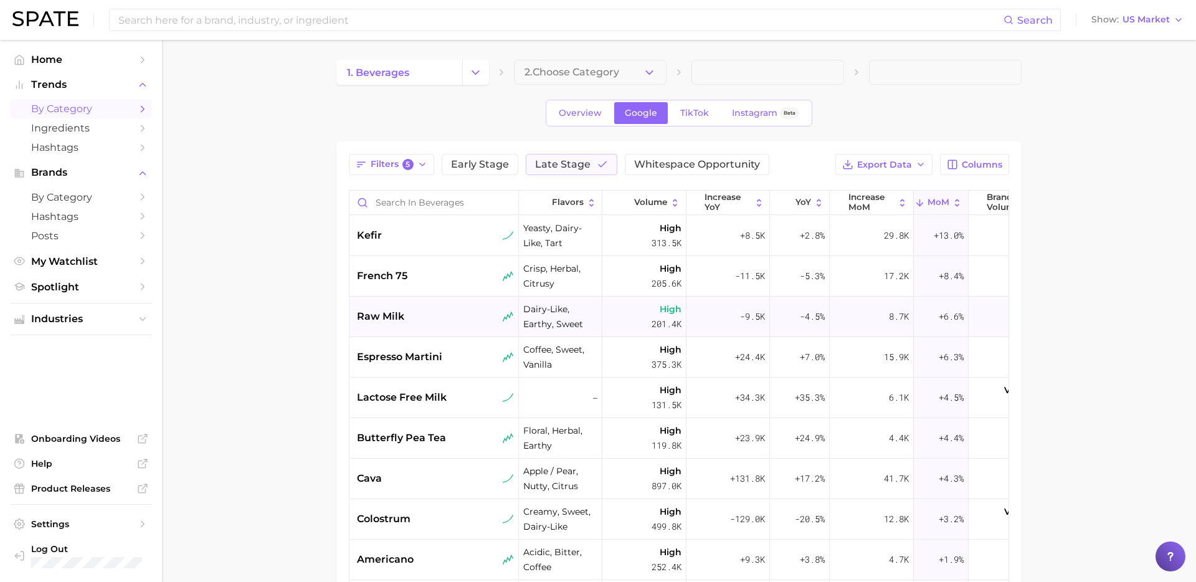
click at [435, 318] on div "raw milk" at bounding box center [435, 316] width 157 height 15
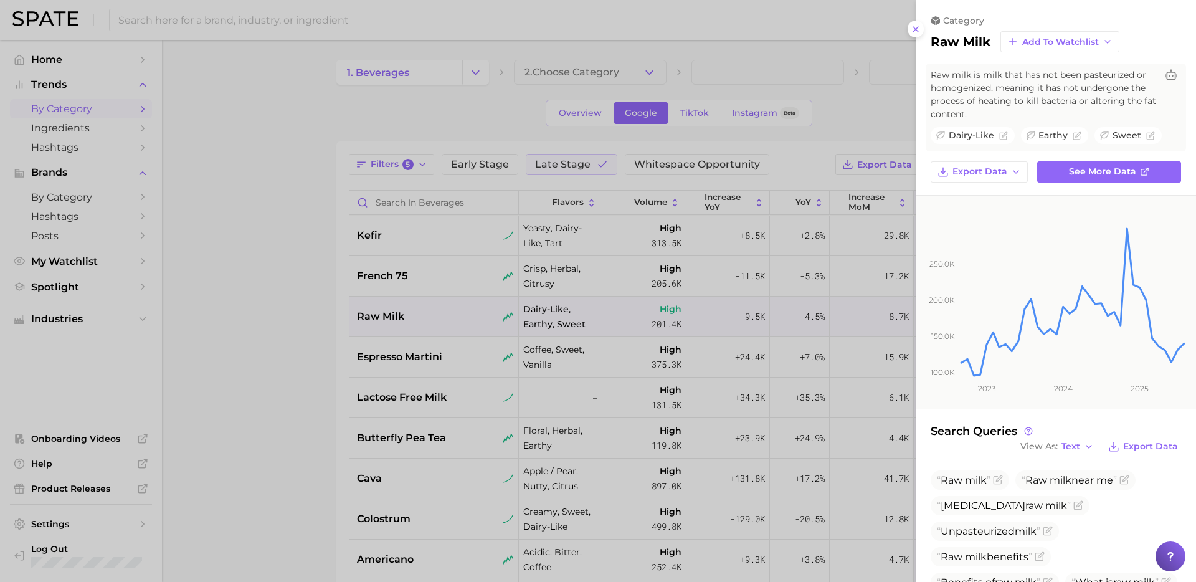
click at [424, 389] on div at bounding box center [598, 291] width 1196 height 582
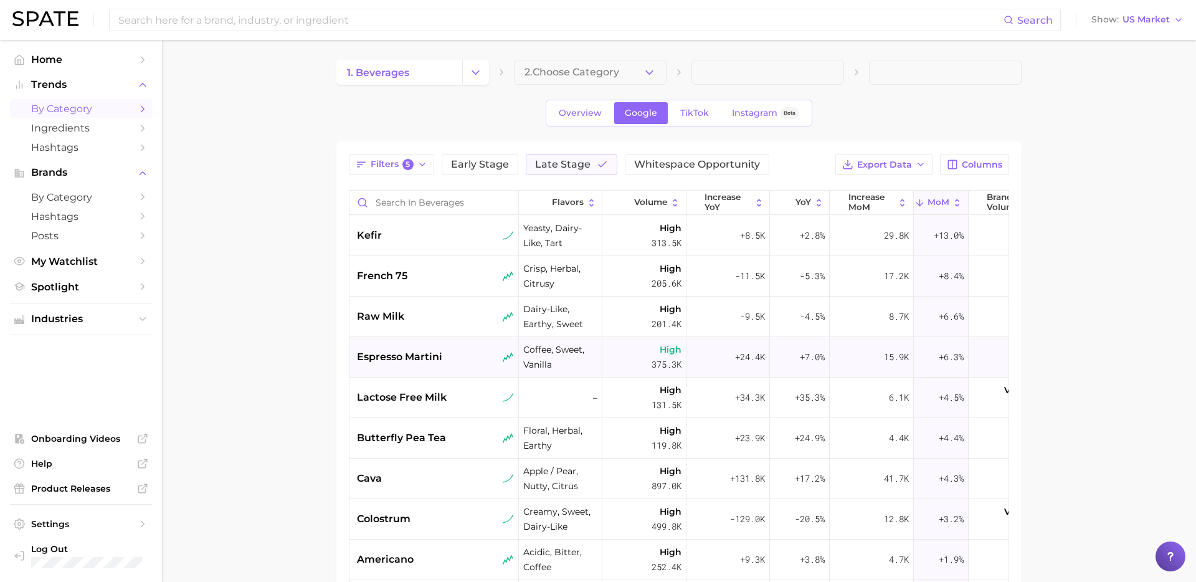
click at [423, 358] on span "espresso martini" at bounding box center [399, 357] width 85 height 15
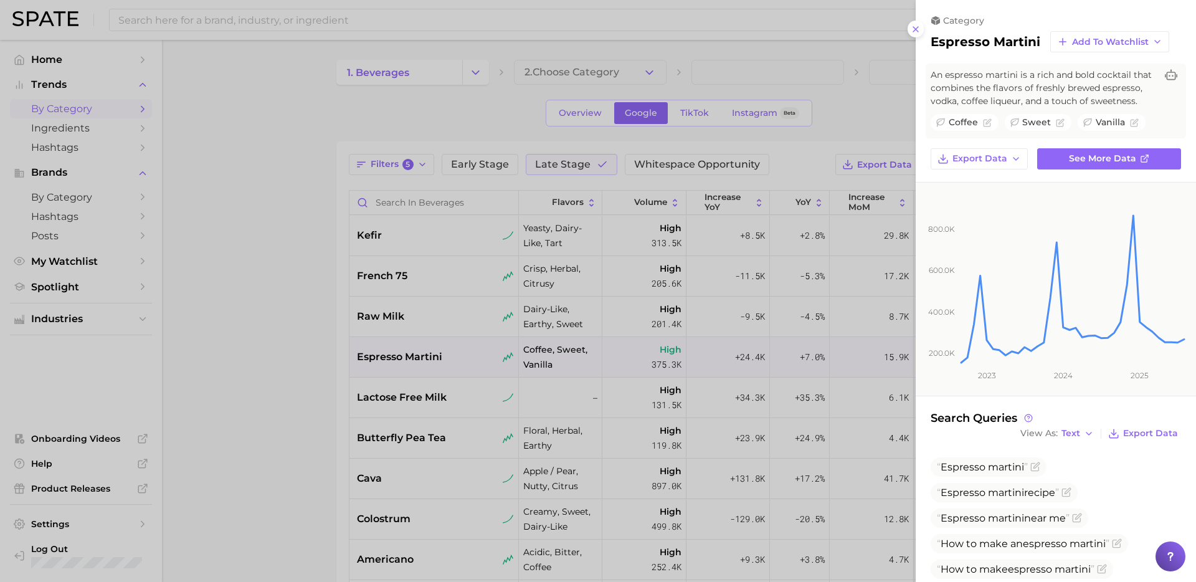
click at [556, 428] on div at bounding box center [598, 291] width 1196 height 582
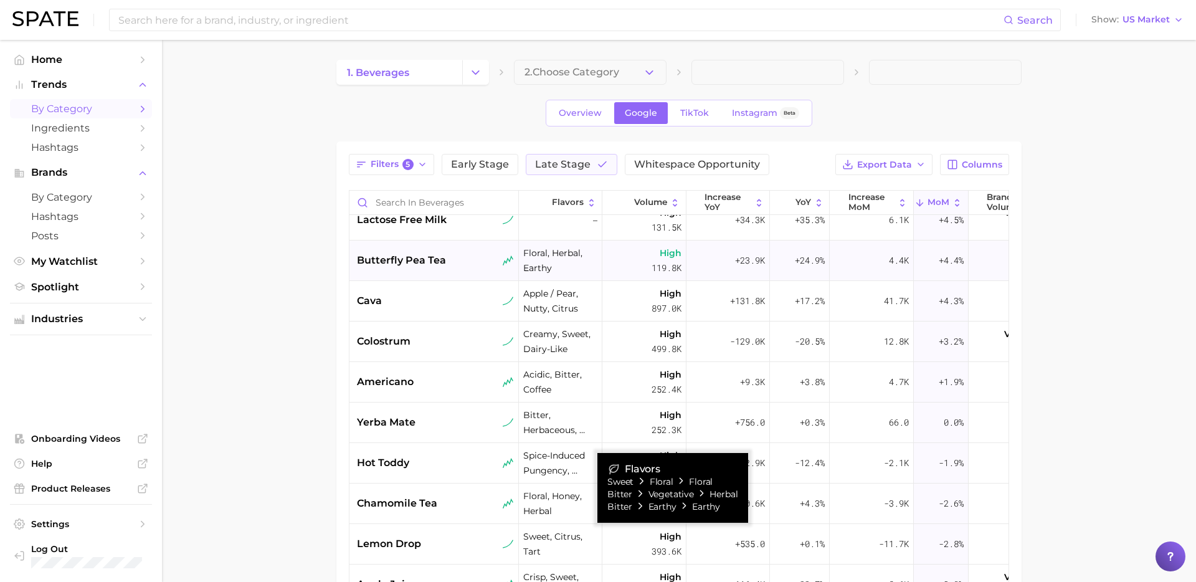
scroll to position [0, 0]
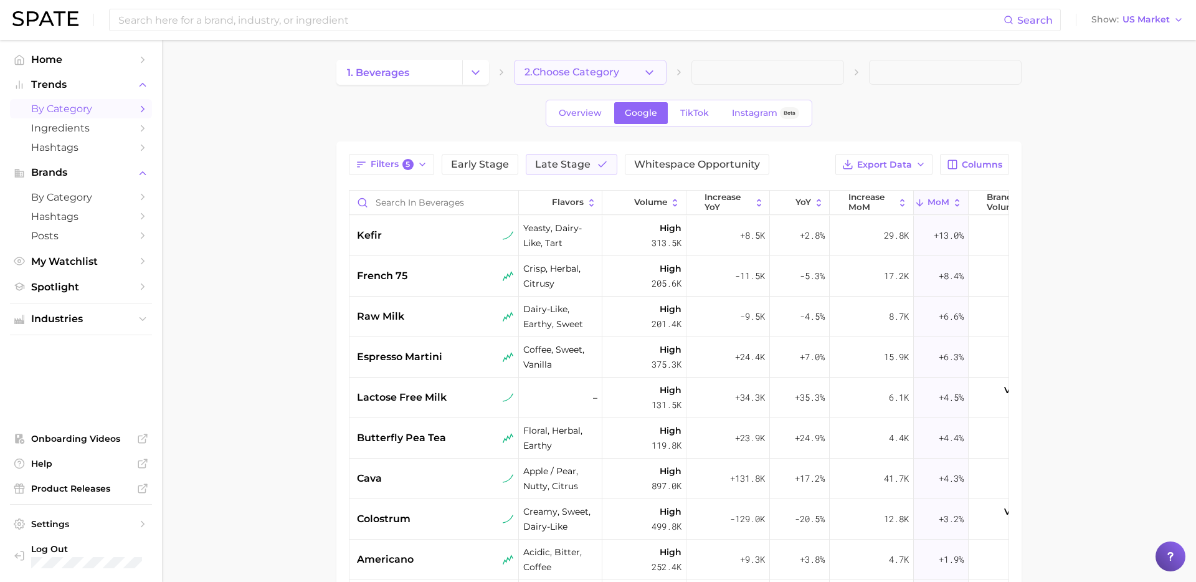
click at [641, 75] on button "2. Choose Category" at bounding box center [590, 72] width 153 height 25
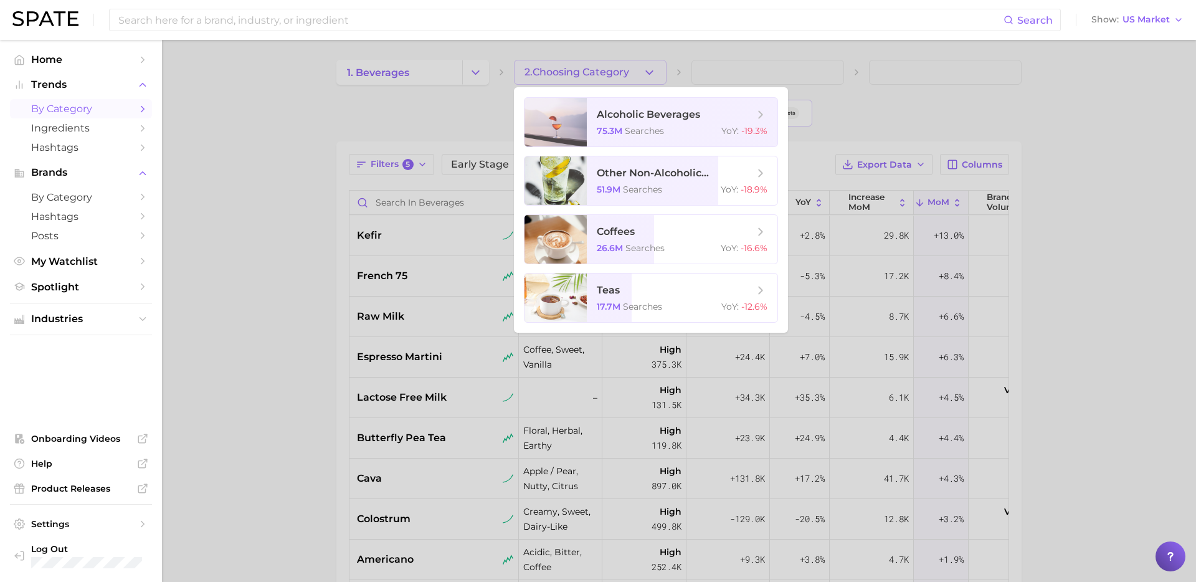
click at [722, 42] on div at bounding box center [598, 291] width 1196 height 582
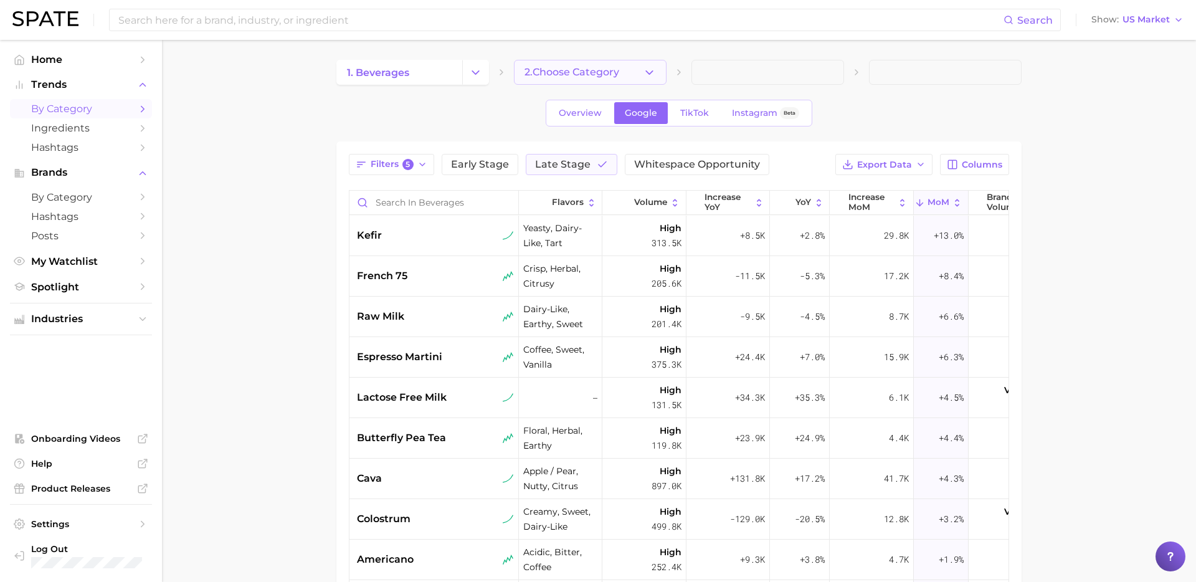
click at [595, 77] on span "2. Choose Category" at bounding box center [572, 72] width 95 height 11
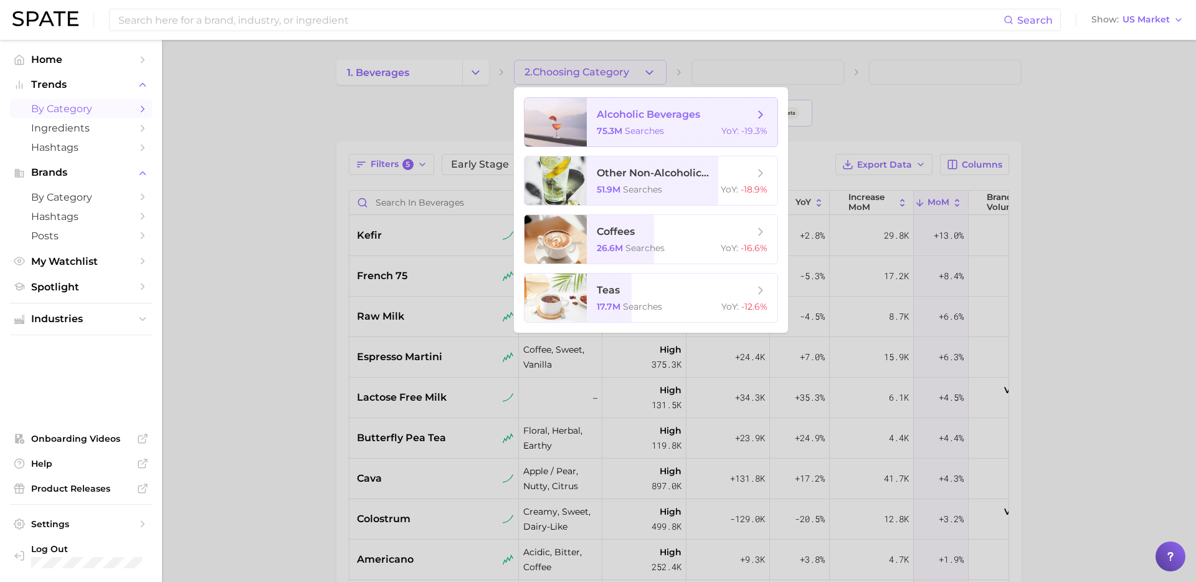
click at [608, 123] on span "alcoholic beverages 75.3m searches YoY : -19.3%" at bounding box center [682, 122] width 191 height 49
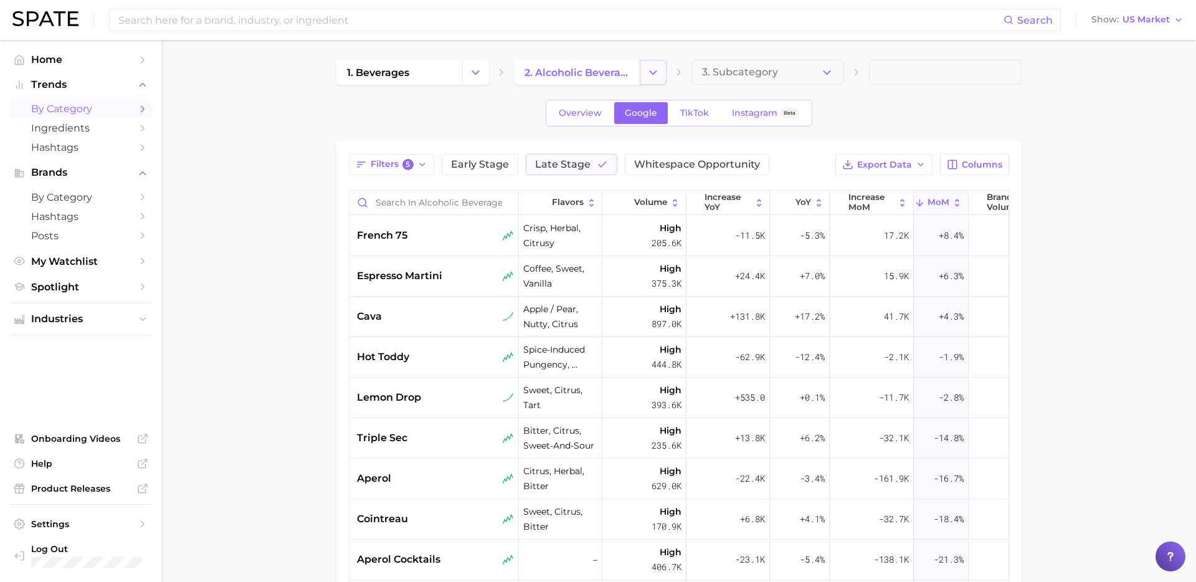
click at [655, 77] on icon "Change Category" at bounding box center [653, 72] width 13 height 13
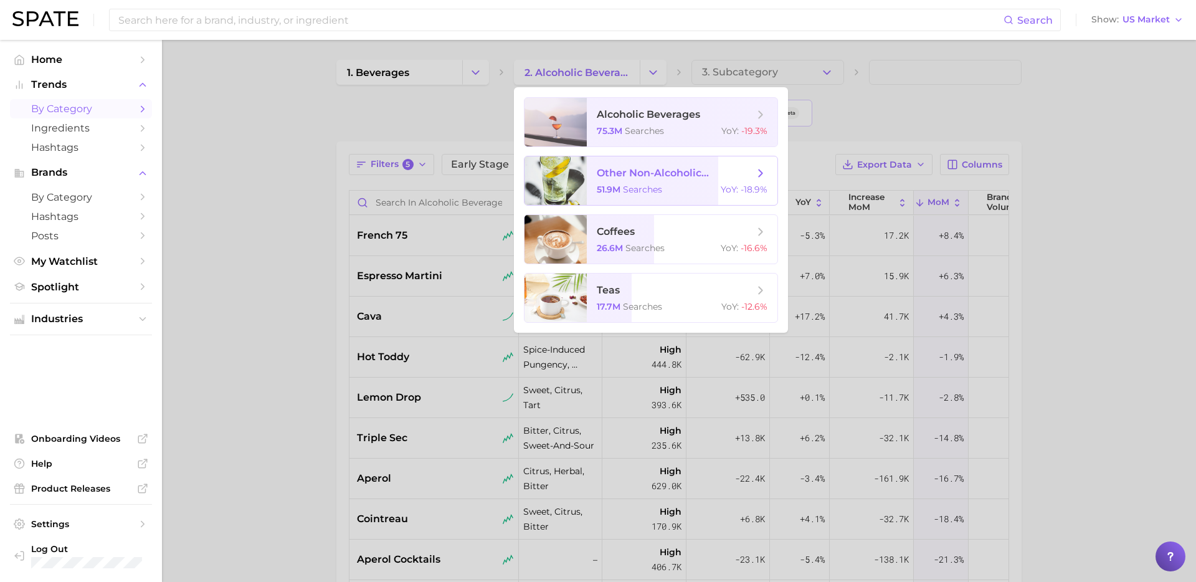
click at [664, 188] on div "51.9m searches YoY : -18.9%" at bounding box center [682, 189] width 171 height 11
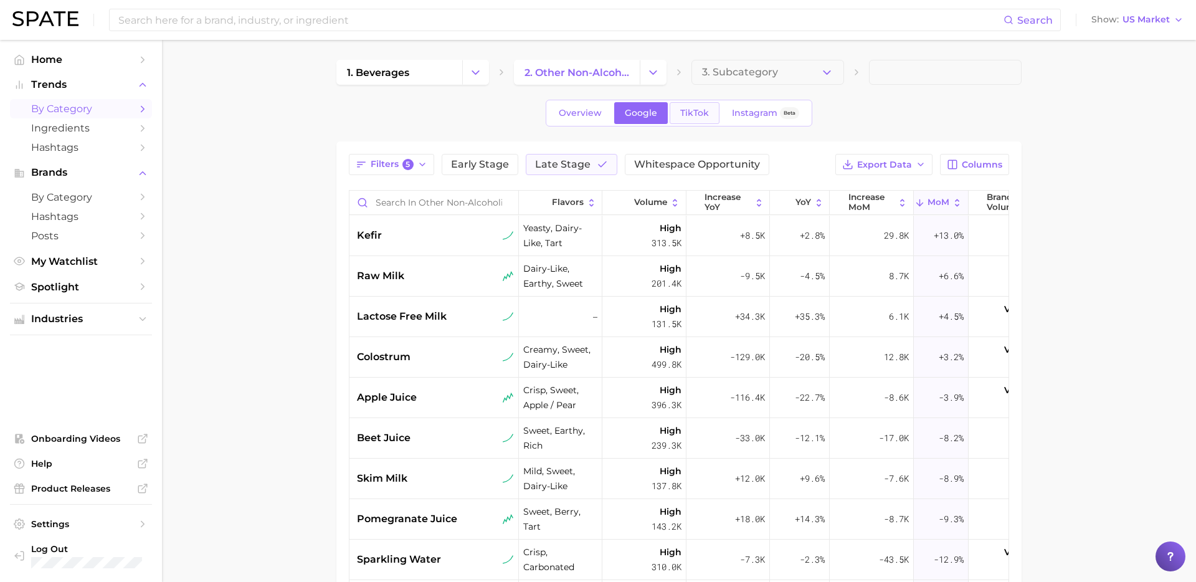
click at [690, 112] on span "TikTok" at bounding box center [694, 113] width 29 height 11
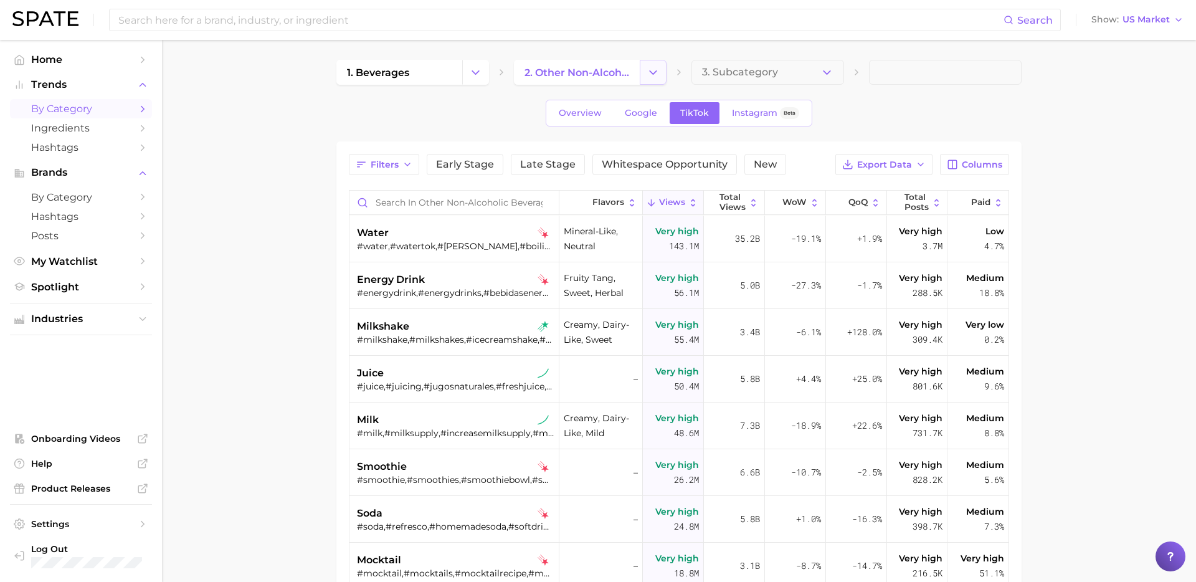
click at [654, 74] on icon "Change Category" at bounding box center [653, 72] width 13 height 13
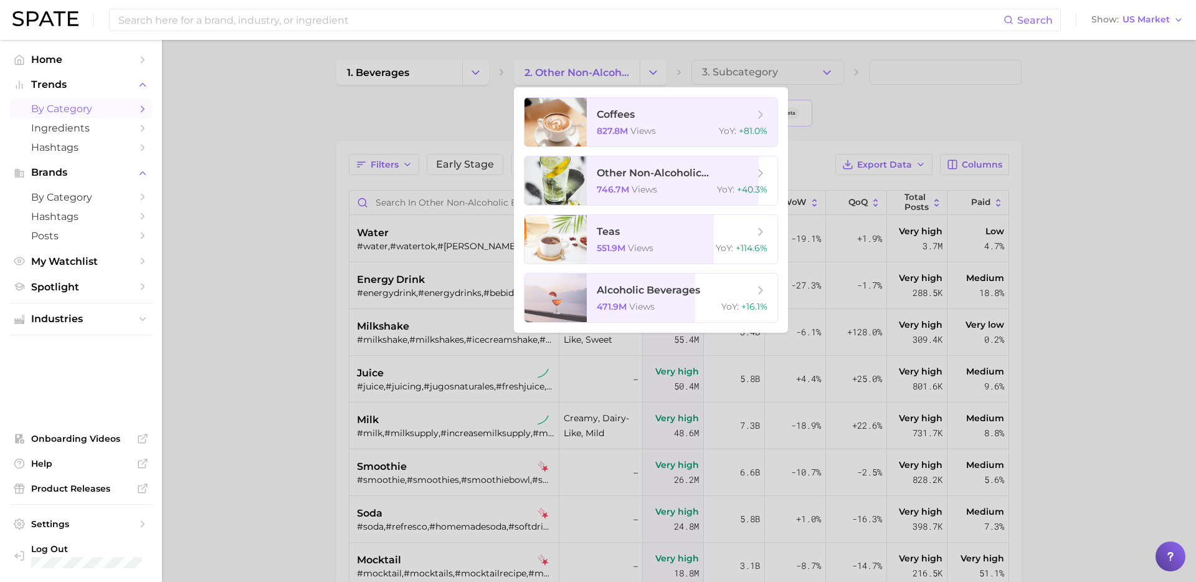
click at [436, 79] on div at bounding box center [598, 291] width 1196 height 582
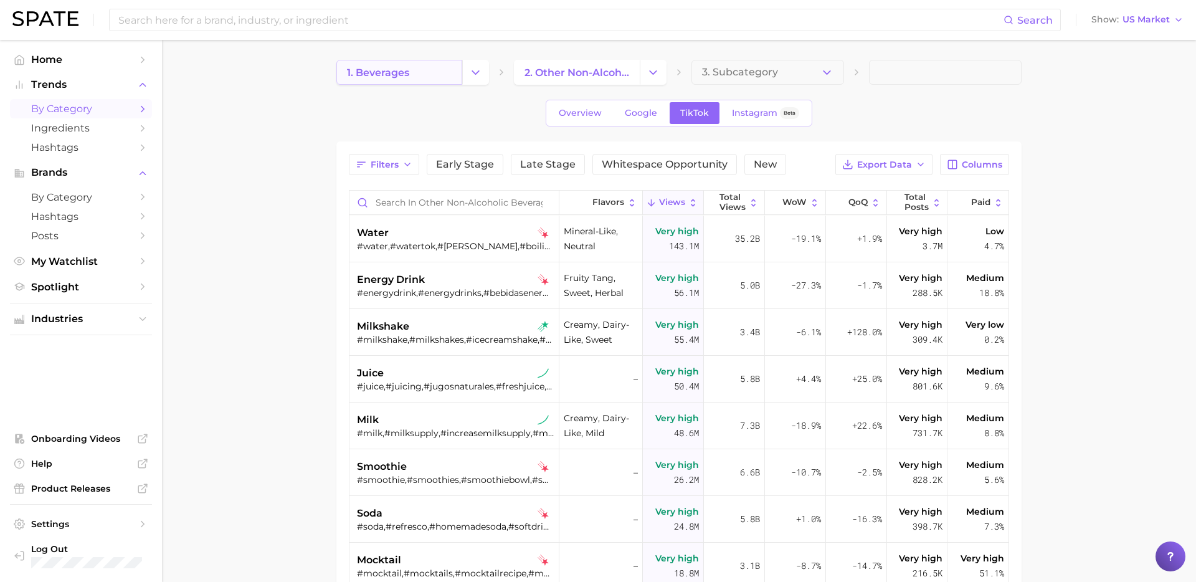
click at [404, 74] on span "1. beverages" at bounding box center [378, 73] width 62 height 12
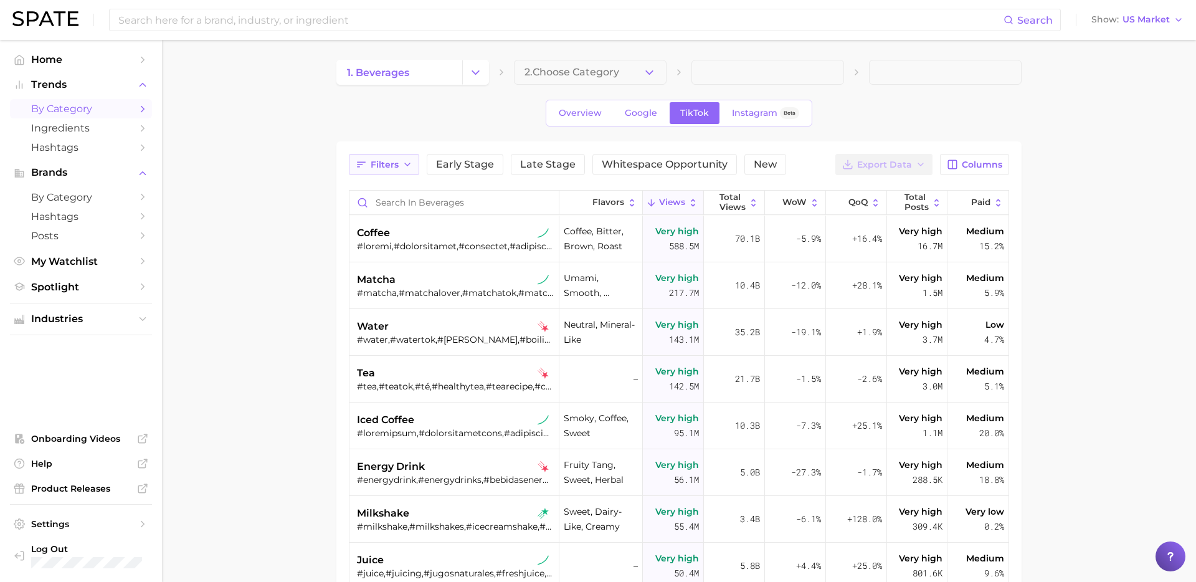
click at [393, 174] on button "Filters" at bounding box center [384, 164] width 70 height 21
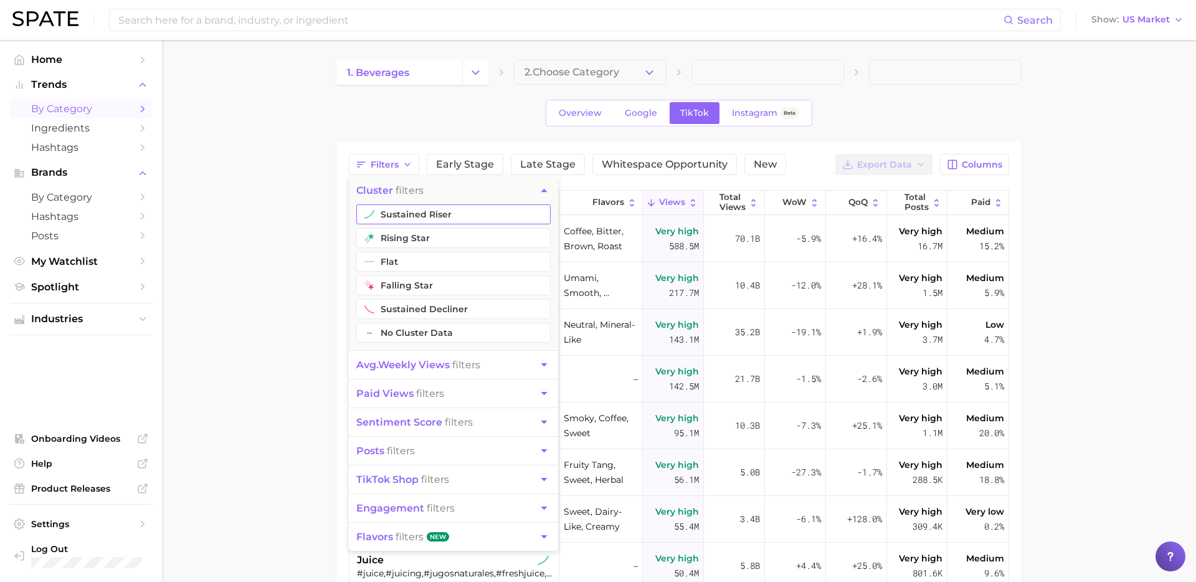
click at [401, 214] on button "sustained riser" at bounding box center [453, 214] width 194 height 20
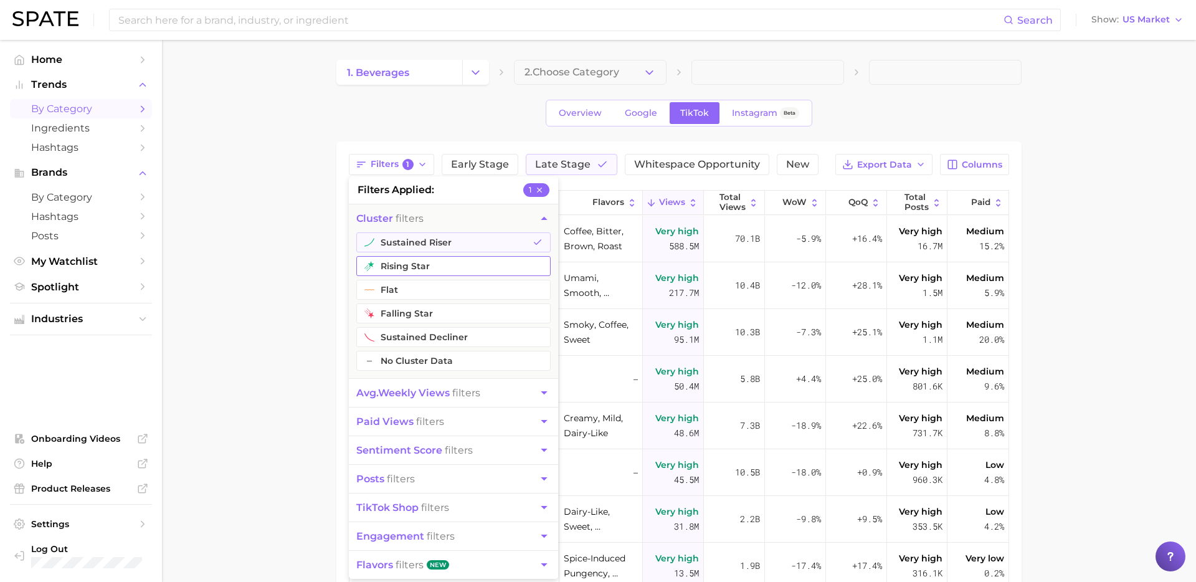
click at [404, 268] on button "rising star" at bounding box center [453, 266] width 194 height 20
click at [470, 389] on span "avg. weekly views filters" at bounding box center [418, 393] width 124 height 12
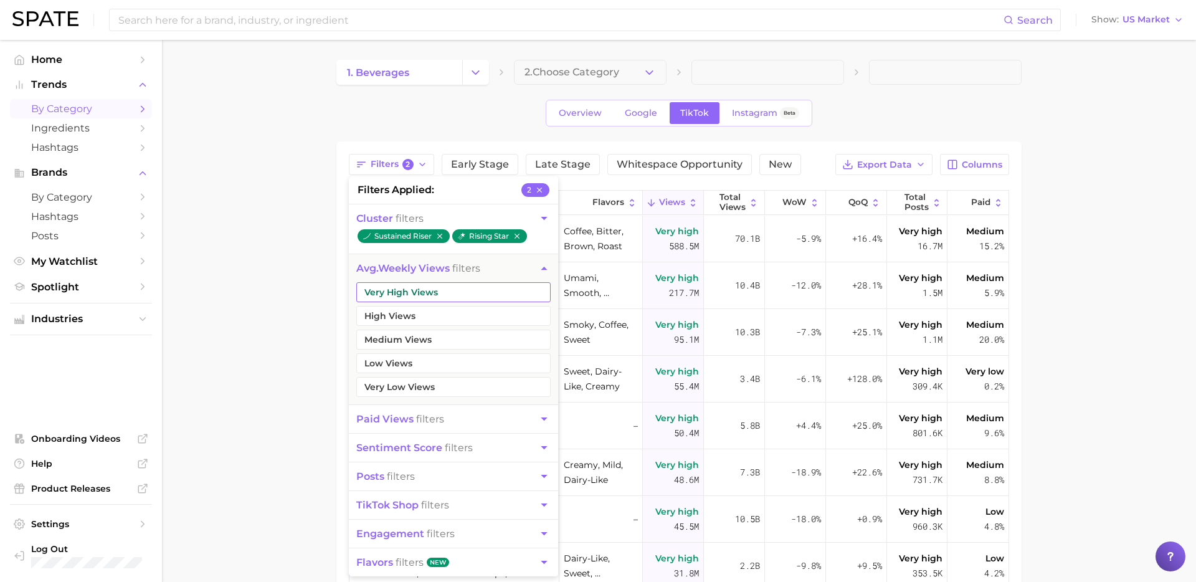
click at [477, 297] on button "Very High Views" at bounding box center [453, 292] width 194 height 20
click at [450, 315] on button "High Views" at bounding box center [453, 316] width 194 height 20
click at [274, 371] on main "1. beverages 2. Choose Category Overview Google TikTok Instagram Beta Filters 4…" at bounding box center [679, 443] width 1034 height 807
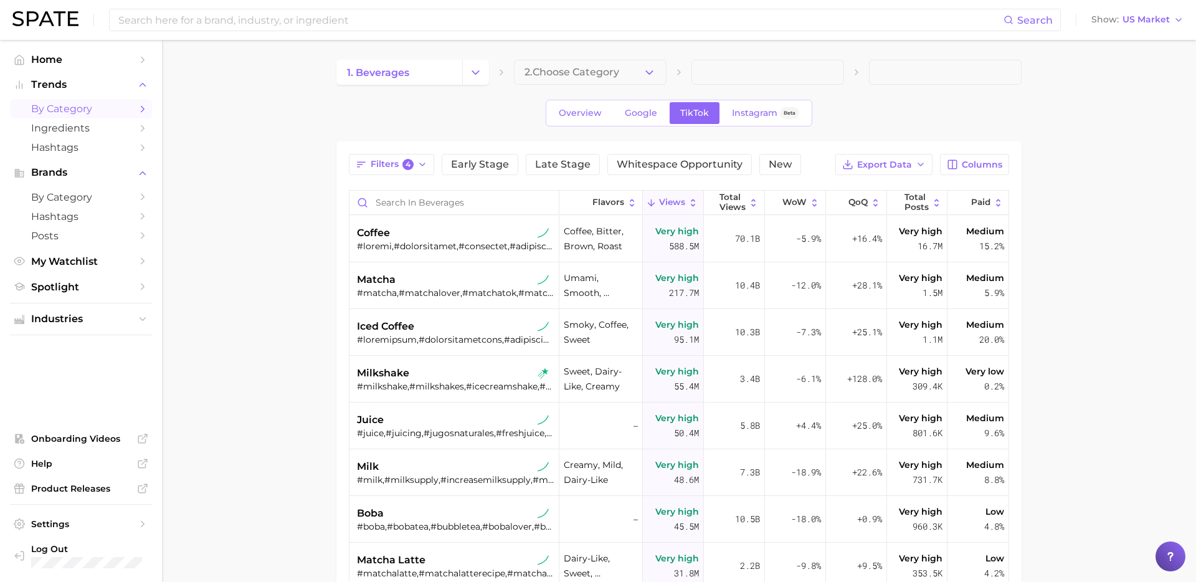
click at [1108, 300] on main "1. beverages 2. Choose Category Overview Google TikTok Instagram Beta Filters 4…" at bounding box center [679, 443] width 1034 height 807
click at [443, 236] on div "coffee" at bounding box center [455, 233] width 197 height 15
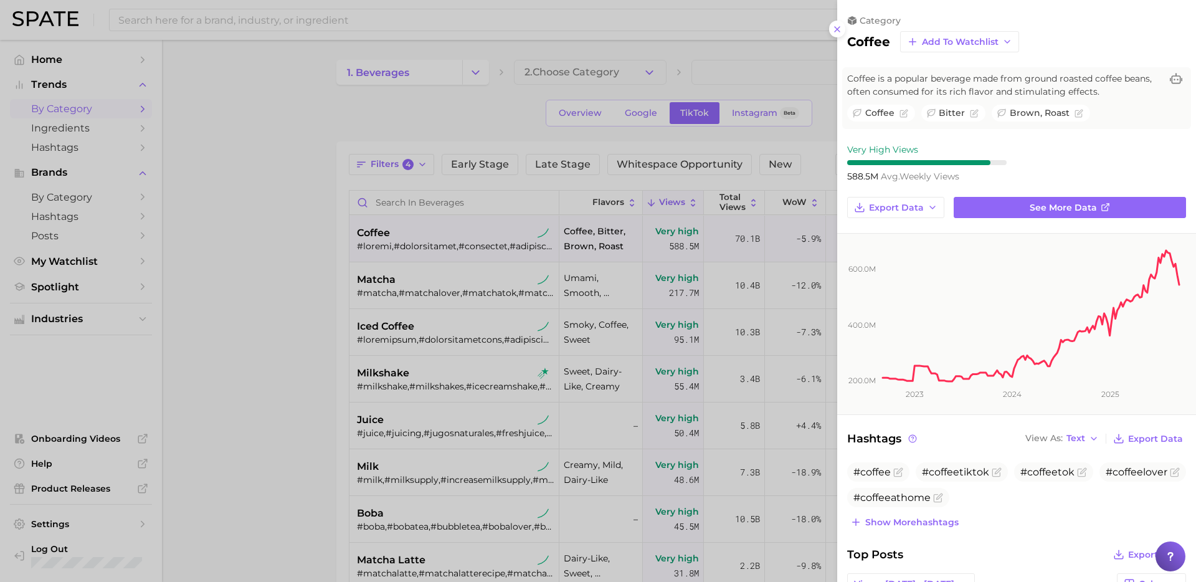
click at [772, 370] on div at bounding box center [598, 291] width 1196 height 582
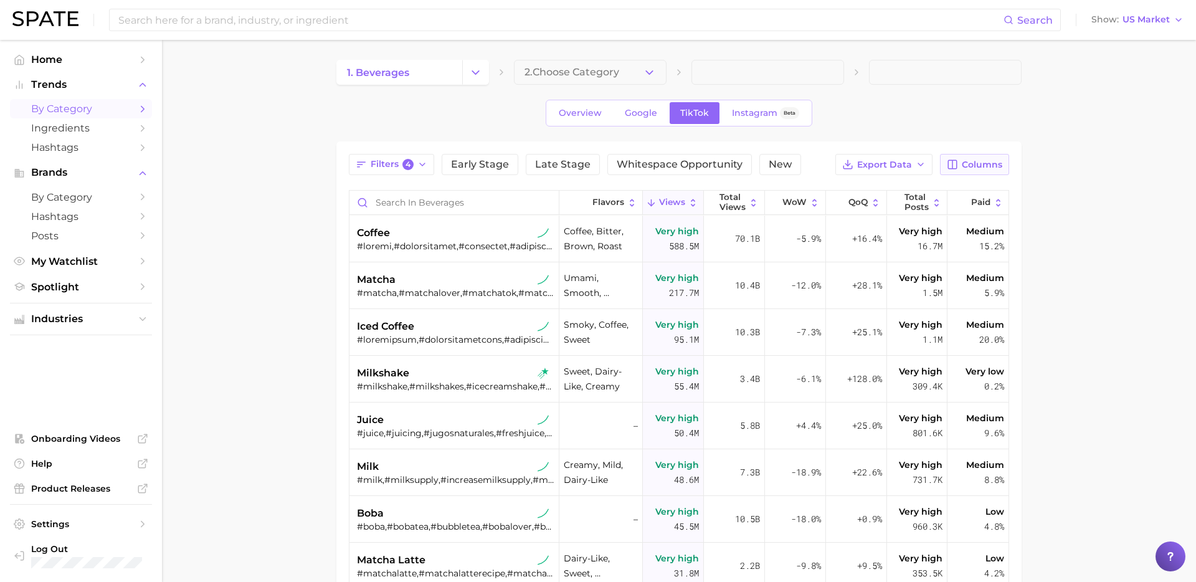
click at [977, 161] on span "Columns" at bounding box center [982, 165] width 41 height 11
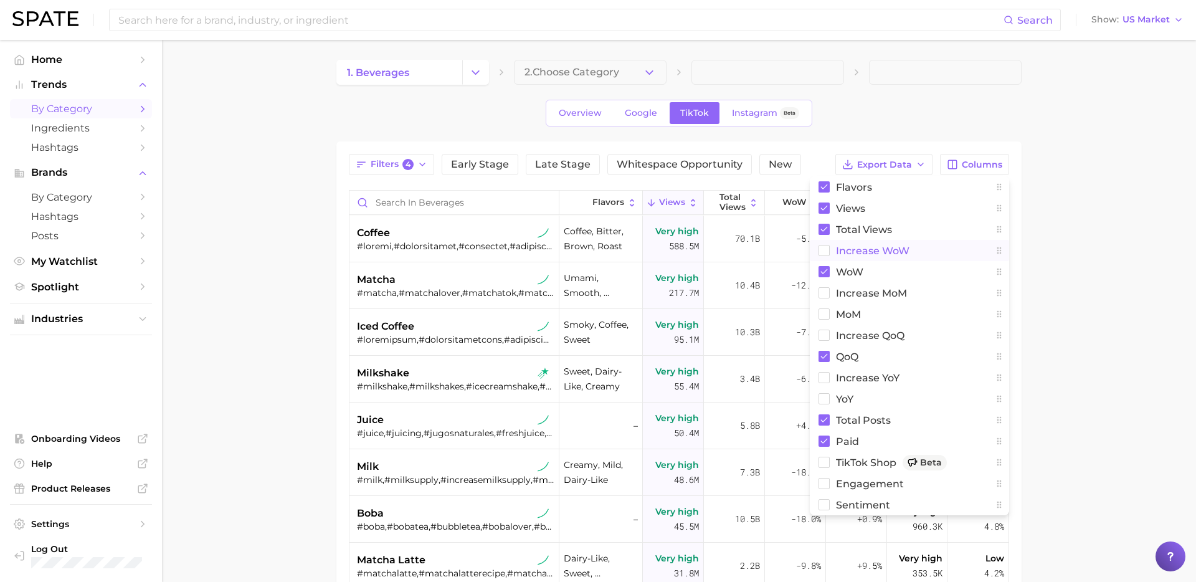
click at [868, 254] on span "Increase WoW" at bounding box center [873, 251] width 74 height 11
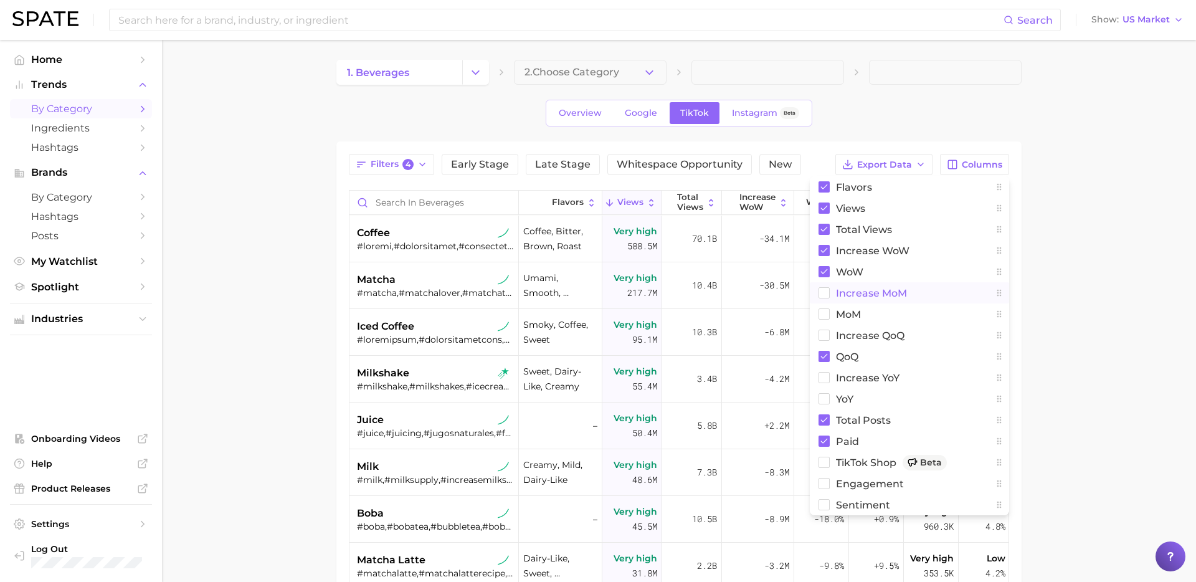
click at [843, 295] on span "increase MoM" at bounding box center [871, 293] width 71 height 11
click at [831, 320] on button "MoM" at bounding box center [909, 313] width 199 height 21
click at [1097, 284] on main "1. beverages 2. Choose Category Overview Google TikTok Instagram Beta Filters 4…" at bounding box center [679, 443] width 1034 height 807
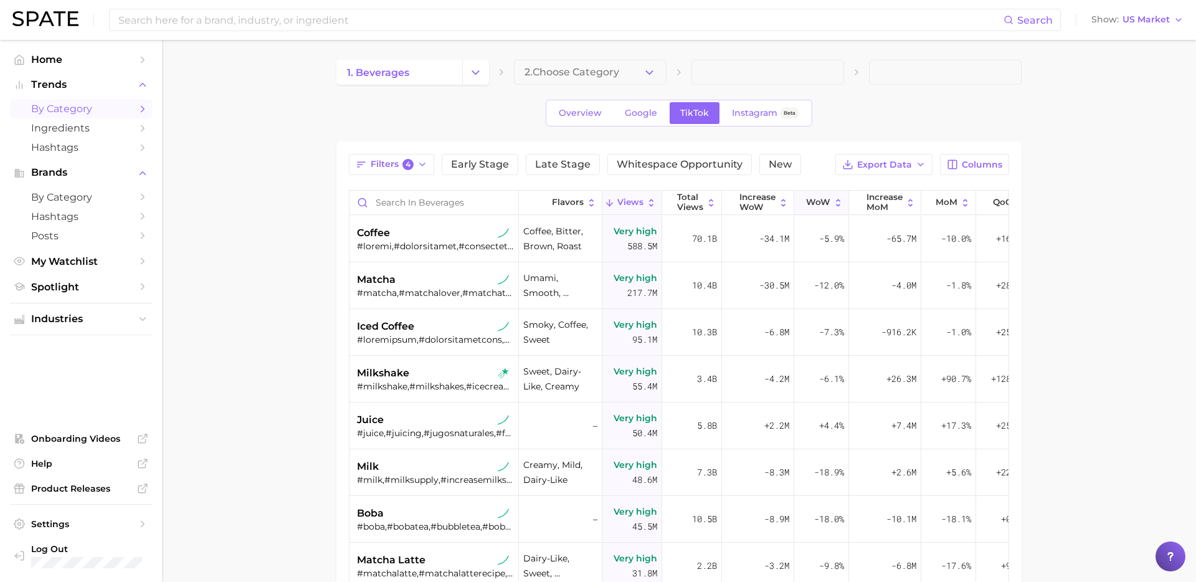
click at [818, 206] on span "WoW" at bounding box center [818, 203] width 24 height 10
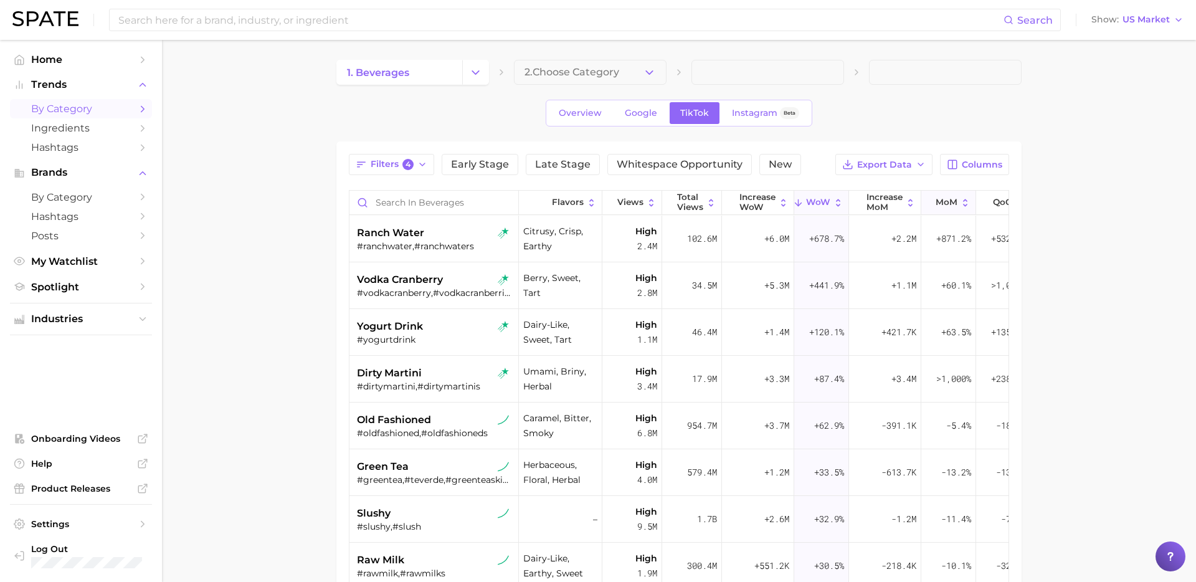
click at [947, 206] on span "MoM" at bounding box center [947, 203] width 22 height 10
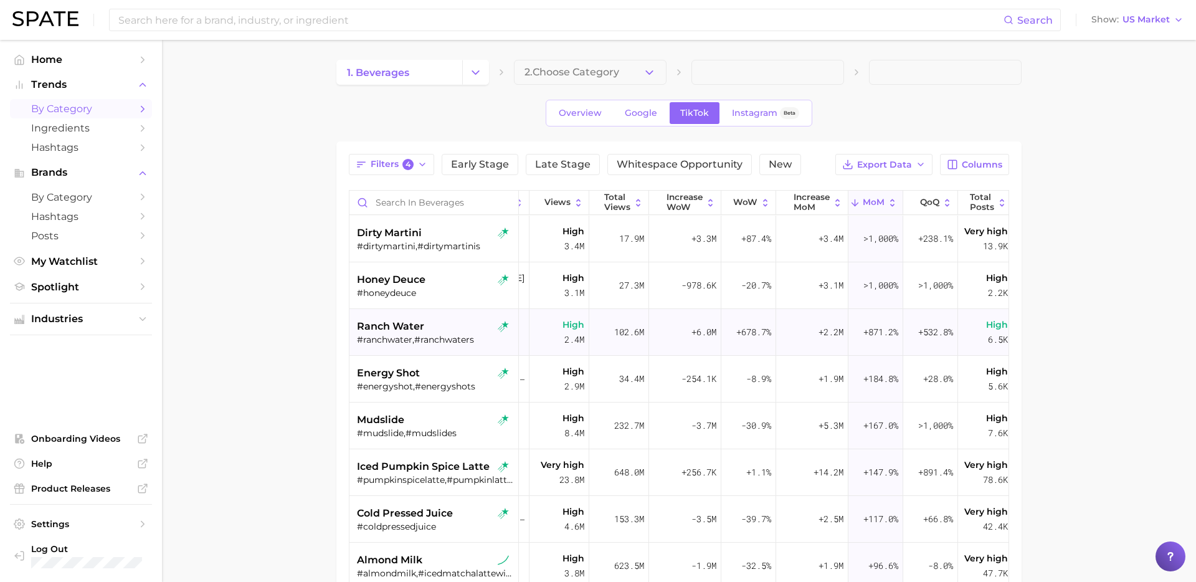
scroll to position [0, 77]
click at [434, 250] on div "#dirtymartini,#dirtymartinis" at bounding box center [435, 246] width 157 height 11
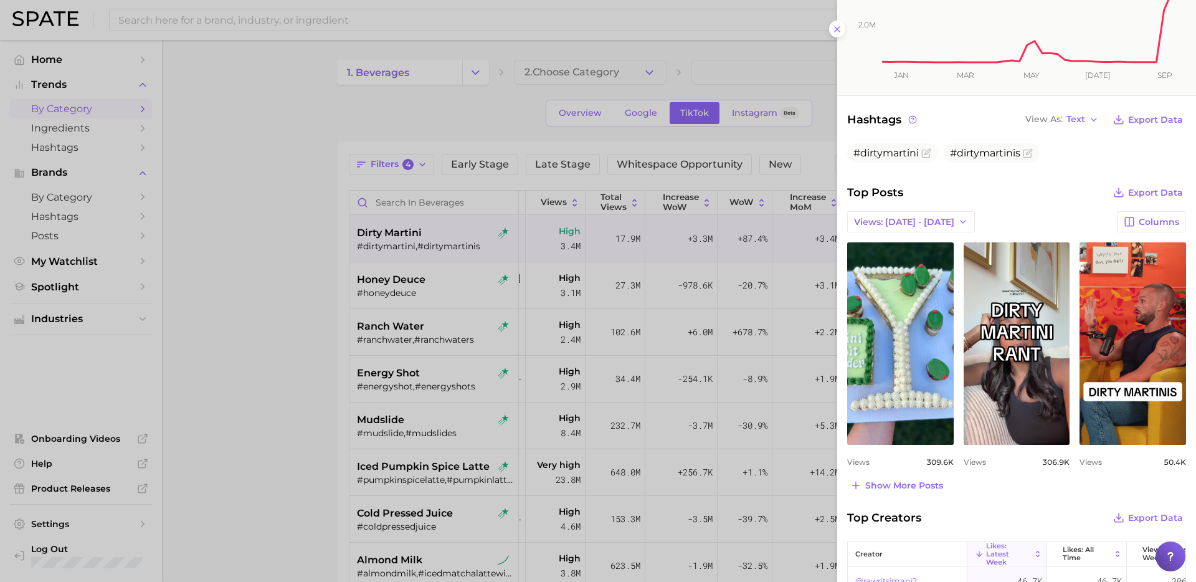
scroll to position [337, 0]
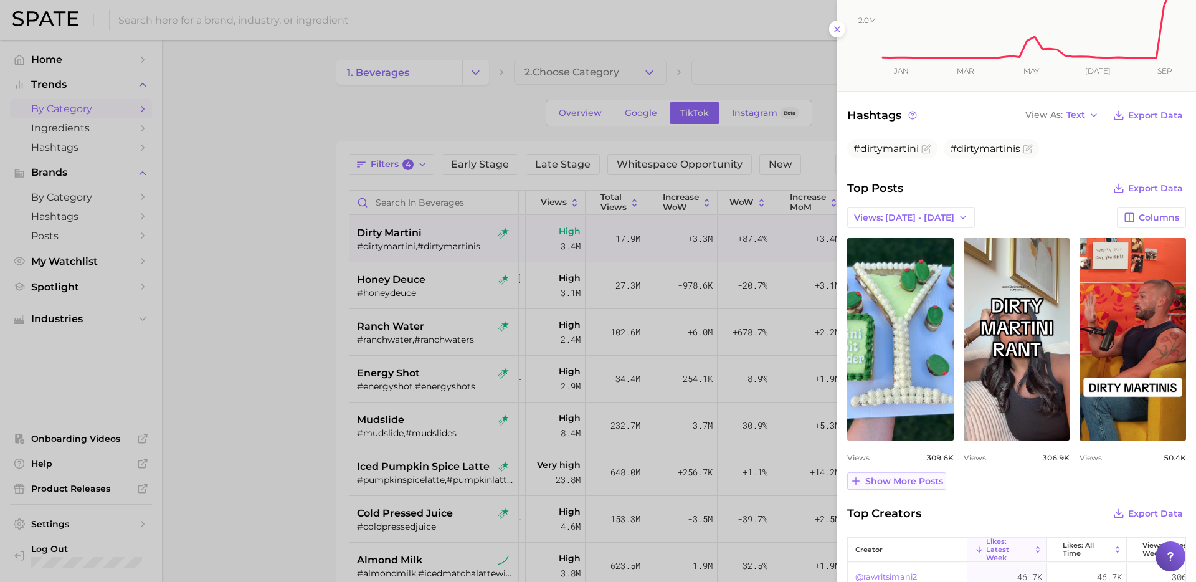
click at [909, 482] on span "Show more posts" at bounding box center [905, 481] width 78 height 11
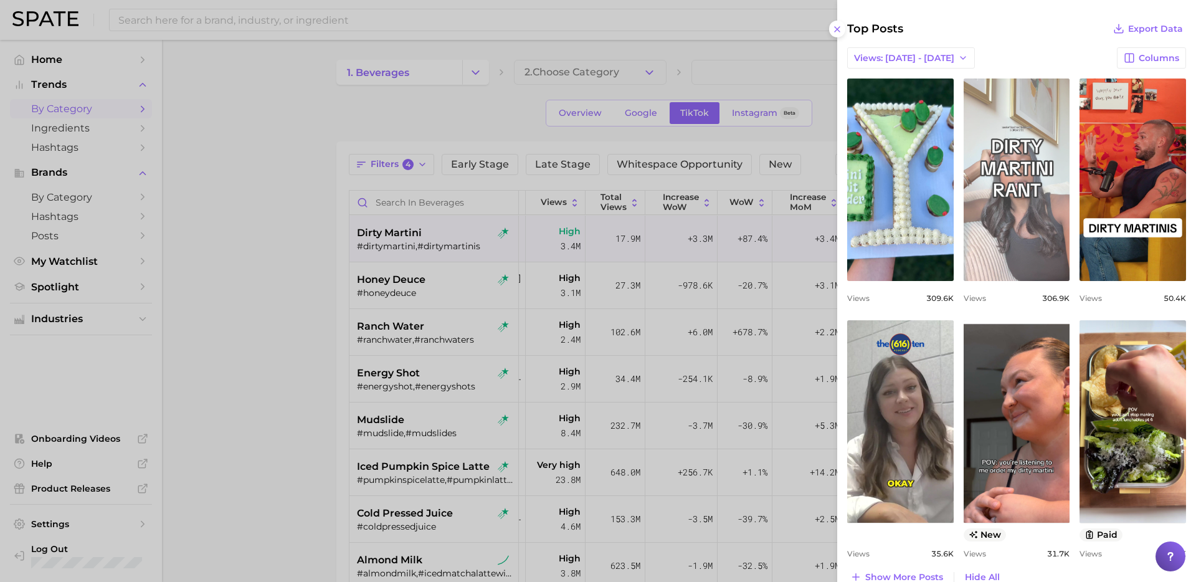
scroll to position [498, 0]
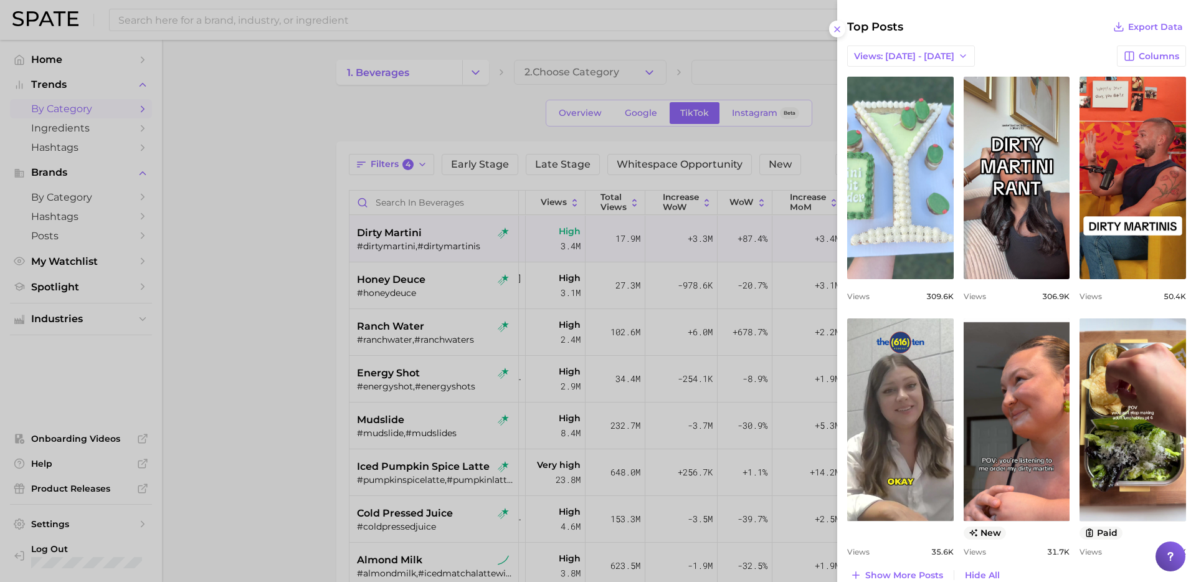
click at [902, 250] on link "view post on TikTok" at bounding box center [901, 178] width 107 height 203
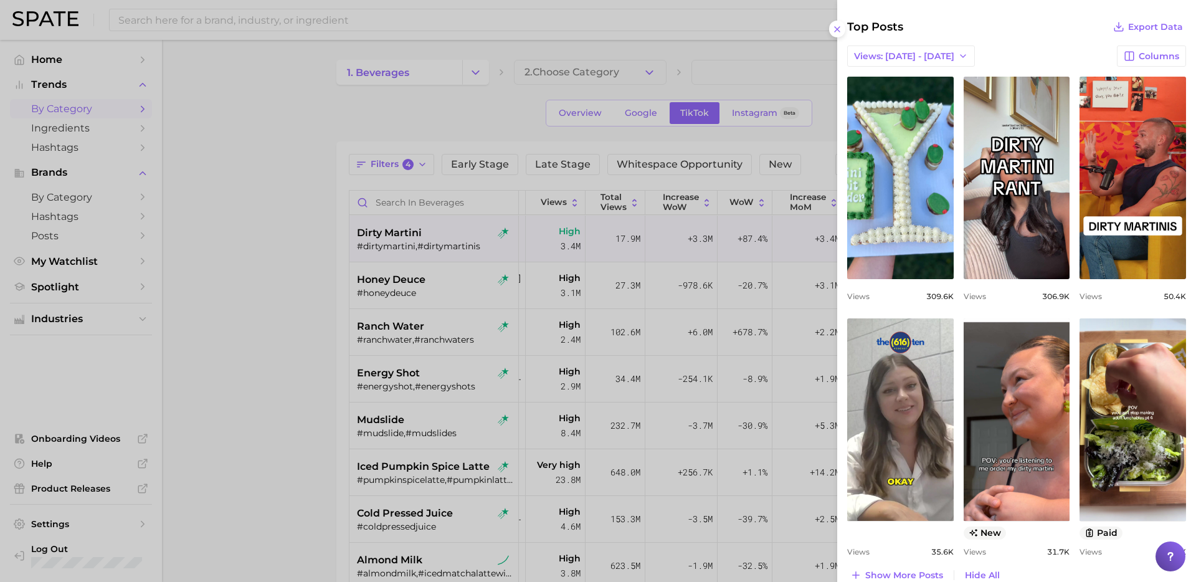
click at [464, 353] on div at bounding box center [598, 291] width 1196 height 582
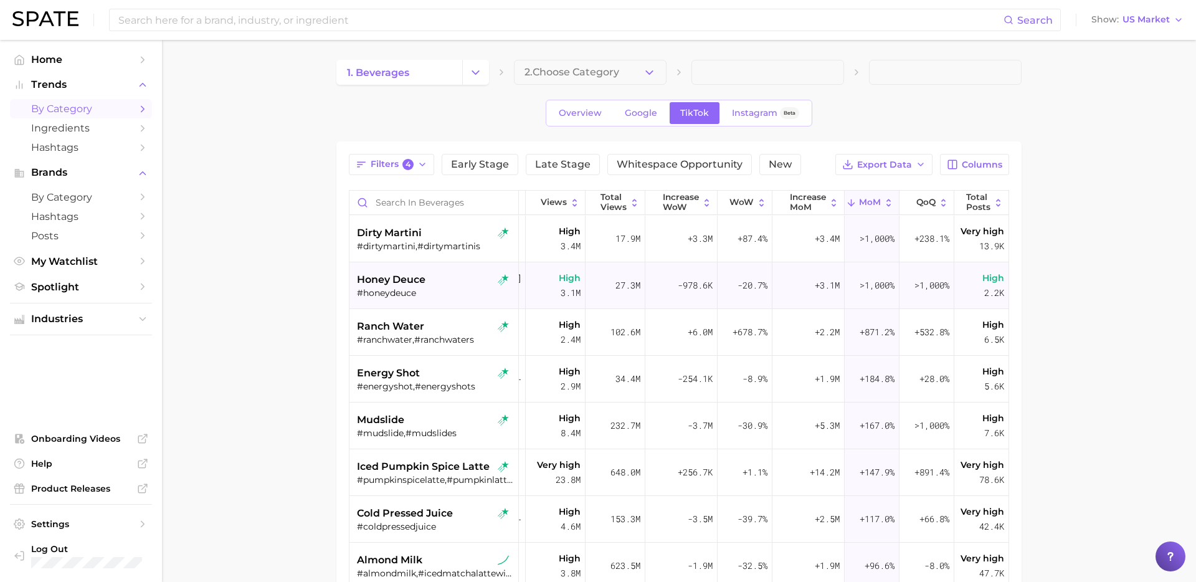
click at [470, 281] on div "honey deuce" at bounding box center [435, 279] width 157 height 15
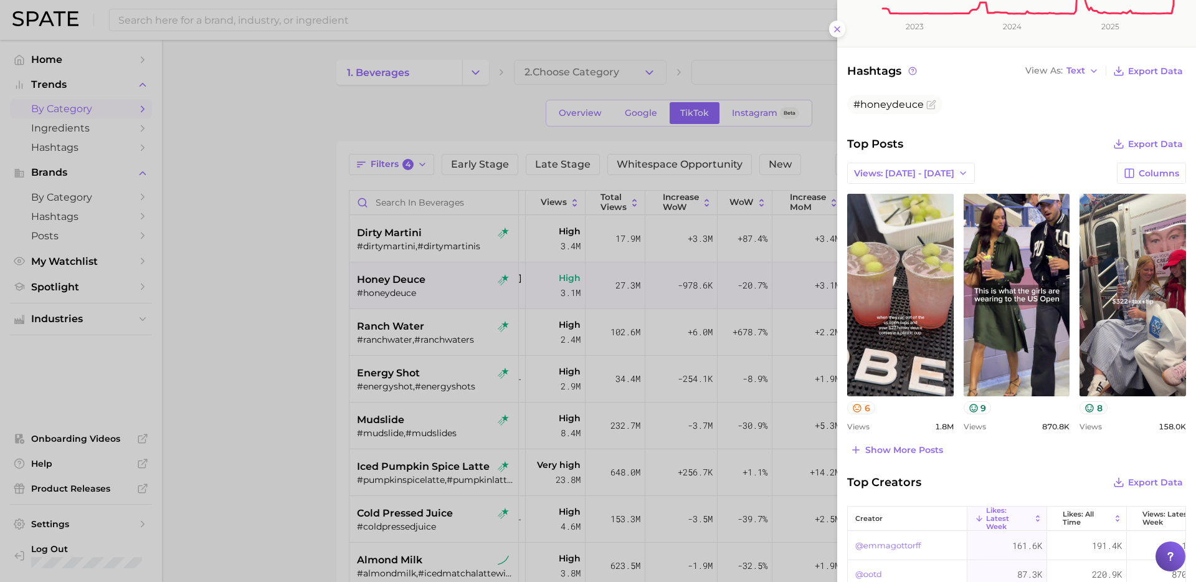
scroll to position [381, 0]
click at [908, 456] on button "Show more posts" at bounding box center [897, 449] width 99 height 17
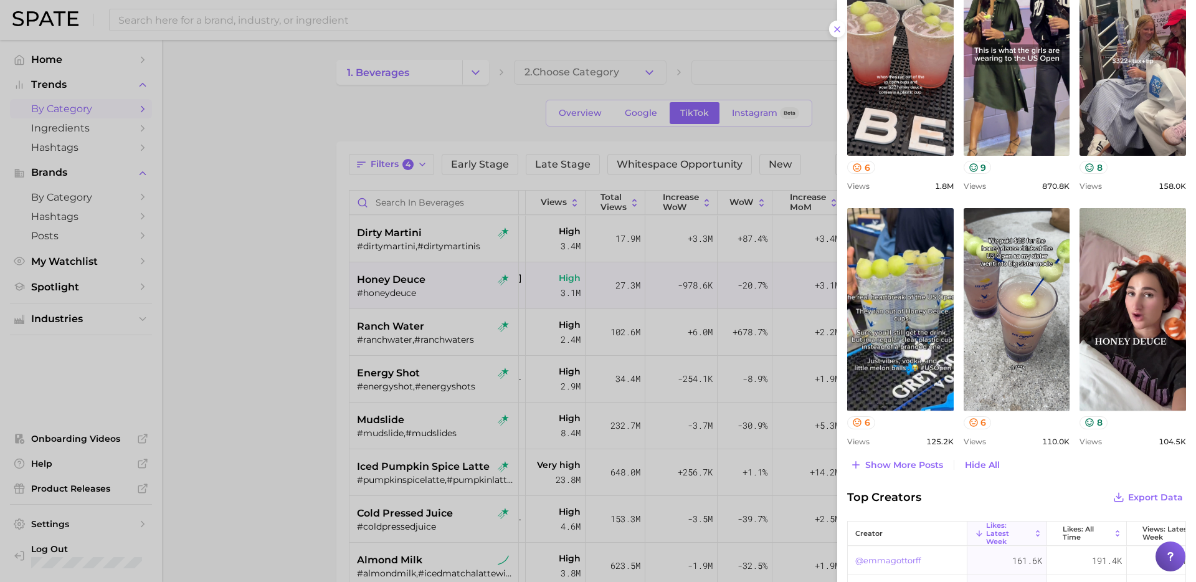
scroll to position [626, 0]
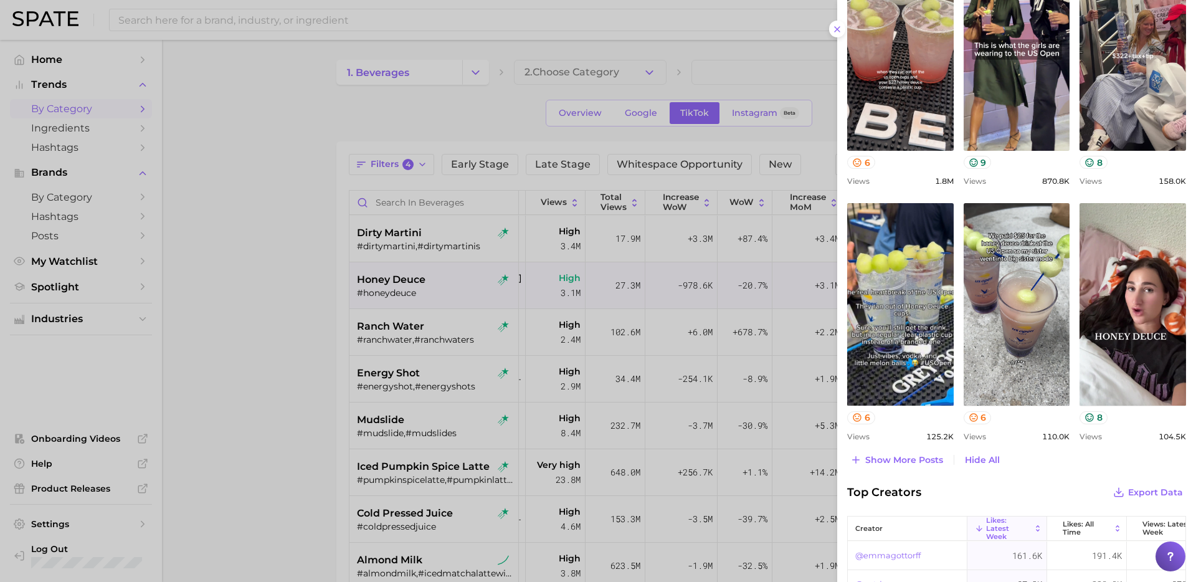
click at [424, 290] on div at bounding box center [598, 291] width 1196 height 582
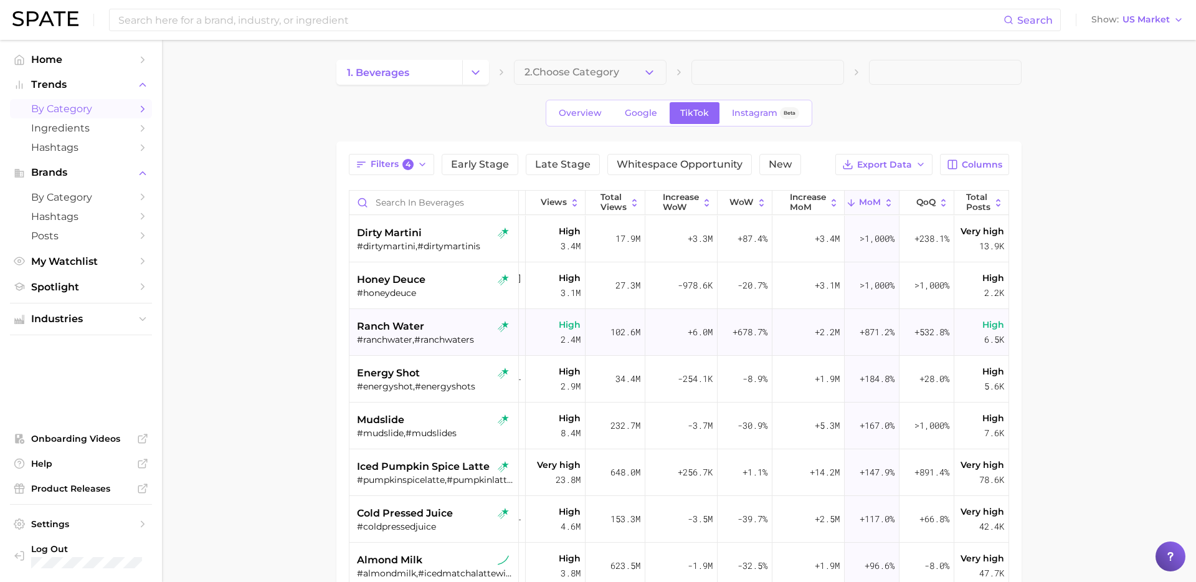
click at [441, 328] on div "ranch water" at bounding box center [435, 326] width 157 height 15
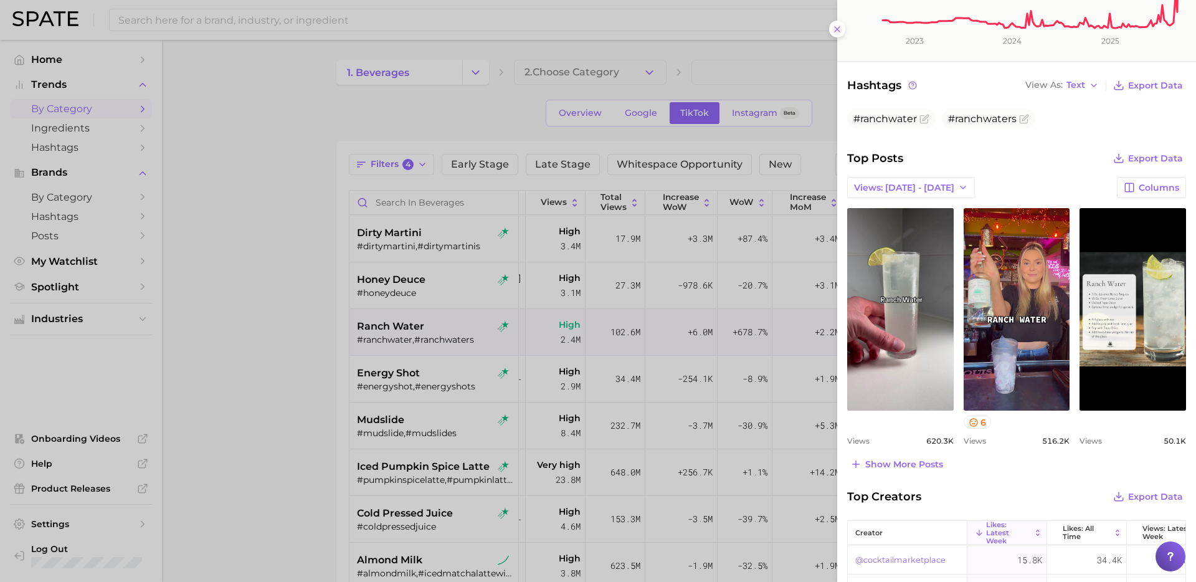
scroll to position [361, 0]
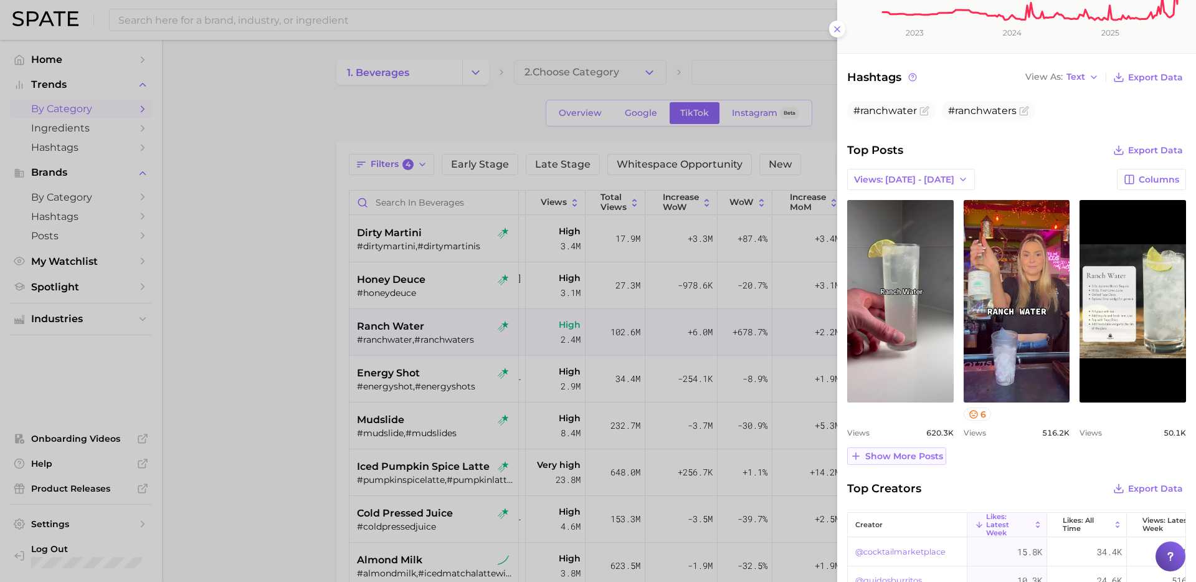
click at [899, 458] on span "Show more posts" at bounding box center [905, 456] width 78 height 11
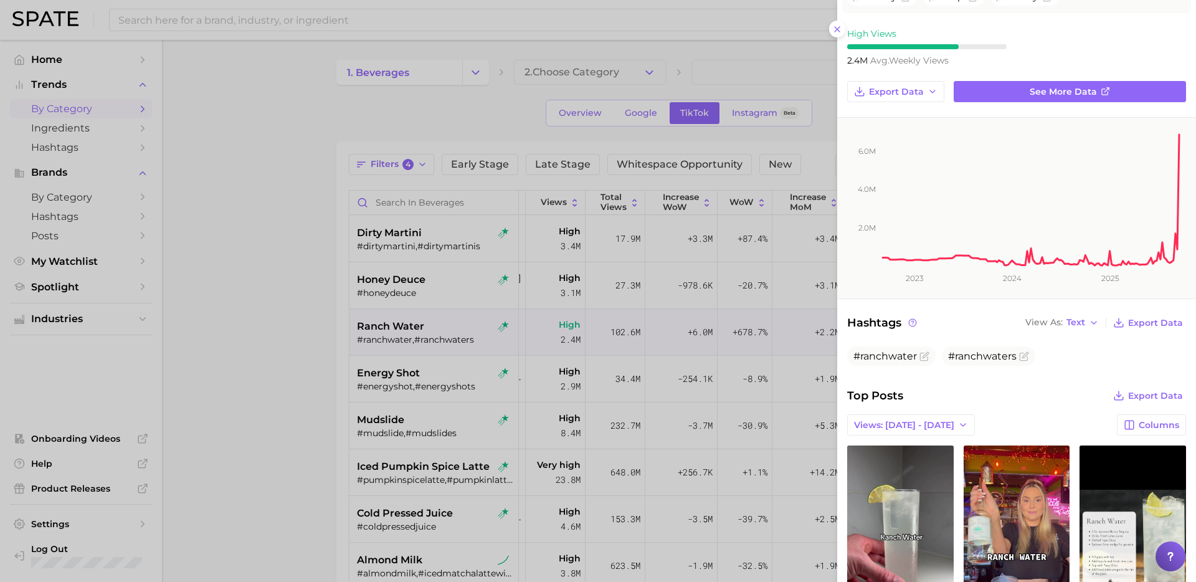
scroll to position [0, 0]
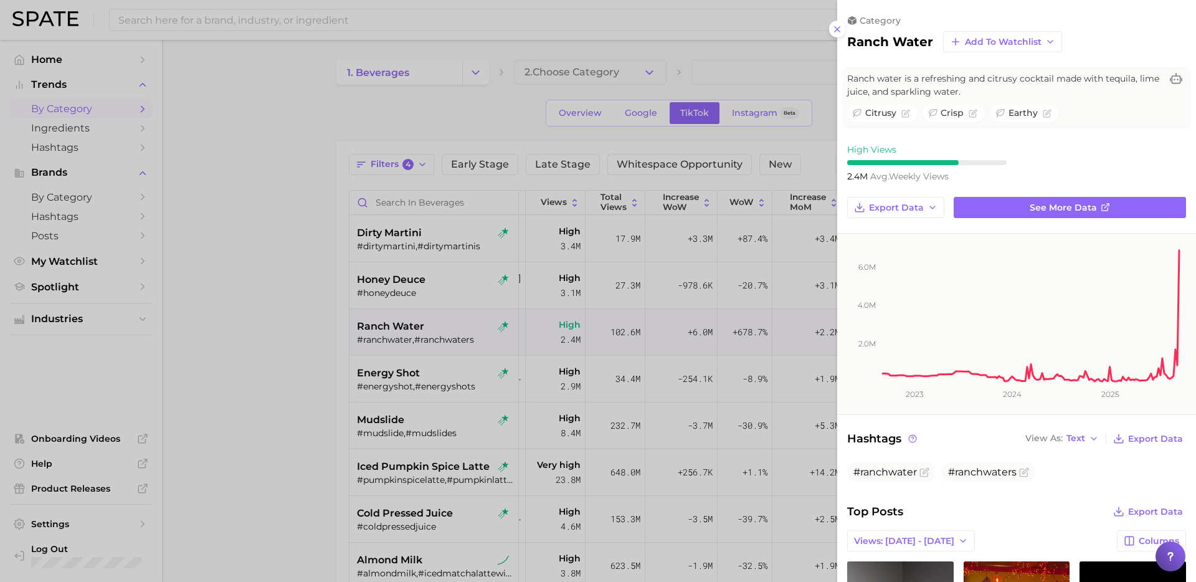
click at [593, 342] on div at bounding box center [598, 291] width 1196 height 582
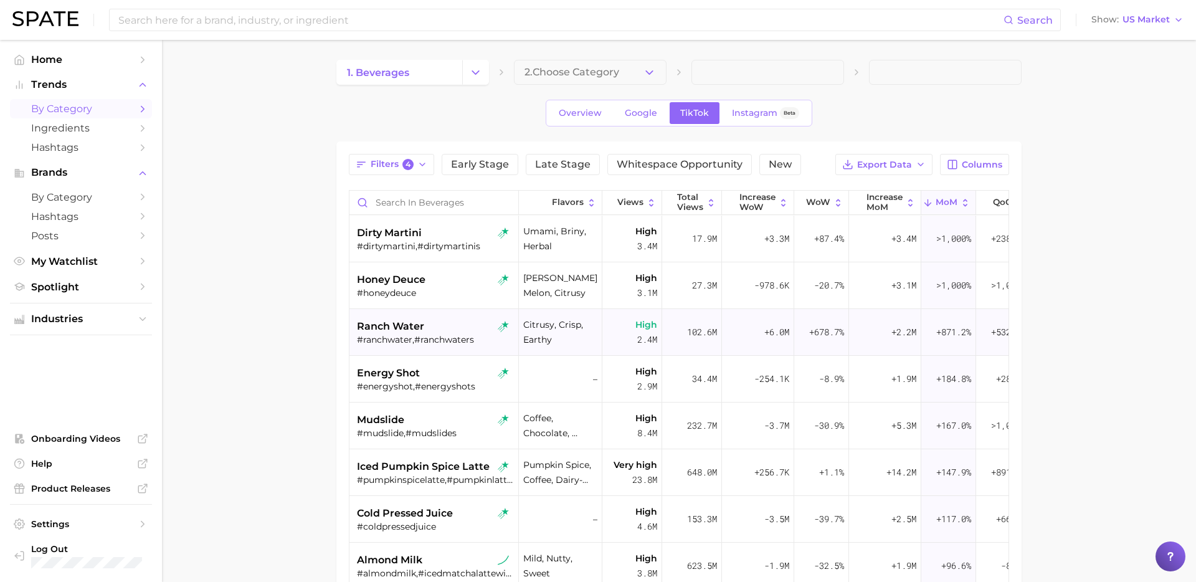
click at [434, 329] on div "ranch water" at bounding box center [435, 326] width 157 height 15
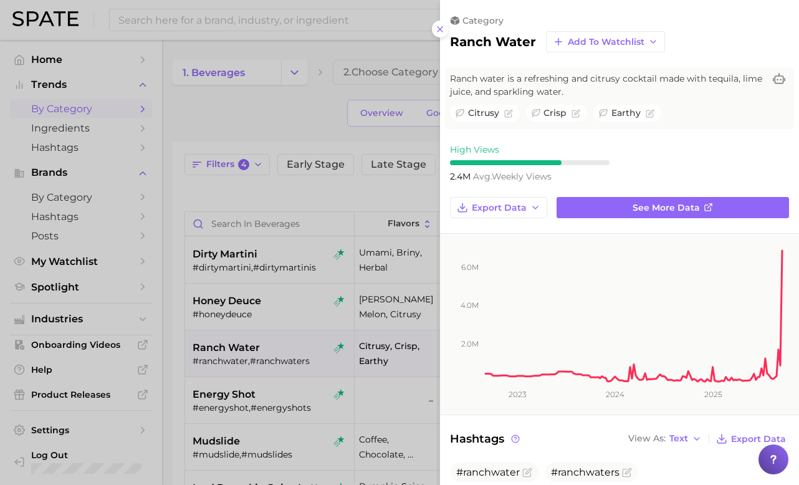
click at [348, 217] on div at bounding box center [399, 242] width 799 height 485
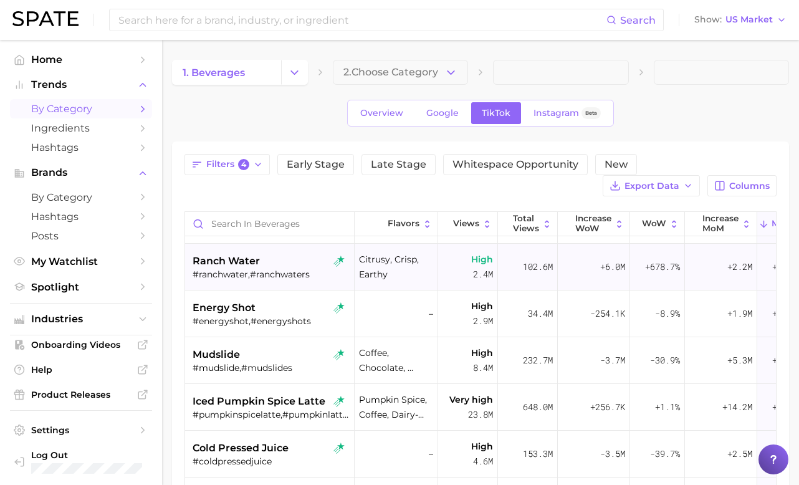
scroll to position [93, 0]
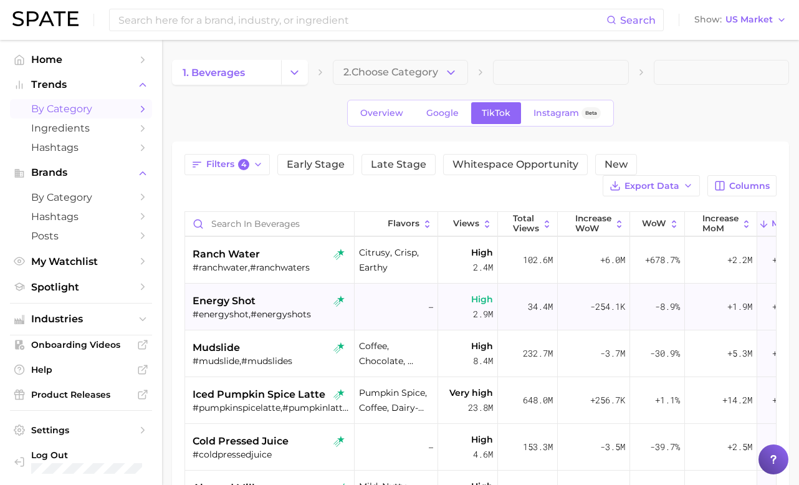
click at [289, 298] on div "energy shot" at bounding box center [271, 301] width 157 height 15
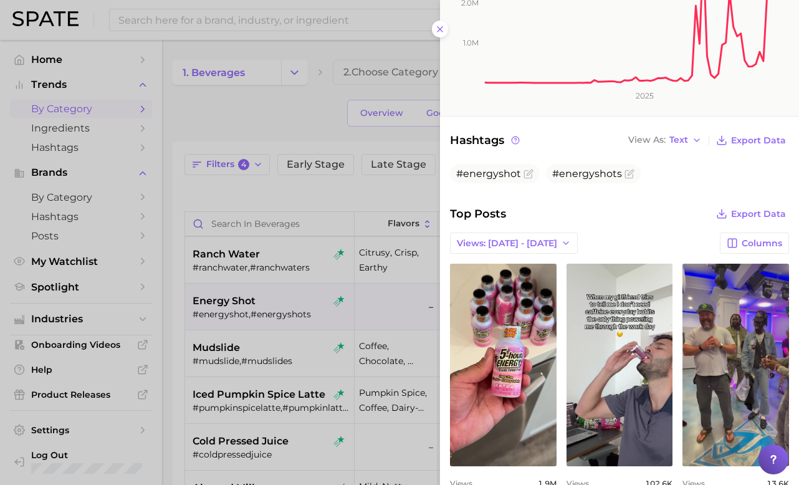
scroll to position [274, 0]
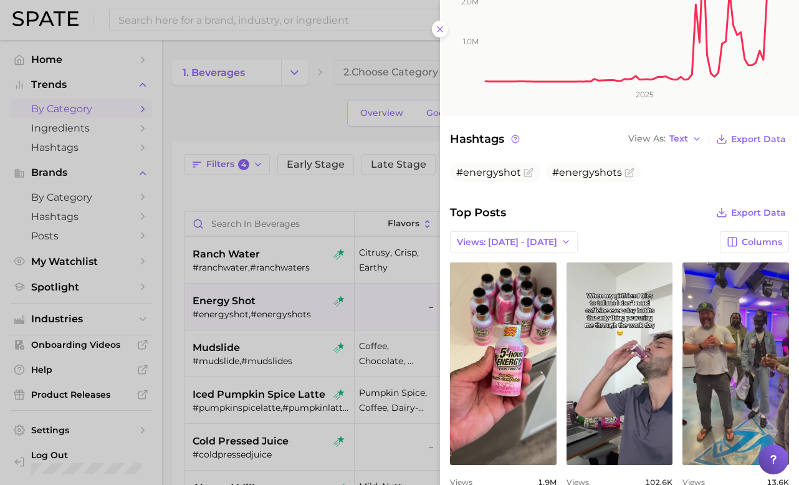
click at [266, 348] on div at bounding box center [399, 242] width 799 height 485
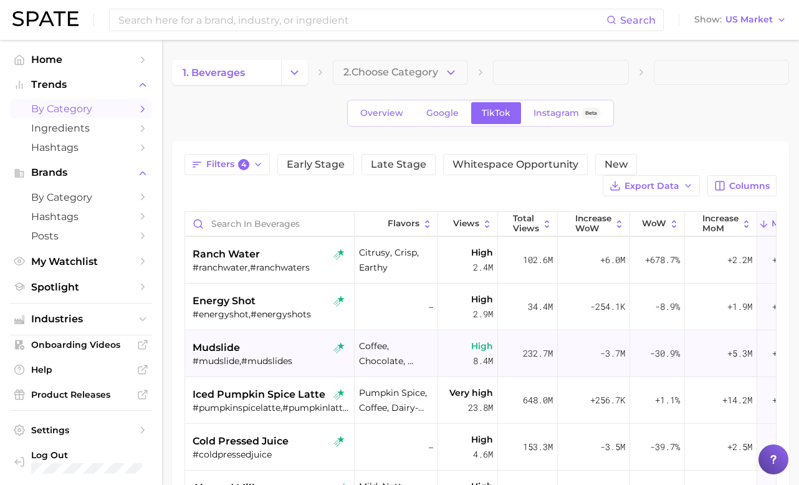
click at [257, 363] on div "#mudslide,#mudslides" at bounding box center [271, 360] width 157 height 11
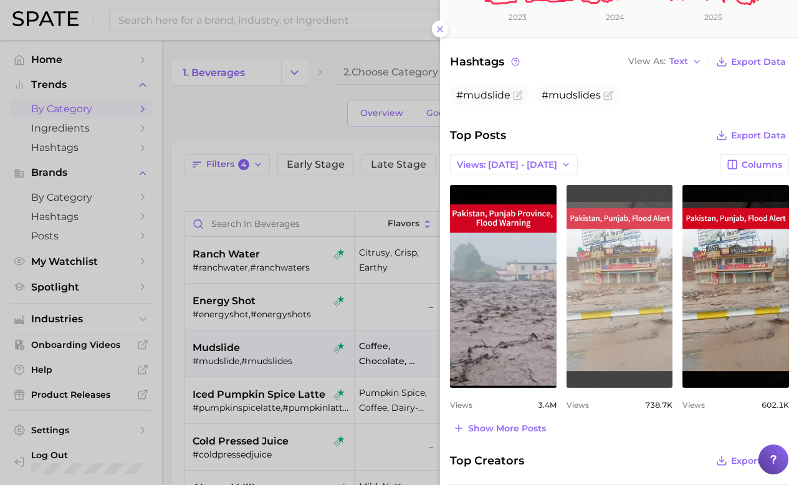
scroll to position [384, 0]
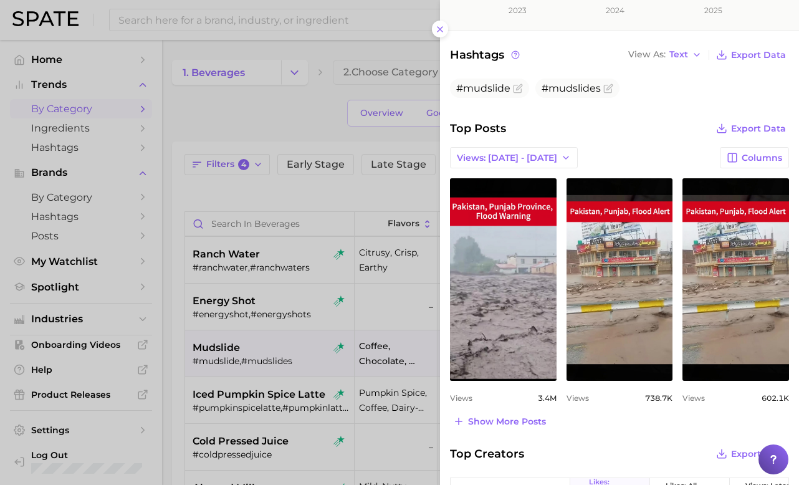
click at [259, 317] on div at bounding box center [399, 242] width 799 height 485
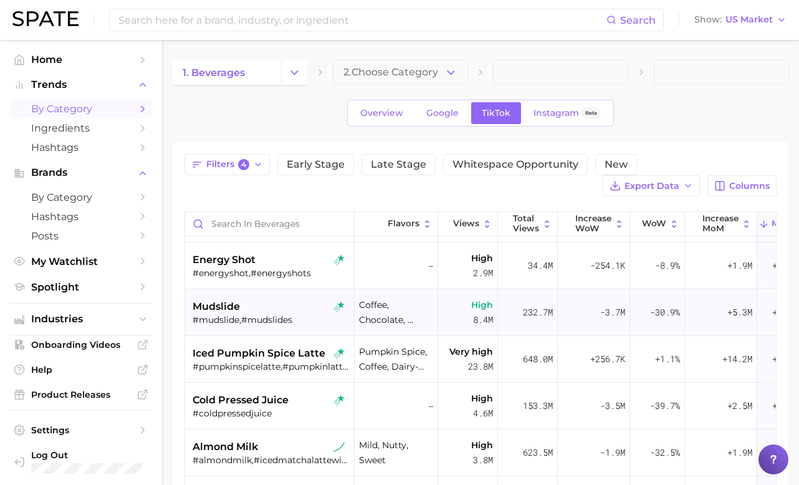
scroll to position [158, 0]
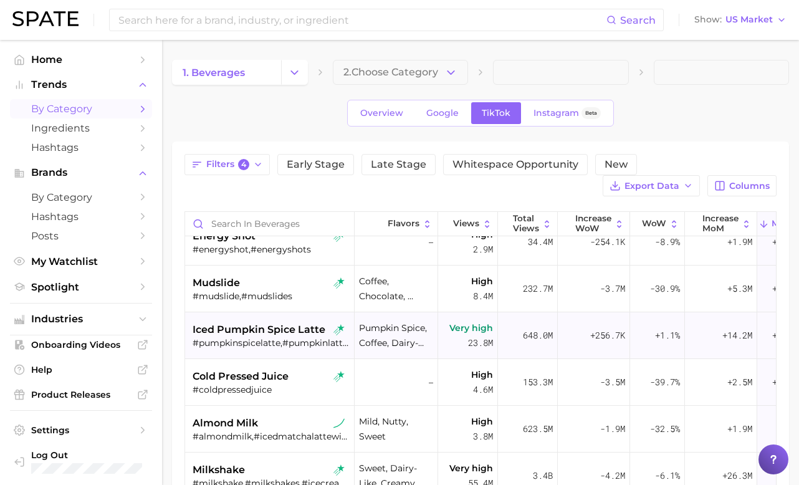
click at [270, 336] on span "iced pumpkin spice latte" at bounding box center [259, 329] width 133 height 15
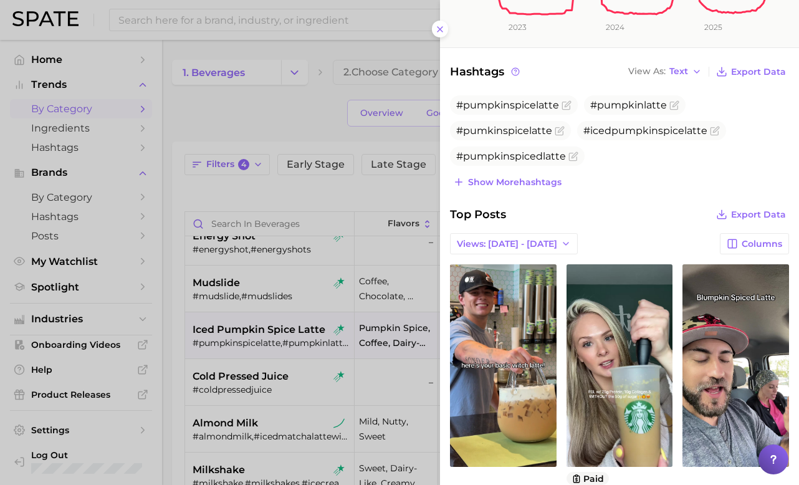
scroll to position [493, 0]
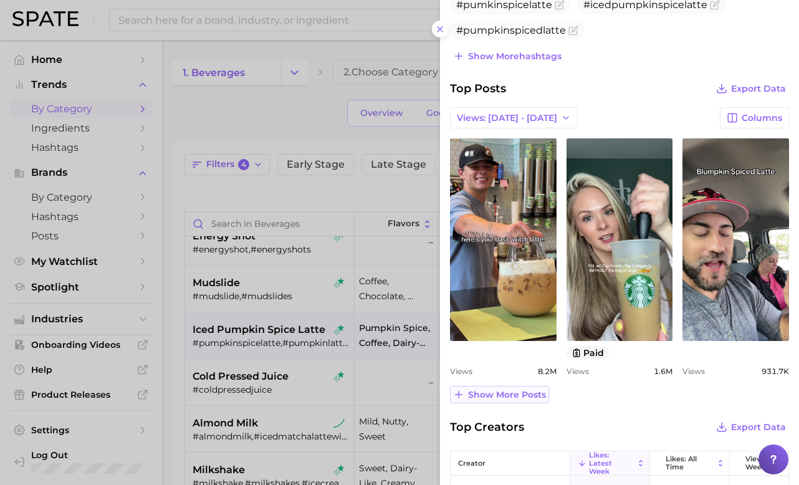
click at [489, 394] on span "Show more posts" at bounding box center [507, 394] width 78 height 11
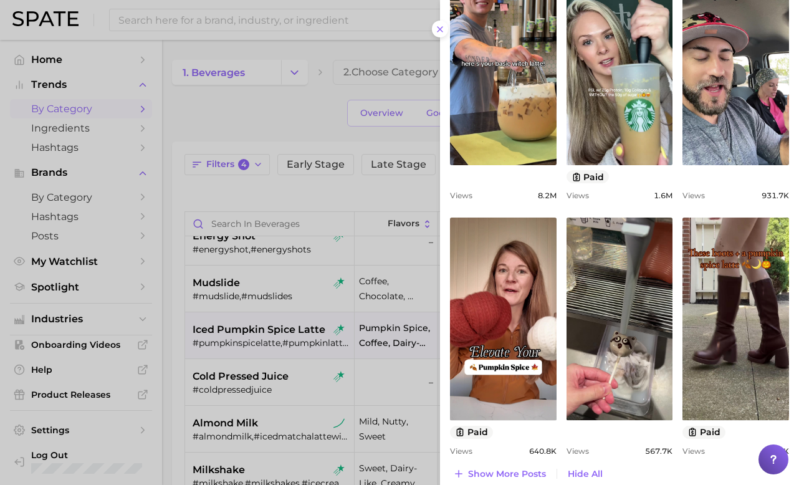
scroll to position [671, 0]
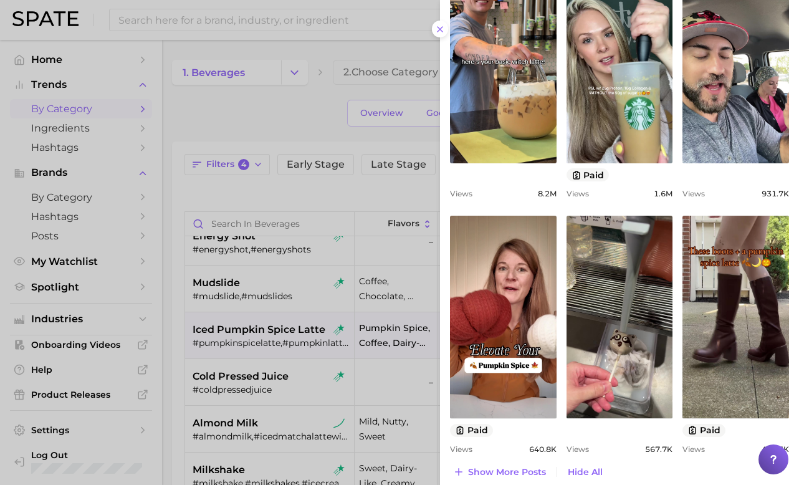
click at [239, 345] on div at bounding box center [399, 242] width 799 height 485
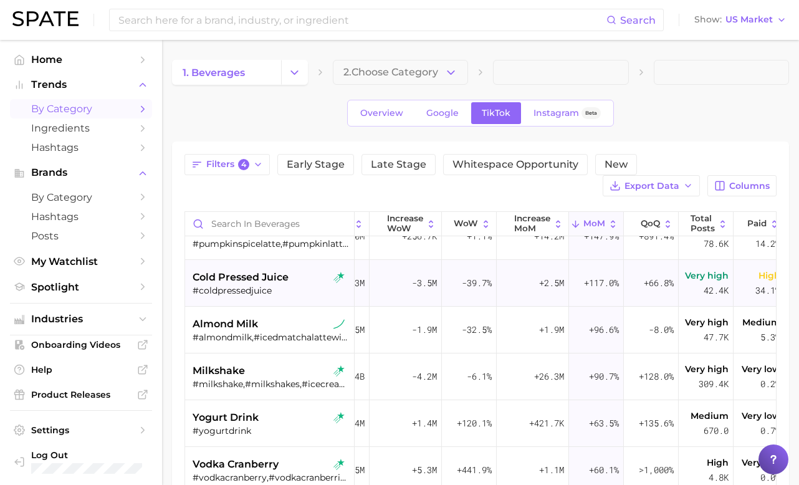
scroll to position [257, 140]
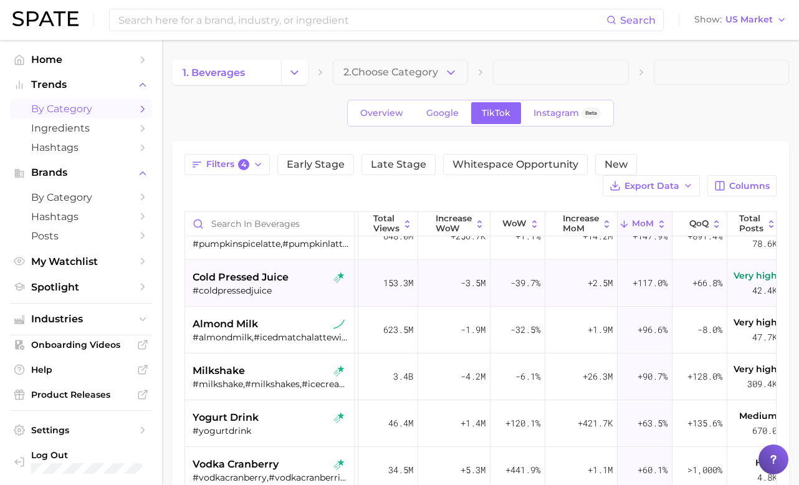
click at [224, 287] on div "#coldpressedjuice" at bounding box center [271, 290] width 157 height 11
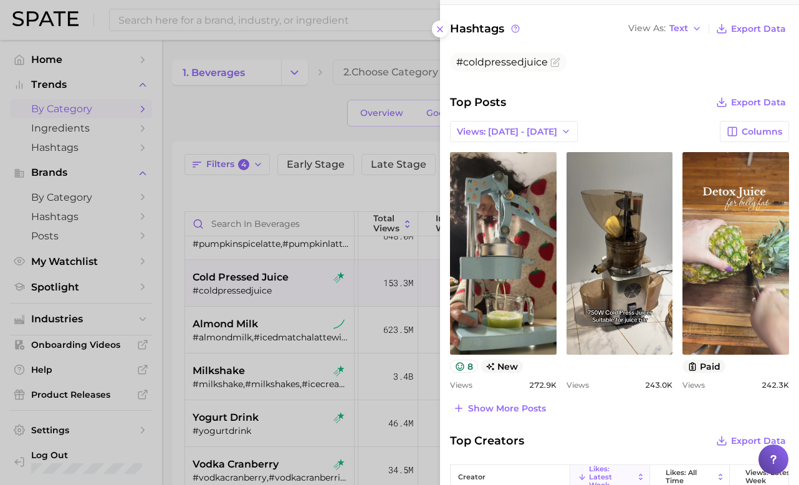
scroll to position [403, 0]
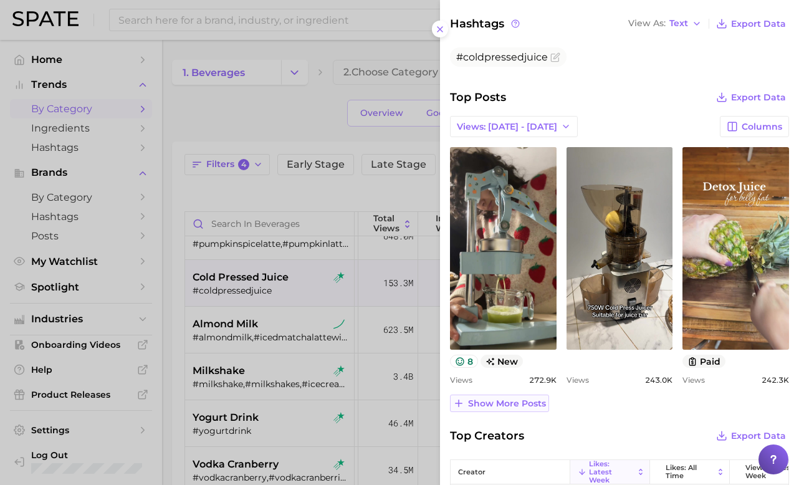
click at [520, 401] on span "Show more posts" at bounding box center [507, 403] width 78 height 11
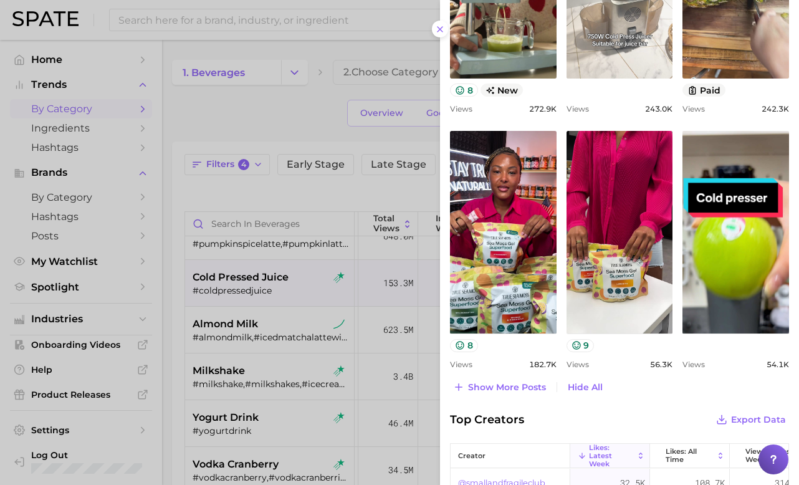
scroll to position [676, 0]
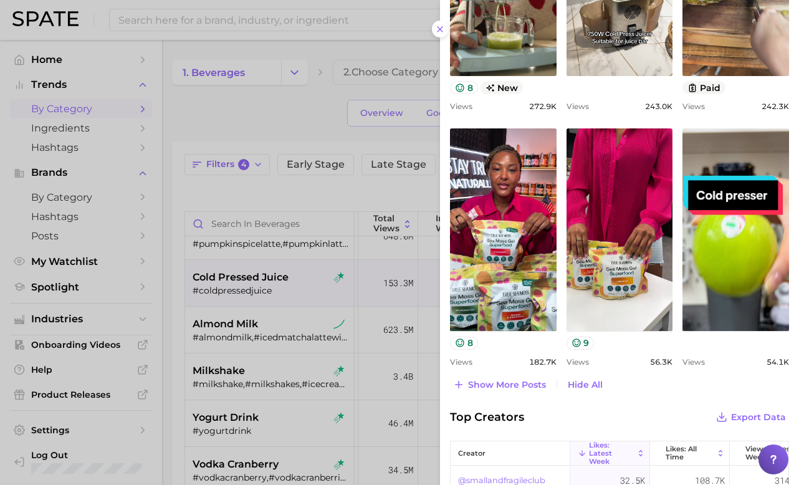
click at [258, 337] on div at bounding box center [399, 242] width 799 height 485
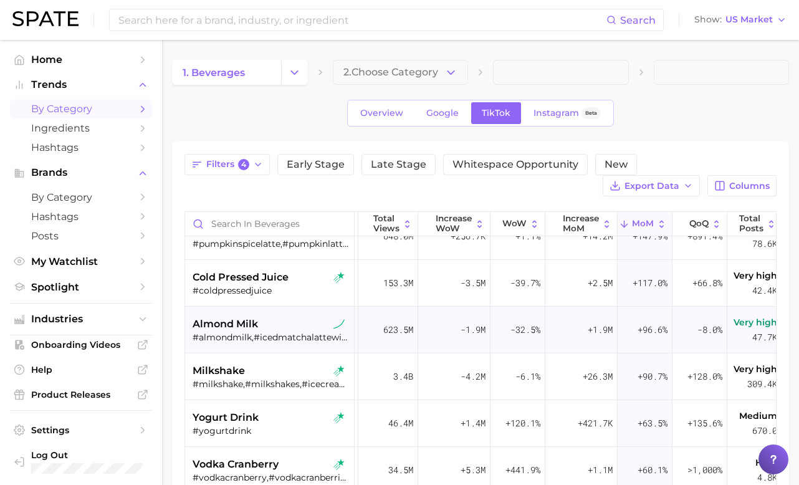
click at [234, 326] on span "almond milk" at bounding box center [225, 324] width 65 height 15
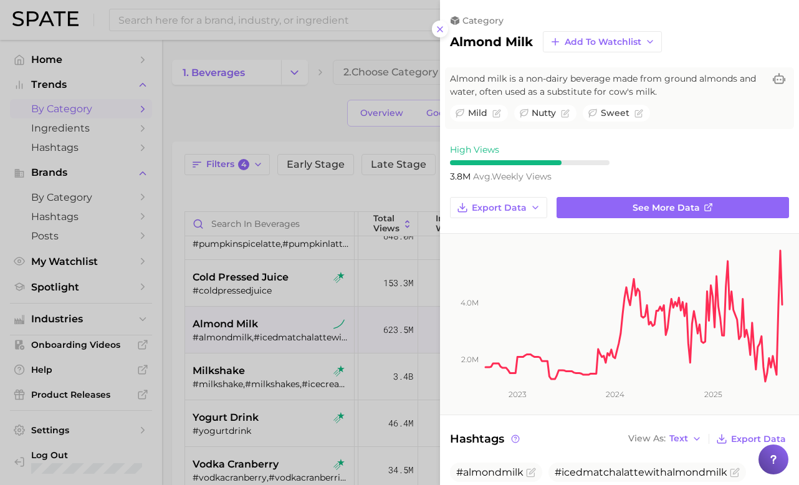
scroll to position [0, 0]
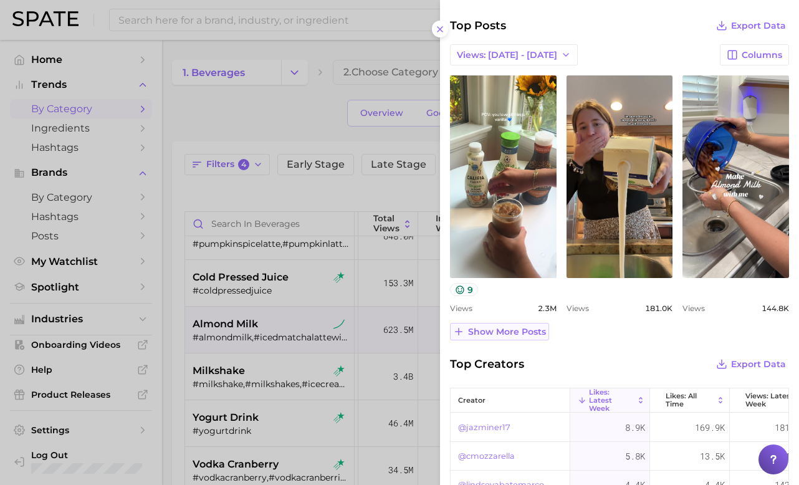
click at [497, 330] on span "Show more posts" at bounding box center [507, 332] width 78 height 11
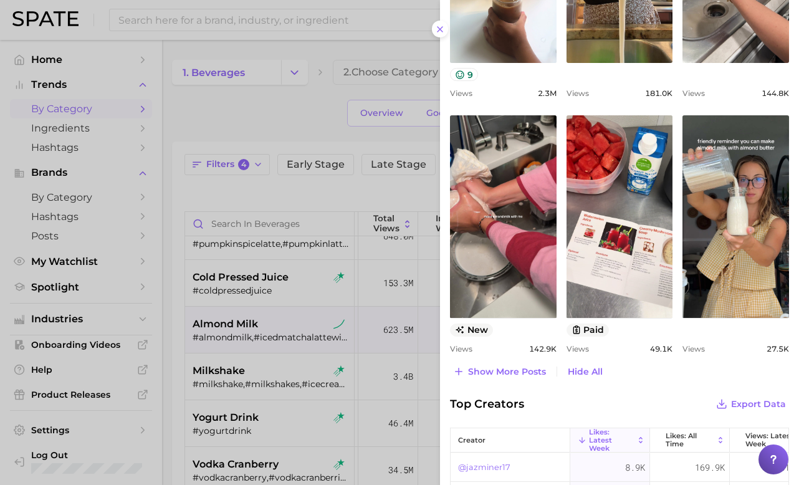
click at [291, 372] on div at bounding box center [399, 242] width 799 height 485
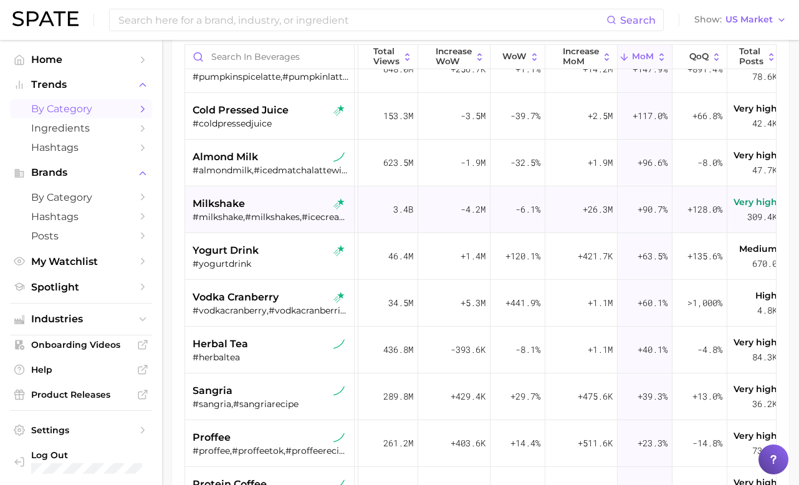
click at [286, 219] on div "#milkshake,#milkshakes,#icecreamshake,#susiecakes,#밀크셰이크,#crazymilkshakes,#milk…" at bounding box center [271, 216] width 157 height 11
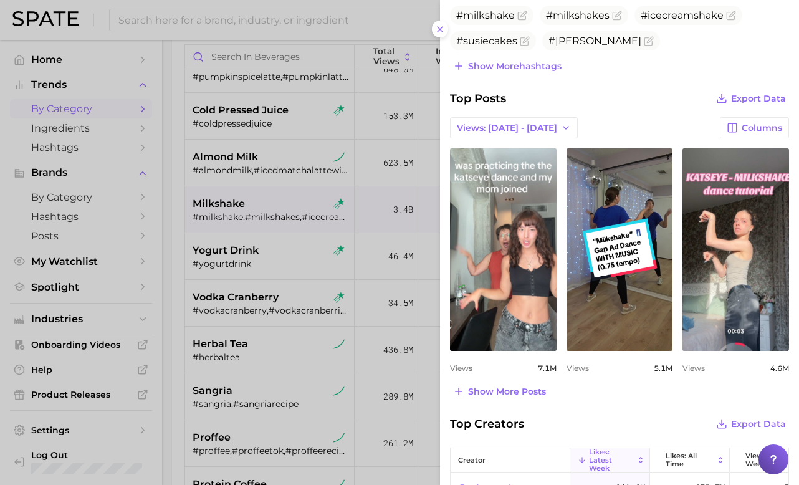
scroll to position [485, 0]
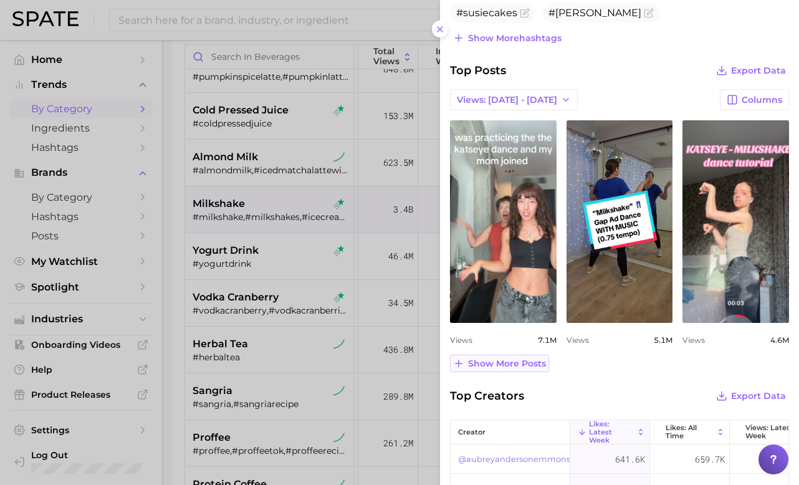
click at [527, 358] on span "Show more posts" at bounding box center [507, 363] width 78 height 11
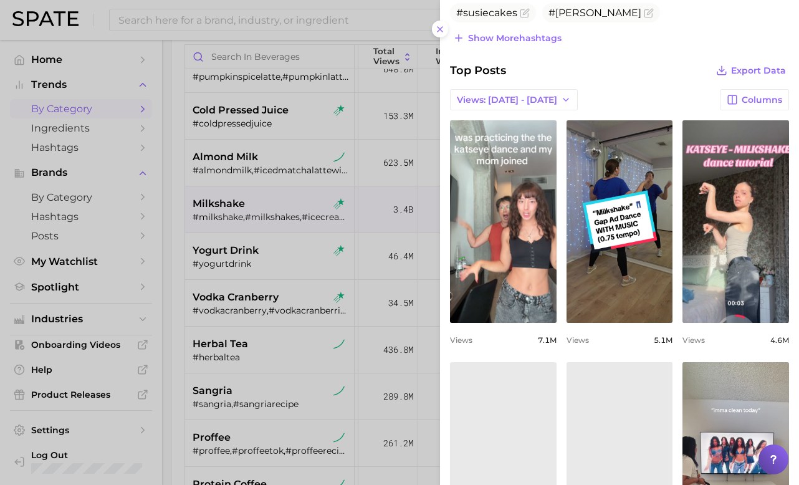
scroll to position [0, 0]
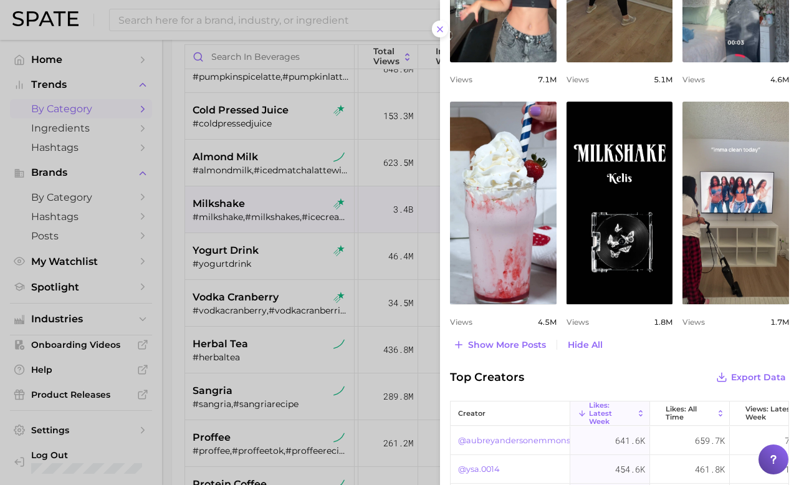
click at [243, 244] on div at bounding box center [399, 242] width 799 height 485
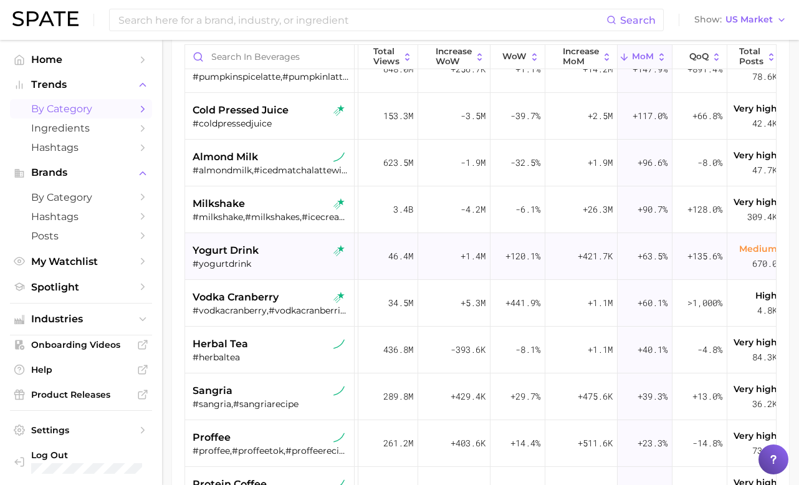
click at [279, 264] on div "#yogurtdrink" at bounding box center [271, 263] width 157 height 11
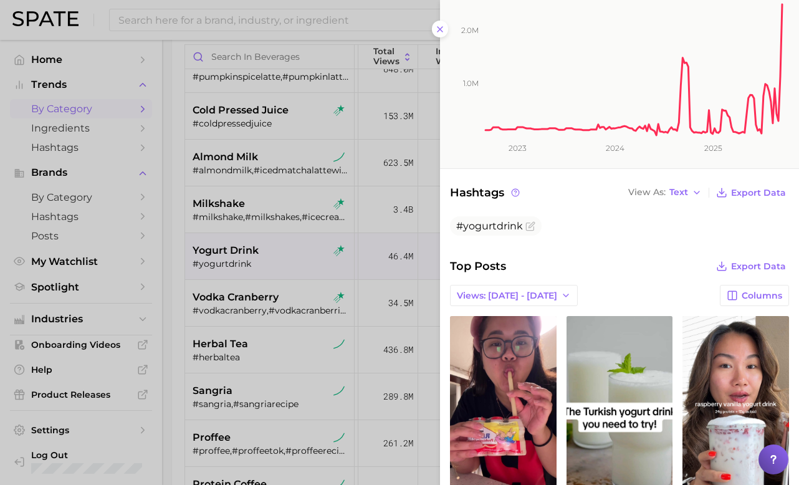
click at [239, 366] on div at bounding box center [399, 242] width 799 height 485
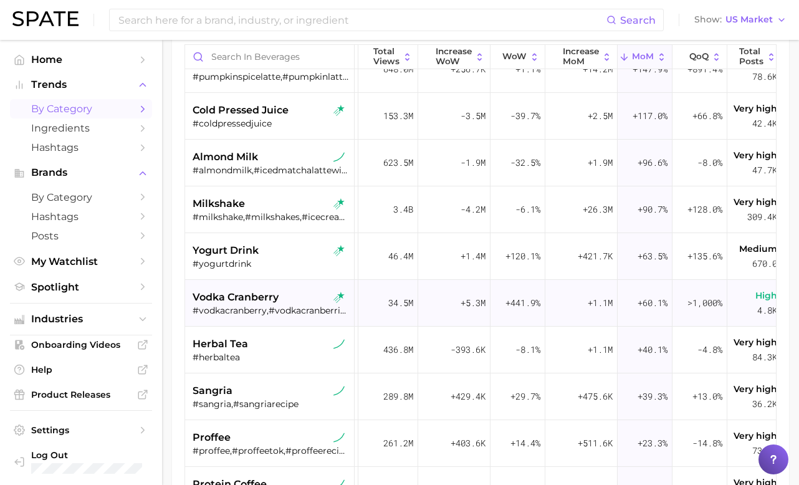
click at [252, 300] on span "vodka cranberry" at bounding box center [236, 297] width 86 height 15
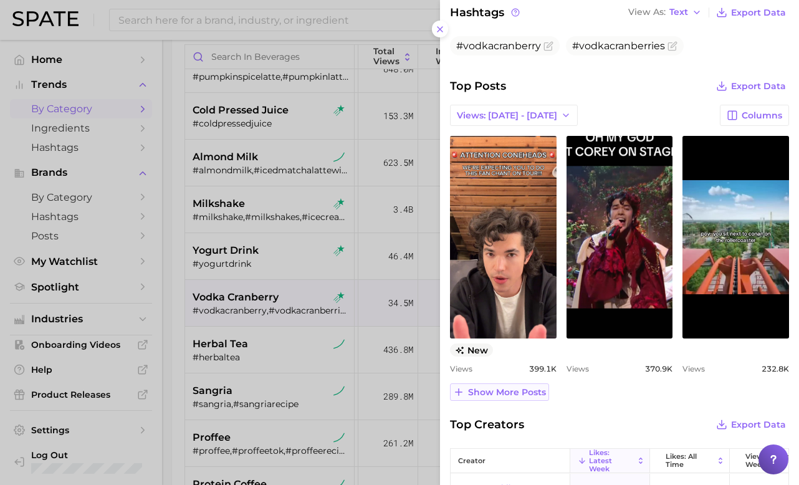
click at [507, 389] on span "Show more posts" at bounding box center [507, 392] width 78 height 11
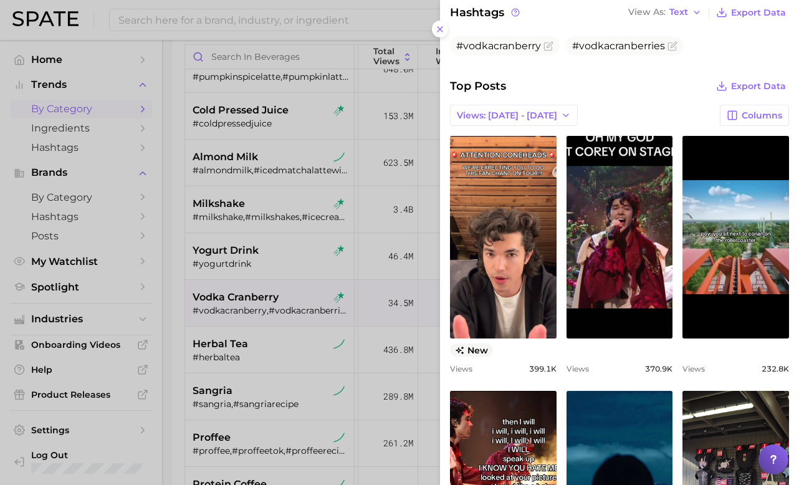
click at [249, 298] on div at bounding box center [399, 242] width 799 height 485
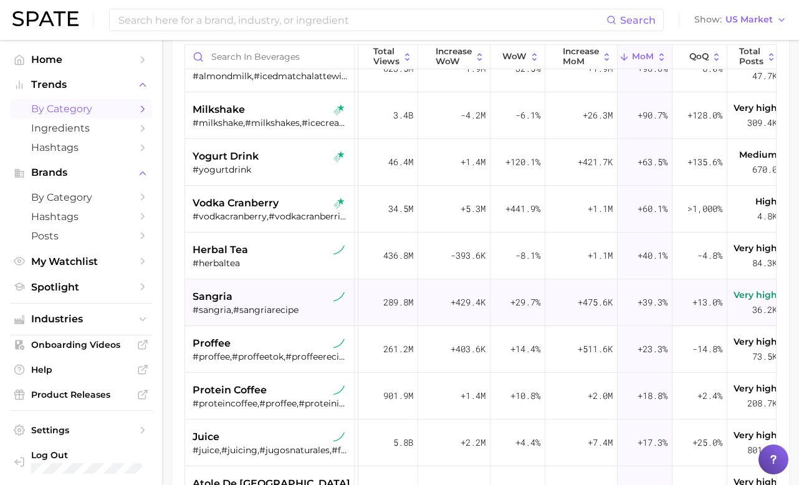
scroll to position [359, 140]
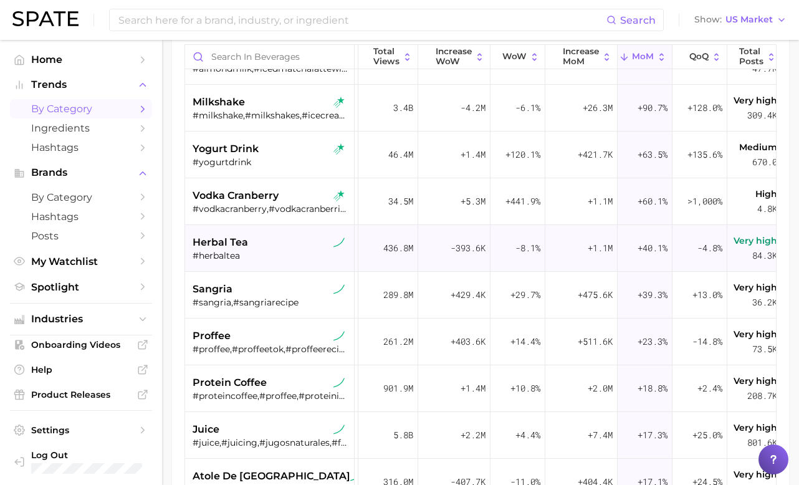
click at [300, 249] on div "herbal tea" at bounding box center [271, 242] width 157 height 15
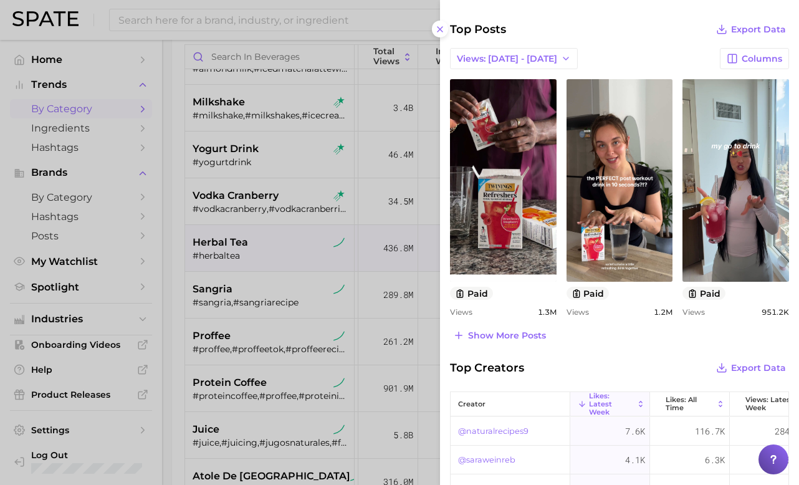
scroll to position [513, 0]
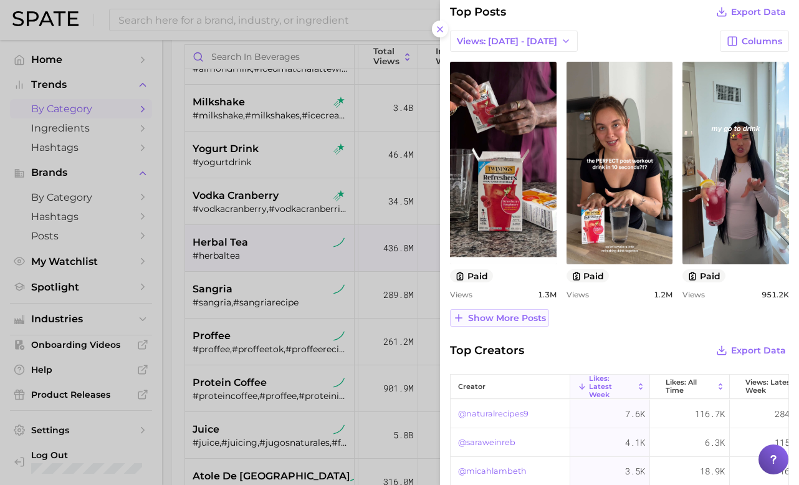
click at [486, 313] on span "Show more posts" at bounding box center [507, 318] width 78 height 11
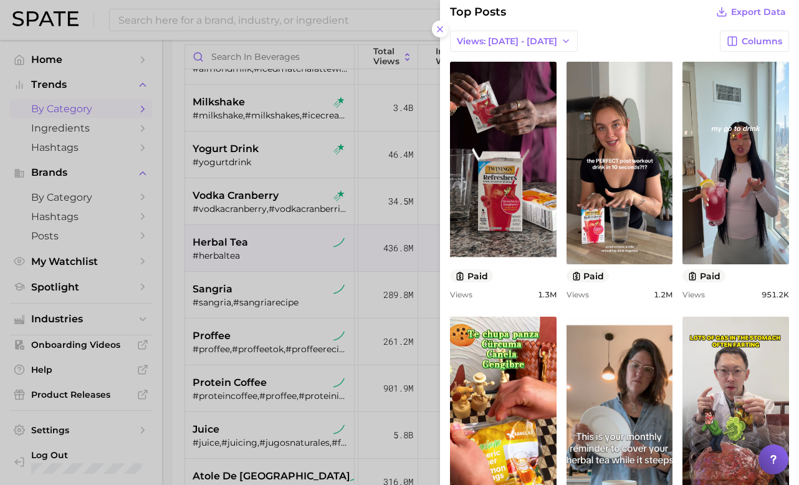
scroll to position [0, 0]
click at [240, 322] on div at bounding box center [399, 242] width 799 height 485
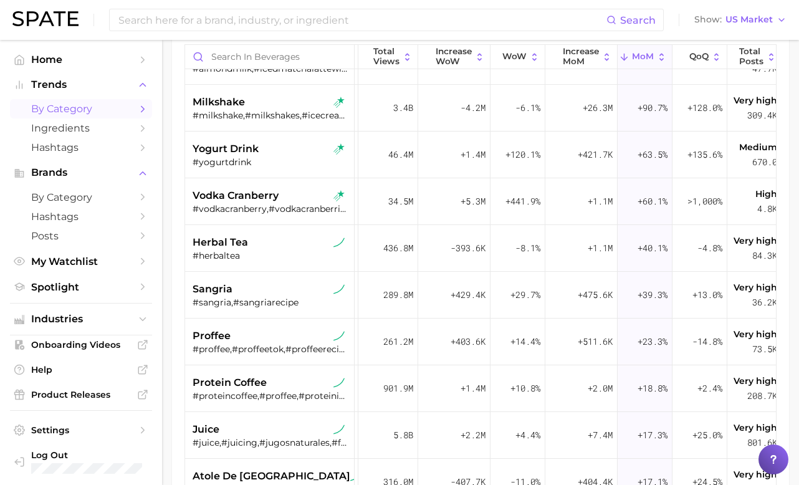
click at [246, 294] on div "sangria" at bounding box center [271, 289] width 157 height 15
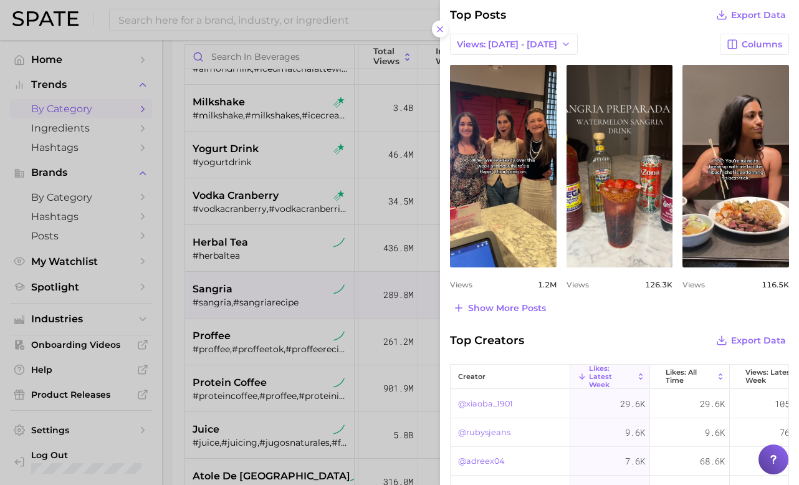
scroll to position [569, 0]
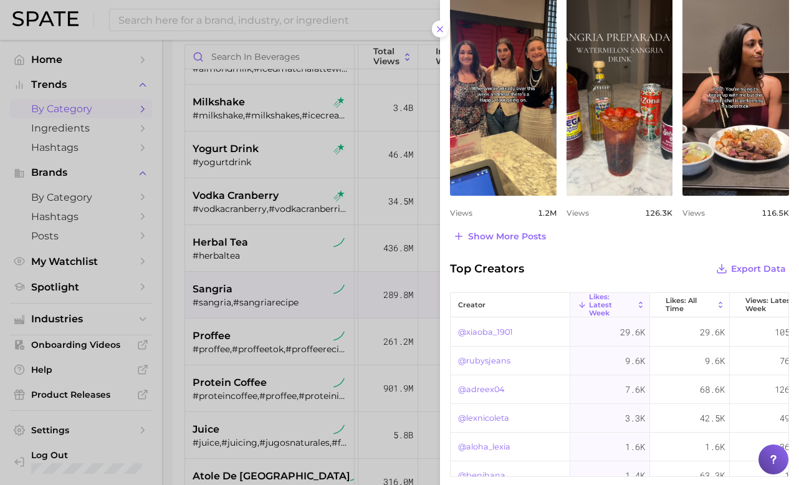
click at [228, 317] on div at bounding box center [399, 242] width 799 height 485
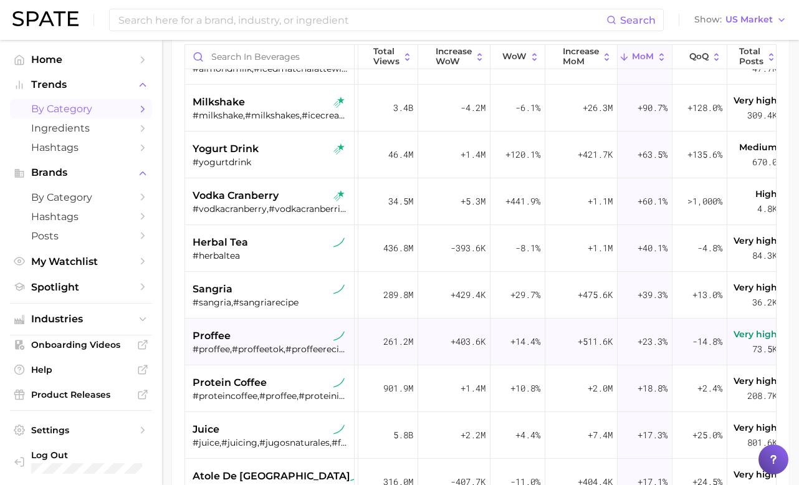
click at [232, 343] on div "#proffee,#proffeetok,#proffeerecipe,#proffeecoffee,#proffees,#coffeeproffee,#pr…" at bounding box center [271, 348] width 157 height 11
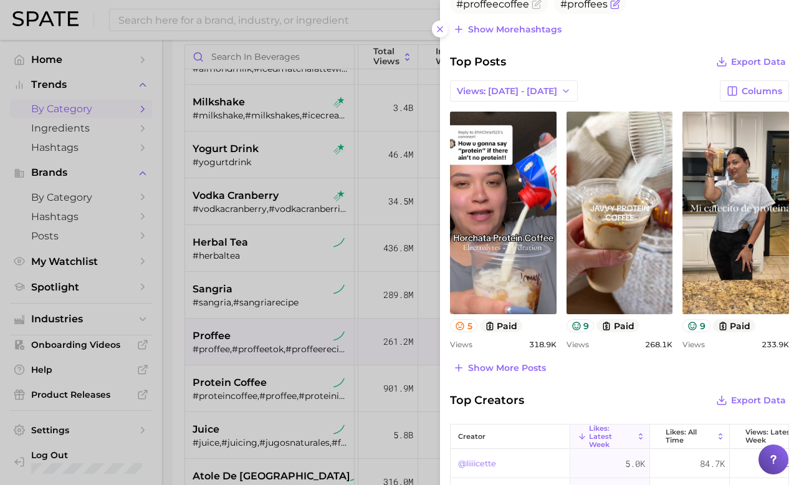
scroll to position [490, 0]
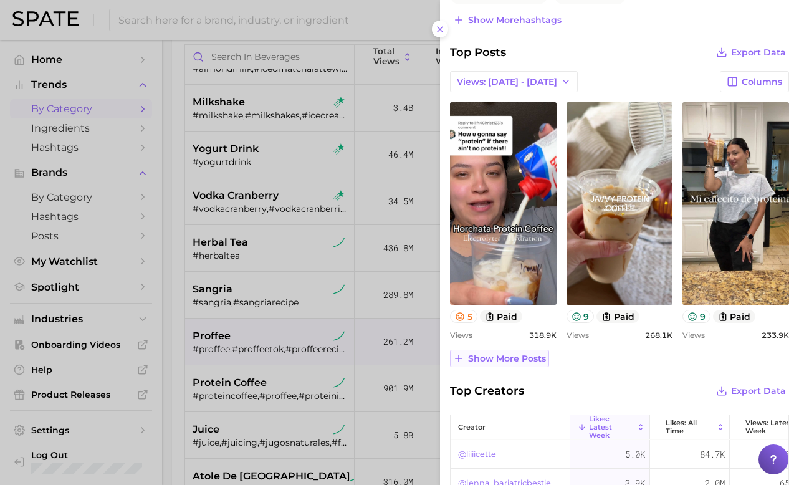
click at [512, 356] on span "Show more posts" at bounding box center [507, 358] width 78 height 11
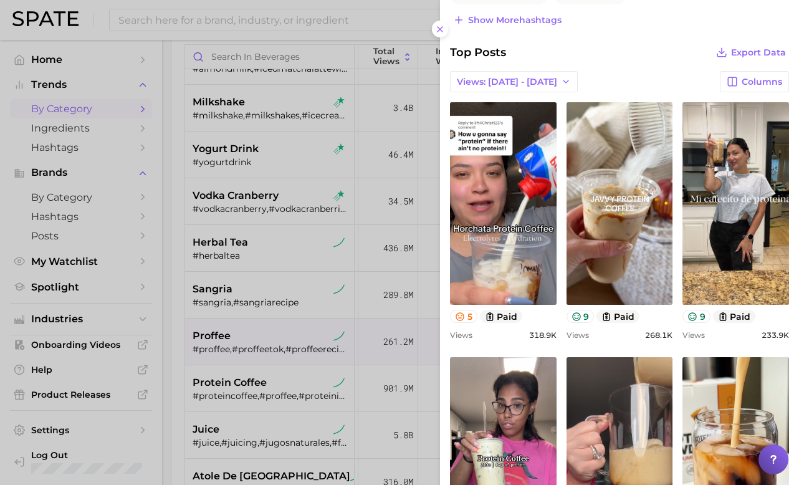
scroll to position [0, 0]
click at [250, 391] on div at bounding box center [399, 242] width 799 height 485
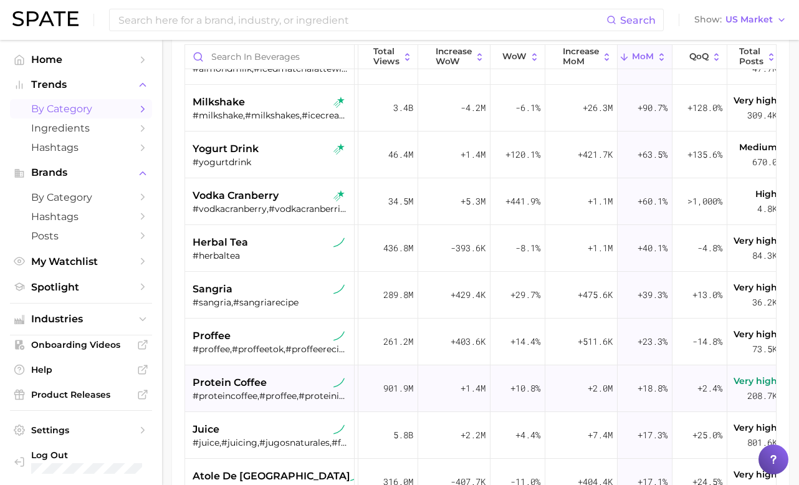
click at [227, 386] on span "protein coffee" at bounding box center [230, 382] width 74 height 15
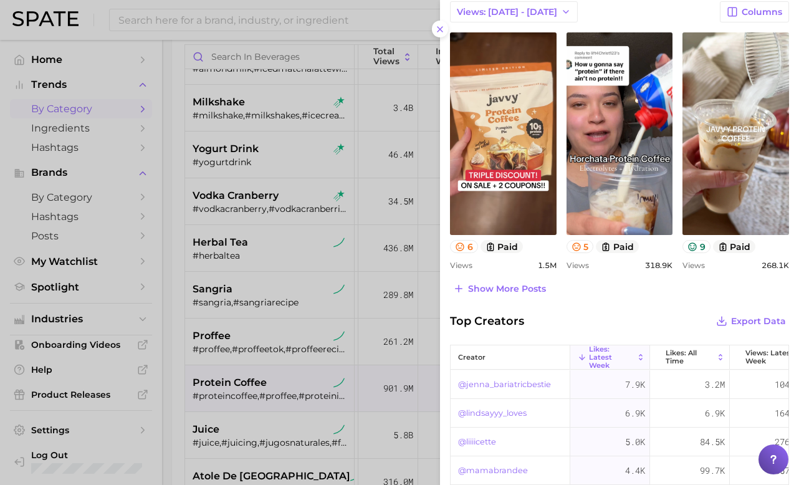
scroll to position [563, 0]
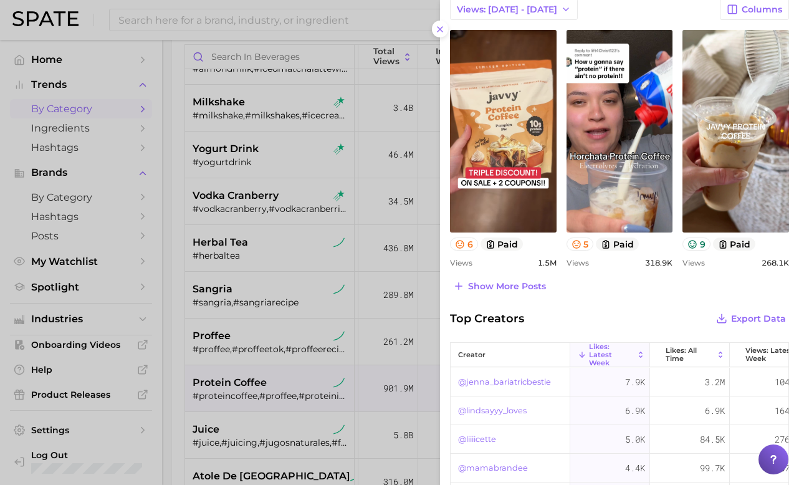
click at [206, 346] on div at bounding box center [399, 242] width 799 height 485
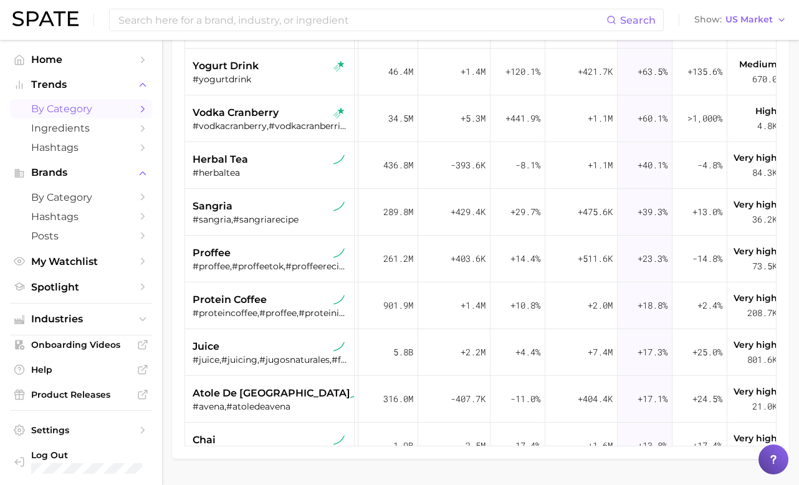
scroll to position [286, 0]
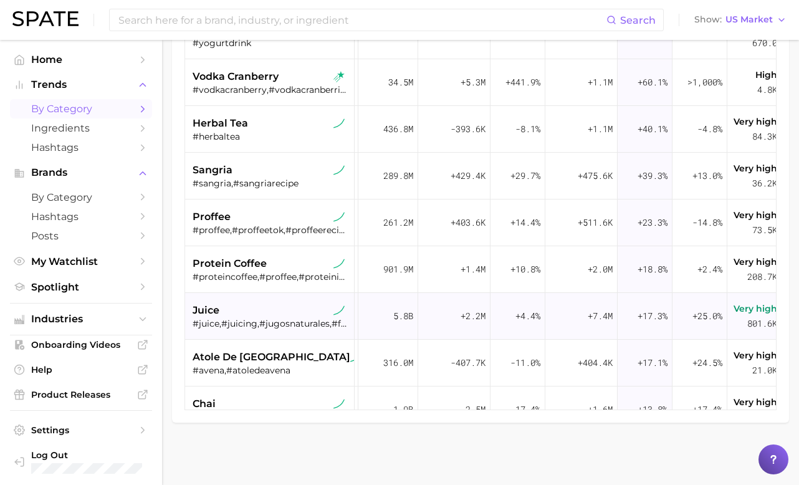
click at [251, 327] on div "#juice,#juicing,#jugosnaturales,#freshjuice,#juicerecipe,#juicingrecipes,#jugos…" at bounding box center [271, 323] width 157 height 11
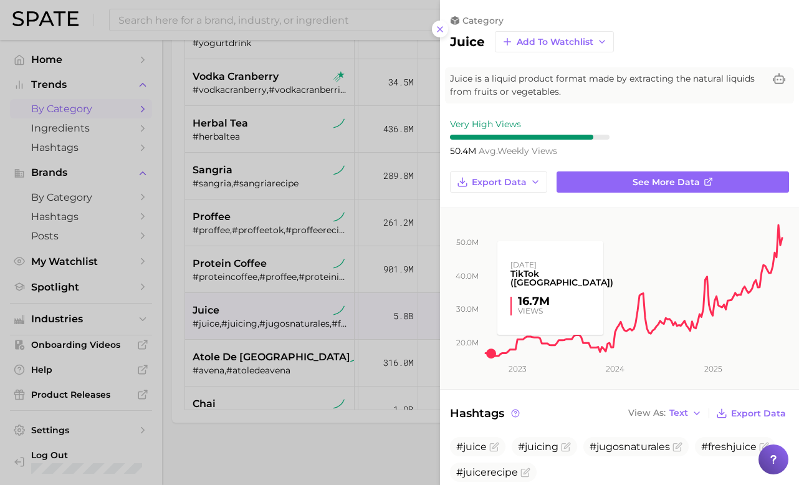
scroll to position [0, 0]
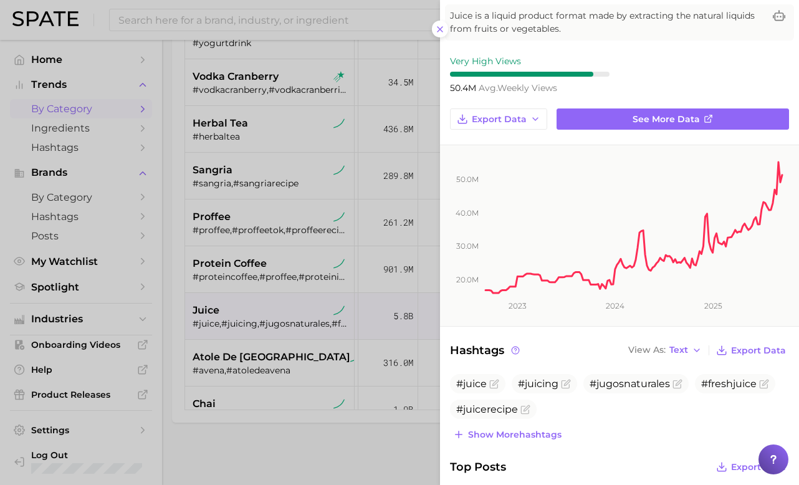
click at [227, 434] on div at bounding box center [399, 242] width 799 height 485
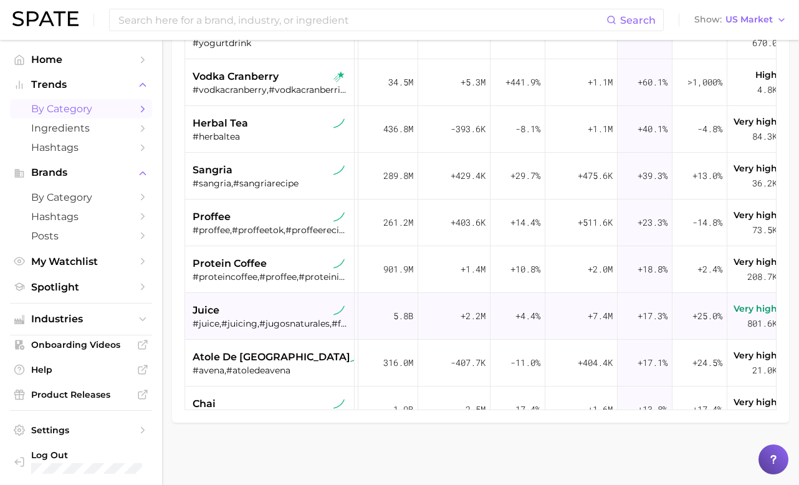
click at [258, 312] on div "juice" at bounding box center [271, 310] width 157 height 15
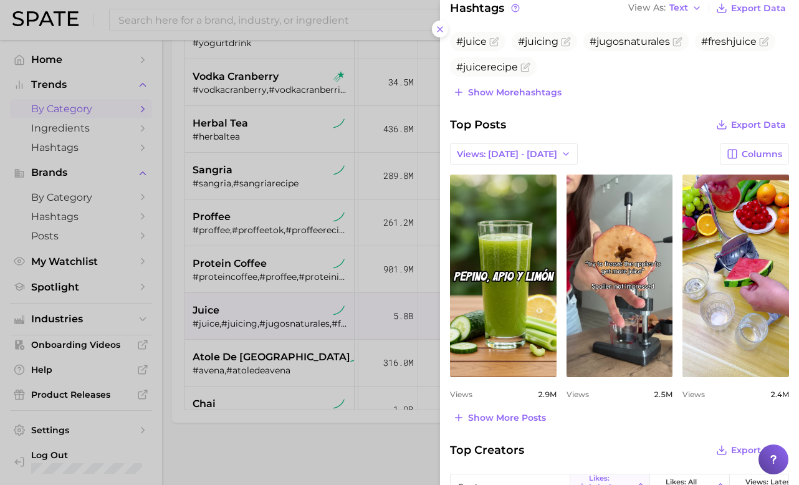
click at [339, 424] on div at bounding box center [399, 242] width 799 height 485
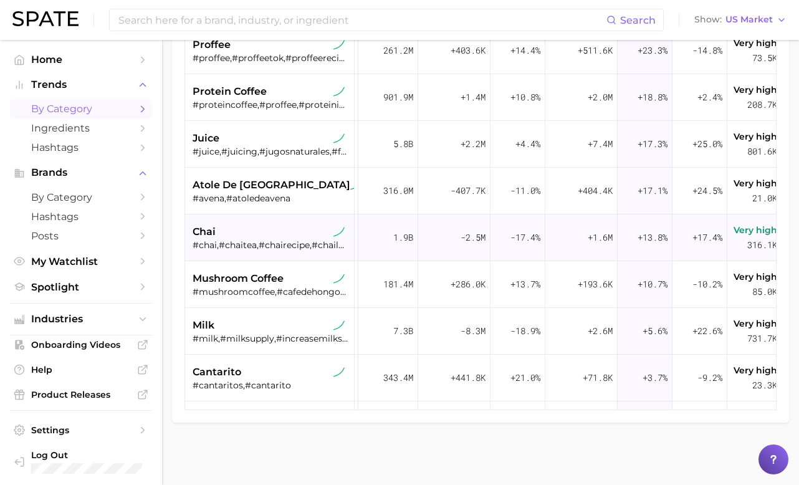
click at [304, 242] on div "#chai,#chaitea,#chairecipe,#chailovers,#chaiathome,#kolkatachaico" at bounding box center [271, 244] width 157 height 11
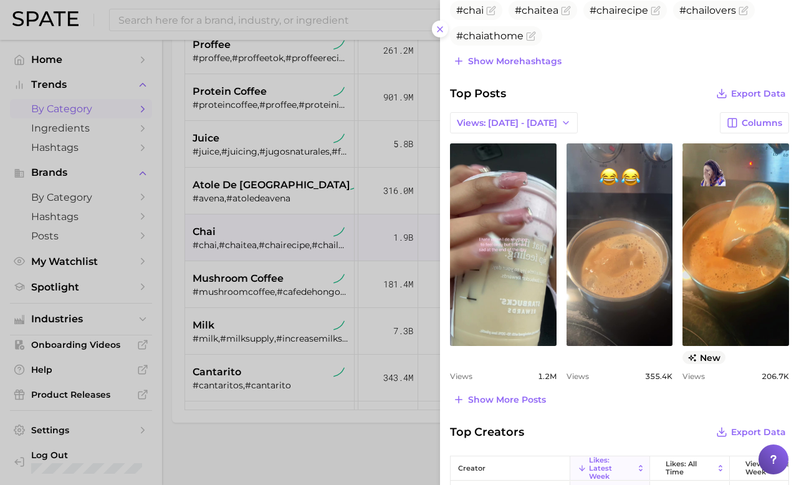
click at [259, 303] on div at bounding box center [399, 242] width 799 height 485
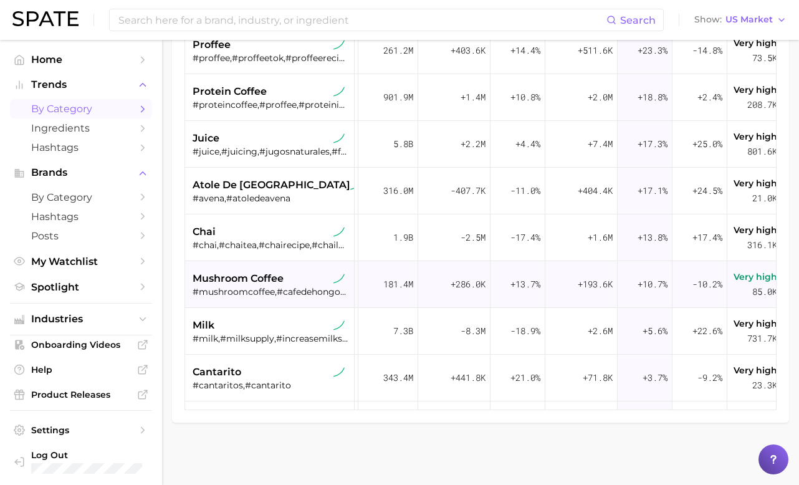
click at [273, 267] on div "mushroom coffee #mushroomcoffee,#cafedehongos,#cafeconhongos,#mushroomcoffeeben…" at bounding box center [271, 284] width 157 height 47
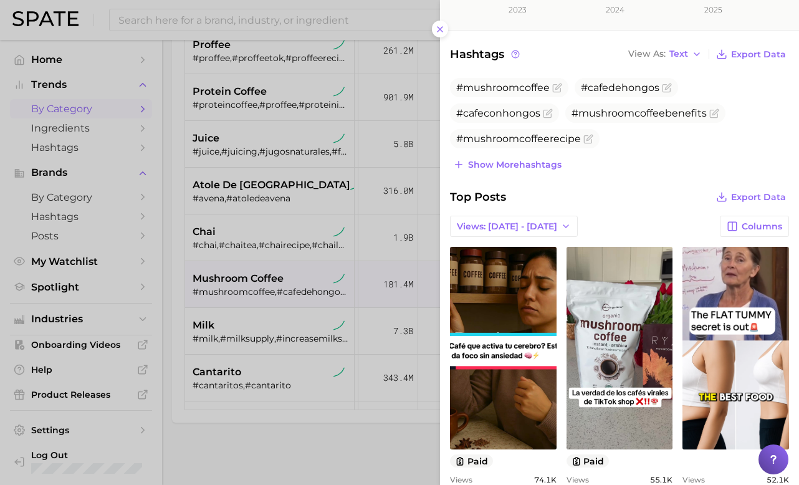
click at [303, 344] on div at bounding box center [399, 242] width 799 height 485
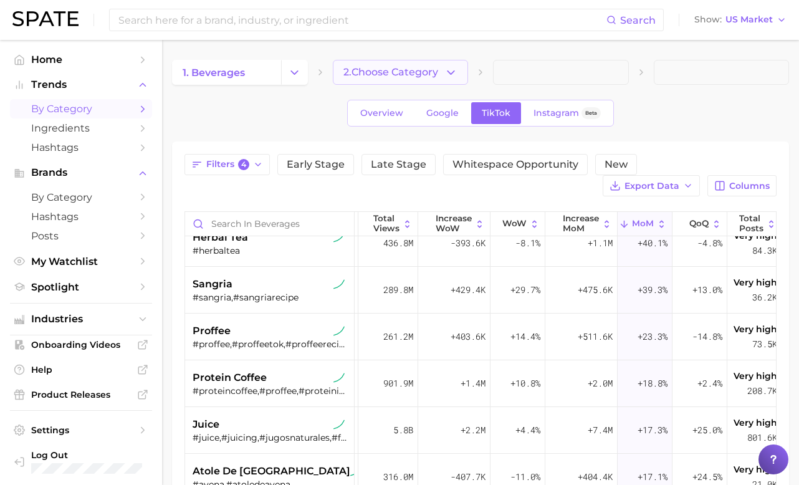
click at [388, 67] on span "2. Choose Category" at bounding box center [390, 72] width 95 height 11
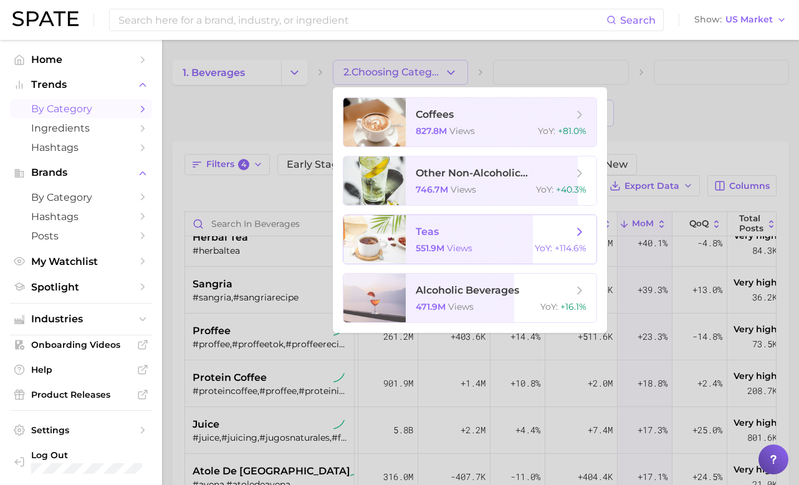
click at [459, 244] on span "views" at bounding box center [460, 247] width 26 height 11
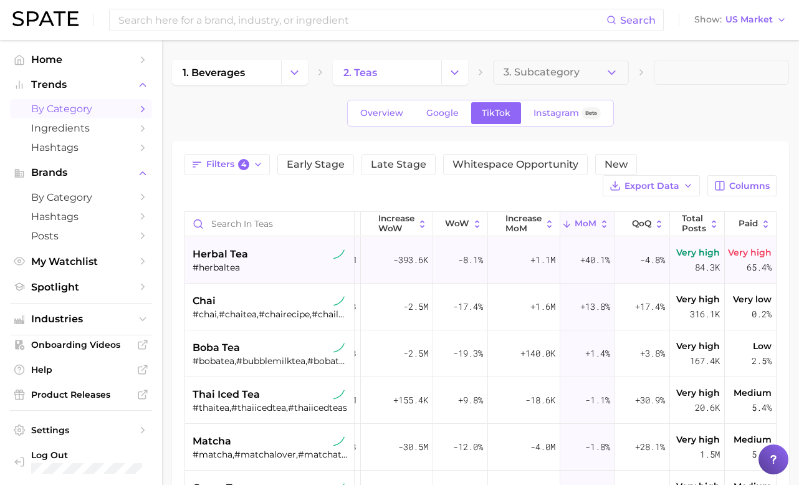
click at [268, 252] on div "herbal tea" at bounding box center [271, 254] width 157 height 15
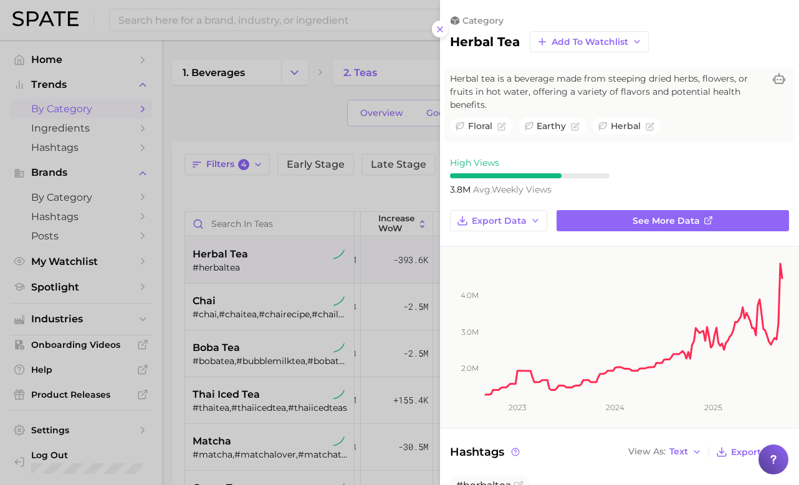
click at [317, 192] on div at bounding box center [399, 242] width 799 height 485
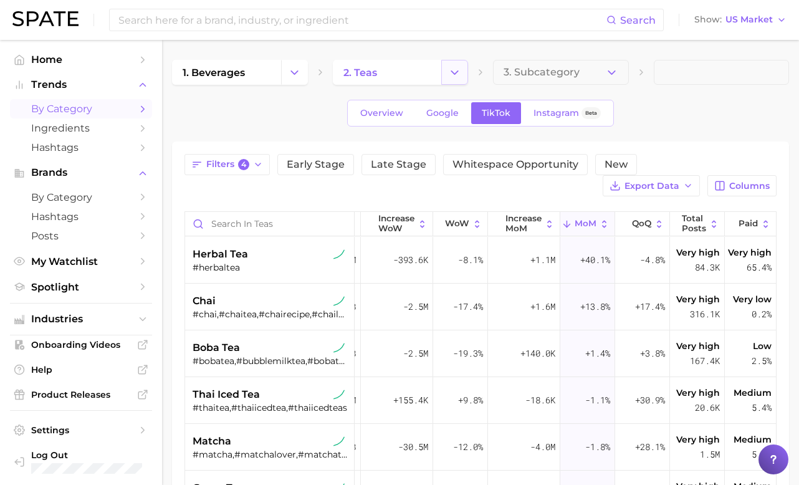
click at [458, 72] on icon "Change Category" at bounding box center [454, 72] width 13 height 13
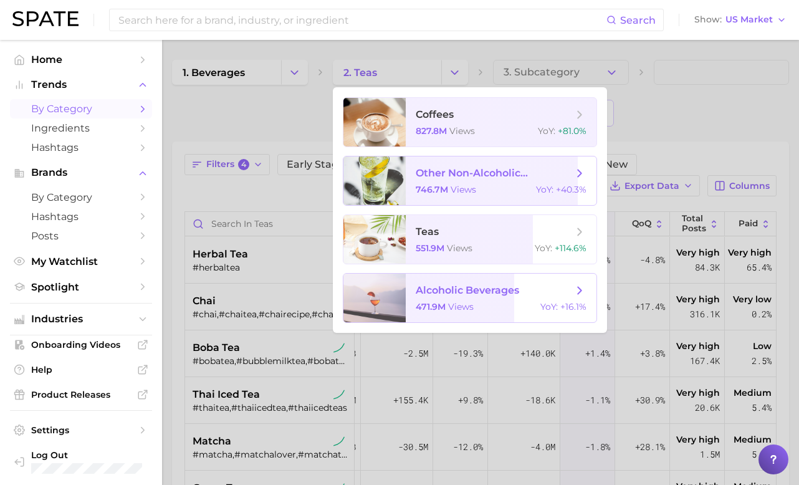
click at [429, 178] on span "other non-alcoholic beverages" at bounding box center [494, 173] width 157 height 12
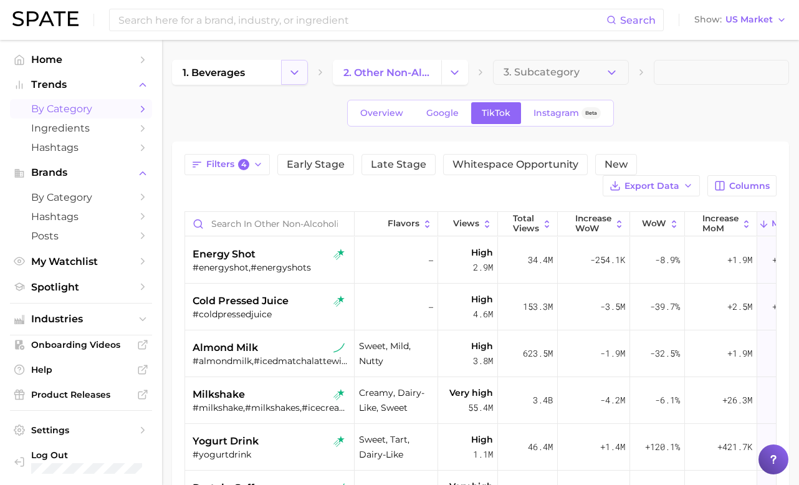
click at [294, 77] on icon "Change Category" at bounding box center [294, 72] width 13 height 13
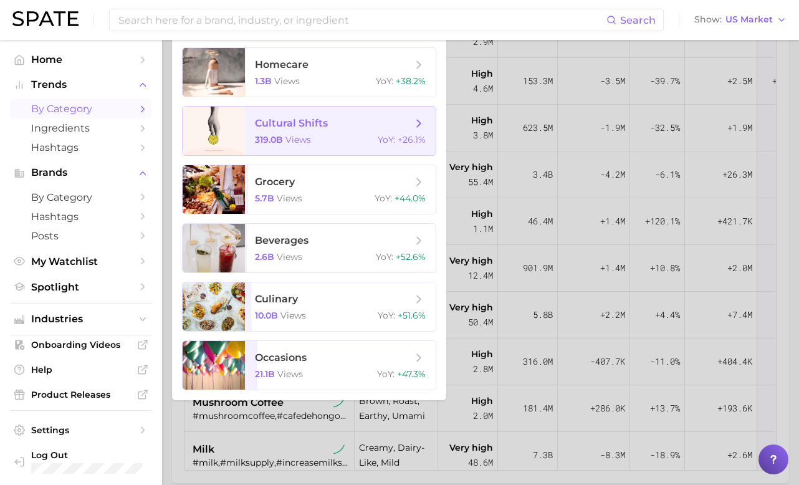
scroll to position [229, 0]
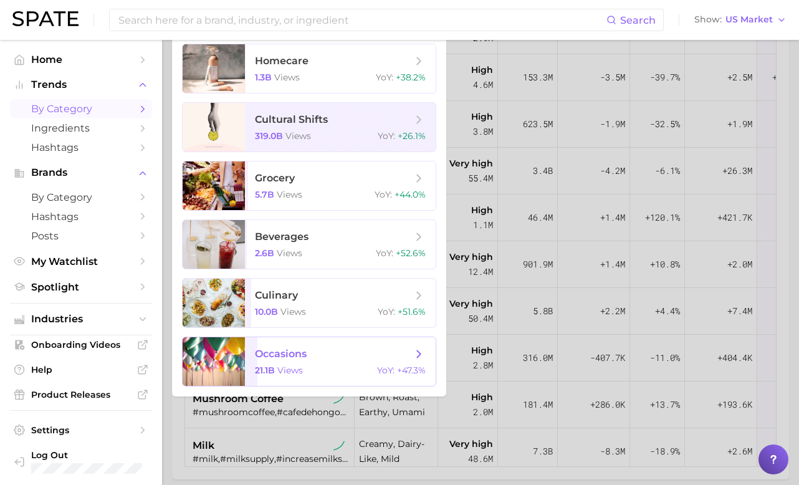
click at [318, 368] on div "21.1b views YoY : +47.3%" at bounding box center [340, 370] width 171 height 11
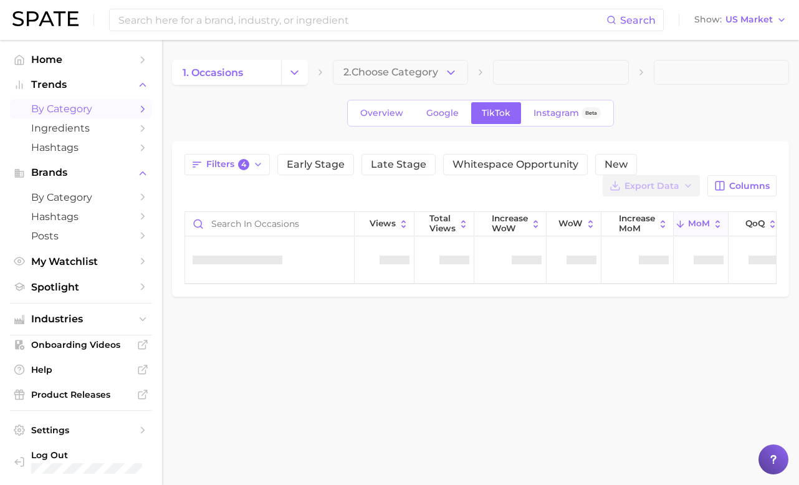
click at [447, 69] on icon "button" at bounding box center [450, 72] width 13 height 13
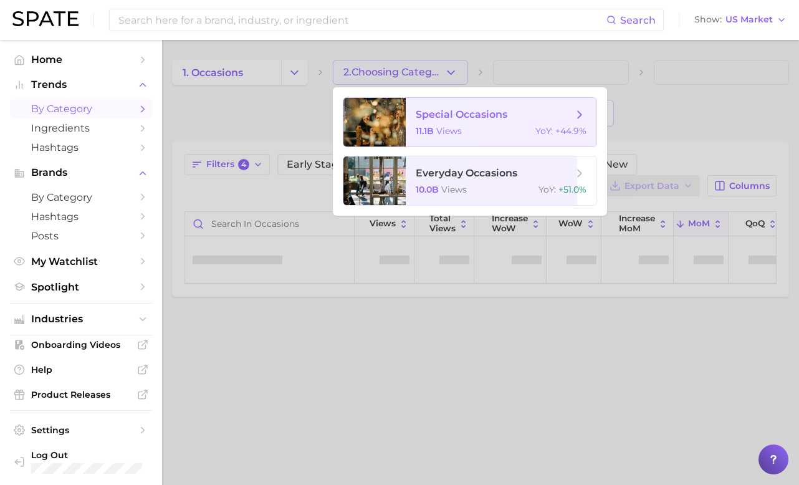
click at [447, 116] on span "special occasions" at bounding box center [462, 114] width 92 height 12
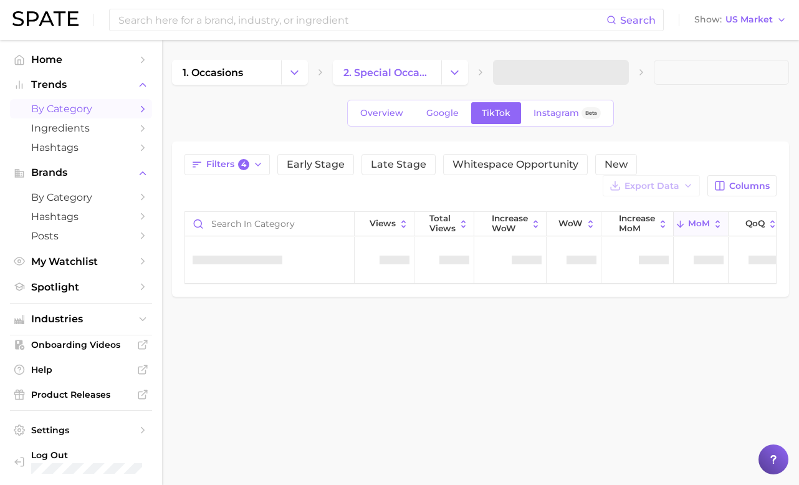
click at [628, 85] on div "1. occasions 2. special occasions Overview Google TikTok Instagram Beta Filters…" at bounding box center [480, 178] width 617 height 237
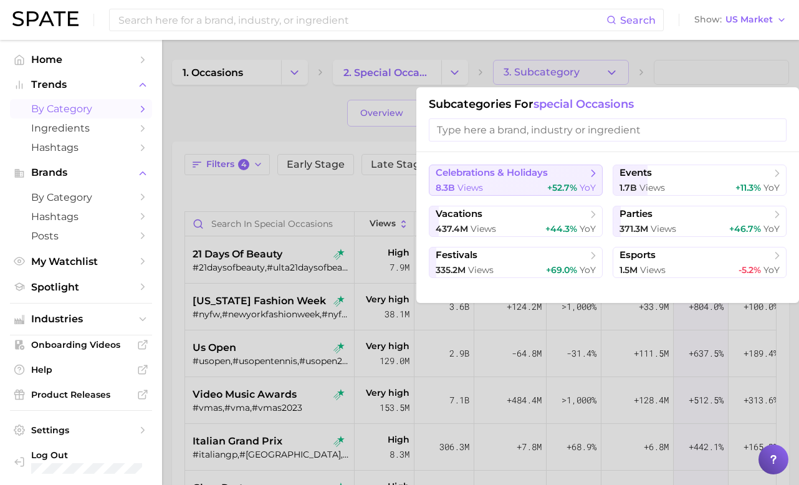
click at [545, 186] on div "8.3b views +52.7% YoY" at bounding box center [516, 188] width 160 height 12
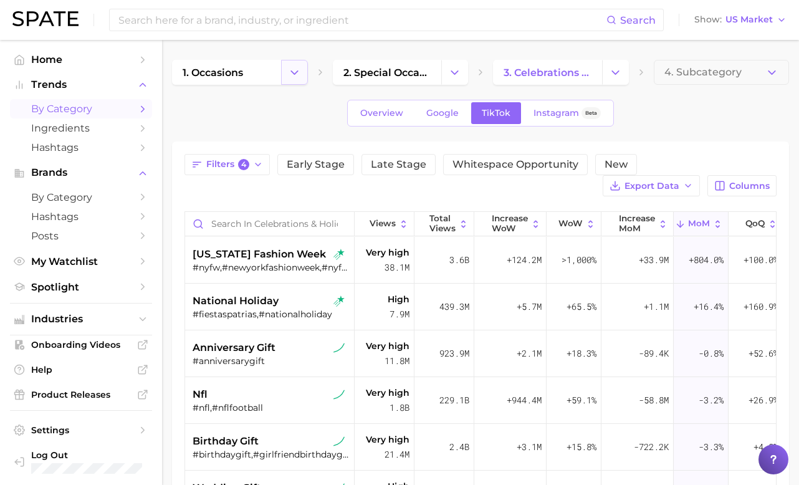
click at [299, 74] on icon "Change Category" at bounding box center [294, 72] width 13 height 13
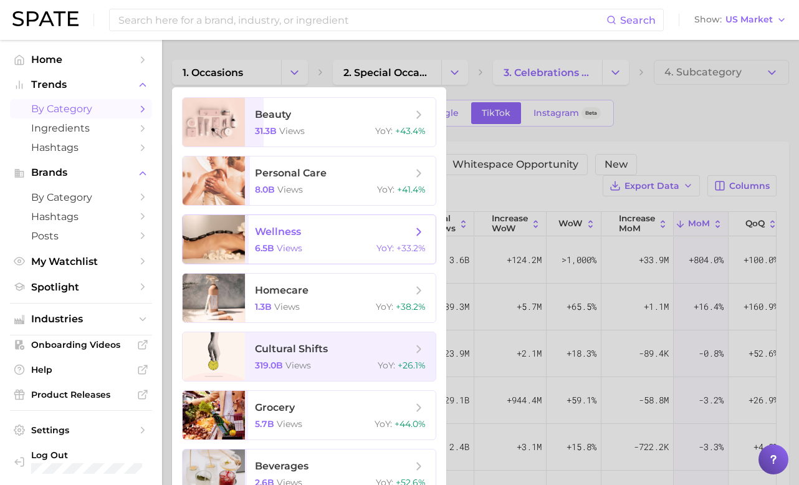
click at [335, 242] on span "wellness 6.5b views YoY : +33.2%" at bounding box center [340, 239] width 191 height 49
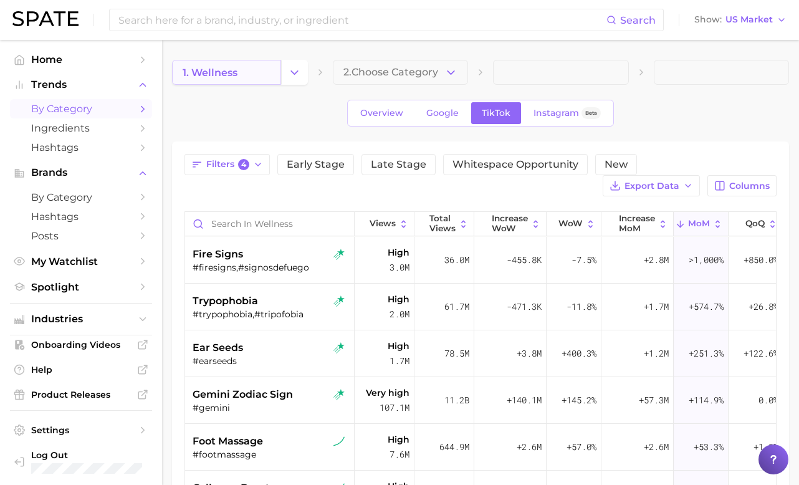
click at [277, 68] on link "1. wellness" at bounding box center [226, 72] width 109 height 25
click at [290, 70] on icon "Change Category" at bounding box center [294, 72] width 13 height 13
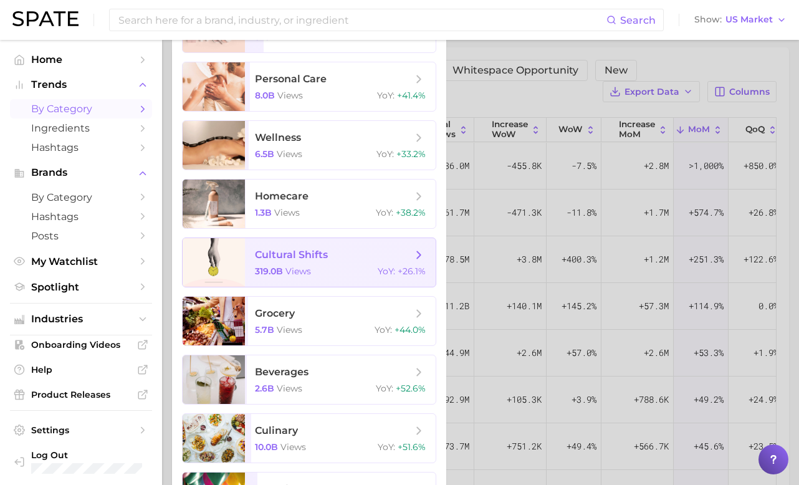
scroll to position [113, 0]
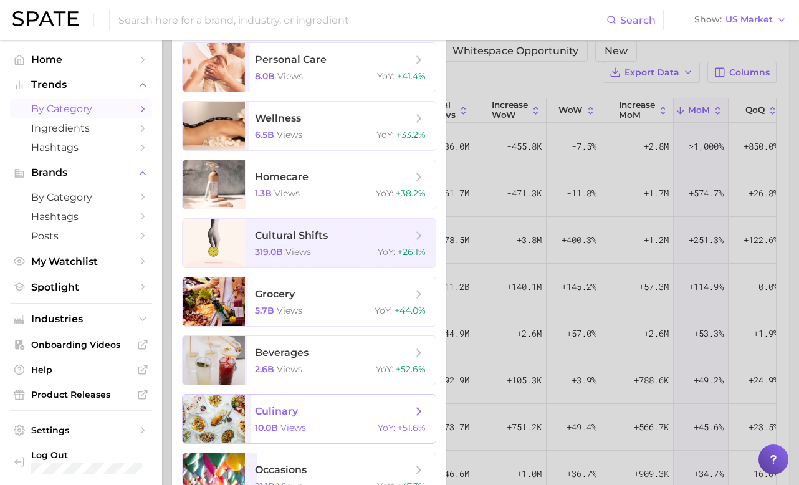
click at [321, 426] on div "10.0b views YoY : +51.6%" at bounding box center [340, 427] width 171 height 11
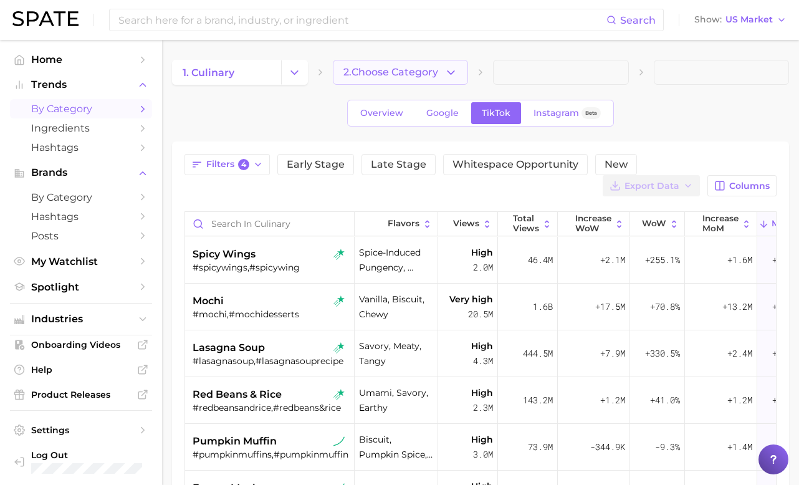
click at [403, 72] on span "2. Choose Category" at bounding box center [390, 72] width 95 height 11
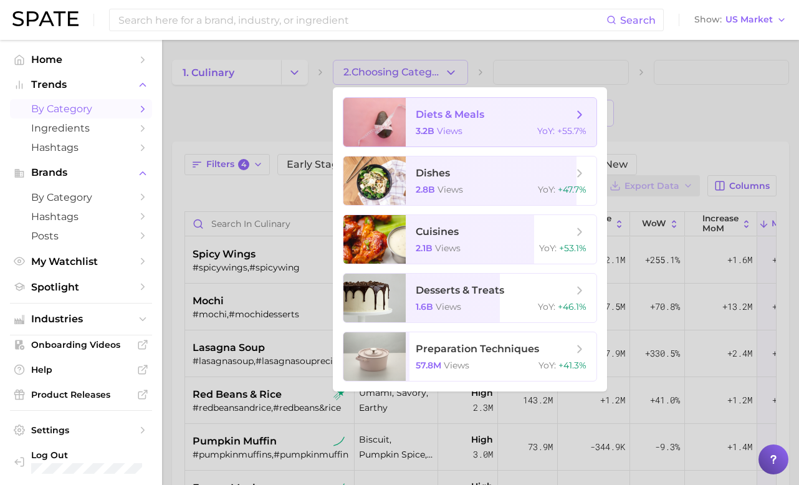
click at [451, 138] on span "diets & meals 3.2b views YoY : +55.7%" at bounding box center [501, 122] width 191 height 49
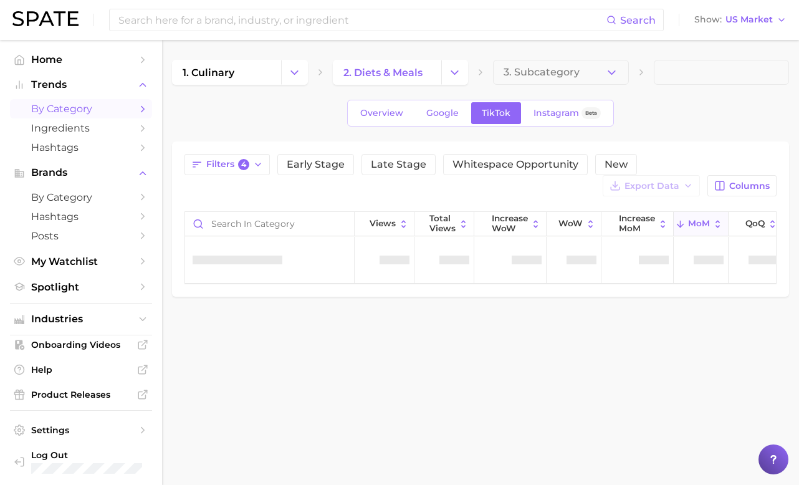
click at [737, 112] on div "Overview Google TikTok Instagram Beta" at bounding box center [480, 113] width 617 height 27
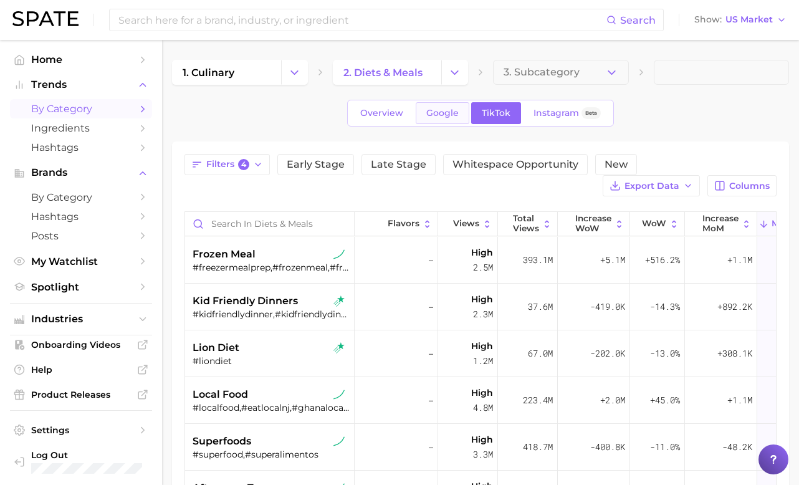
click at [444, 108] on span "Google" at bounding box center [442, 113] width 32 height 11
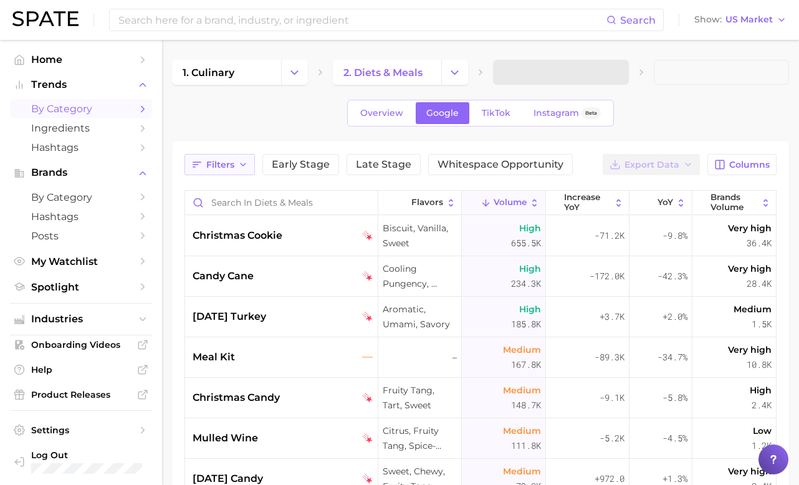
click at [223, 170] on span "Filters" at bounding box center [220, 165] width 28 height 11
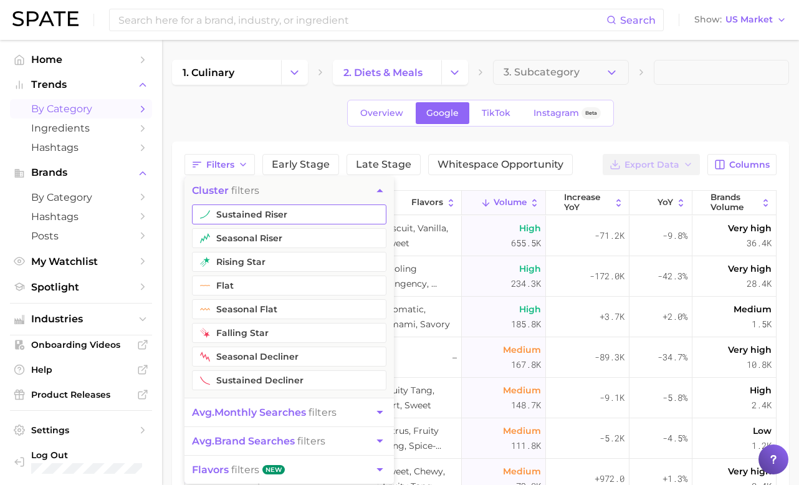
click at [233, 214] on button "sustained riser" at bounding box center [289, 214] width 194 height 20
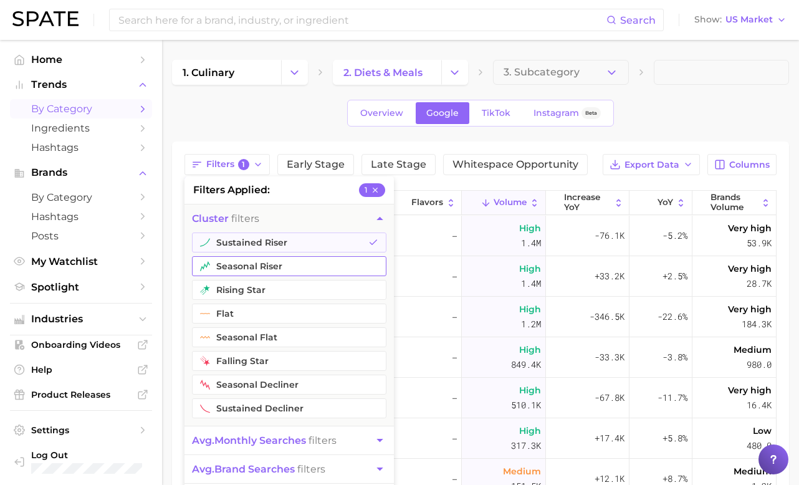
click at [239, 264] on button "seasonal riser" at bounding box center [289, 266] width 194 height 20
click at [240, 295] on button "rising star" at bounding box center [289, 290] width 194 height 20
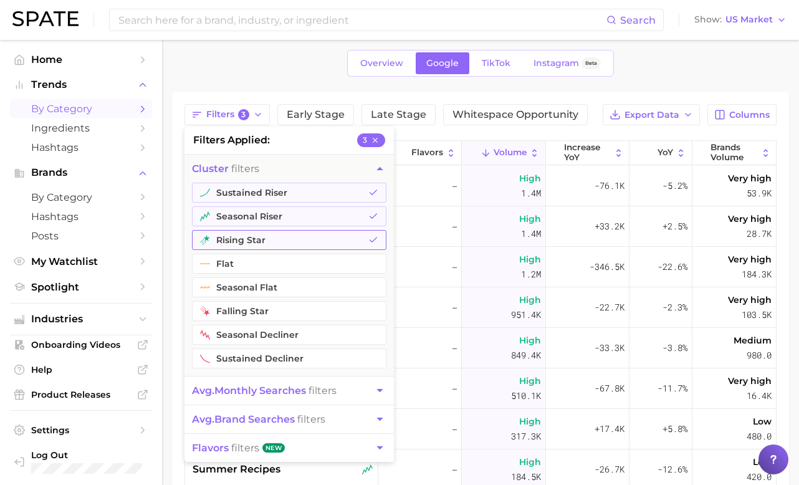
scroll to position [134, 0]
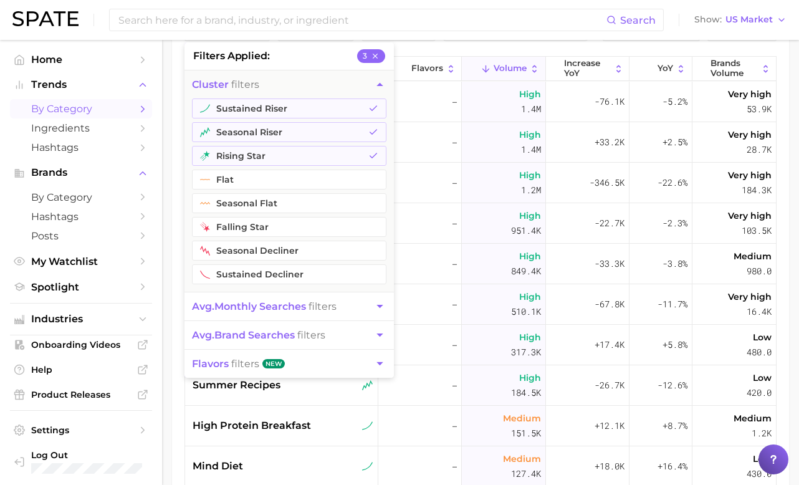
click at [293, 299] on button "avg. monthly searches filters" at bounding box center [288, 306] width 209 height 28
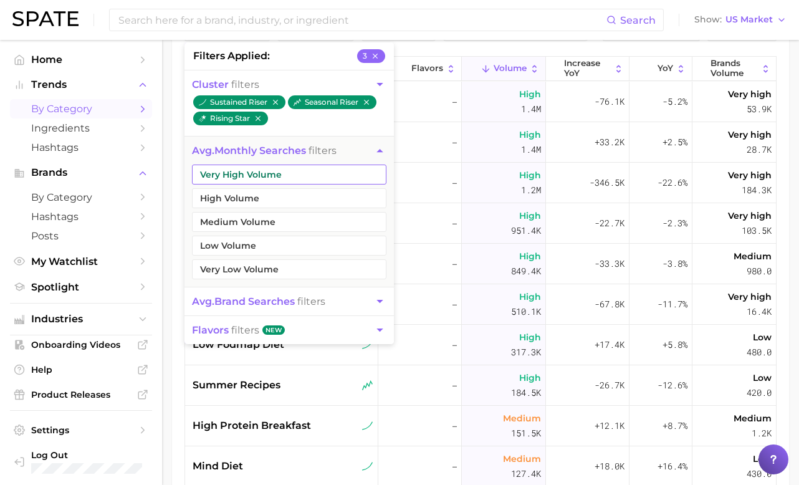
click at [284, 166] on button "Very High Volume" at bounding box center [289, 175] width 194 height 20
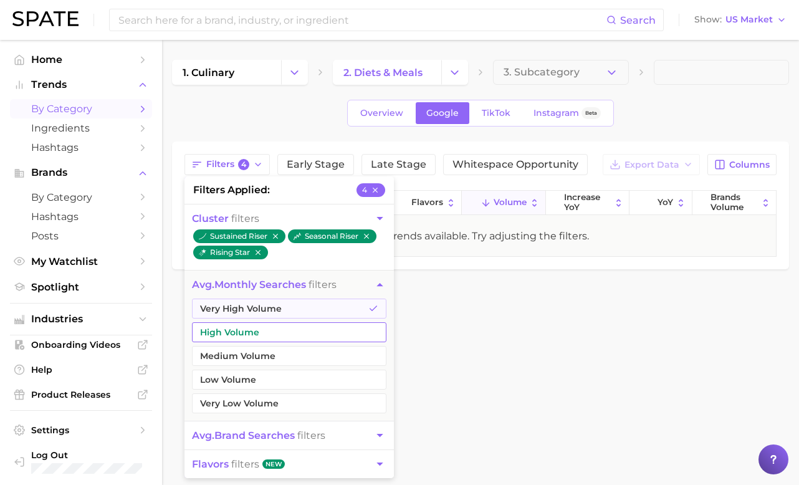
click at [246, 335] on button "High Volume" at bounding box center [289, 332] width 194 height 20
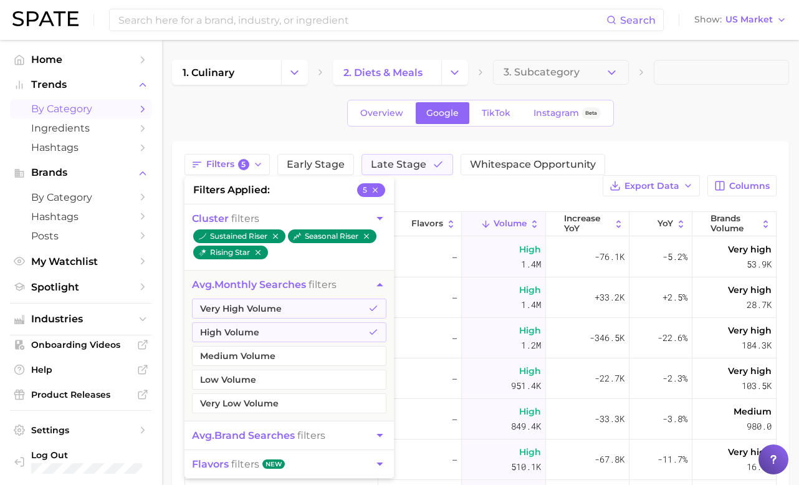
click at [705, 125] on div "Overview Google TikTok Instagram Beta" at bounding box center [480, 113] width 617 height 27
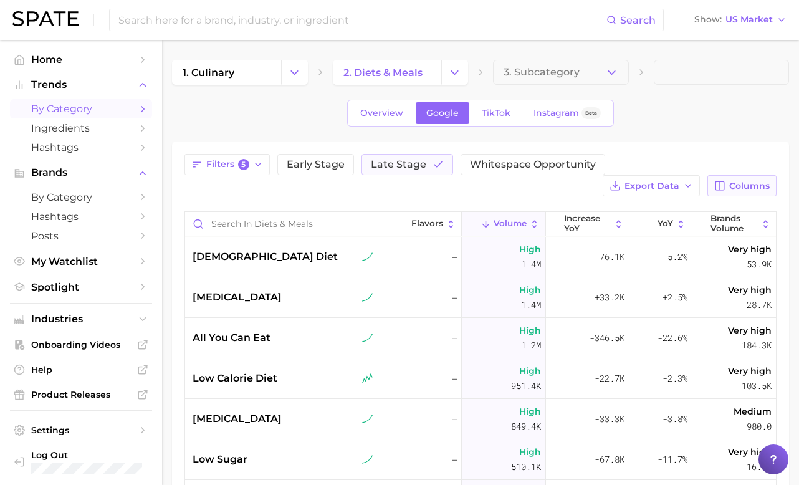
click at [720, 187] on icon "button" at bounding box center [719, 185] width 9 height 9
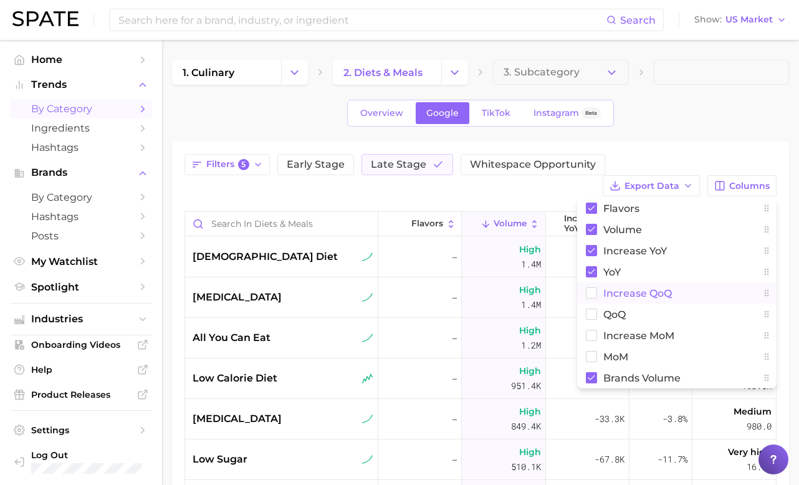
click at [592, 297] on rect at bounding box center [591, 293] width 11 height 11
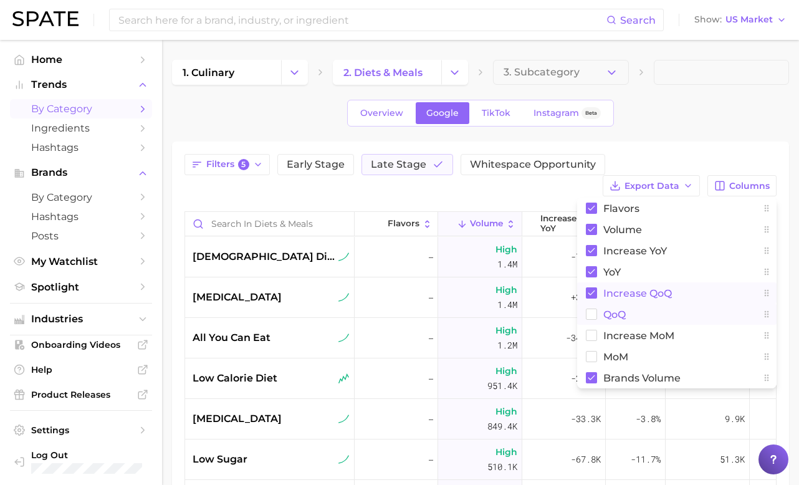
click at [591, 317] on rect at bounding box center [591, 314] width 11 height 11
click at [591, 341] on button "increase MoM" at bounding box center [676, 335] width 199 height 21
click at [591, 357] on rect at bounding box center [591, 356] width 11 height 11
click at [669, 126] on div "Overview Google TikTok Instagram Beta" at bounding box center [480, 113] width 617 height 27
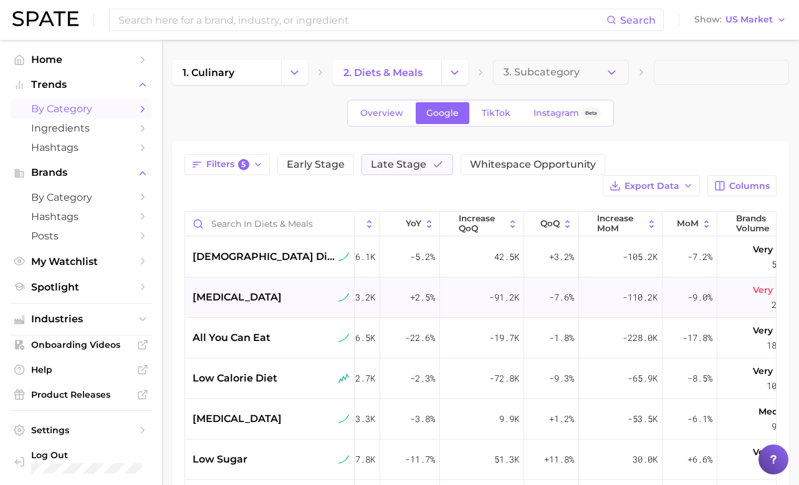
scroll to position [0, 251]
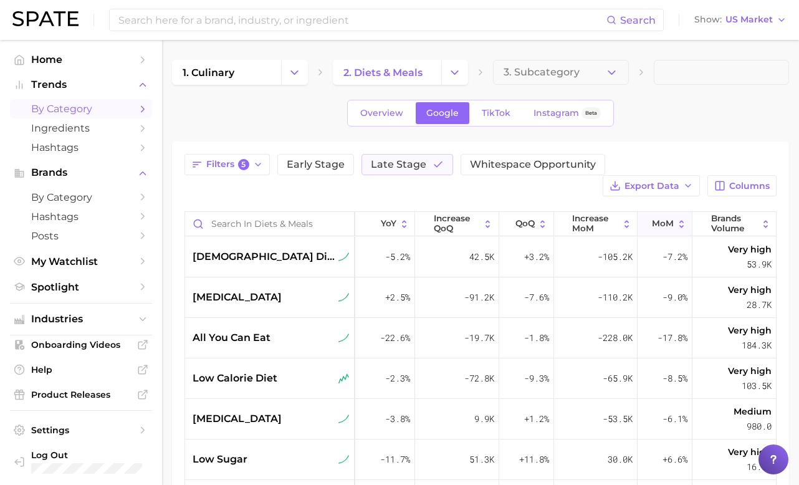
click at [665, 225] on span "MoM" at bounding box center [663, 224] width 22 height 10
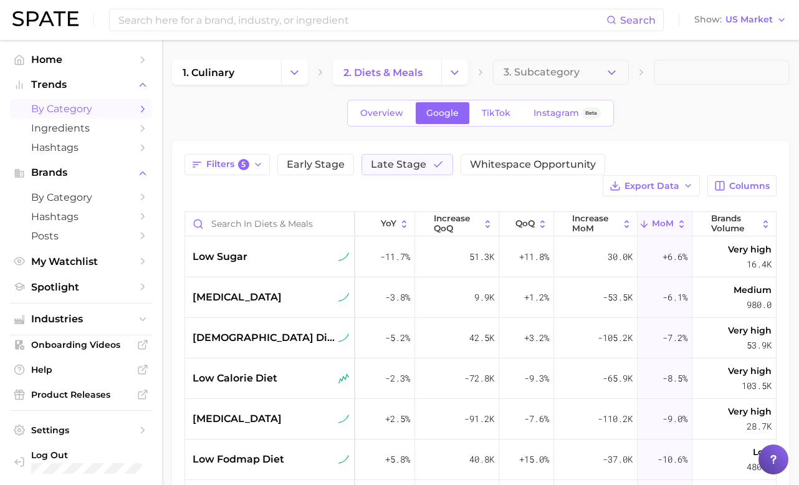
click at [454, 86] on div "1. culinary 2. diets & meals 3. Subcategory Overview Google TikTok Instagram Be…" at bounding box center [480, 317] width 617 height 514
click at [457, 68] on icon "Change Category" at bounding box center [454, 72] width 13 height 13
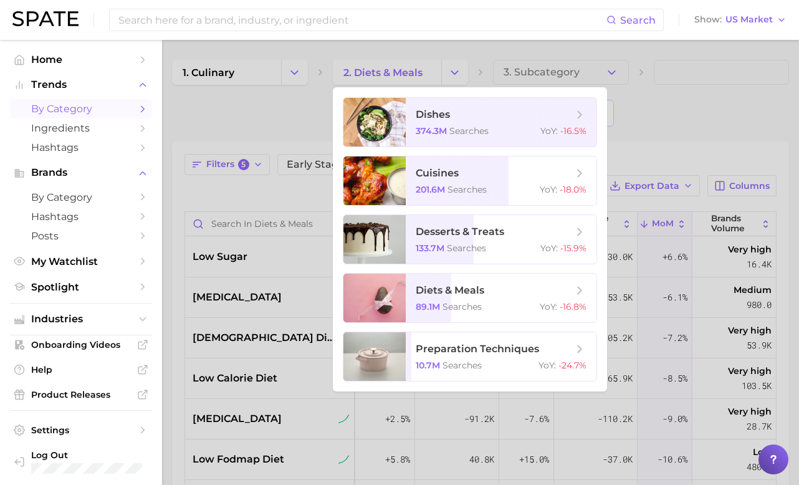
click at [310, 116] on div at bounding box center [399, 242] width 799 height 485
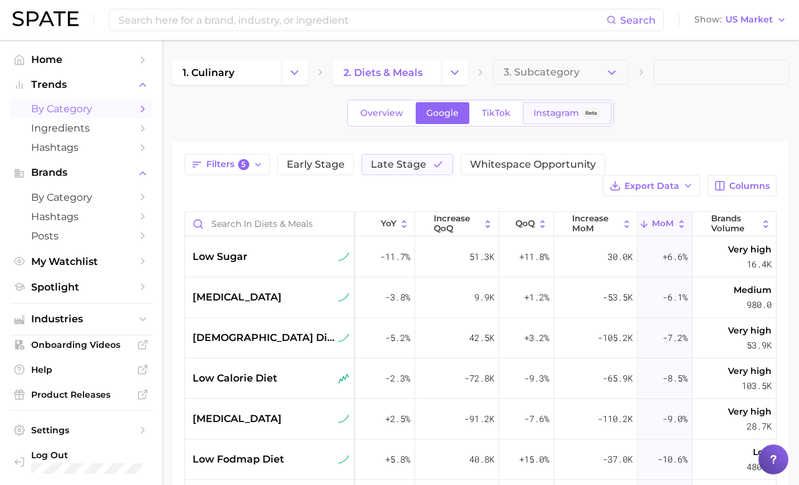
click at [562, 115] on span "Instagram" at bounding box center [555, 113] width 45 height 11
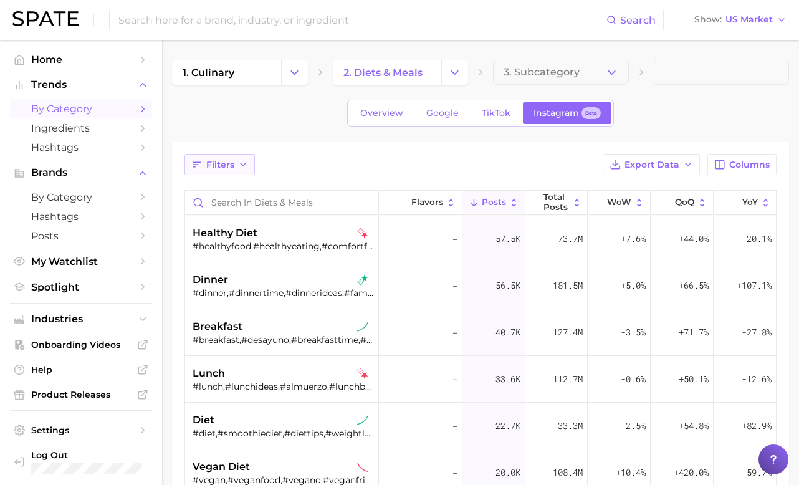
click at [238, 162] on icon "button" at bounding box center [243, 165] width 10 height 10
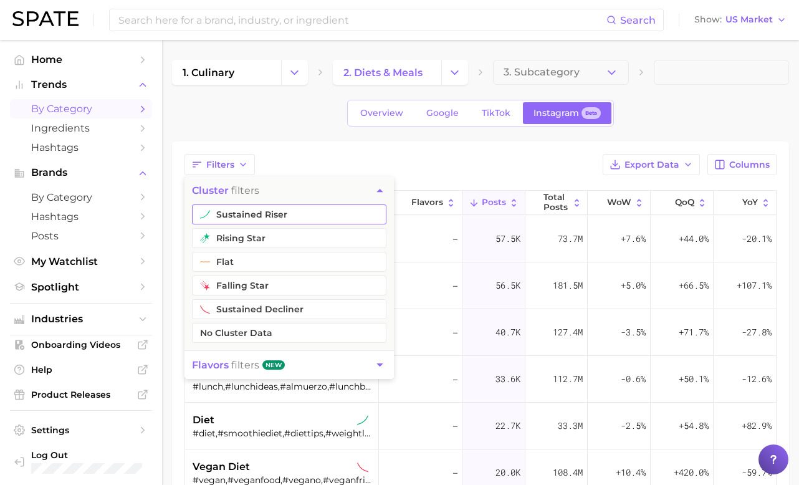
click at [234, 214] on button "sustained riser" at bounding box center [289, 214] width 194 height 20
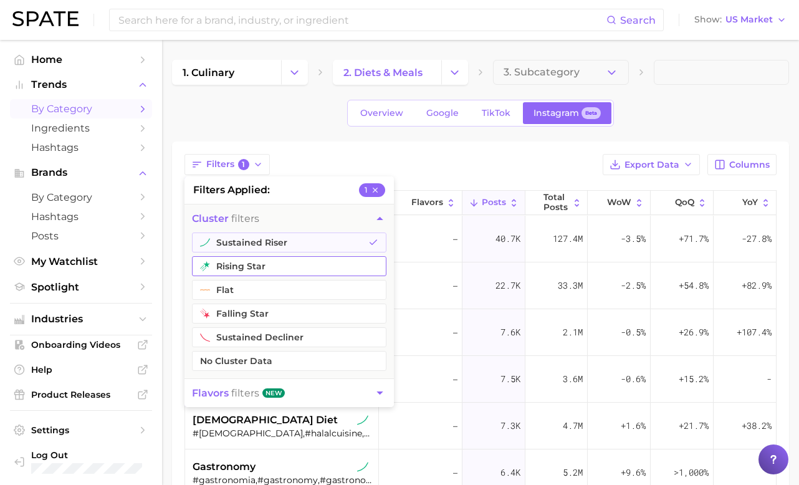
click at [241, 273] on button "rising star" at bounding box center [289, 266] width 194 height 20
click at [398, 140] on div "1. culinary 2. diets & meals 3. Subcategory Overview Google TikTok Instagram Be…" at bounding box center [480, 374] width 617 height 628
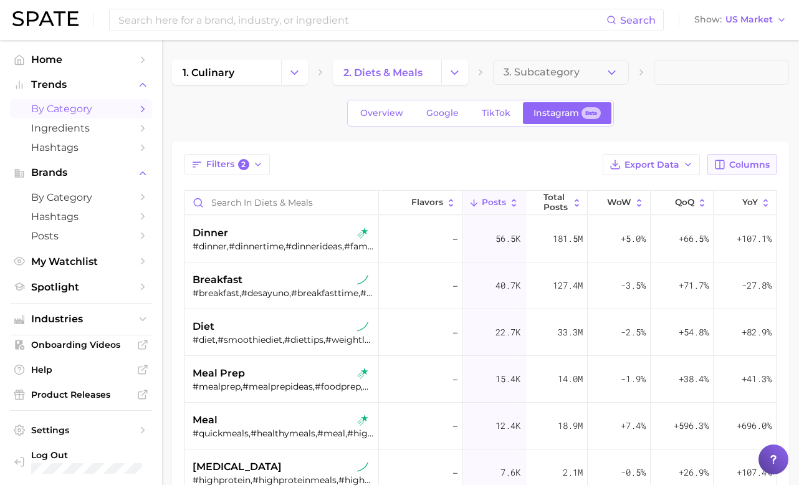
click at [749, 165] on span "Columns" at bounding box center [749, 165] width 41 height 11
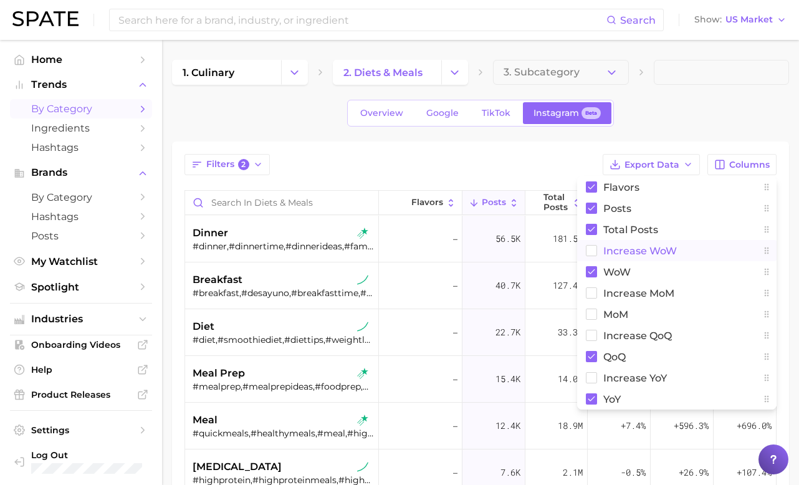
click at [591, 249] on rect at bounding box center [591, 251] width 11 height 11
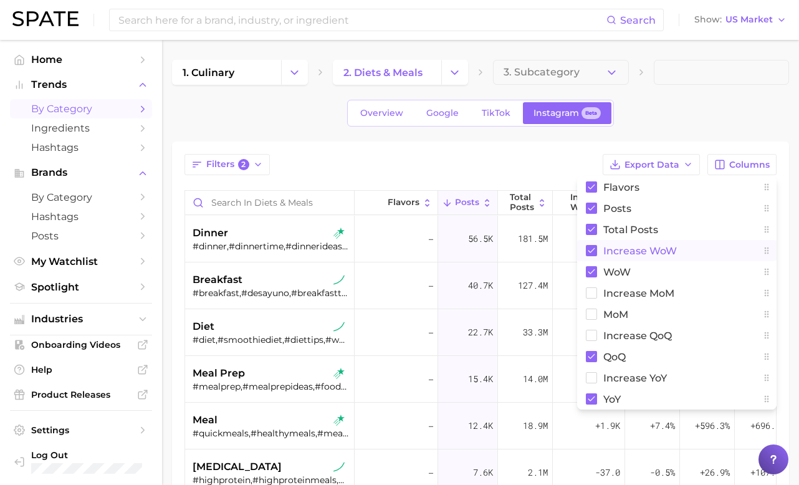
click at [539, 152] on div "Filters 2 Export Data Columns Flavors Posts Total Posts Increase WoW WoW Increa…" at bounding box center [480, 414] width 617 height 546
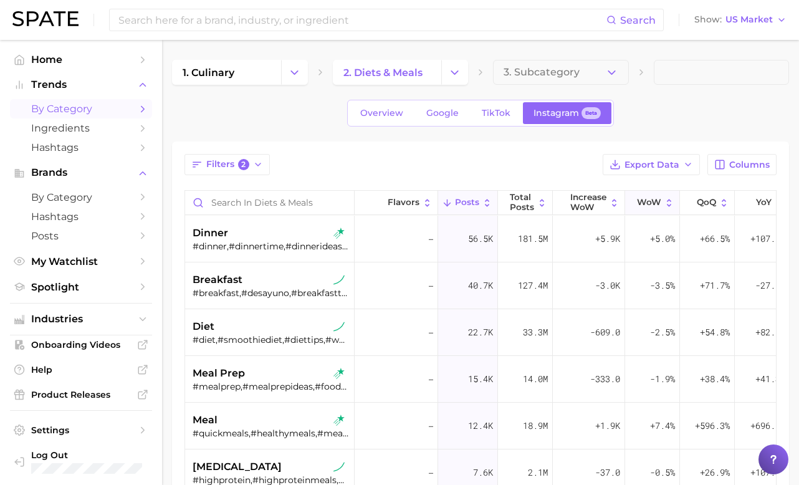
click at [649, 198] on span "WoW" at bounding box center [649, 203] width 24 height 10
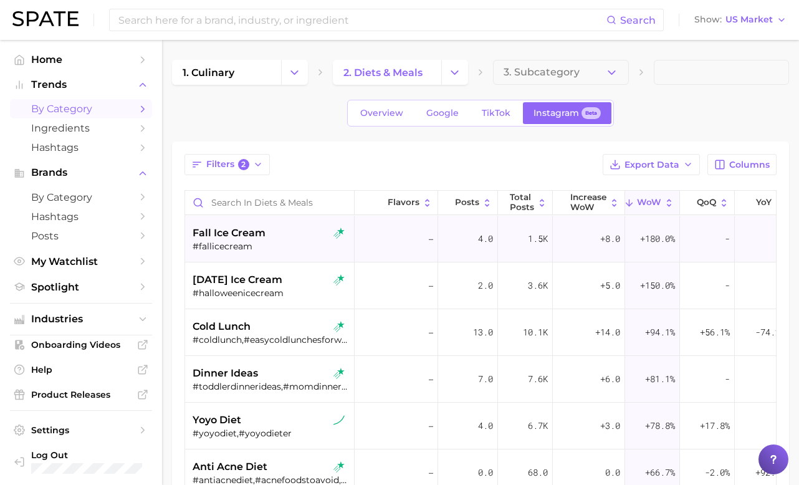
click at [276, 239] on div "fall ice cream" at bounding box center [271, 233] width 157 height 15
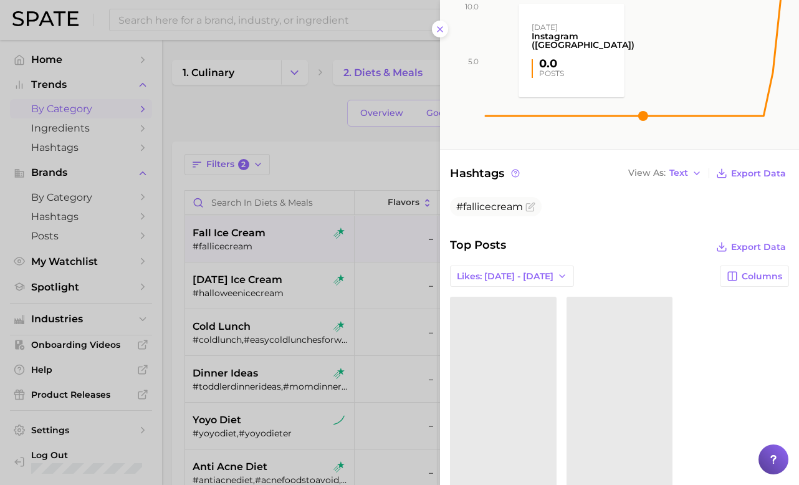
scroll to position [199, 0]
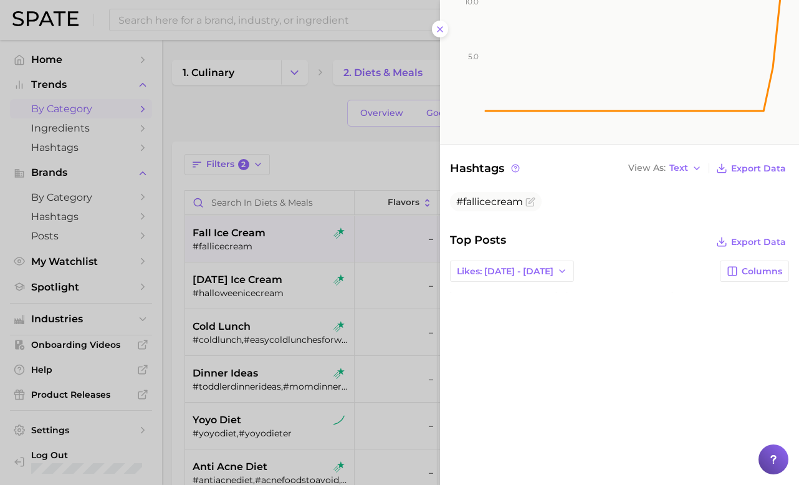
click at [262, 275] on div at bounding box center [399, 242] width 799 height 485
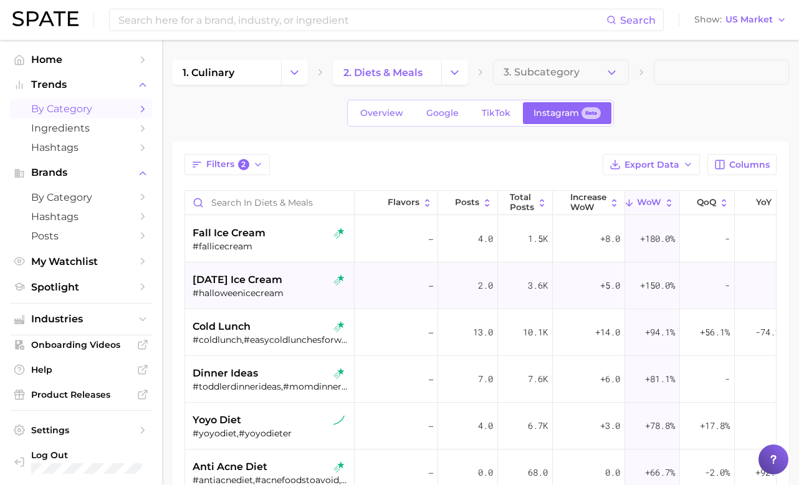
click at [252, 292] on div "#halloweenicecream" at bounding box center [271, 292] width 157 height 11
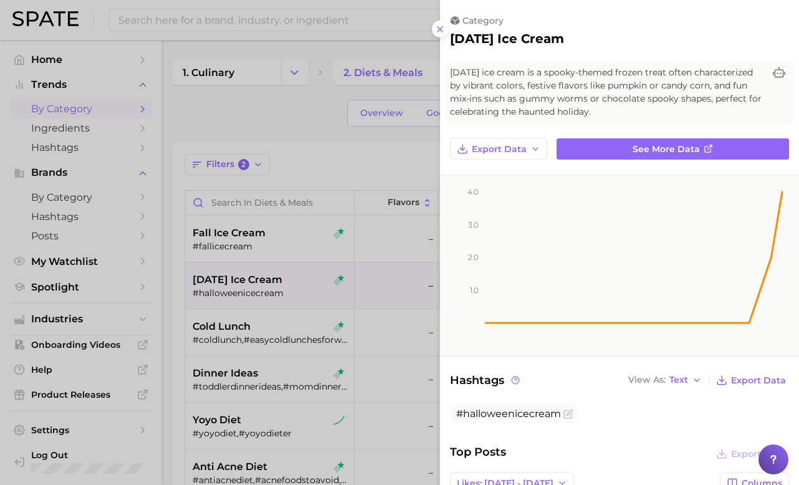
click at [338, 157] on div at bounding box center [399, 242] width 799 height 485
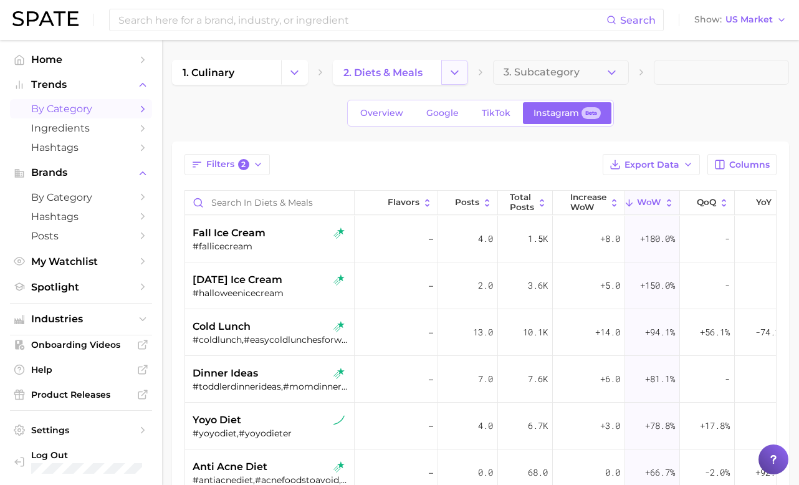
click at [456, 69] on icon "Change Category" at bounding box center [454, 72] width 13 height 13
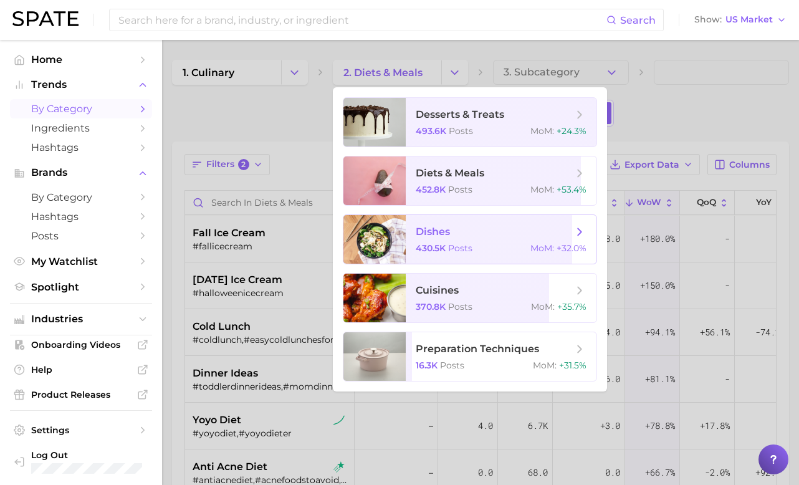
click at [434, 234] on span "dishes" at bounding box center [433, 232] width 34 height 12
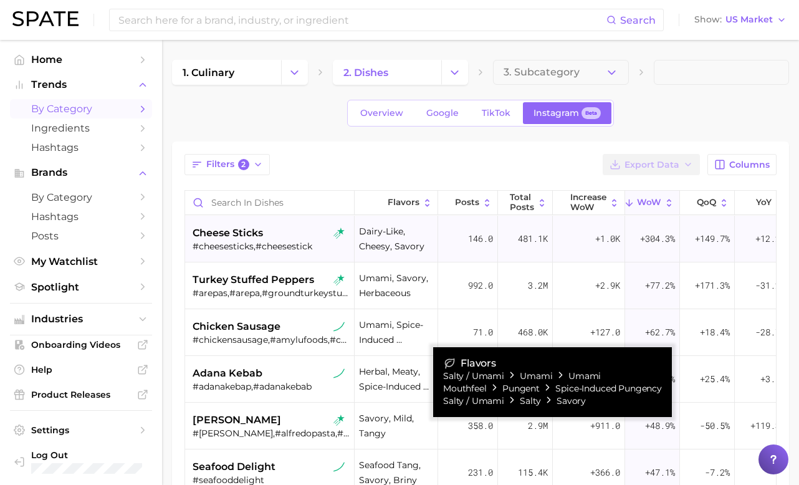
click at [297, 248] on div "#cheesesticks,#cheesestick" at bounding box center [271, 246] width 157 height 11
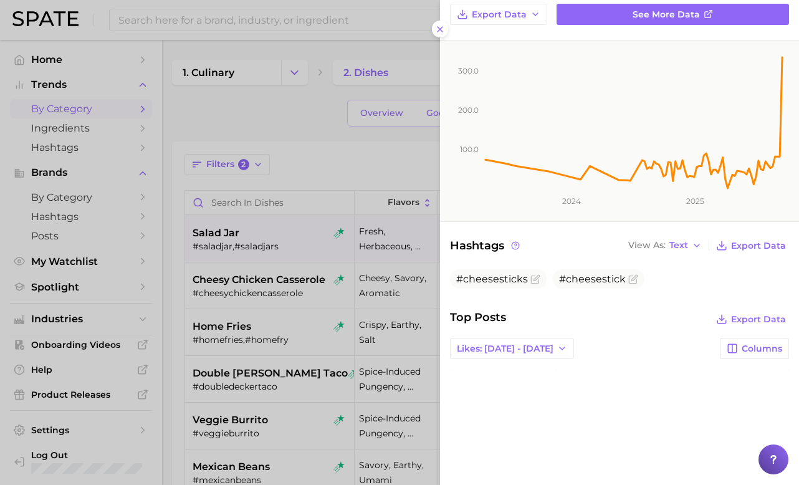
scroll to position [138, 0]
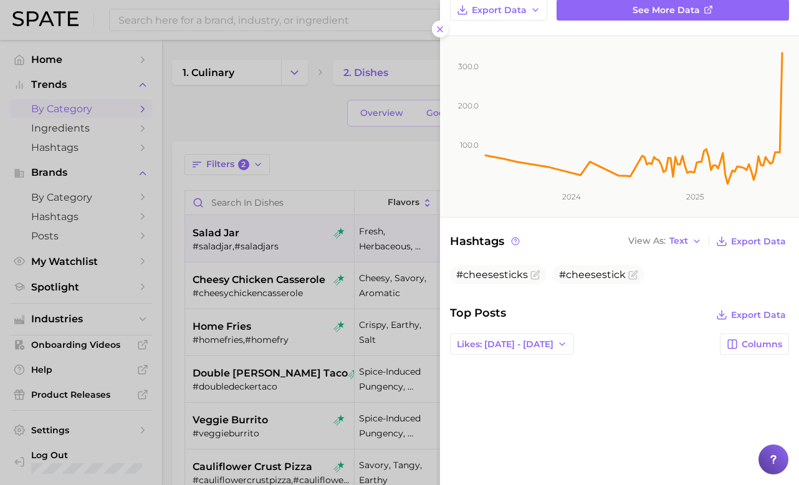
click at [364, 204] on div at bounding box center [399, 242] width 799 height 485
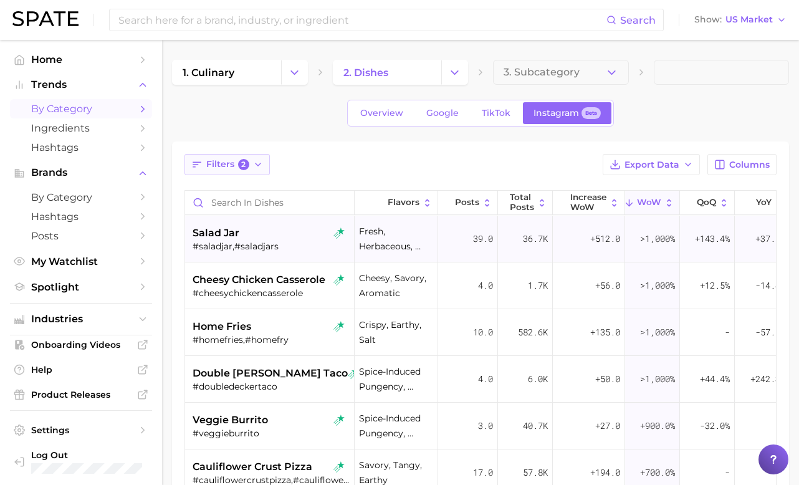
click at [242, 166] on span "2" at bounding box center [243, 164] width 11 height 11
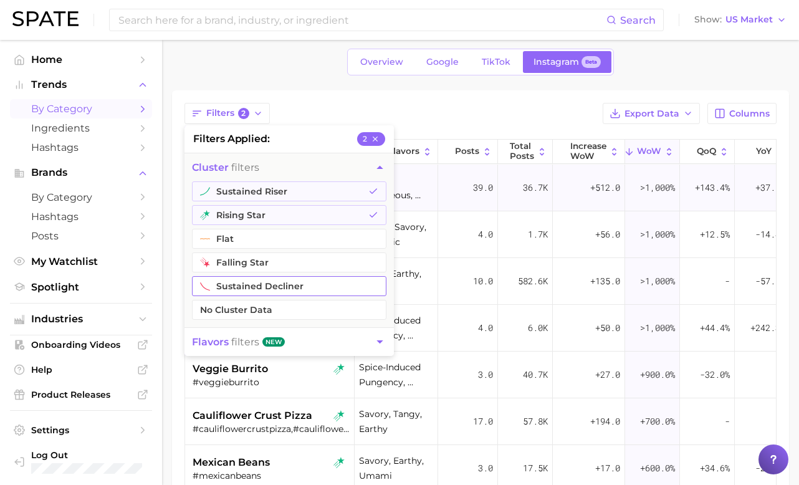
scroll to position [61, 0]
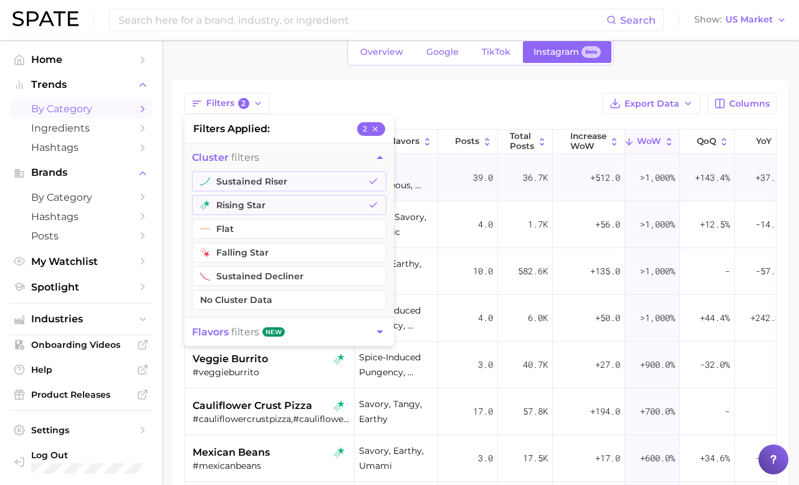
click at [485, 107] on div "Filters 2 filters applied 2 cluster filters sustained riser rising star flat fa…" at bounding box center [480, 103] width 592 height 21
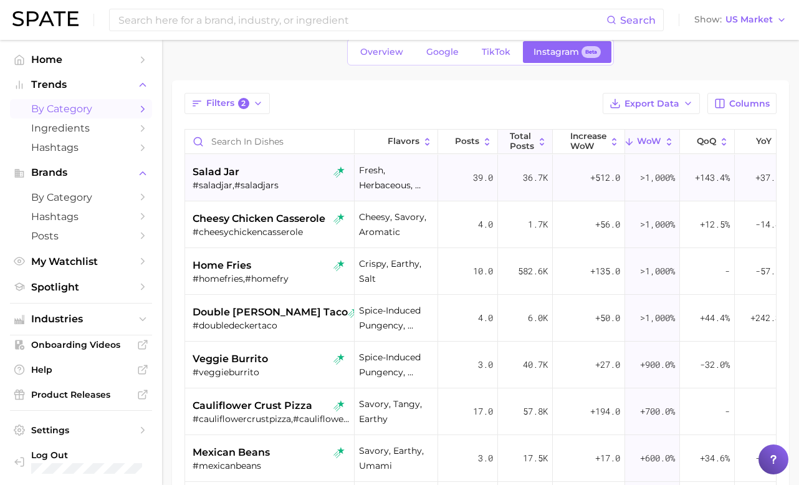
click at [524, 141] on span "Total Posts" at bounding box center [522, 140] width 24 height 19
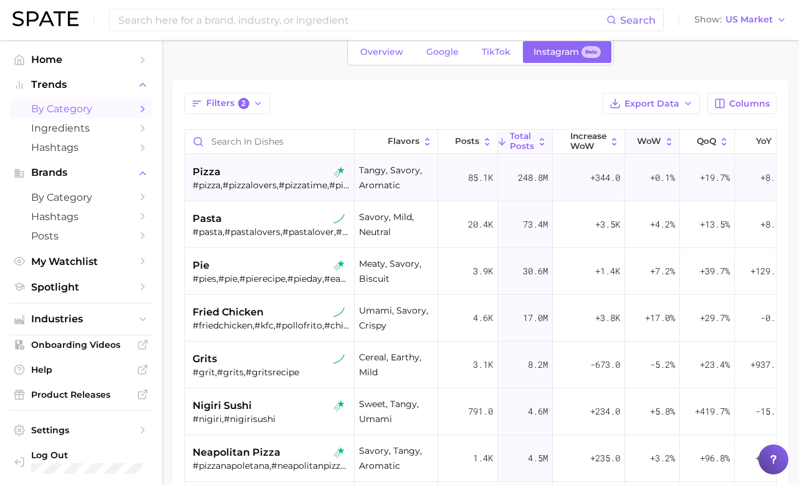
click at [657, 143] on span "WoW" at bounding box center [649, 141] width 24 height 10
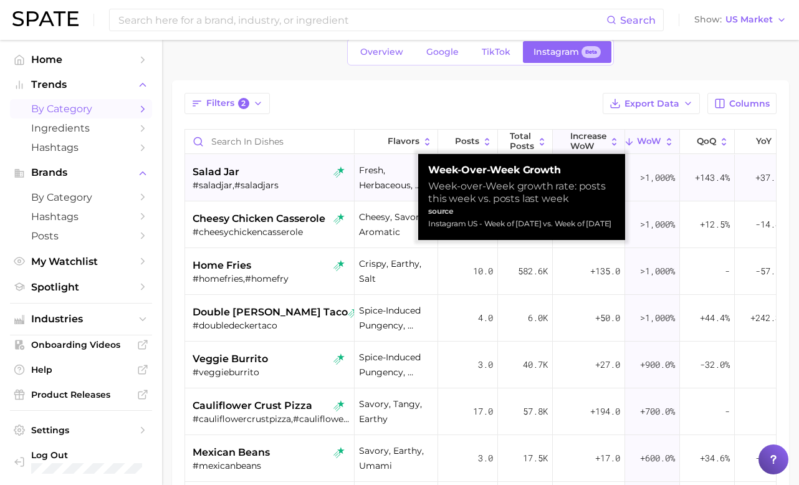
click at [596, 131] on span "Increase WoW" at bounding box center [588, 140] width 36 height 19
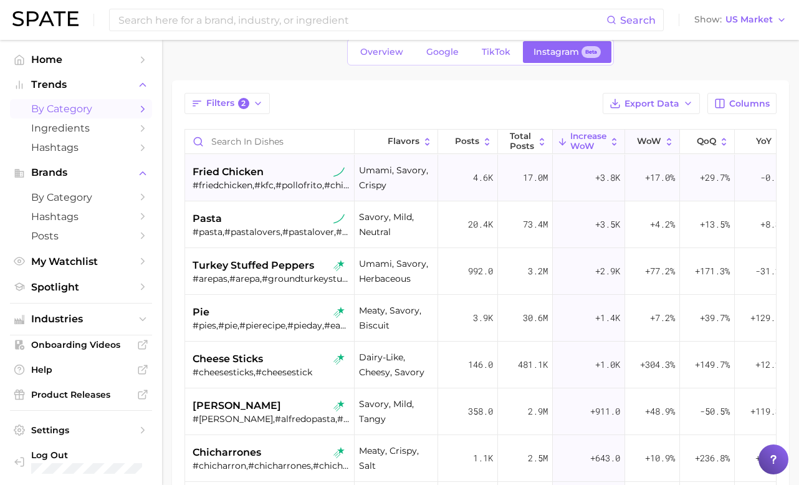
click at [633, 136] on icon at bounding box center [629, 141] width 11 height 11
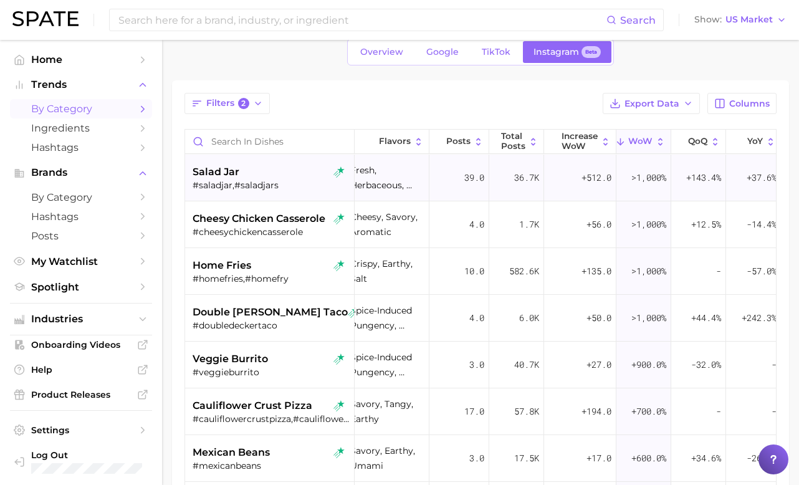
scroll to position [0, 14]
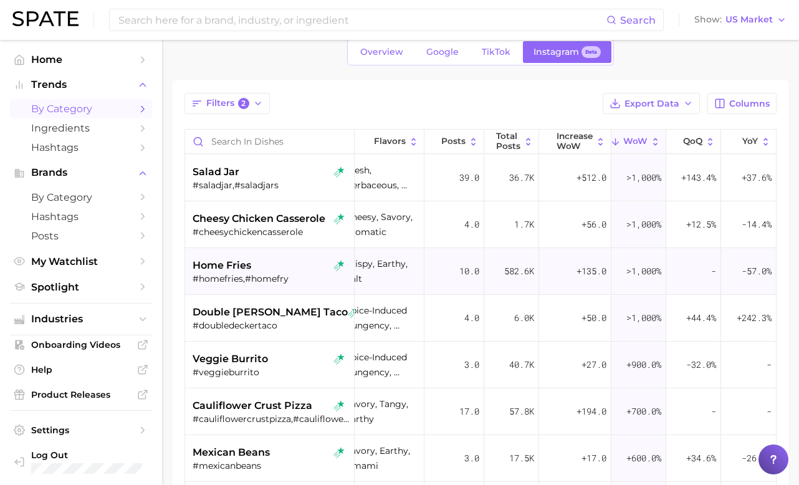
click at [231, 271] on span "home fries" at bounding box center [222, 265] width 59 height 15
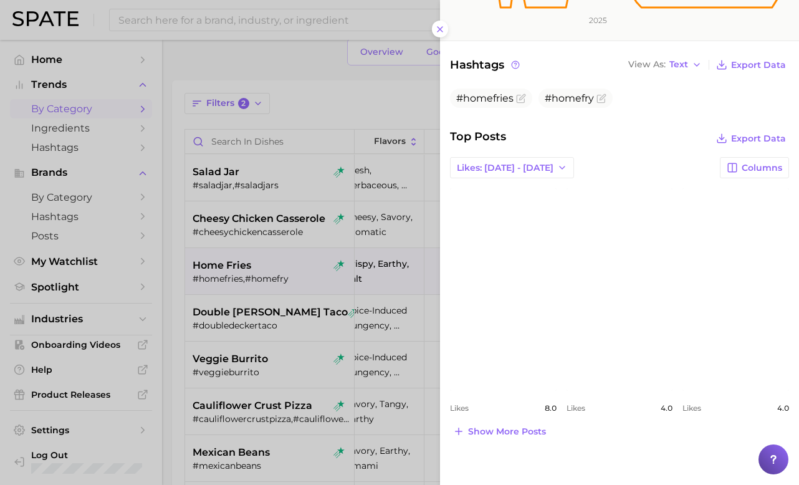
scroll to position [339, 0]
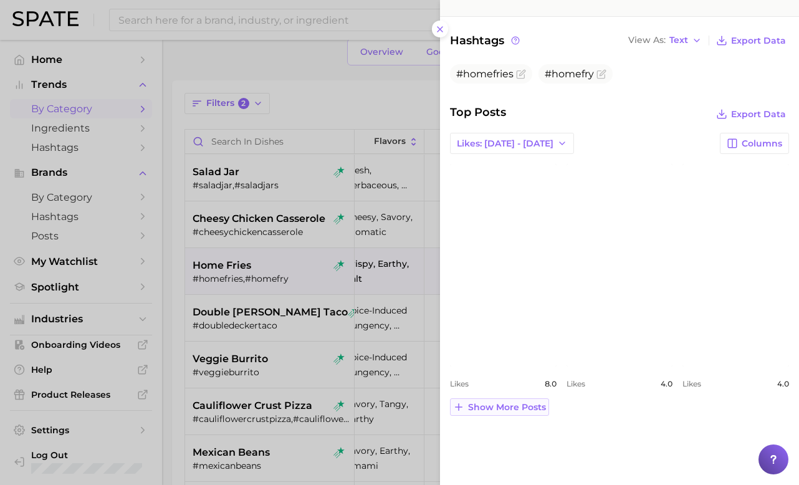
click at [520, 414] on button "Show more posts" at bounding box center [499, 406] width 99 height 17
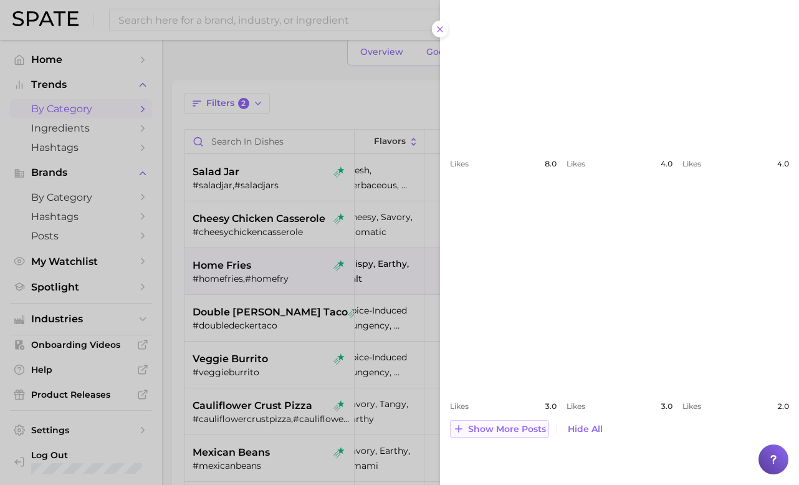
scroll to position [581, 0]
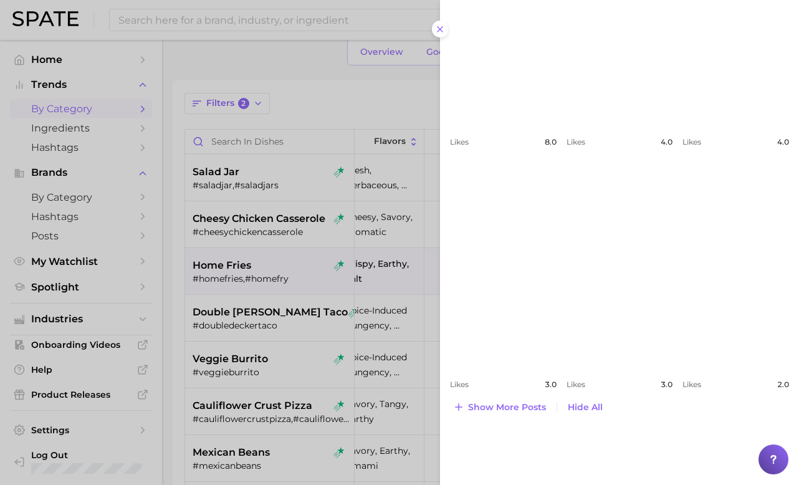
click at [315, 287] on div at bounding box center [399, 242] width 799 height 485
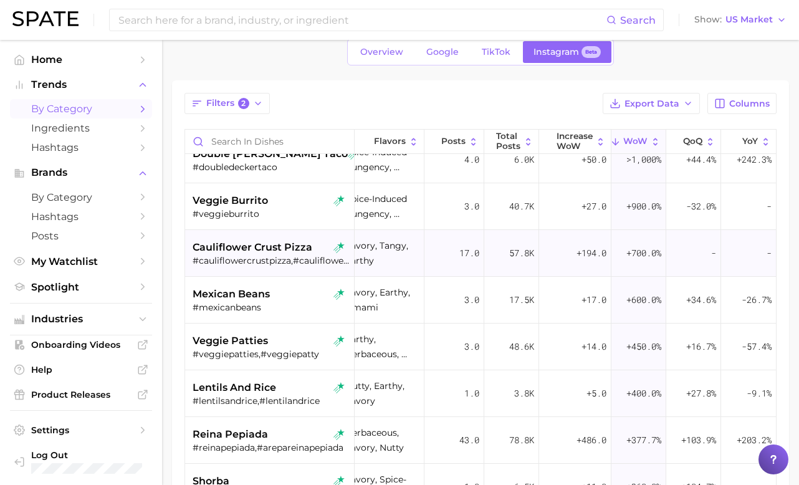
scroll to position [159, 14]
click at [265, 261] on div "#cauliflowercrustpizza,#cauliflowercrustpizzas" at bounding box center [271, 259] width 157 height 11
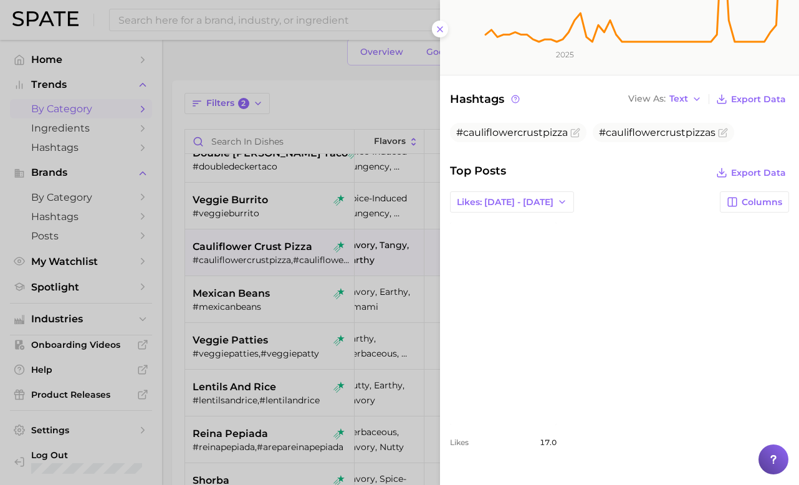
scroll to position [322, 0]
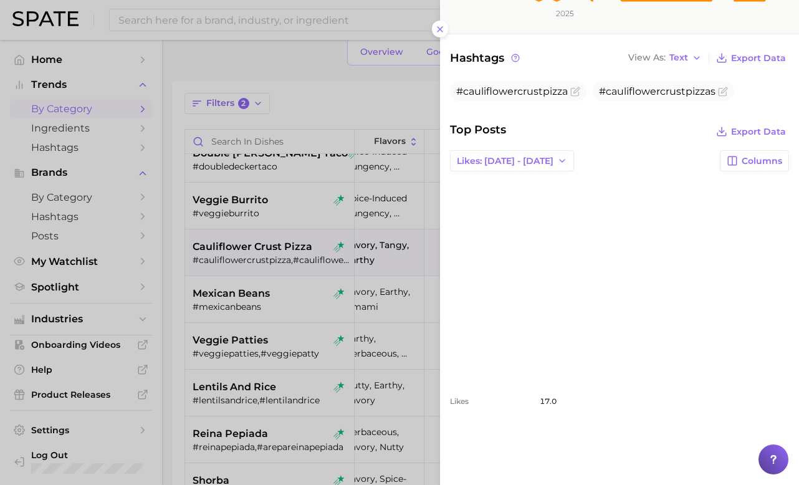
click at [287, 335] on div at bounding box center [399, 242] width 799 height 485
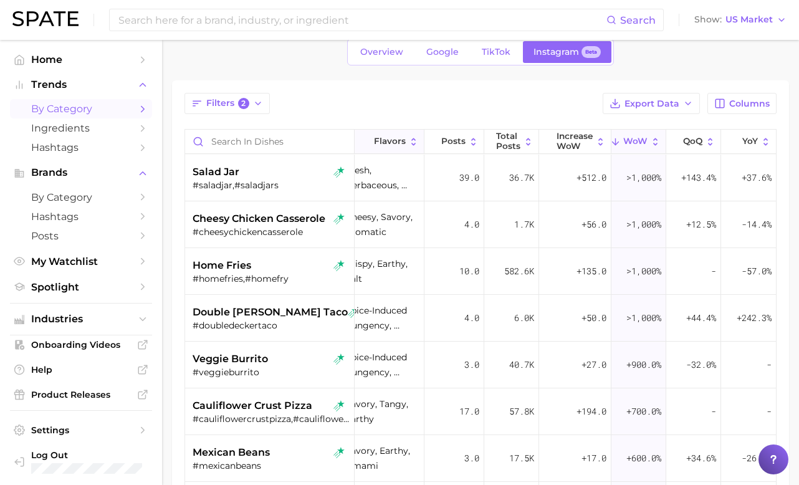
scroll to position [0, 0]
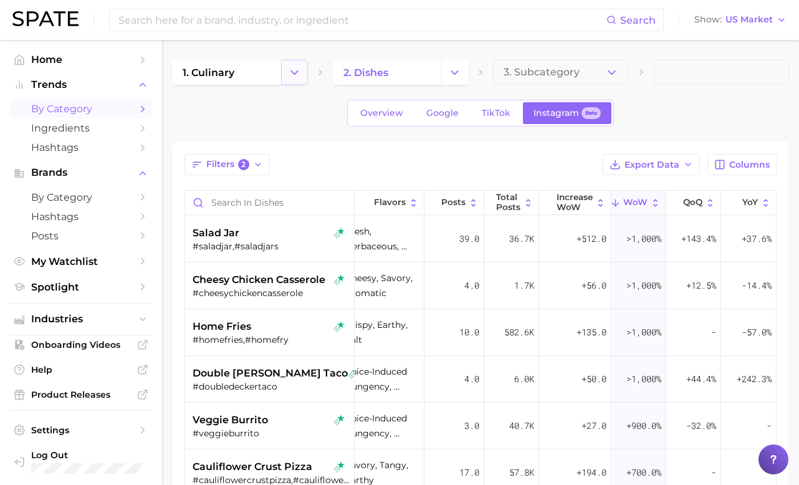
click at [292, 69] on icon "Change Category" at bounding box center [294, 72] width 13 height 13
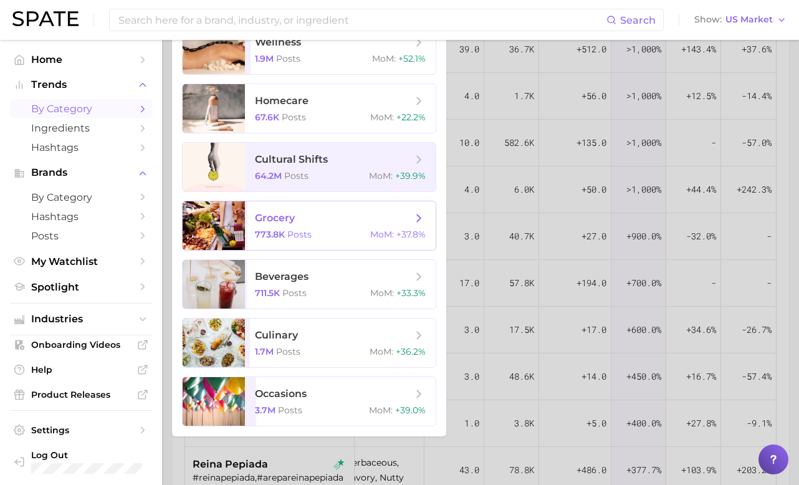
scroll to position [206, 0]
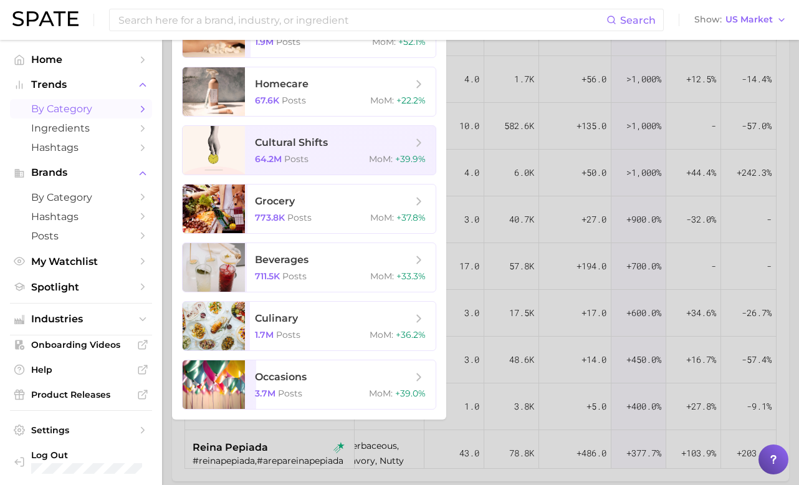
click at [484, 289] on div at bounding box center [399, 242] width 799 height 485
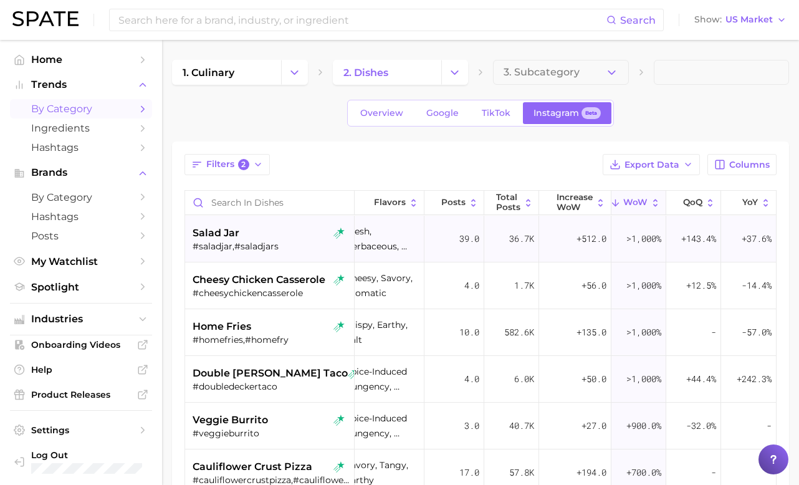
click at [266, 248] on div "#saladjar,#saladjars" at bounding box center [271, 246] width 157 height 11
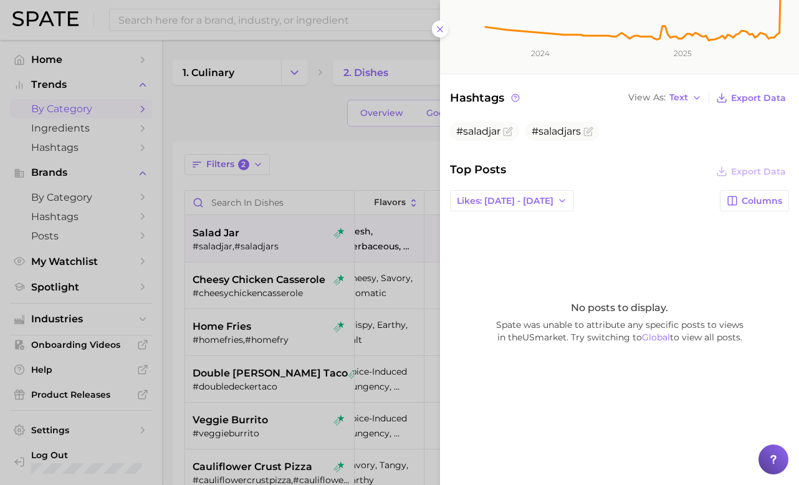
scroll to position [313, 0]
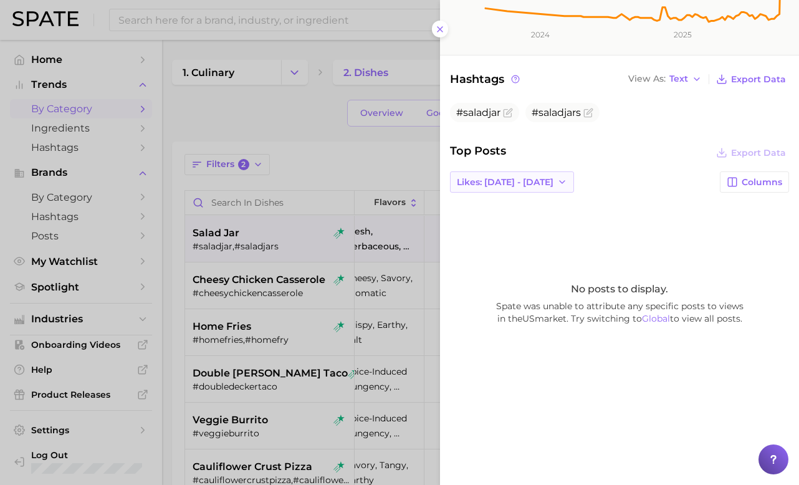
click at [557, 183] on icon "button" at bounding box center [562, 182] width 10 height 10
click at [525, 224] on span "Likes: [DATE] - [DATE]" at bounding box center [504, 227] width 97 height 11
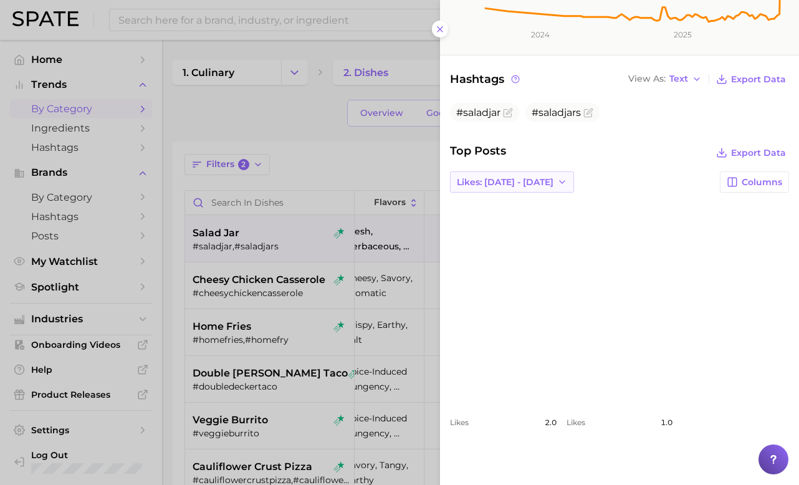
click at [539, 186] on span "Likes: [DATE] - [DATE]" at bounding box center [505, 182] width 97 height 11
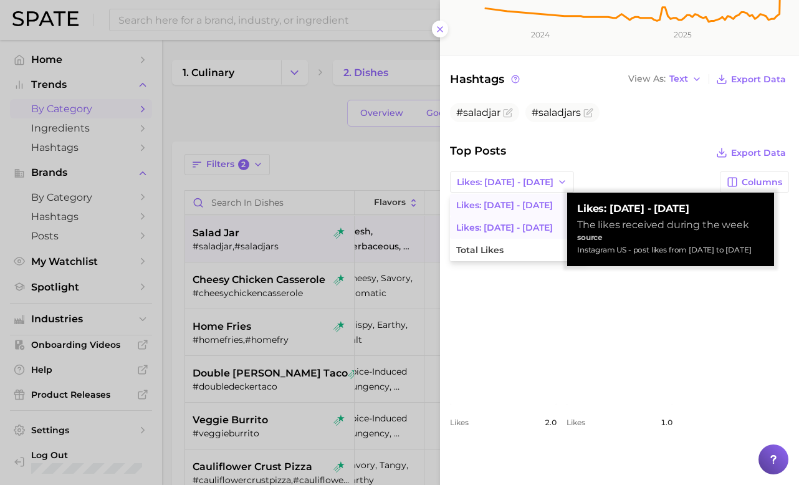
click at [529, 205] on button "Likes: [DATE] - [DATE]" at bounding box center [518, 205] width 137 height 22
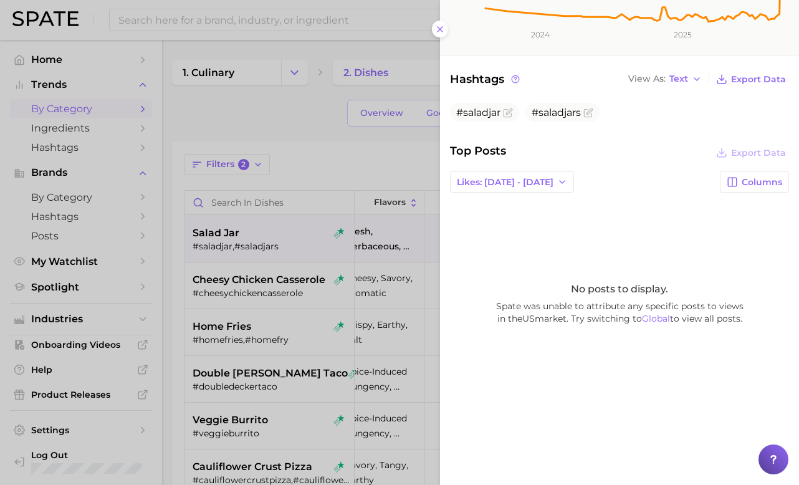
click at [608, 165] on div "Top Posts Export Data Likes: [DATE] - [DATE] Columns No posts to display. Spate…" at bounding box center [619, 279] width 339 height 271
click at [263, 145] on div at bounding box center [399, 242] width 799 height 485
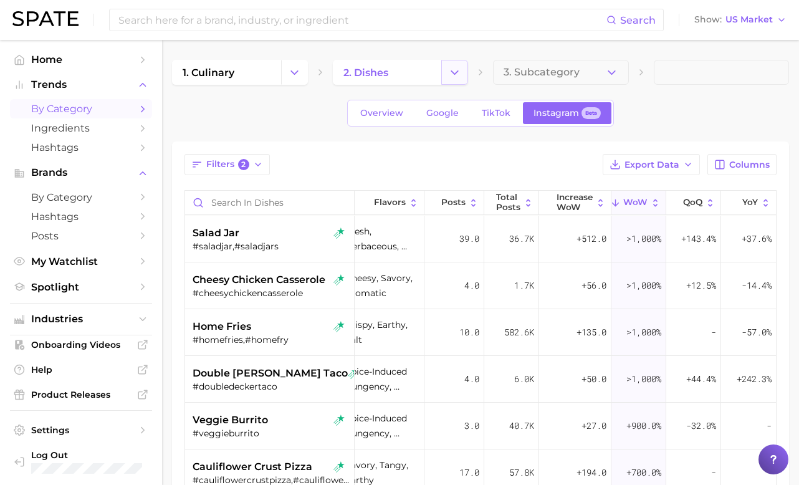
click at [451, 77] on icon "Change Category" at bounding box center [454, 72] width 13 height 13
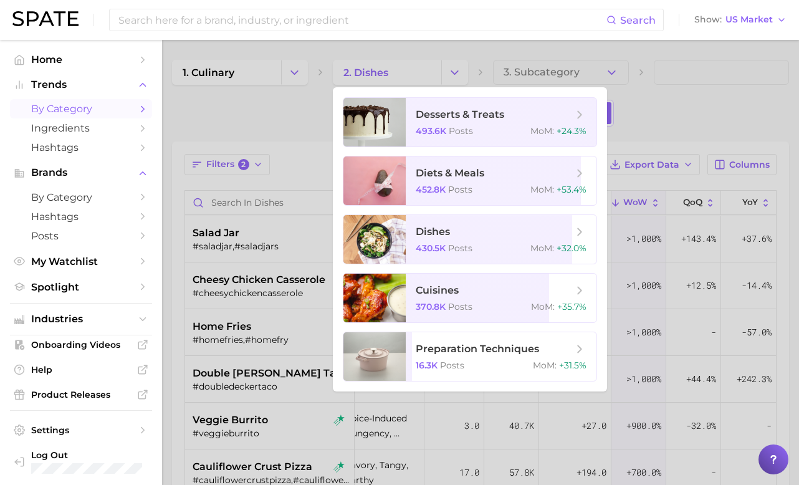
click at [259, 112] on div at bounding box center [399, 242] width 799 height 485
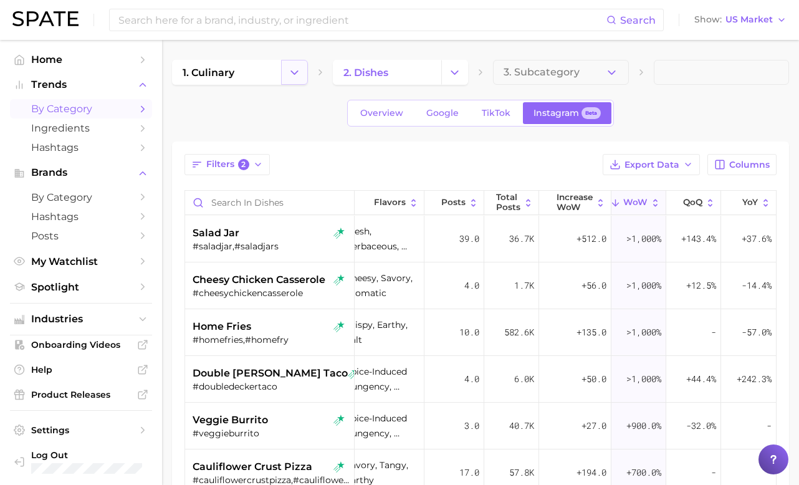
click at [281, 71] on button "Change Category" at bounding box center [294, 72] width 27 height 25
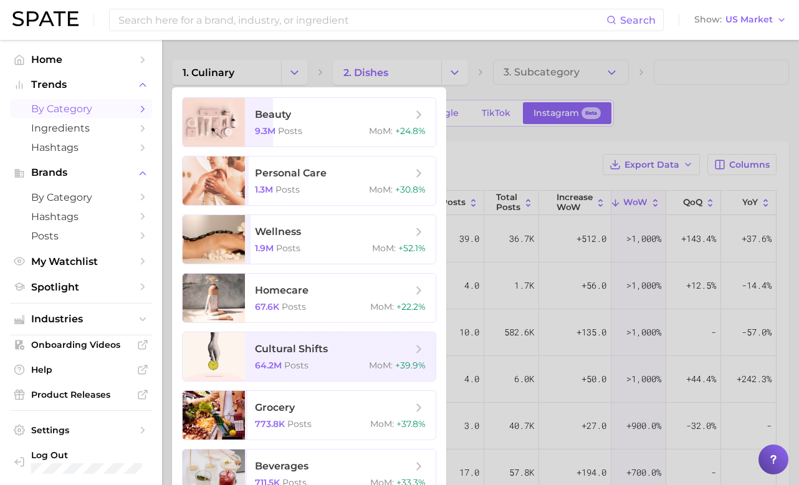
click at [442, 67] on div at bounding box center [399, 242] width 799 height 485
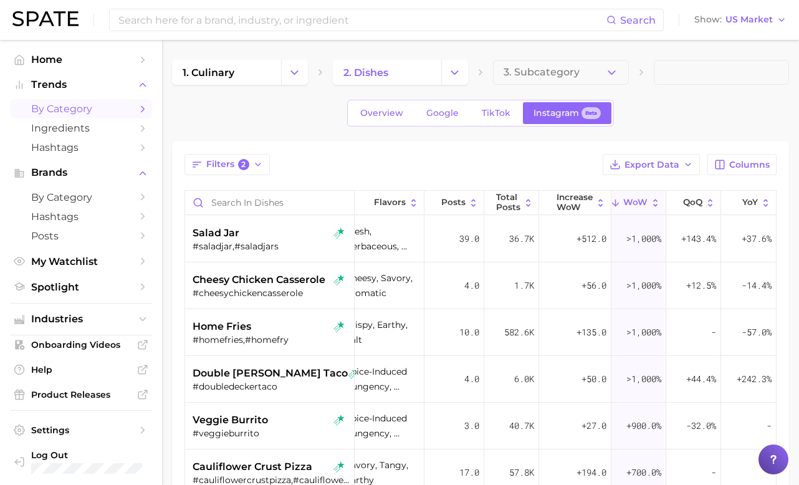
click at [6, 251] on nav "Home Trends by Category Ingredients Hashtags Brands by Category Hashtags Posts …" at bounding box center [81, 262] width 162 height 445
click at [293, 82] on button "Change Category" at bounding box center [294, 72] width 27 height 25
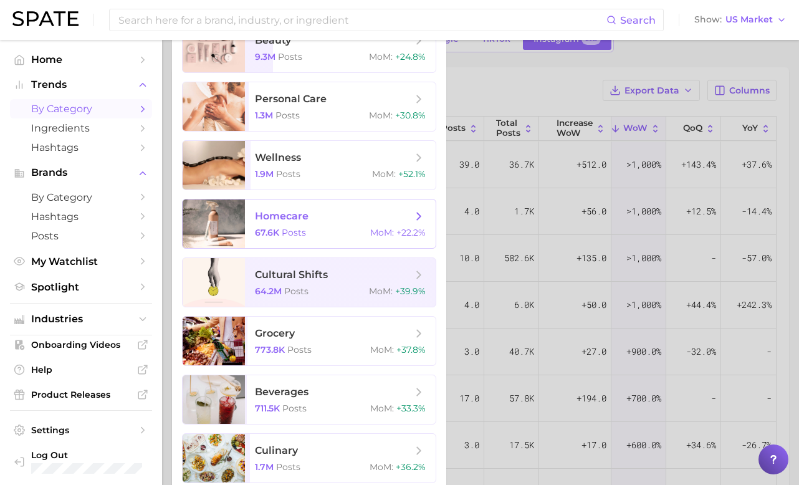
scroll to position [195, 0]
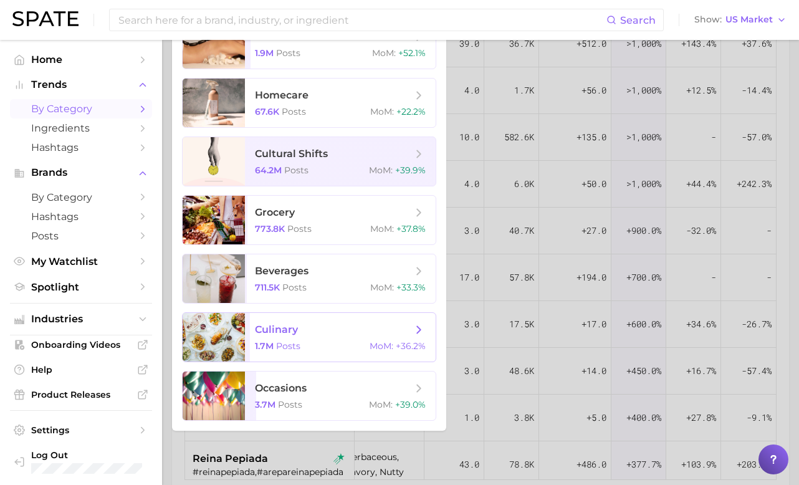
click at [309, 346] on div "1.7m Posts MoM : +36.2%" at bounding box center [340, 345] width 171 height 11
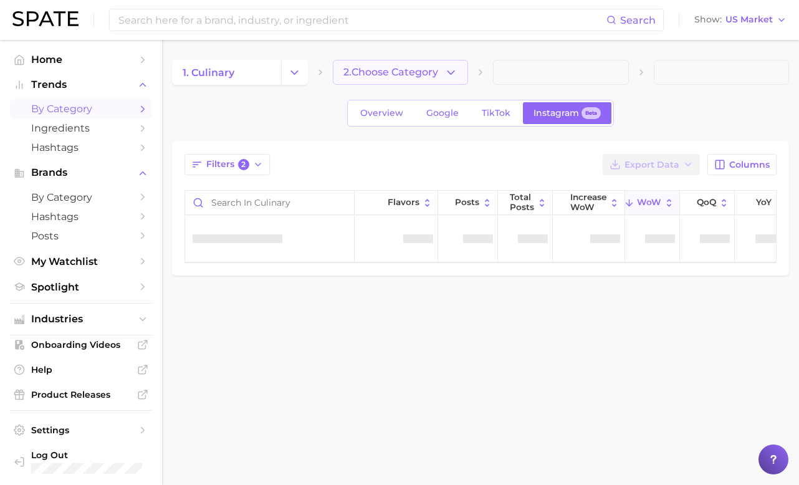
click at [451, 70] on icon "button" at bounding box center [450, 72] width 13 height 13
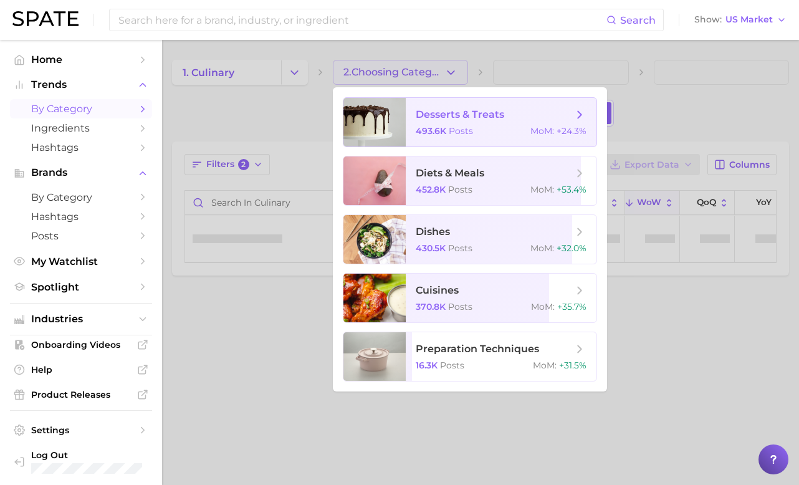
click at [472, 141] on span "desserts & treats 493.6k Posts MoM : +24.3%" at bounding box center [501, 122] width 191 height 49
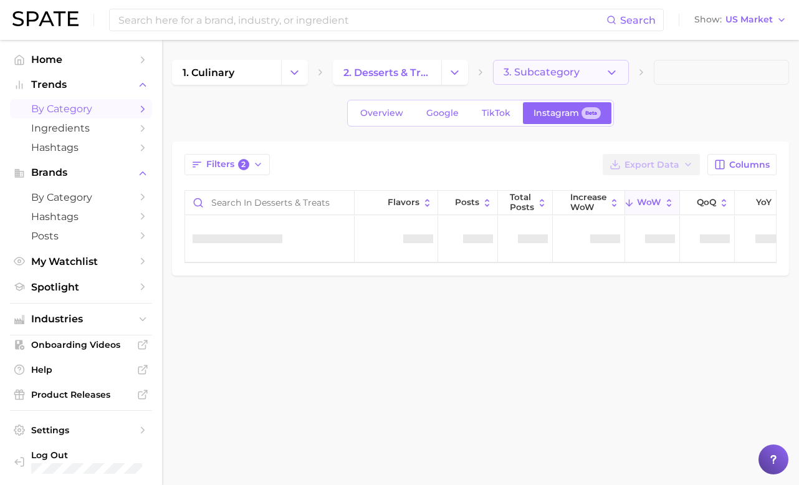
click at [569, 74] on span "3. Subcategory" at bounding box center [542, 72] width 76 height 11
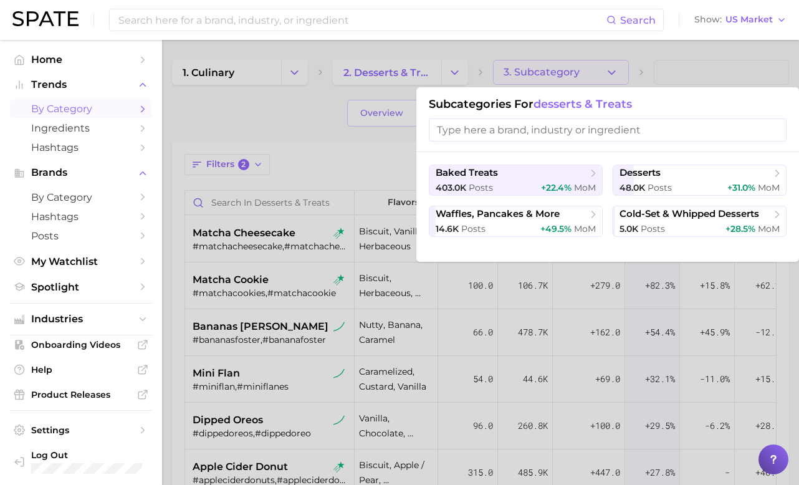
click at [299, 145] on div at bounding box center [399, 242] width 799 height 485
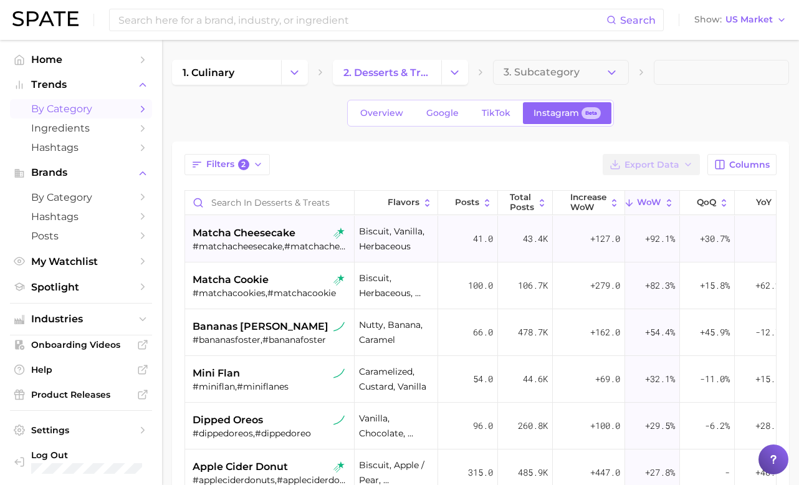
scroll to position [0, 14]
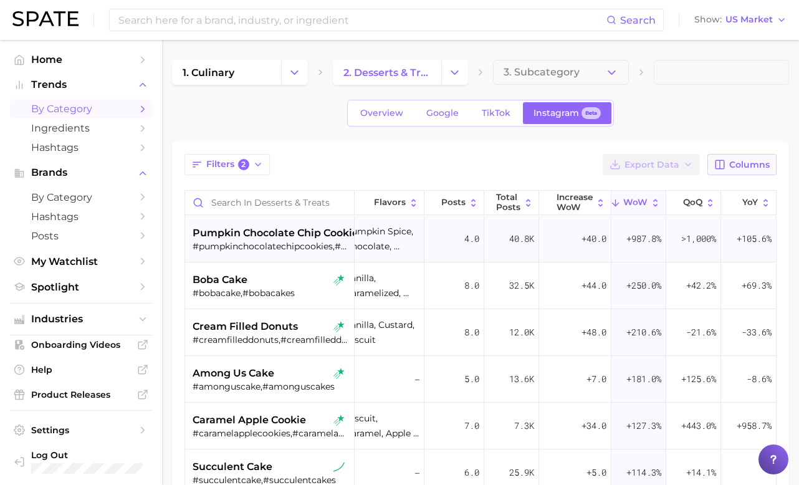
click at [753, 163] on span "Columns" at bounding box center [749, 165] width 41 height 11
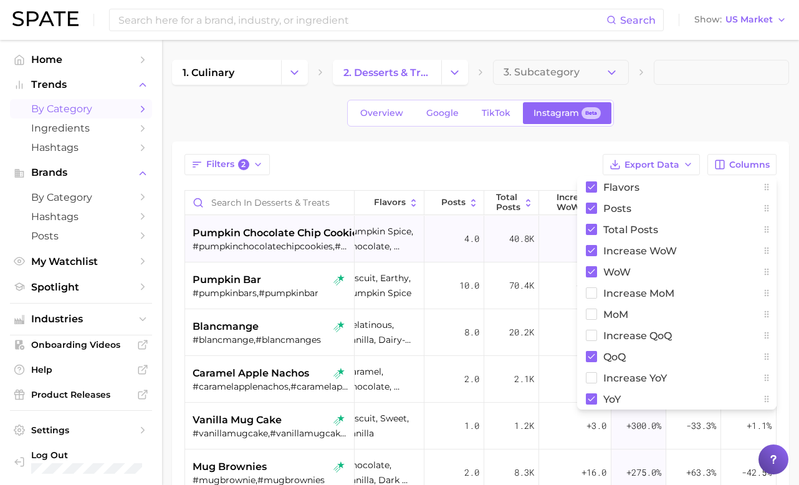
click at [651, 112] on div "Overview Google TikTok Instagram Beta" at bounding box center [480, 113] width 617 height 27
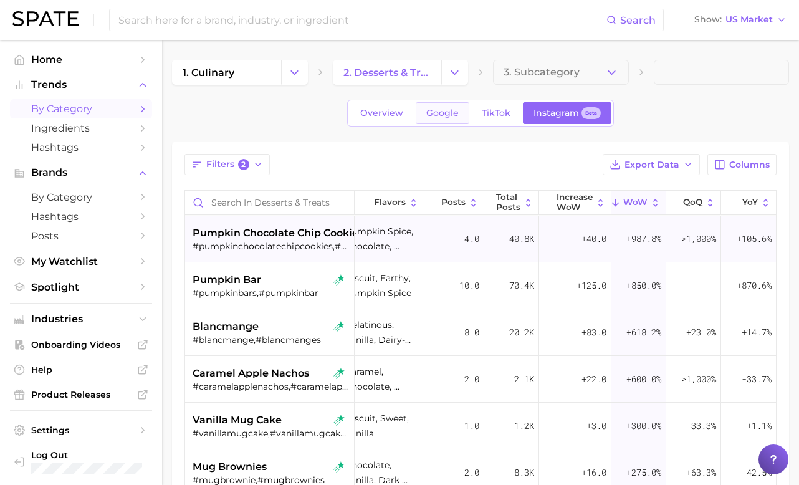
click at [443, 115] on span "Google" at bounding box center [442, 113] width 32 height 11
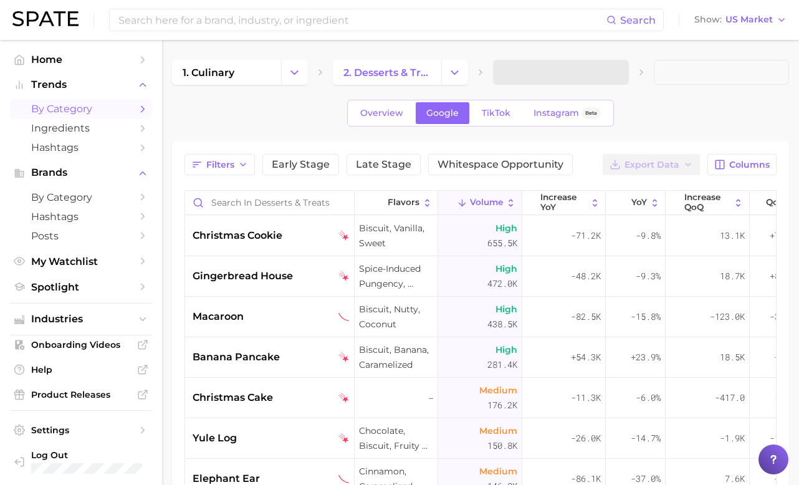
click at [495, 118] on span "TikTok" at bounding box center [496, 113] width 29 height 11
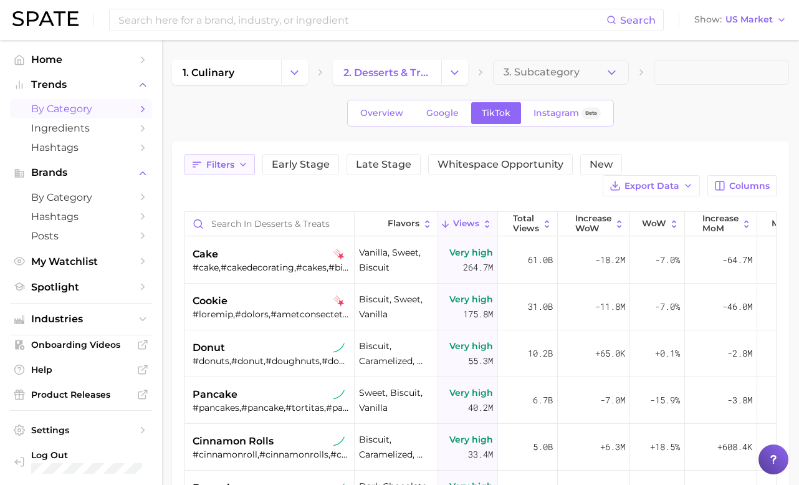
click at [221, 166] on span "Filters" at bounding box center [220, 165] width 28 height 11
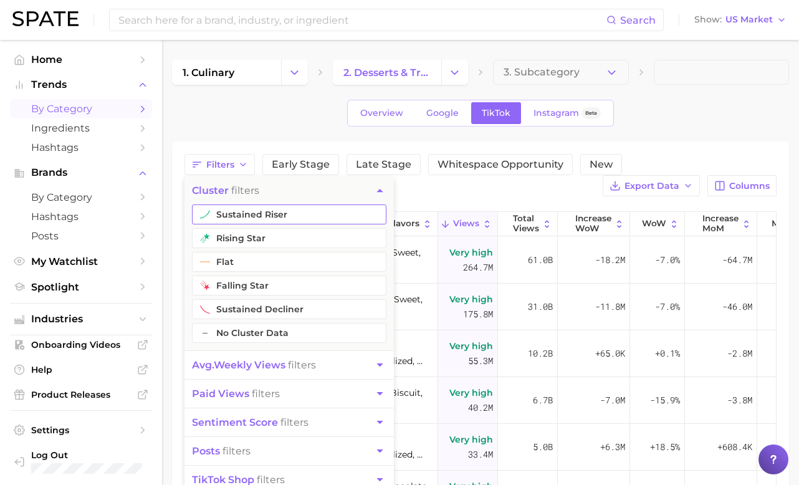
click at [259, 221] on button "sustained riser" at bounding box center [289, 214] width 194 height 20
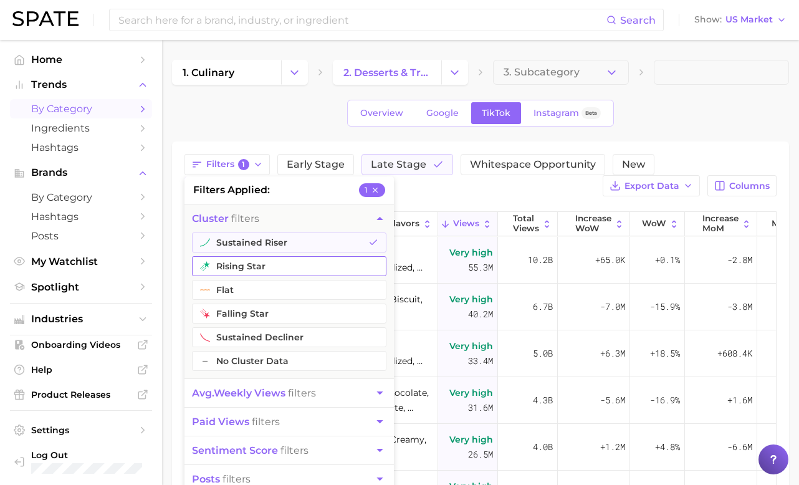
click at [237, 265] on button "rising star" at bounding box center [289, 266] width 194 height 20
click at [279, 398] on span "avg. weekly views" at bounding box center [238, 393] width 93 height 12
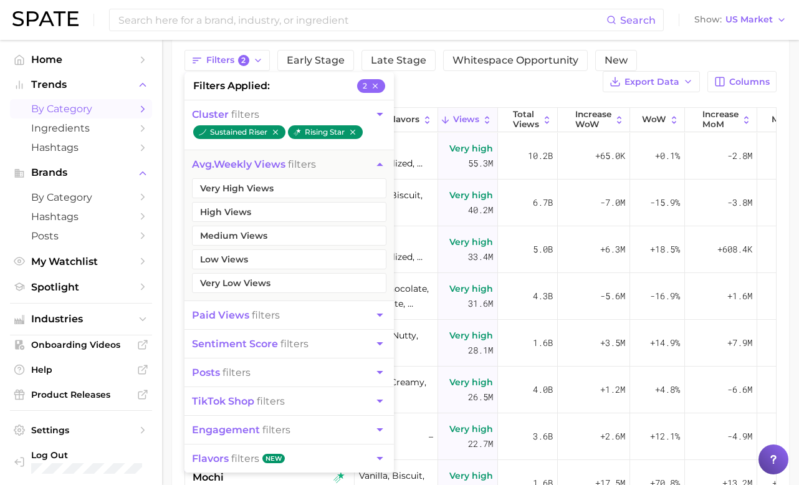
scroll to position [131, 0]
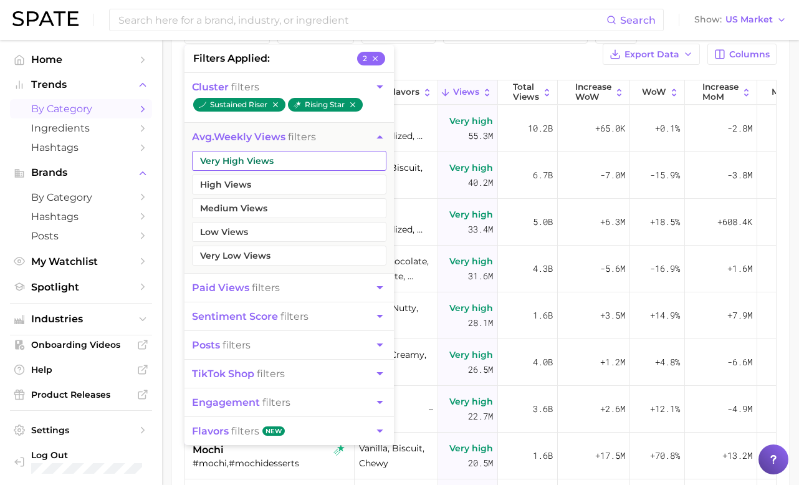
click at [286, 166] on button "Very High Views" at bounding box center [289, 161] width 194 height 20
click at [270, 188] on button "High Views" at bounding box center [289, 184] width 194 height 20
click at [475, 64] on div "Filters 4 filters applied 4 cluster filters sustained riser rising star avg. we…" at bounding box center [480, 43] width 592 height 42
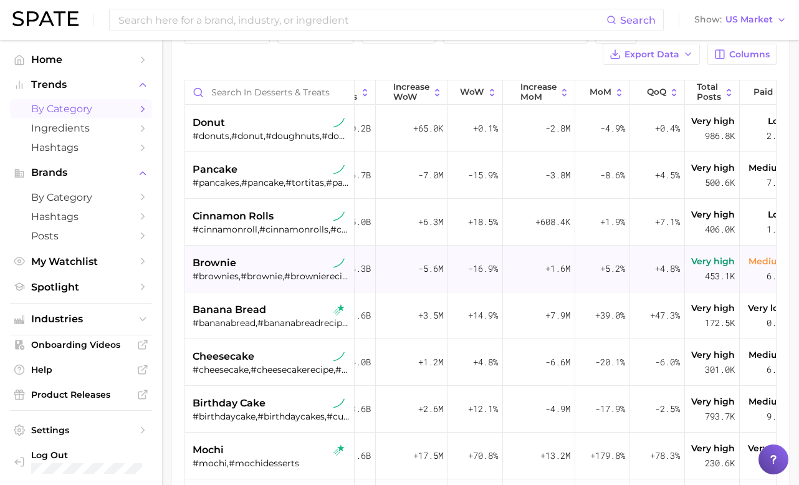
scroll to position [0, 197]
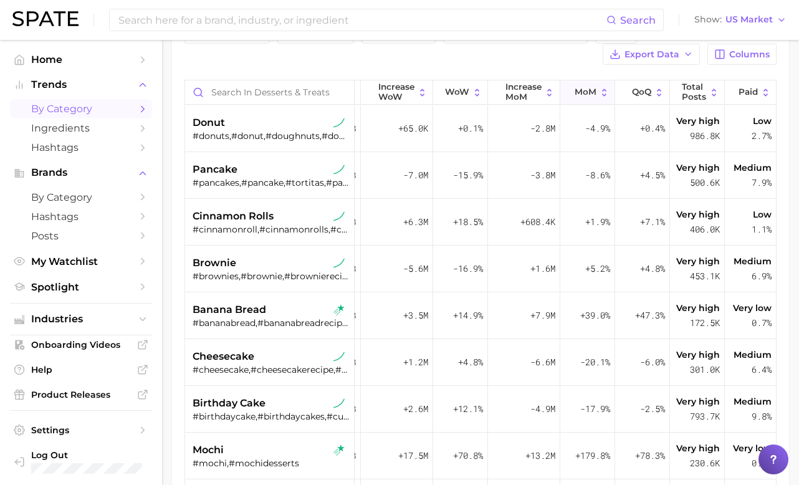
click at [588, 93] on span "MoM" at bounding box center [586, 92] width 22 height 10
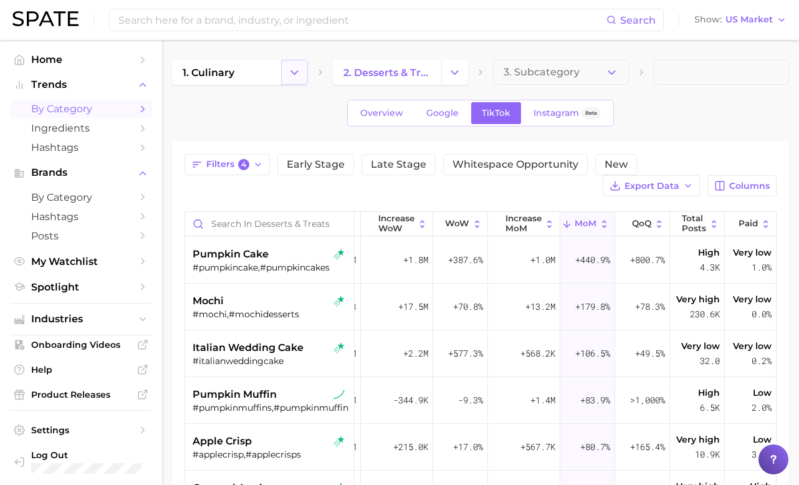
click at [292, 70] on icon "Change Category" at bounding box center [294, 72] width 13 height 13
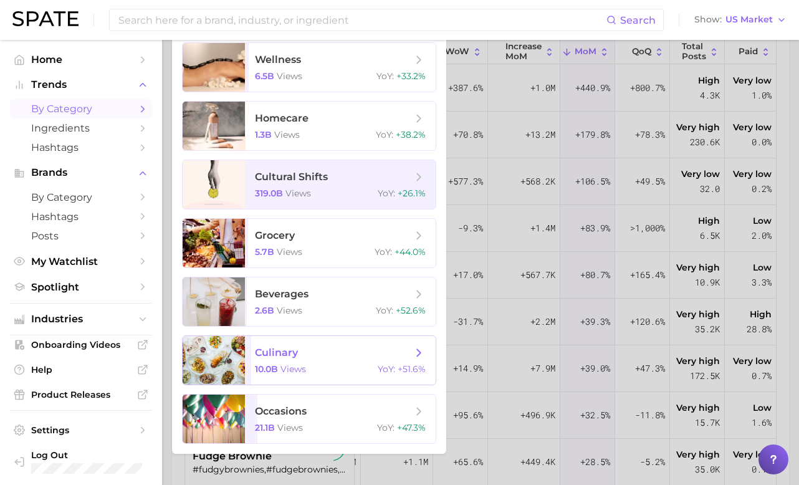
scroll to position [158, 0]
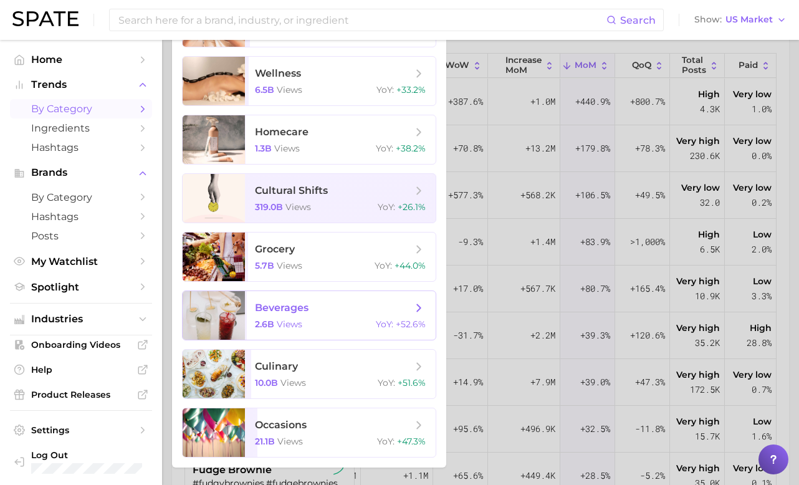
click at [323, 308] on span "beverages" at bounding box center [333, 308] width 157 height 14
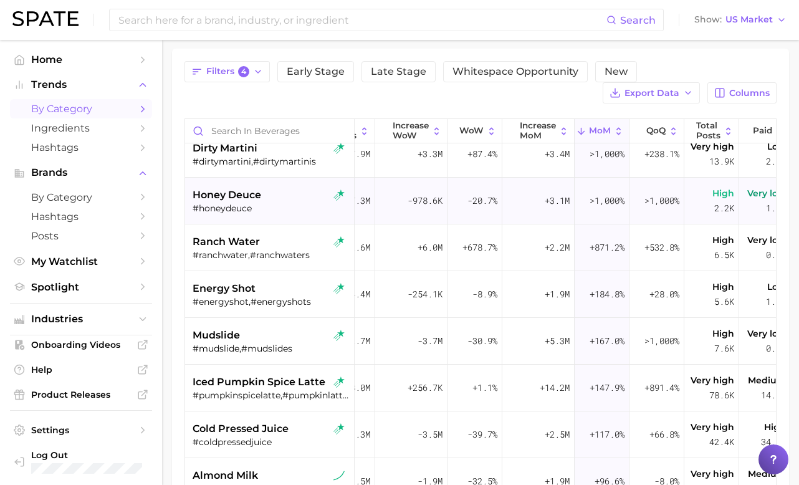
scroll to position [0, 180]
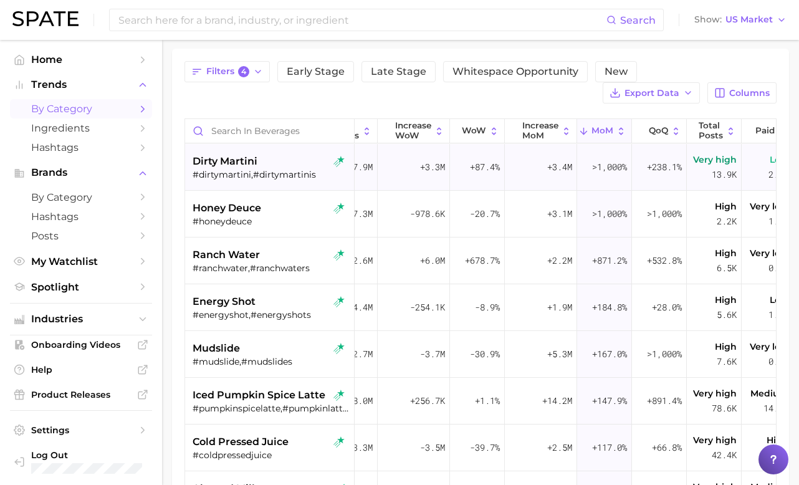
click at [269, 173] on div "#dirtymartini,#dirtymartinis" at bounding box center [271, 174] width 157 height 11
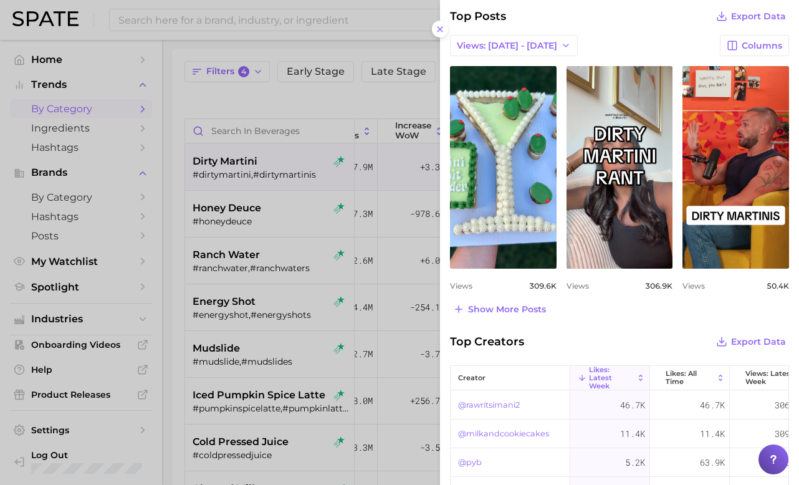
scroll to position [516, 0]
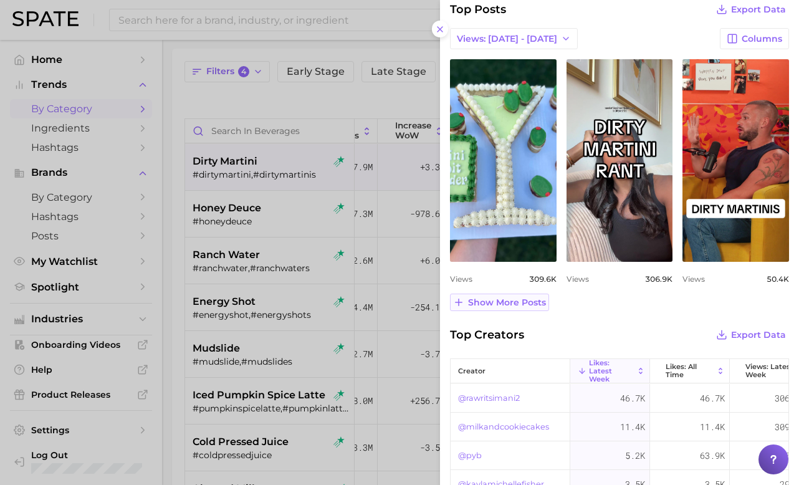
click at [494, 305] on span "Show more posts" at bounding box center [507, 302] width 78 height 11
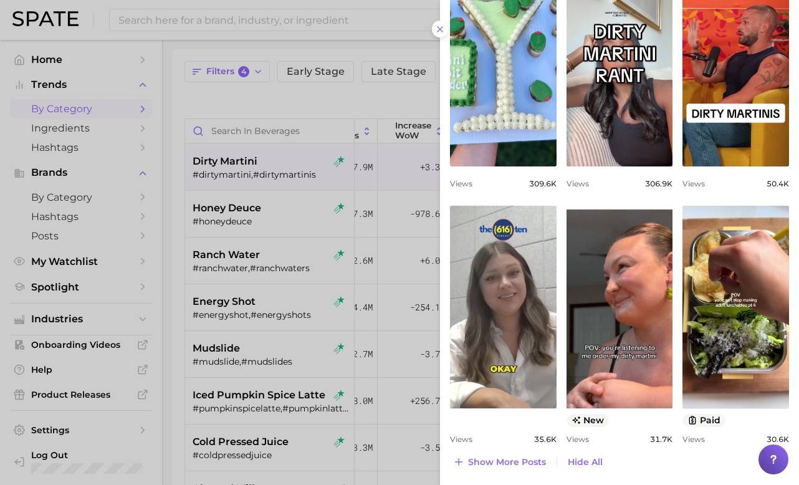
scroll to position [616, 0]
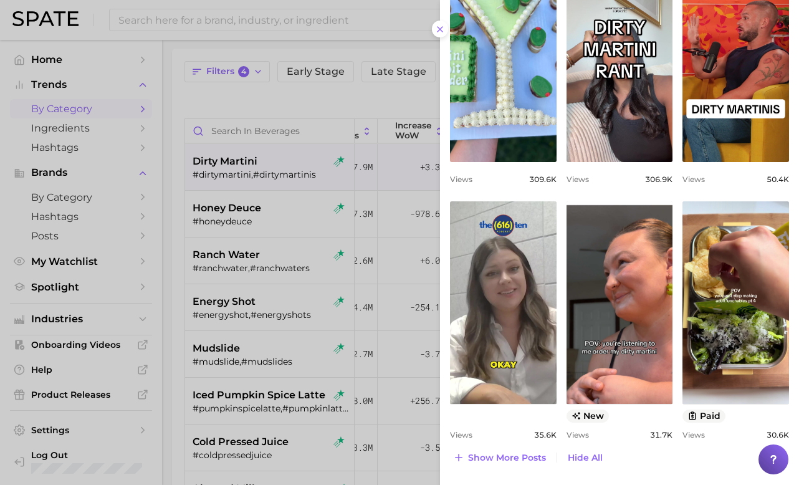
click at [279, 381] on div at bounding box center [399, 242] width 799 height 485
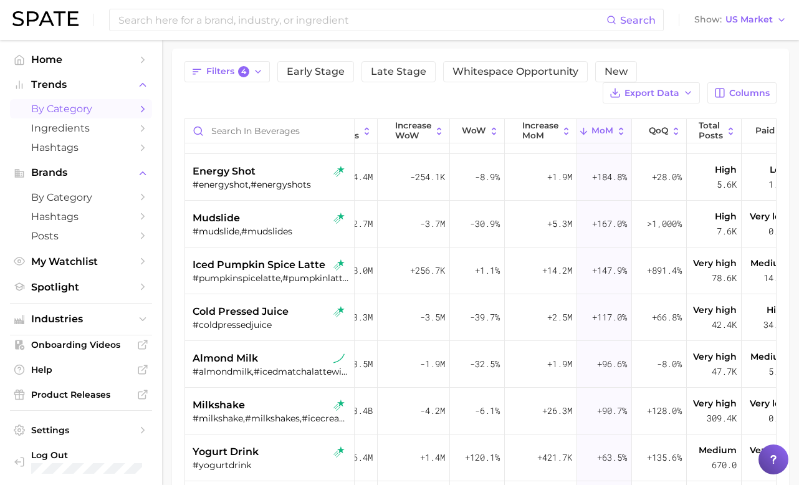
scroll to position [139, 180]
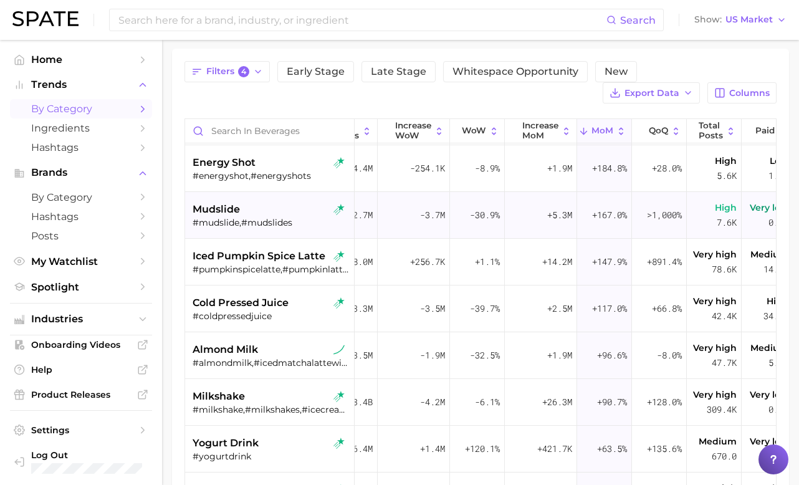
click at [269, 236] on div "mudslide #mudslide,#mudslides" at bounding box center [271, 215] width 157 height 47
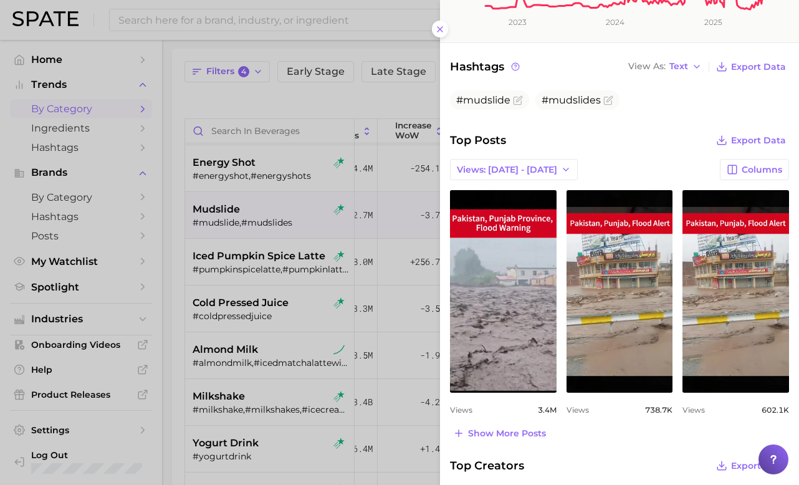
scroll to position [374, 0]
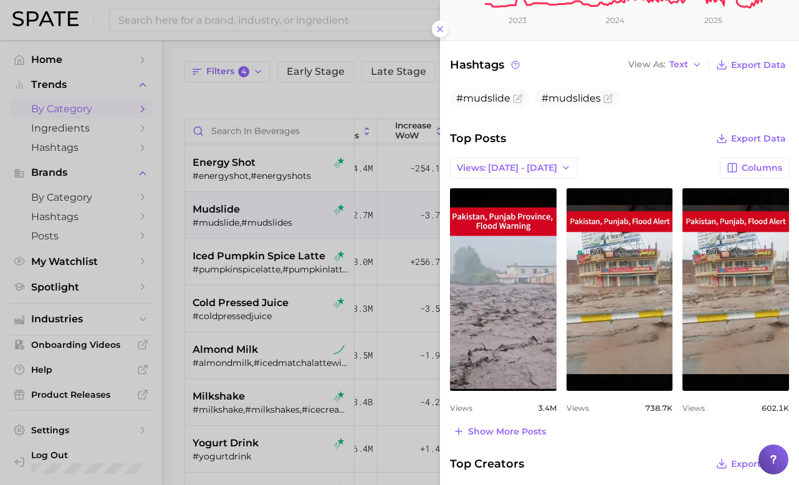
click at [271, 293] on div at bounding box center [399, 242] width 799 height 485
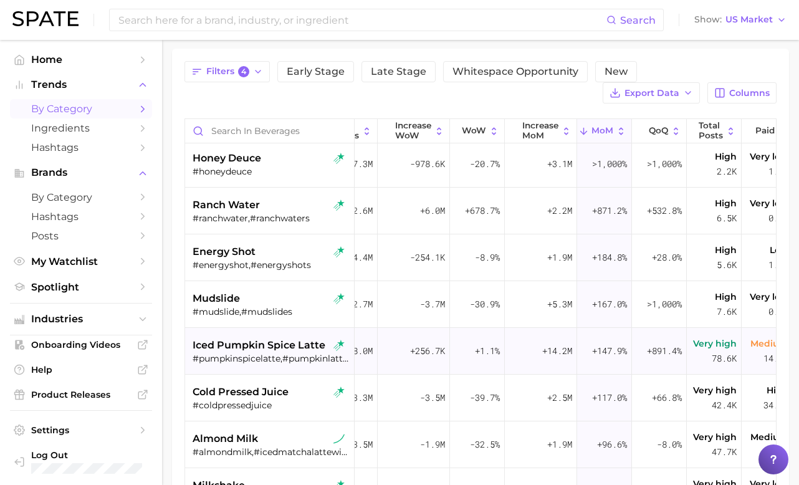
scroll to position [57, 180]
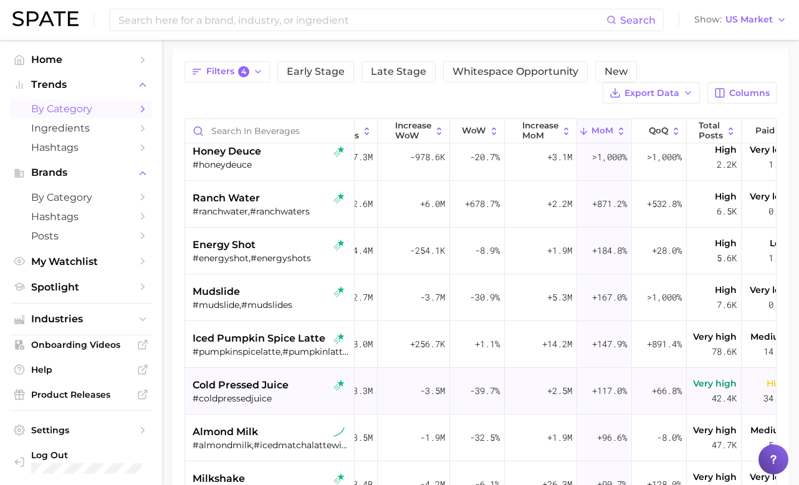
click at [272, 387] on span "cold pressed juice" at bounding box center [241, 385] width 96 height 15
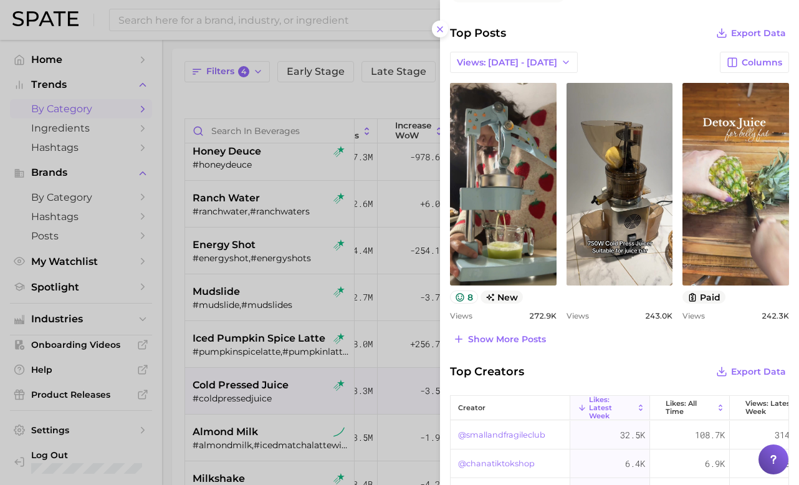
scroll to position [478, 0]
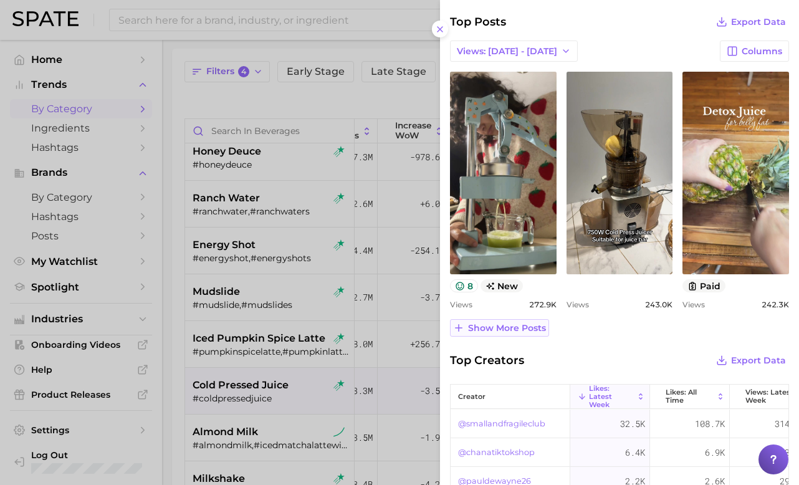
click at [513, 332] on button "Show more posts" at bounding box center [499, 327] width 99 height 17
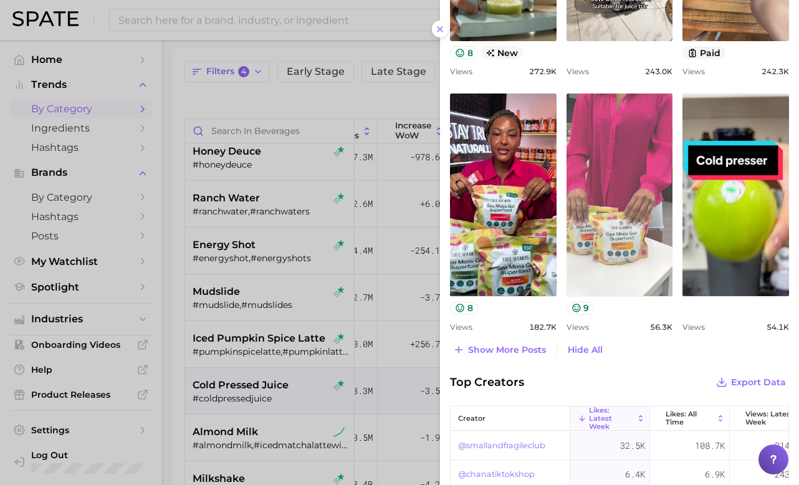
scroll to position [724, 0]
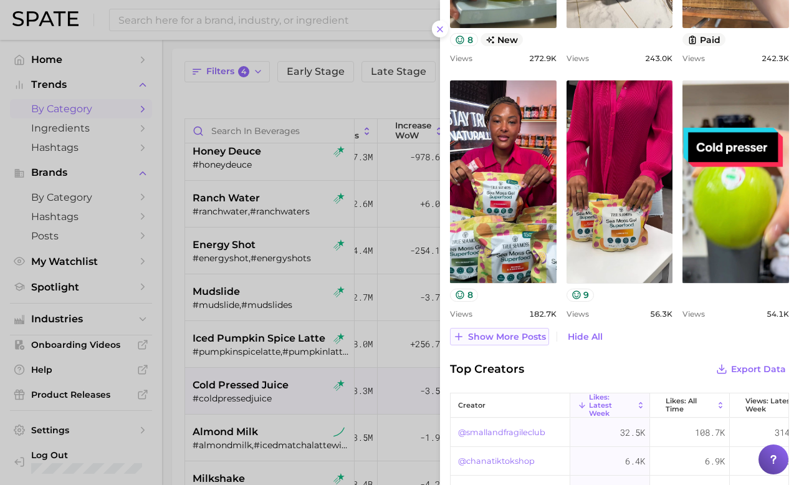
click at [520, 336] on span "Show more posts" at bounding box center [507, 337] width 78 height 11
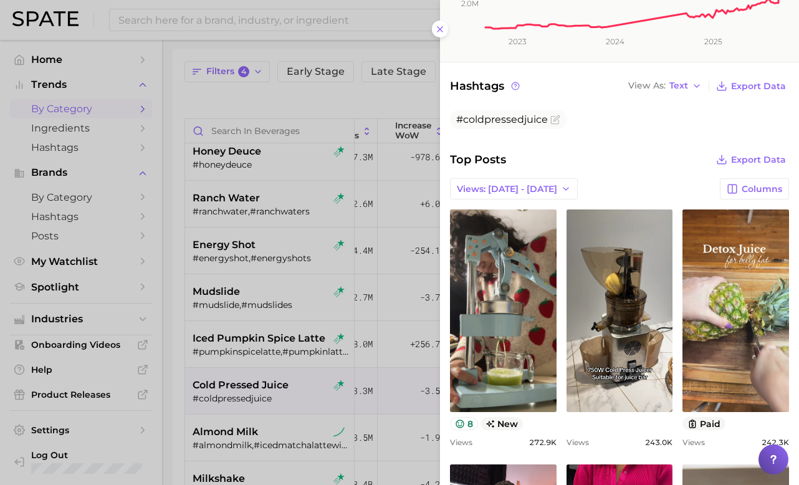
scroll to position [305, 0]
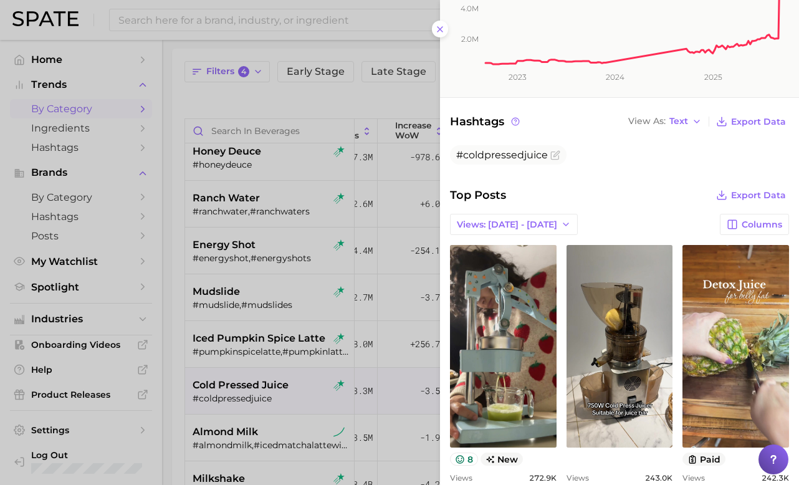
click at [322, 82] on div at bounding box center [399, 242] width 799 height 485
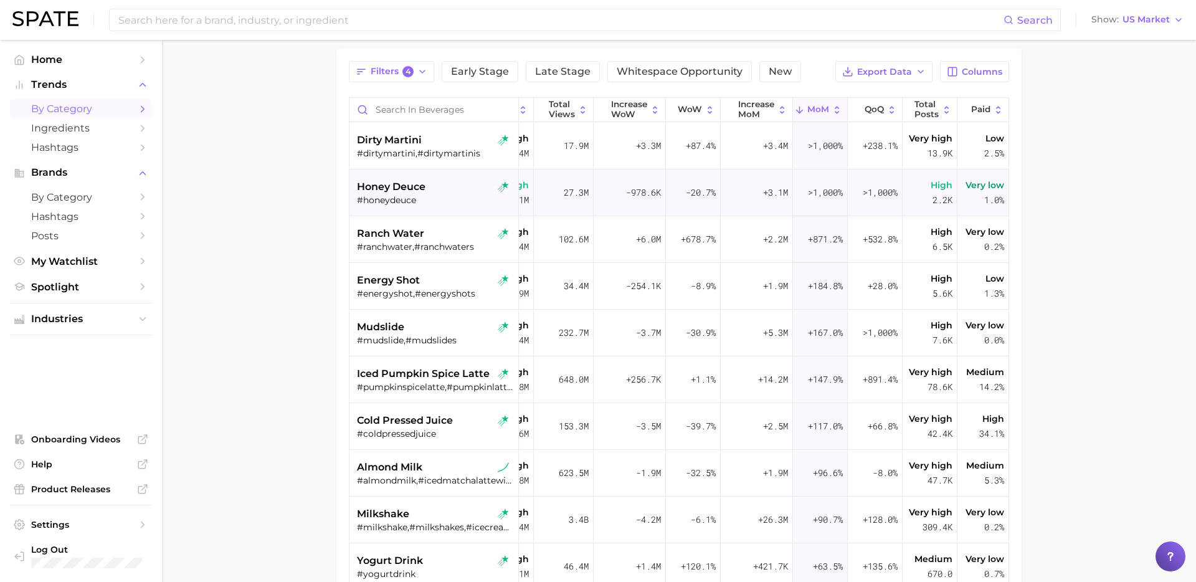
scroll to position [0, 128]
click at [203, 482] on main "1. beverages 2. Choose Category Overview Google TikTok Instagram Beta Filters 4…" at bounding box center [679, 350] width 1034 height 807
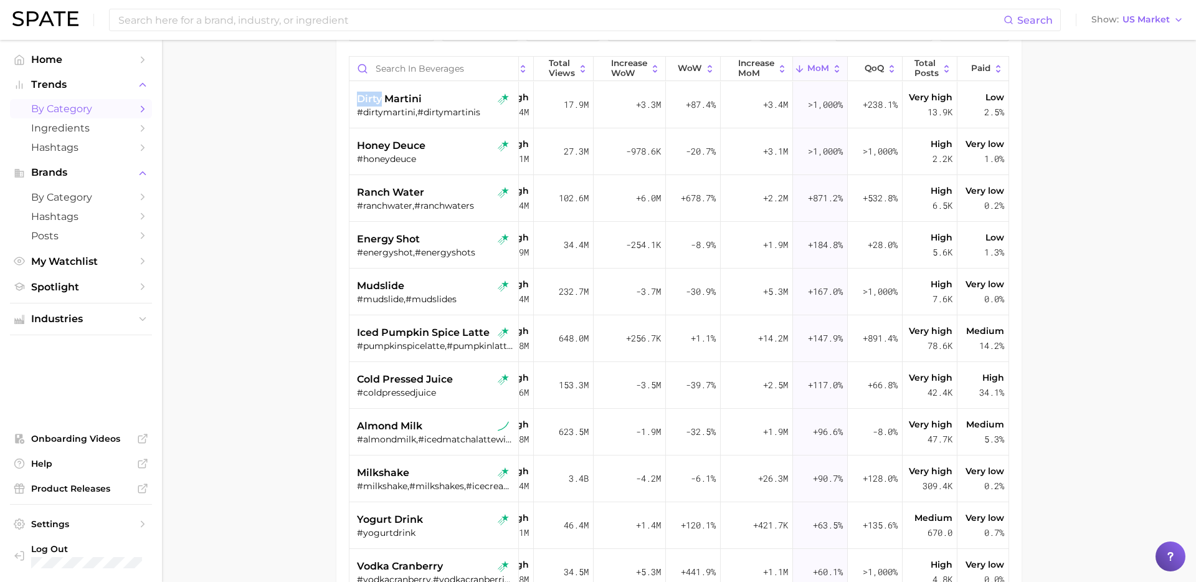
click at [272, 279] on main "1. beverages 2. Choose Category Overview Google TikTok Instagram Beta Filters 4…" at bounding box center [679, 309] width 1034 height 807
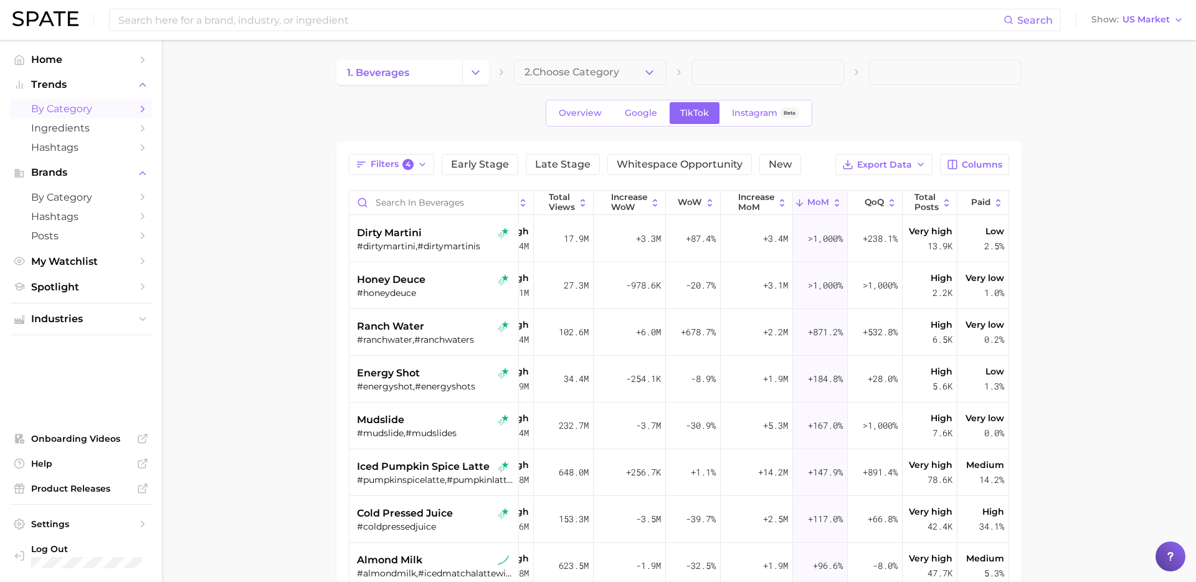
click at [246, 381] on main "1. beverages 2. Choose Category Overview Google TikTok Instagram Beta Filters 4…" at bounding box center [679, 443] width 1034 height 807
click at [448, 247] on div "#dirtymartini,#dirtymartinis" at bounding box center [435, 246] width 157 height 11
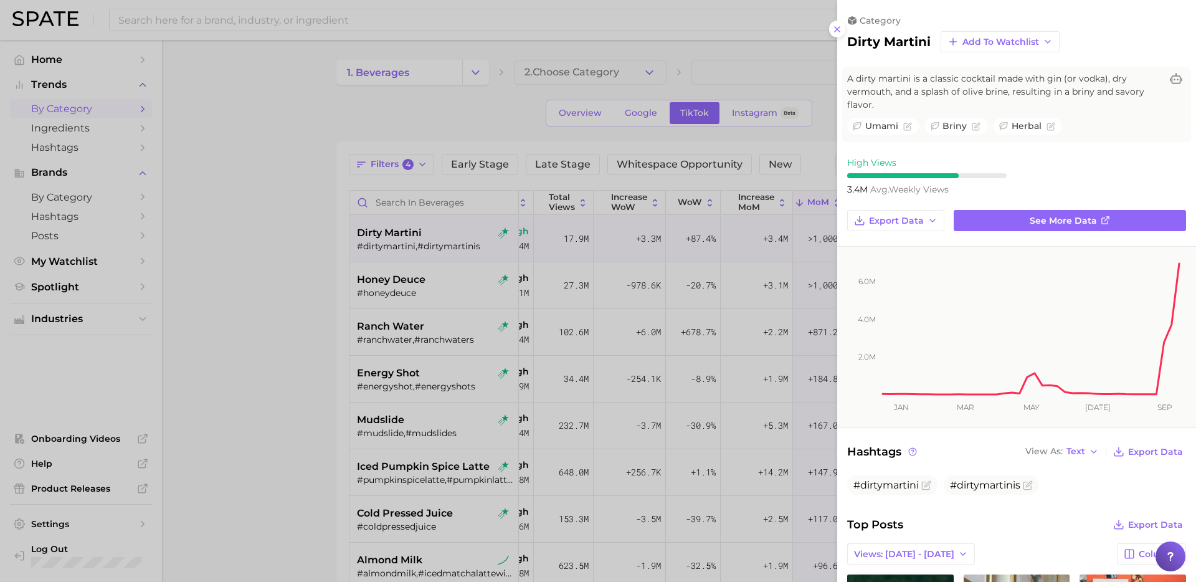
scroll to position [0, 0]
click at [702, 285] on div at bounding box center [598, 291] width 1196 height 582
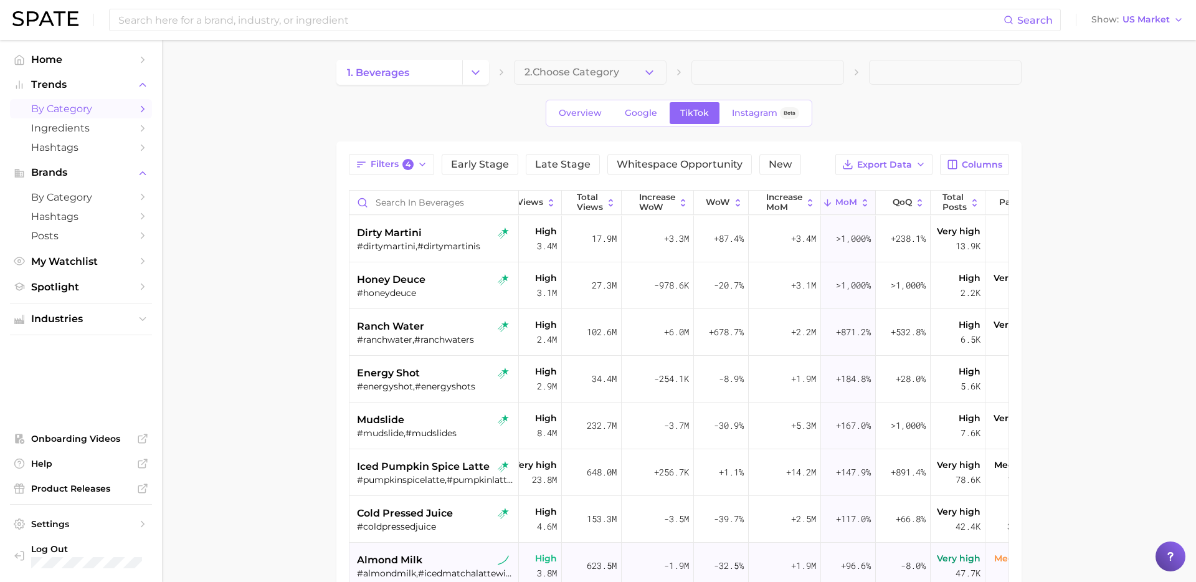
scroll to position [0, 128]
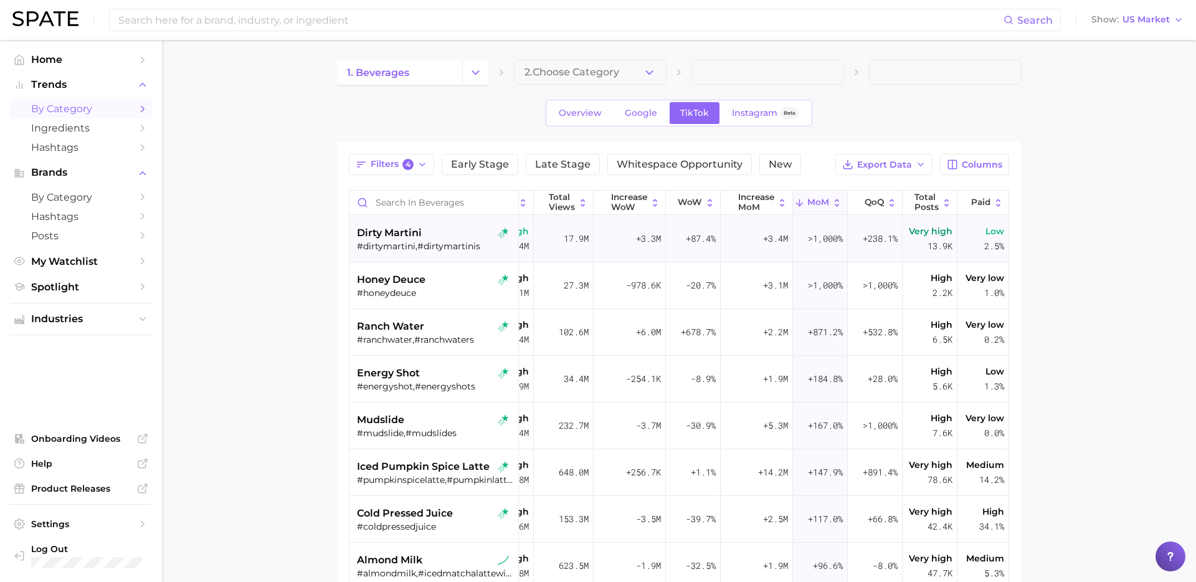
click at [414, 234] on span "dirty martini" at bounding box center [389, 233] width 65 height 15
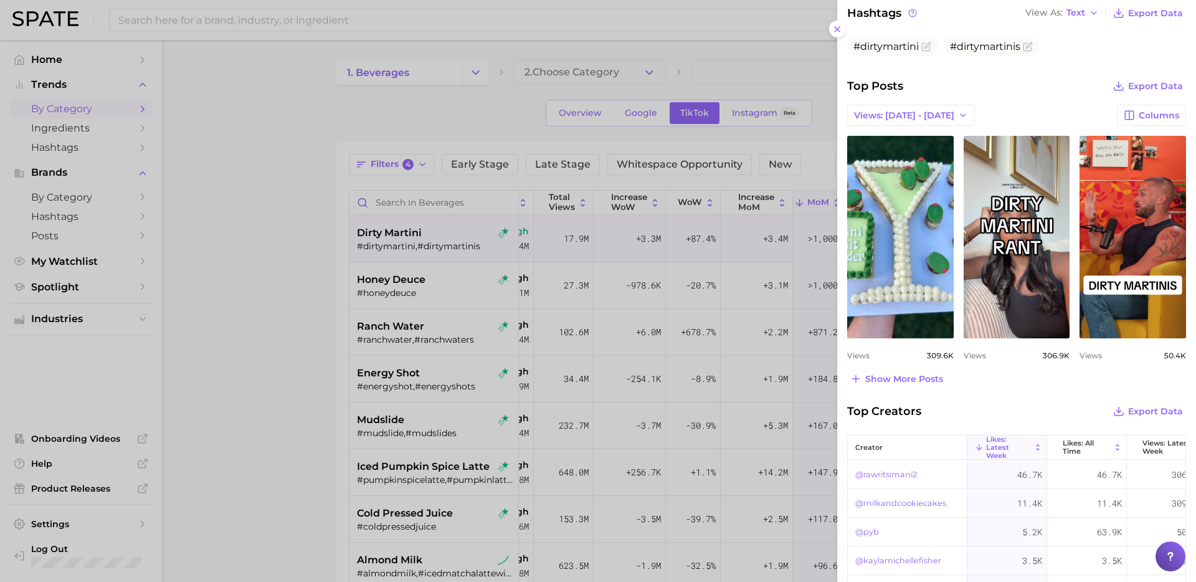
scroll to position [496, 0]
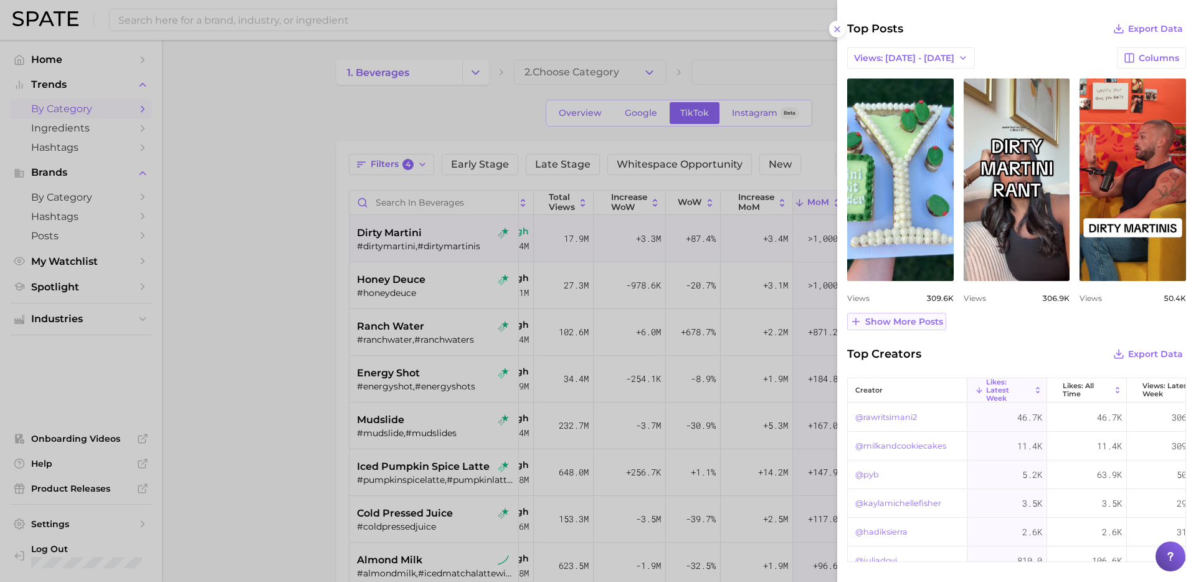
click at [895, 325] on span "Show more posts" at bounding box center [905, 322] width 78 height 11
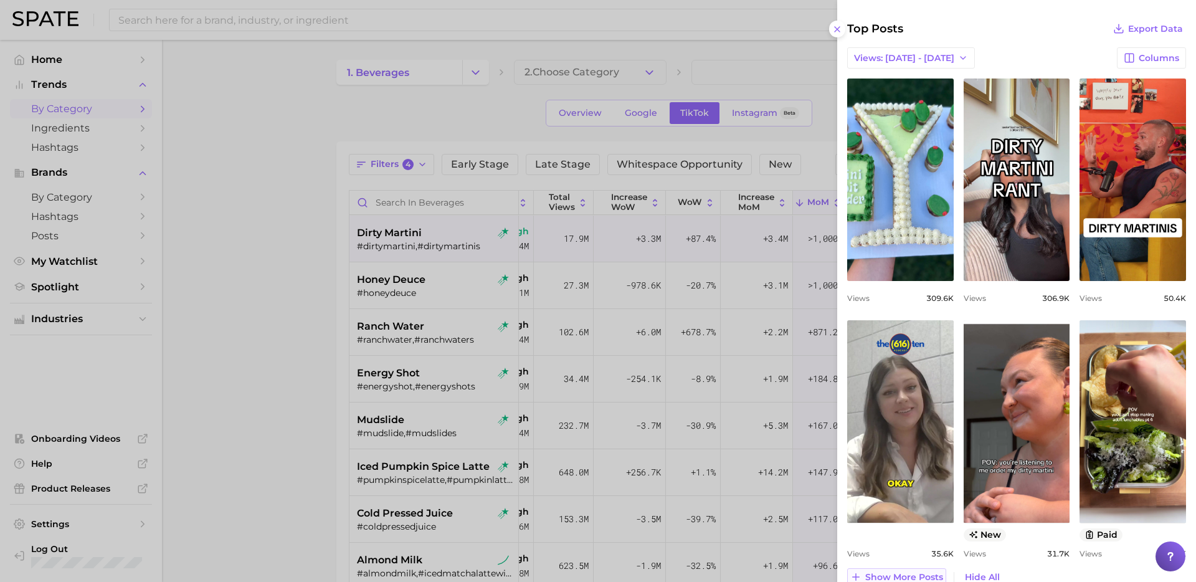
scroll to position [0, 0]
click at [427, 324] on div at bounding box center [598, 291] width 1196 height 582
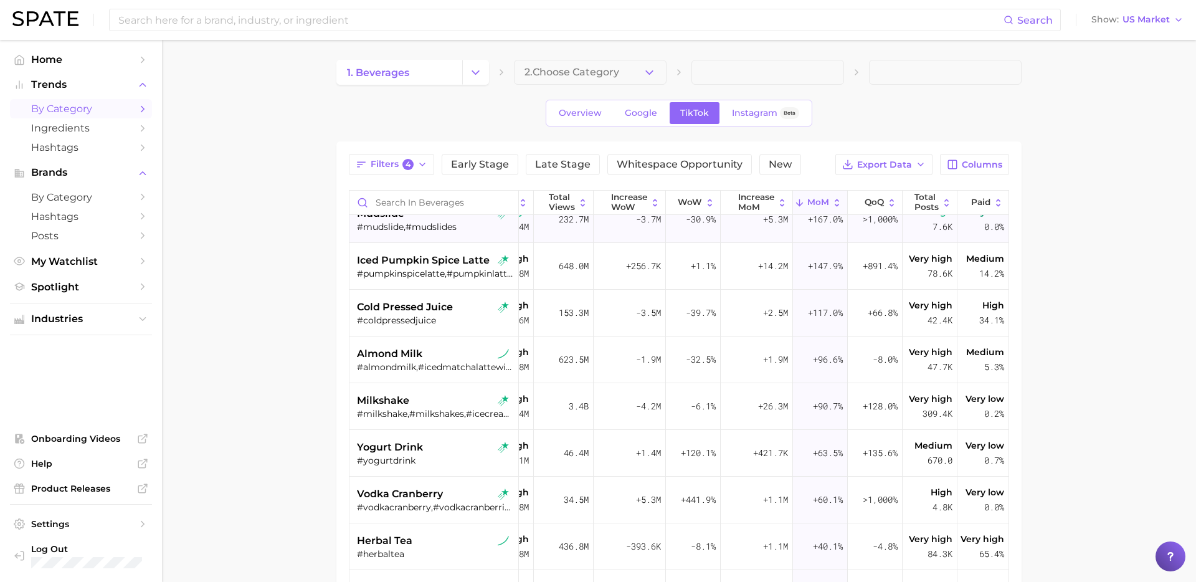
scroll to position [211, 128]
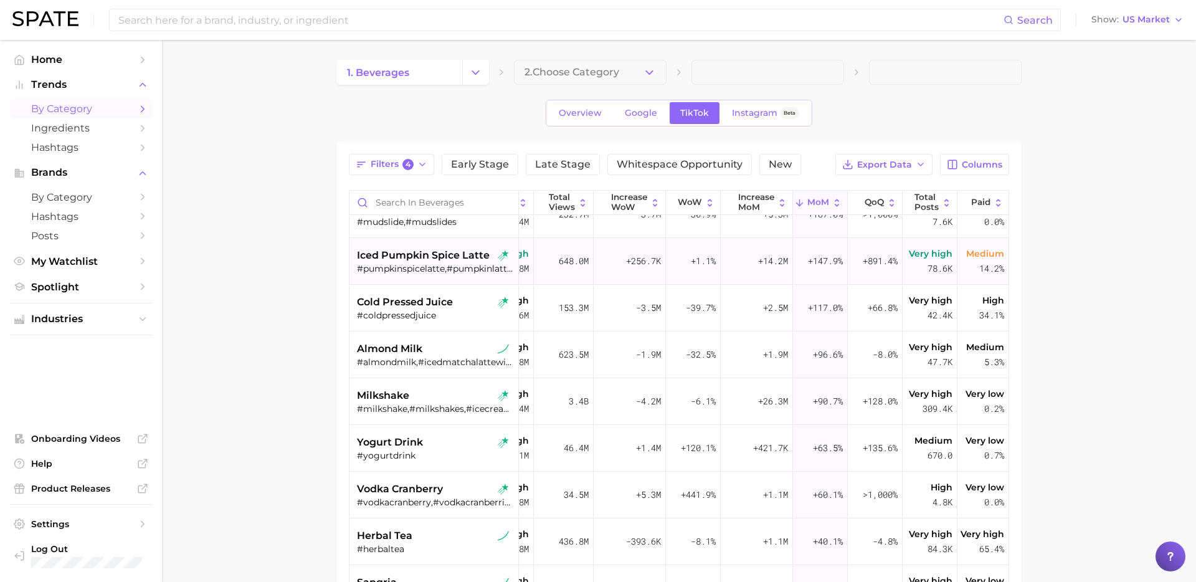
click at [426, 257] on span "iced pumpkin spice latte" at bounding box center [423, 255] width 133 height 15
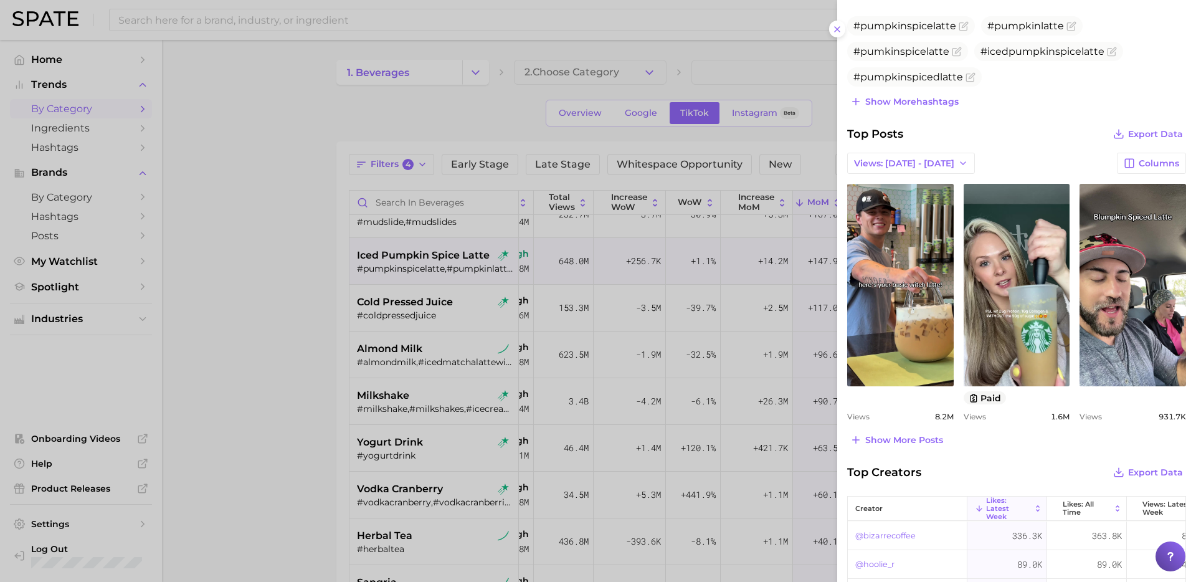
scroll to position [469, 0]
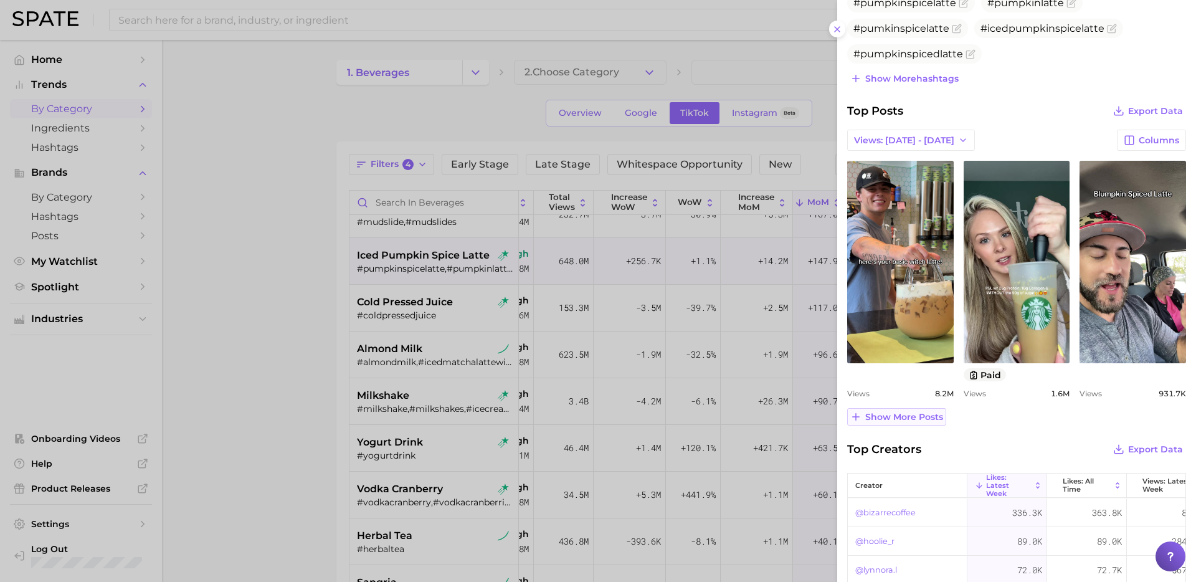
click at [900, 419] on span "Show more posts" at bounding box center [905, 417] width 78 height 11
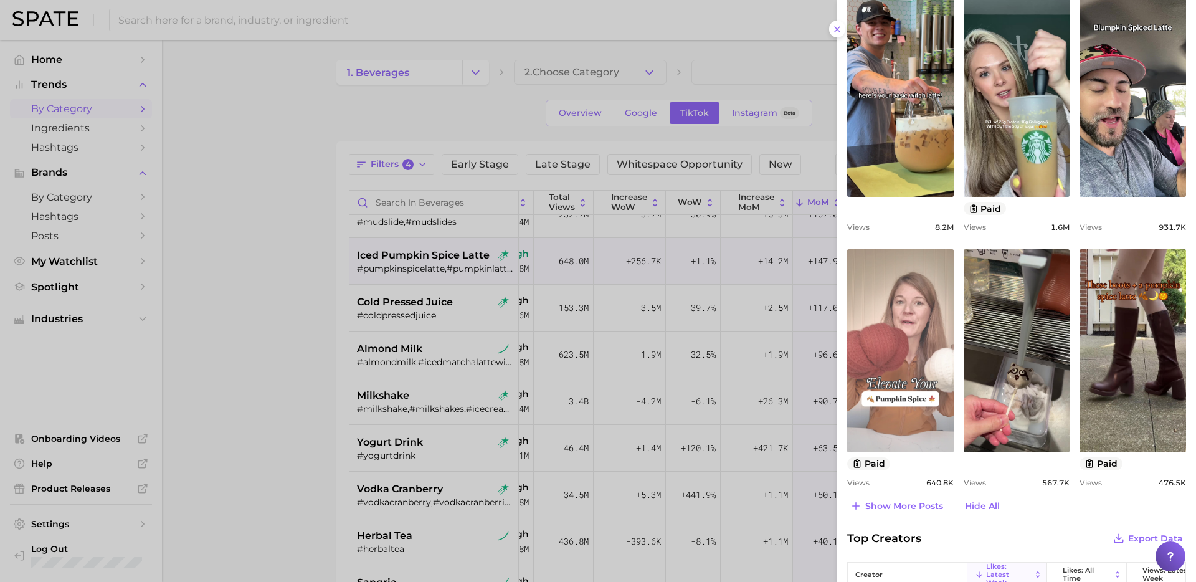
scroll to position [680, 0]
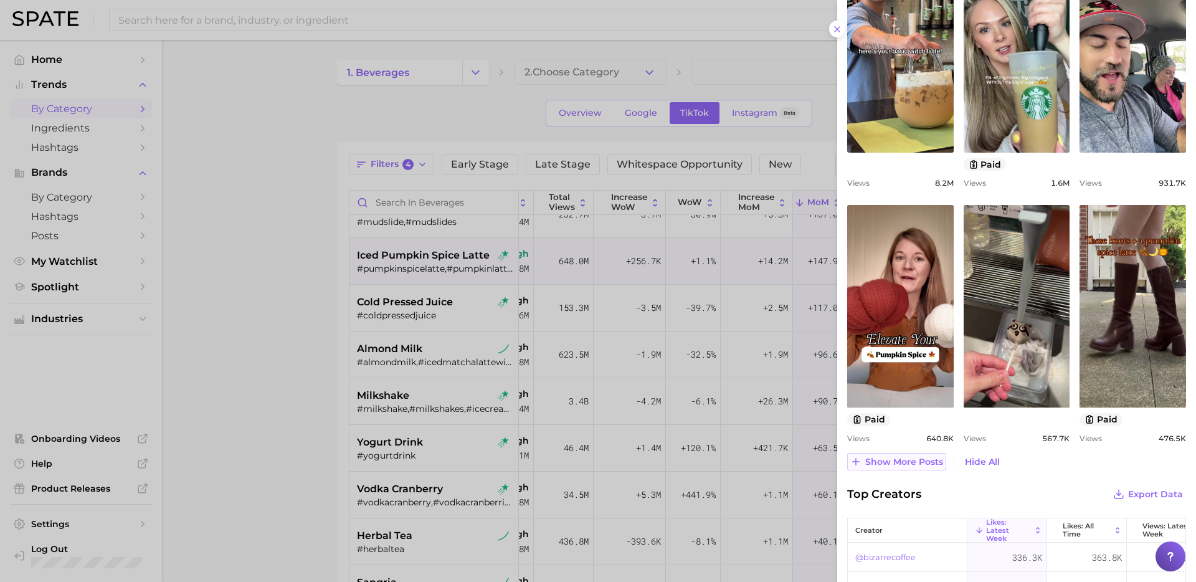
click at [920, 467] on span "Show more posts" at bounding box center [905, 462] width 78 height 11
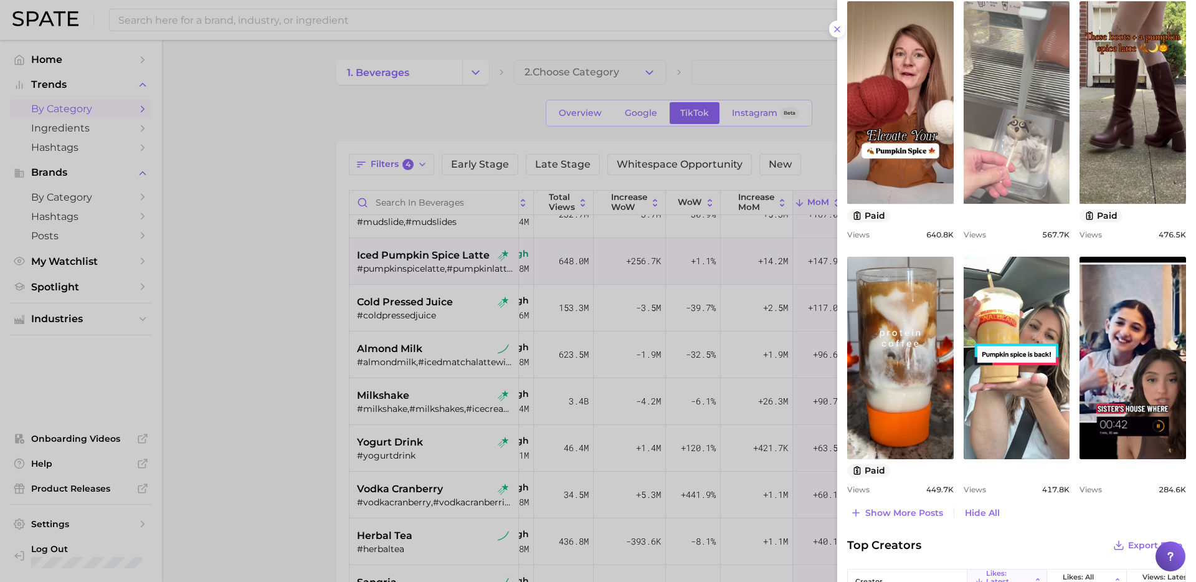
scroll to position [884, 0]
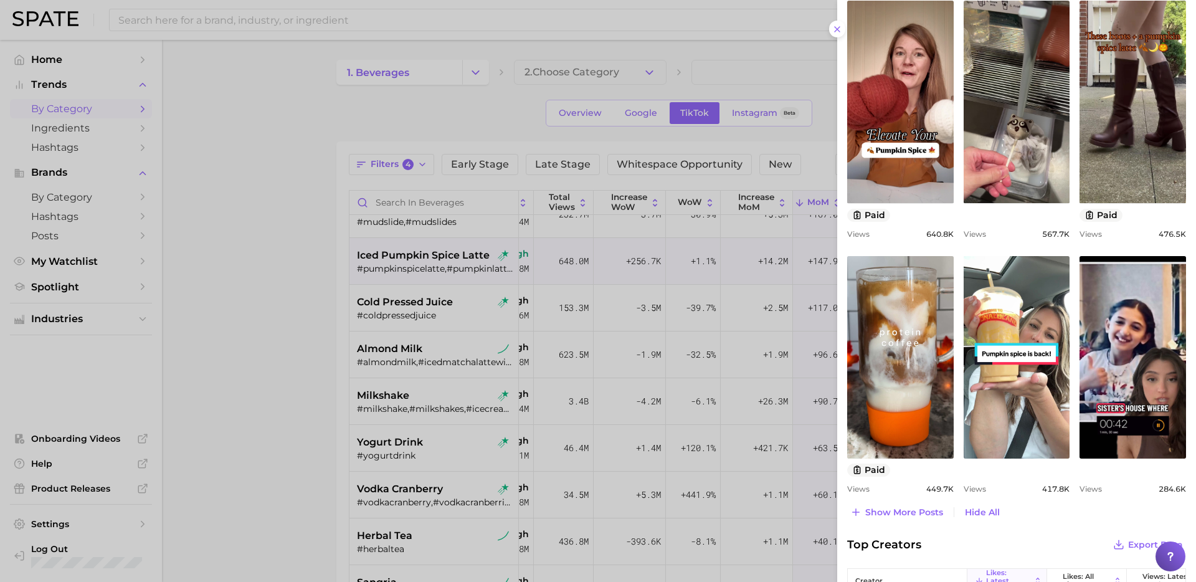
click at [274, 367] on div at bounding box center [598, 291] width 1196 height 582
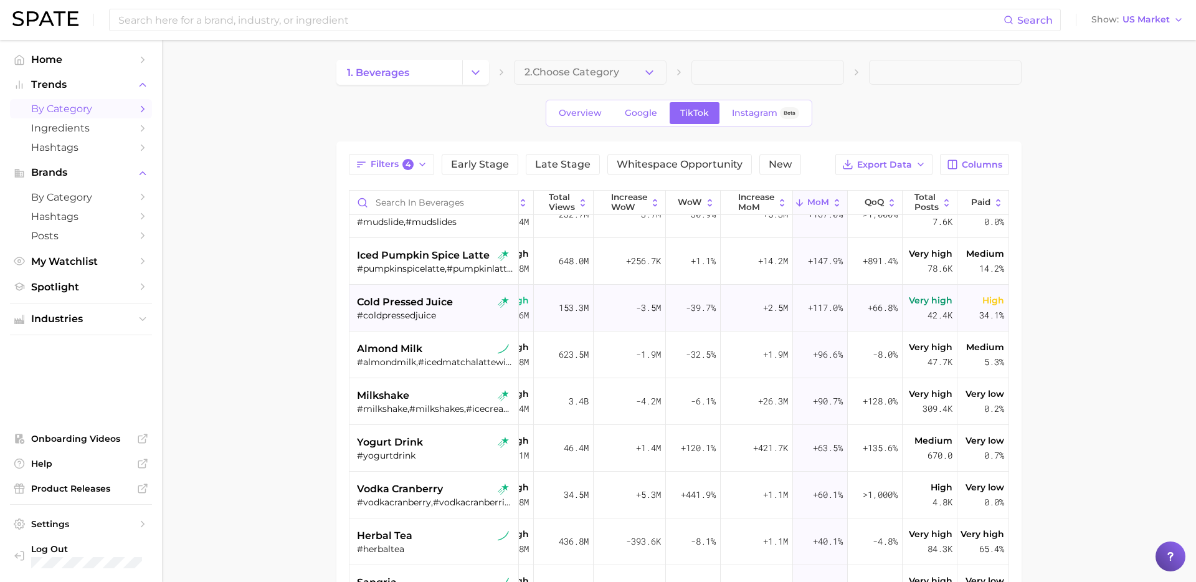
click at [452, 313] on div "#coldpressedjuice" at bounding box center [435, 315] width 157 height 11
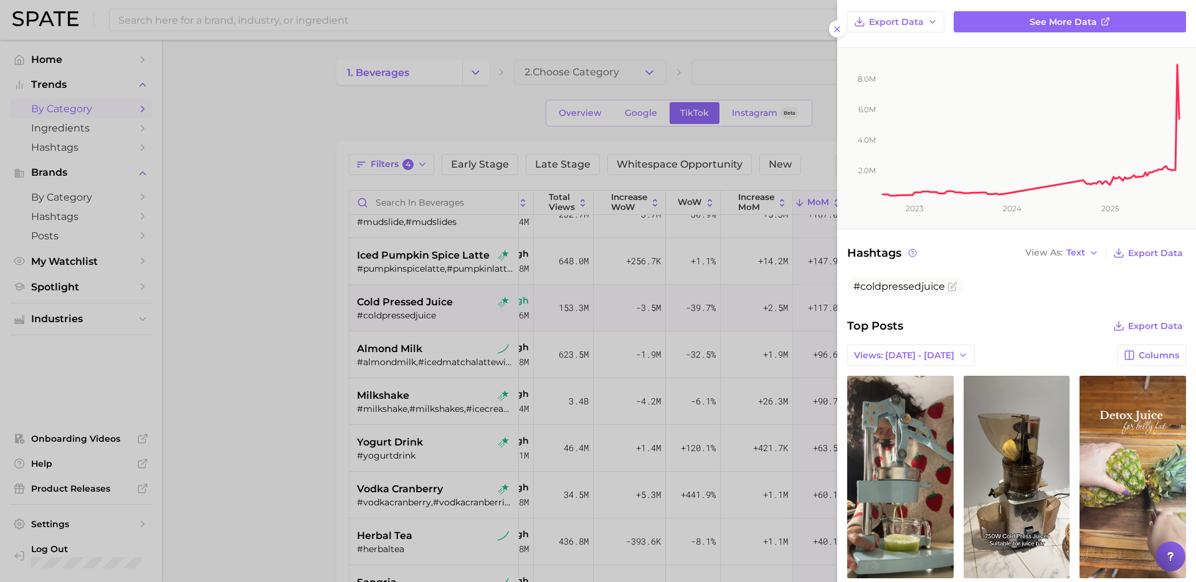
scroll to position [175, 0]
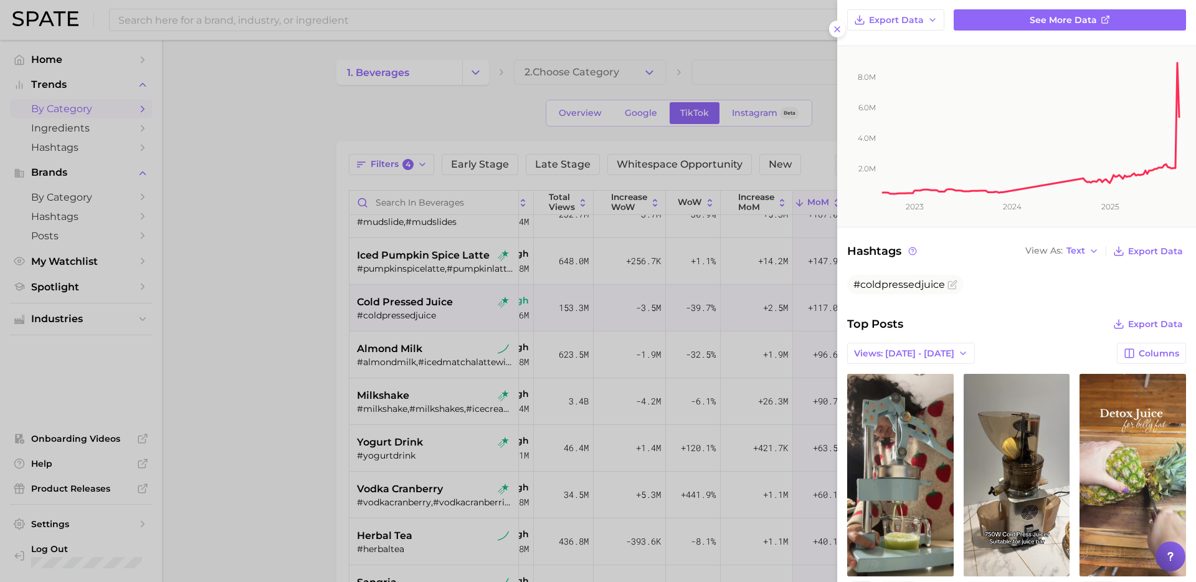
click at [434, 395] on div at bounding box center [598, 291] width 1196 height 582
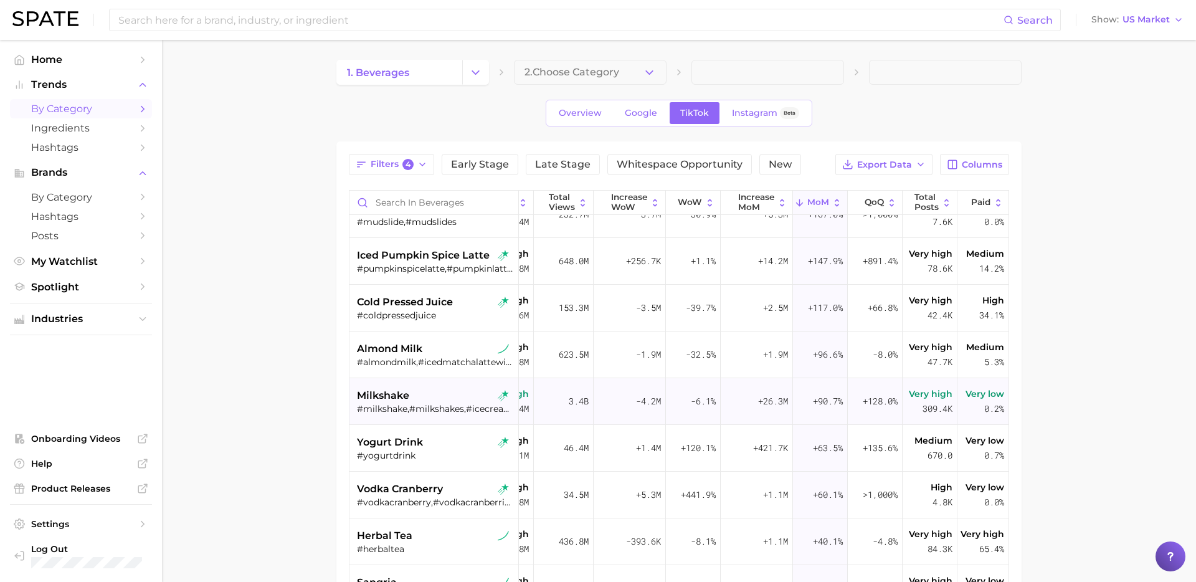
click at [434, 395] on div "milkshake" at bounding box center [435, 395] width 157 height 15
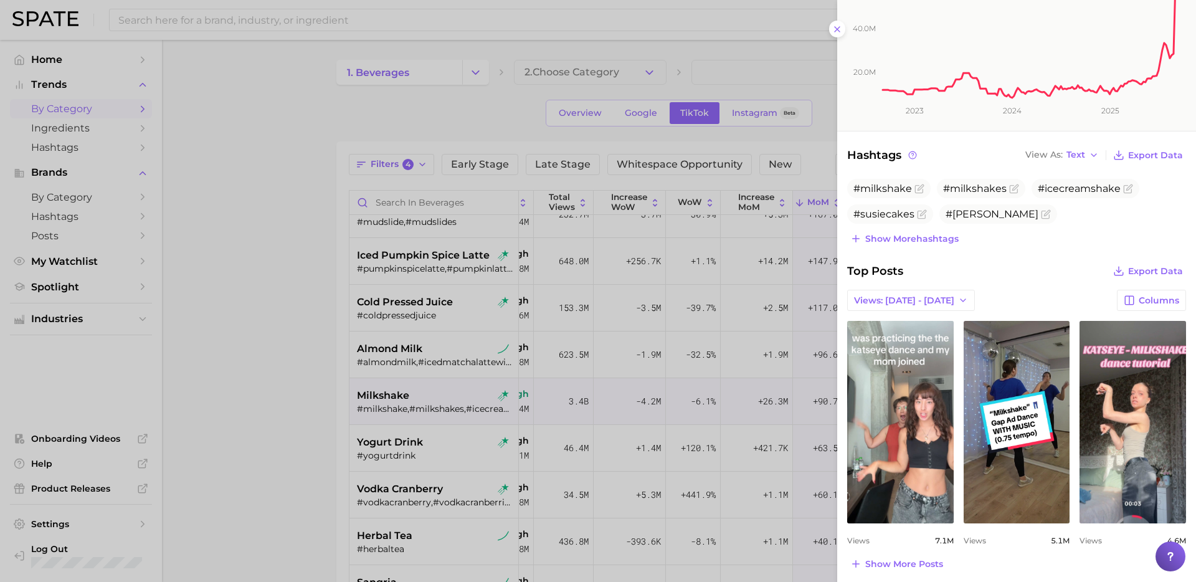
scroll to position [311, 0]
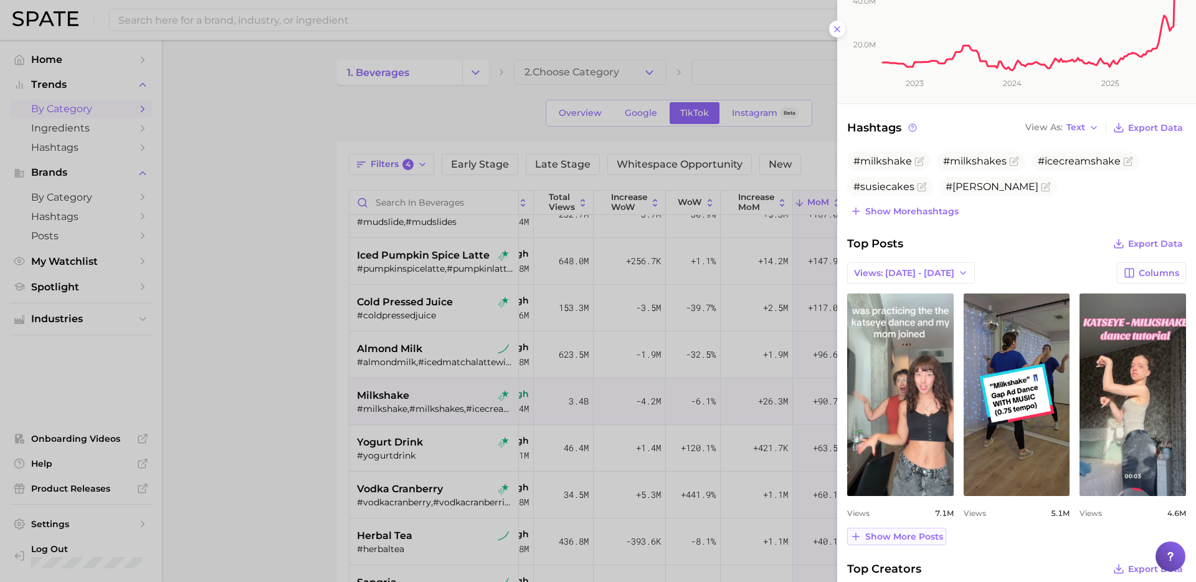
click at [908, 537] on span "Show more posts" at bounding box center [905, 537] width 78 height 11
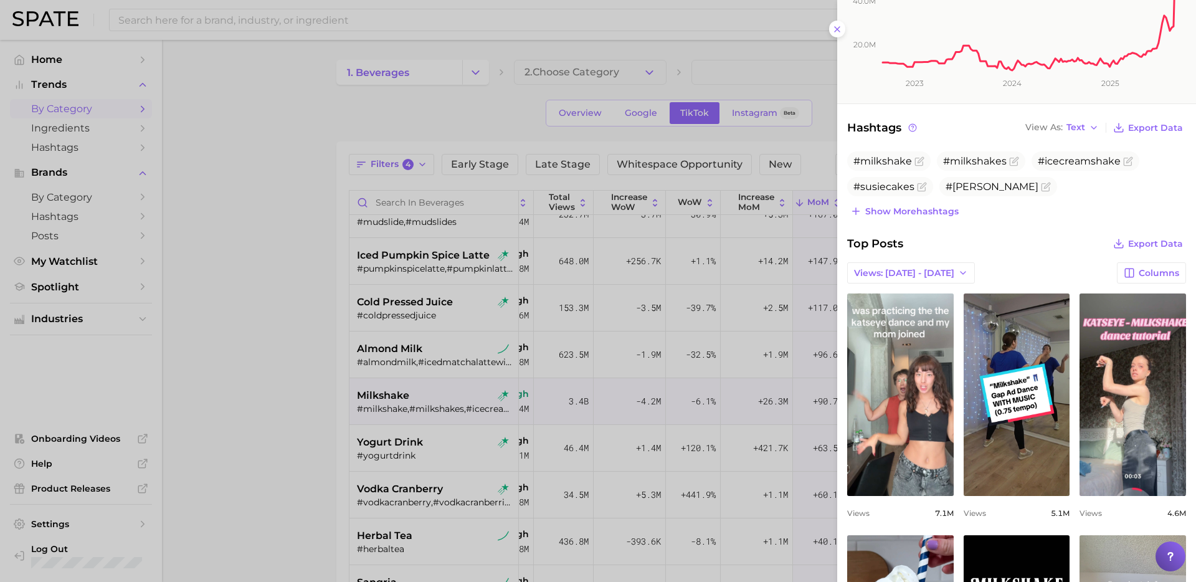
scroll to position [0, 0]
click at [446, 472] on div at bounding box center [598, 291] width 1196 height 582
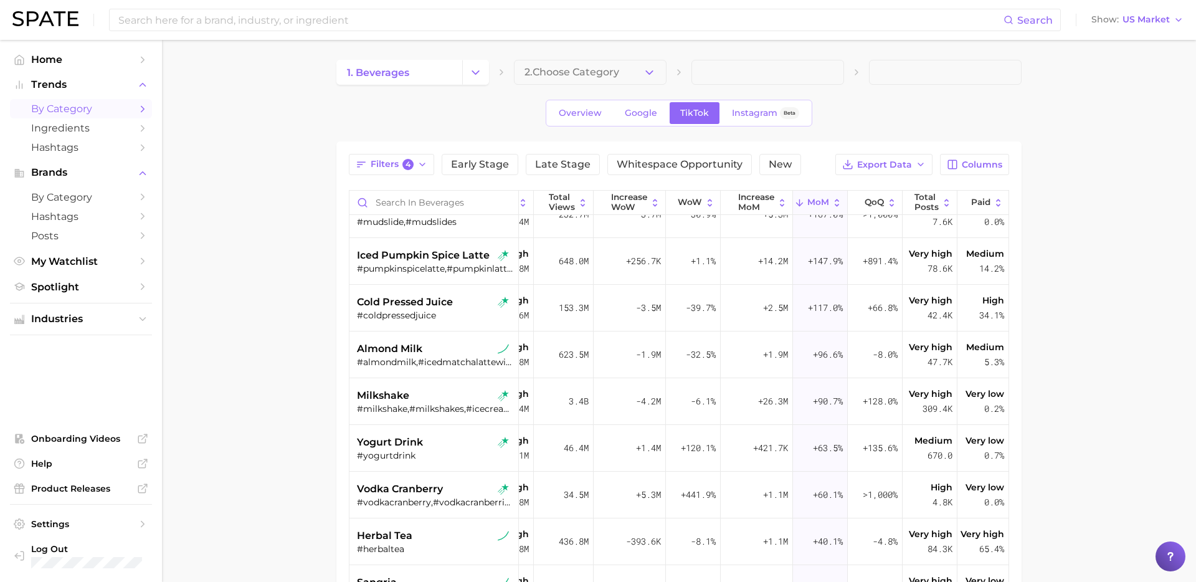
click at [434, 451] on div "#yogurtdrink" at bounding box center [435, 455] width 157 height 11
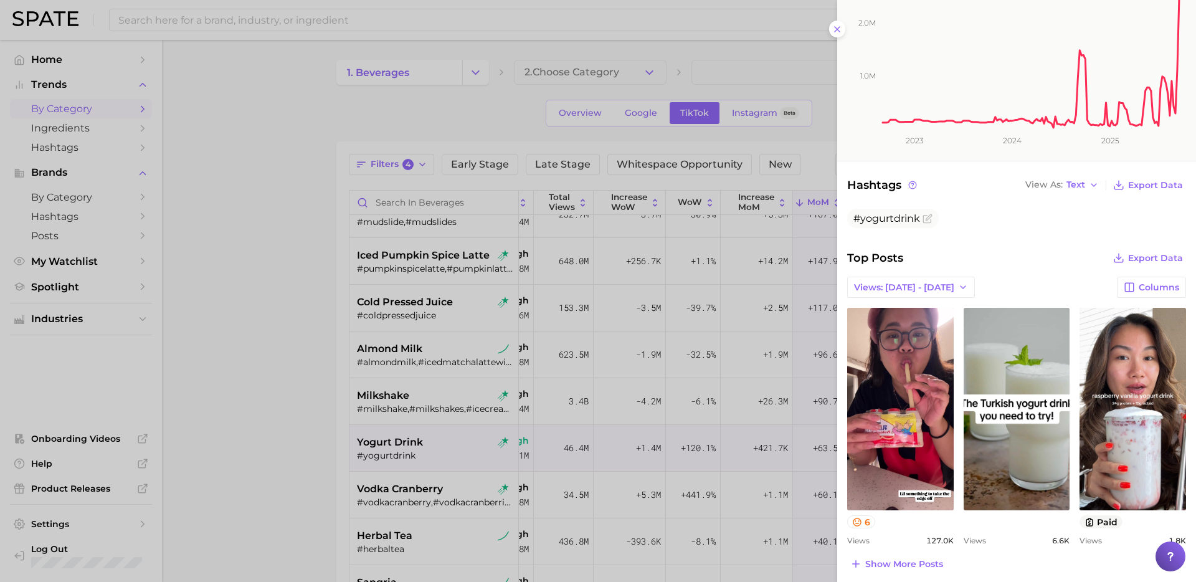
scroll to position [295, 0]
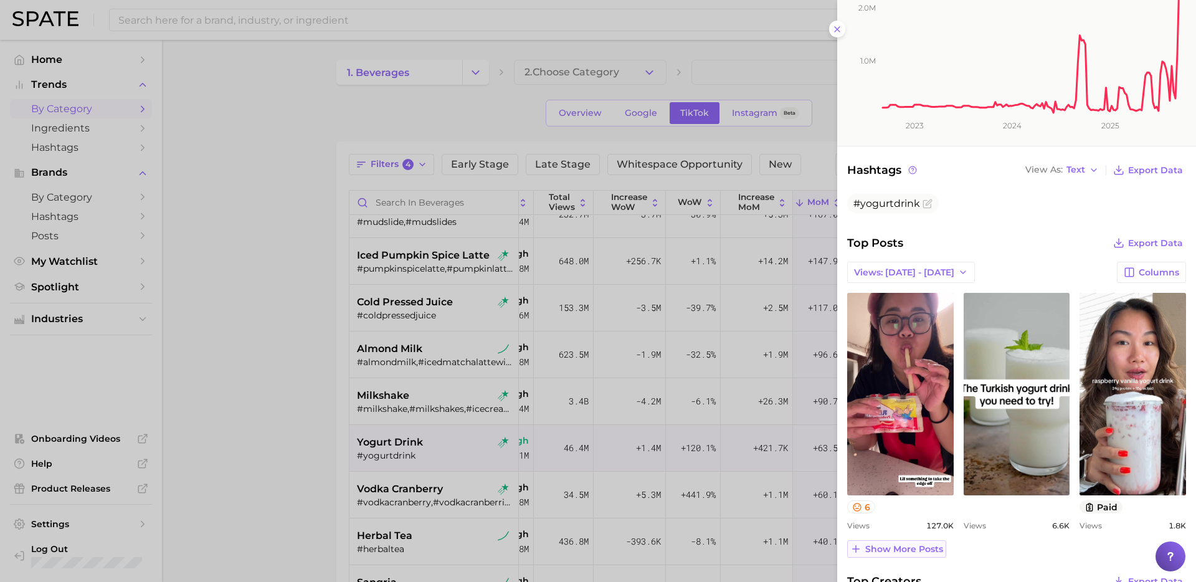
click at [900, 544] on span "Show more posts" at bounding box center [905, 549] width 78 height 11
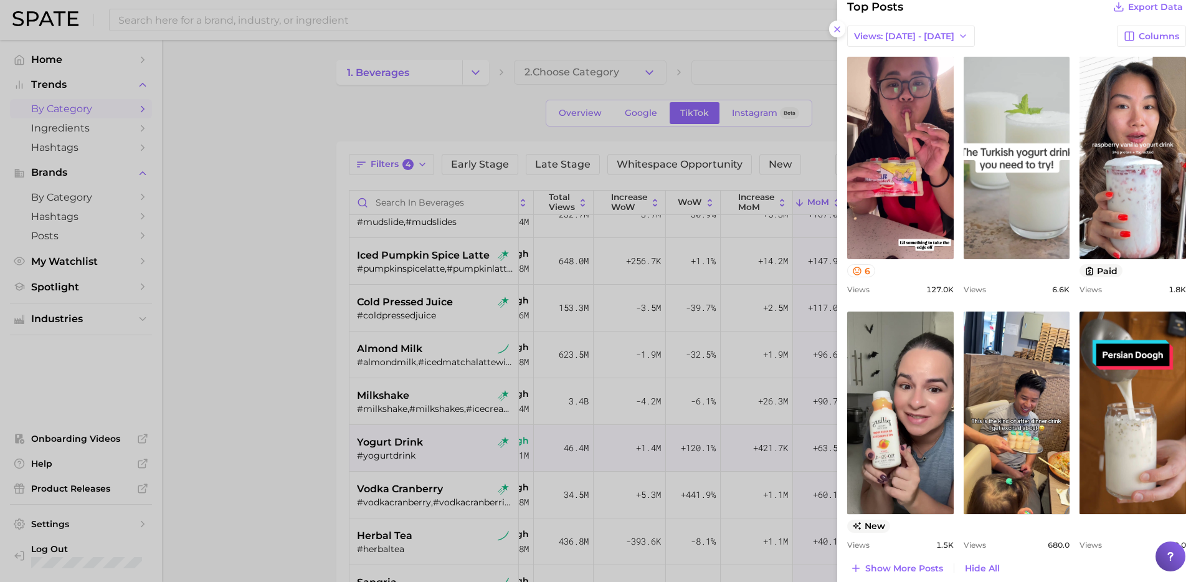
scroll to position [532, 0]
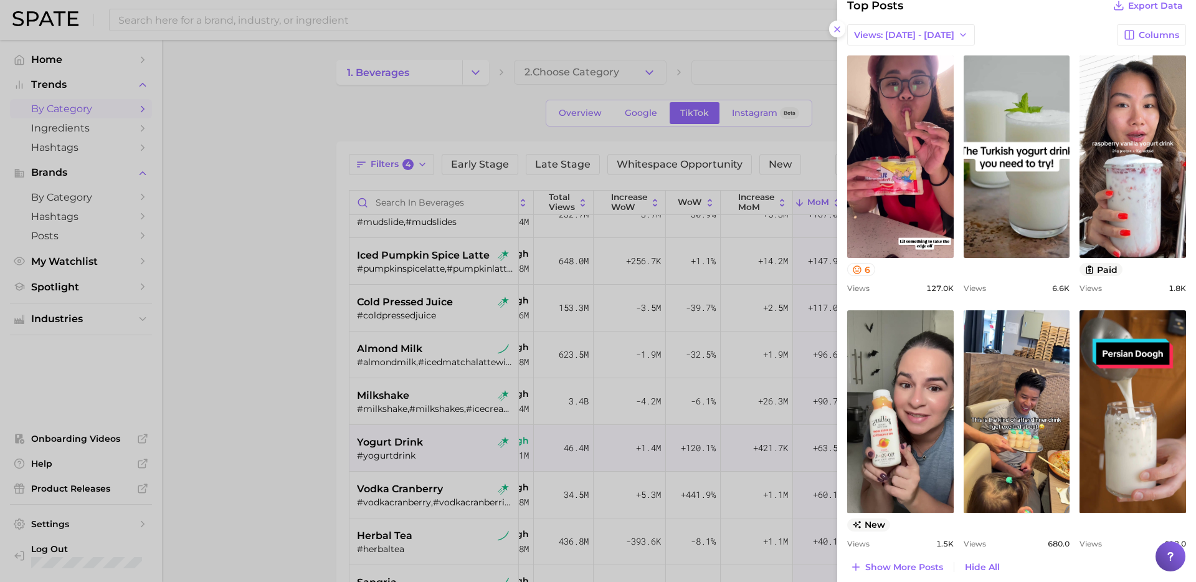
click at [437, 466] on div at bounding box center [598, 291] width 1196 height 582
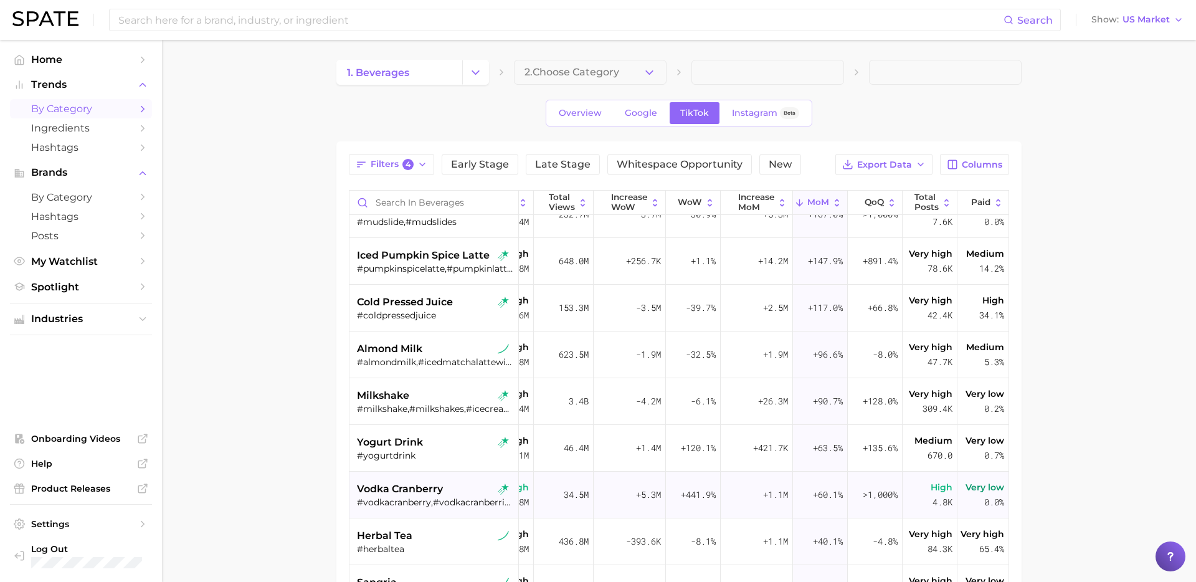
click at [437, 498] on div "#vodkacranberry,#vodkacranberries" at bounding box center [435, 502] width 157 height 11
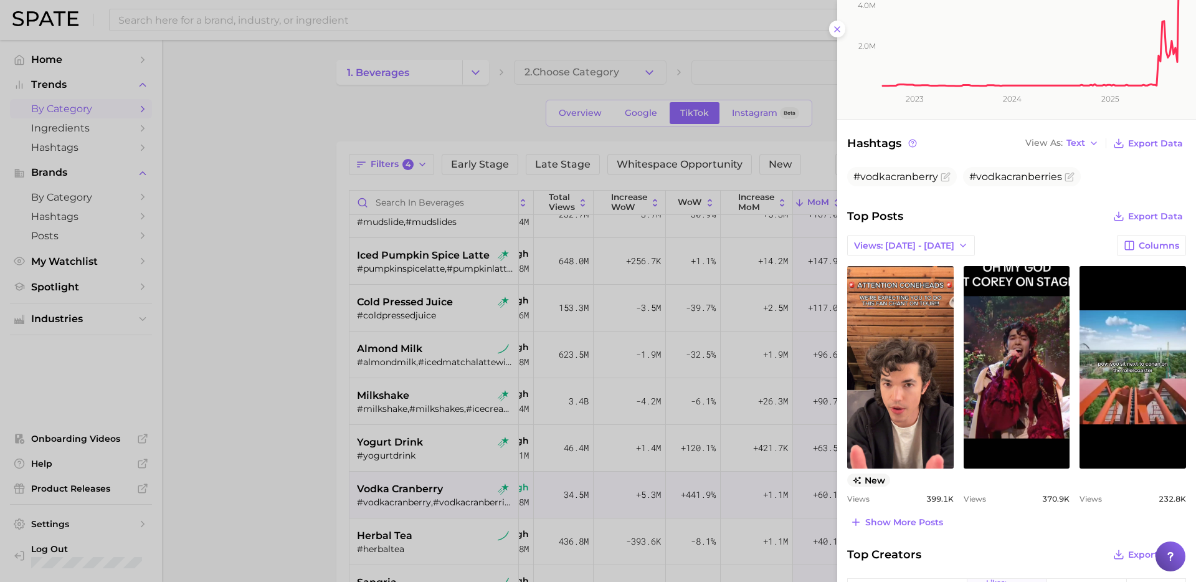
scroll to position [297, 0]
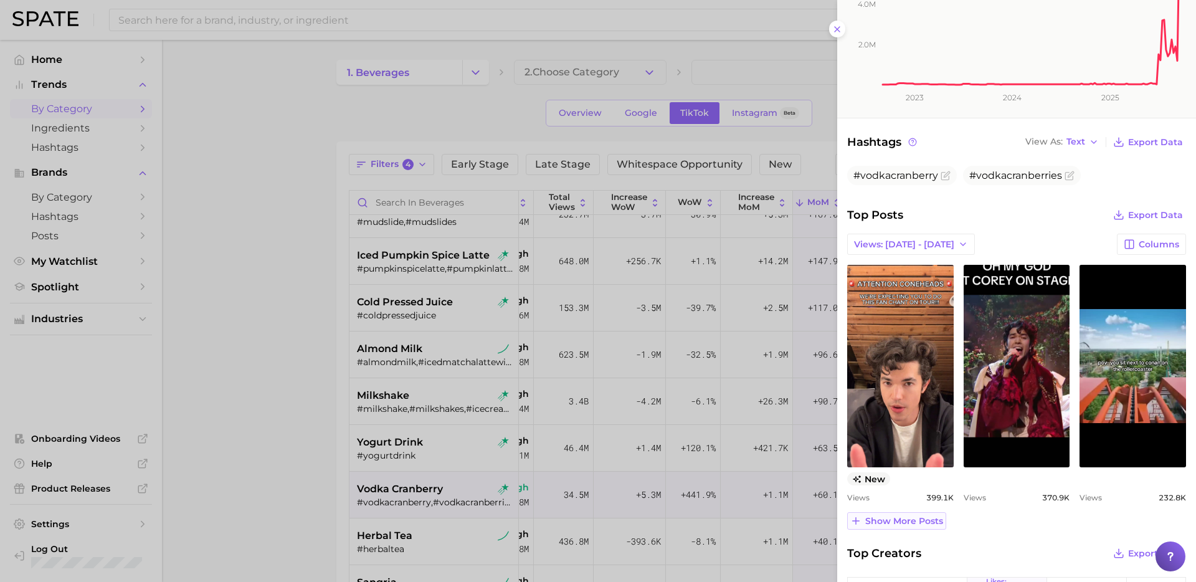
click at [917, 517] on span "Show more posts" at bounding box center [905, 521] width 78 height 11
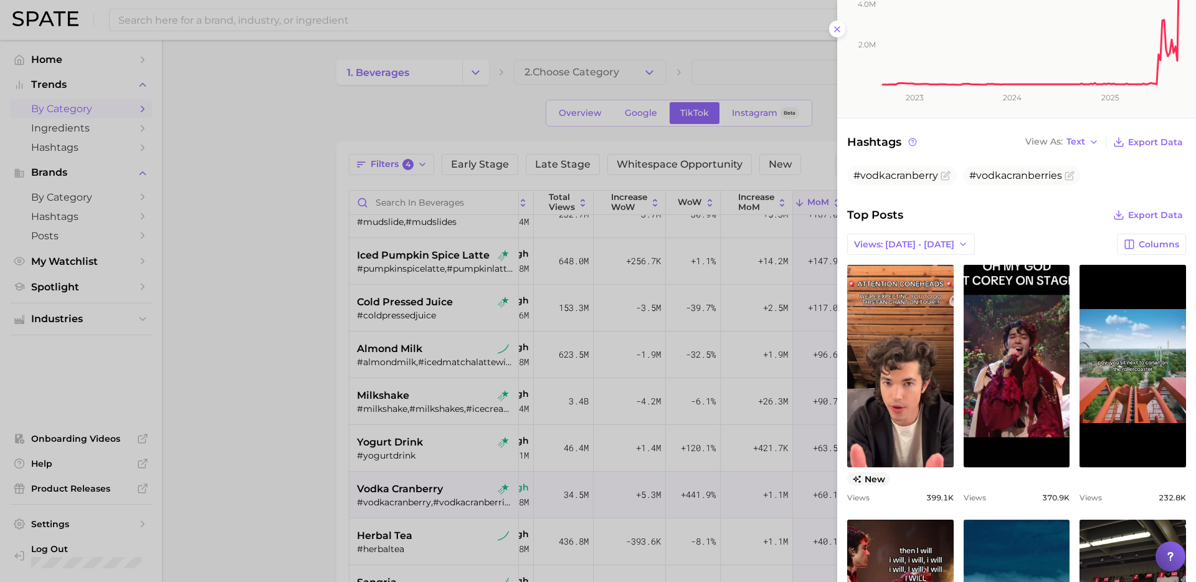
scroll to position [0, 0]
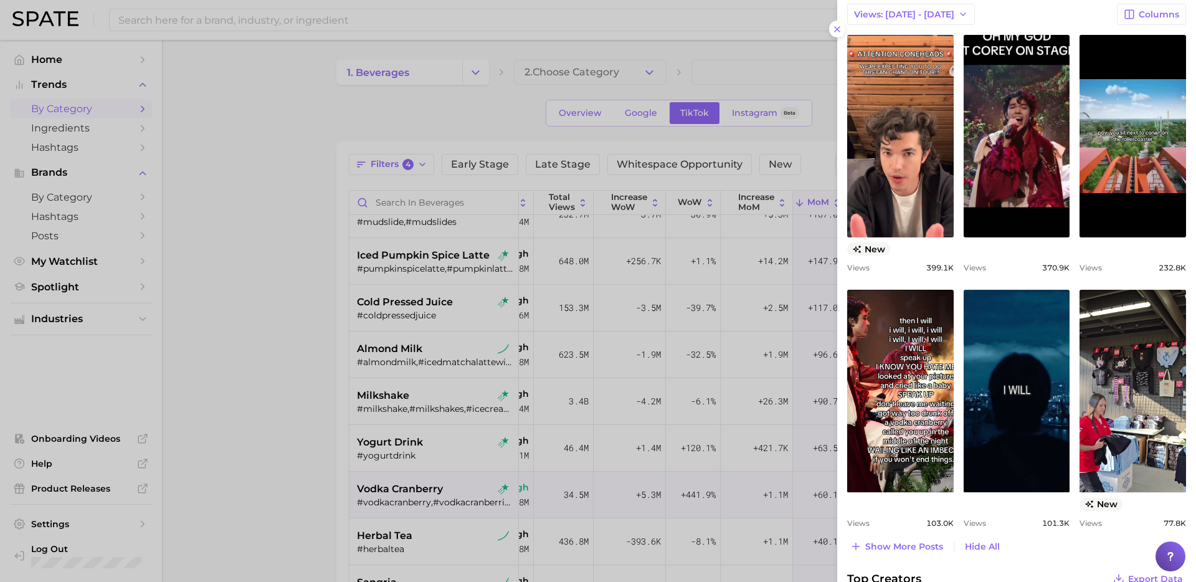
click at [333, 431] on div at bounding box center [598, 291] width 1196 height 582
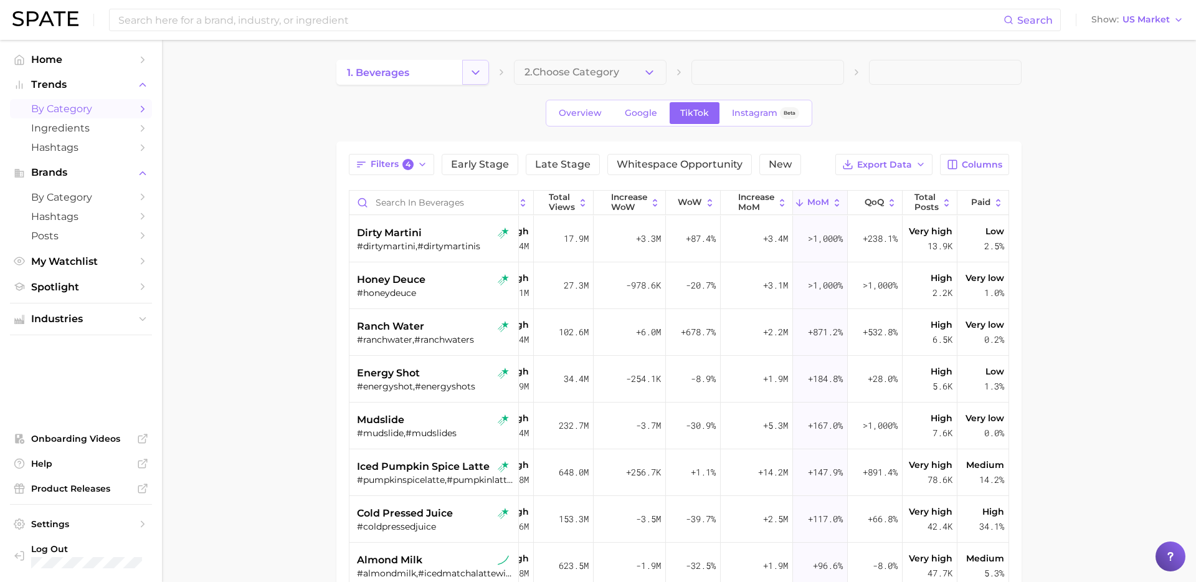
click at [474, 67] on icon "Change Category" at bounding box center [475, 72] width 13 height 13
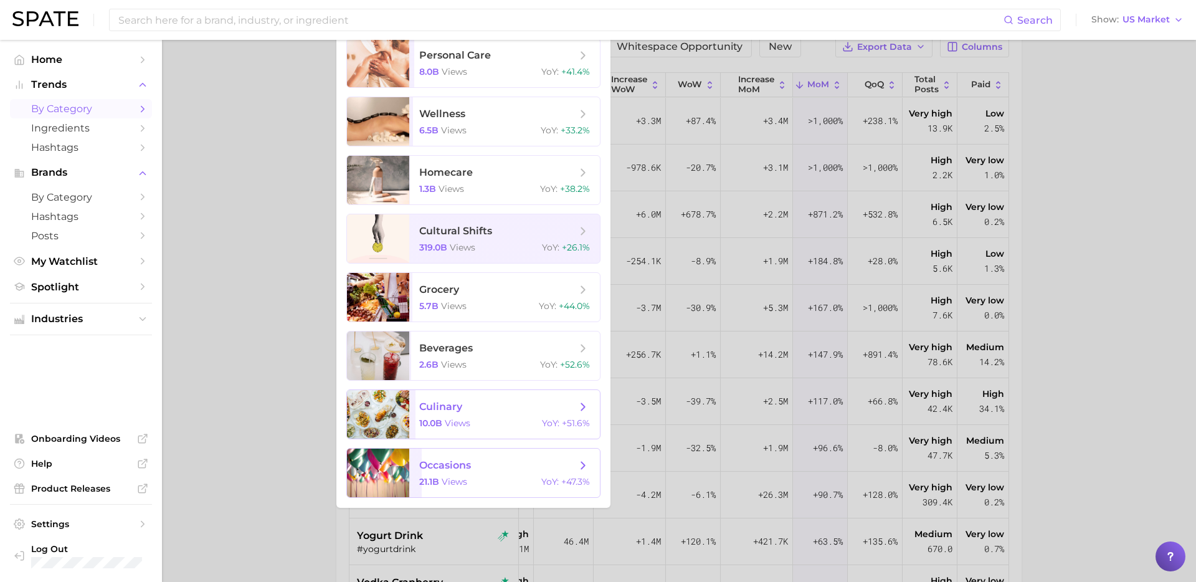
scroll to position [136, 0]
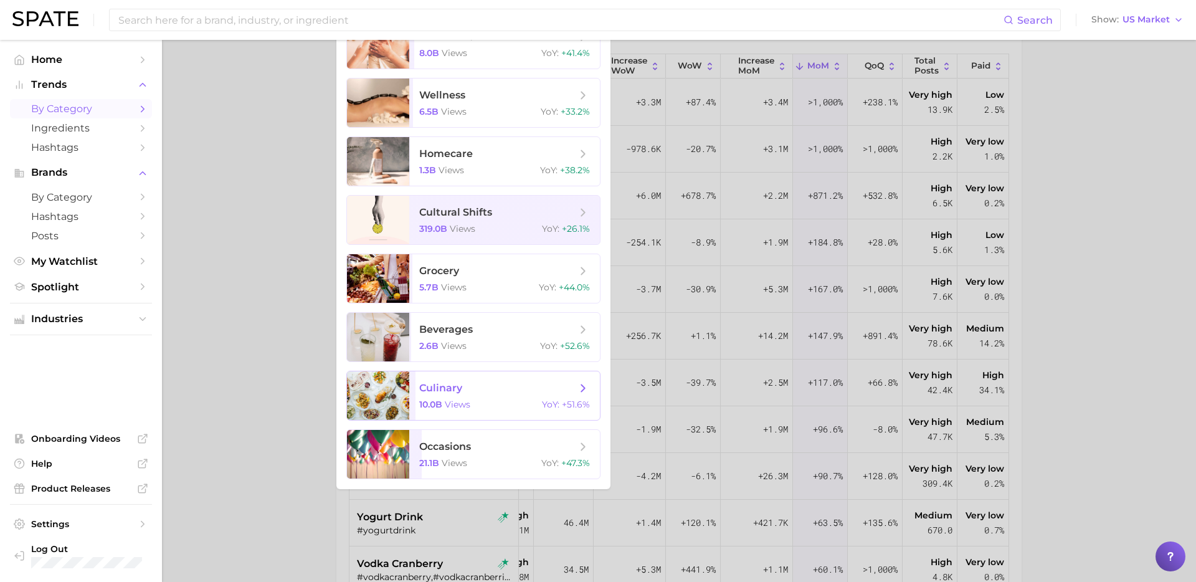
click at [502, 397] on span "culinary 10.0b views YoY : +51.6%" at bounding box center [504, 395] width 191 height 49
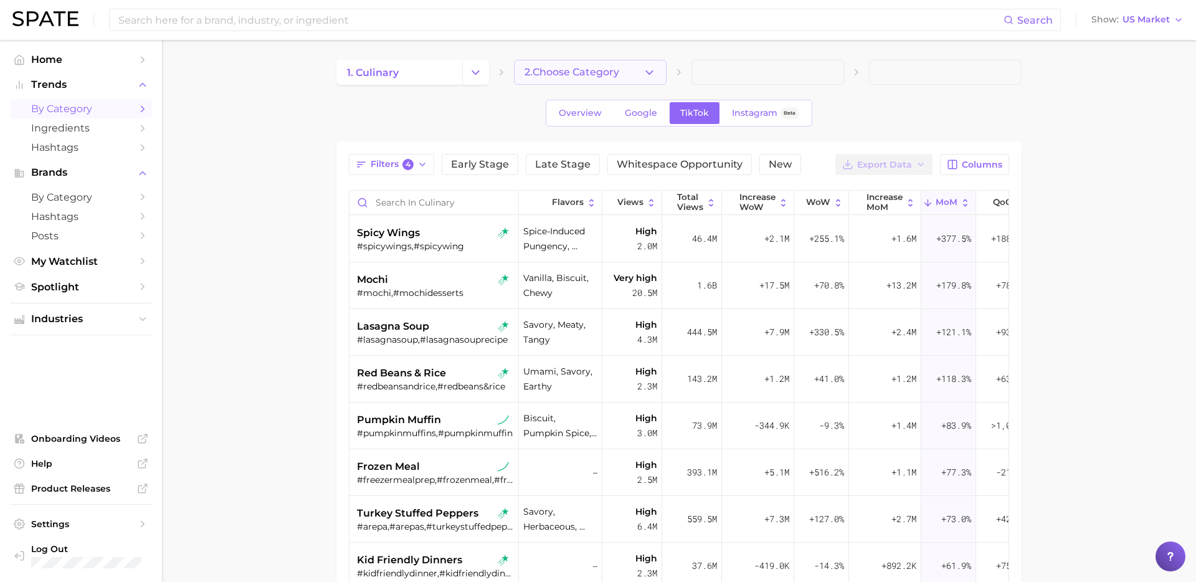
click at [636, 74] on button "2. Choose Category" at bounding box center [590, 72] width 153 height 25
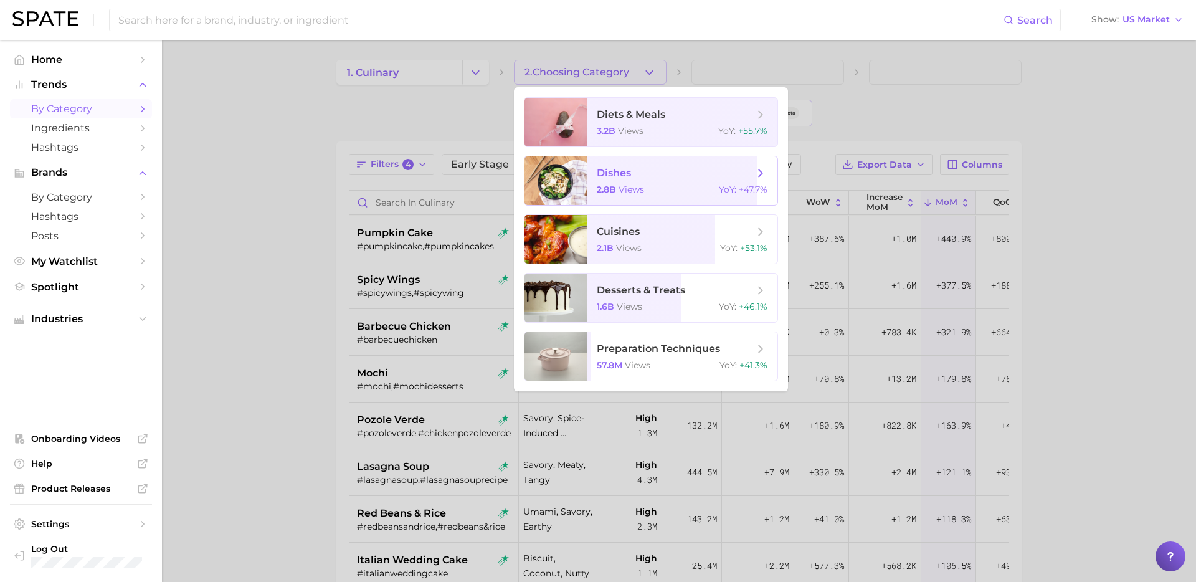
click at [635, 194] on span "views" at bounding box center [632, 189] width 26 height 11
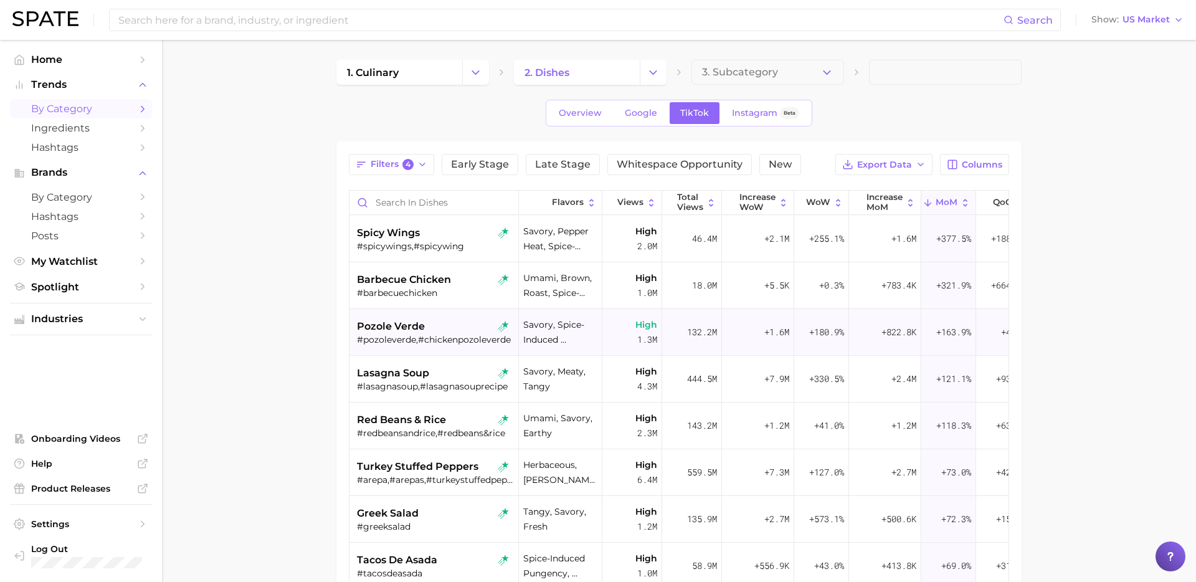
click at [436, 348] on div "pozole verde #pozoleverde,#chickenpozoleverde" at bounding box center [435, 332] width 157 height 47
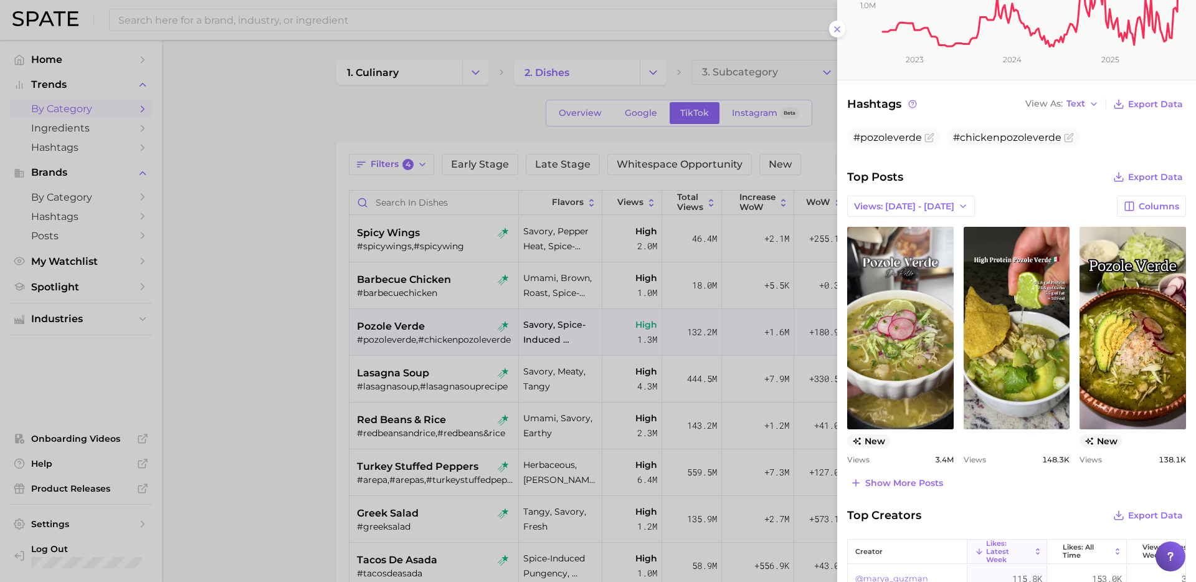
scroll to position [337, 0]
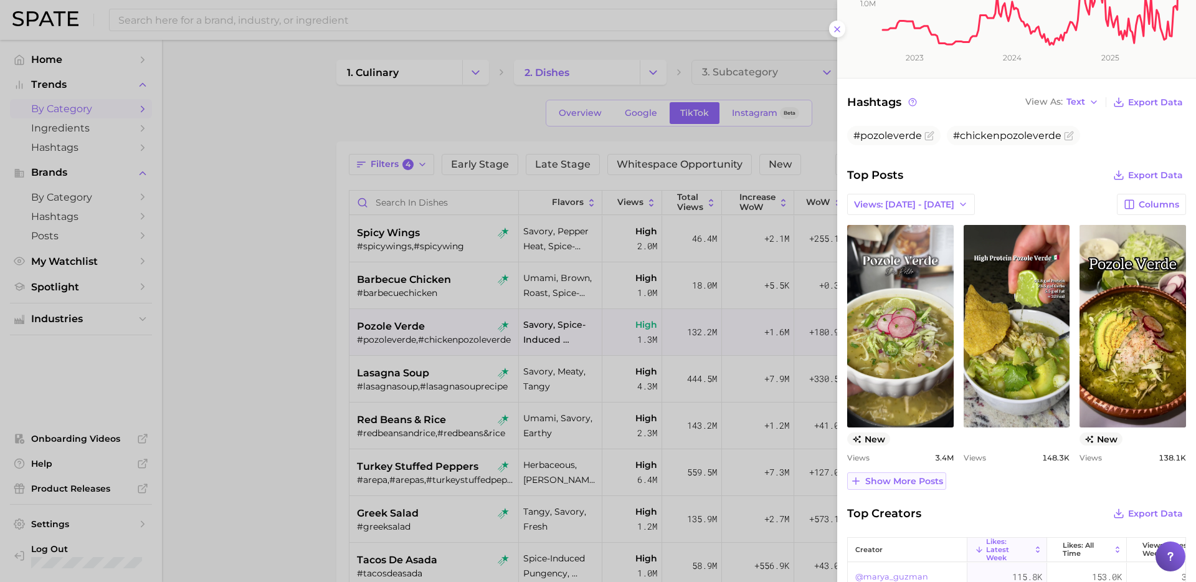
click at [908, 480] on span "Show more posts" at bounding box center [905, 481] width 78 height 11
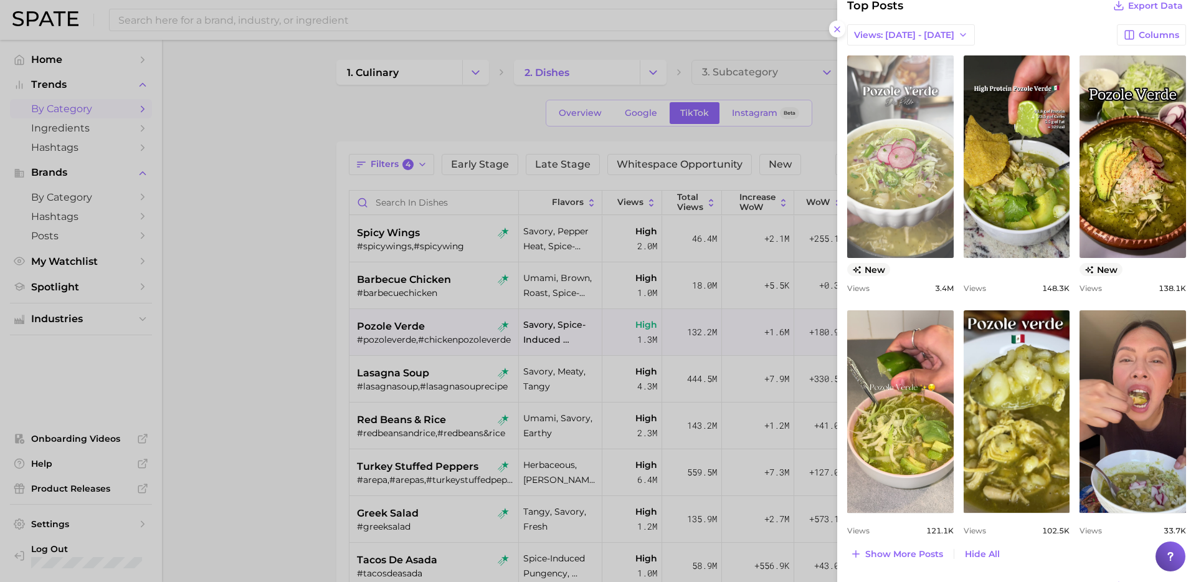
scroll to position [507, 0]
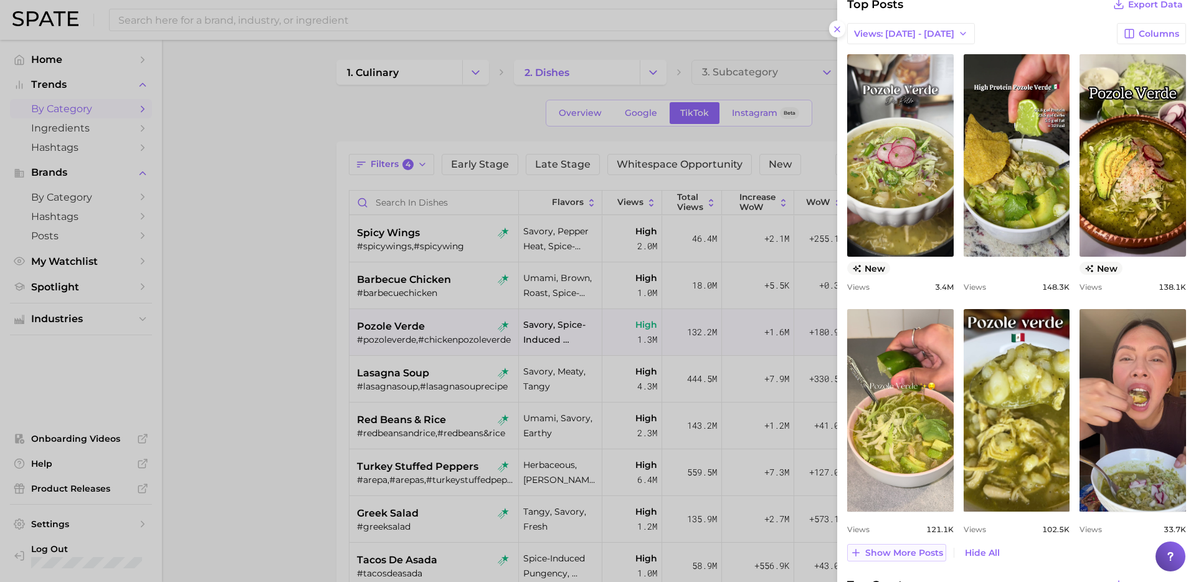
click at [899, 552] on span "Show more posts" at bounding box center [905, 553] width 78 height 11
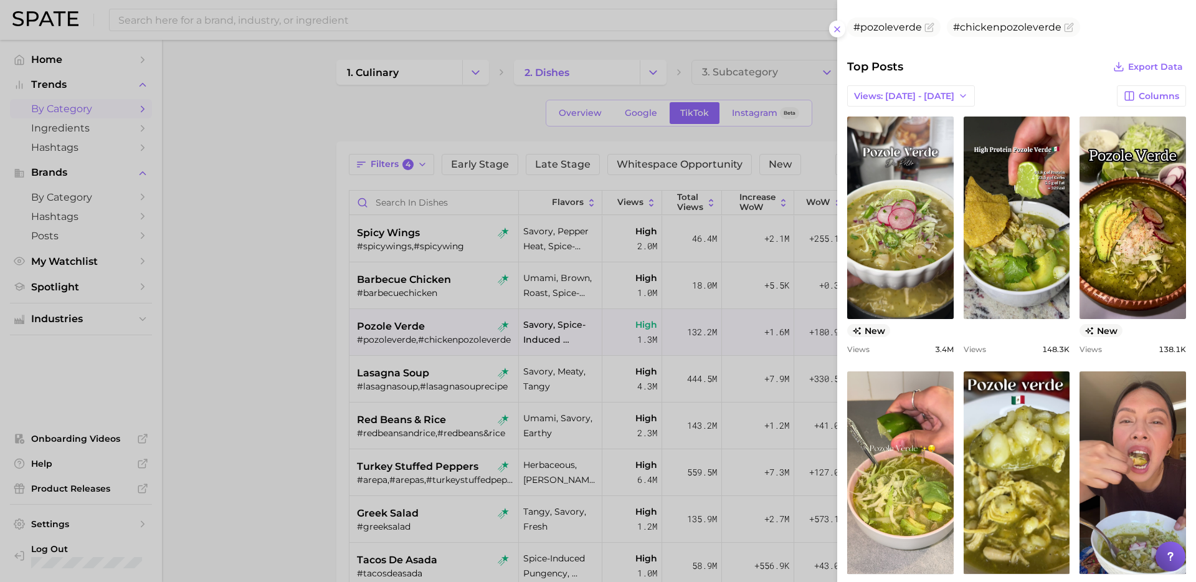
scroll to position [437, 0]
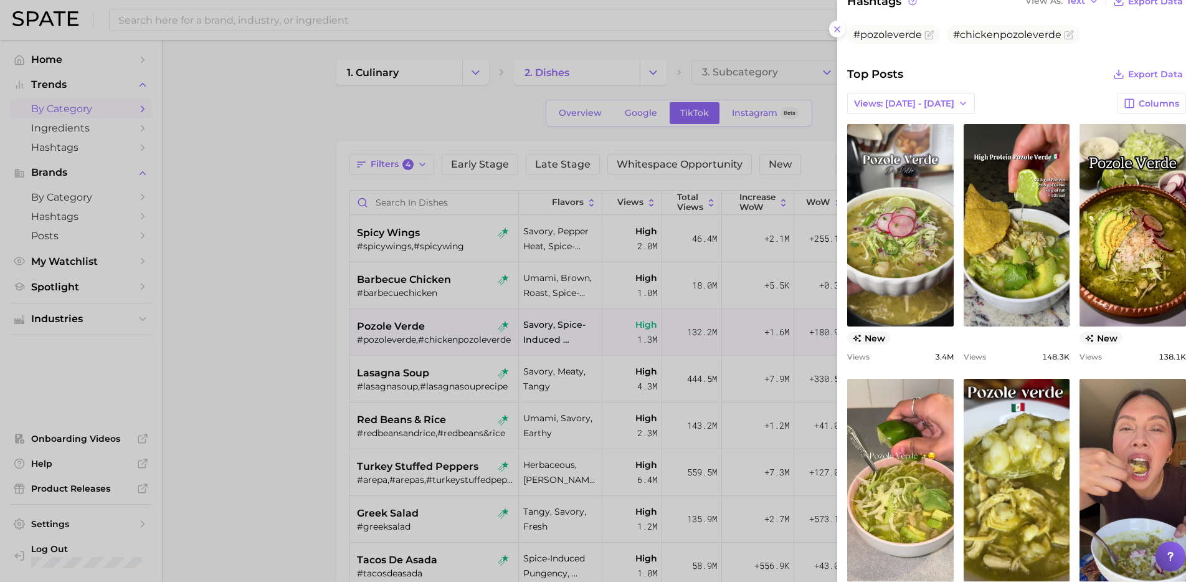
click at [303, 392] on div at bounding box center [598, 291] width 1196 height 582
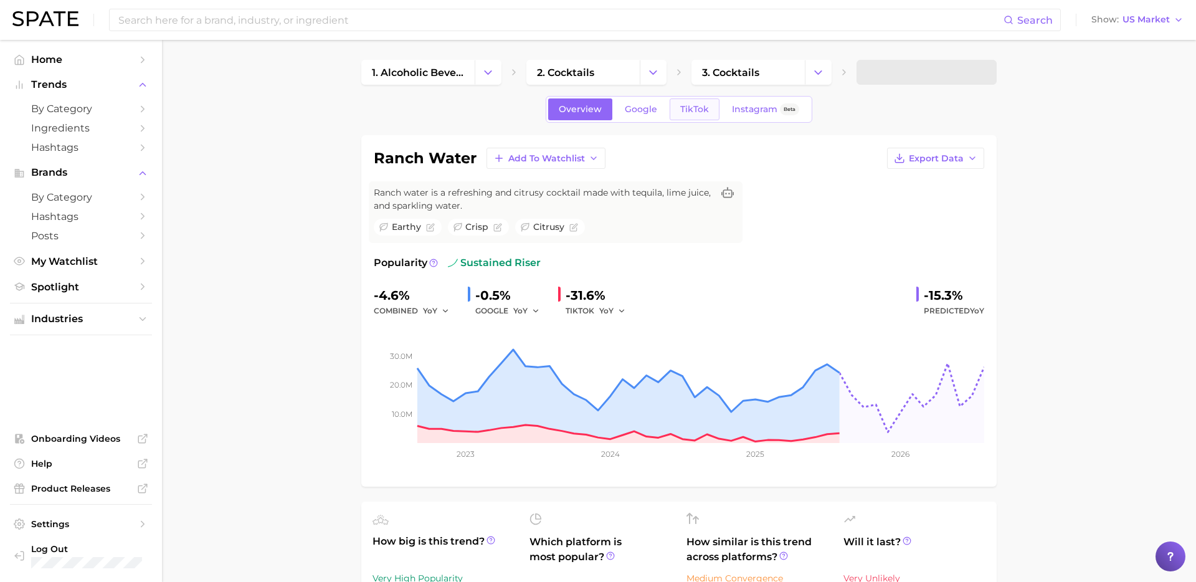
click at [685, 118] on link "TikTok" at bounding box center [695, 109] width 50 height 22
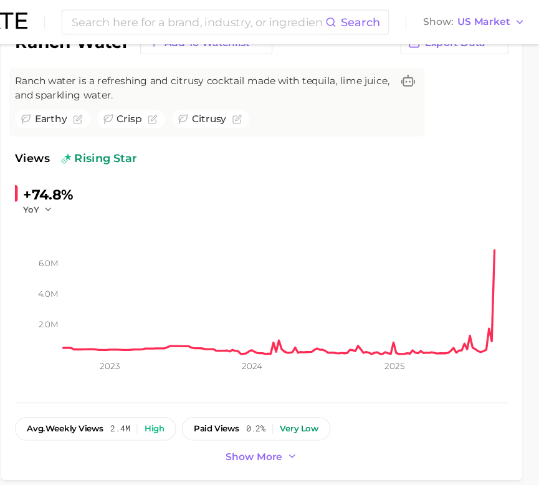
scroll to position [119, 0]
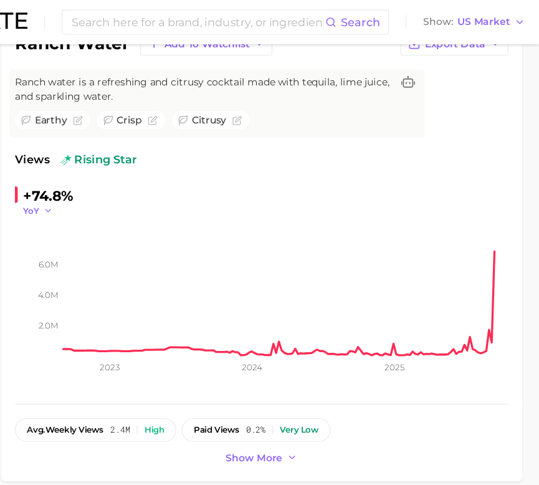
click at [91, 187] on button "YoY" at bounding box center [88, 189] width 27 height 11
click at [108, 250] on button "MoM" at bounding box center [143, 252] width 137 height 22
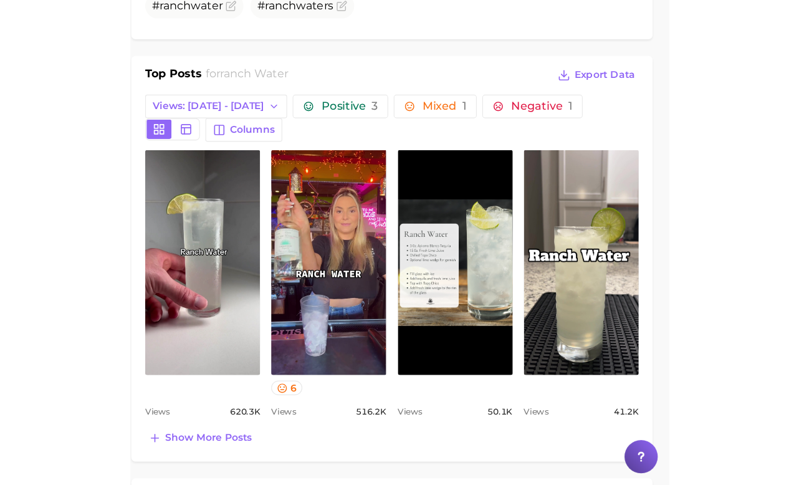
scroll to position [558, 0]
